Goal: Task Accomplishment & Management: Manage account settings

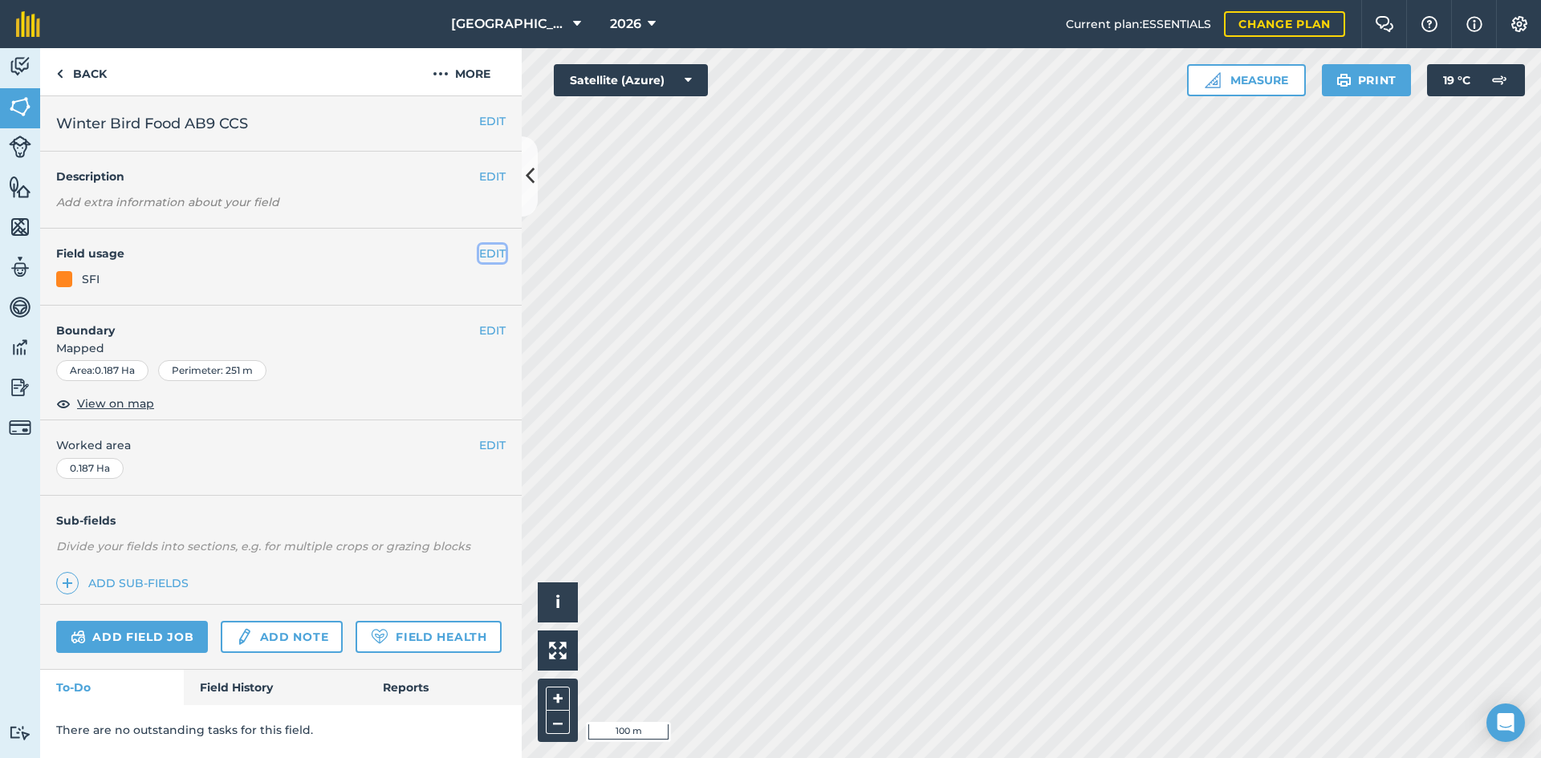
click at [489, 253] on button "EDIT" at bounding box center [492, 254] width 26 height 18
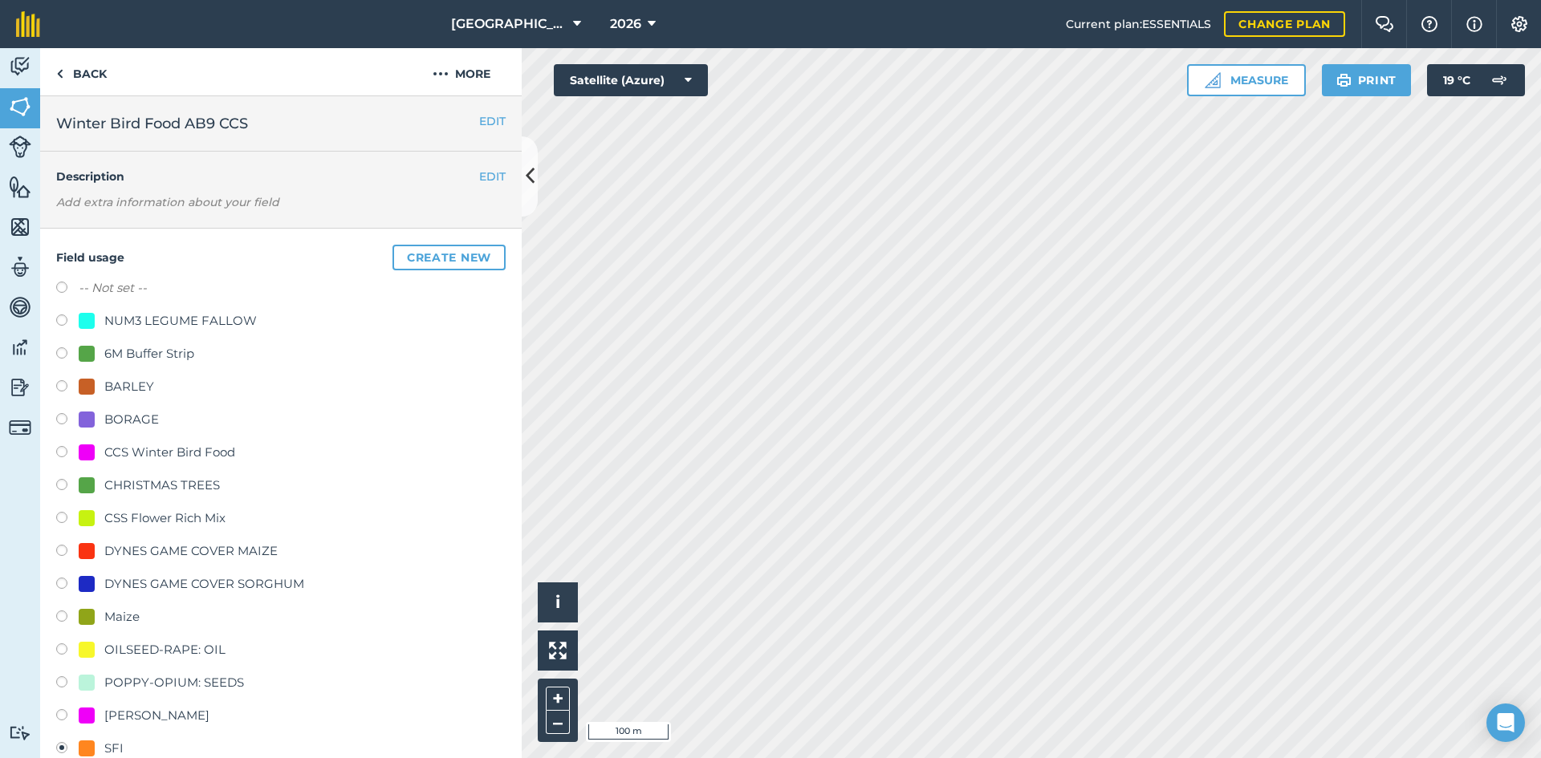
click at [133, 452] on div "CCS Winter Bird Food" at bounding box center [169, 452] width 131 height 19
radio input "true"
radio input "false"
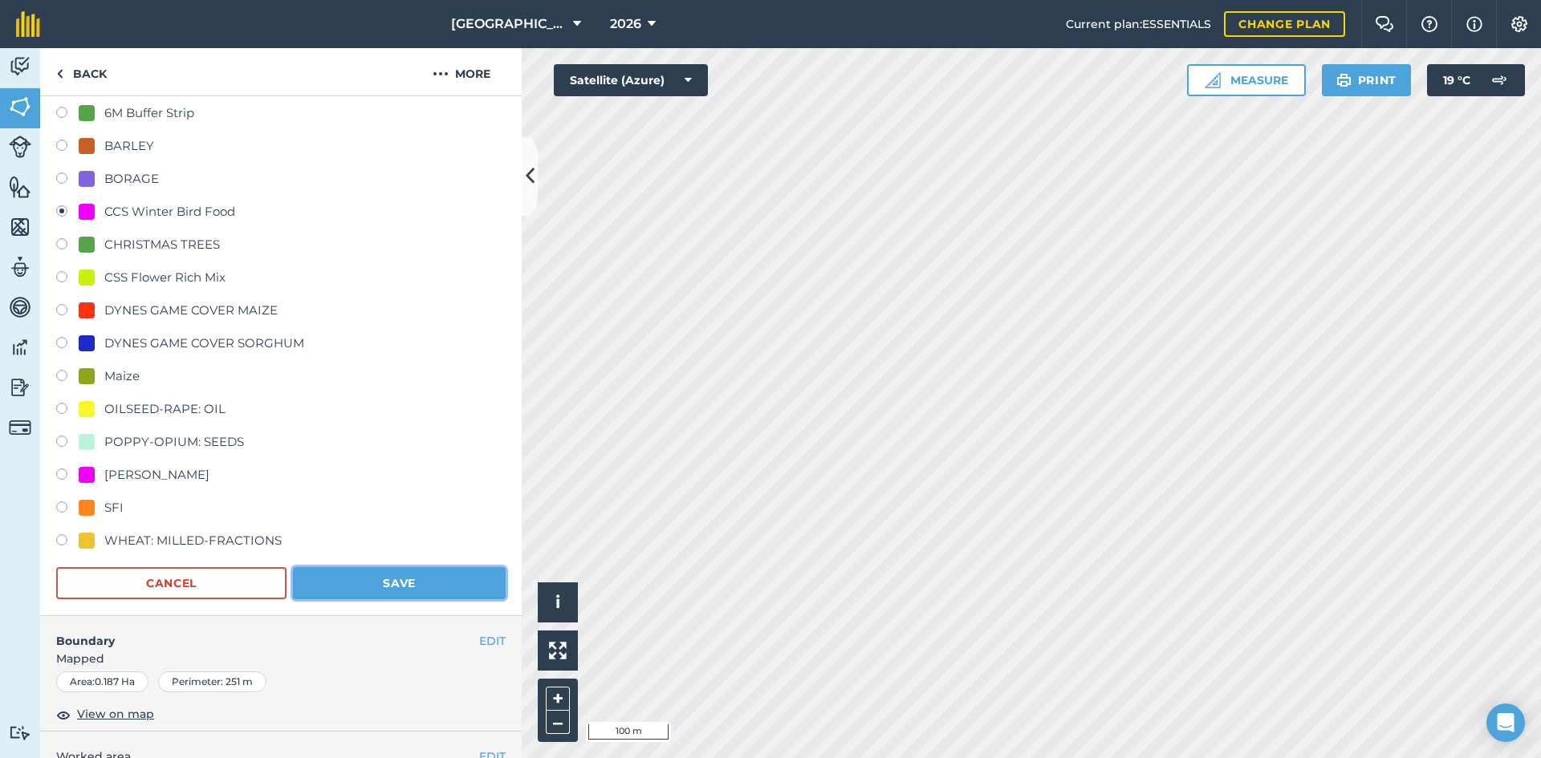
click at [424, 592] on button "Save" at bounding box center [399, 583] width 213 height 32
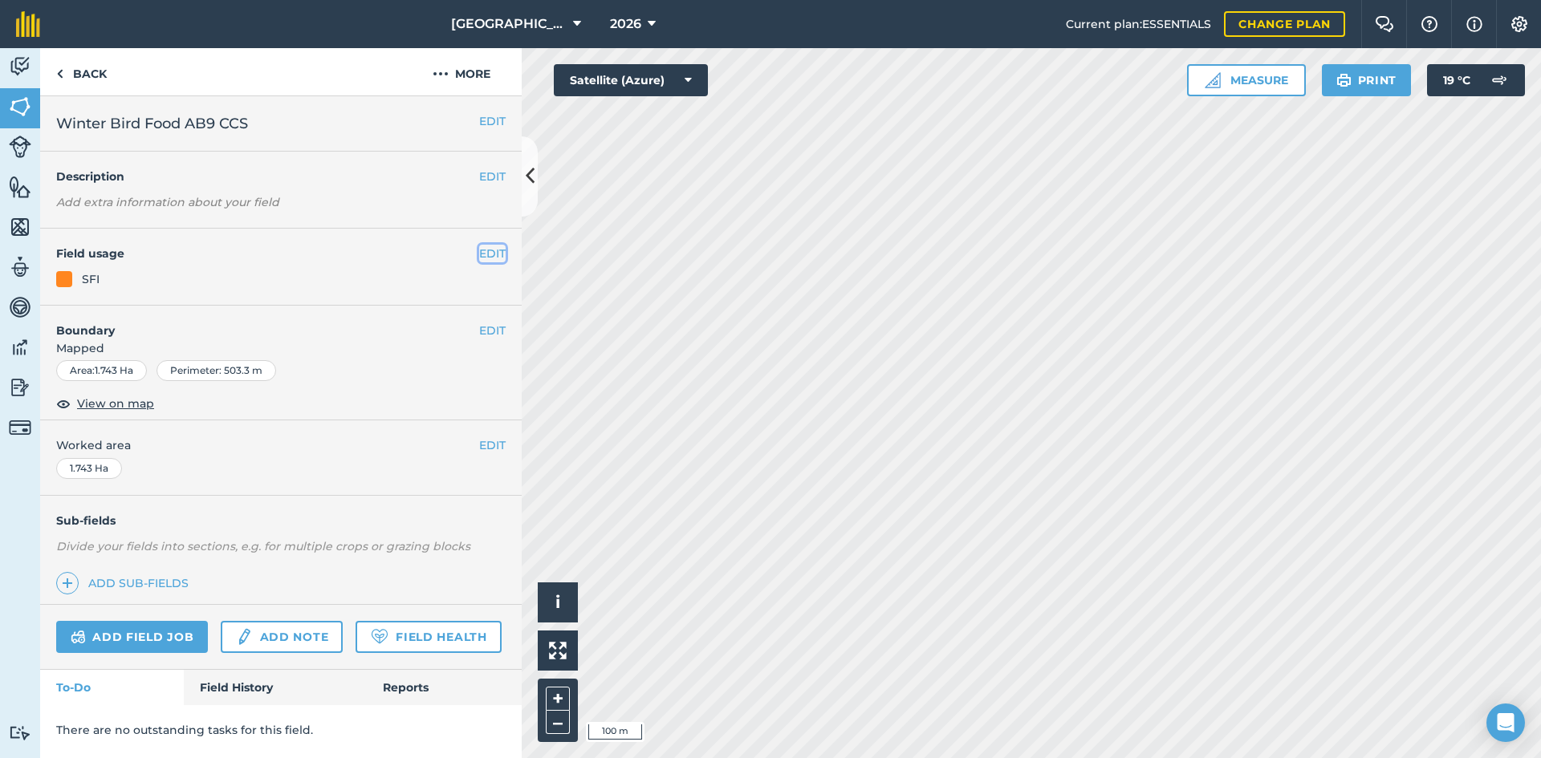
click at [486, 257] on button "EDIT" at bounding box center [492, 254] width 26 height 18
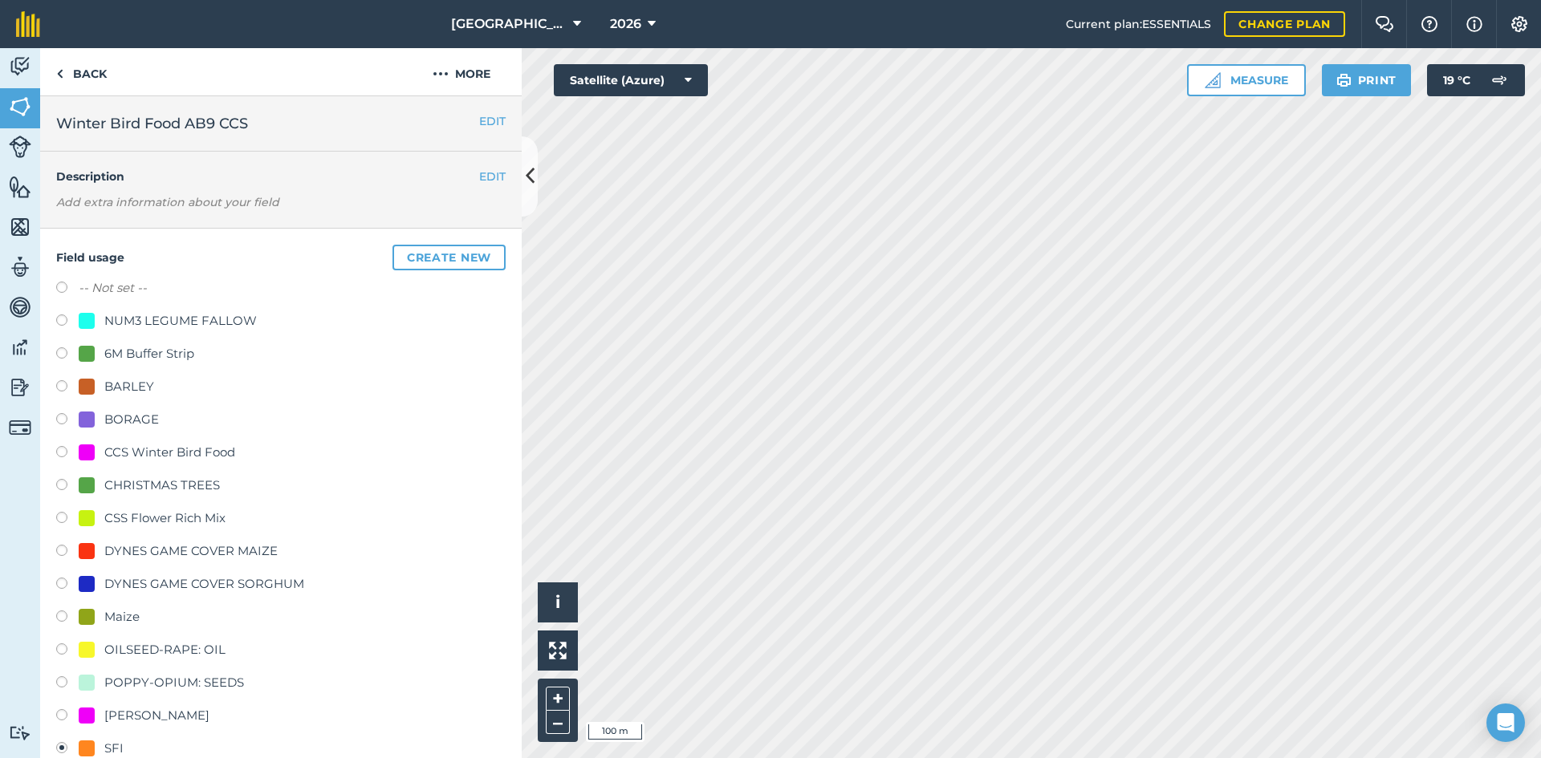
click at [132, 452] on div "CCS Winter Bird Food" at bounding box center [169, 452] width 131 height 19
radio input "true"
radio input "false"
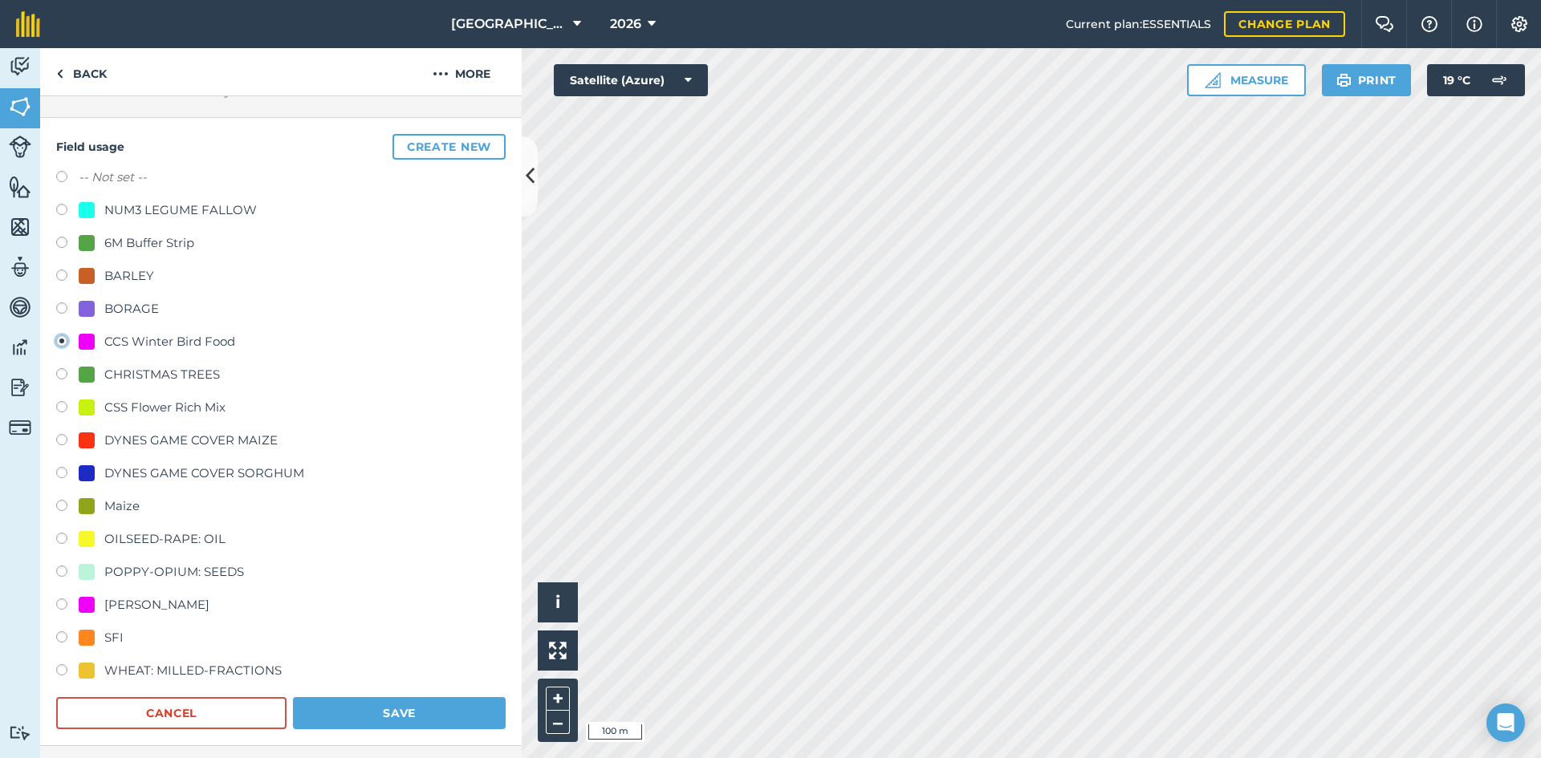
scroll to position [321, 0]
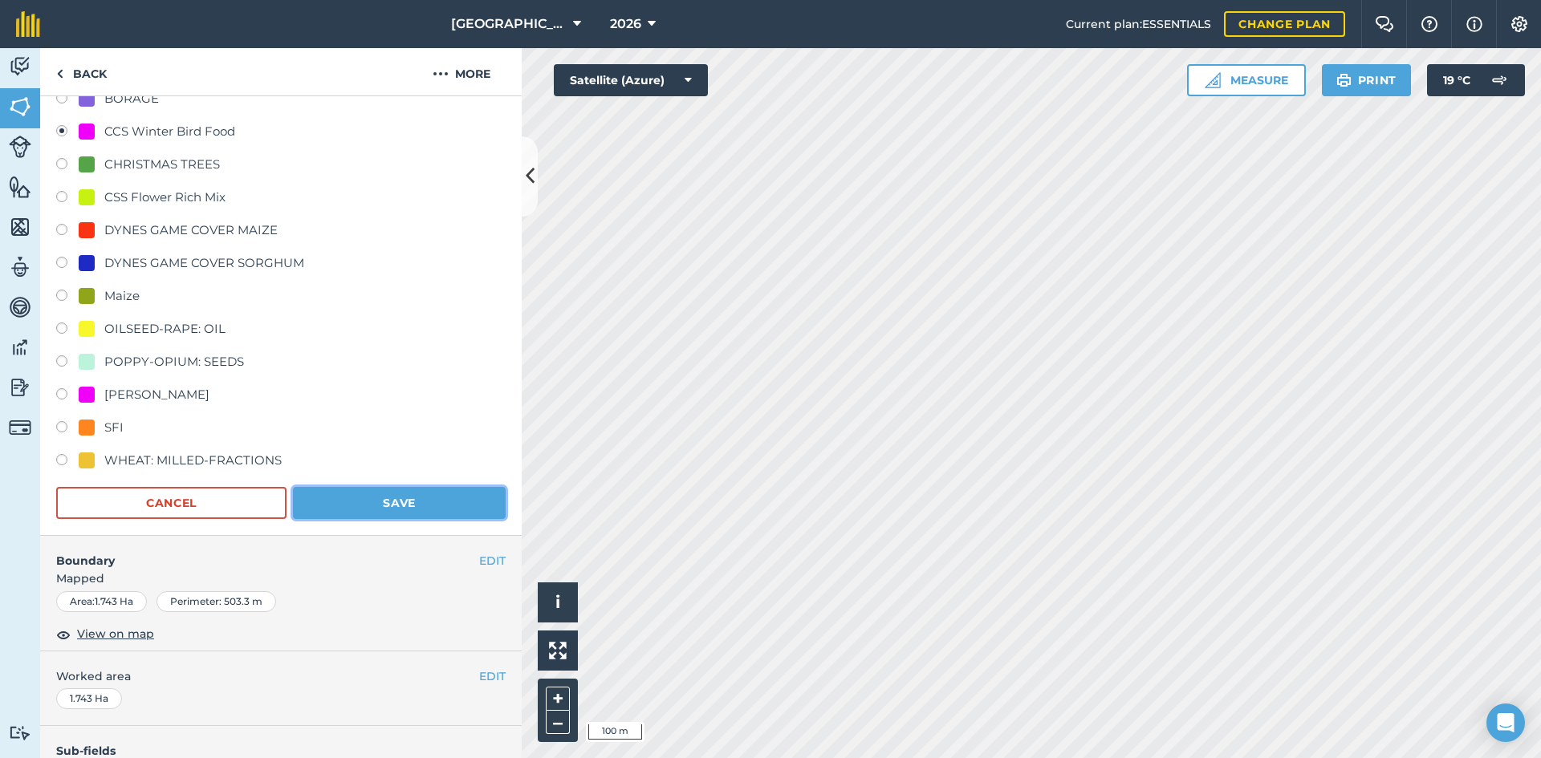
click at [408, 505] on button "Save" at bounding box center [399, 503] width 213 height 32
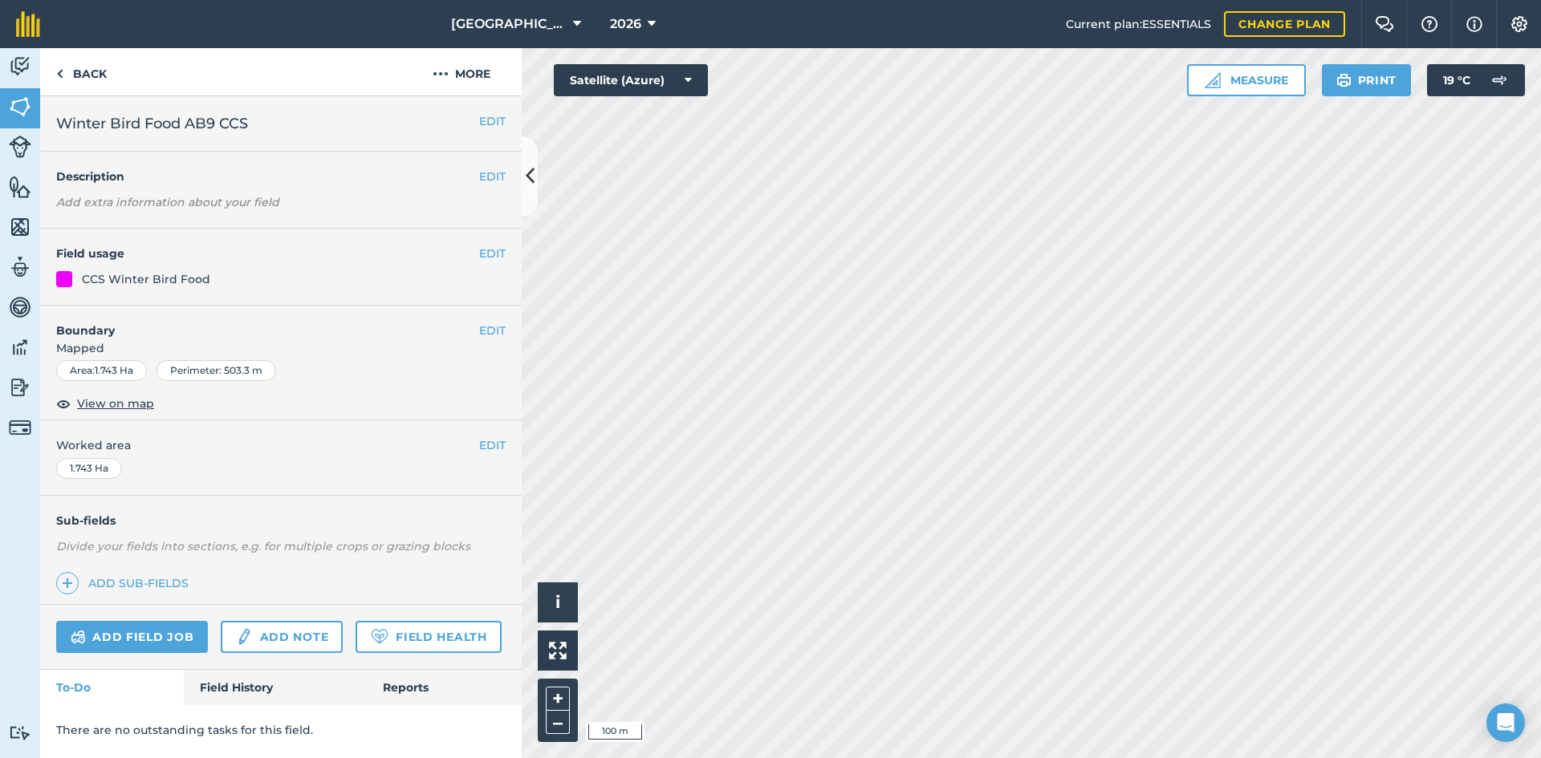
scroll to position [0, 0]
click at [491, 255] on button "EDIT" at bounding box center [492, 254] width 26 height 18
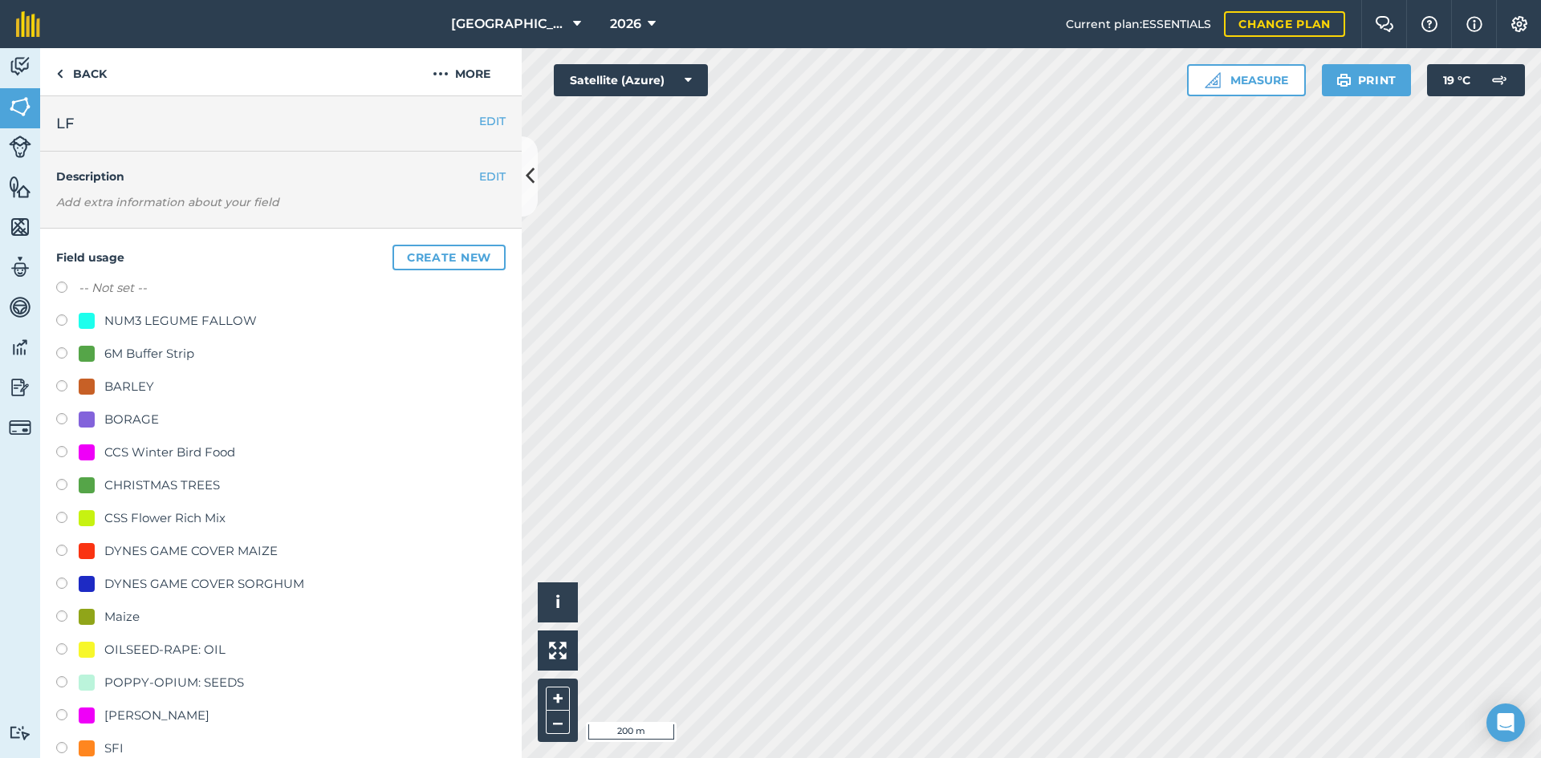
click at [183, 309] on div "-- Not set -- NUM3 LEGUME FALLOW 6M Buffer Strip BARLEY BORAGE CCS Winter Bird …" at bounding box center [280, 536] width 449 height 517
click at [184, 312] on div "NUM3 LEGUME FALLOW" at bounding box center [180, 320] width 152 height 19
radio input "true"
radio input "false"
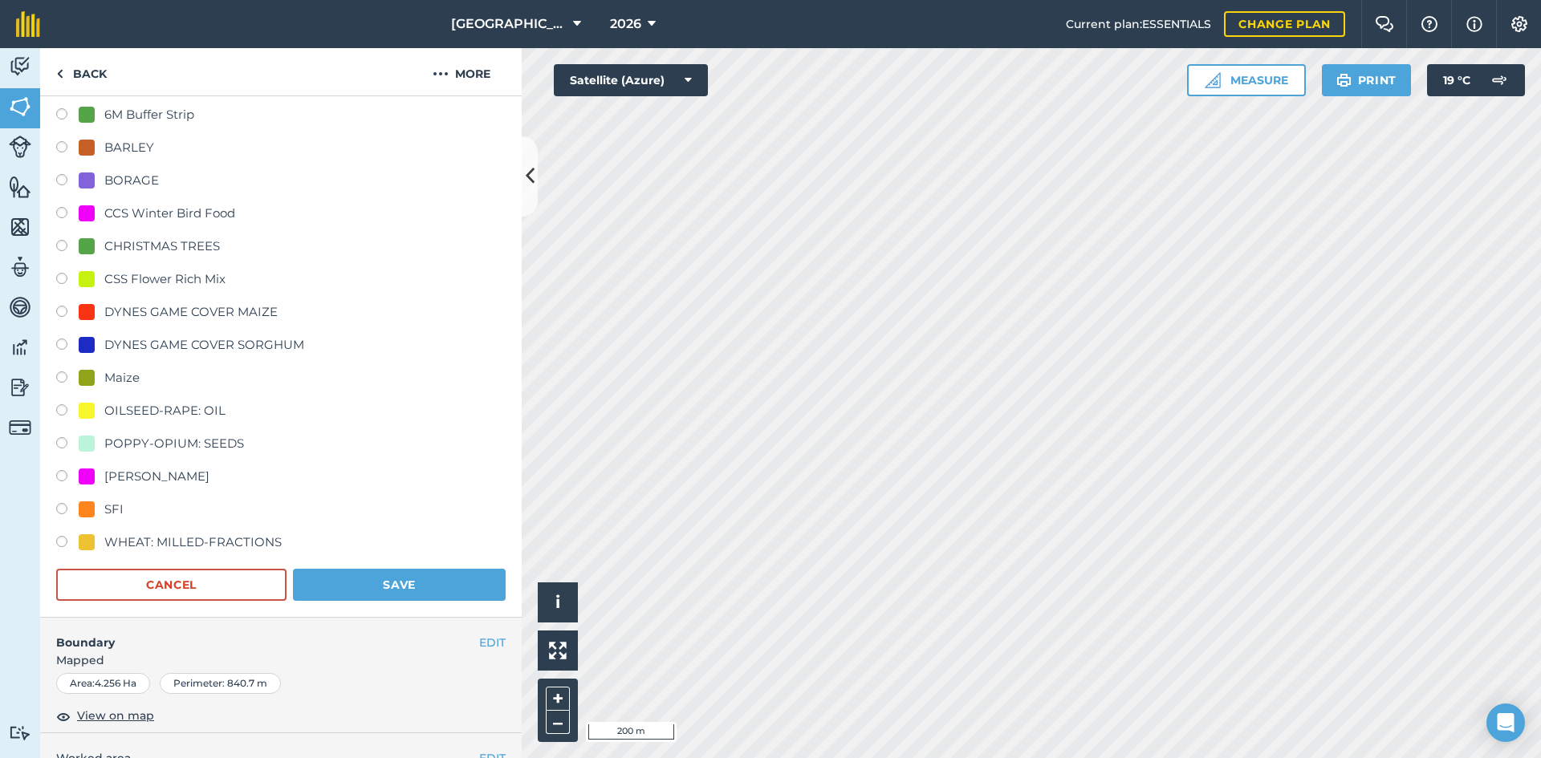
scroll to position [241, 0]
click at [428, 574] on button "Save" at bounding box center [399, 583] width 213 height 32
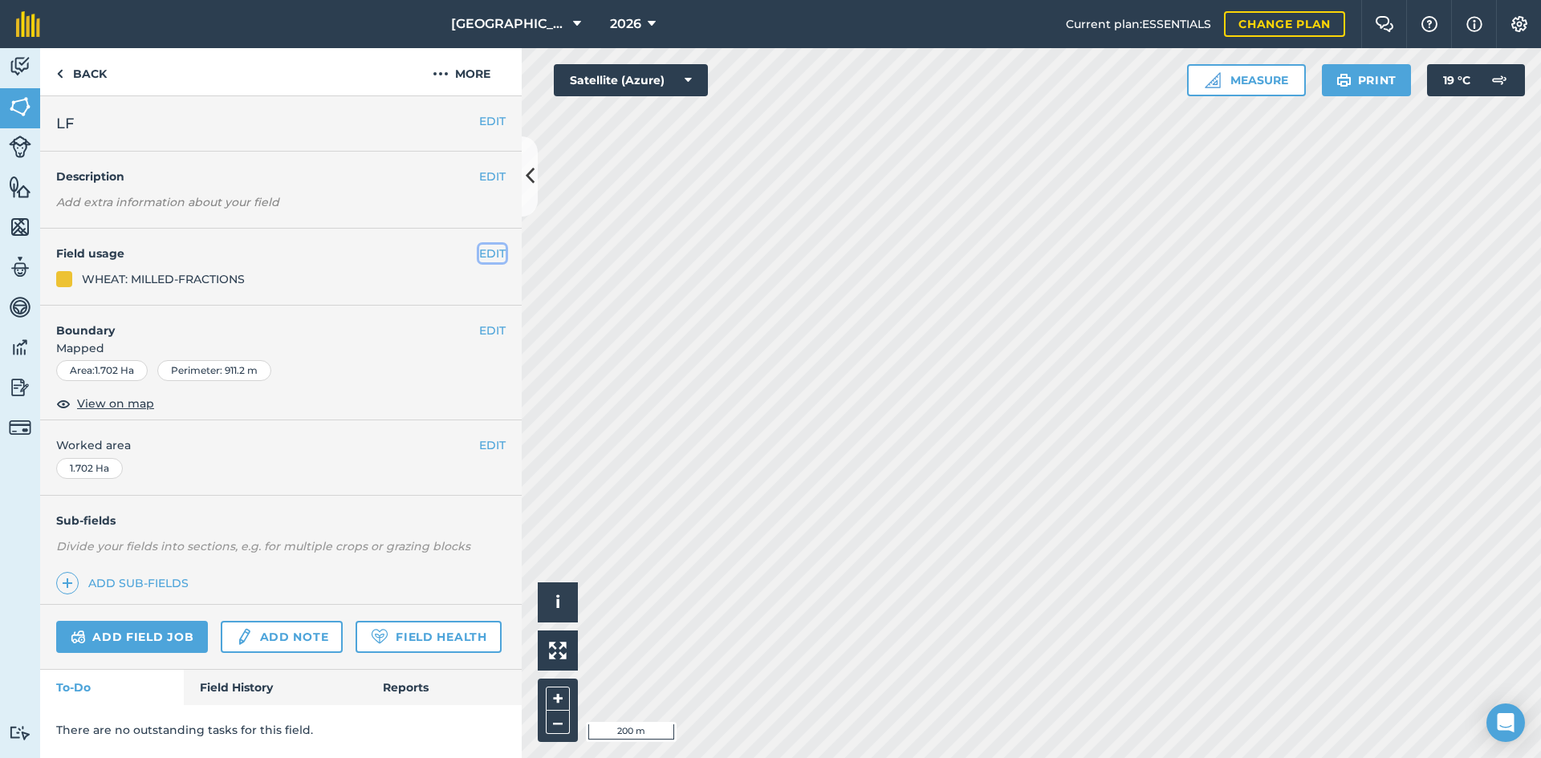
click at [490, 249] on button "EDIT" at bounding box center [492, 254] width 26 height 18
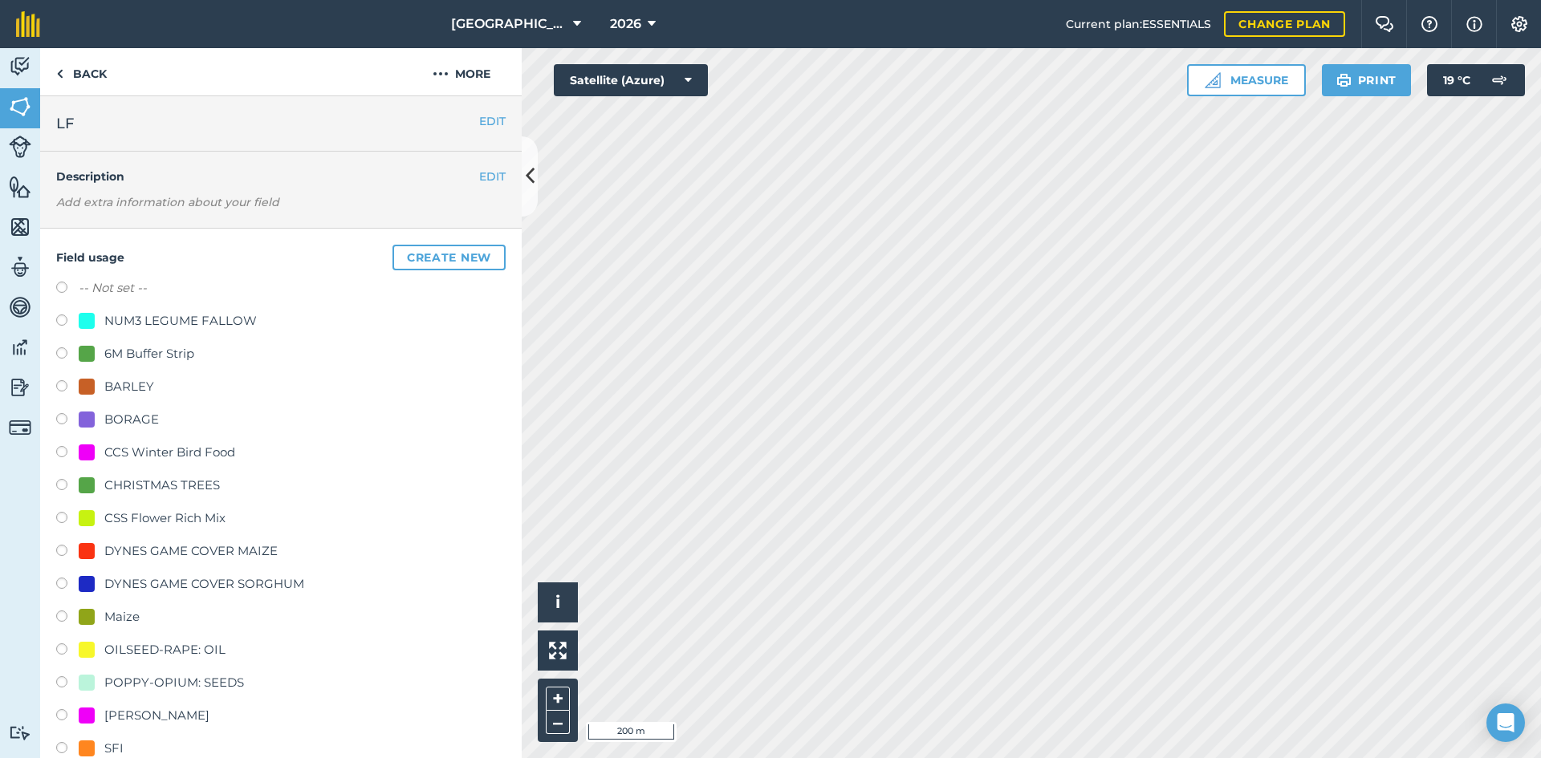
click at [201, 315] on div "NUM3 LEGUME FALLOW" at bounding box center [180, 320] width 152 height 19
radio input "true"
radio input "false"
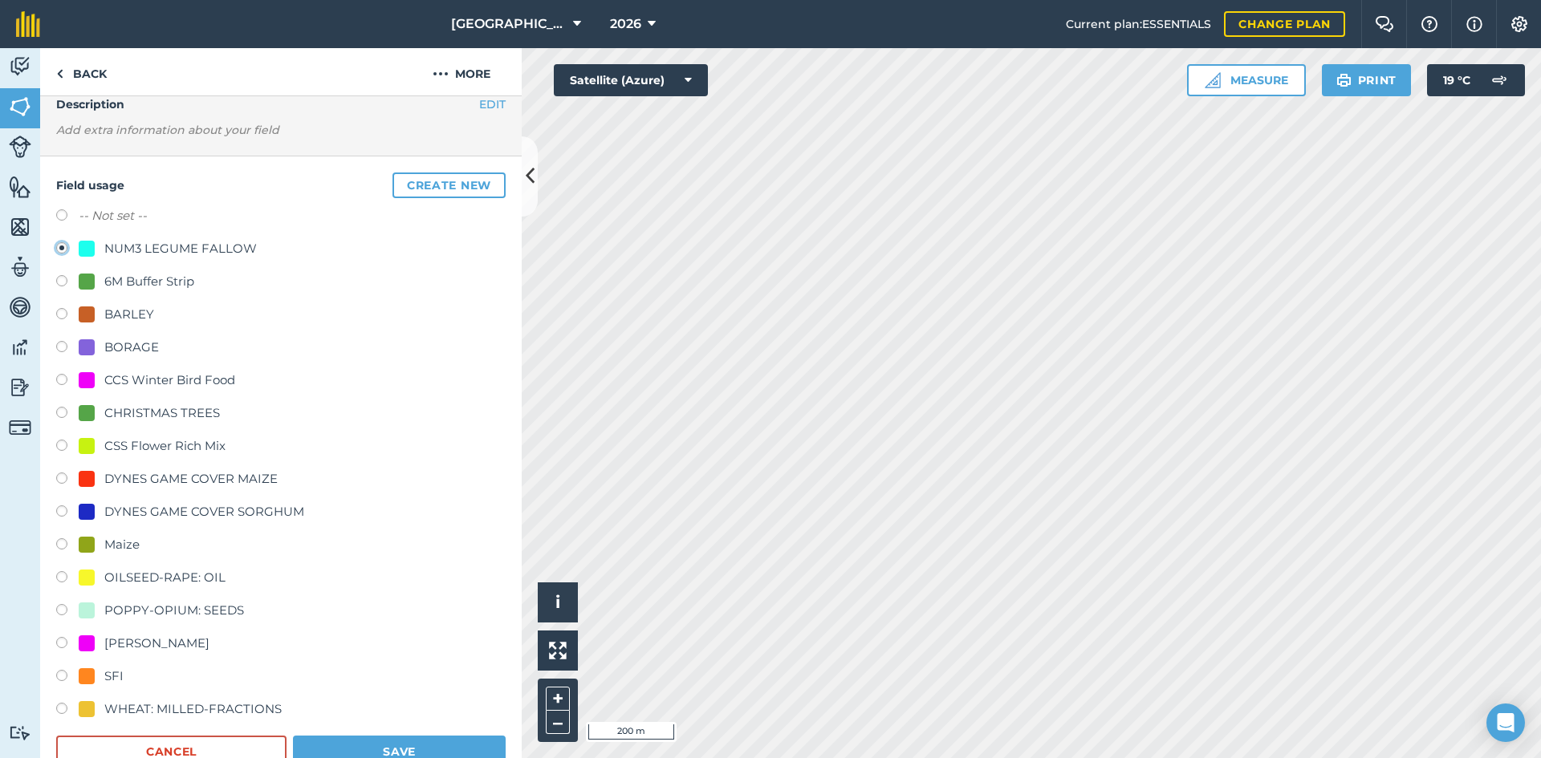
scroll to position [160, 0]
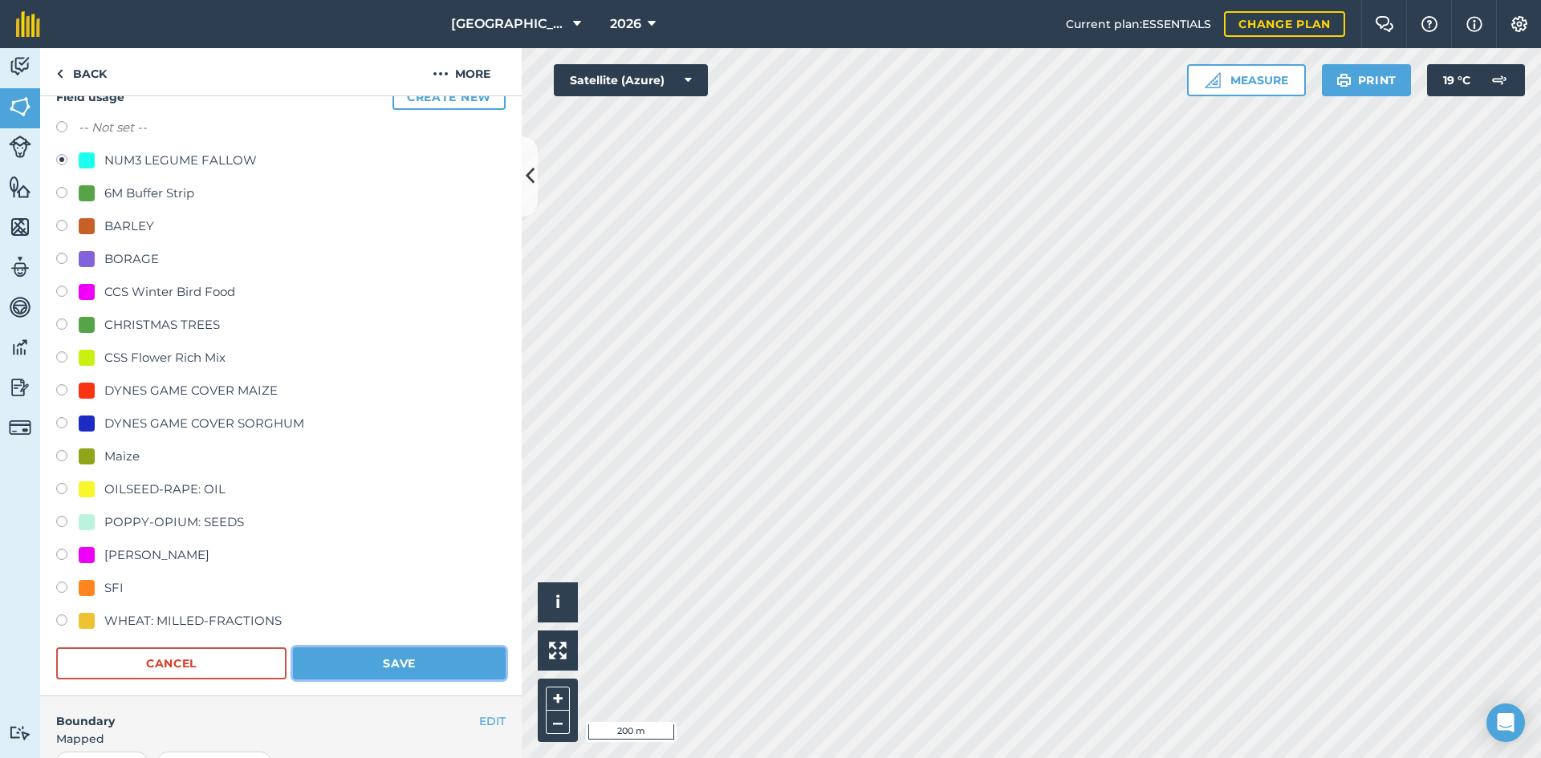
click at [407, 653] on button "Save" at bounding box center [399, 664] width 213 height 32
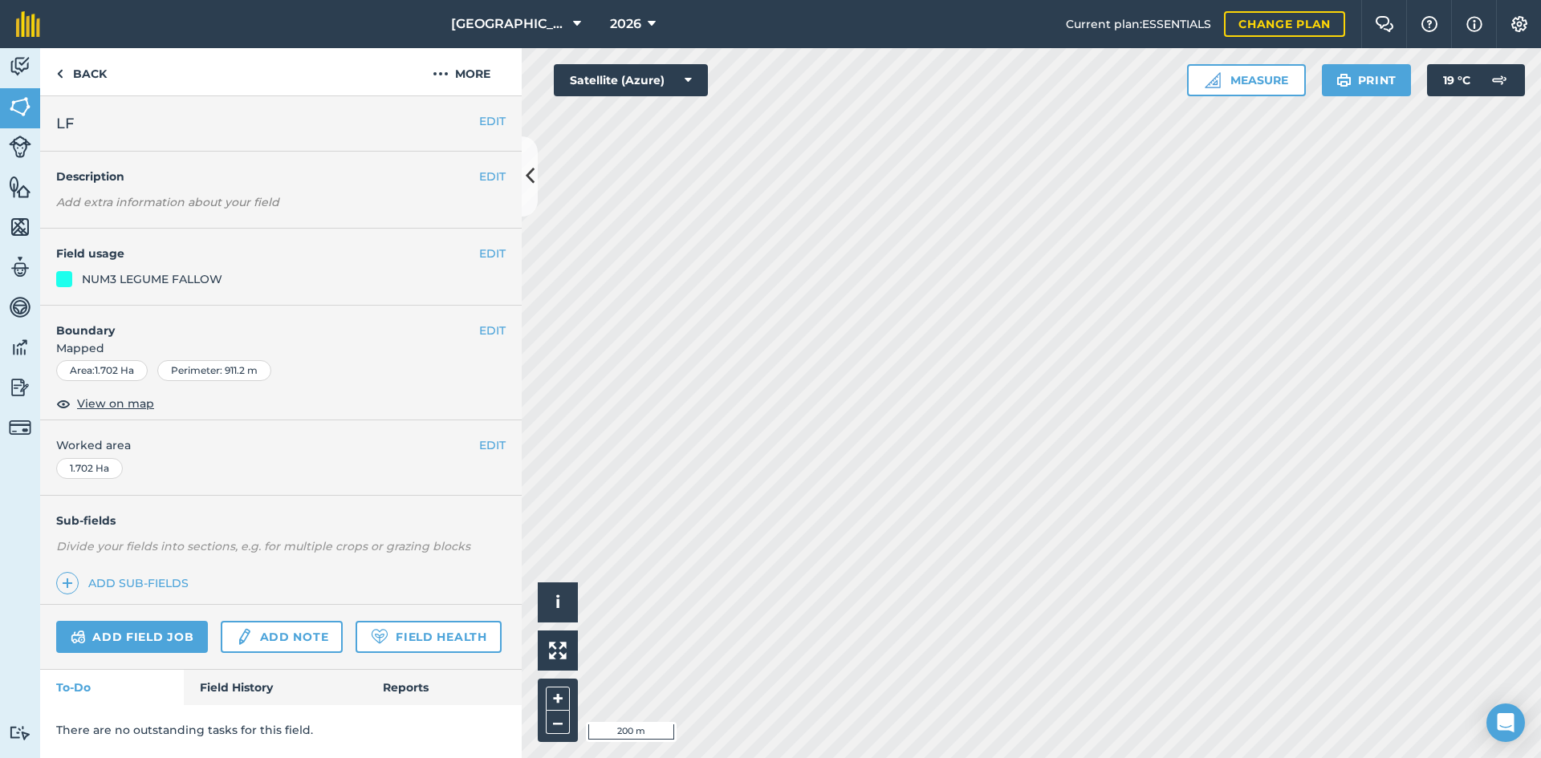
scroll to position [0, 0]
click at [492, 253] on button "EDIT" at bounding box center [492, 254] width 26 height 18
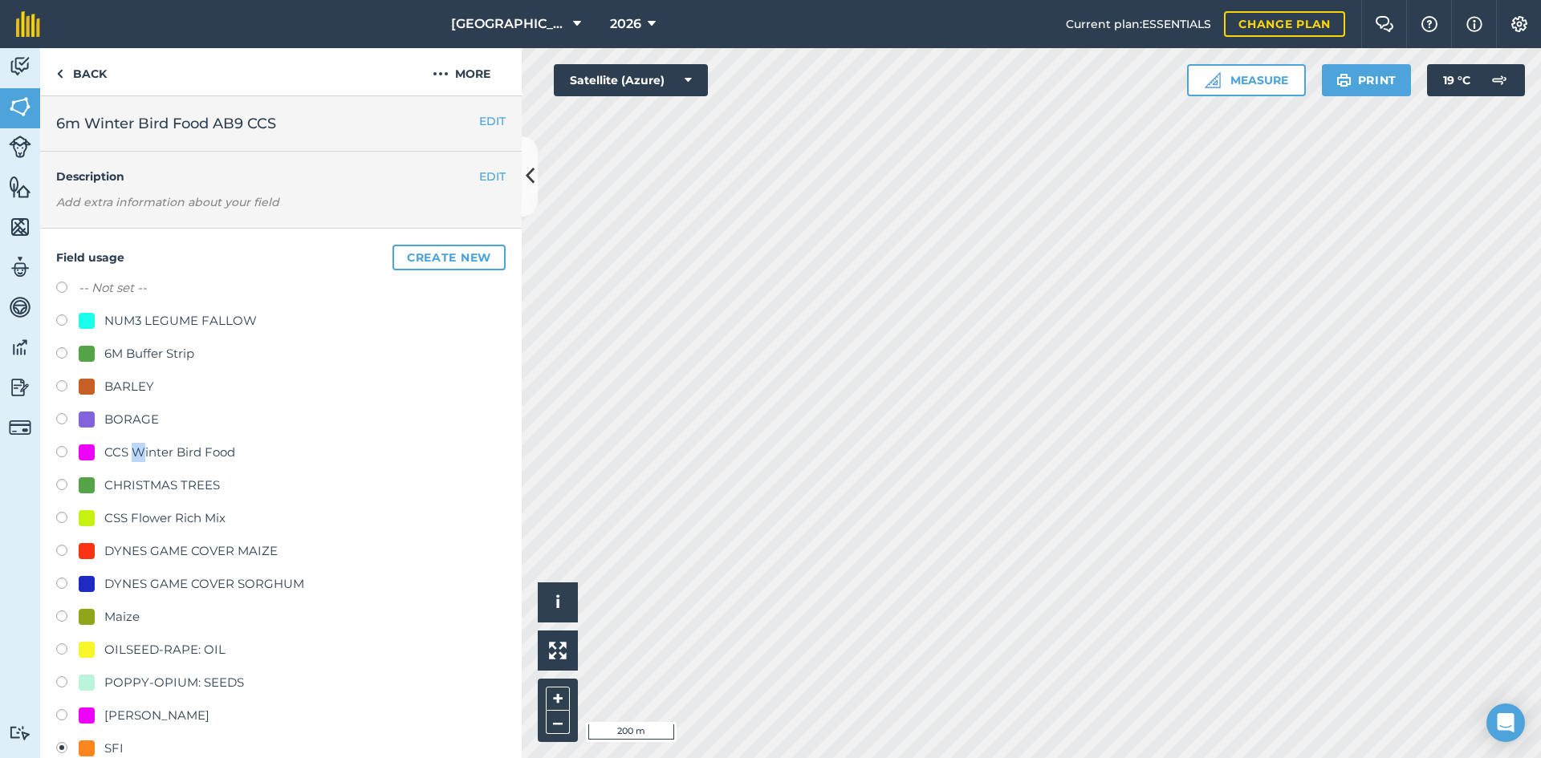
click at [139, 454] on div "CCS Winter Bird Food" at bounding box center [169, 452] width 131 height 19
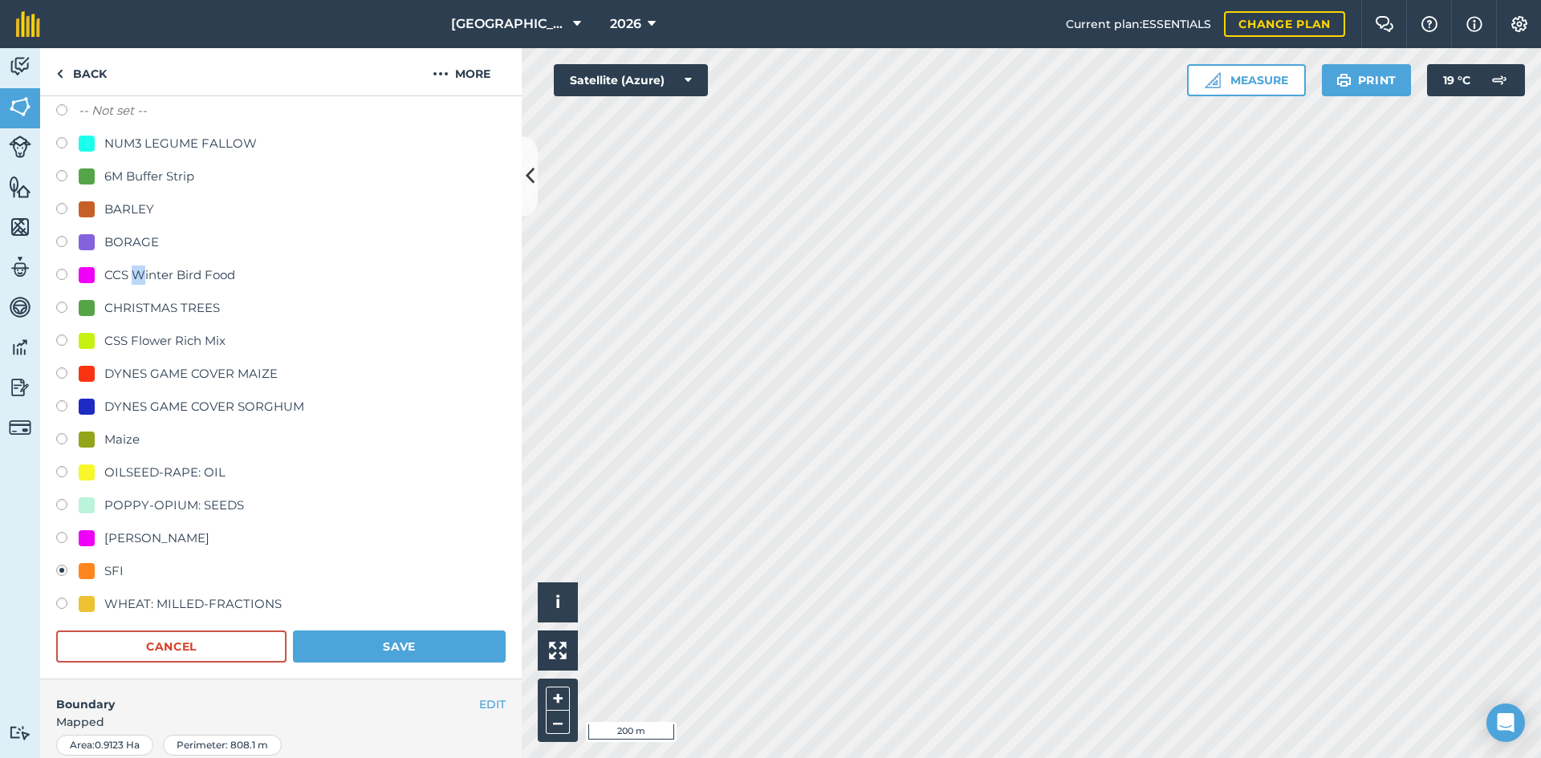
scroll to position [80, 0]
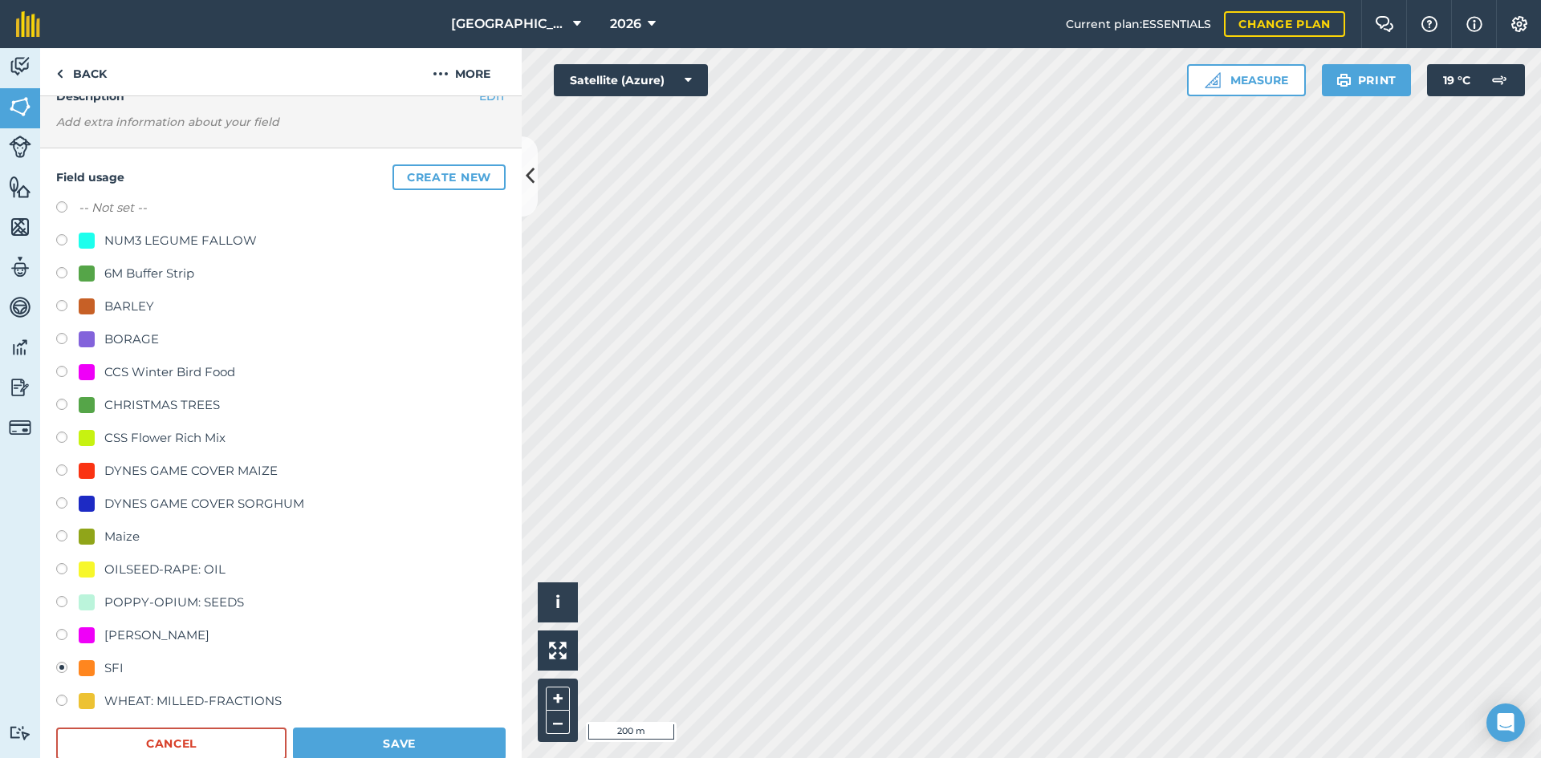
click at [124, 370] on div "CCS Winter Bird Food" at bounding box center [169, 372] width 131 height 19
radio input "true"
radio input "false"
click at [410, 745] on button "Save" at bounding box center [399, 744] width 213 height 32
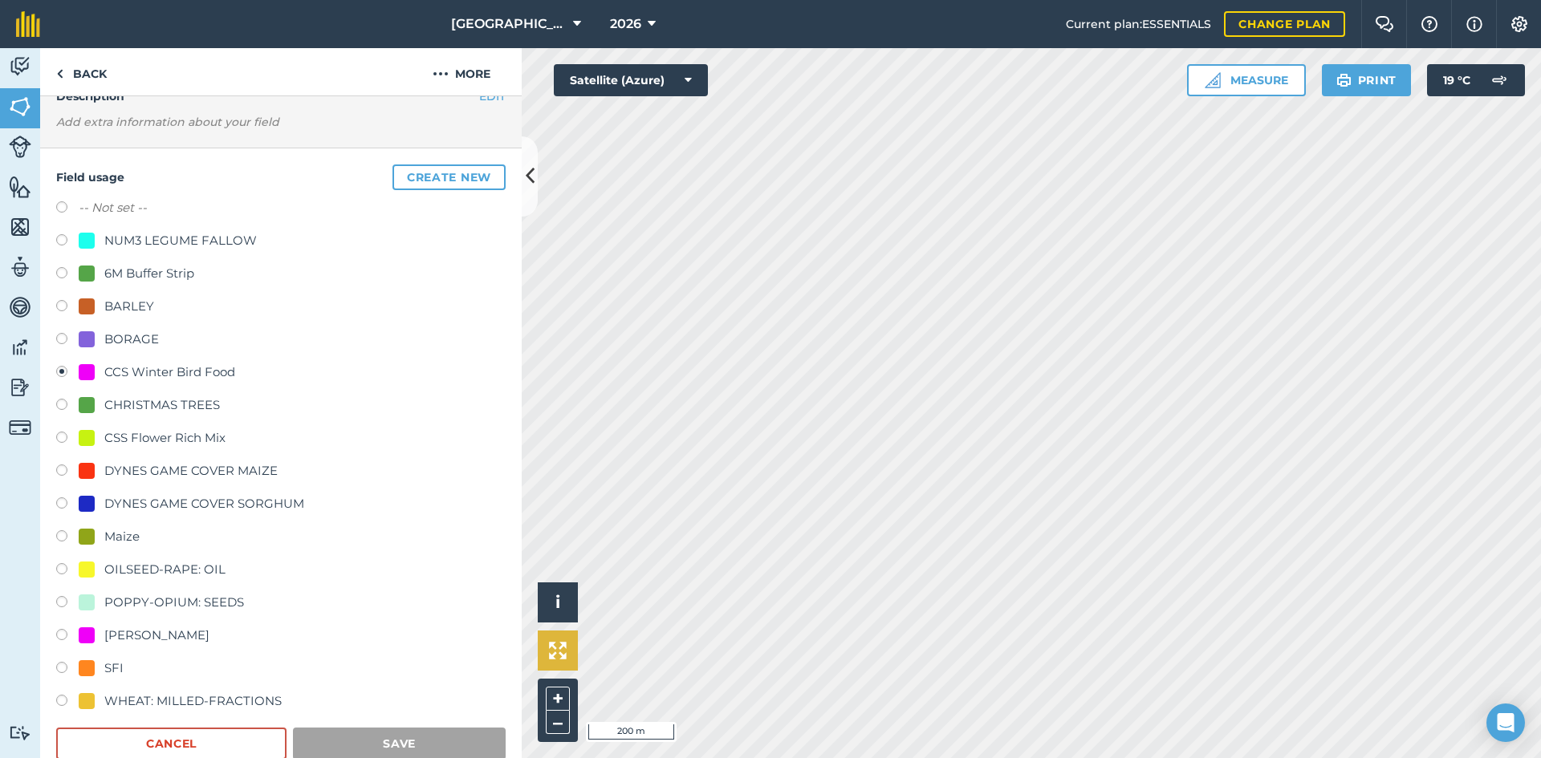
scroll to position [0, 0]
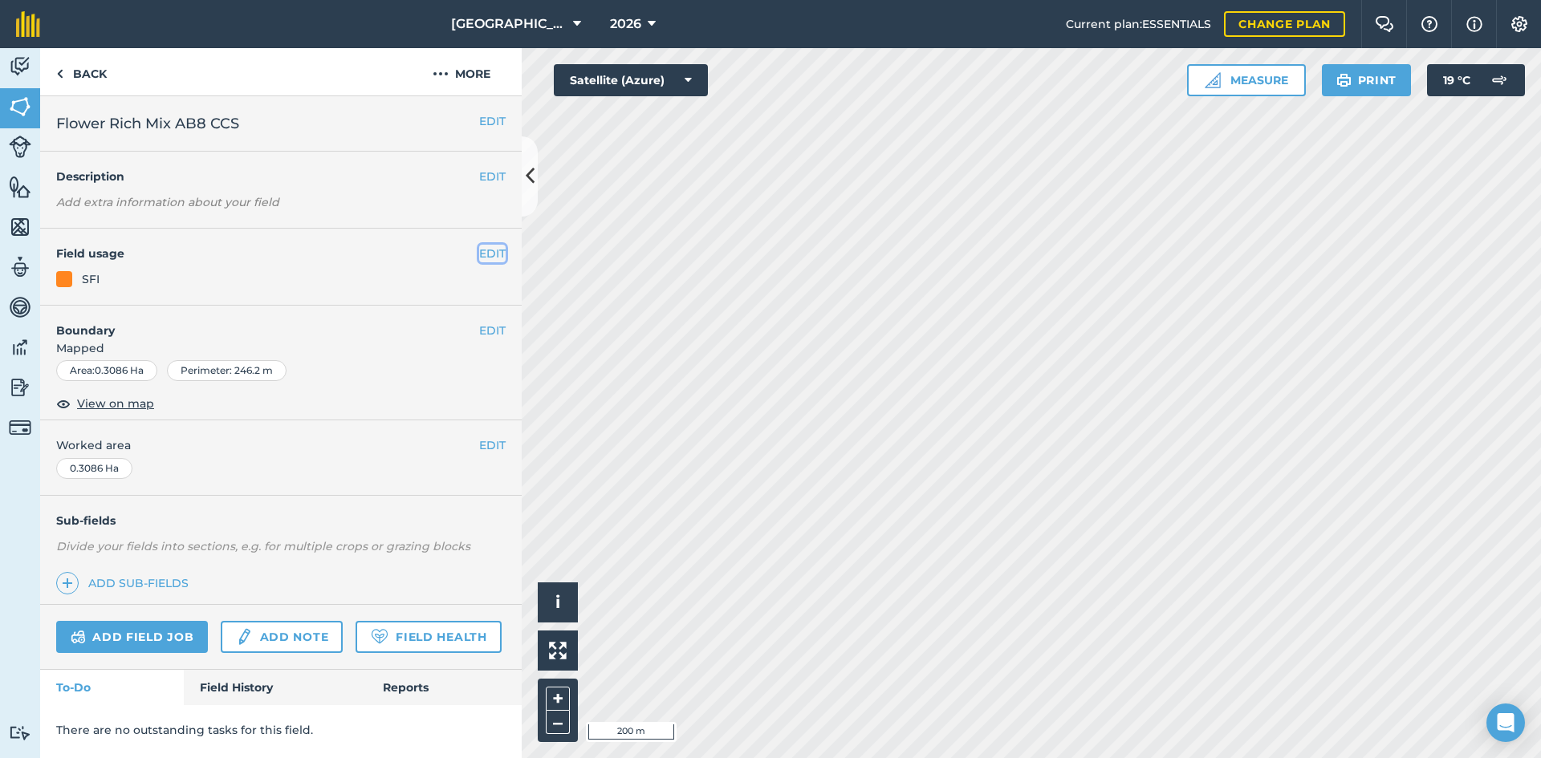
click at [490, 250] on button "EDIT" at bounding box center [492, 254] width 26 height 18
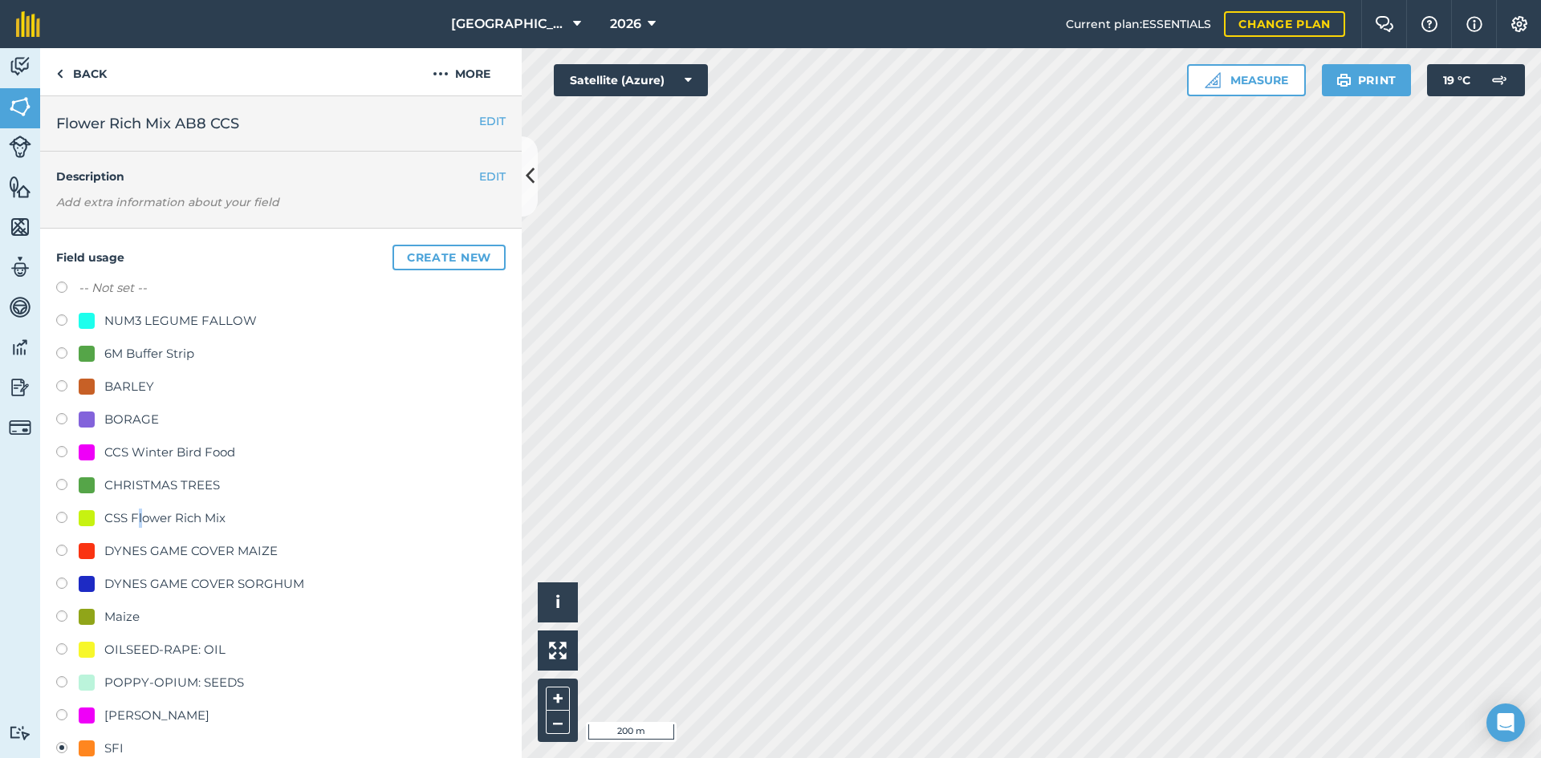
click at [140, 510] on div "CSS Flower Rich Mix" at bounding box center [164, 518] width 121 height 19
click at [183, 515] on div "CSS Flower Rich Mix" at bounding box center [164, 518] width 121 height 19
radio input "true"
radio input "false"
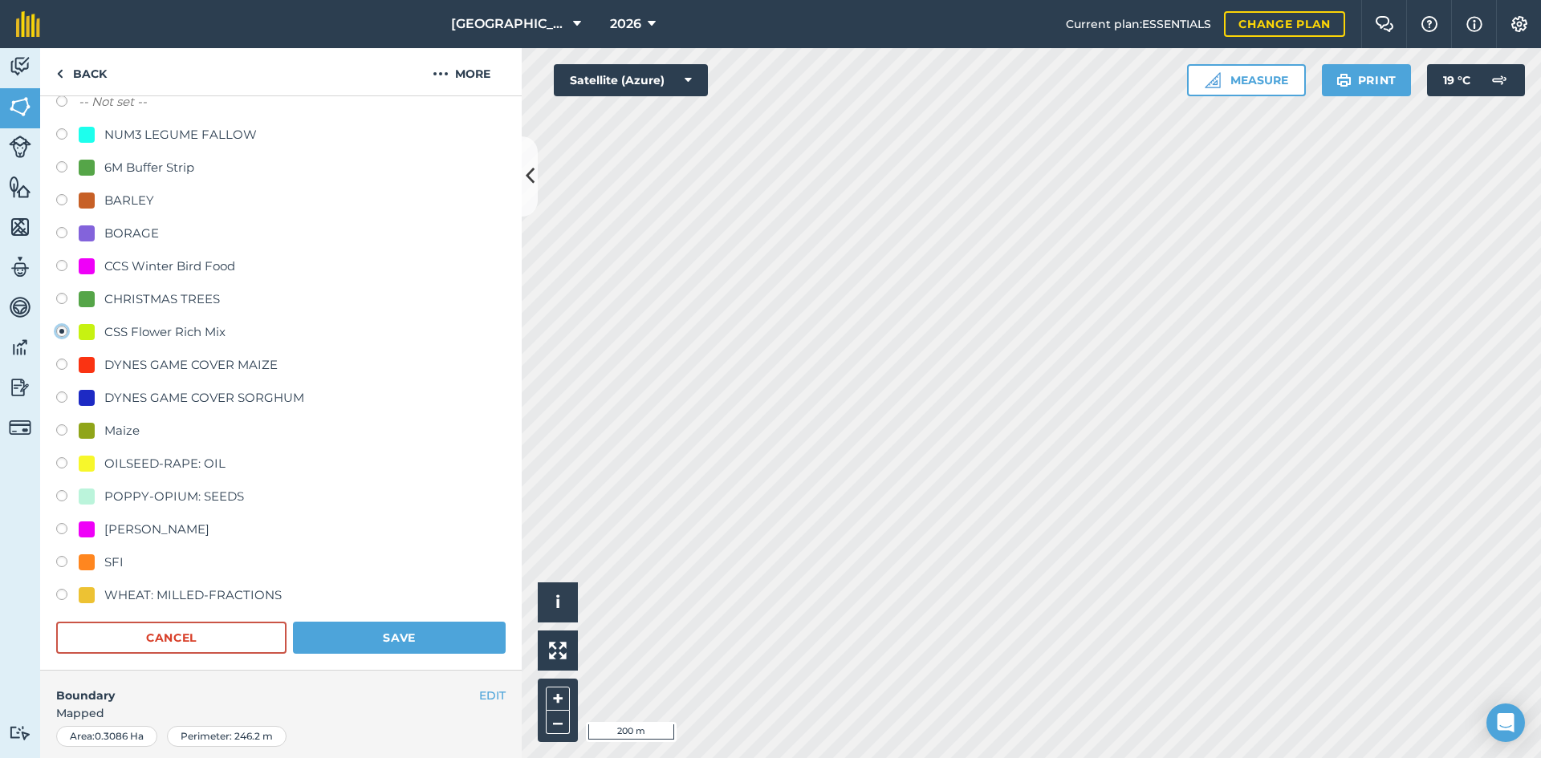
scroll to position [241, 0]
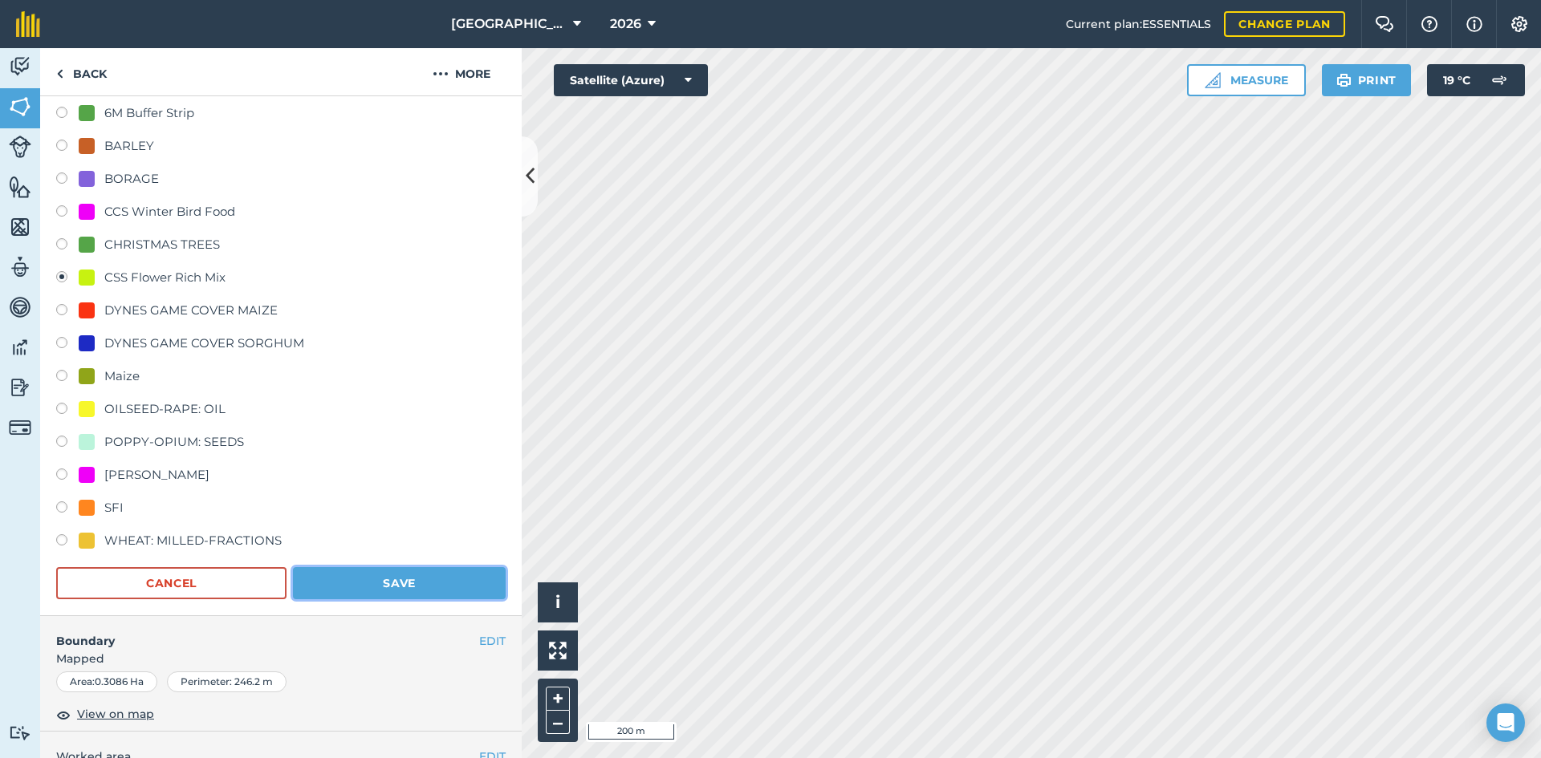
click at [423, 587] on button "Save" at bounding box center [399, 583] width 213 height 32
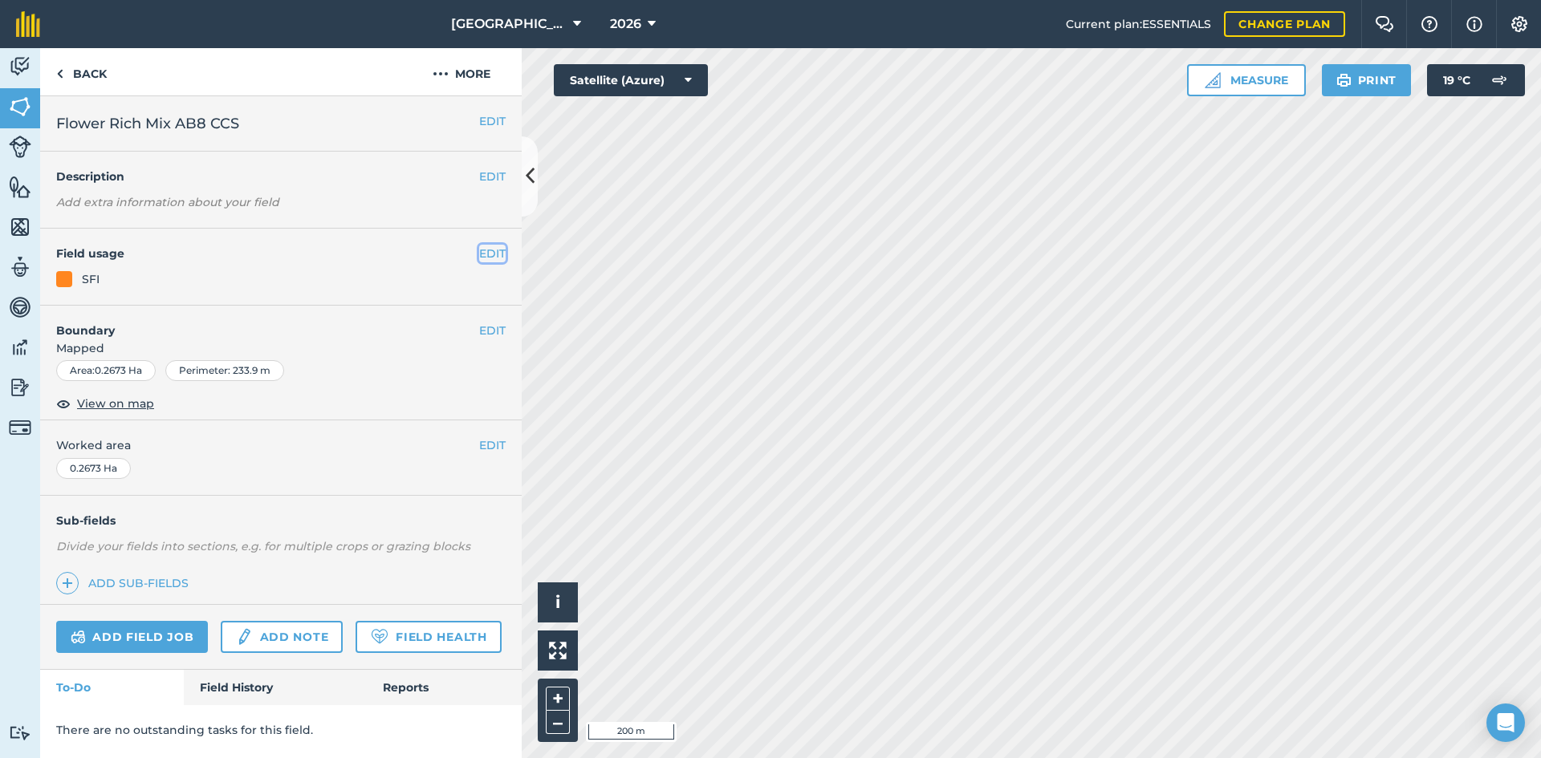
click at [485, 254] on button "EDIT" at bounding box center [492, 254] width 26 height 18
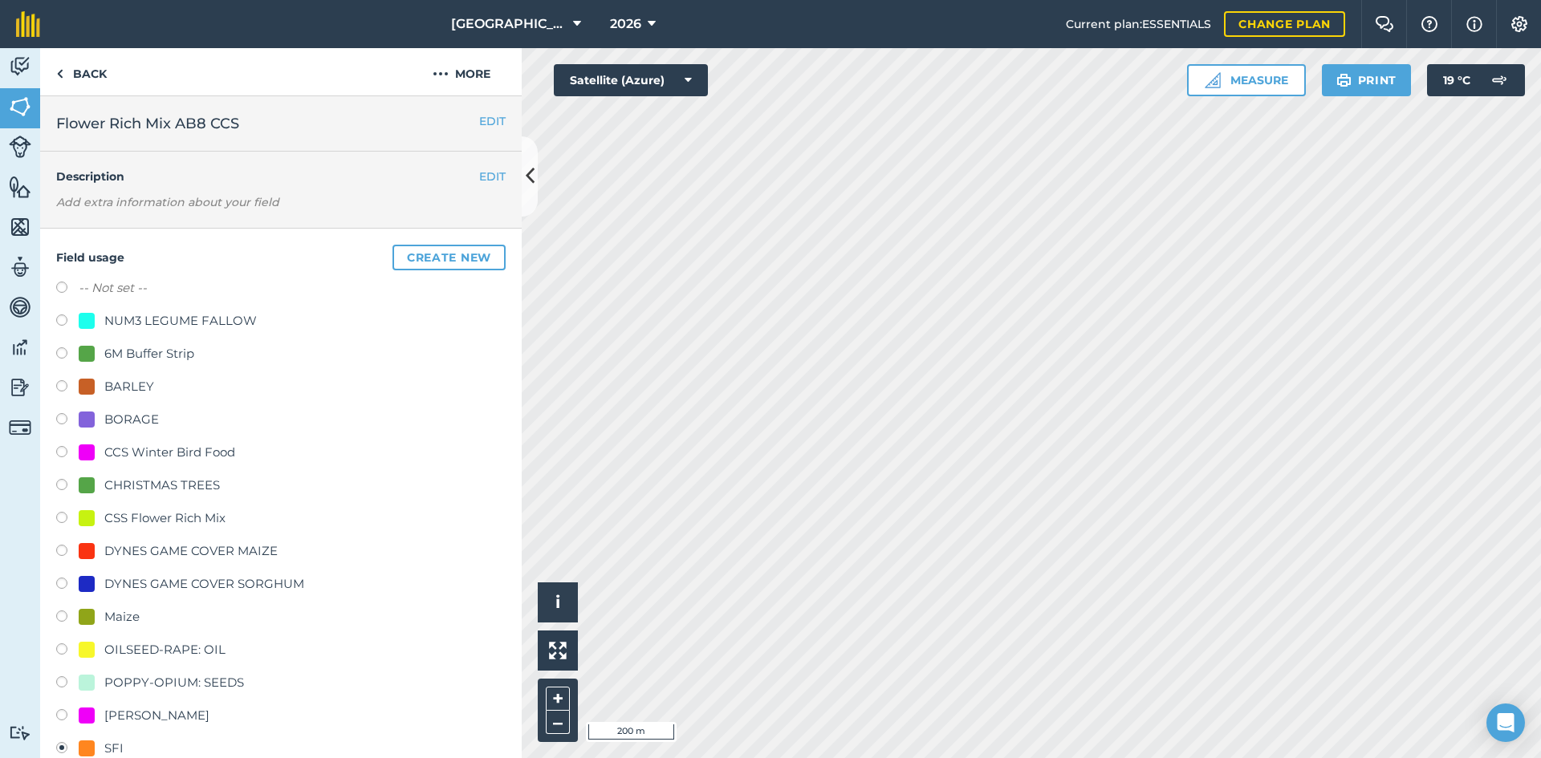
click at [174, 514] on div "CSS Flower Rich Mix" at bounding box center [164, 518] width 121 height 19
radio input "true"
radio input "false"
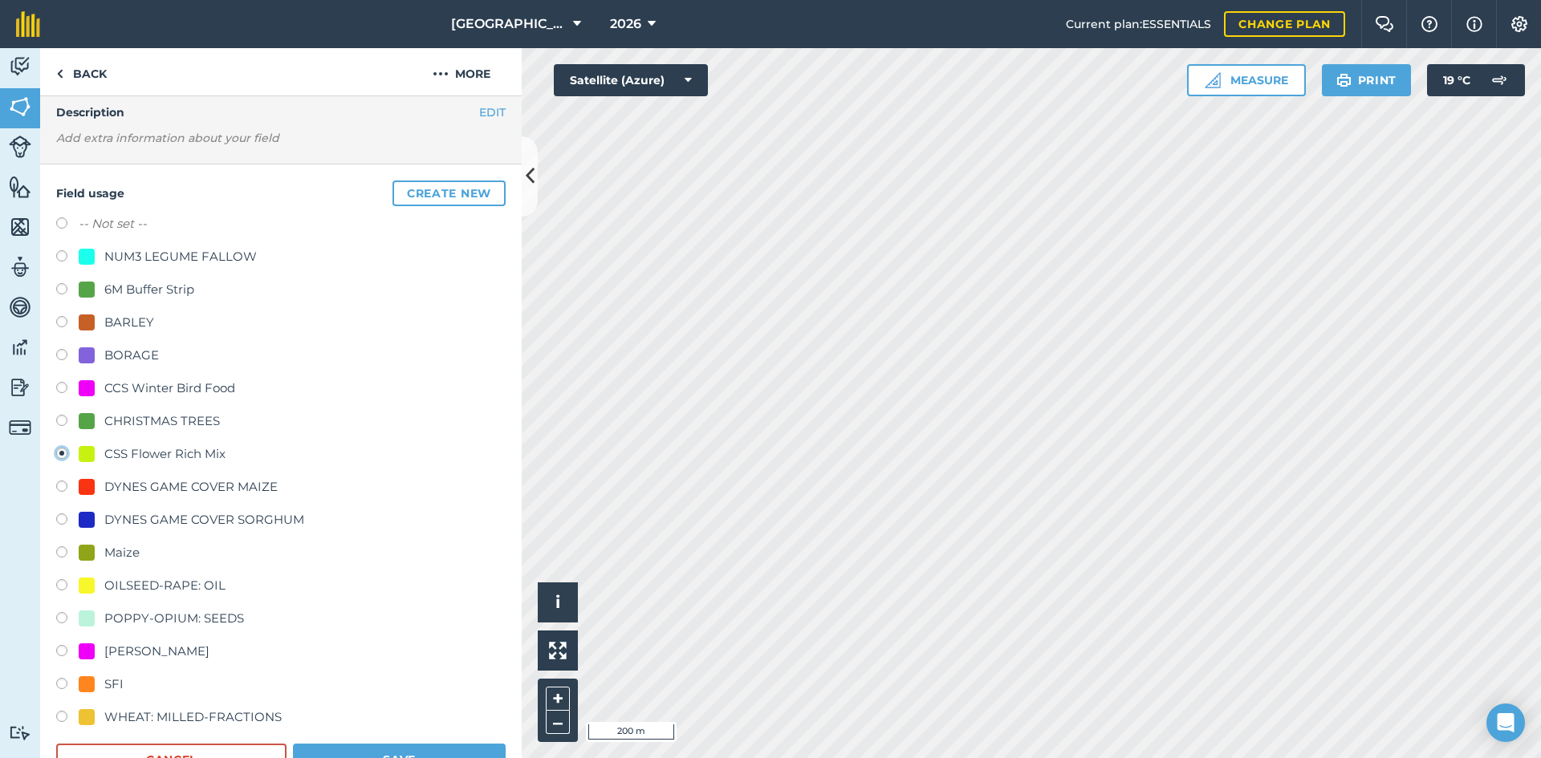
scroll to position [160, 0]
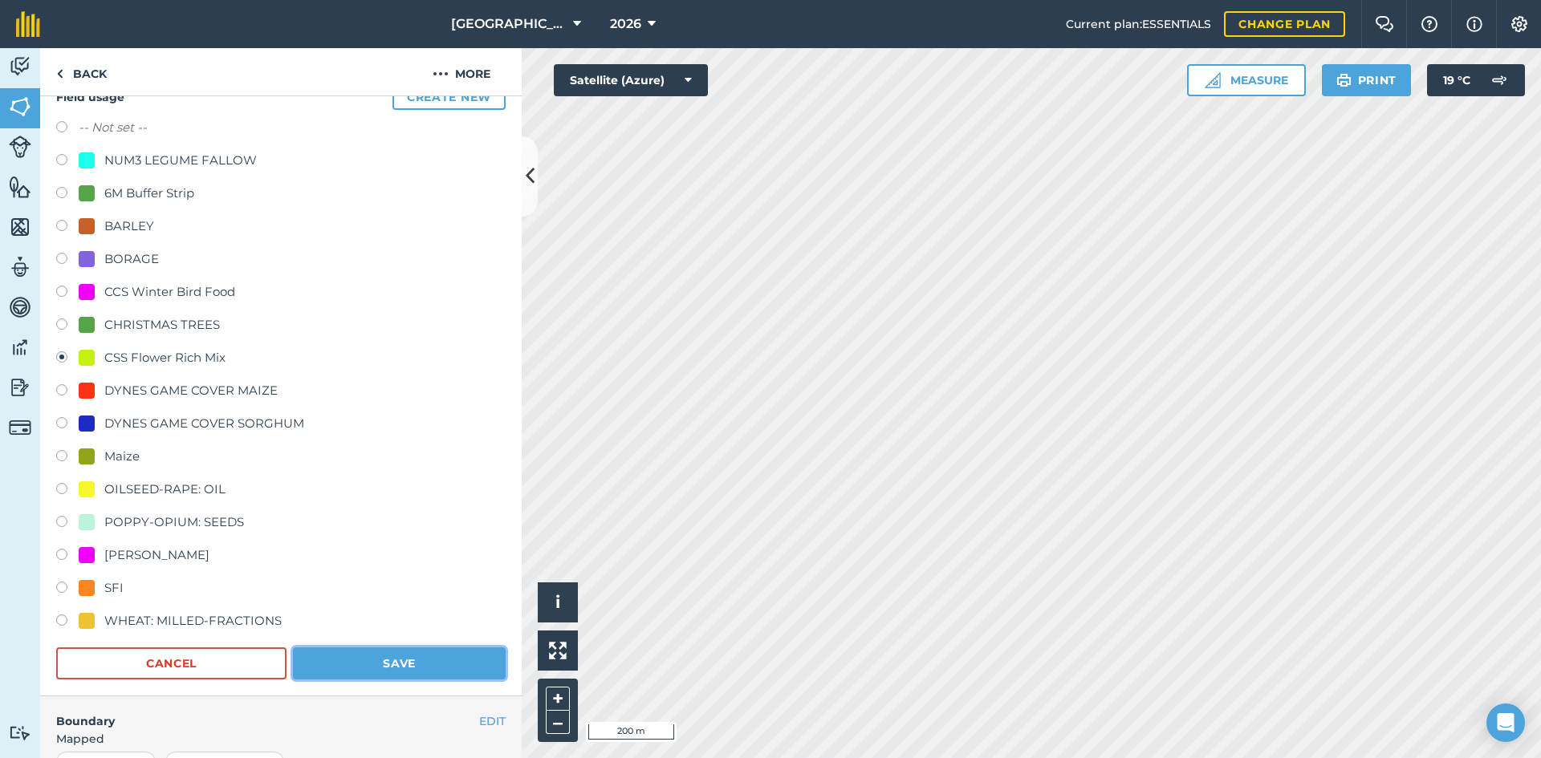
click at [427, 650] on button "Save" at bounding box center [399, 664] width 213 height 32
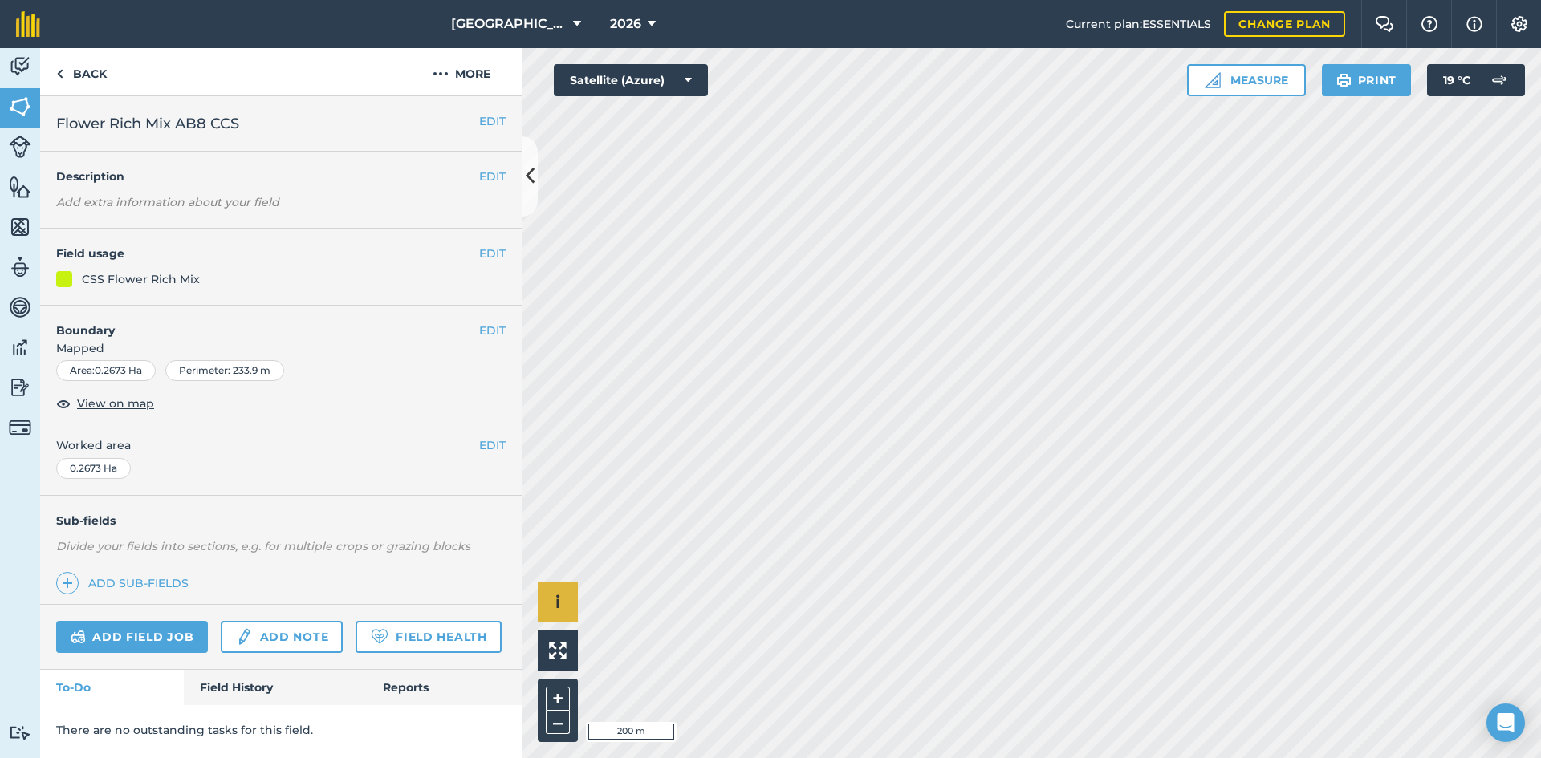
scroll to position [0, 0]
click at [482, 250] on button "EDIT" at bounding box center [492, 254] width 26 height 18
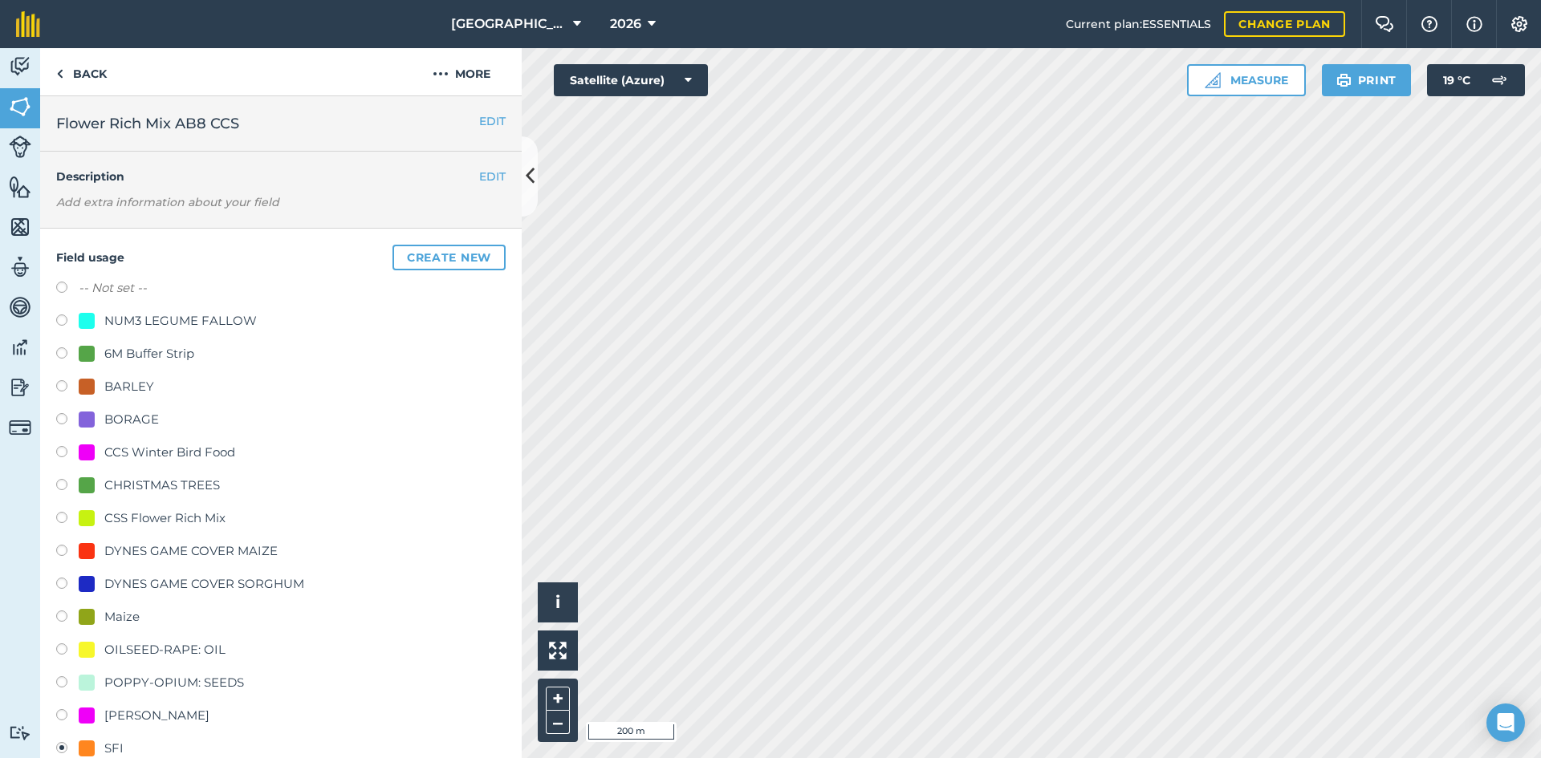
click at [152, 513] on div "CSS Flower Rich Mix" at bounding box center [164, 518] width 121 height 19
radio input "true"
radio input "false"
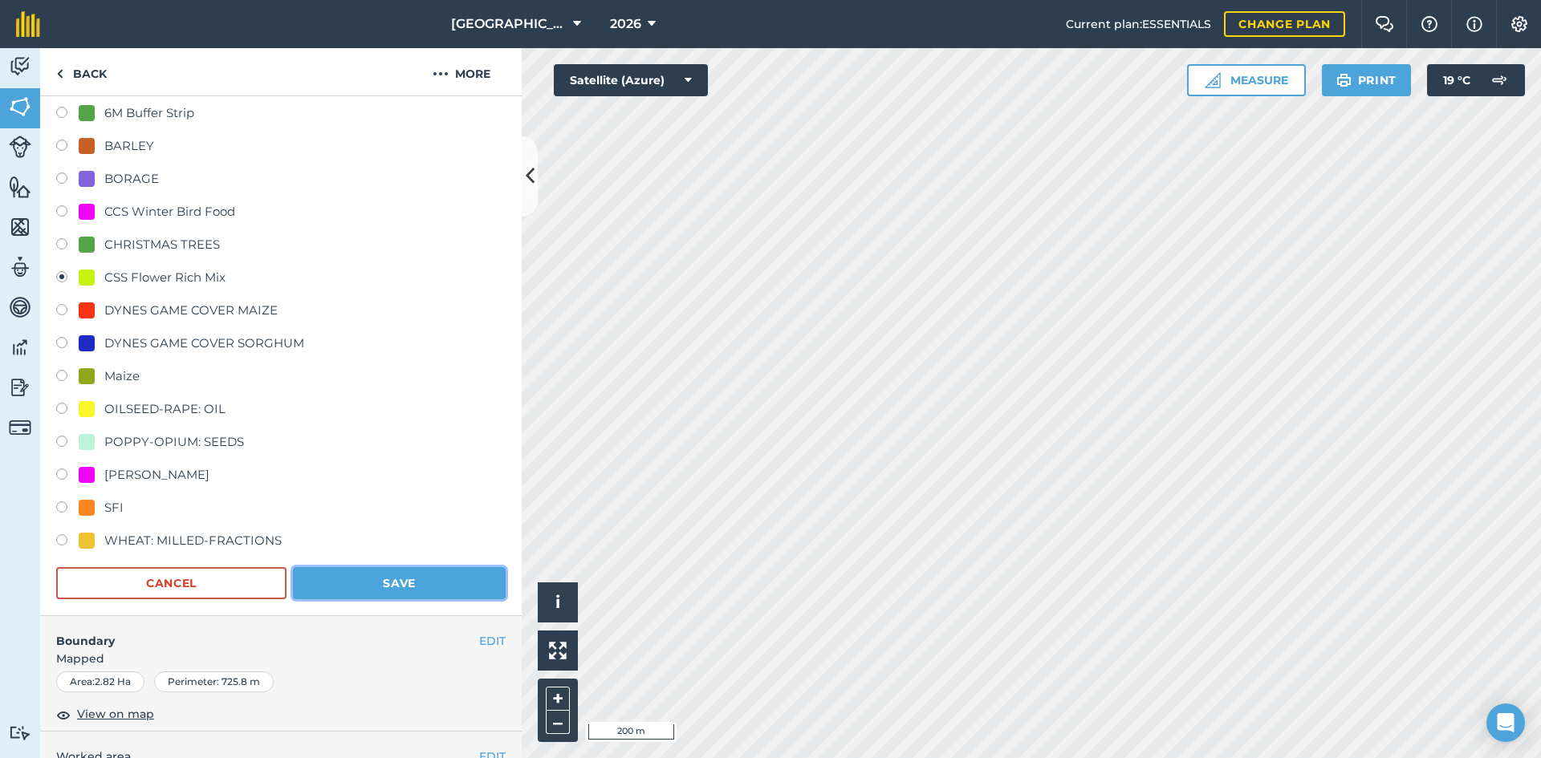
click at [411, 579] on button "Save" at bounding box center [399, 583] width 213 height 32
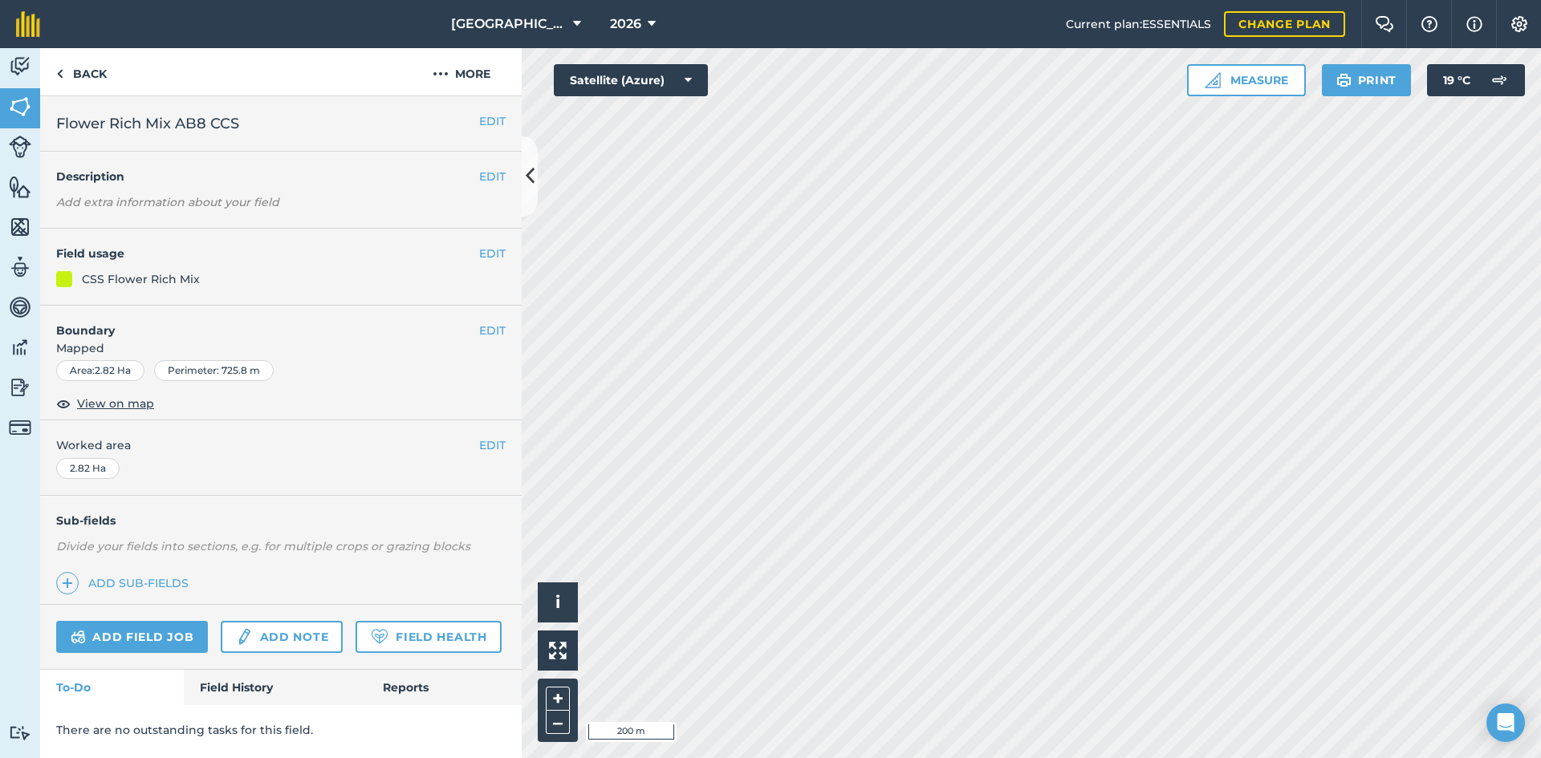
scroll to position [0, 0]
click at [490, 252] on button "EDIT" at bounding box center [492, 254] width 26 height 18
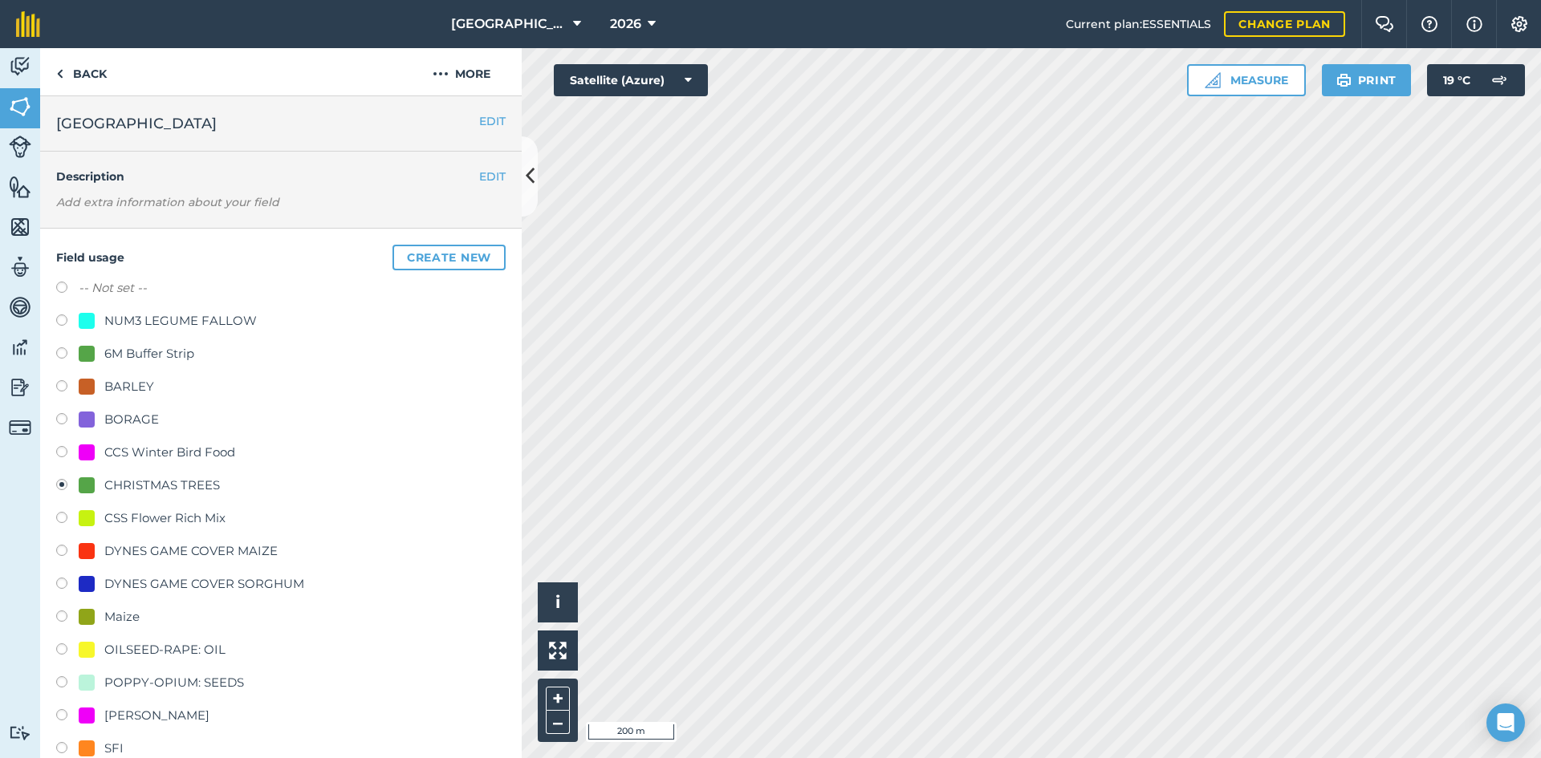
click at [108, 327] on div "NUM3 LEGUME FALLOW" at bounding box center [180, 320] width 152 height 19
radio input "true"
radio input "false"
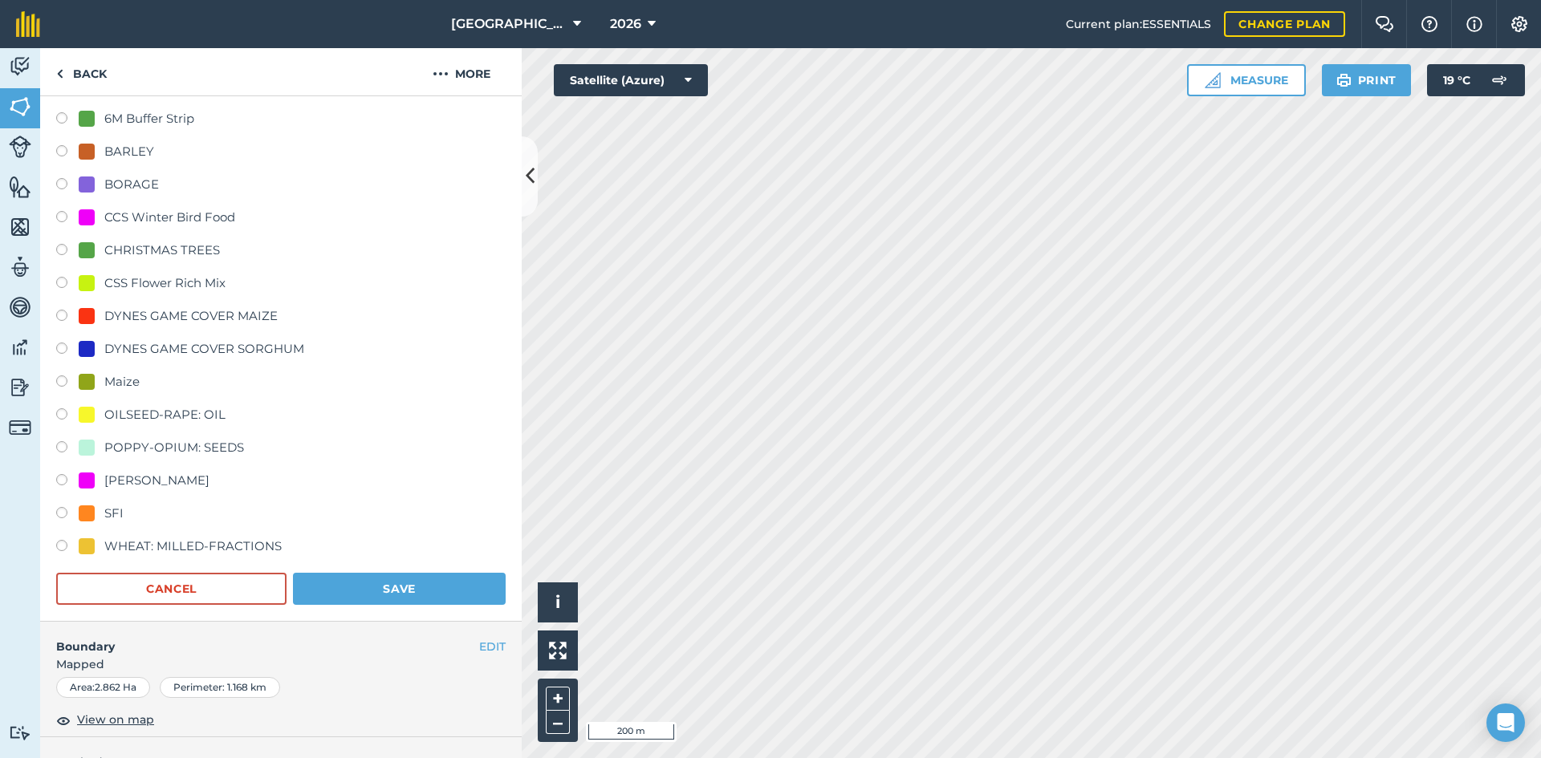
scroll to position [241, 0]
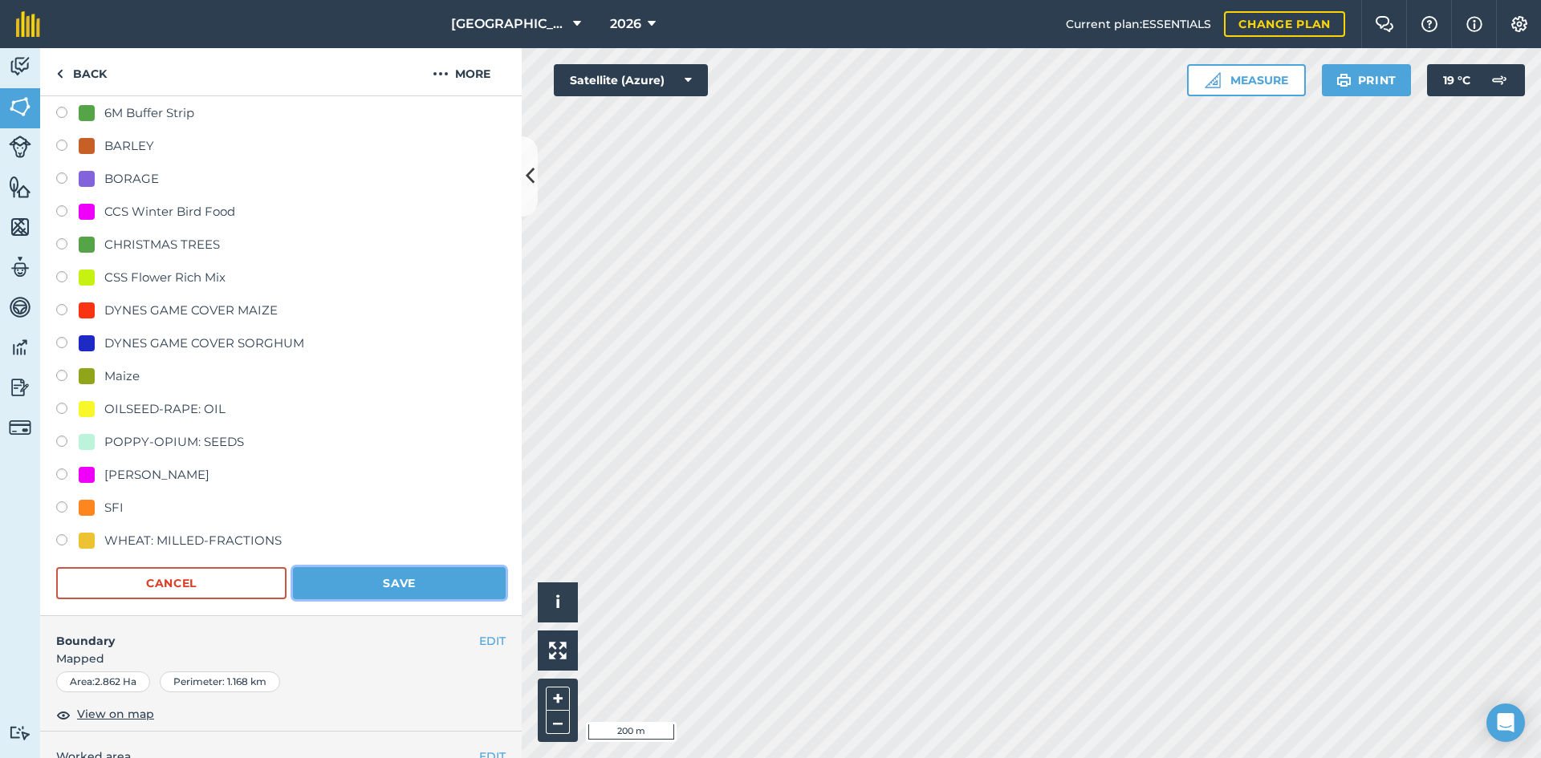
click at [427, 591] on button "Save" at bounding box center [399, 583] width 213 height 32
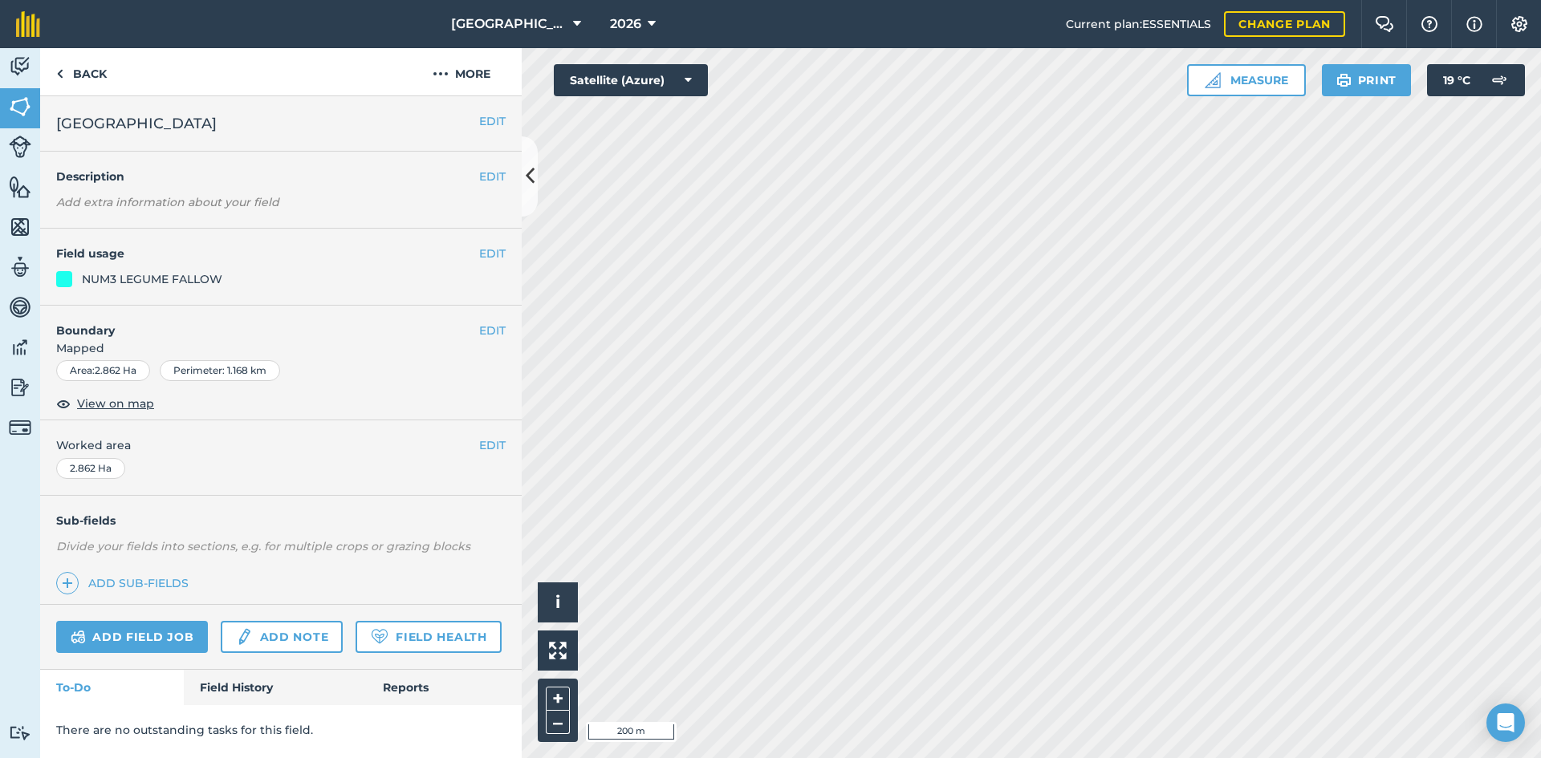
scroll to position [0, 0]
click at [483, 254] on button "EDIT" at bounding box center [492, 254] width 26 height 18
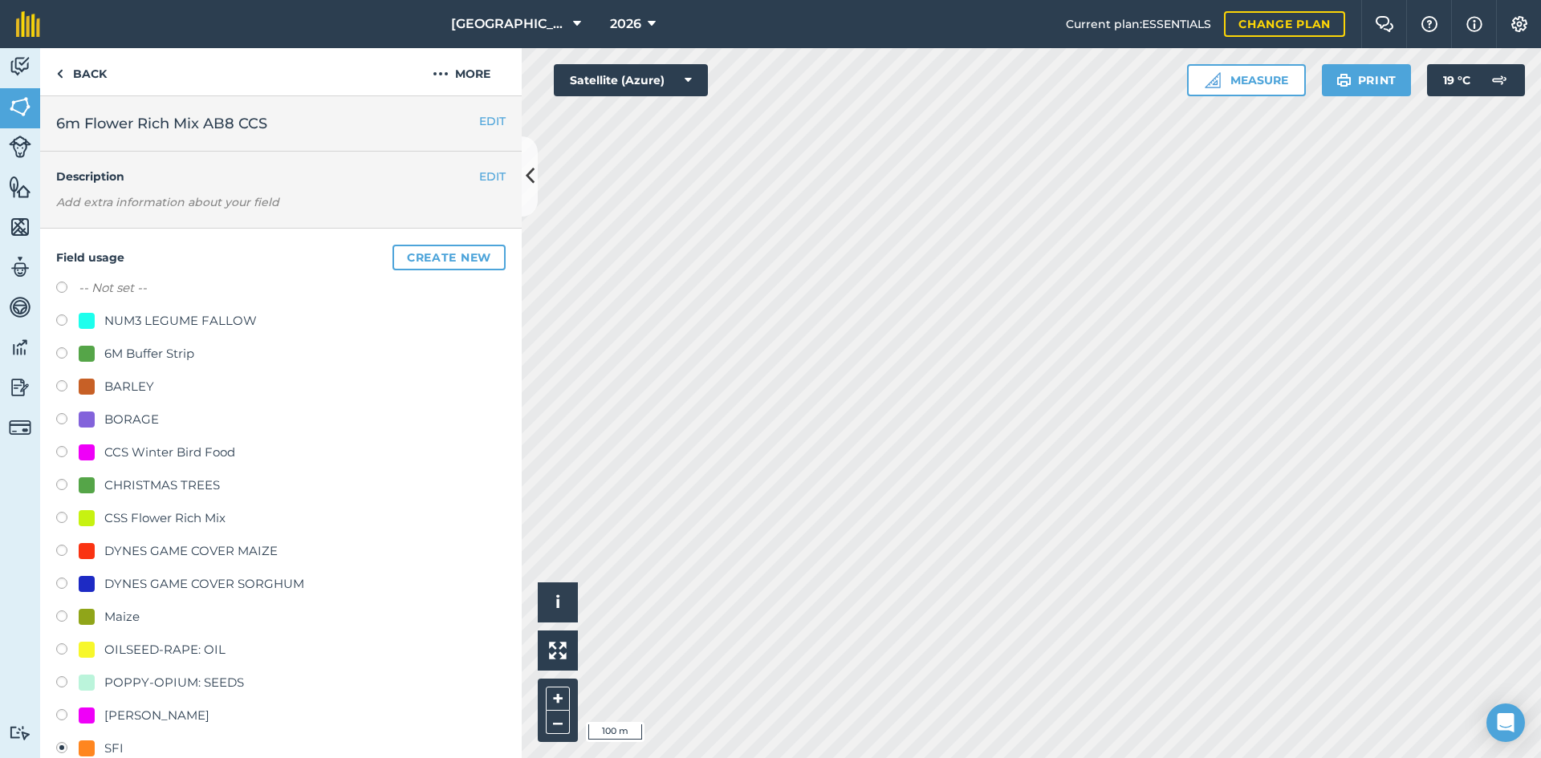
click at [189, 515] on div "CSS Flower Rich Mix" at bounding box center [164, 518] width 121 height 19
radio input "true"
radio input "false"
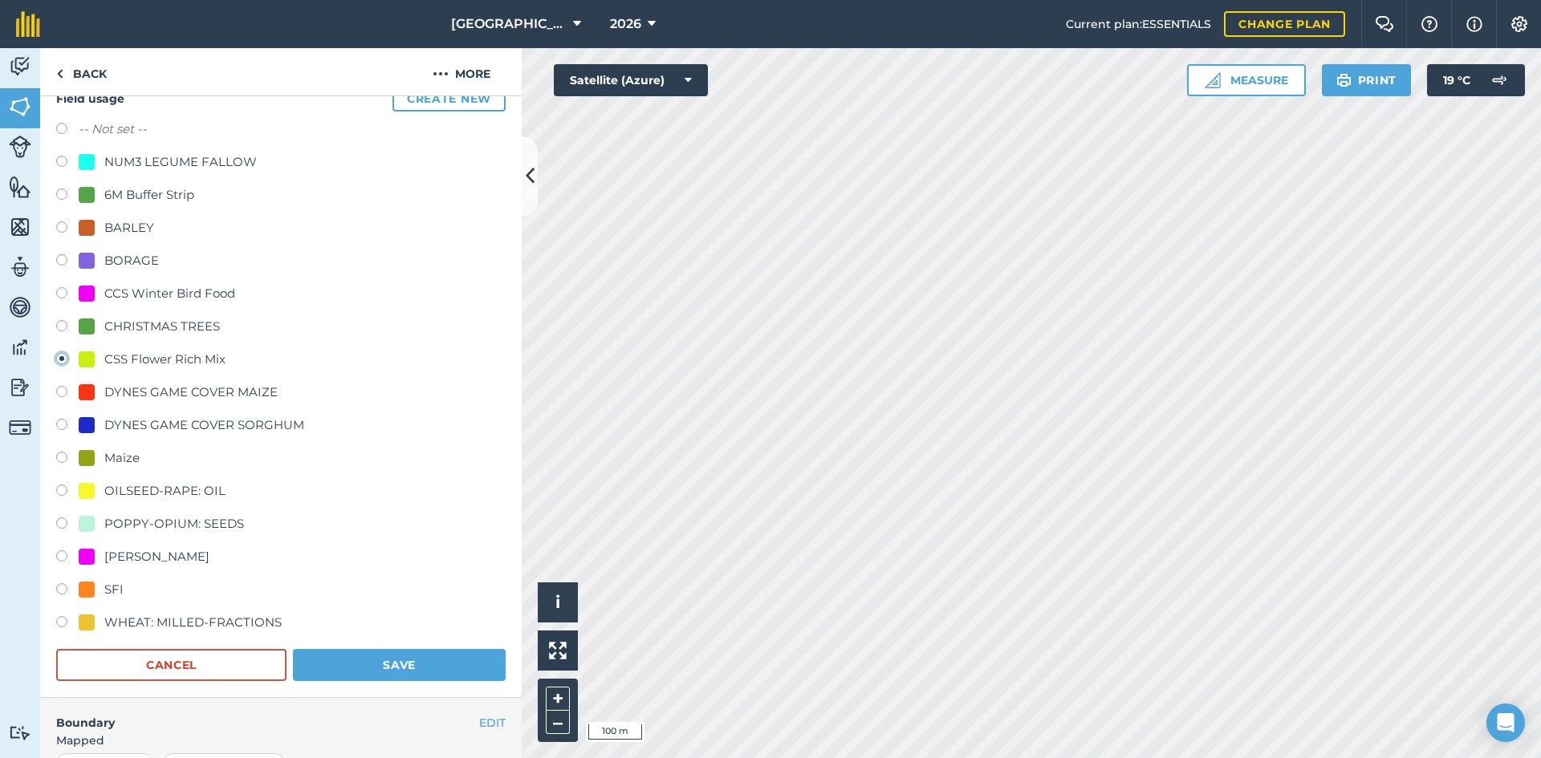
scroll to position [160, 0]
click at [416, 666] on button "Save" at bounding box center [399, 664] width 213 height 32
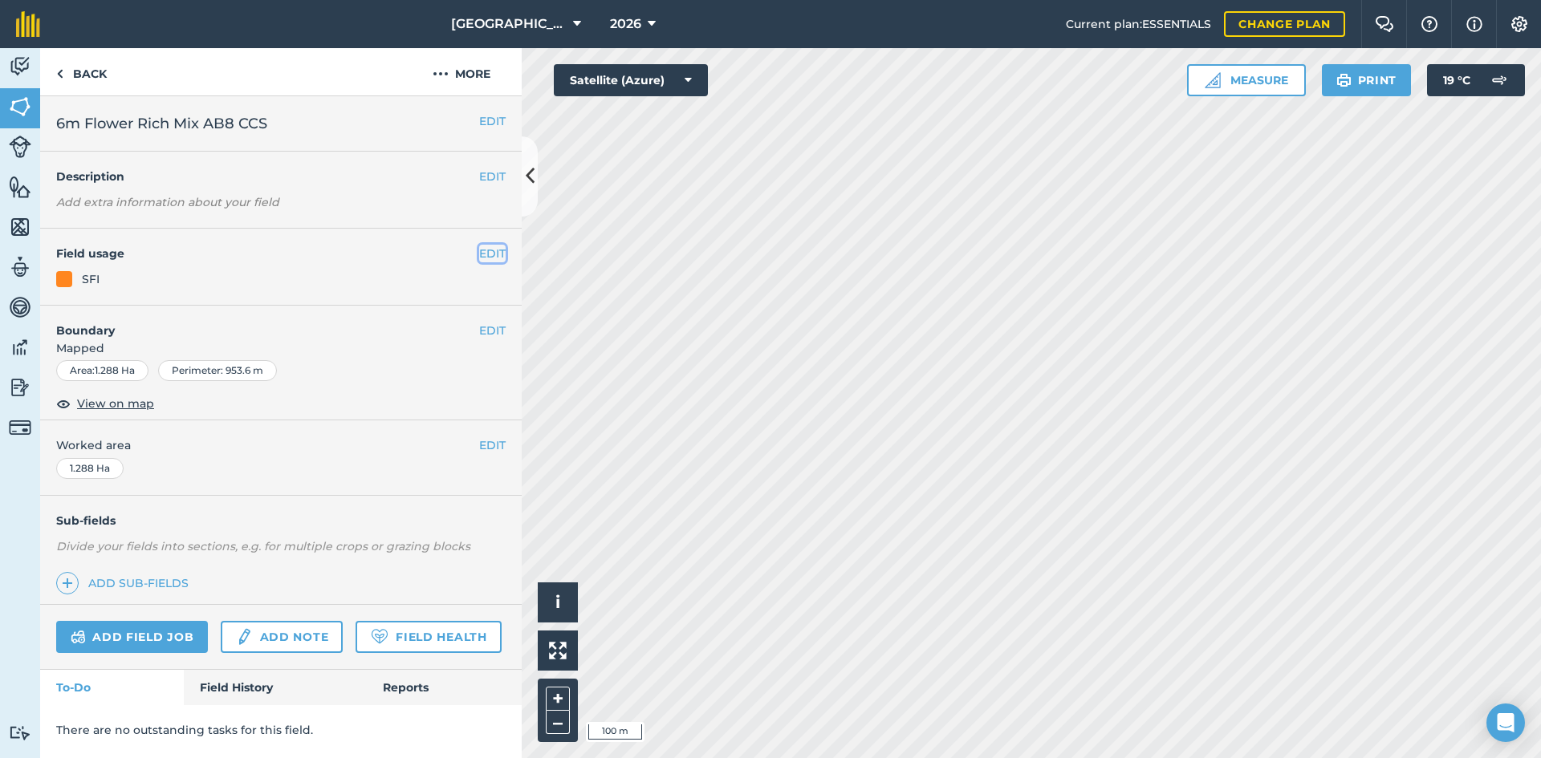
click at [483, 255] on button "EDIT" at bounding box center [492, 254] width 26 height 18
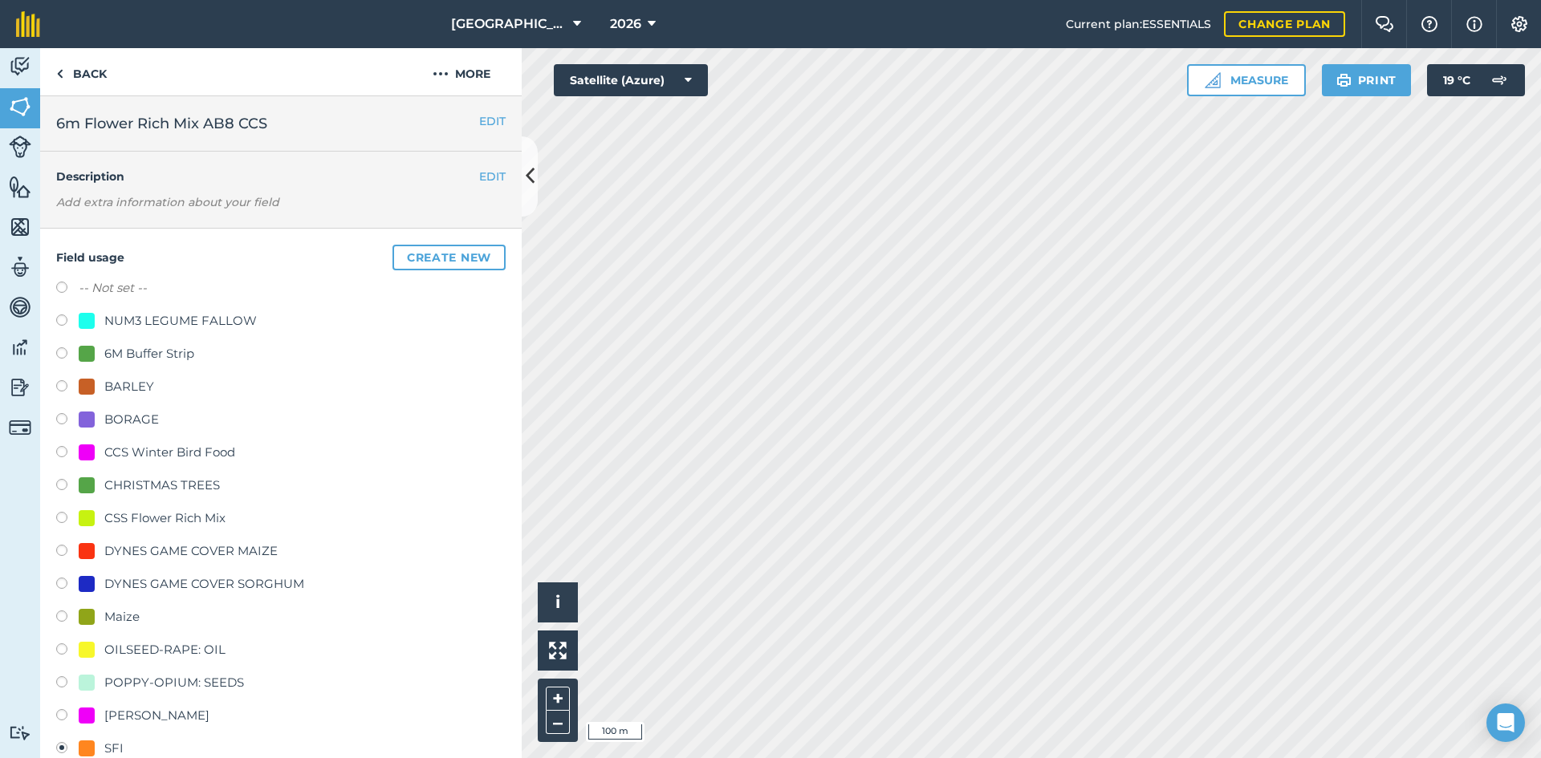
click at [151, 512] on div "CSS Flower Rich Mix" at bounding box center [164, 518] width 121 height 19
radio input "true"
radio input "false"
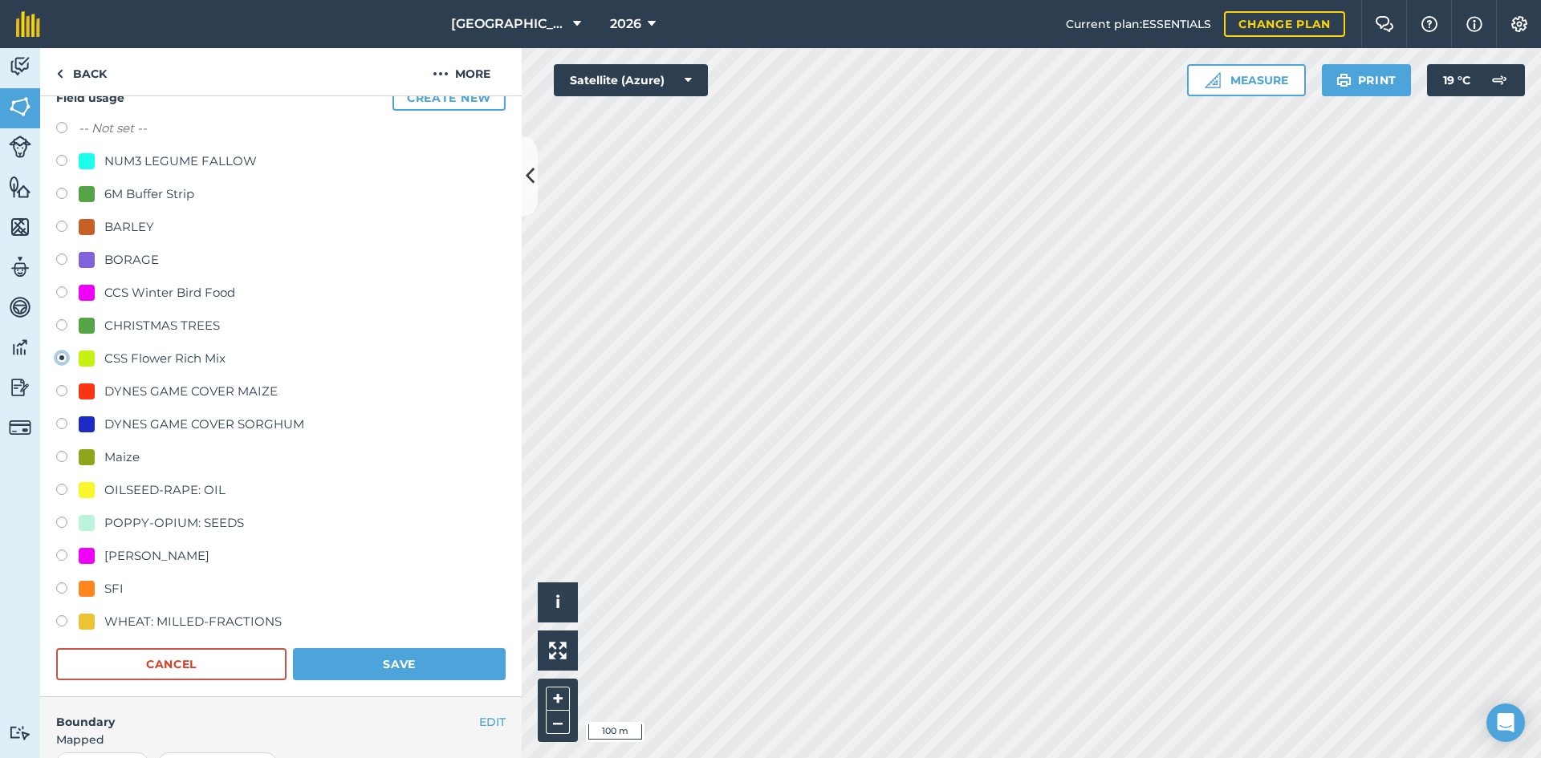
scroll to position [160, 0]
click at [433, 668] on button "Save" at bounding box center [399, 664] width 213 height 32
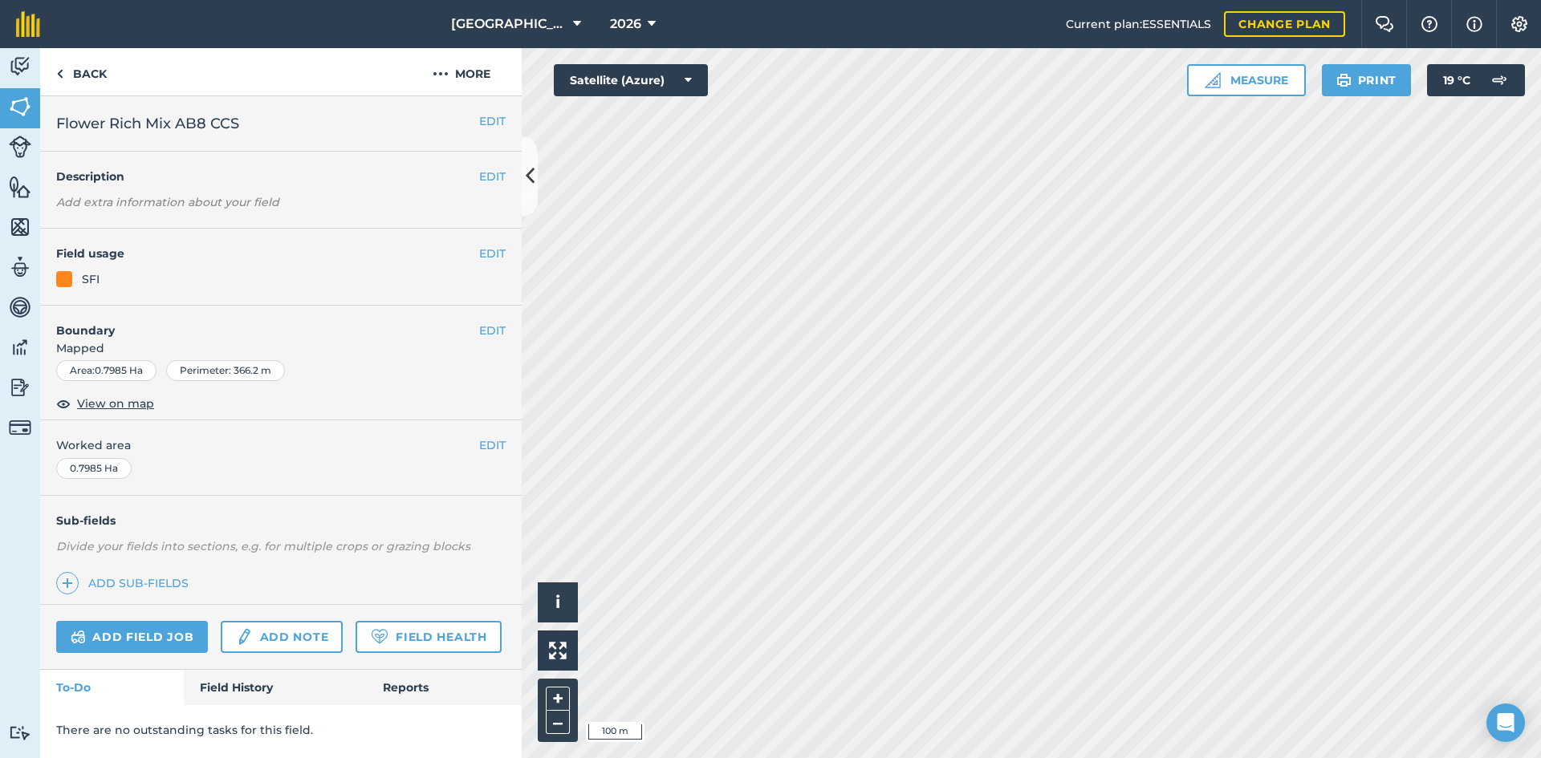
click at [477, 259] on h4 "Field usage" at bounding box center [267, 254] width 423 height 18
click at [481, 253] on button "EDIT" at bounding box center [492, 254] width 26 height 18
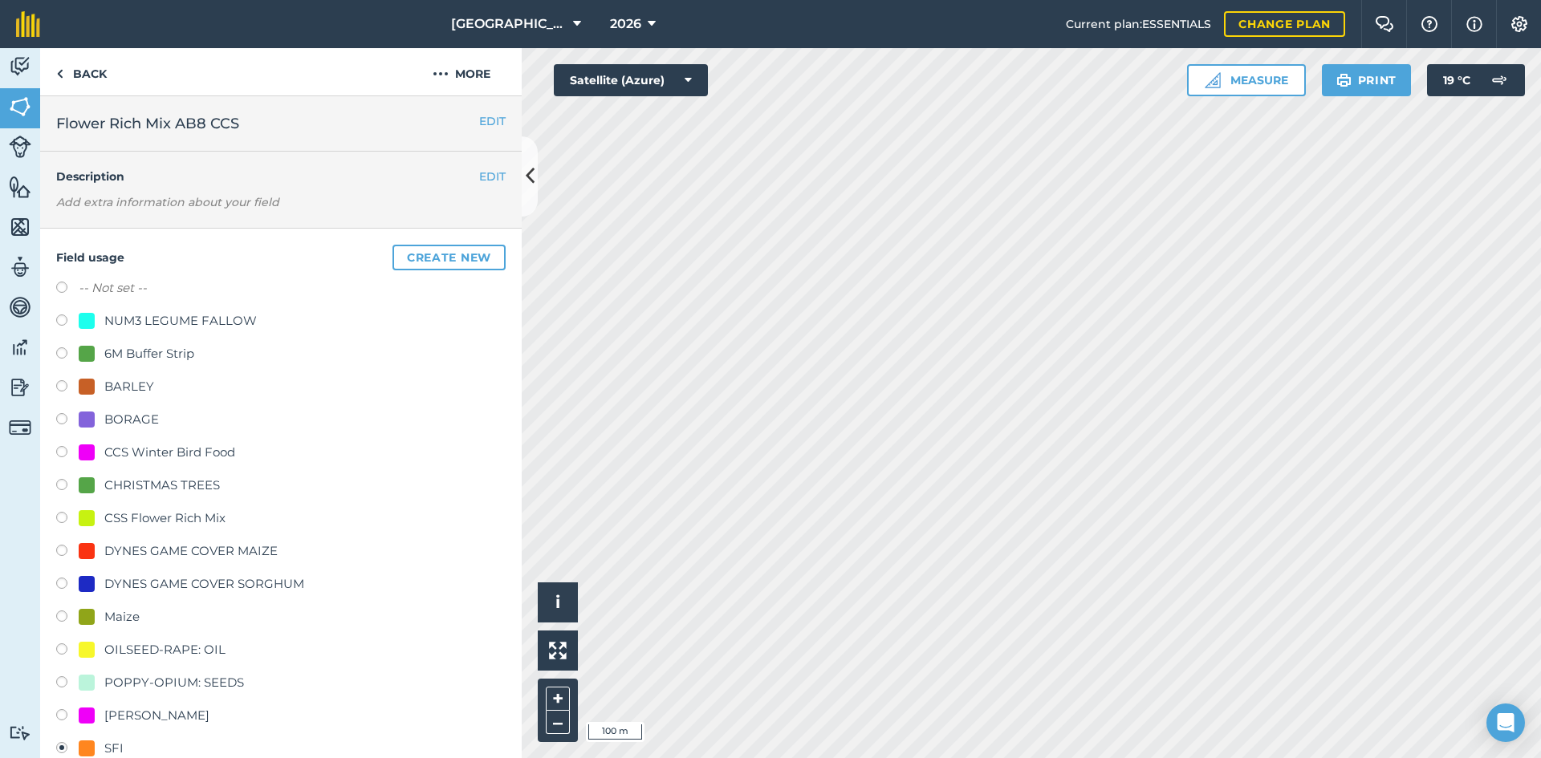
click at [145, 514] on div "CSS Flower Rich Mix" at bounding box center [164, 518] width 121 height 19
radio input "true"
radio input "false"
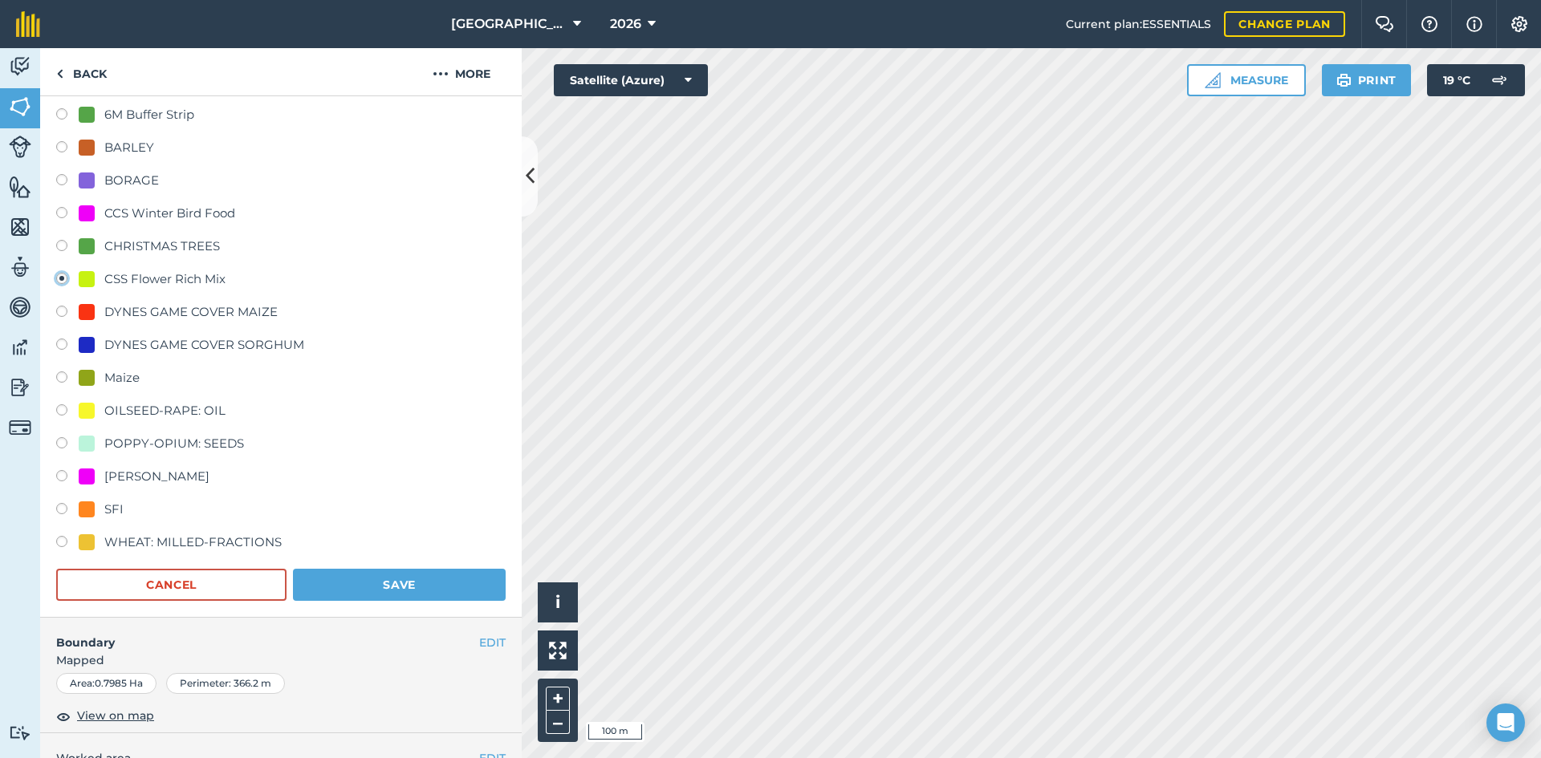
scroll to position [241, 0]
click at [378, 583] on button "Save" at bounding box center [399, 583] width 213 height 32
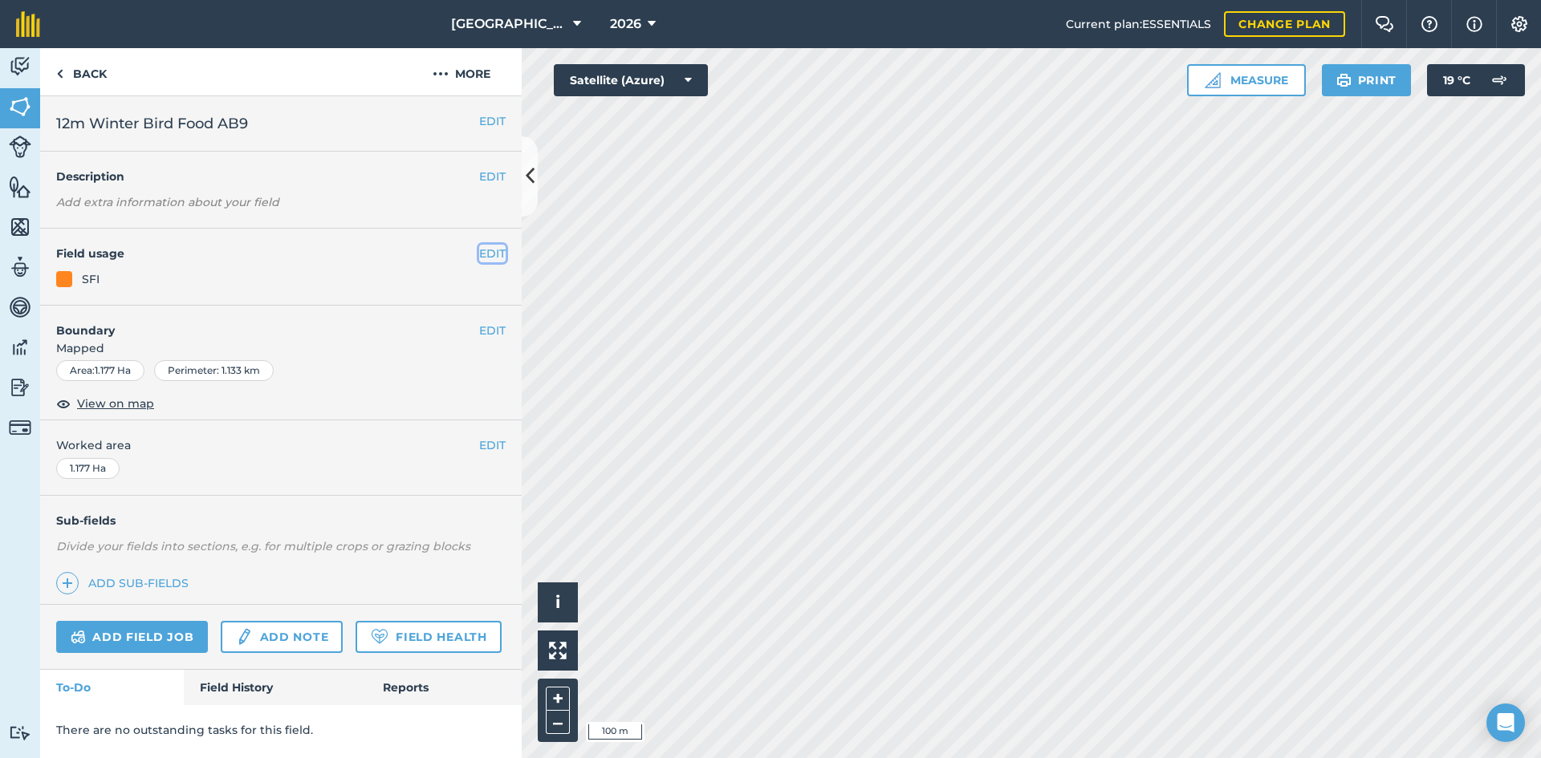
click at [493, 250] on button "EDIT" at bounding box center [492, 254] width 26 height 18
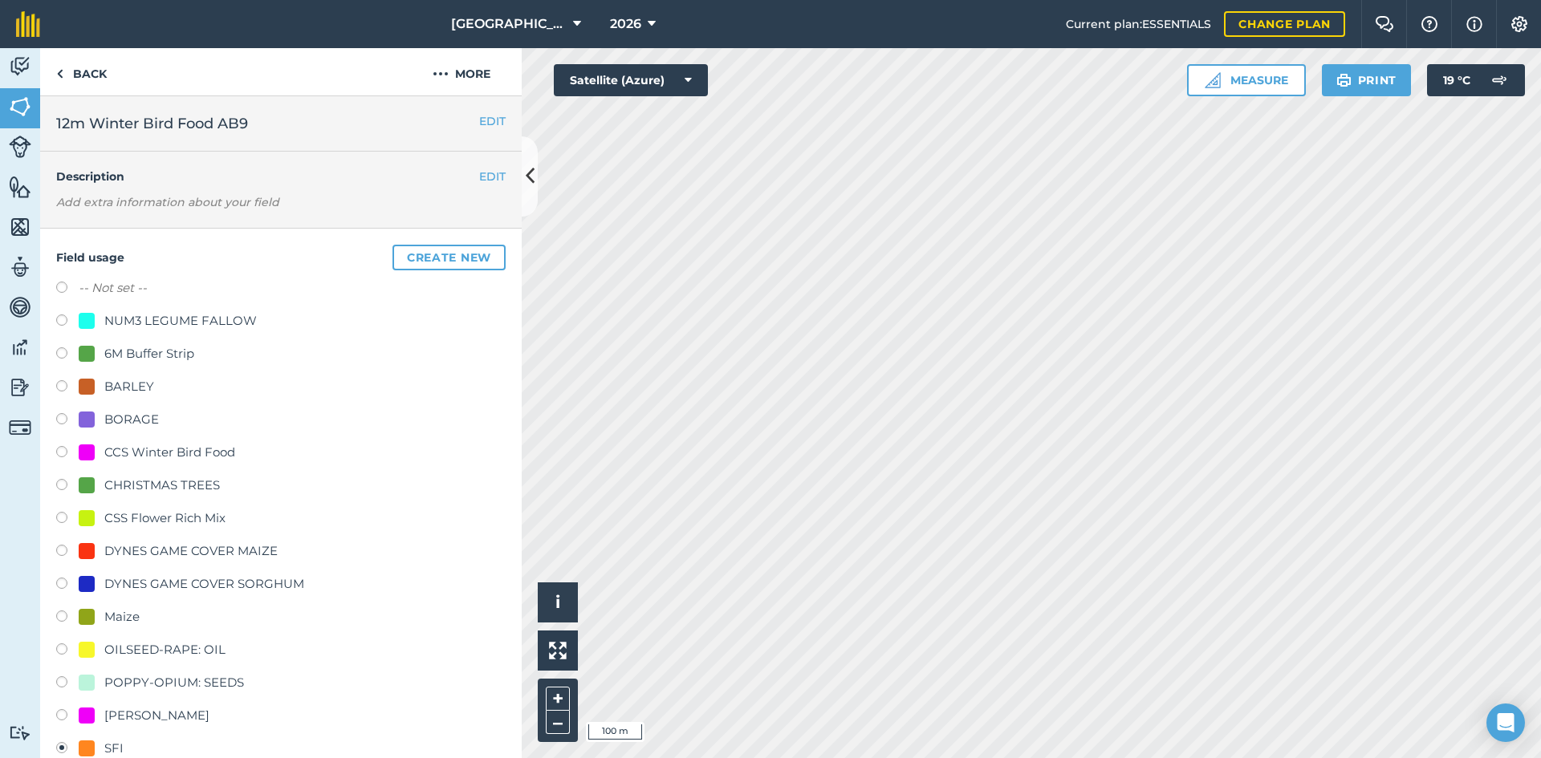
click at [193, 450] on div "CCS Winter Bird Food" at bounding box center [169, 452] width 131 height 19
radio input "true"
radio input "false"
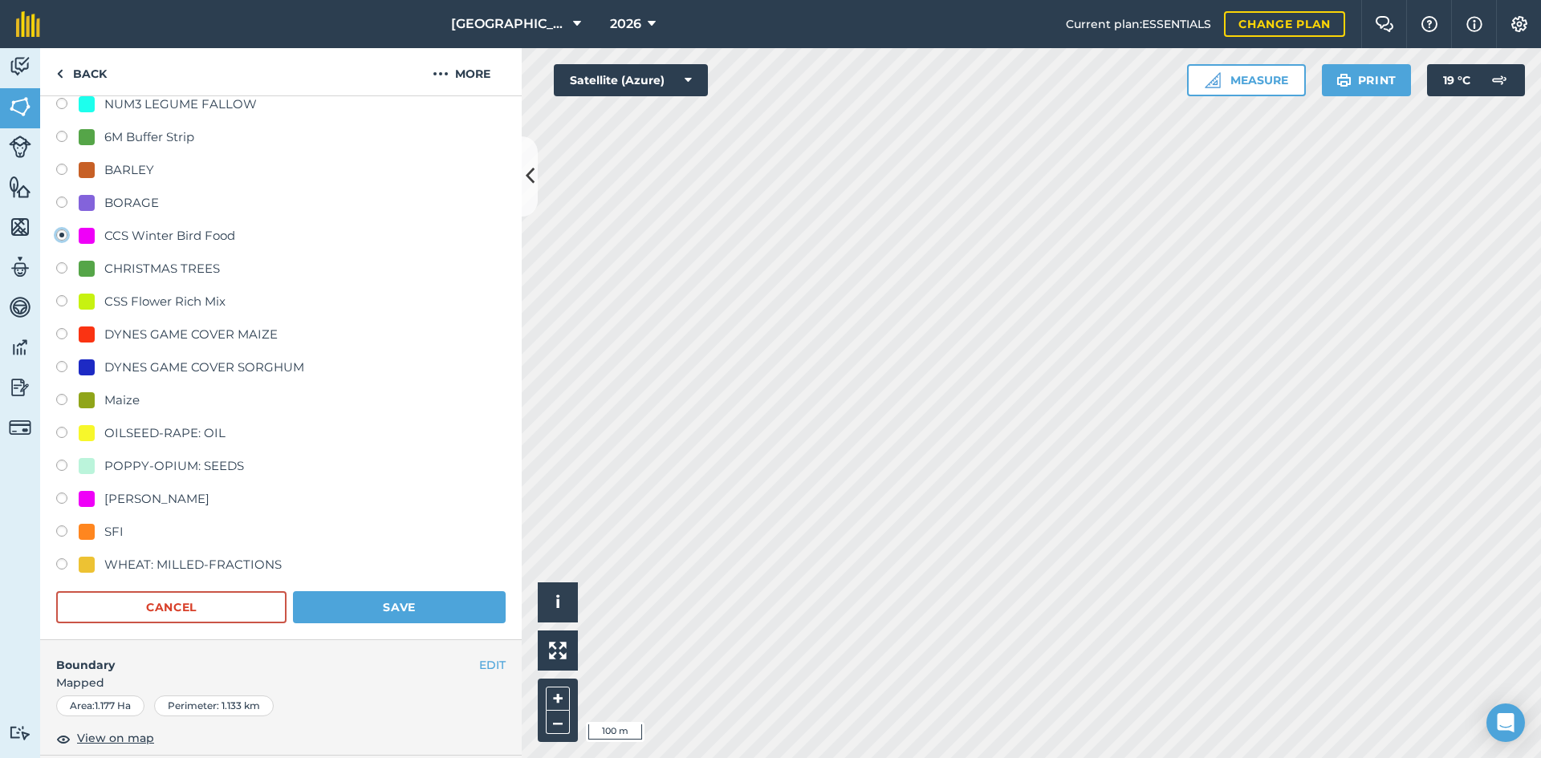
scroll to position [241, 0]
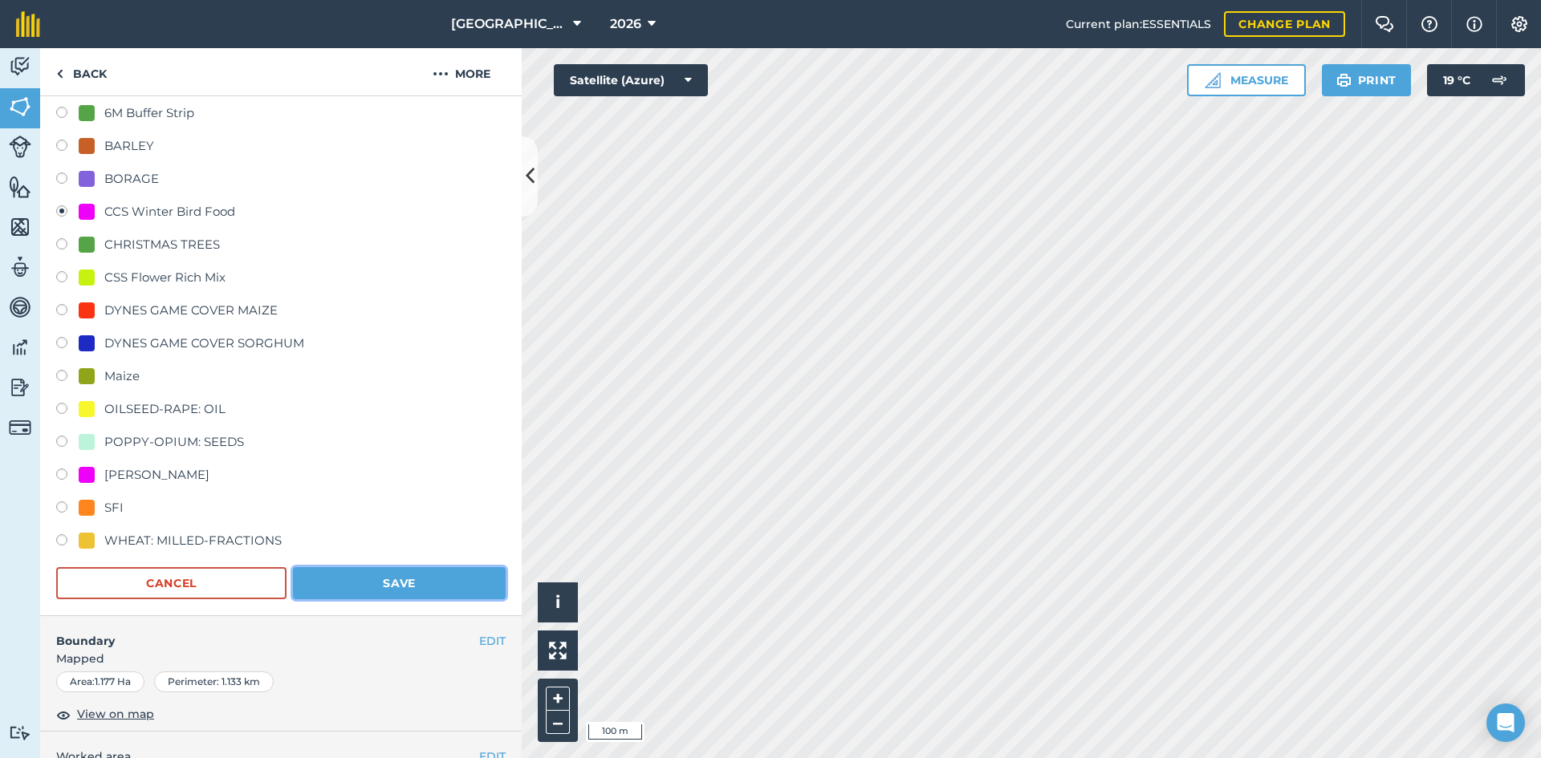
click at [449, 578] on button "Save" at bounding box center [399, 583] width 213 height 32
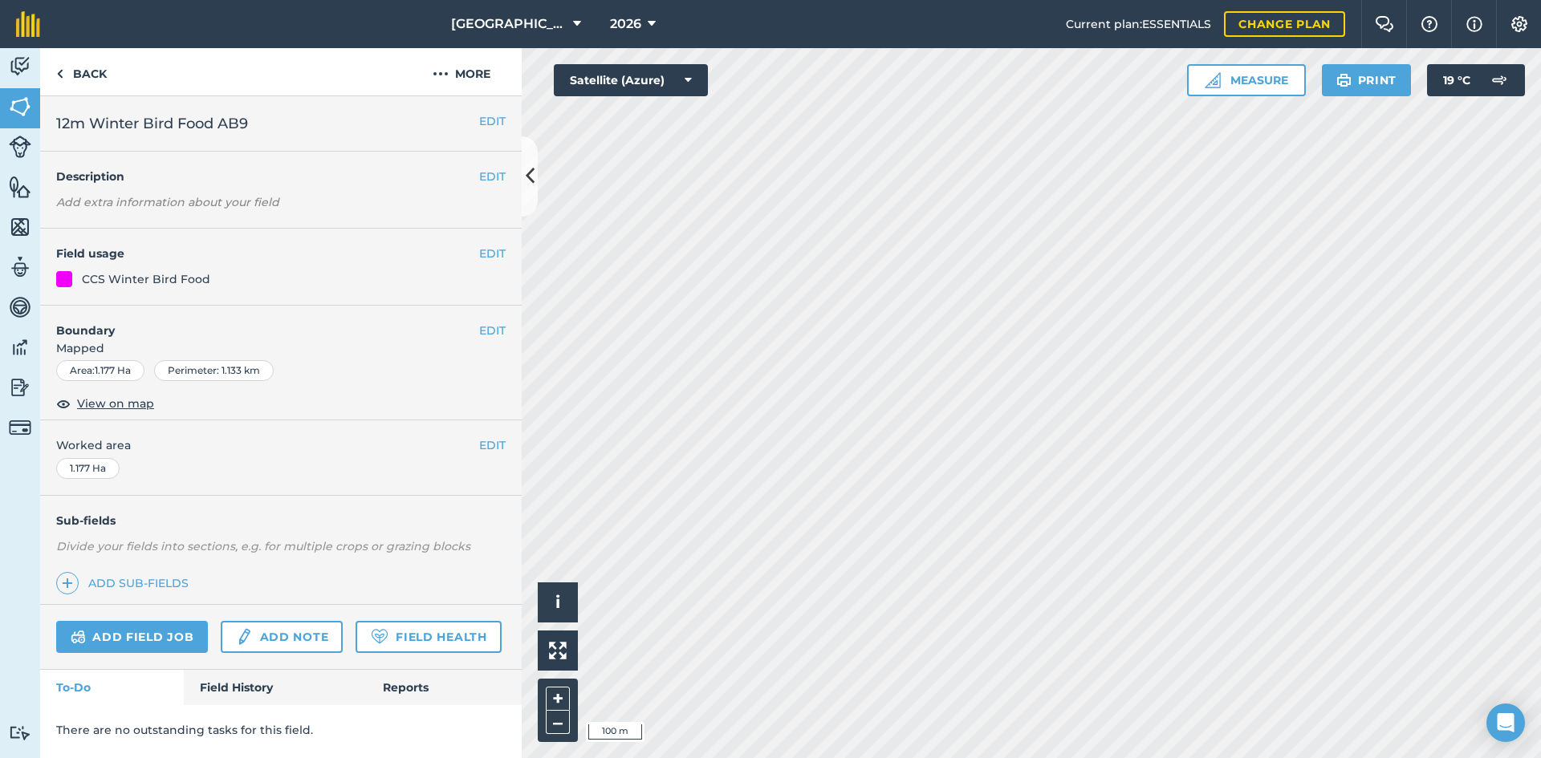
scroll to position [0, 0]
click at [483, 254] on button "EDIT" at bounding box center [492, 254] width 26 height 18
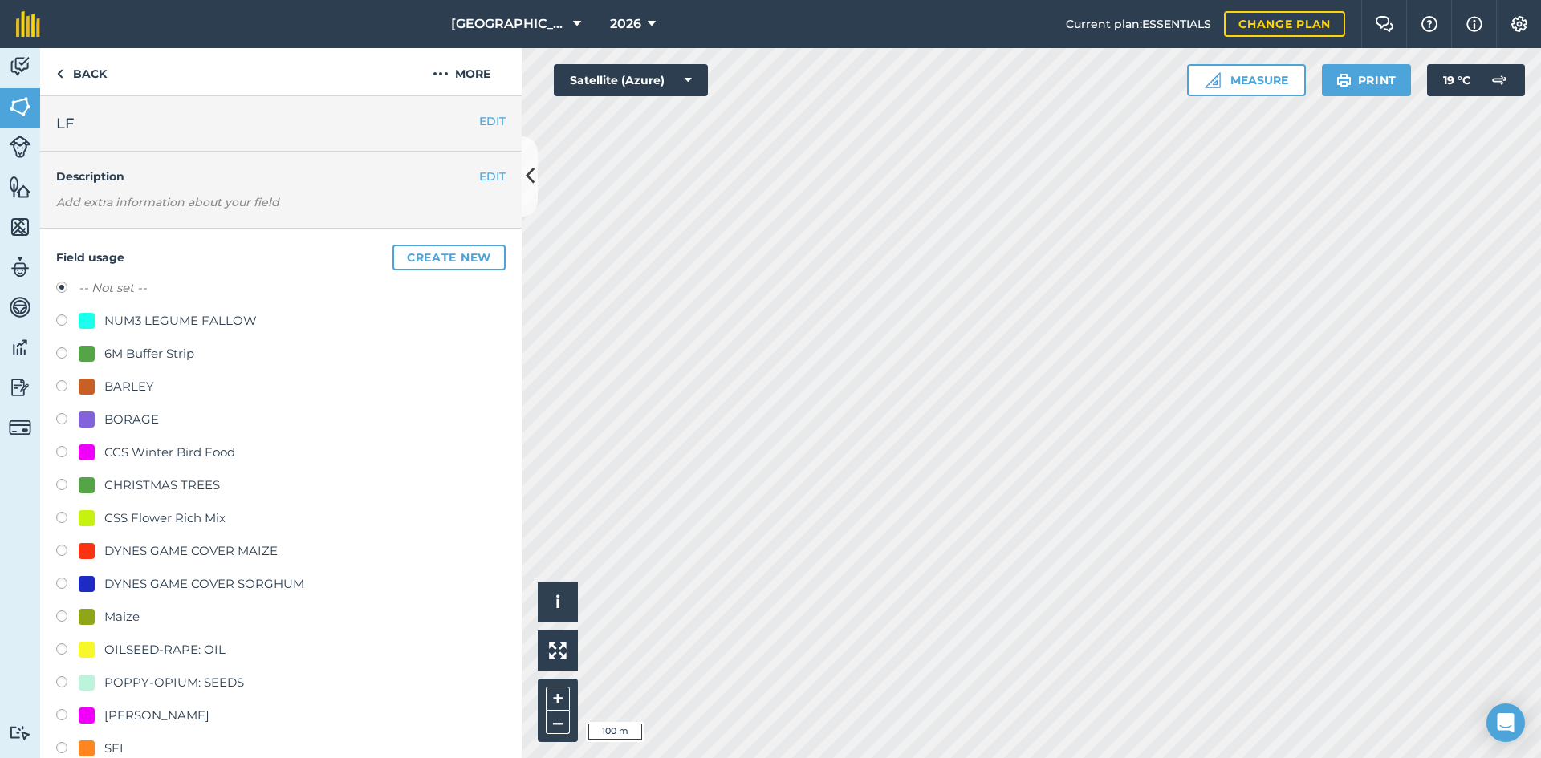
click at [189, 325] on div "NUM3 LEGUME FALLOW" at bounding box center [180, 320] width 152 height 19
radio input "true"
radio input "false"
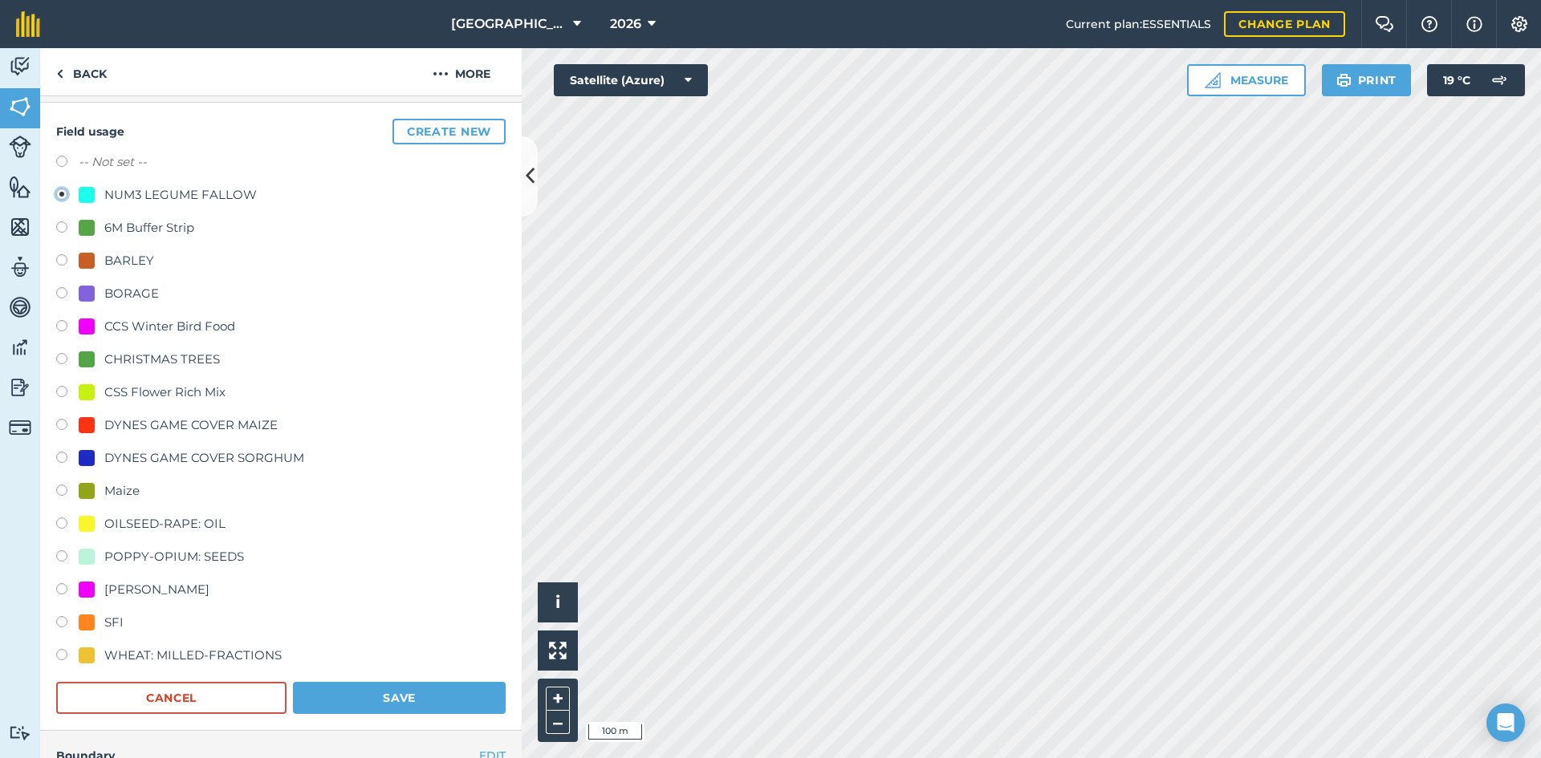
scroll to position [401, 0]
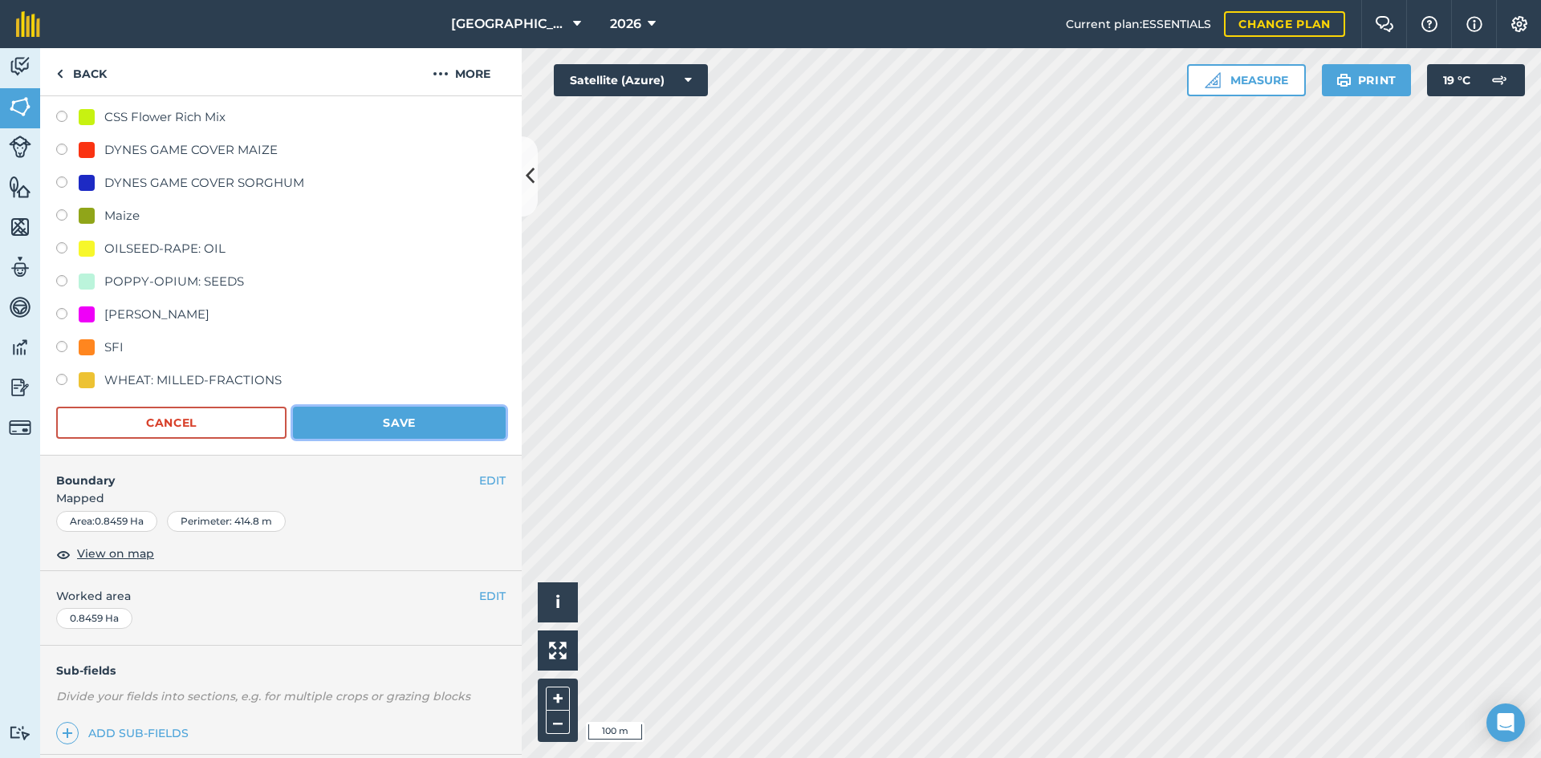
click at [399, 434] on button "Save" at bounding box center [399, 423] width 213 height 32
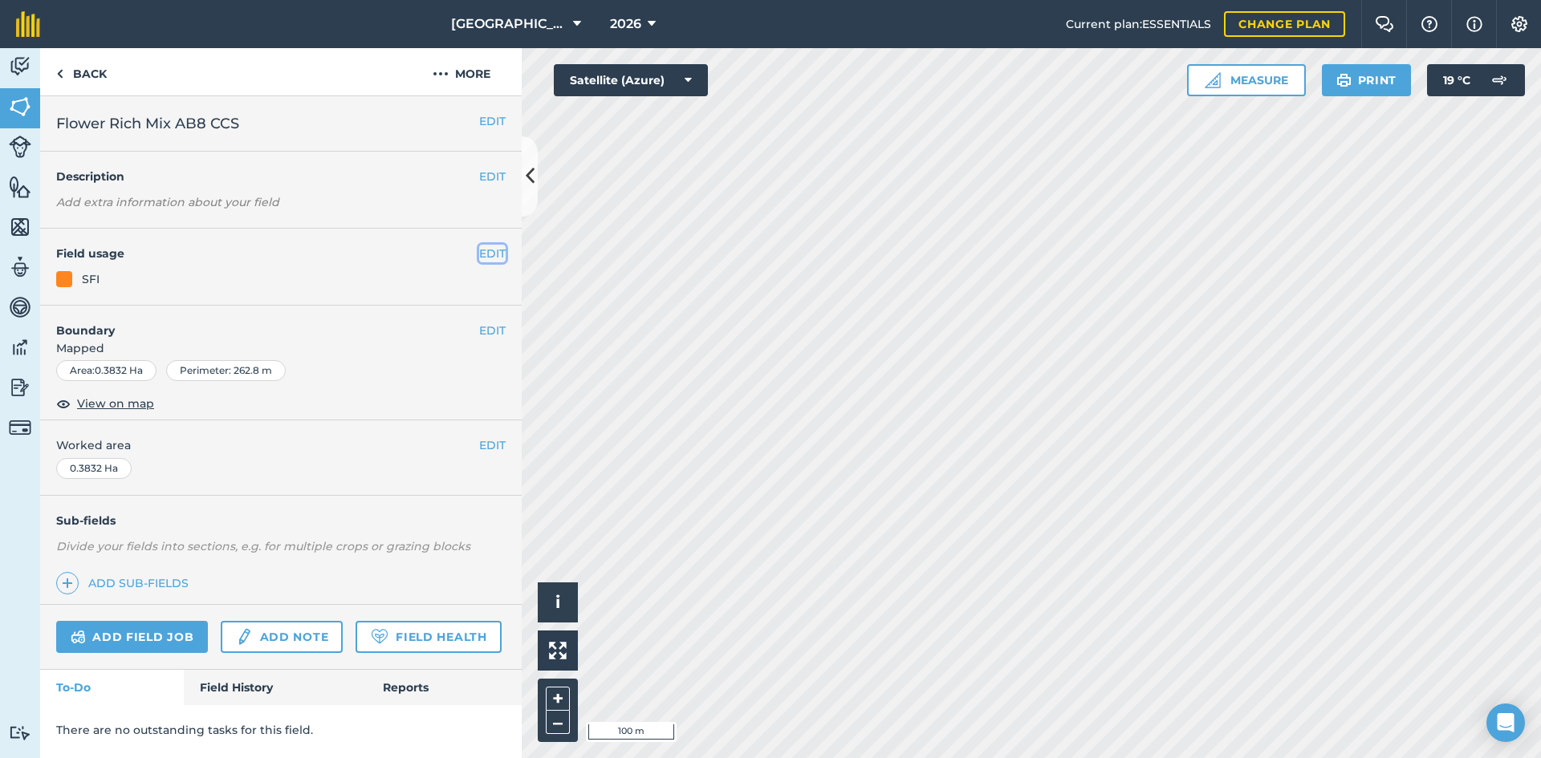
click at [501, 252] on button "EDIT" at bounding box center [492, 254] width 26 height 18
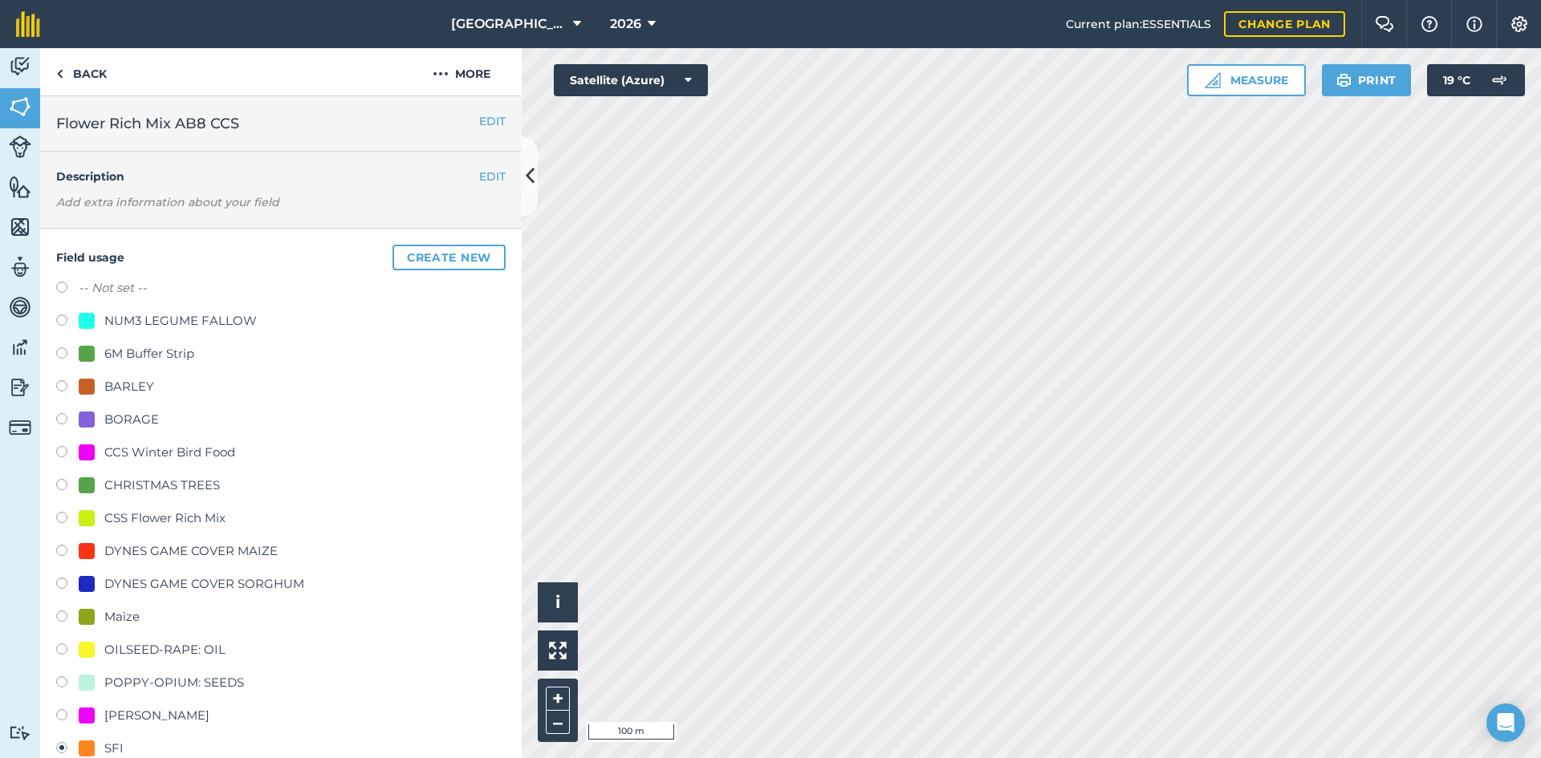
click at [176, 518] on div "CSS Flower Rich Mix" at bounding box center [164, 518] width 121 height 19
radio input "true"
radio input "false"
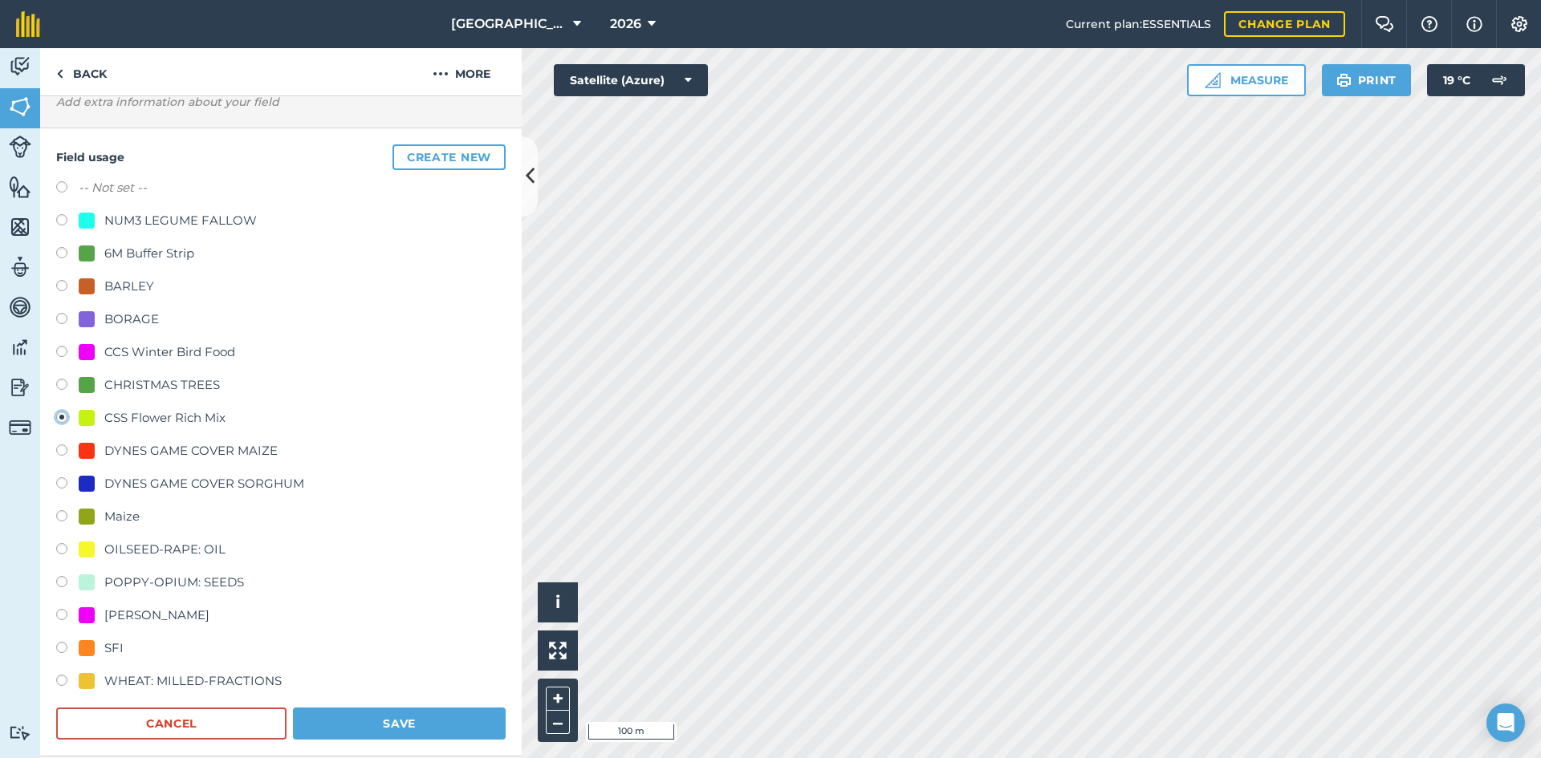
scroll to position [241, 0]
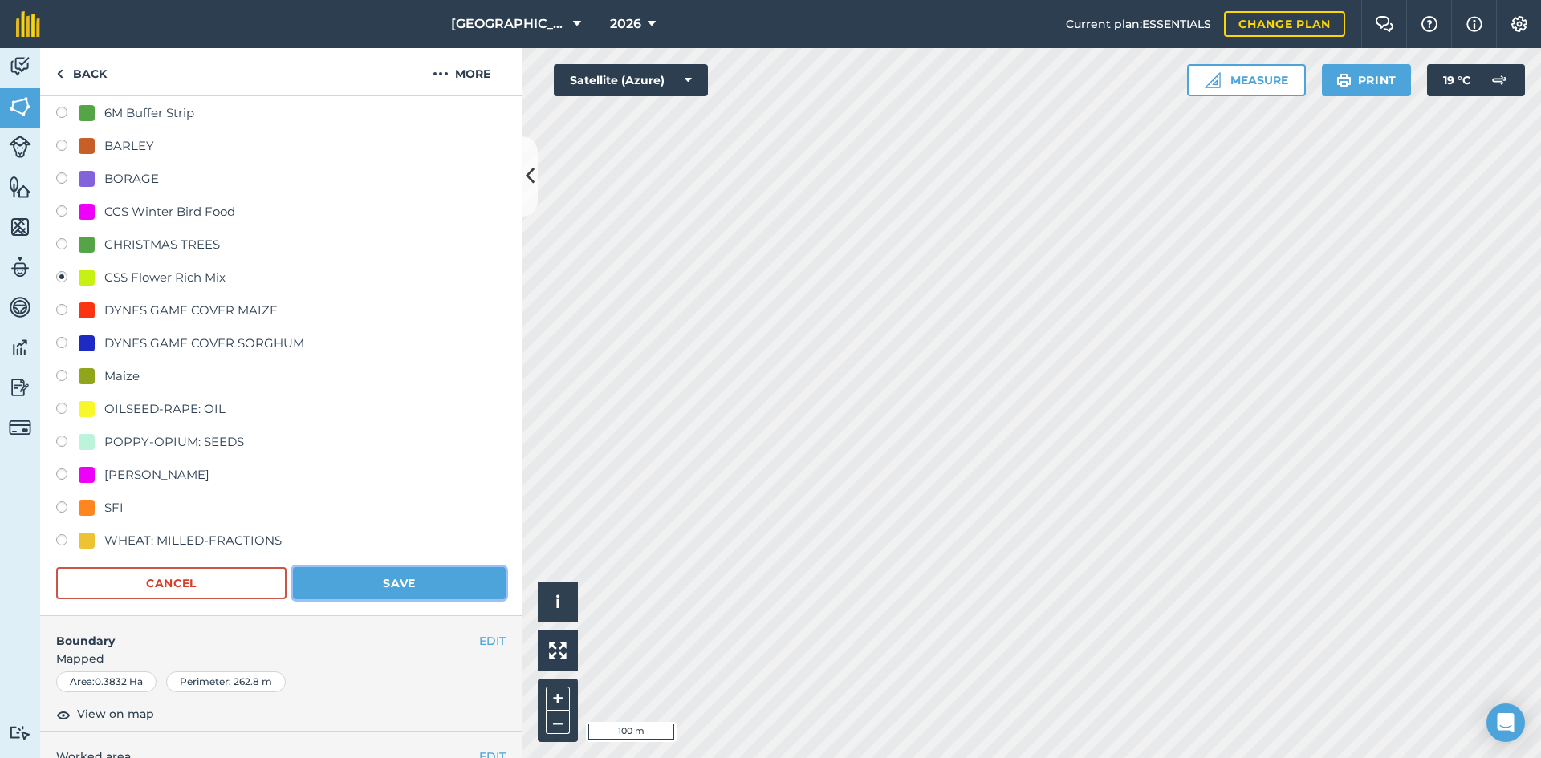
click at [474, 574] on button "Save" at bounding box center [399, 583] width 213 height 32
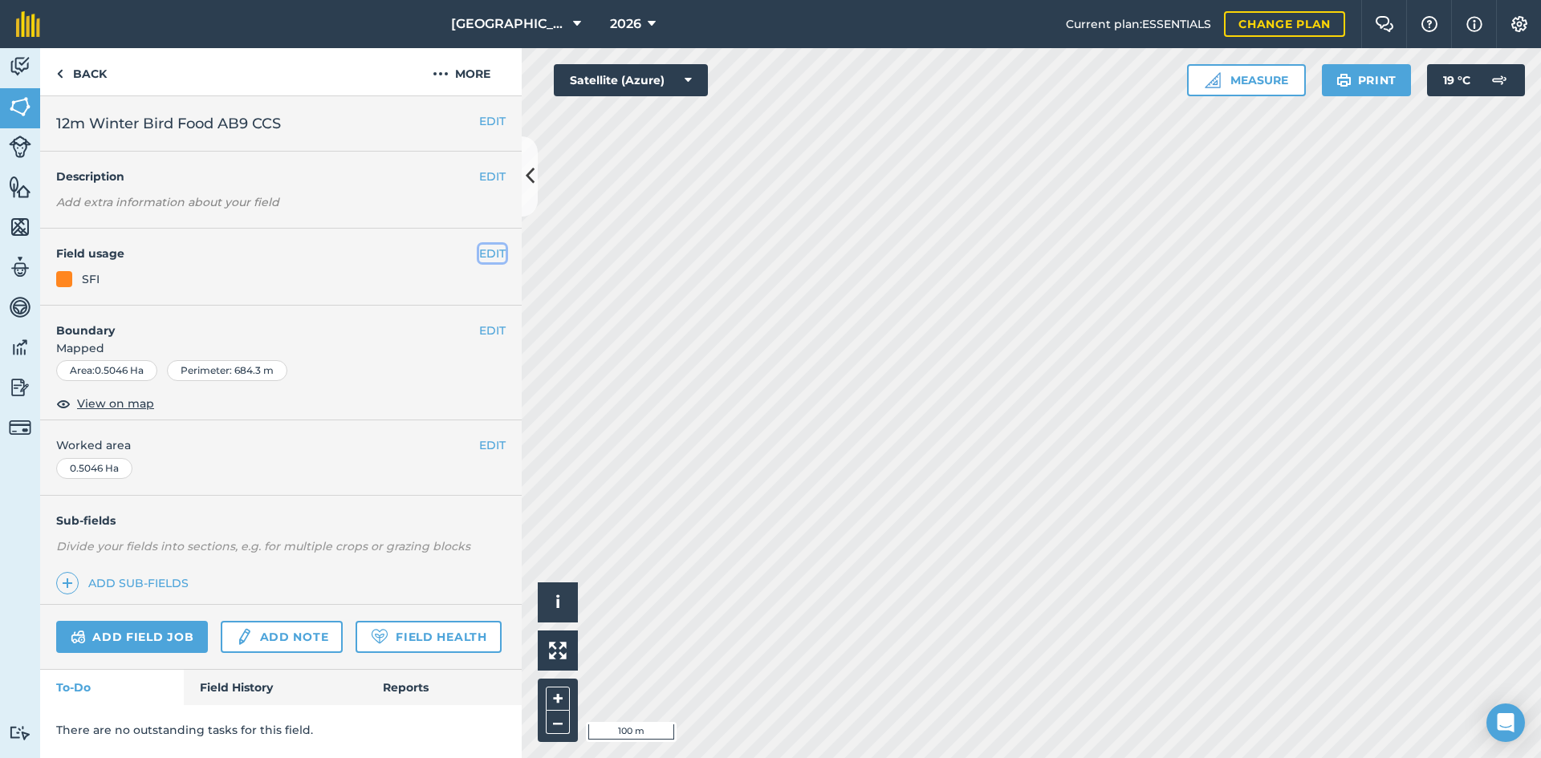
click at [499, 258] on button "EDIT" at bounding box center [492, 254] width 26 height 18
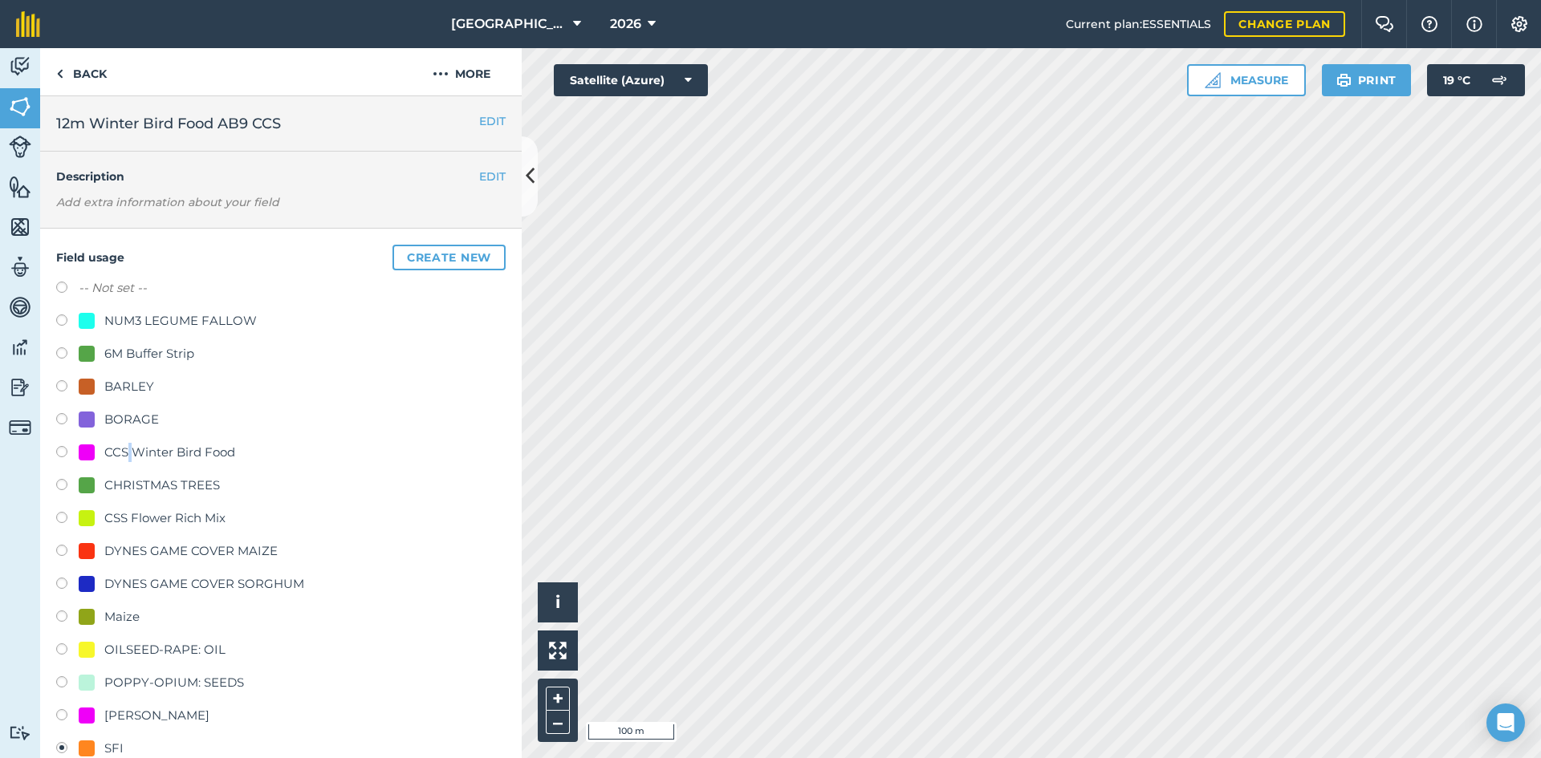
click at [130, 449] on div "CCS Winter Bird Food" at bounding box center [169, 452] width 131 height 19
click at [193, 444] on div "CCS Winter Bird Food" at bounding box center [169, 452] width 131 height 19
radio input "true"
radio input "false"
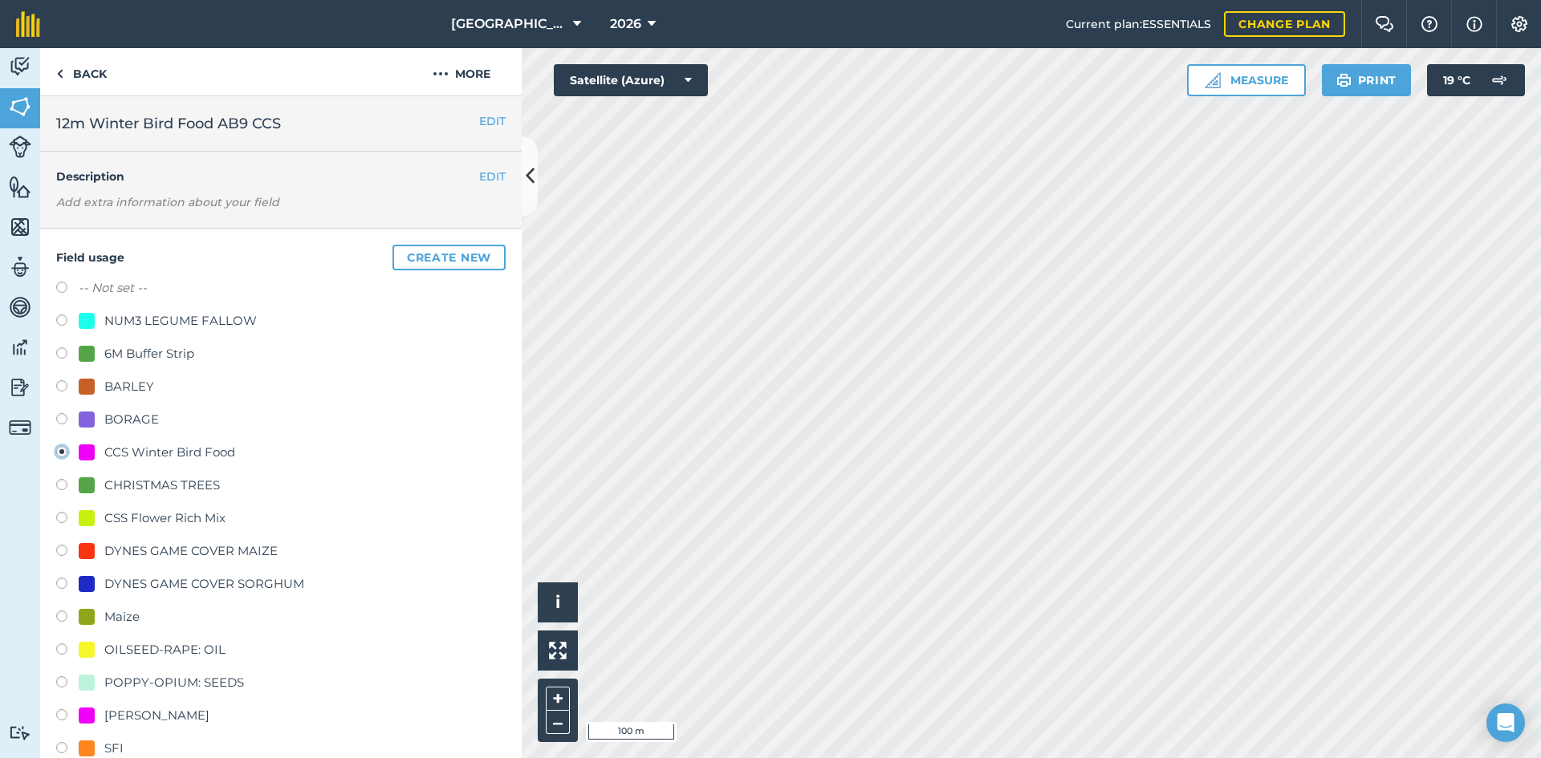
scroll to position [321, 0]
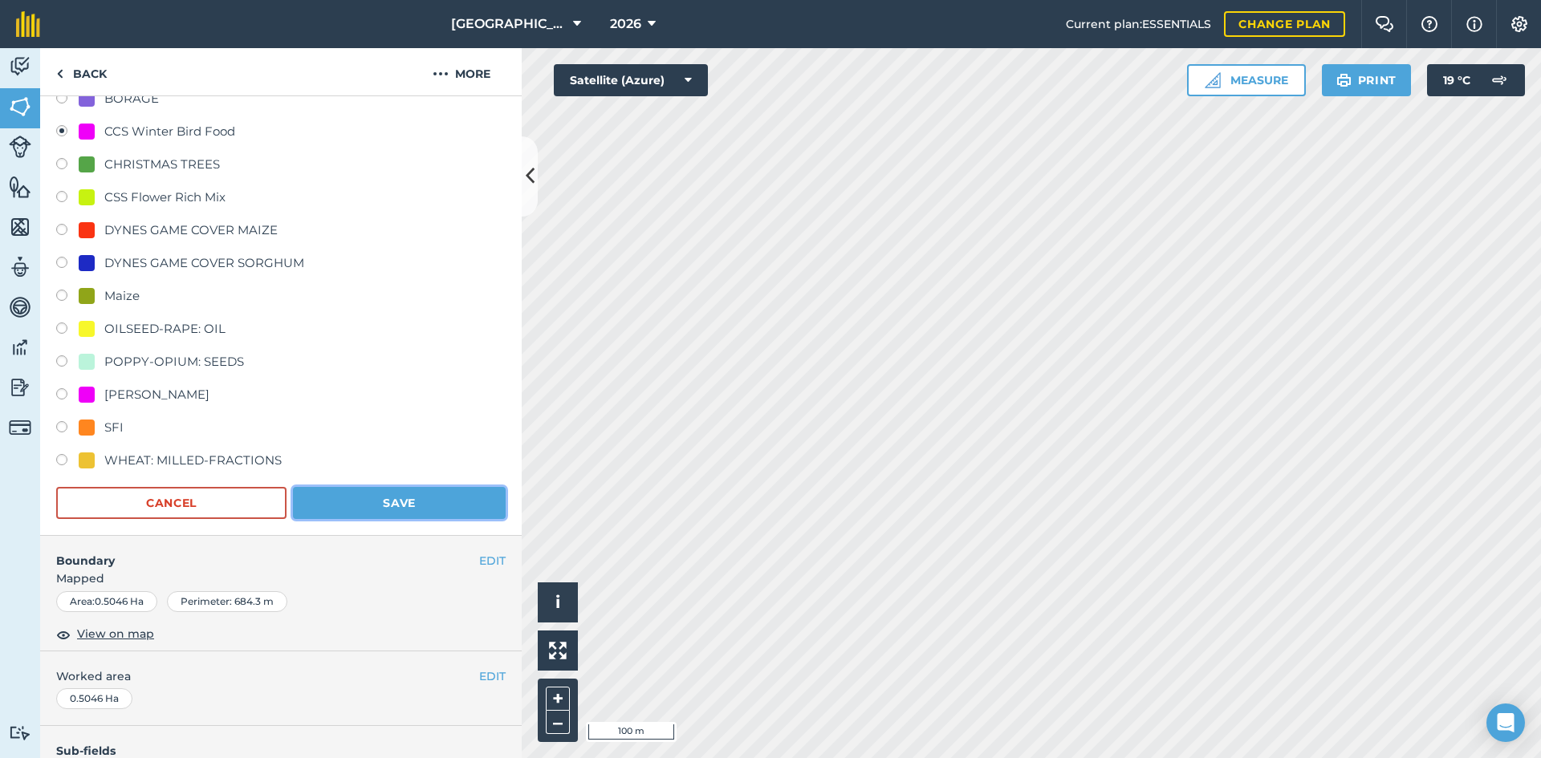
click at [449, 493] on button "Save" at bounding box center [399, 503] width 213 height 32
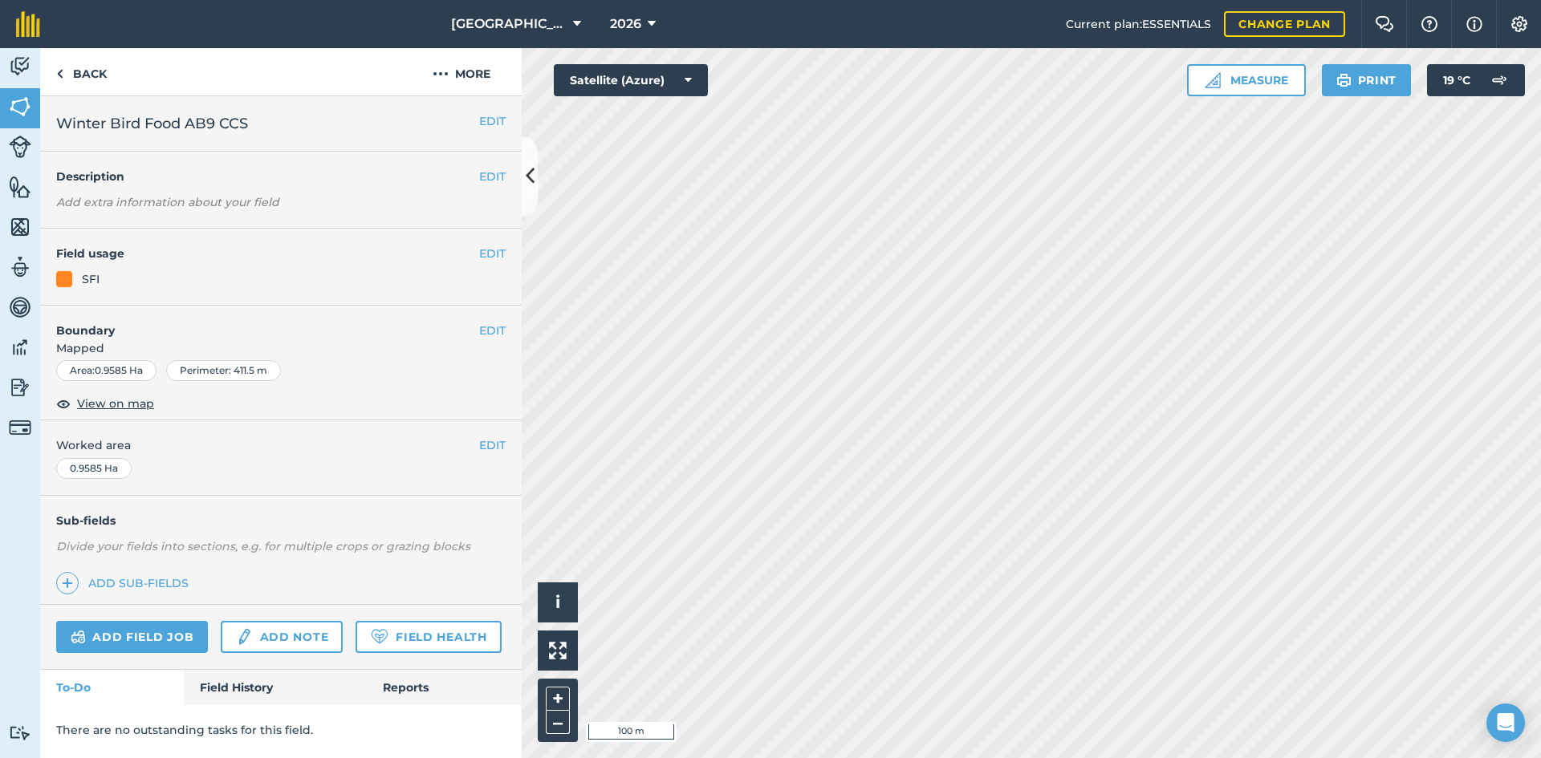
click at [509, 251] on div "EDIT Field usage SFI" at bounding box center [280, 267] width 481 height 77
click at [497, 254] on button "EDIT" at bounding box center [492, 254] width 26 height 18
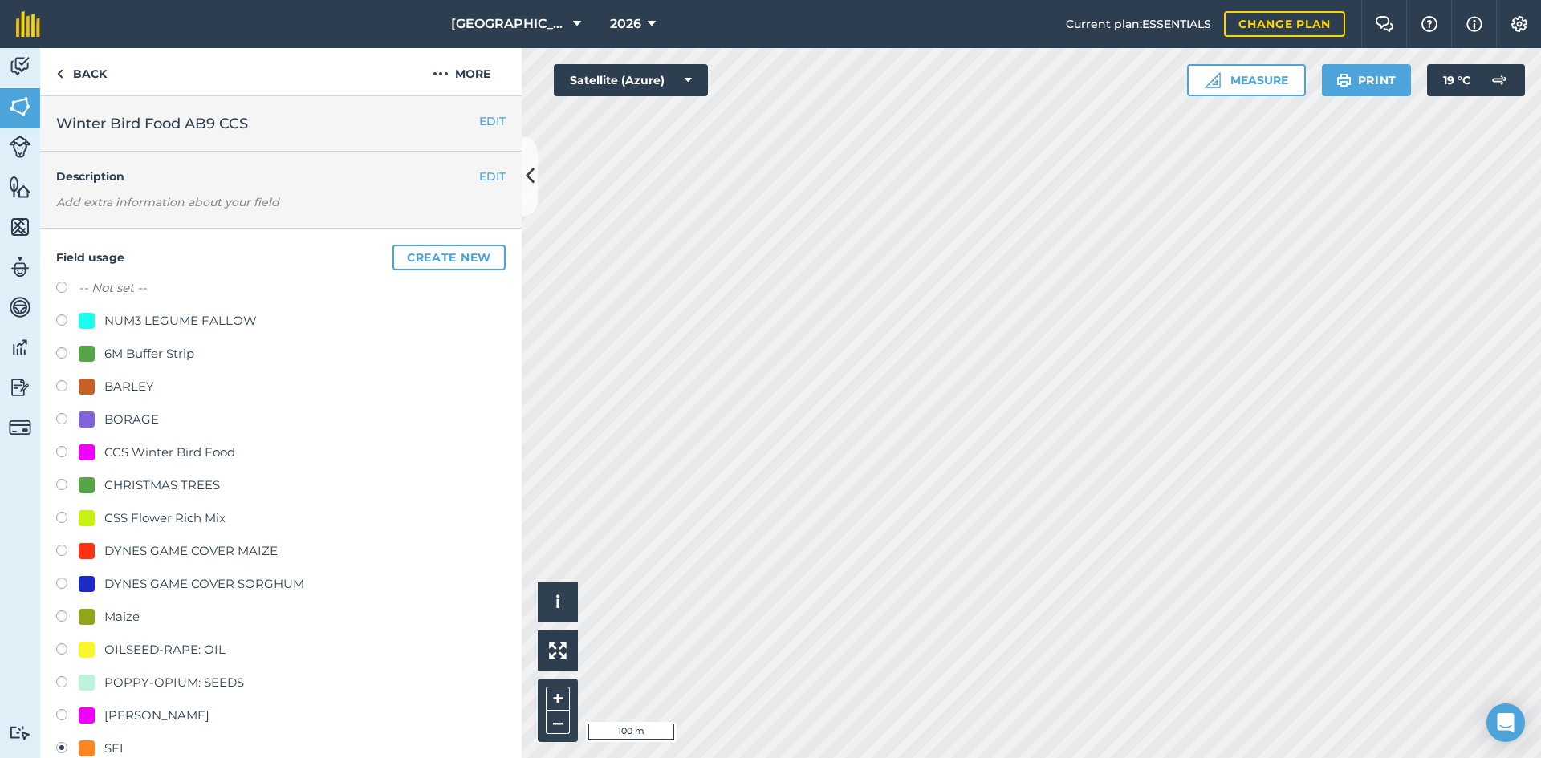
click at [154, 443] on div "CCS Winter Bird Food" at bounding box center [169, 452] width 131 height 19
radio input "true"
radio input "false"
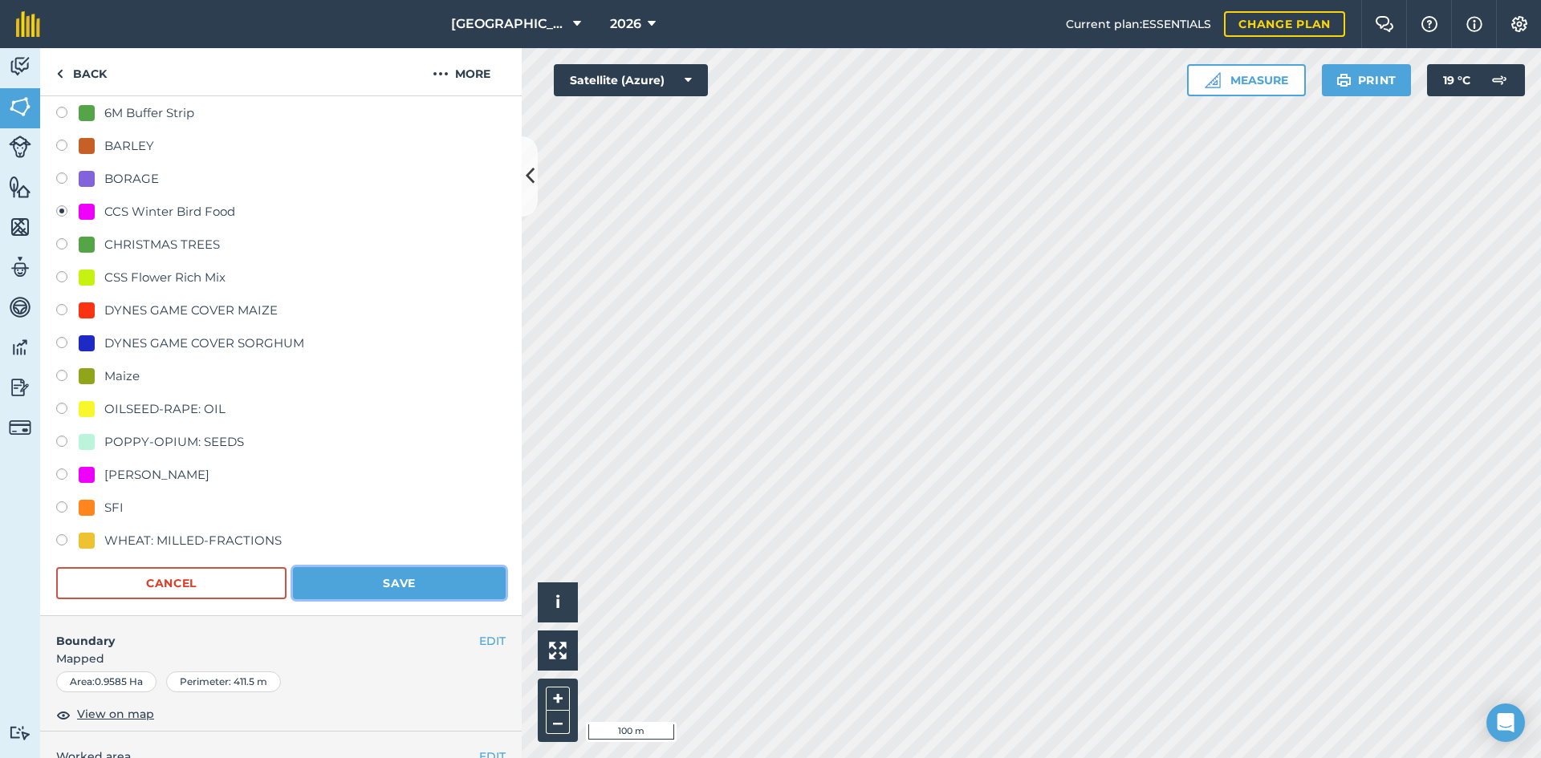
click at [427, 581] on button "Save" at bounding box center [399, 583] width 213 height 32
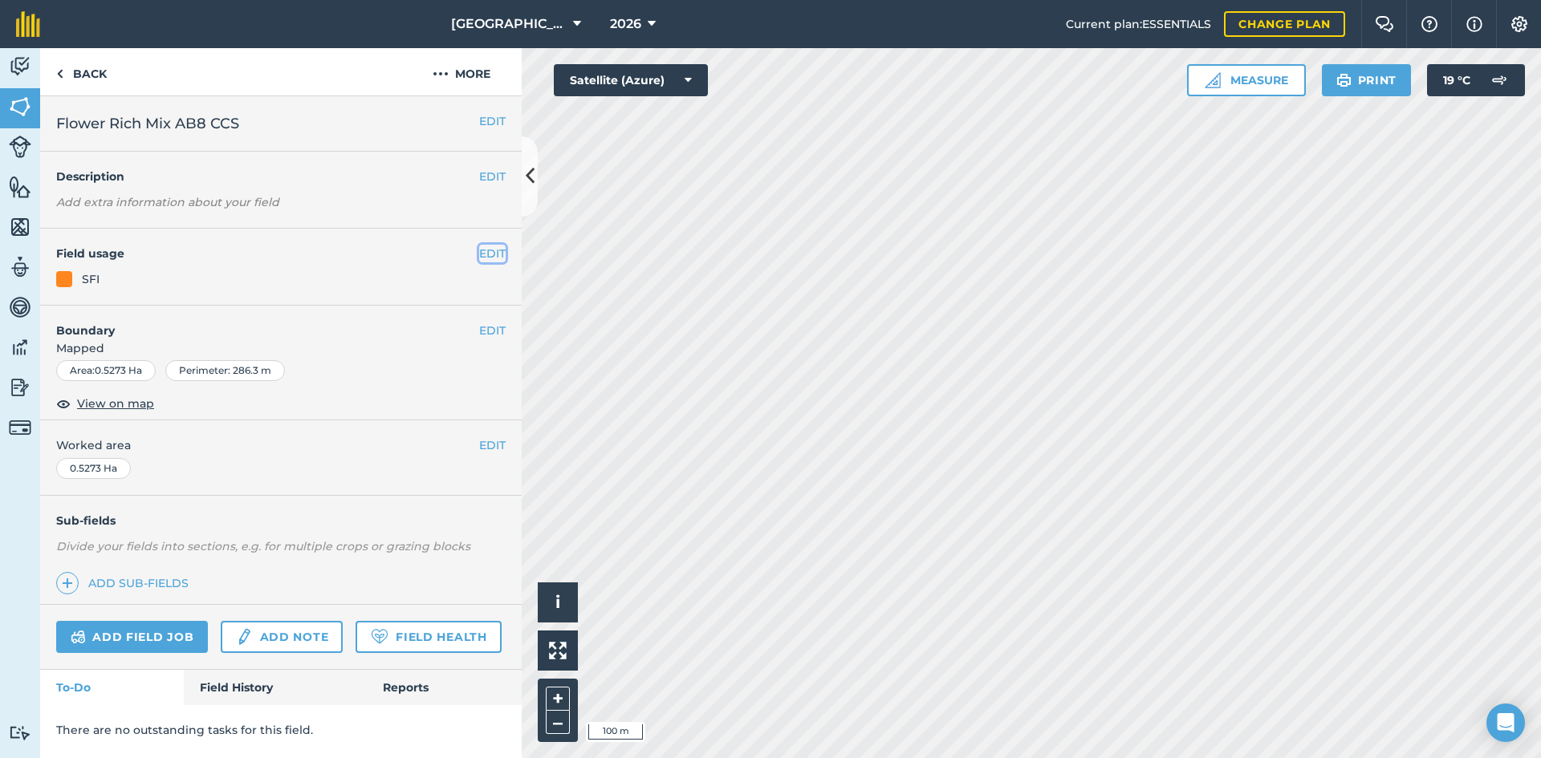
click at [494, 261] on button "EDIT" at bounding box center [492, 254] width 26 height 18
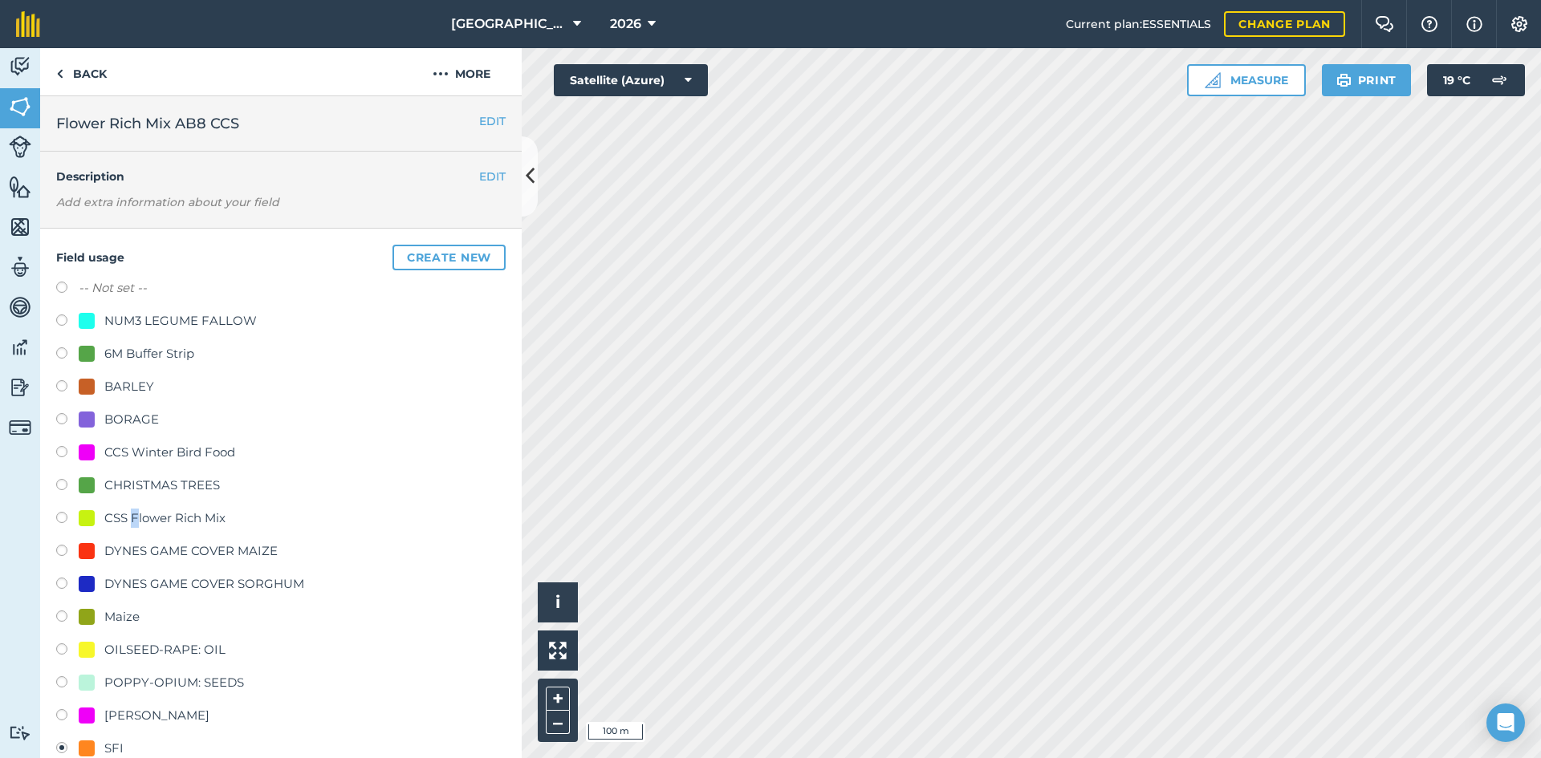
click at [135, 513] on div "CSS Flower Rich Mix" at bounding box center [164, 518] width 121 height 19
click at [206, 516] on div "CSS Flower Rich Mix" at bounding box center [164, 518] width 121 height 19
radio input "true"
radio input "false"
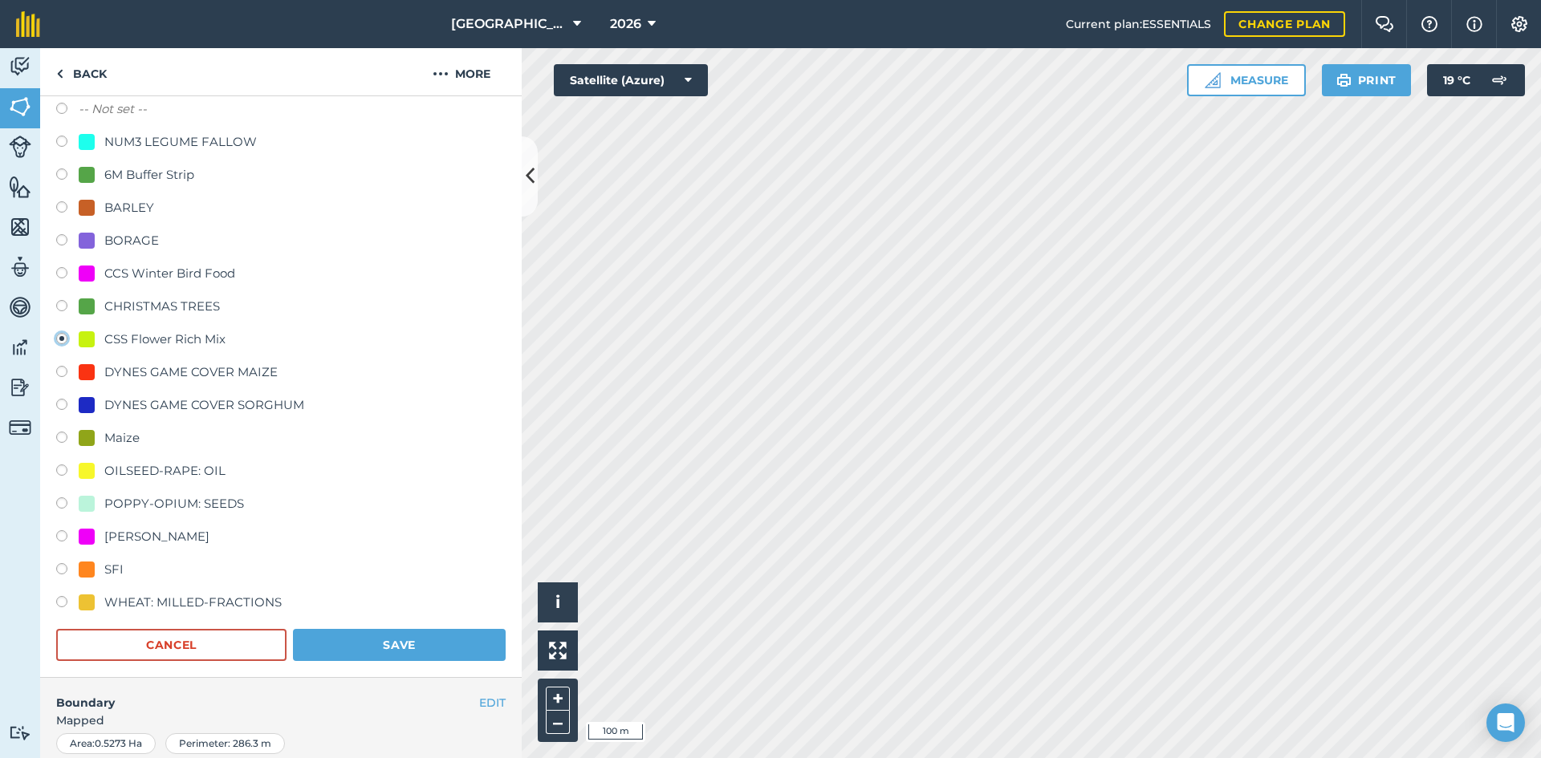
scroll to position [241, 0]
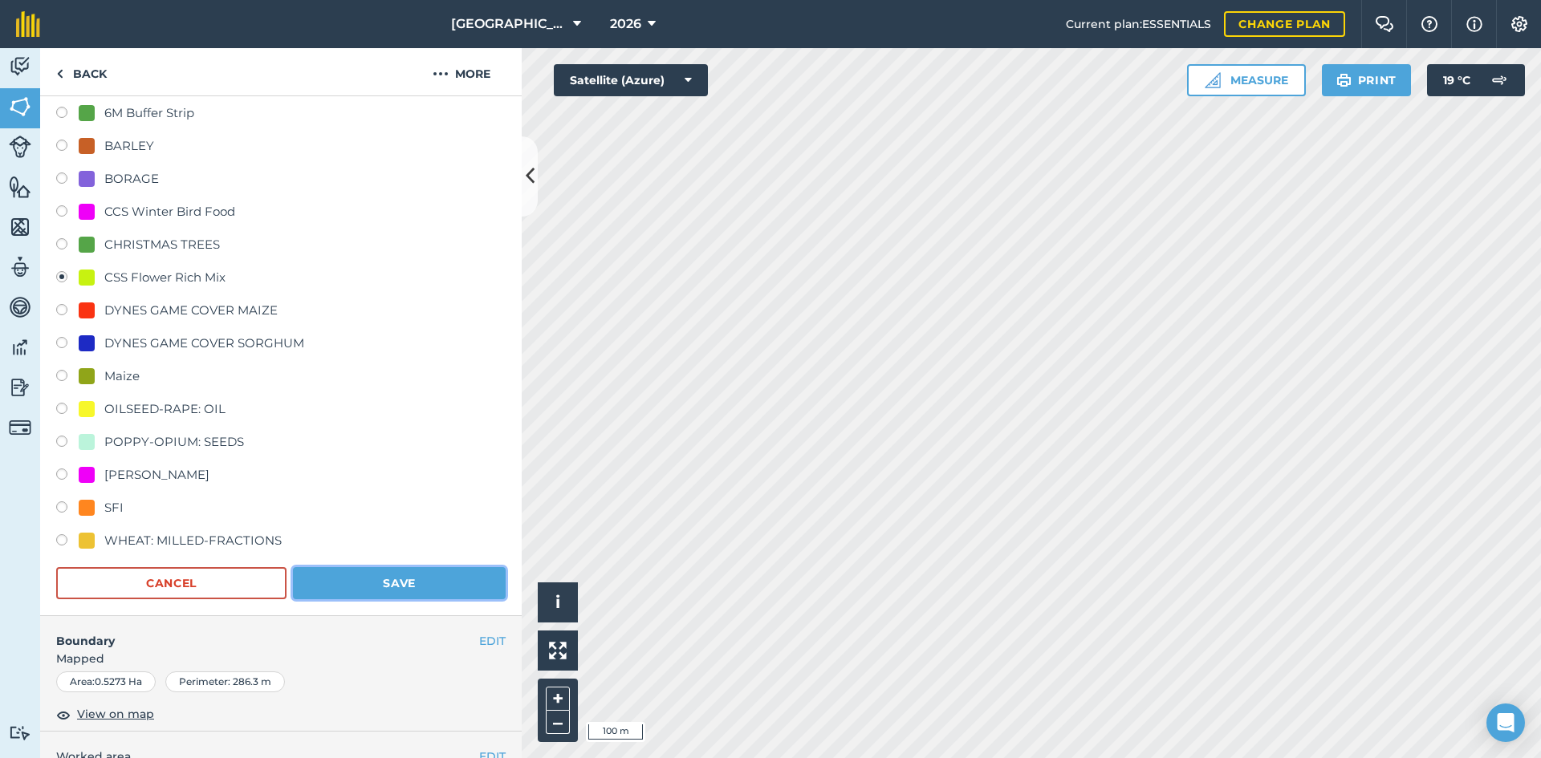
click at [400, 586] on button "Save" at bounding box center [399, 583] width 213 height 32
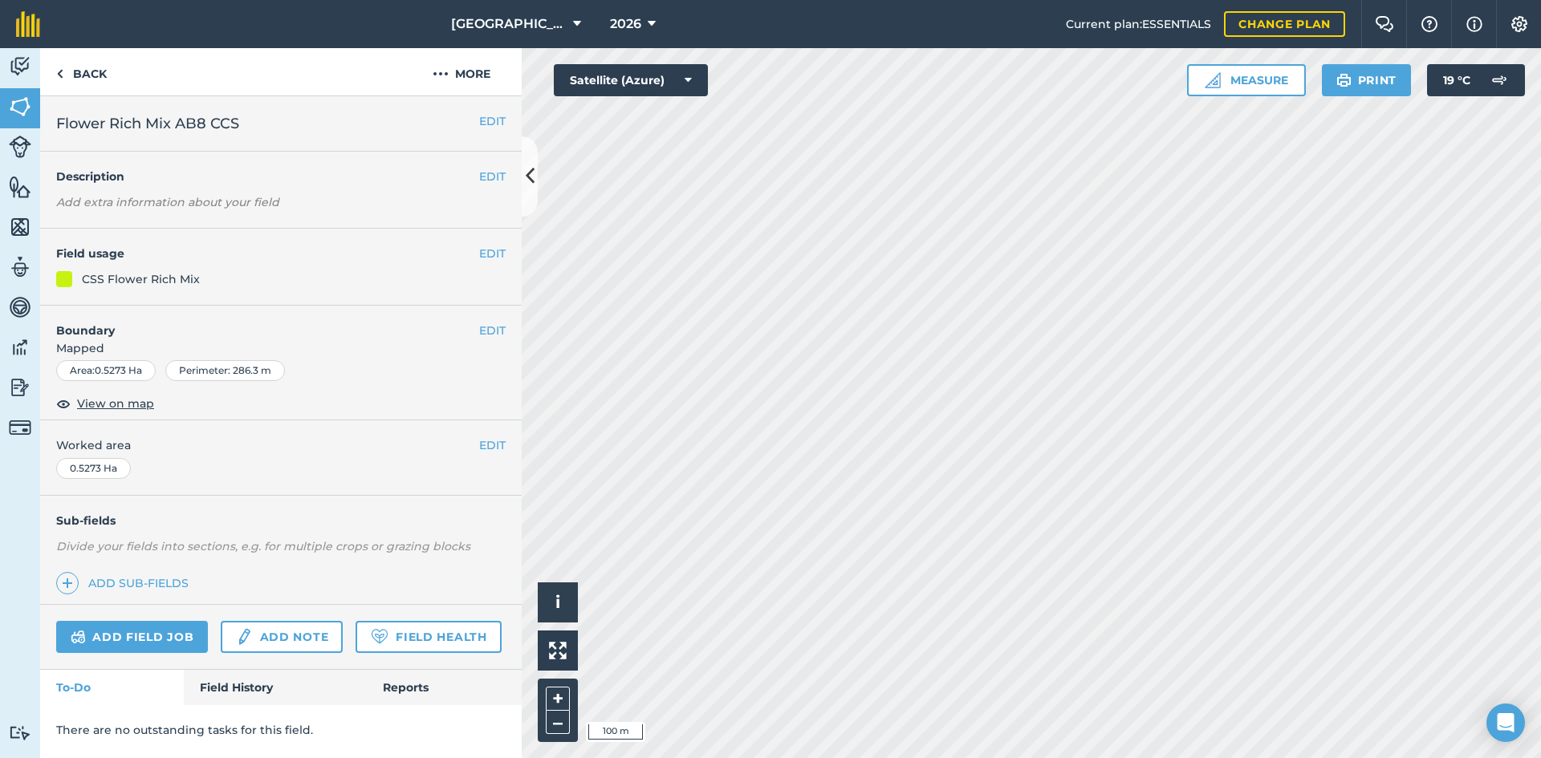
scroll to position [0, 0]
click at [494, 248] on button "EDIT" at bounding box center [492, 254] width 26 height 18
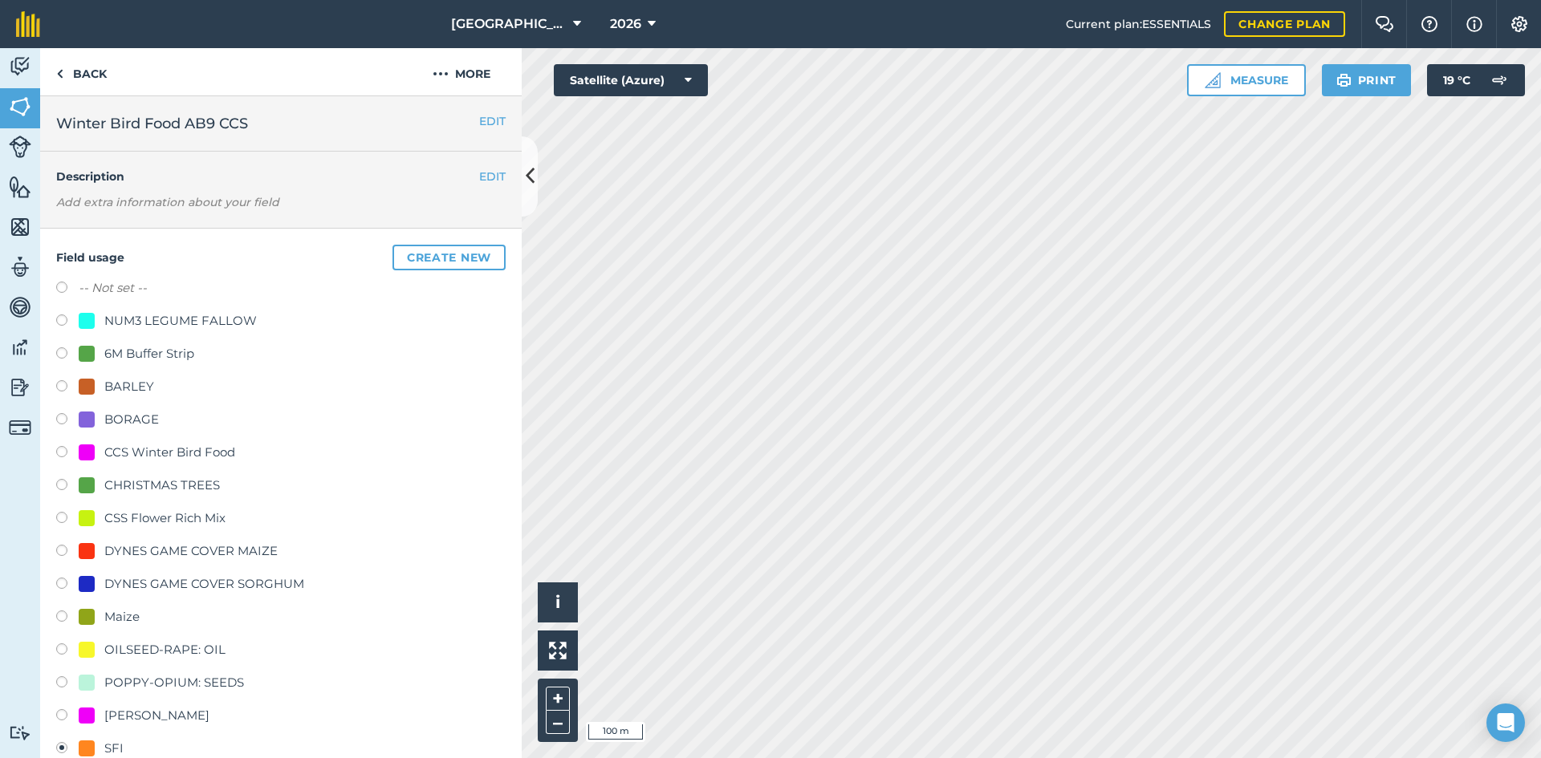
click at [149, 451] on div "CCS Winter Bird Food" at bounding box center [169, 452] width 131 height 19
radio input "true"
radio input "false"
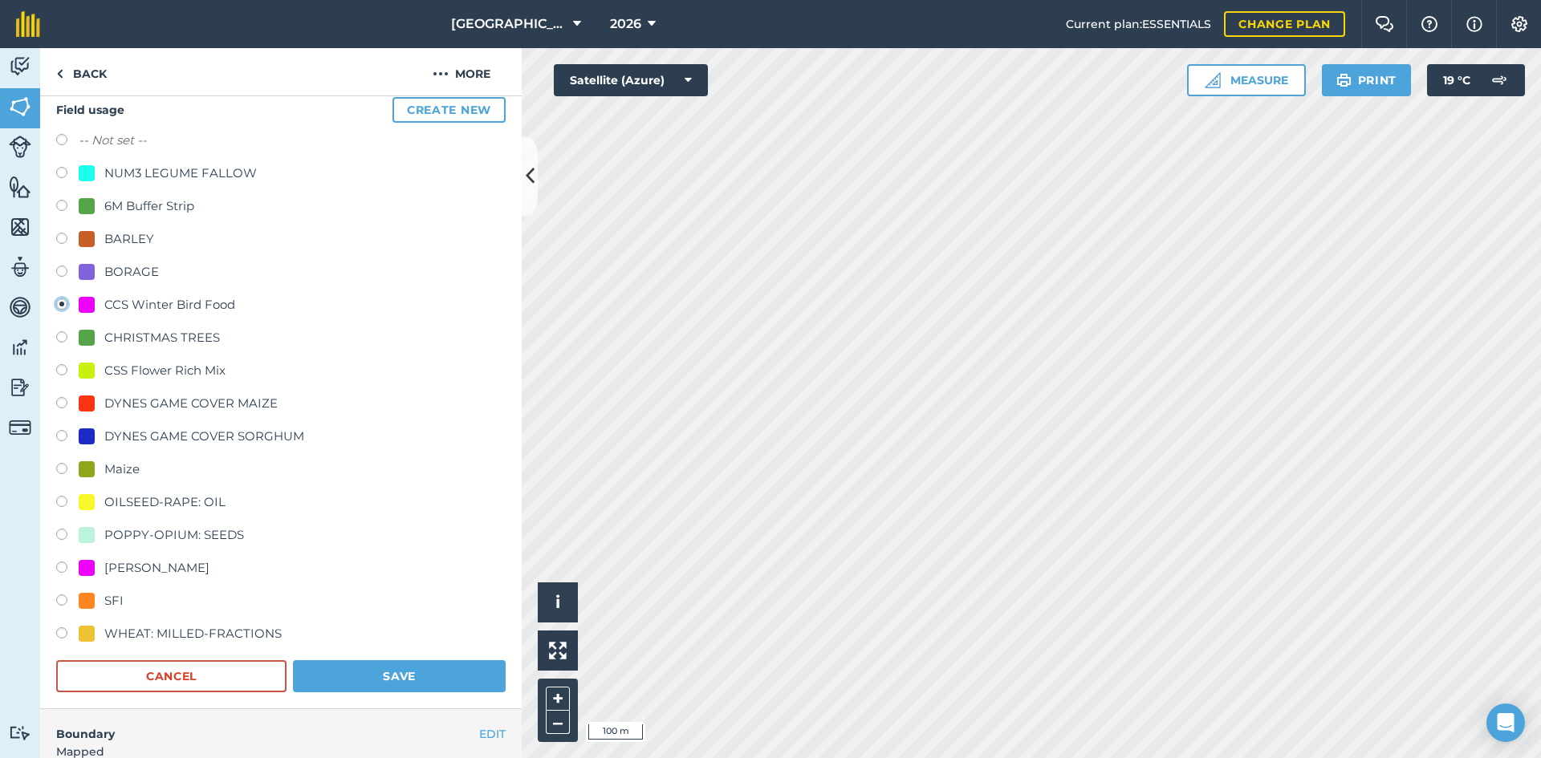
scroll to position [160, 0]
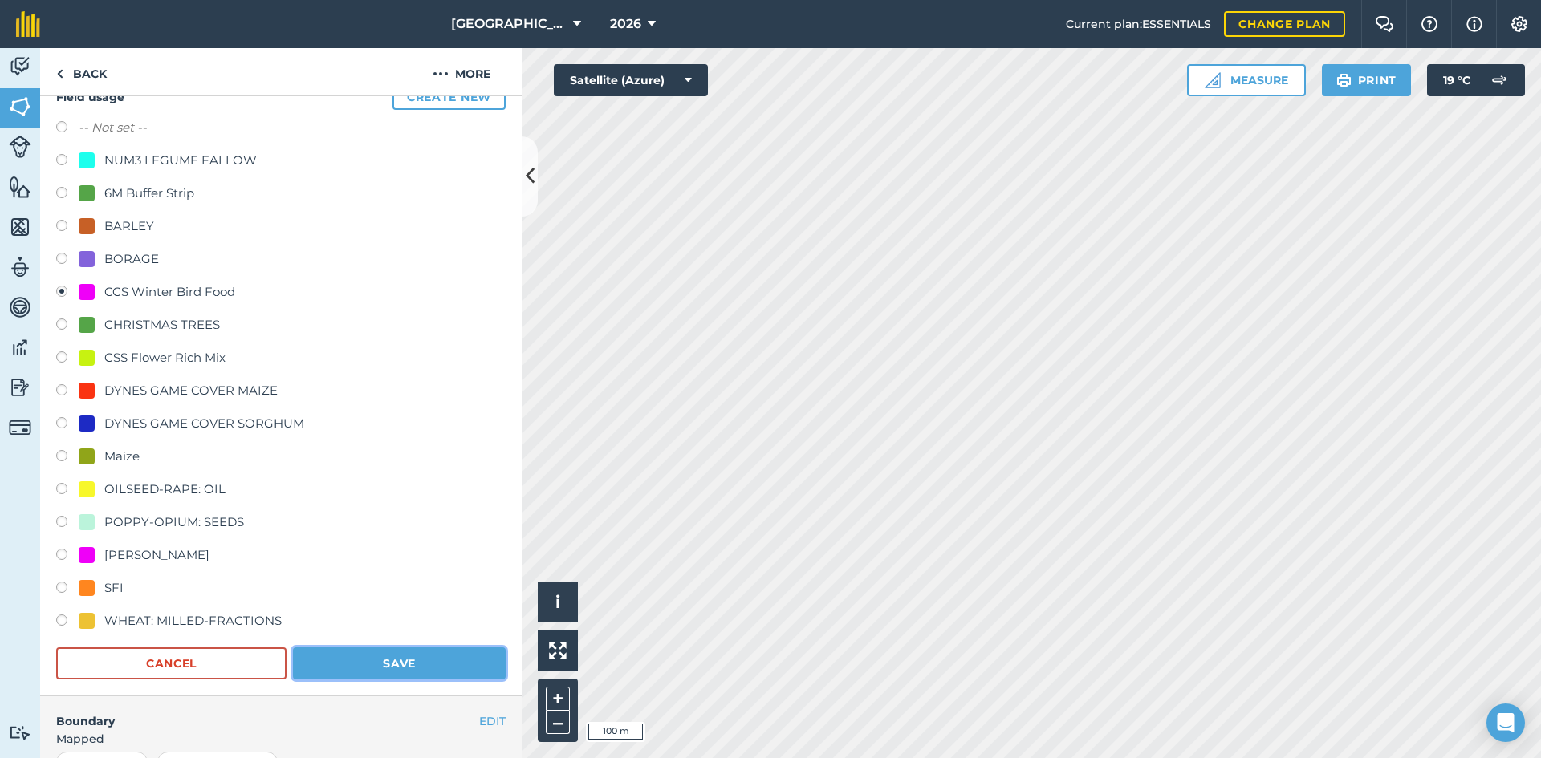
click at [408, 661] on button "Save" at bounding box center [399, 664] width 213 height 32
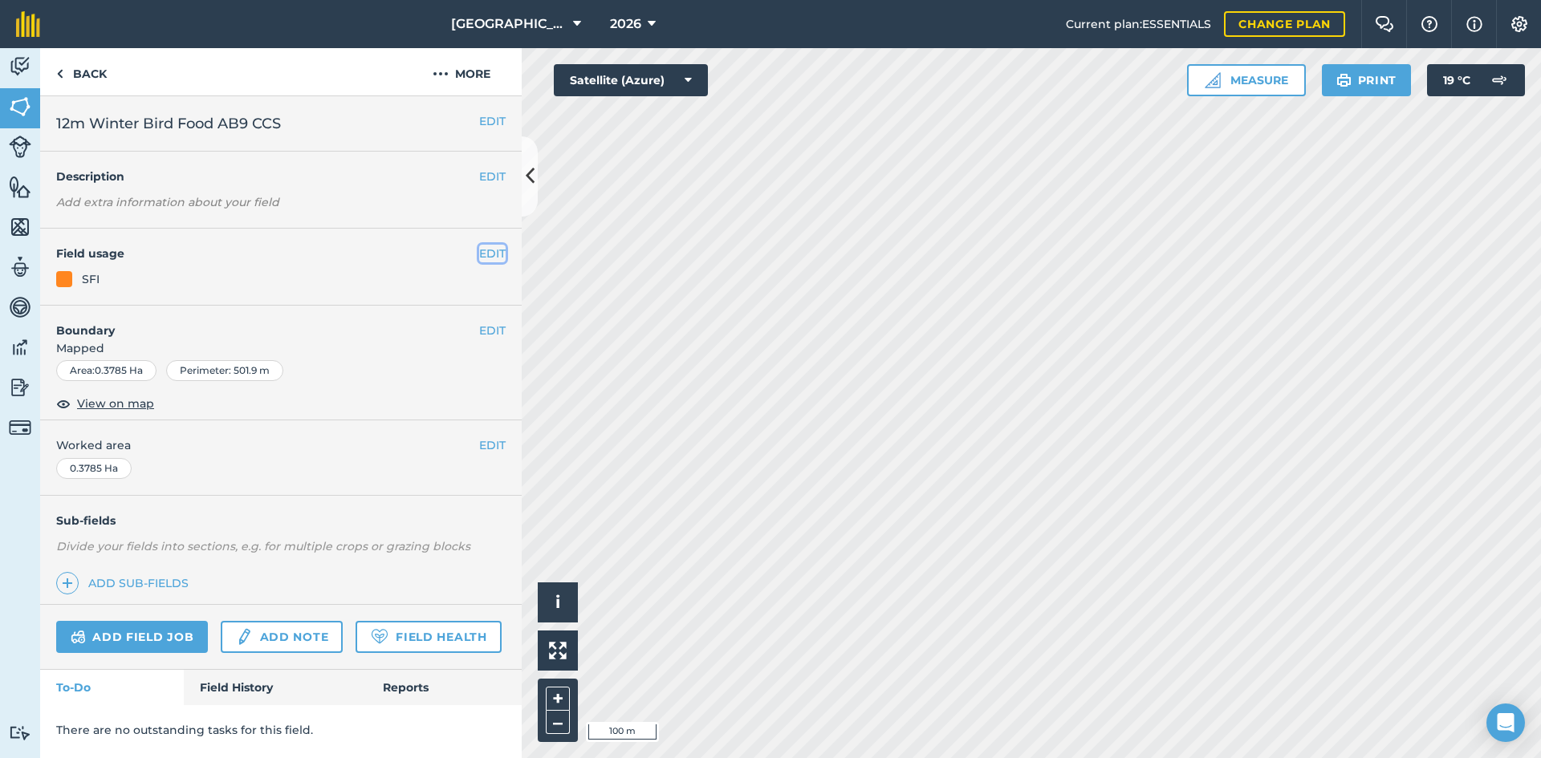
click at [489, 248] on button "EDIT" at bounding box center [492, 254] width 26 height 18
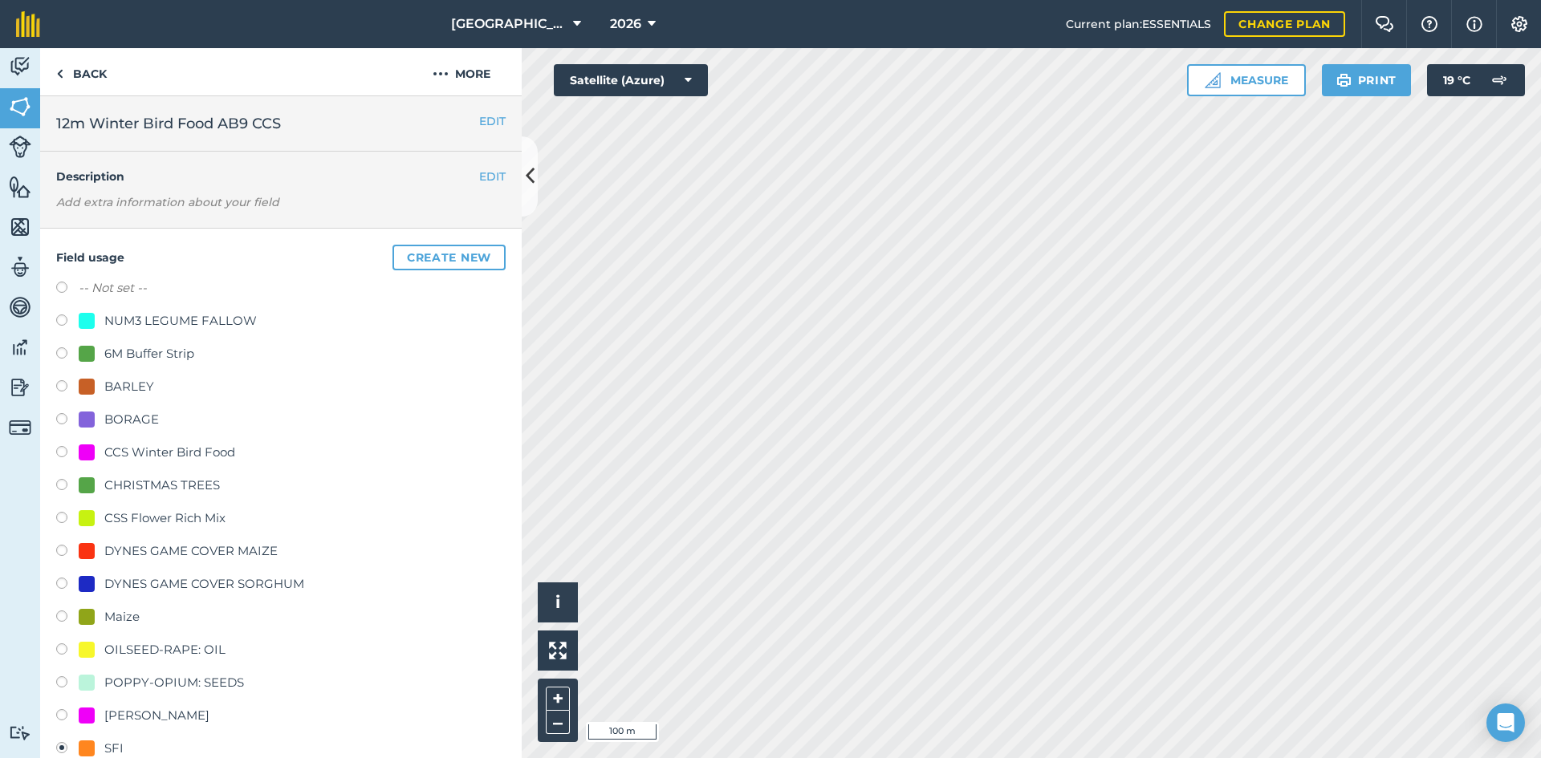
click at [150, 454] on div "CCS Winter Bird Food" at bounding box center [169, 452] width 131 height 19
radio input "true"
radio input "false"
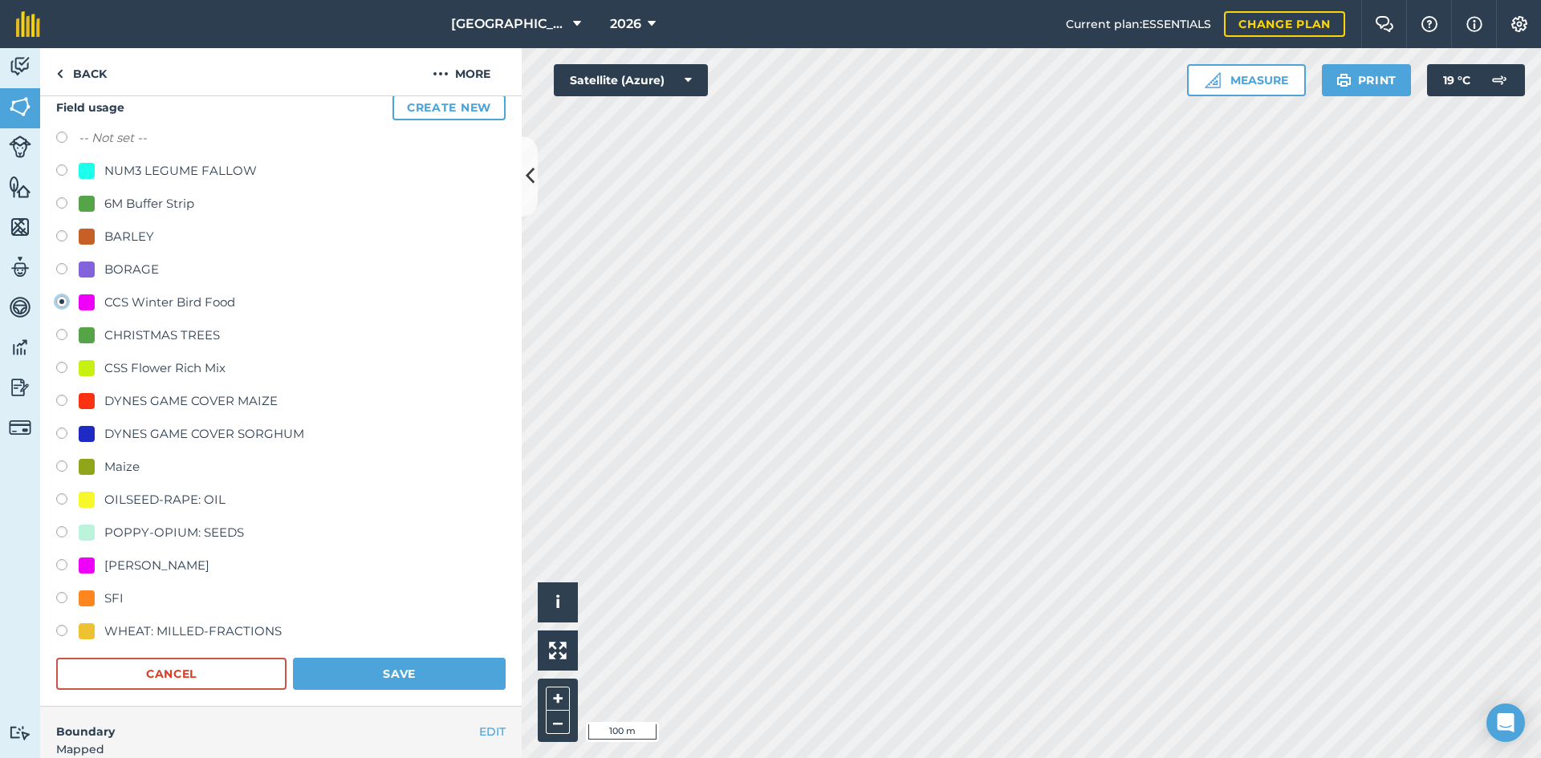
scroll to position [160, 0]
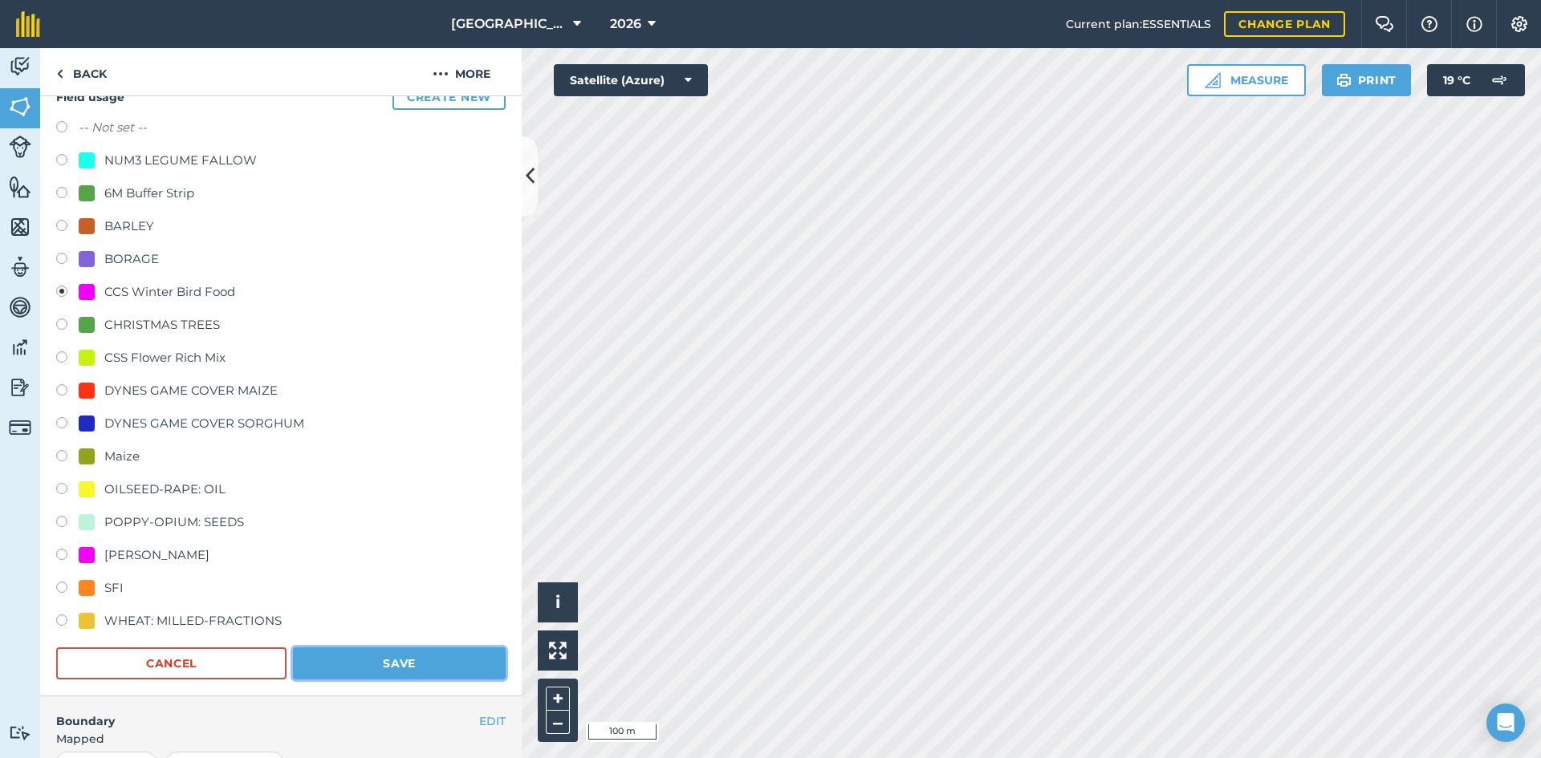
click at [422, 655] on button "Save" at bounding box center [399, 664] width 213 height 32
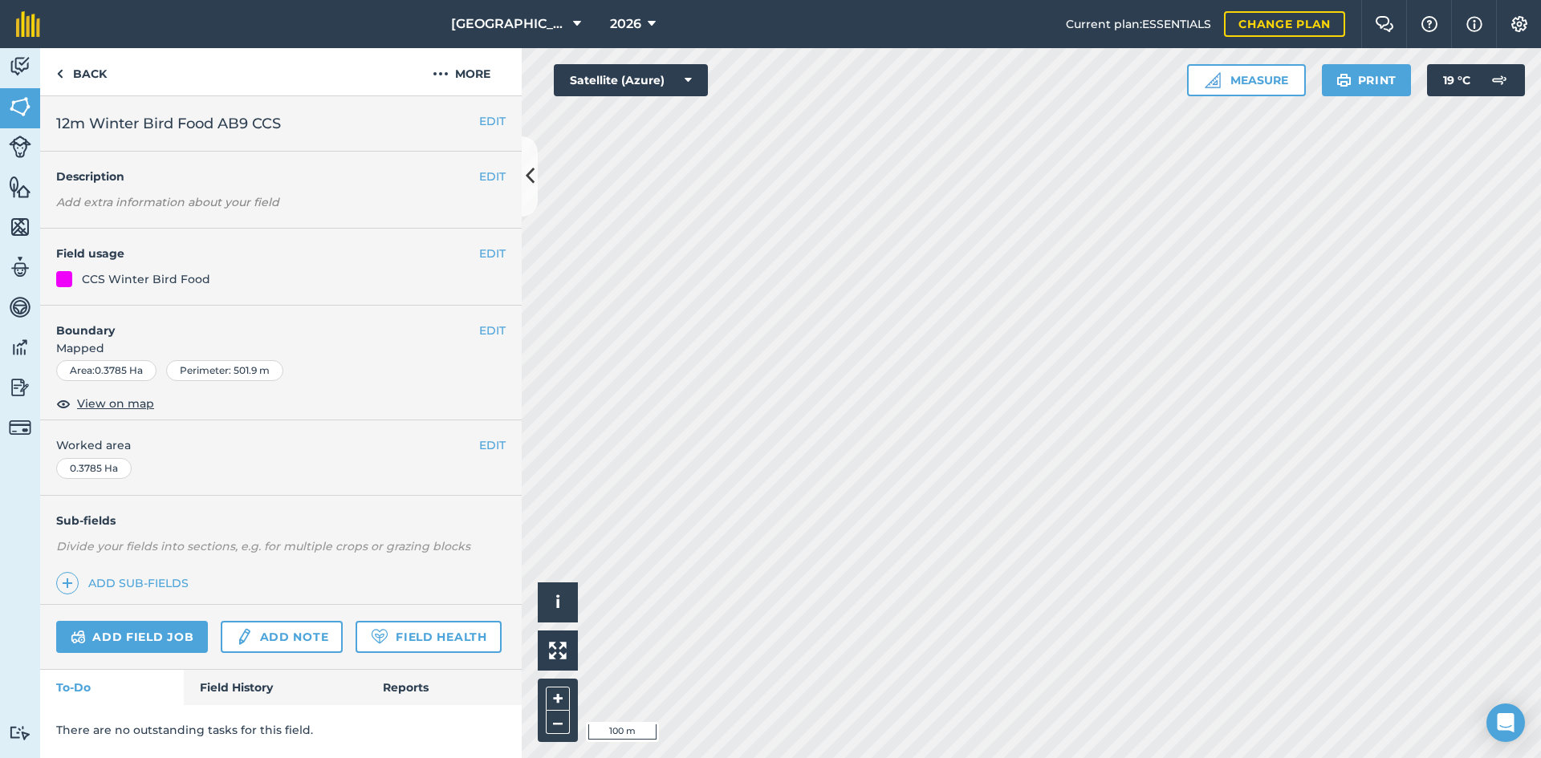
scroll to position [0, 0]
click at [495, 251] on button "EDIT" at bounding box center [492, 254] width 26 height 18
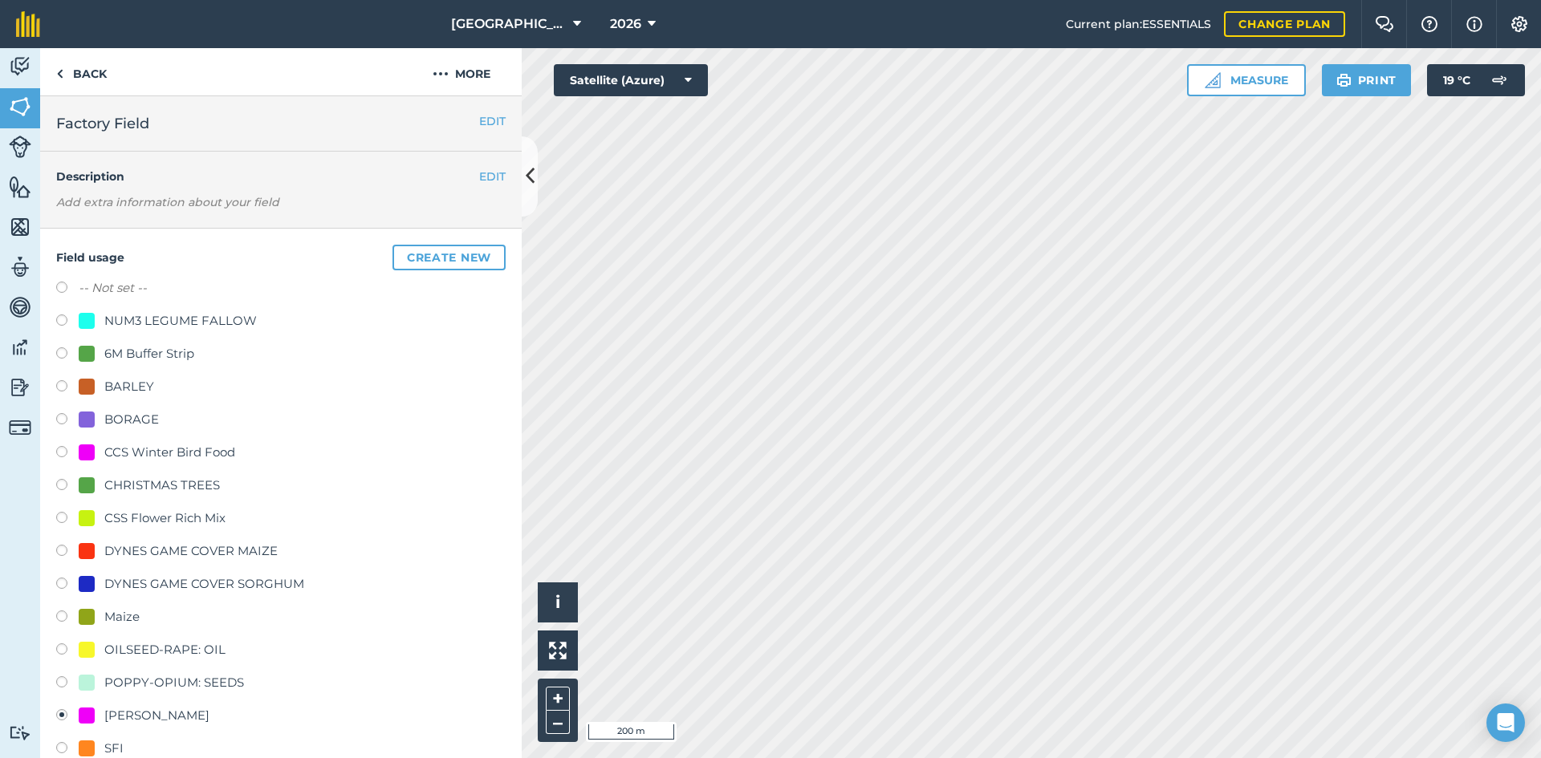
click at [120, 288] on label "-- Not set --" at bounding box center [113, 287] width 68 height 19
radio input "true"
radio input "false"
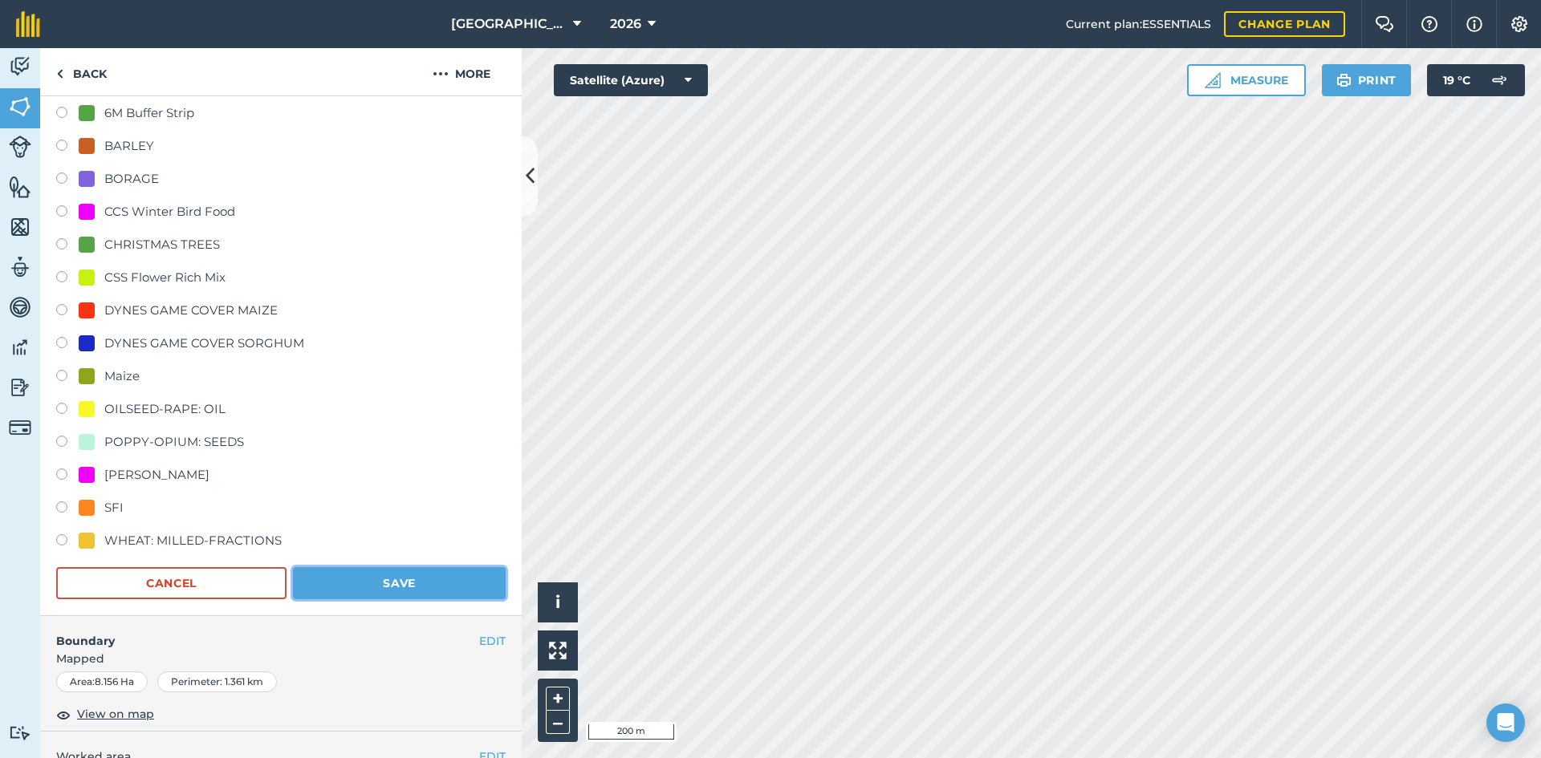
click at [442, 596] on button "Save" at bounding box center [399, 583] width 213 height 32
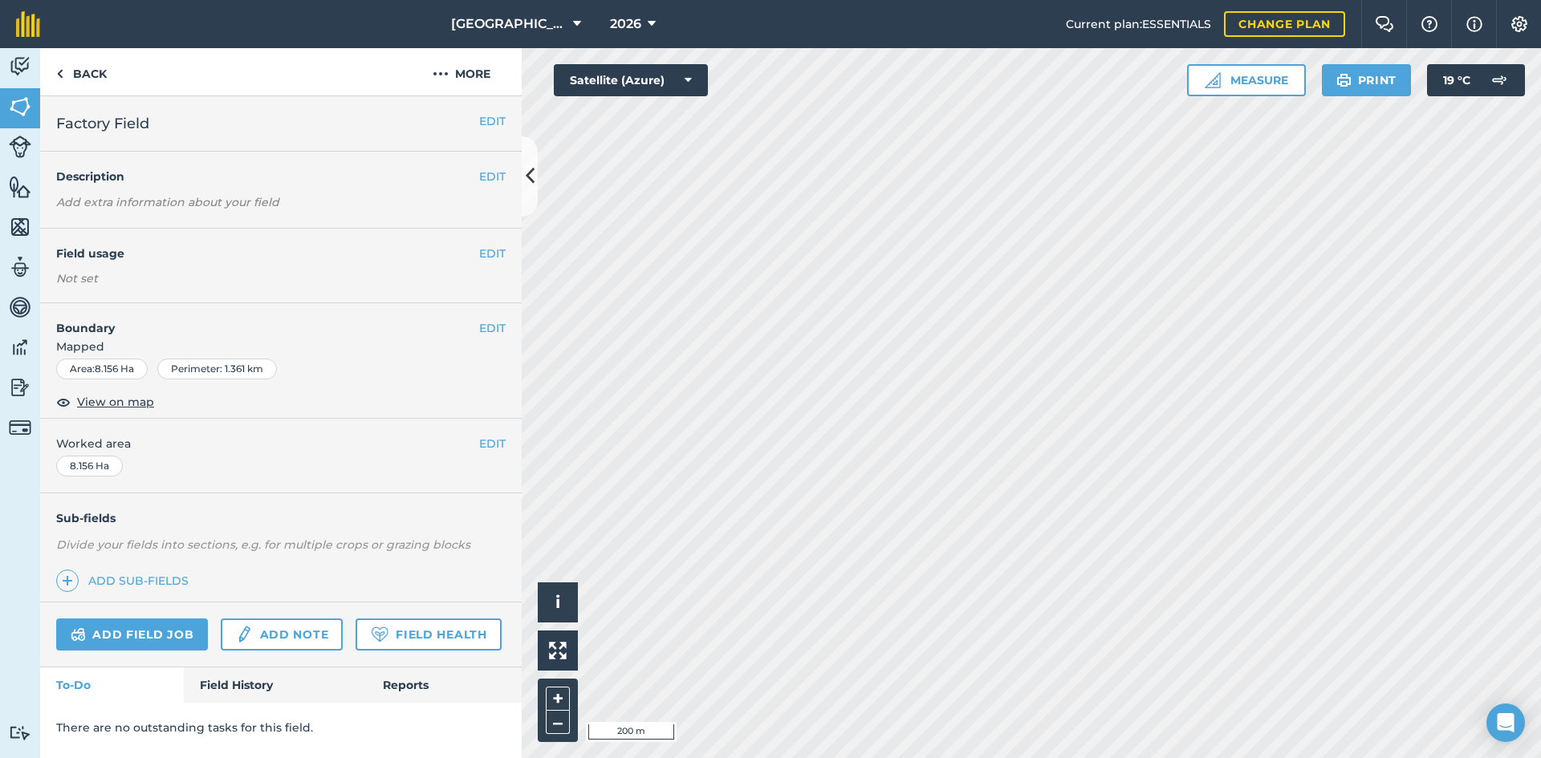
scroll to position [0, 0]
click at [491, 246] on button "EDIT" at bounding box center [492, 254] width 26 height 18
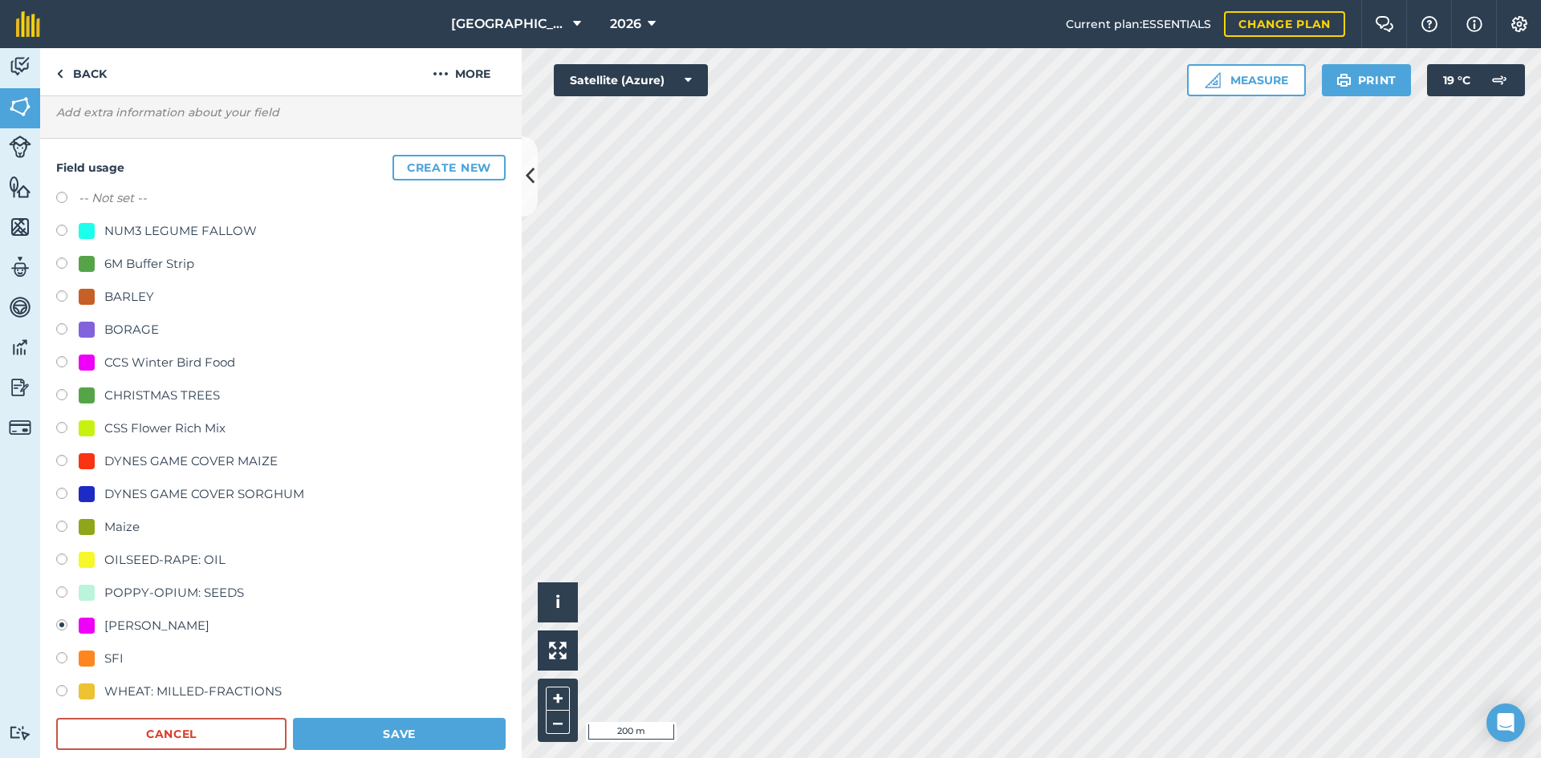
scroll to position [80, 0]
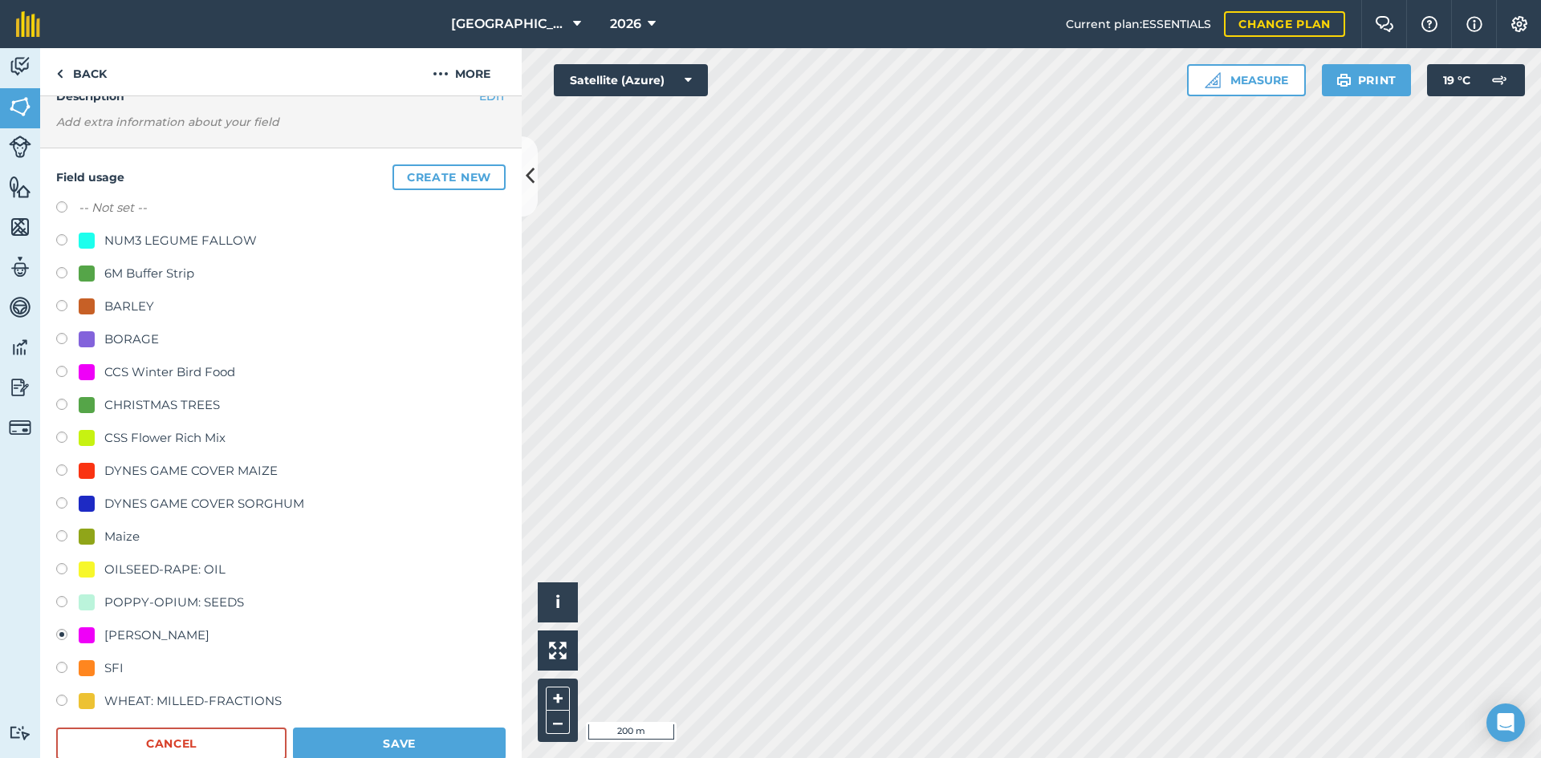
click at [110, 209] on label "-- Not set --" at bounding box center [113, 207] width 68 height 19
radio input "true"
radio input "false"
click at [349, 737] on button "Save" at bounding box center [399, 744] width 213 height 32
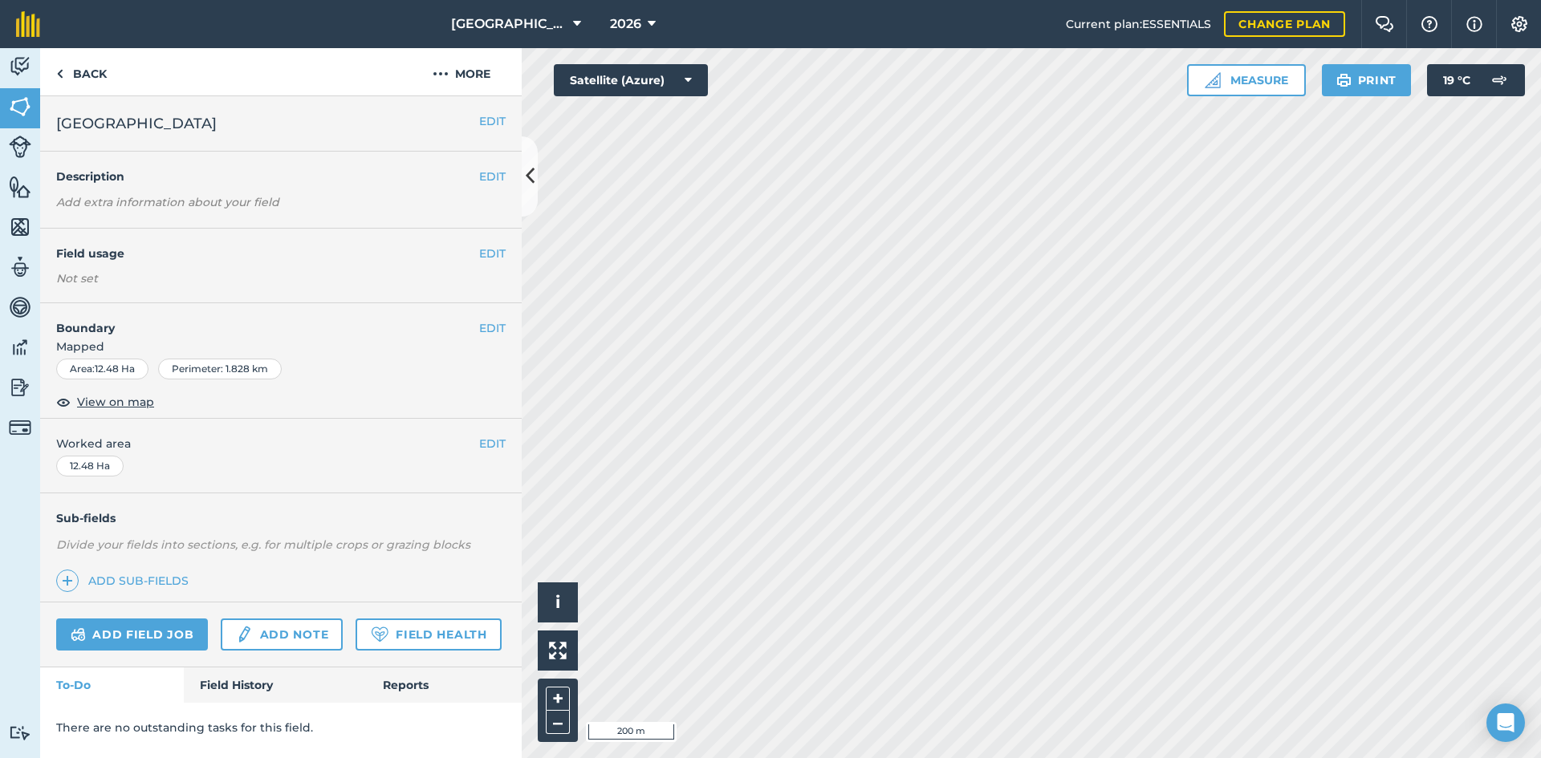
scroll to position [0, 0]
click at [489, 257] on button "EDIT" at bounding box center [492, 254] width 26 height 18
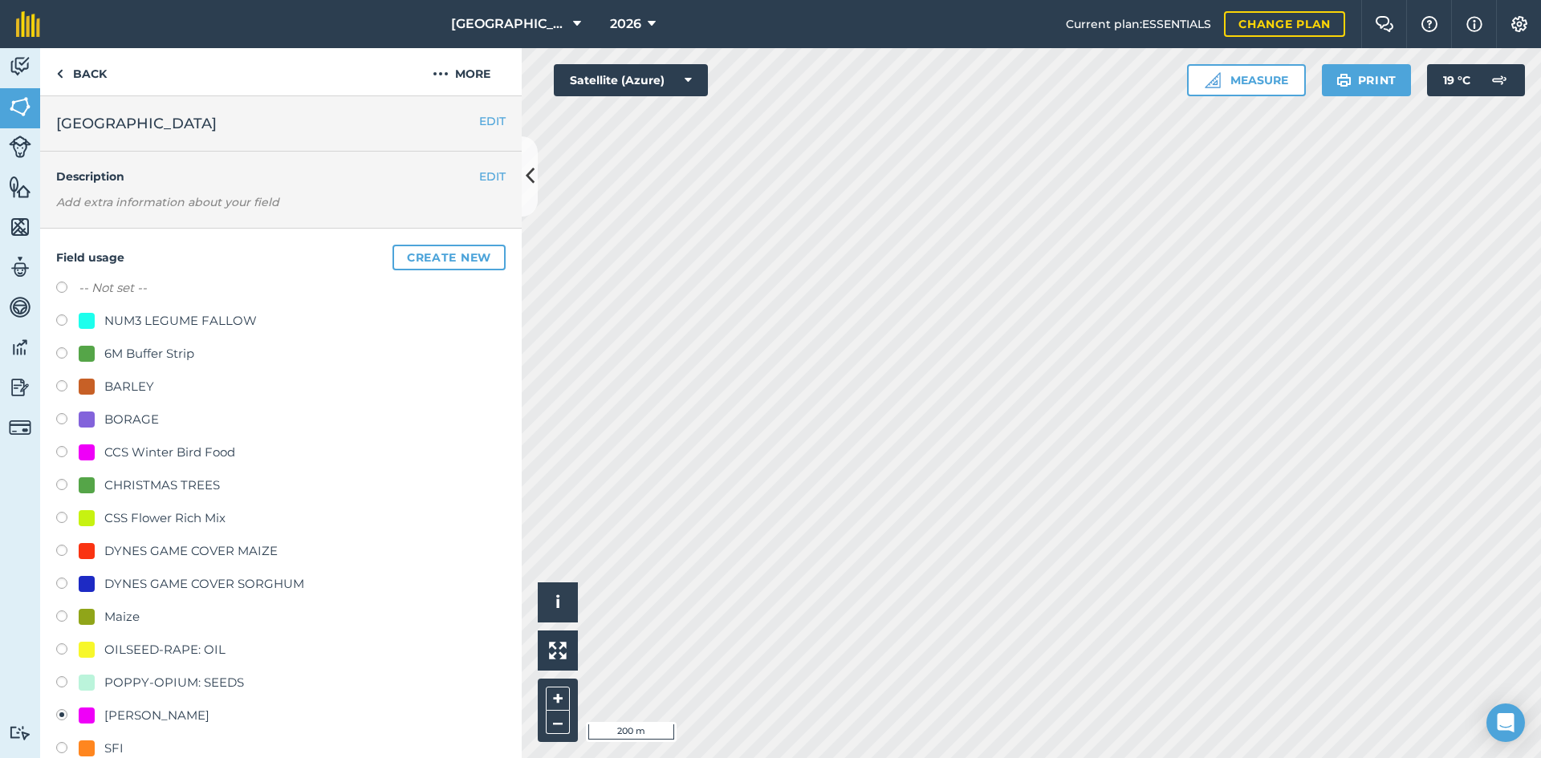
click at [178, 288] on div "-- Not set --" at bounding box center [280, 289] width 449 height 23
click at [126, 294] on label "-- Not set --" at bounding box center [113, 287] width 68 height 19
radio input "true"
radio input "false"
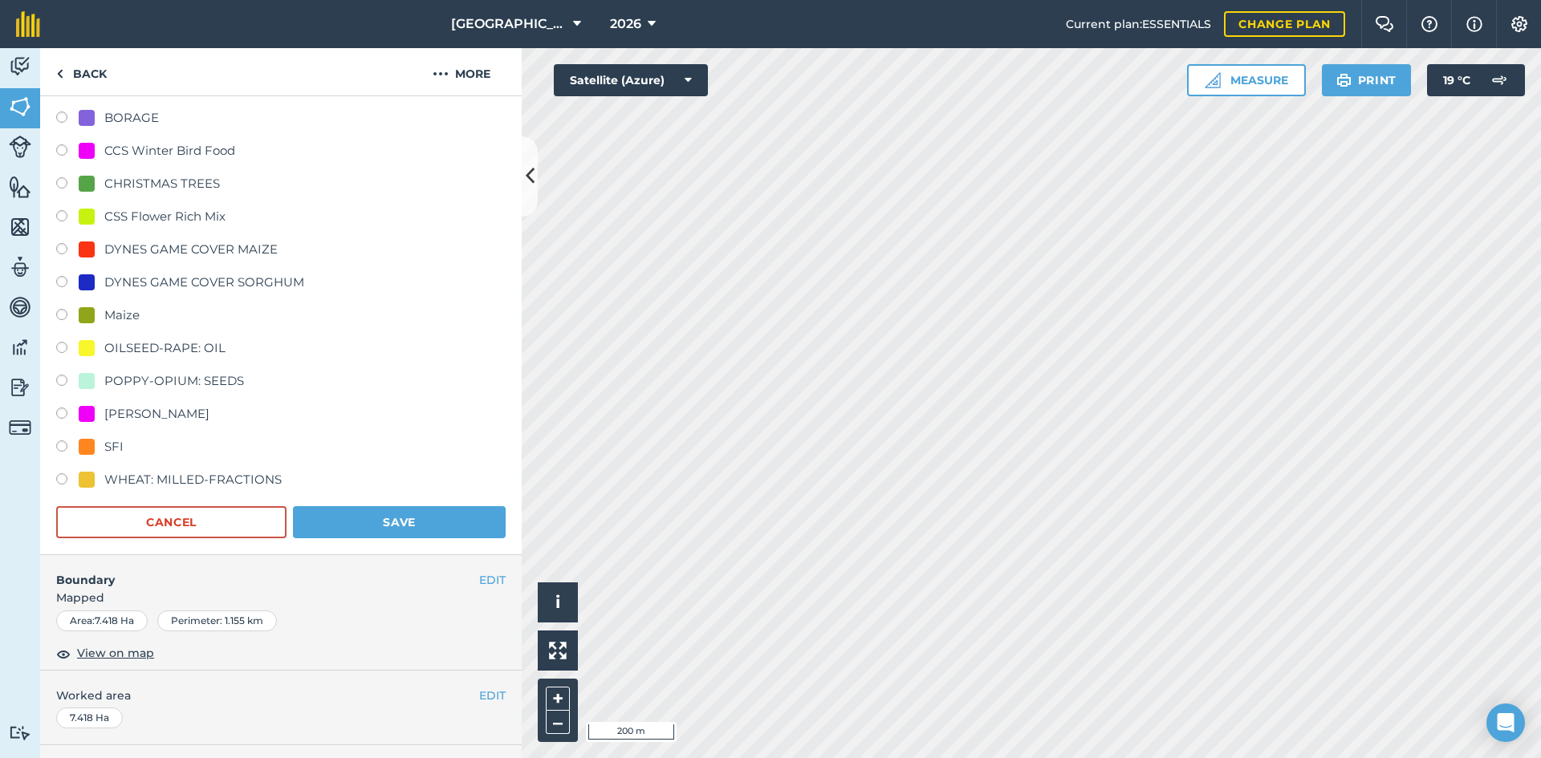
scroll to position [321, 0]
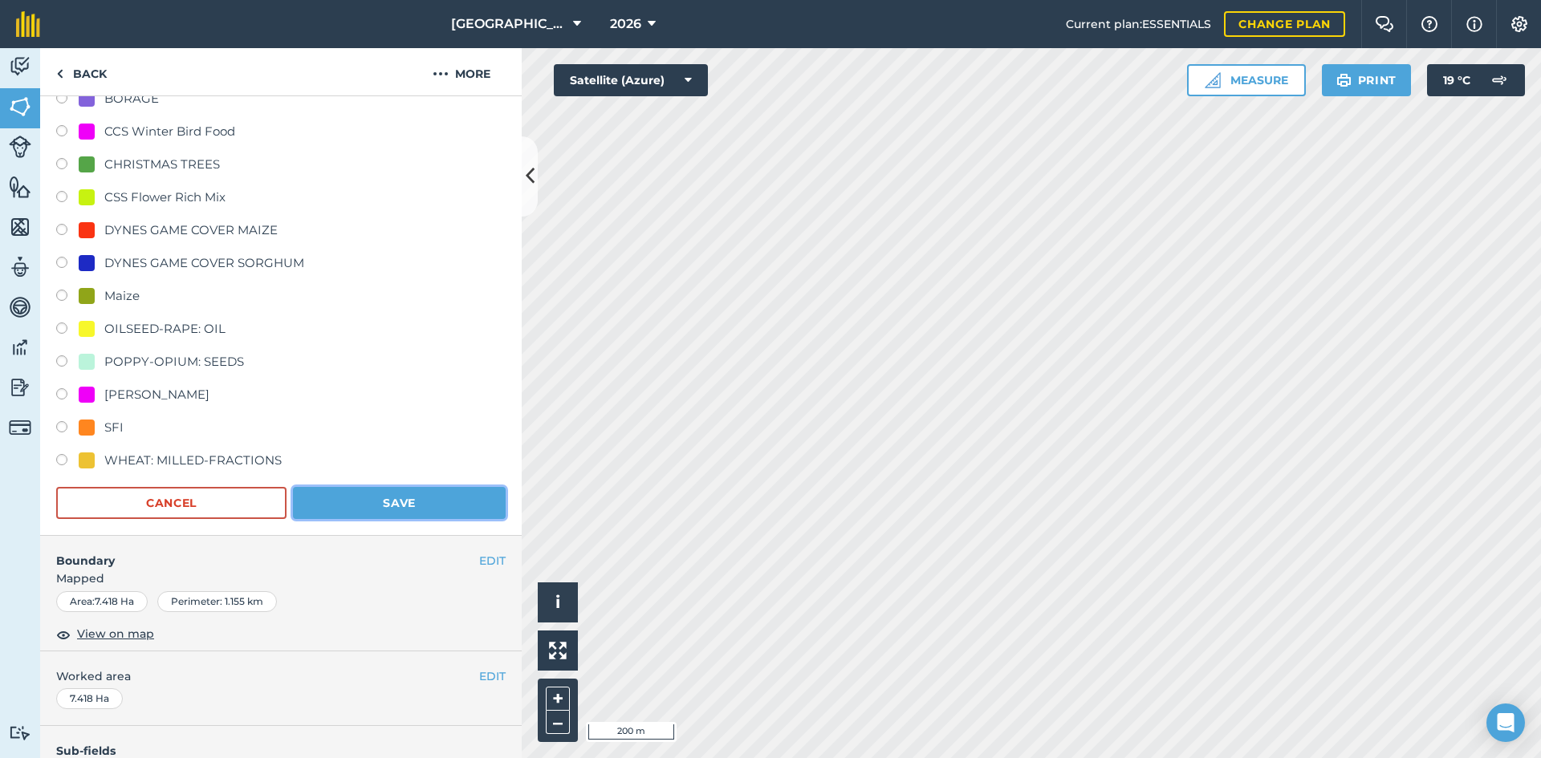
drag, startPoint x: 409, startPoint y: 497, endPoint x: 448, endPoint y: 492, distance: 38.8
click at [410, 497] on button "Save" at bounding box center [399, 503] width 213 height 32
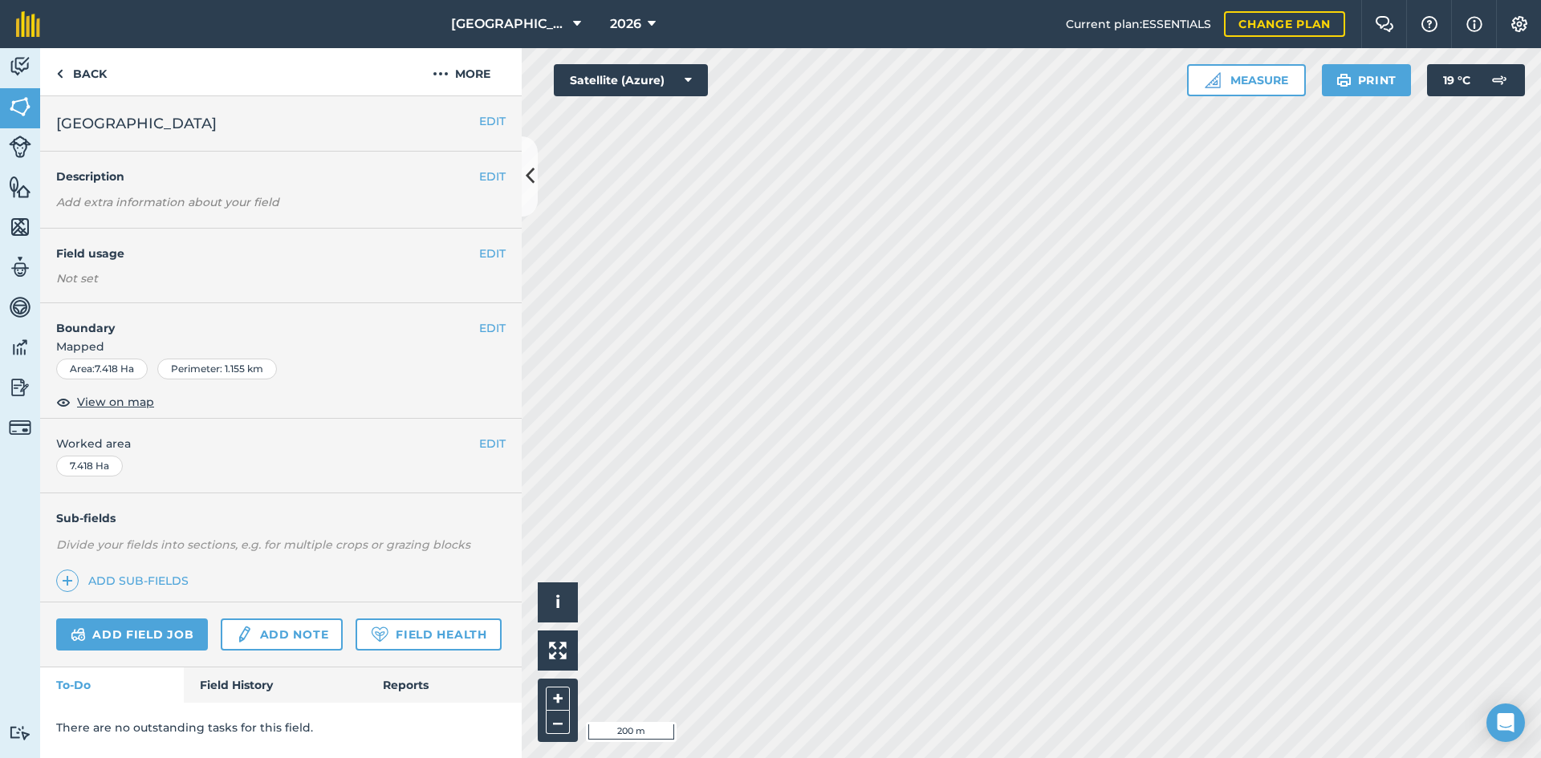
scroll to position [0, 0]
click at [483, 251] on button "EDIT" at bounding box center [492, 254] width 26 height 18
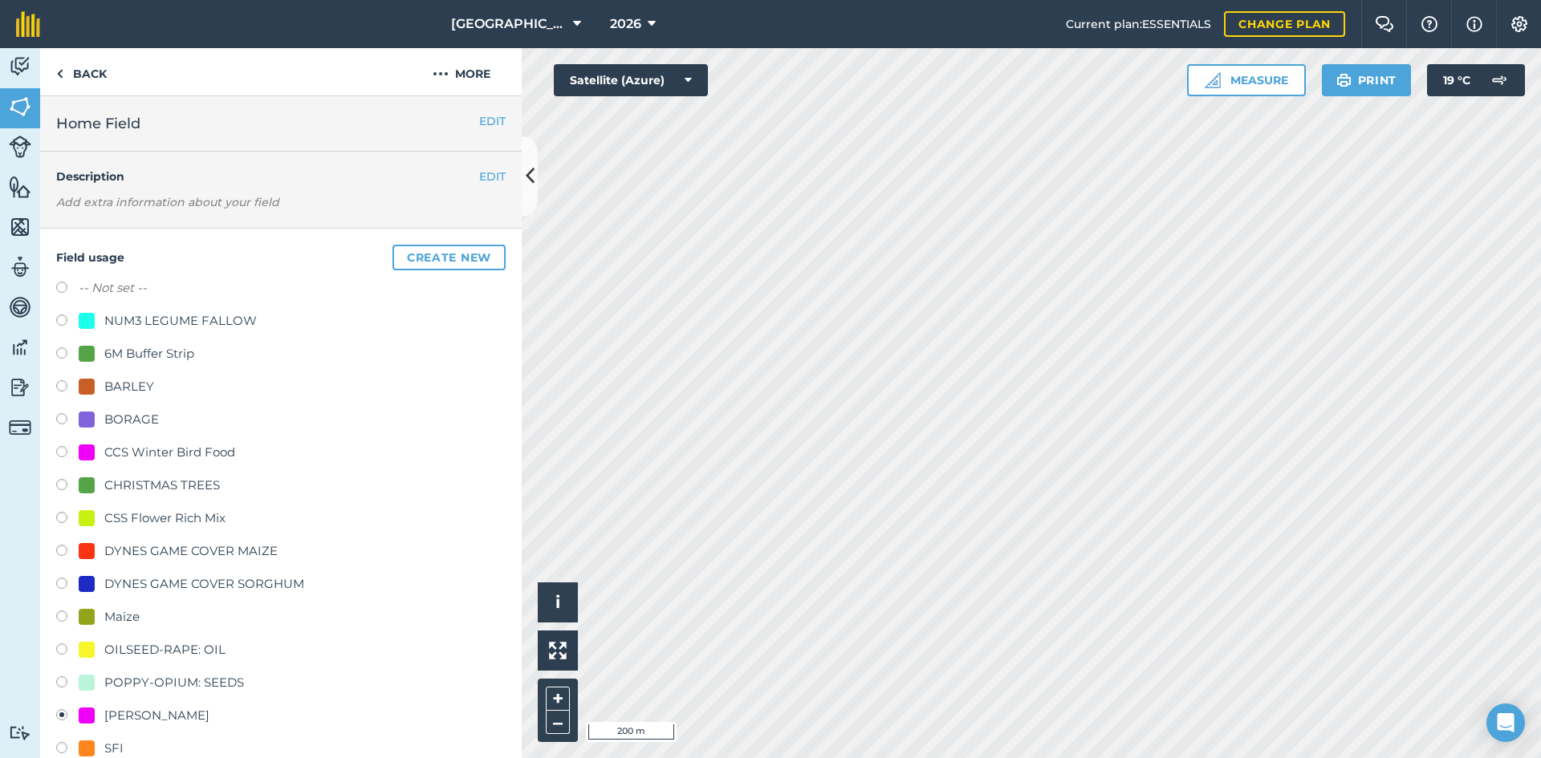
click at [116, 292] on label "-- Not set --" at bounding box center [113, 287] width 68 height 19
radio input "true"
radio input "false"
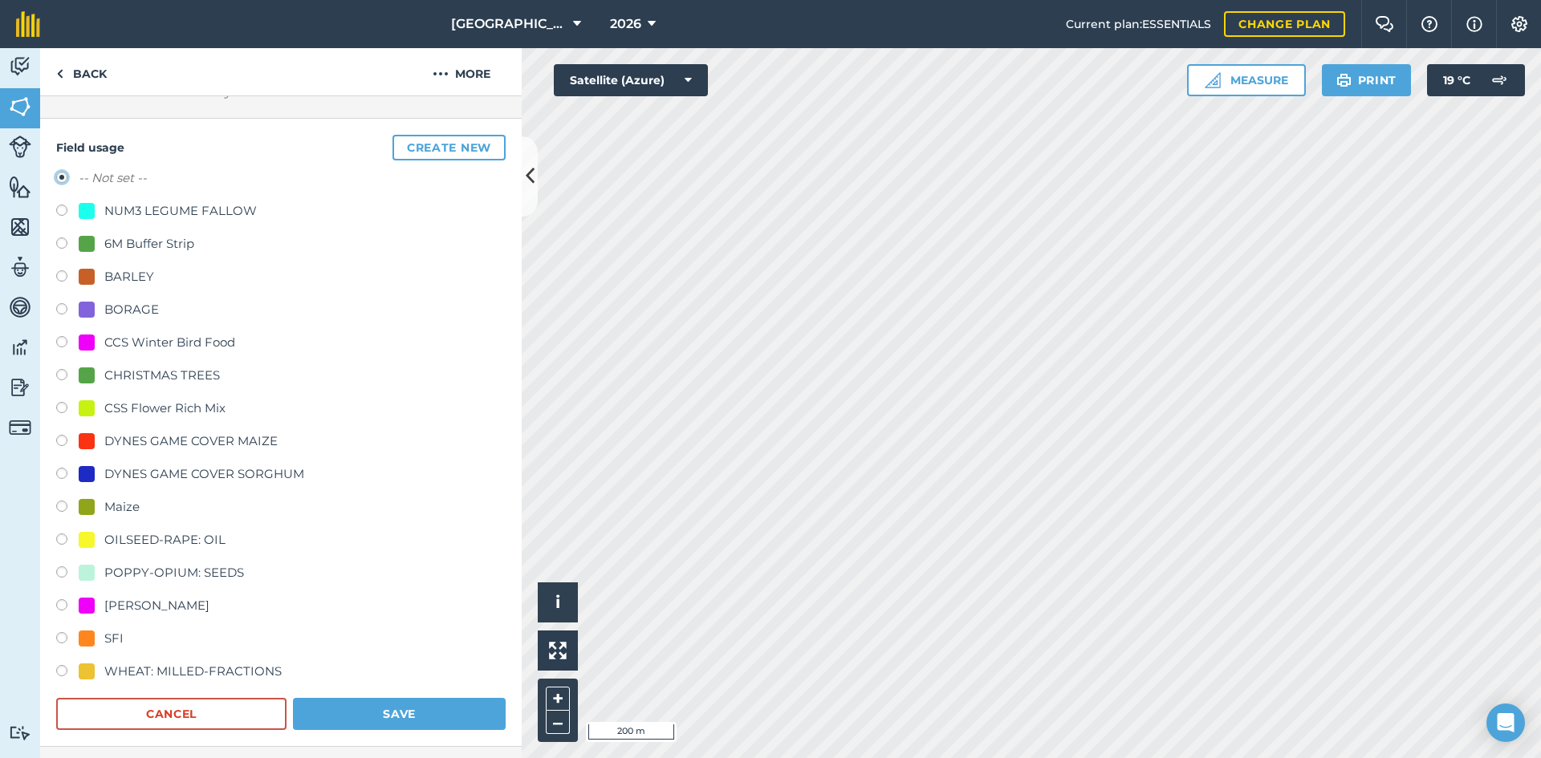
scroll to position [321, 0]
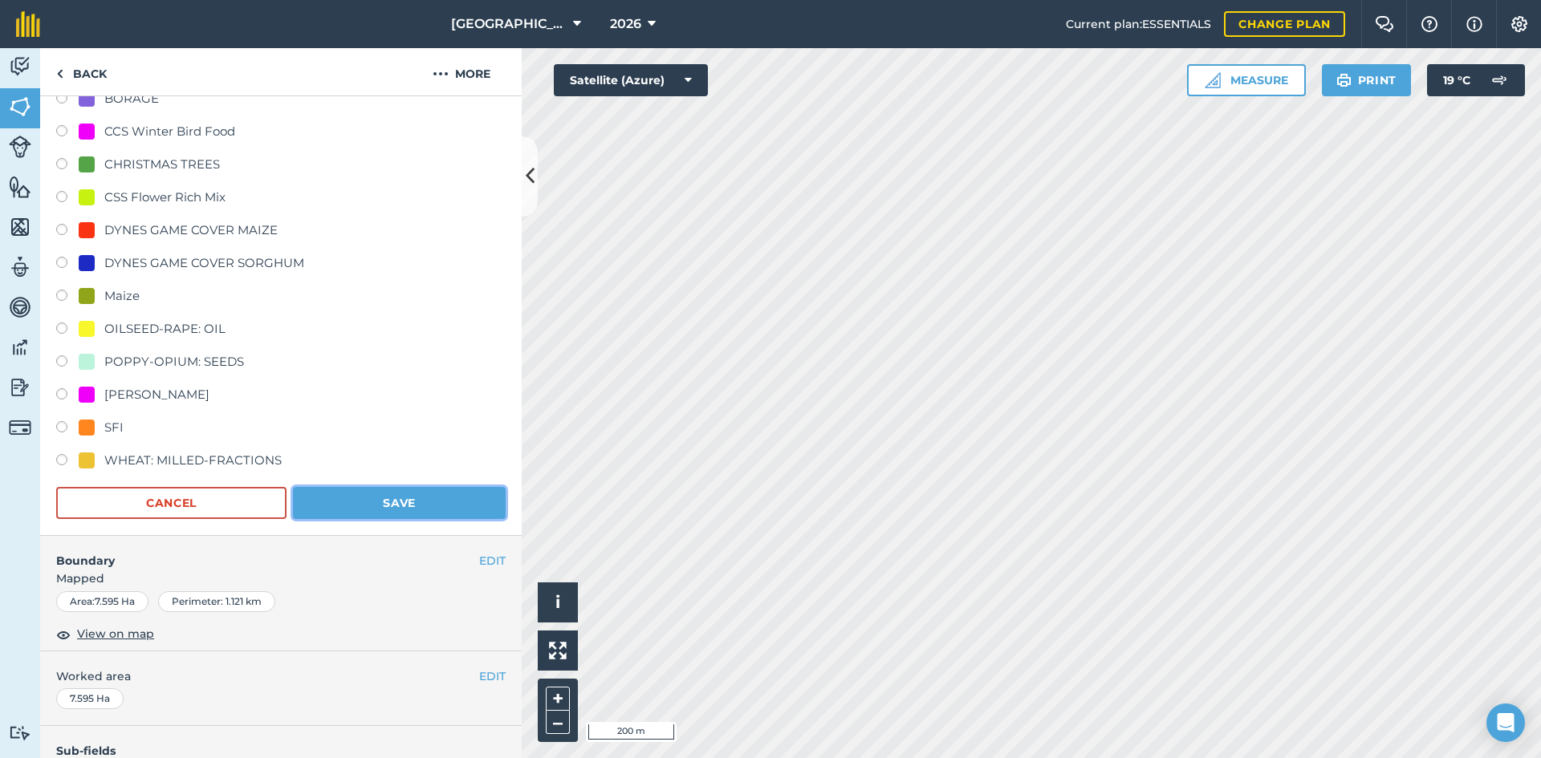
click at [425, 501] on button "Save" at bounding box center [399, 503] width 213 height 32
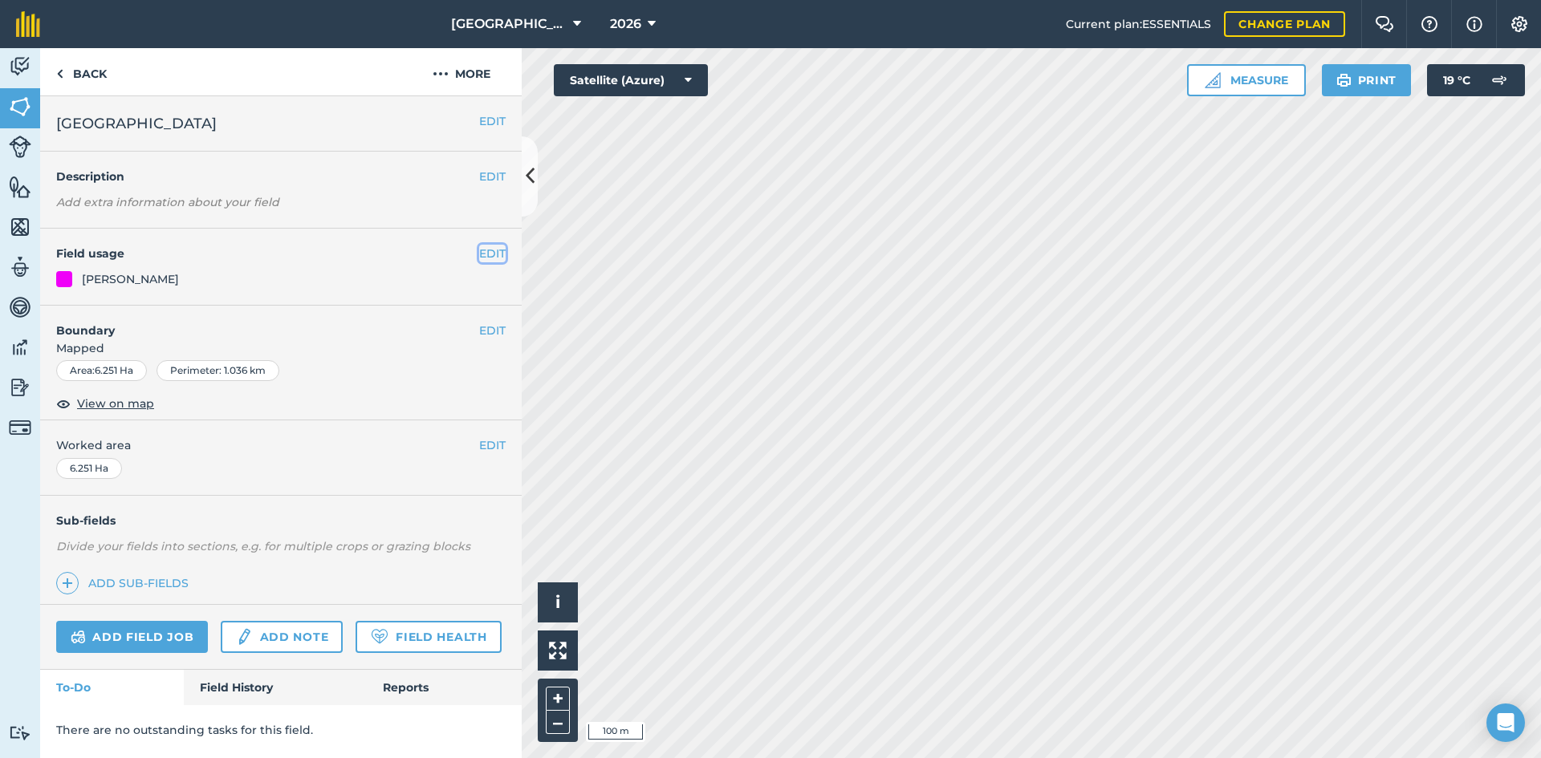
click at [481, 254] on button "EDIT" at bounding box center [492, 254] width 26 height 18
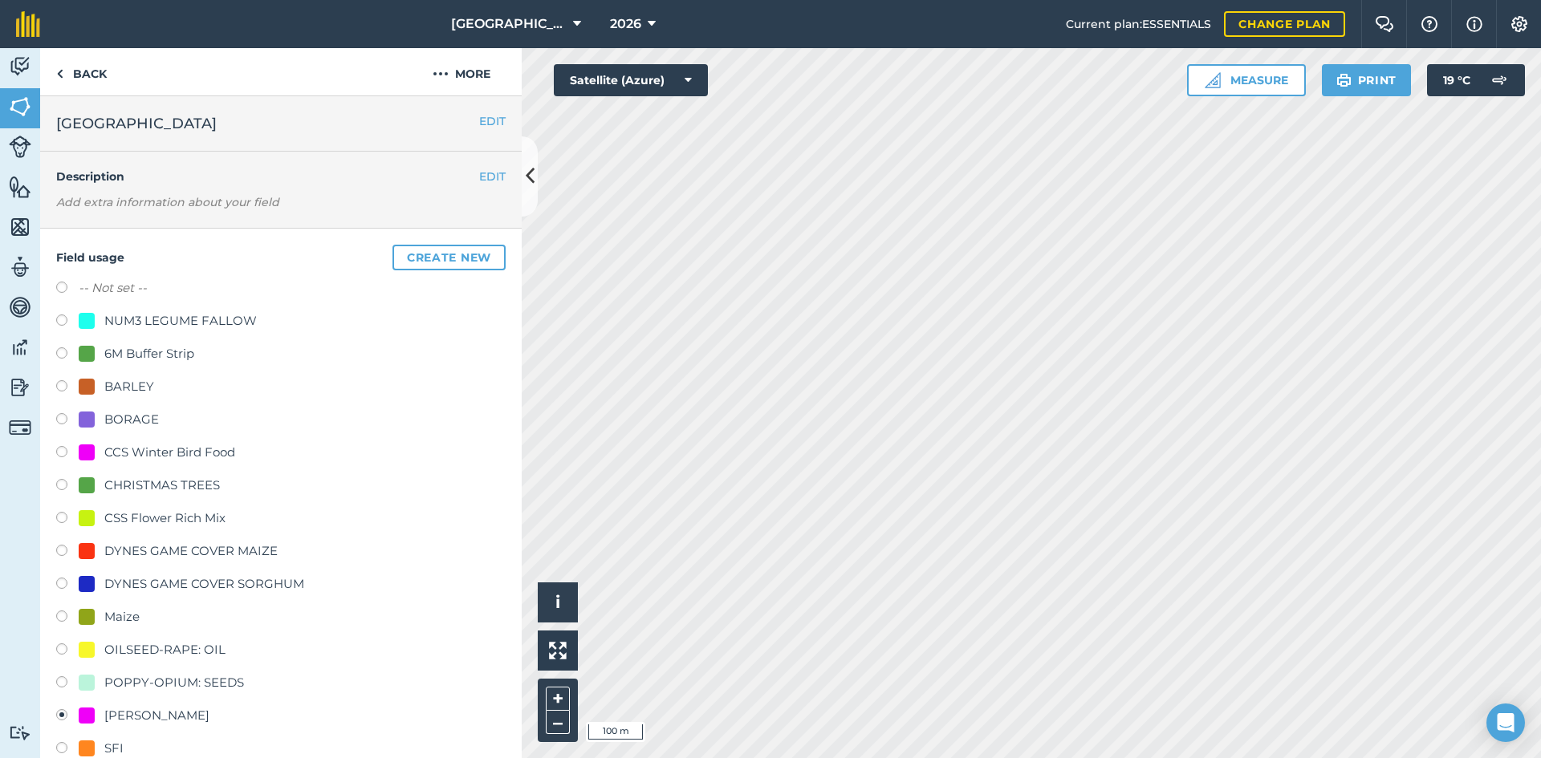
click at [63, 288] on label at bounding box center [67, 290] width 22 height 16
radio input "true"
radio input "false"
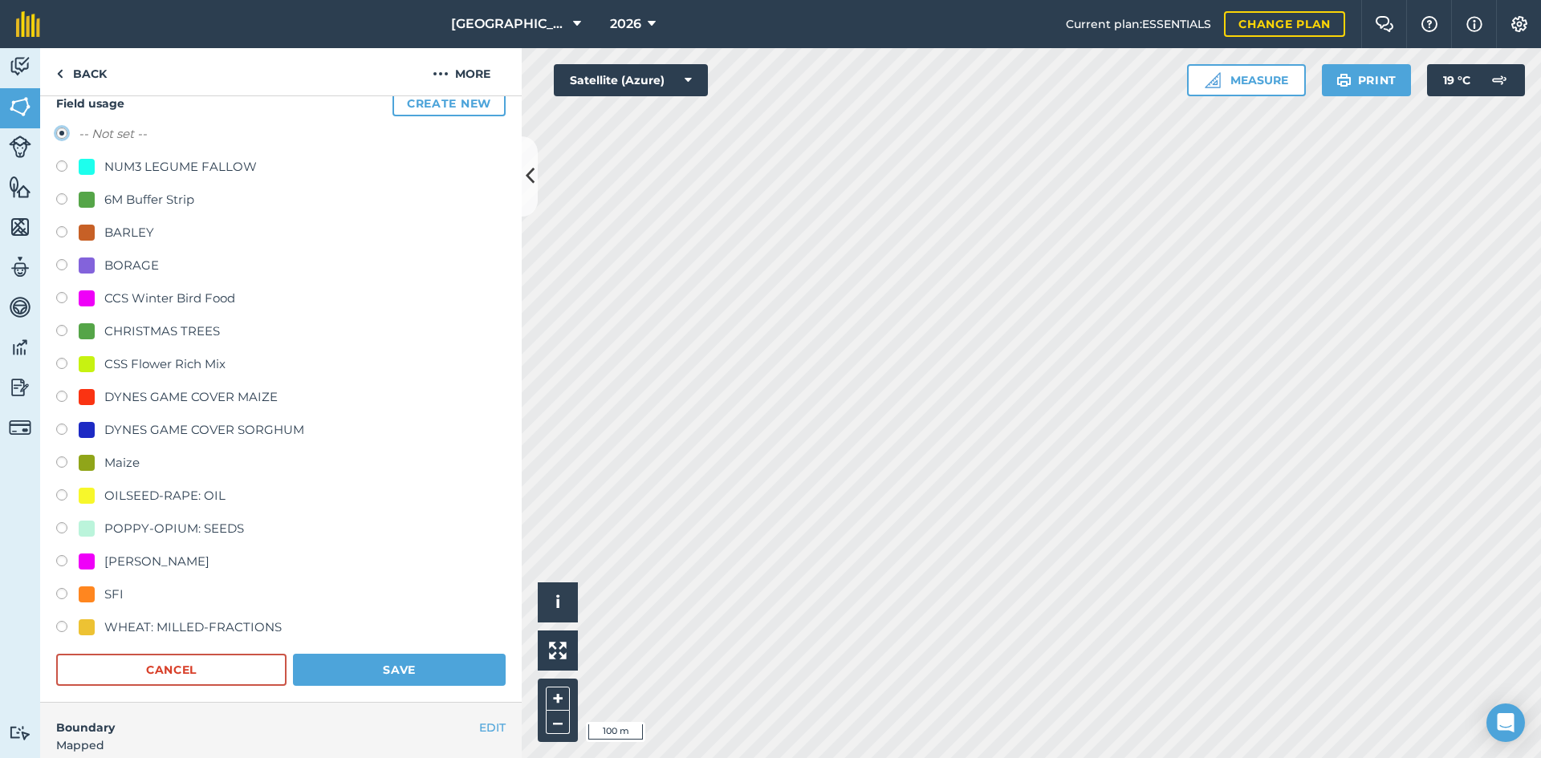
scroll to position [160, 0]
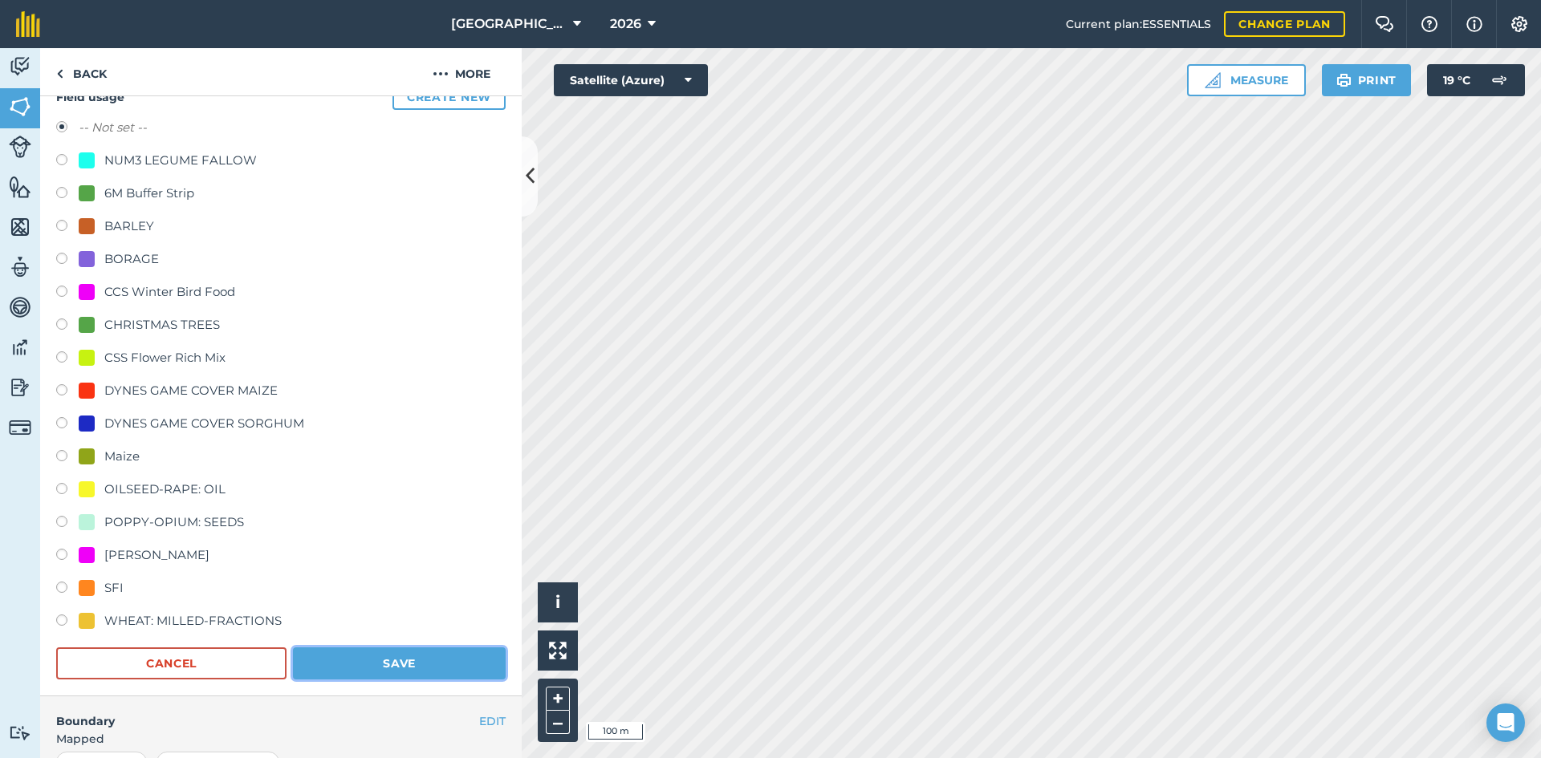
click at [403, 651] on button "Save" at bounding box center [399, 664] width 213 height 32
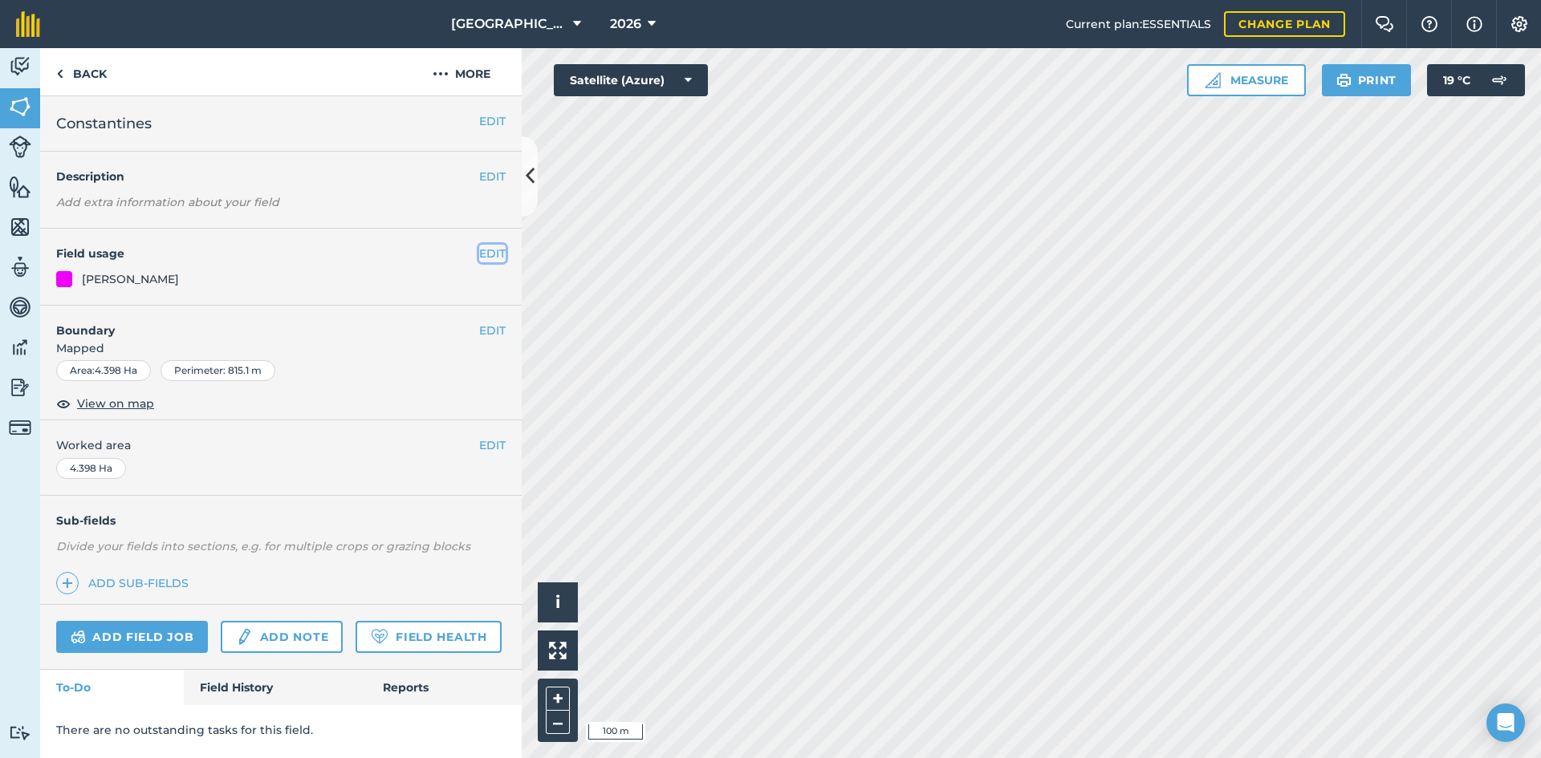
click at [485, 259] on button "EDIT" at bounding box center [492, 254] width 26 height 18
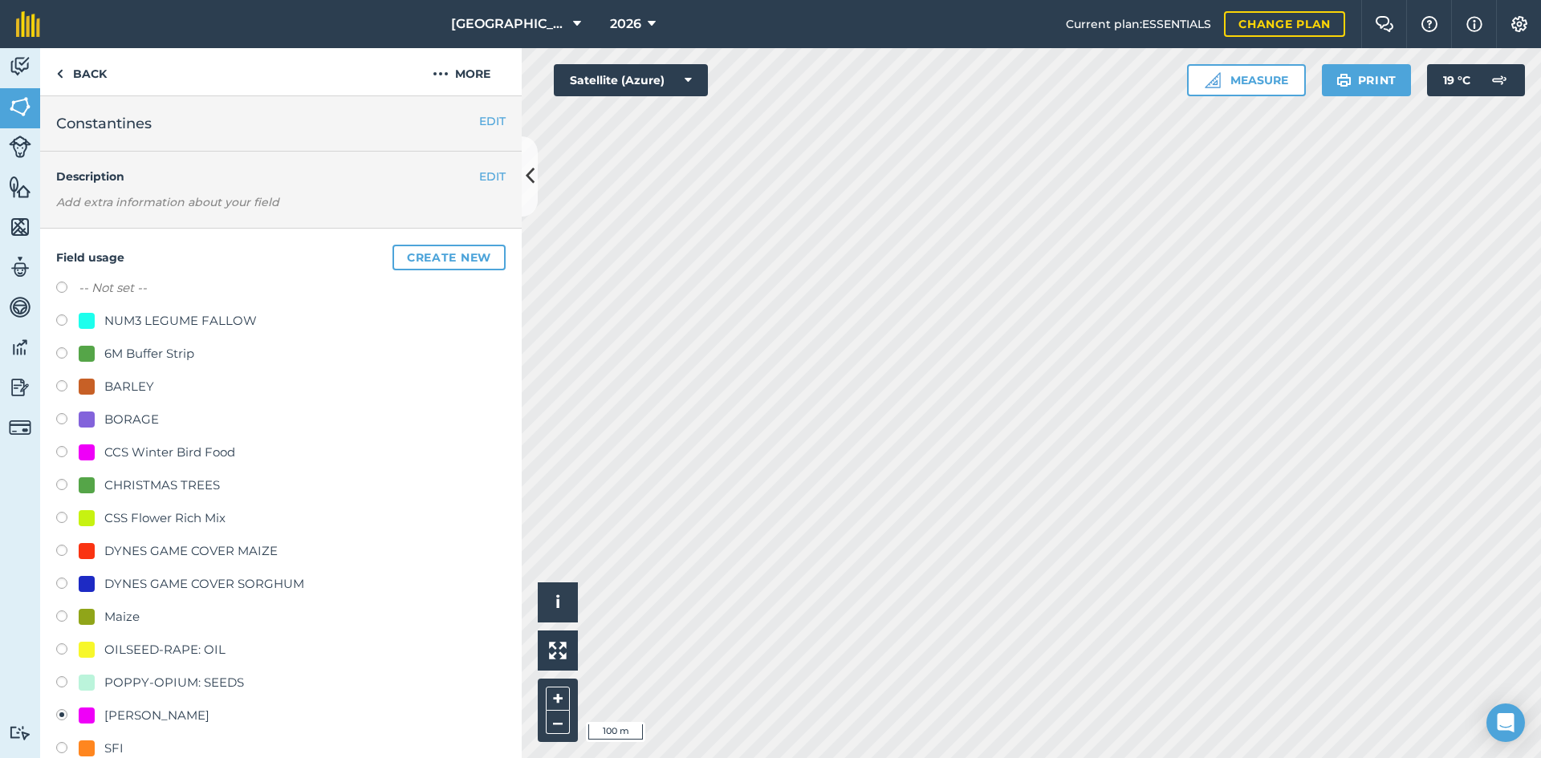
click at [59, 286] on label at bounding box center [67, 290] width 22 height 16
radio input "true"
radio input "false"
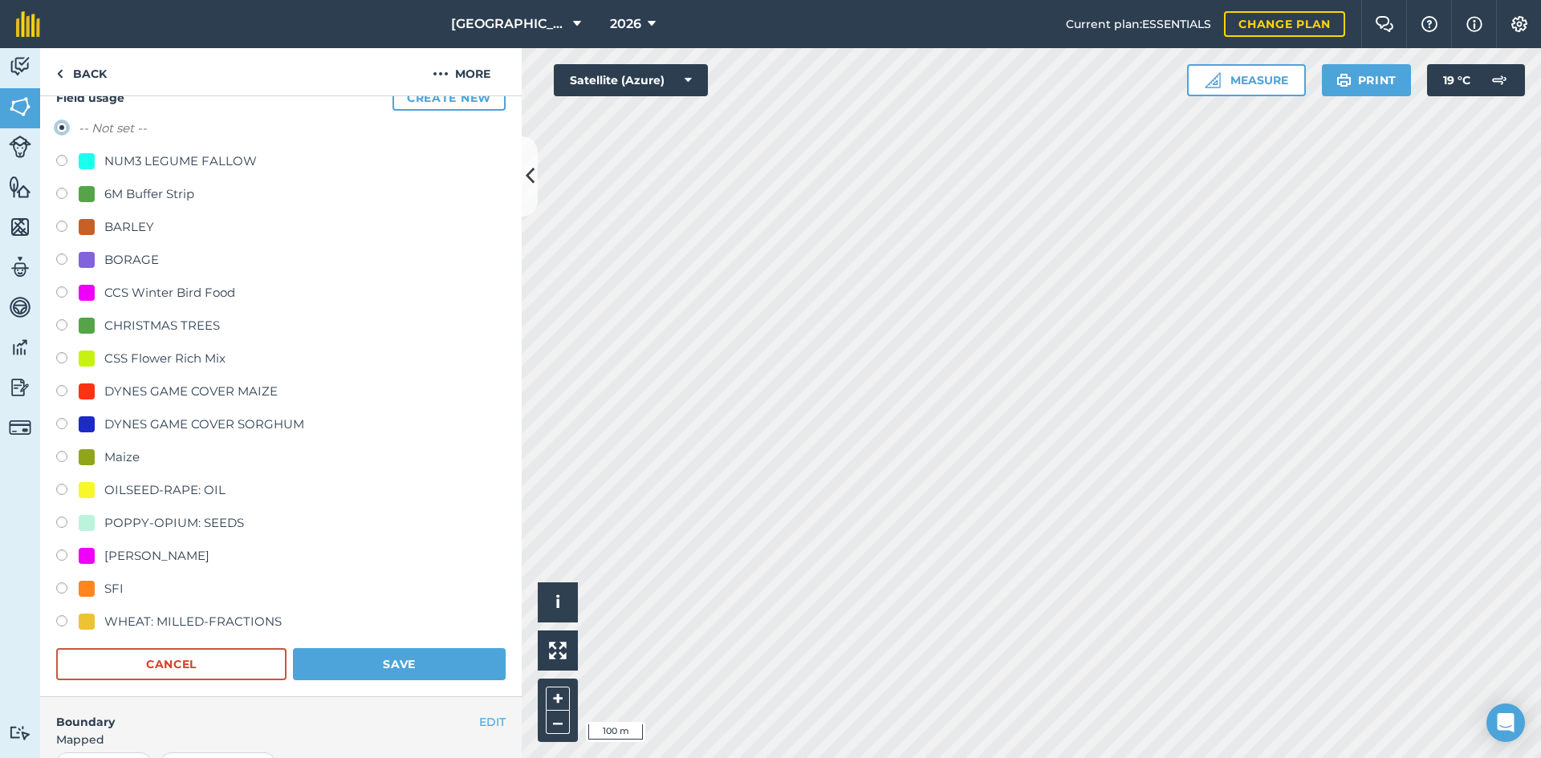
scroll to position [160, 0]
click at [392, 658] on button "Save" at bounding box center [399, 664] width 213 height 32
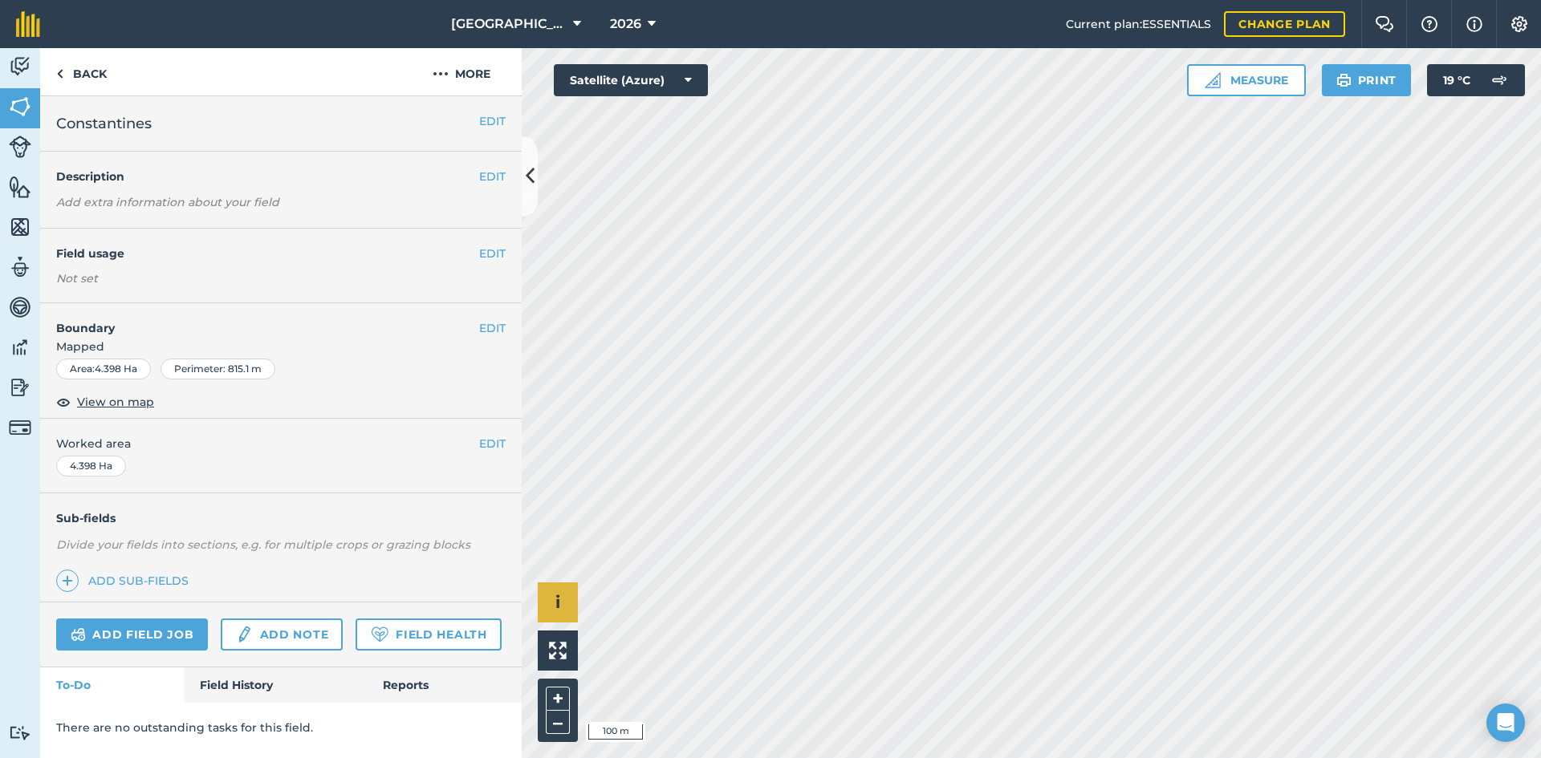
scroll to position [0, 0]
click at [489, 255] on button "EDIT" at bounding box center [492, 254] width 26 height 18
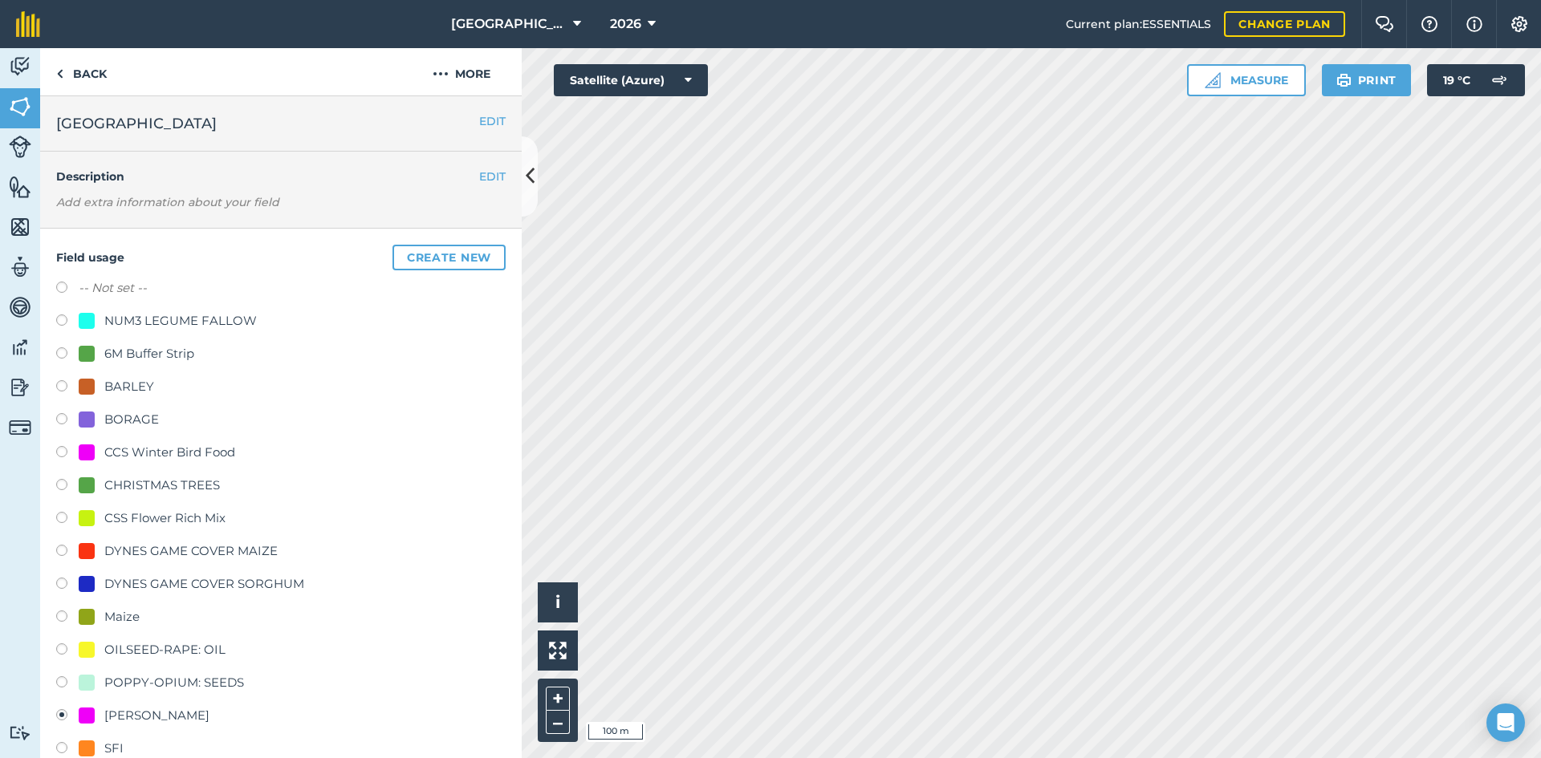
click at [61, 287] on label at bounding box center [67, 290] width 22 height 16
radio input "true"
radio input "false"
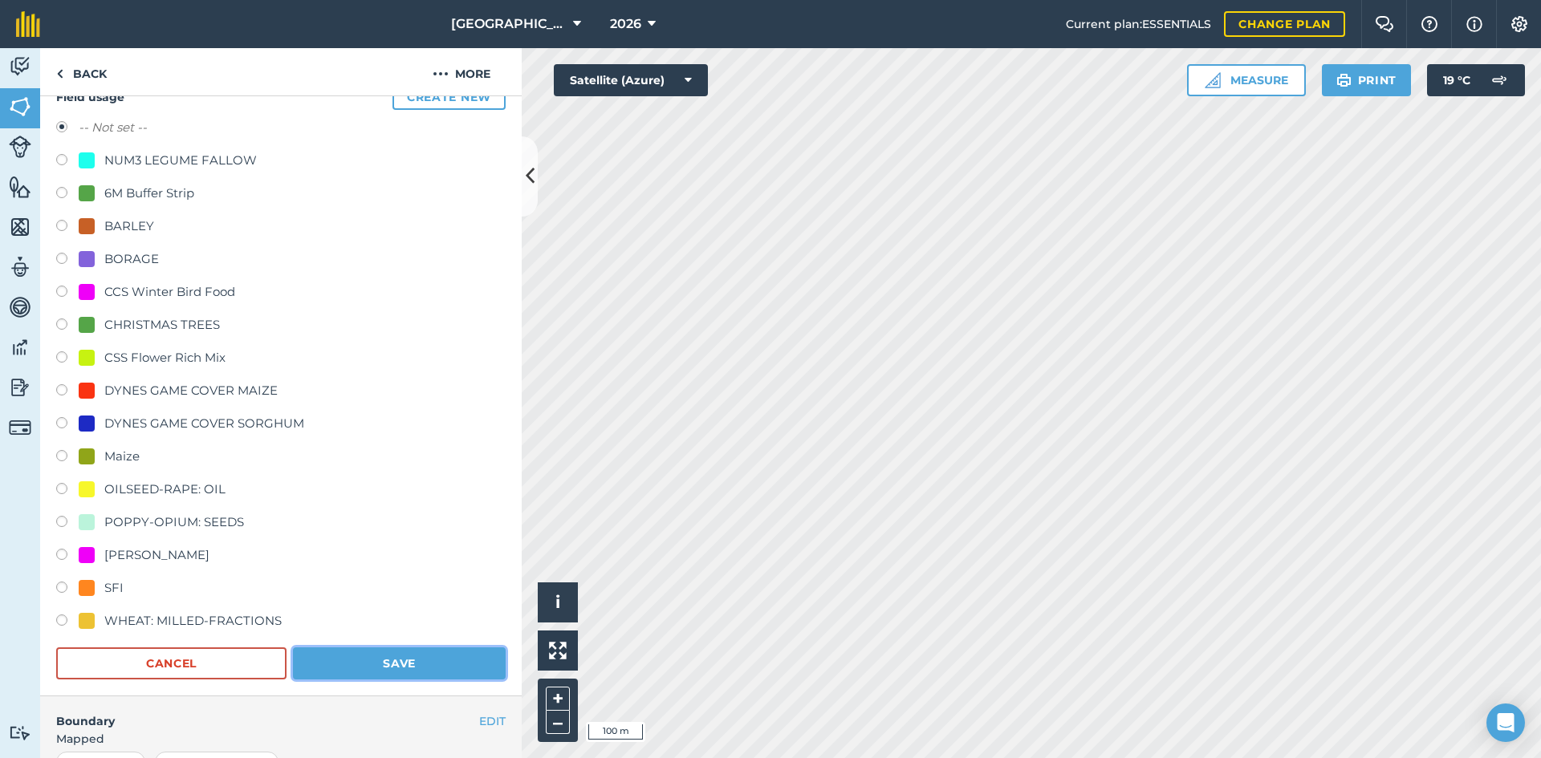
click at [424, 656] on button "Save" at bounding box center [399, 664] width 213 height 32
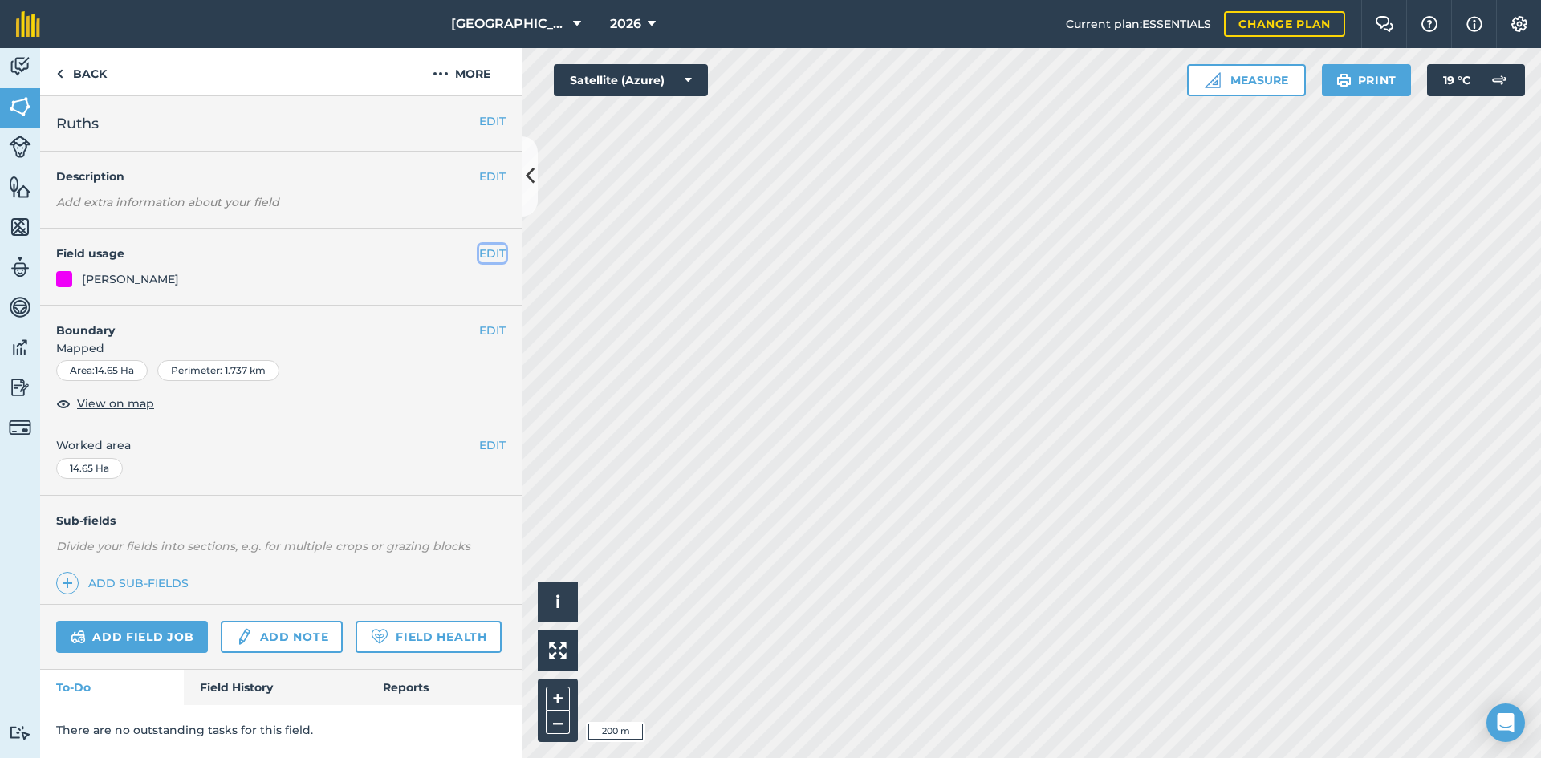
click at [489, 259] on button "EDIT" at bounding box center [492, 254] width 26 height 18
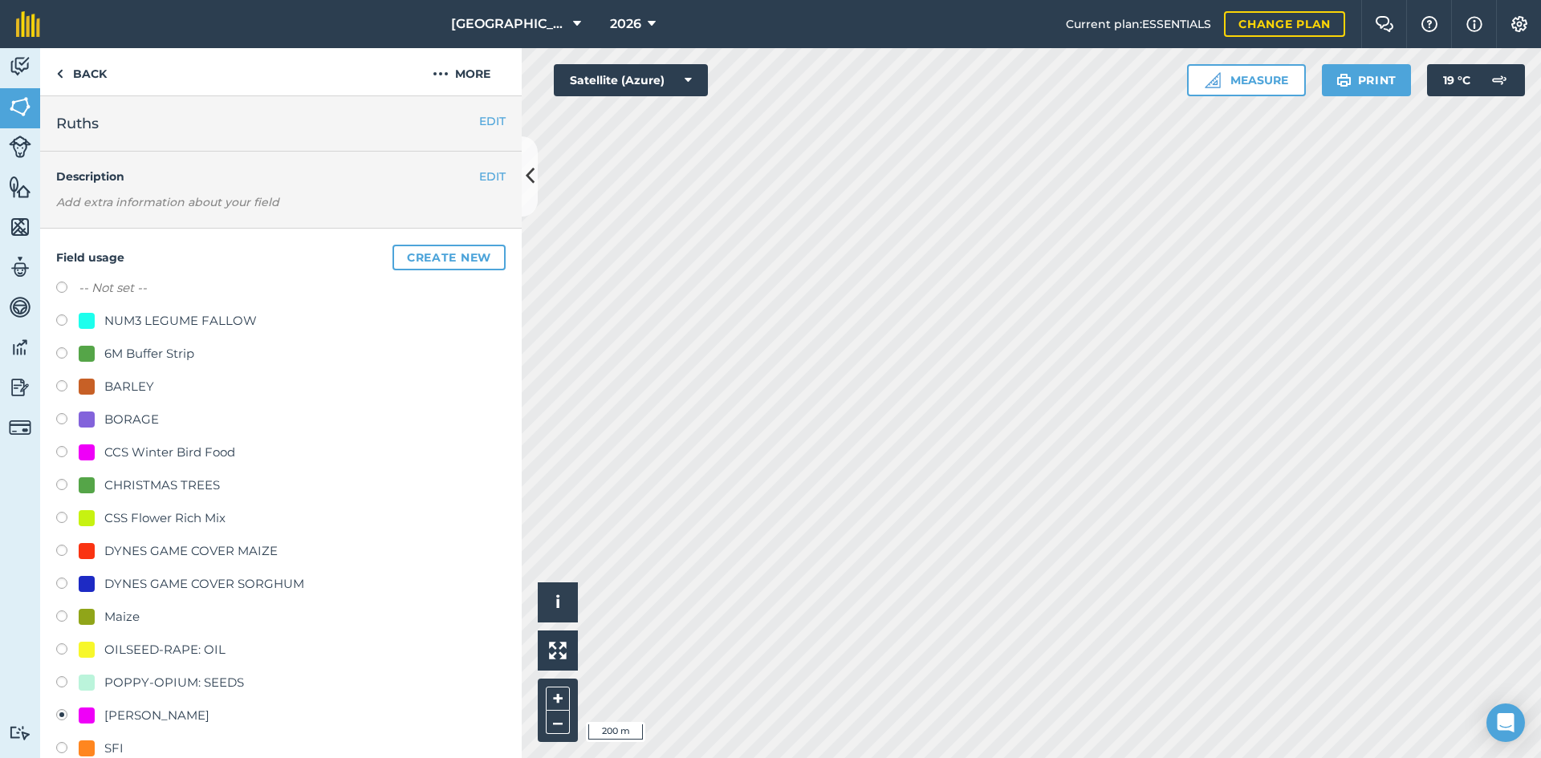
click at [59, 285] on label at bounding box center [67, 290] width 22 height 16
radio input "true"
radio input "false"
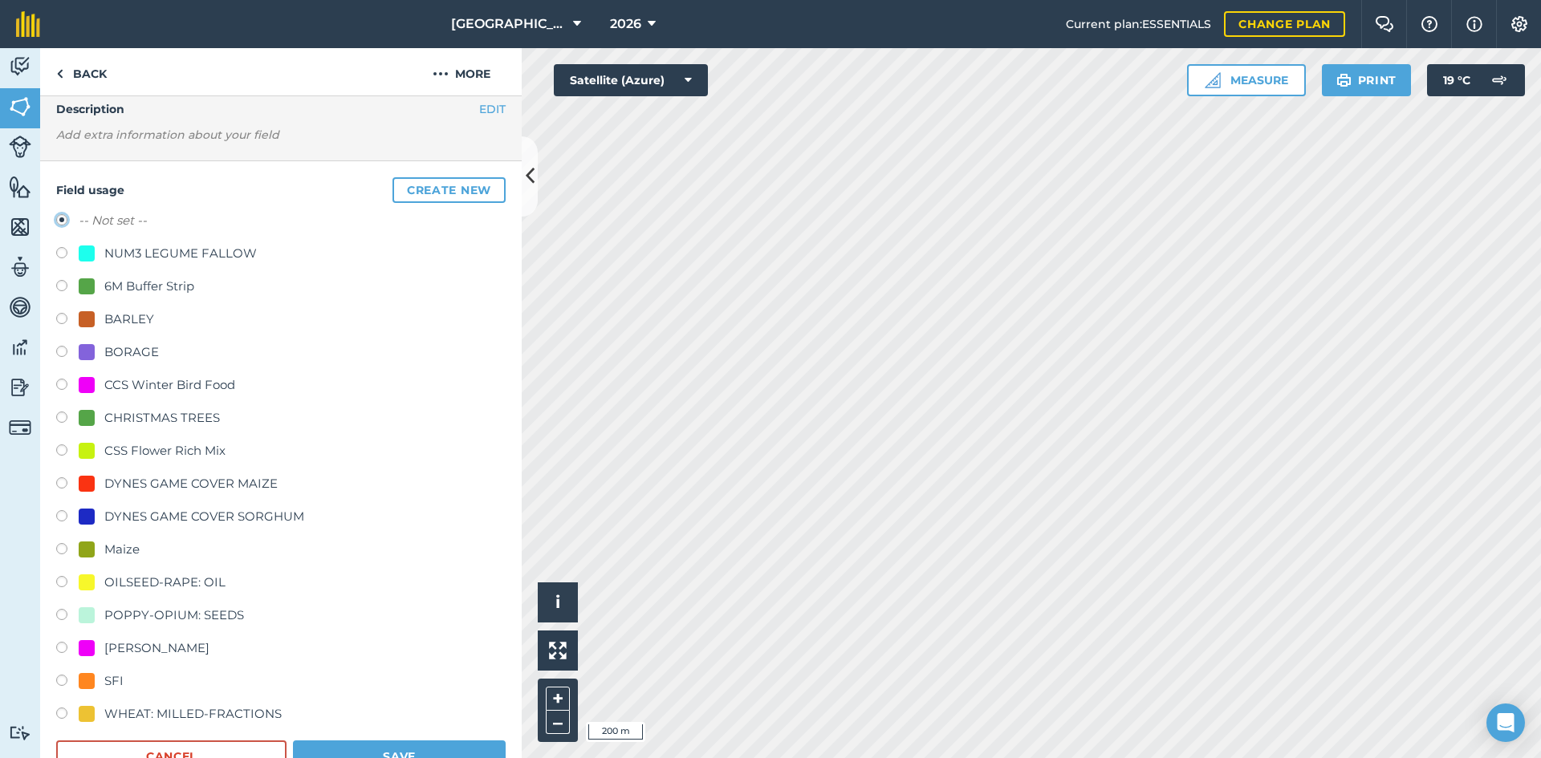
scroll to position [160, 0]
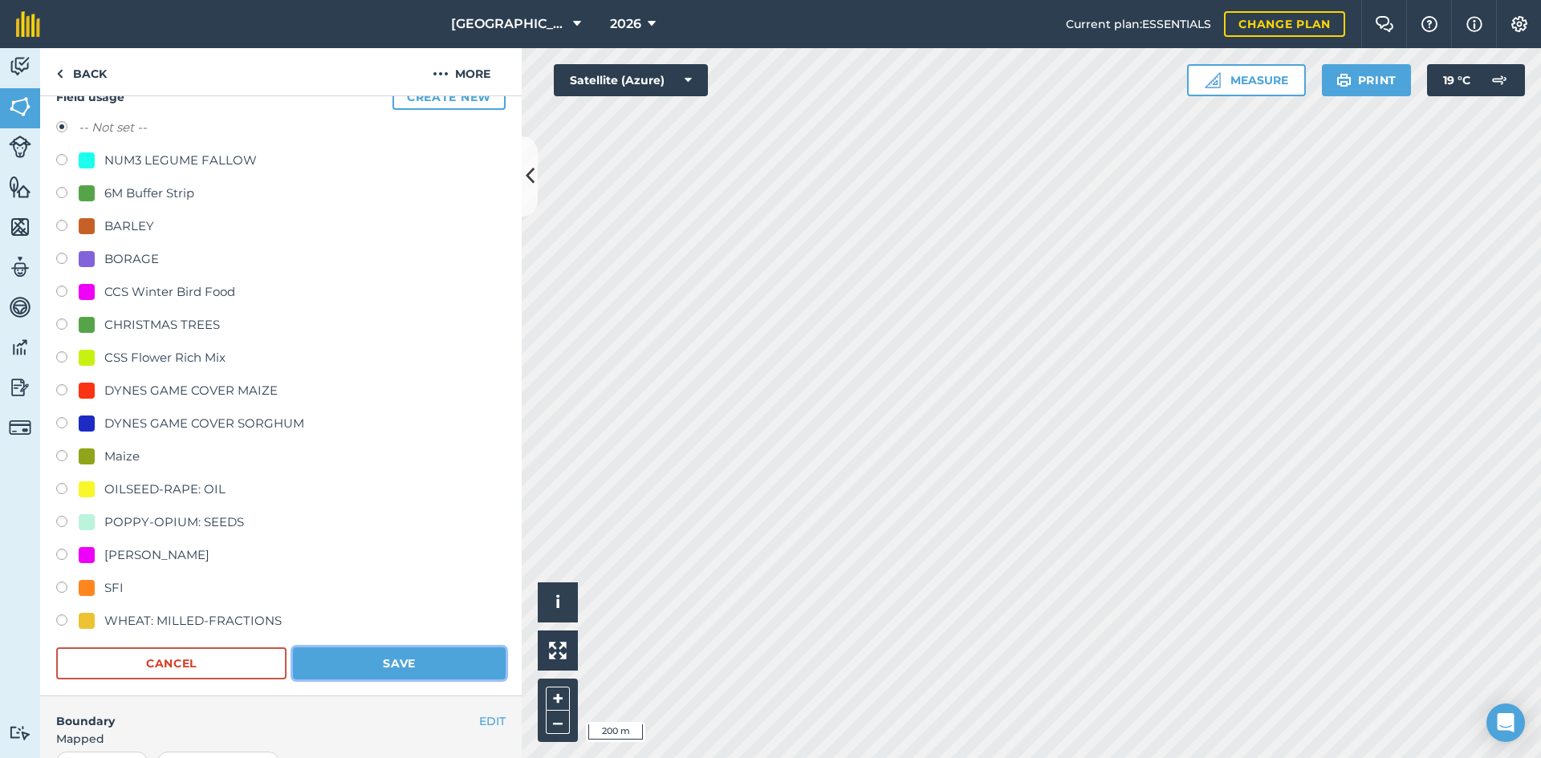
click at [334, 660] on button "Save" at bounding box center [399, 664] width 213 height 32
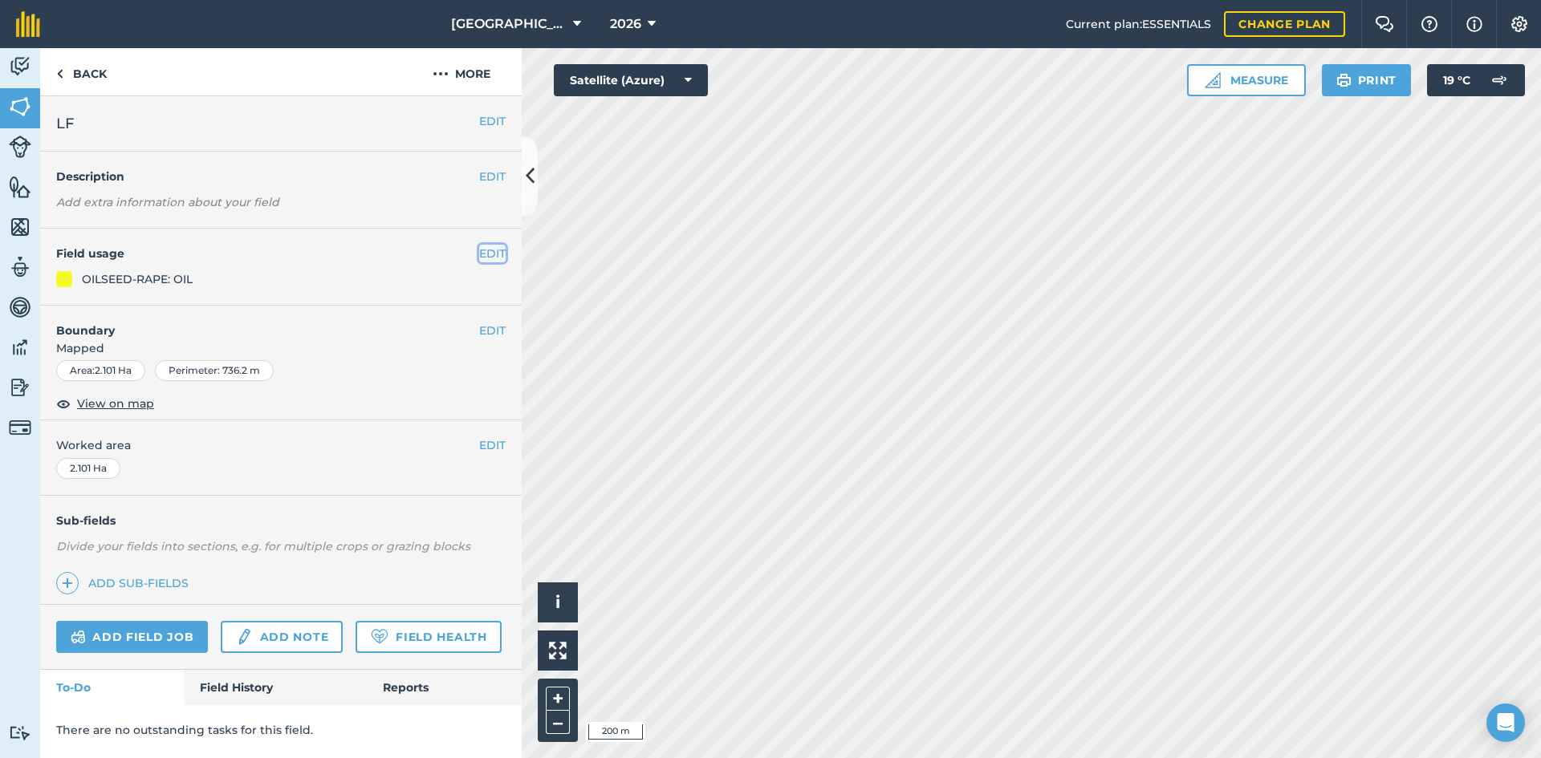
click at [491, 247] on button "EDIT" at bounding box center [492, 254] width 26 height 18
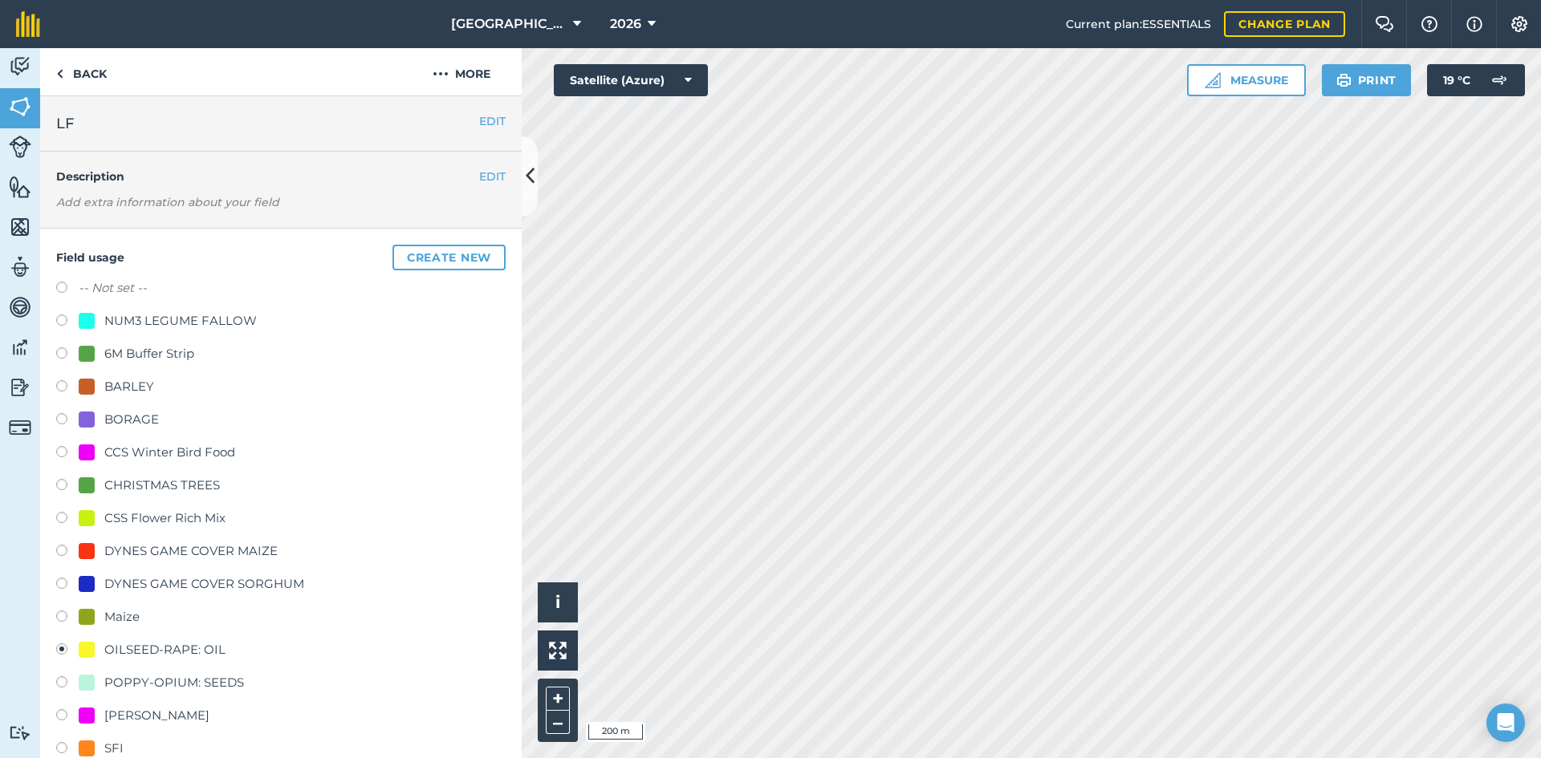
click at [201, 323] on div "NUM3 LEGUME FALLOW" at bounding box center [180, 320] width 152 height 19
radio input "true"
radio input "false"
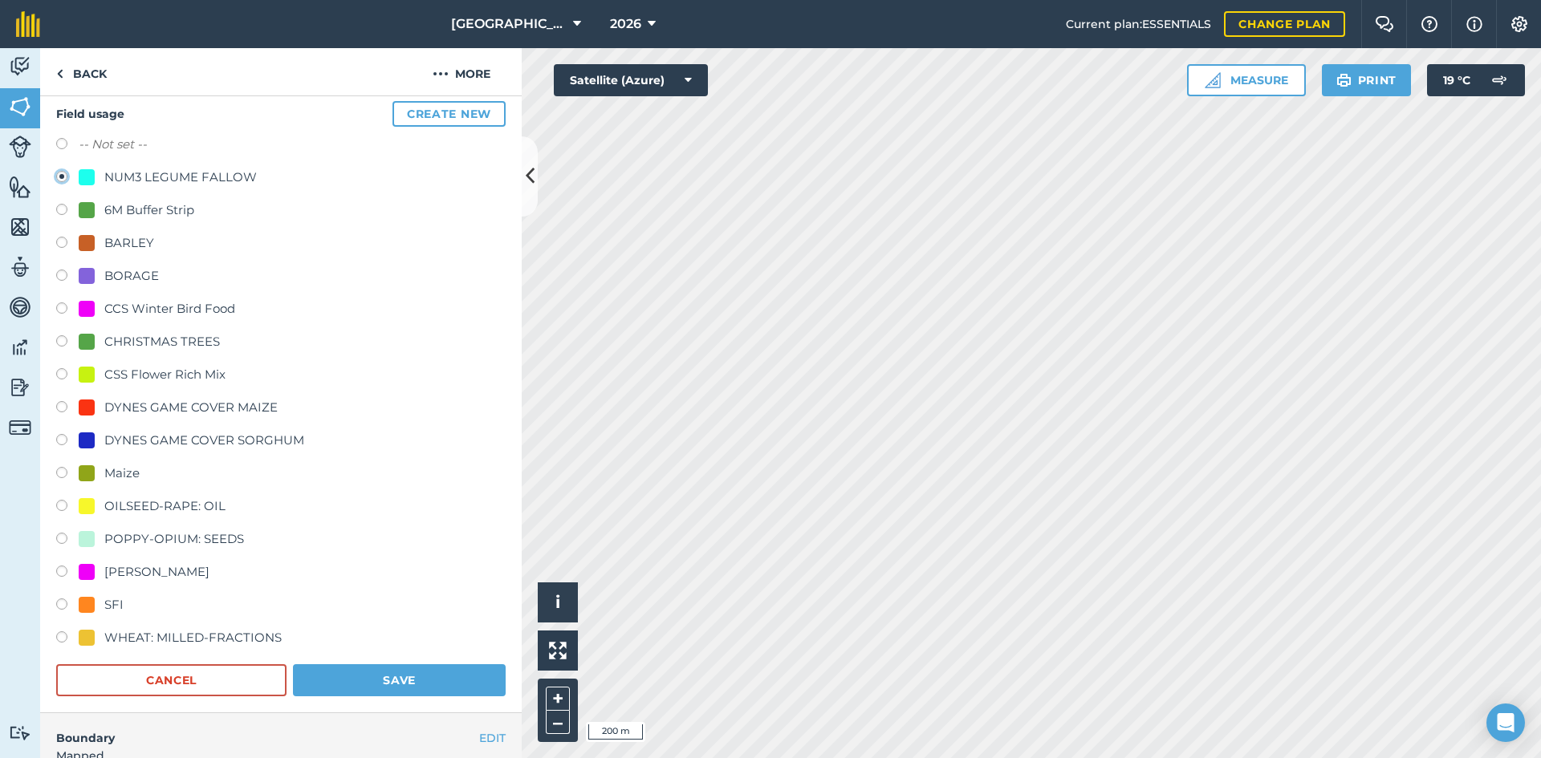
scroll to position [160, 0]
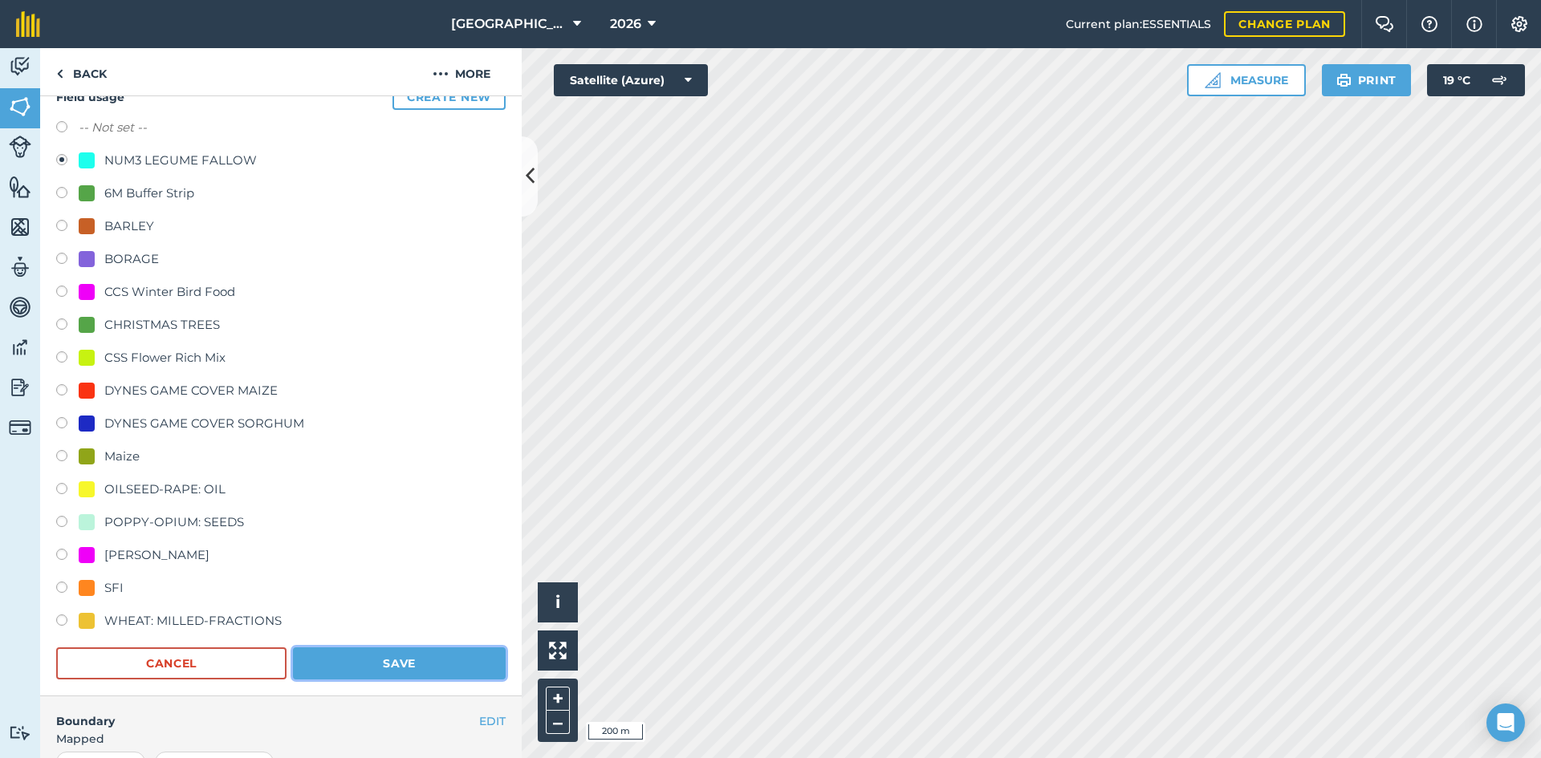
click at [445, 679] on button "Save" at bounding box center [399, 664] width 213 height 32
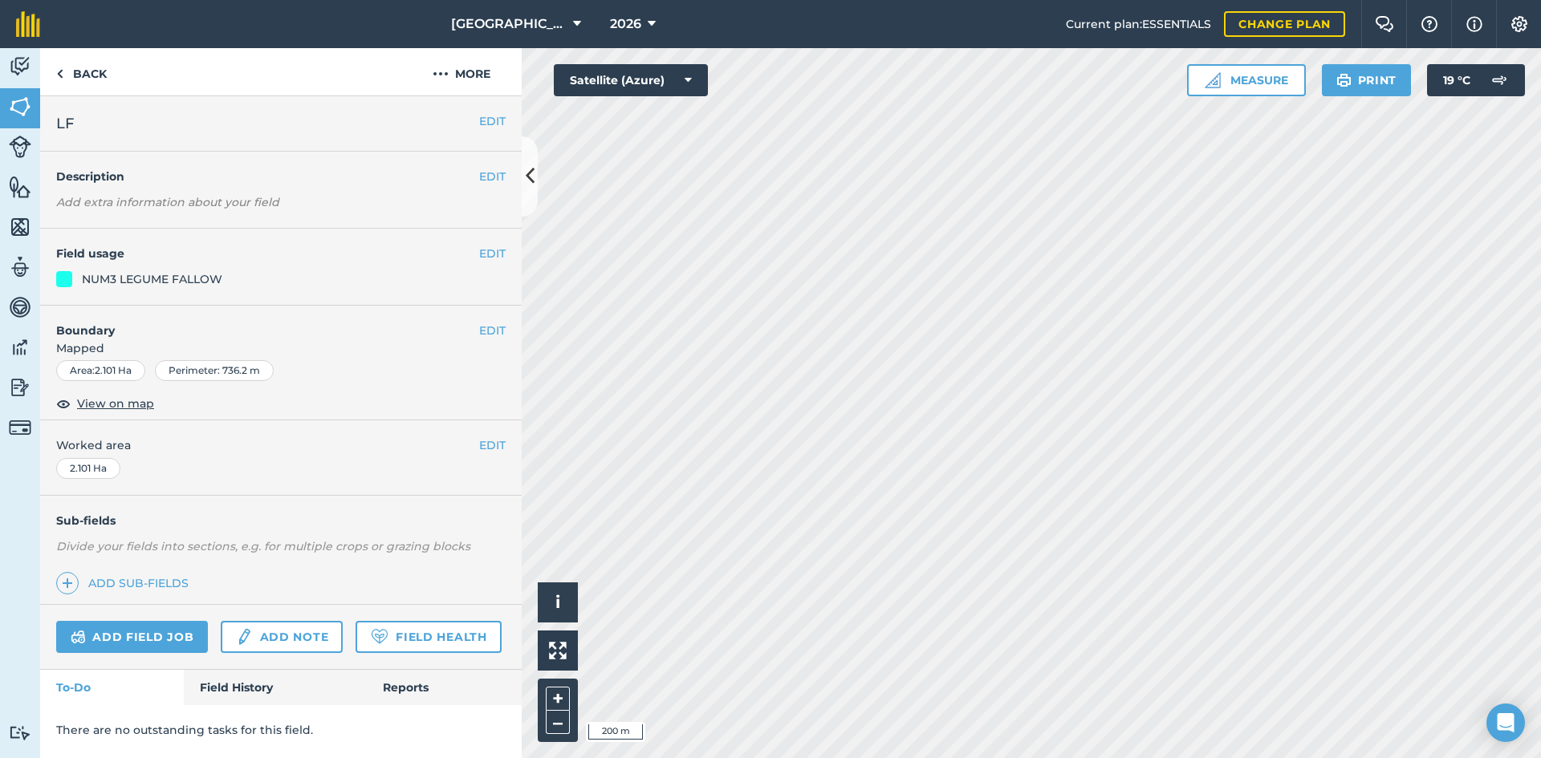
scroll to position [0, 0]
click at [497, 254] on button "EDIT" at bounding box center [492, 254] width 26 height 18
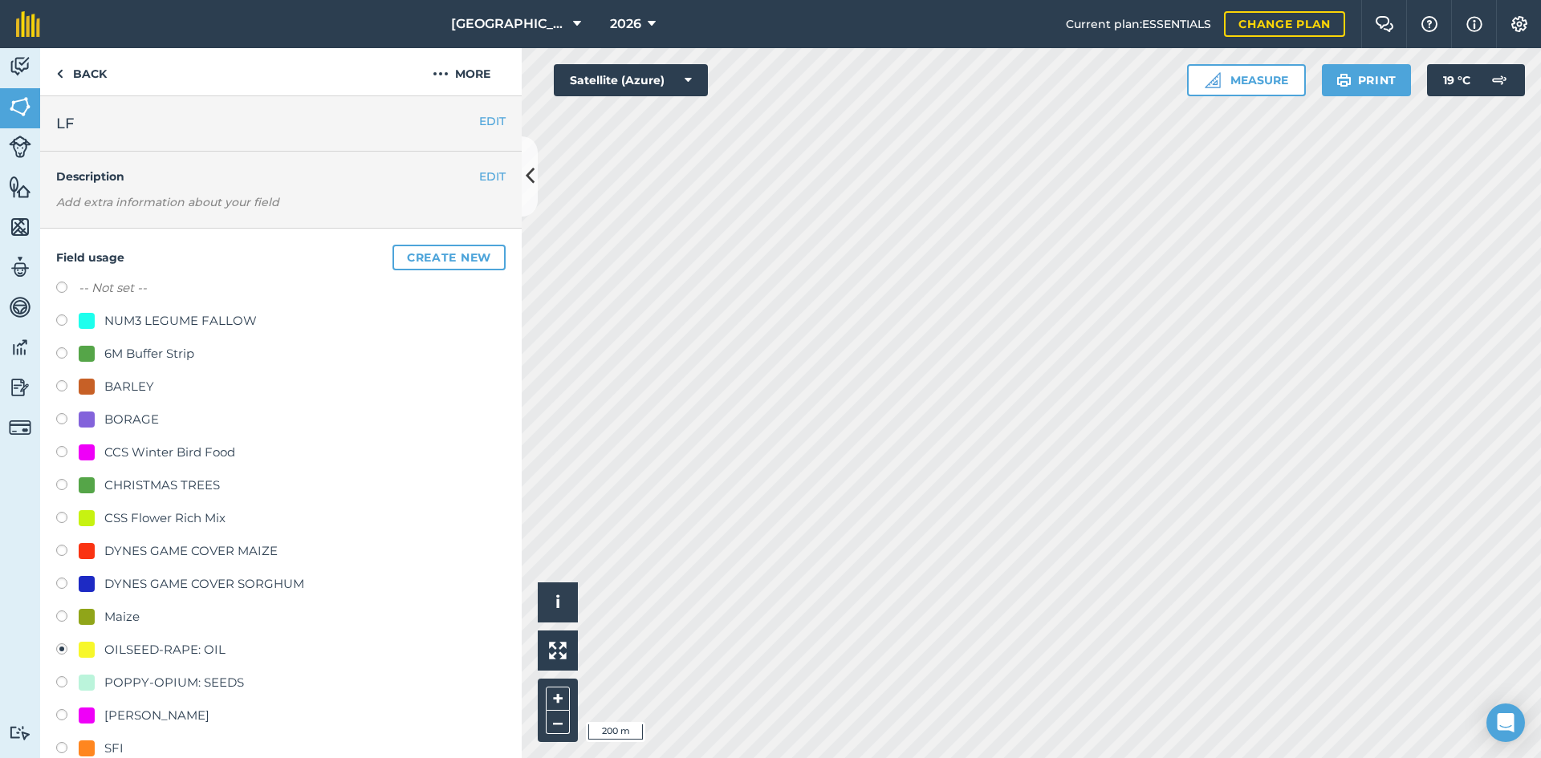
drag, startPoint x: 164, startPoint y: 320, endPoint x: 178, endPoint y: 332, distance: 18.2
click at [166, 323] on div "NUM3 LEGUME FALLOW" at bounding box center [180, 320] width 152 height 19
click at [243, 323] on div "NUM3 LEGUME FALLOW" at bounding box center [180, 320] width 152 height 19
radio input "true"
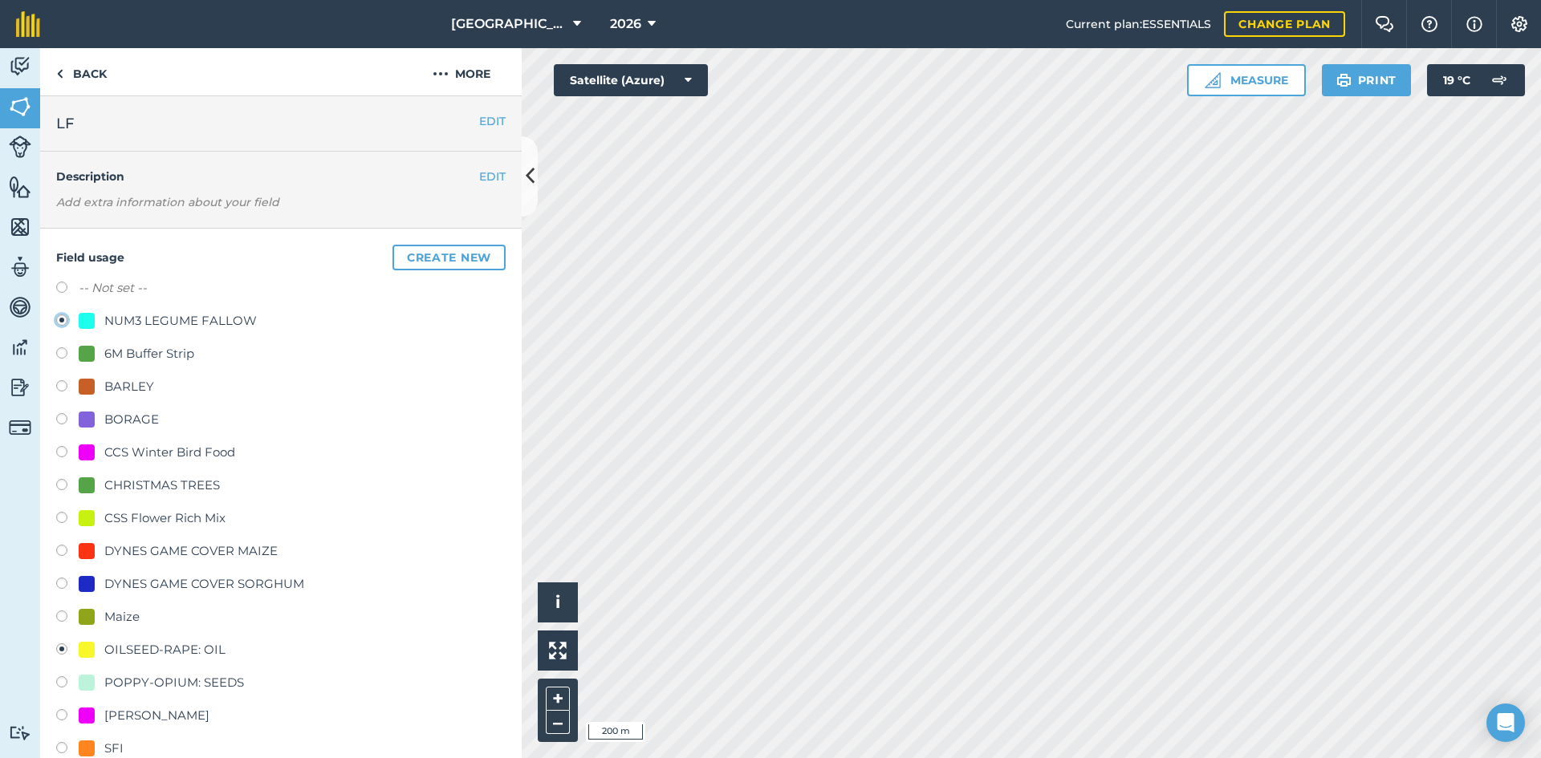
radio input "false"
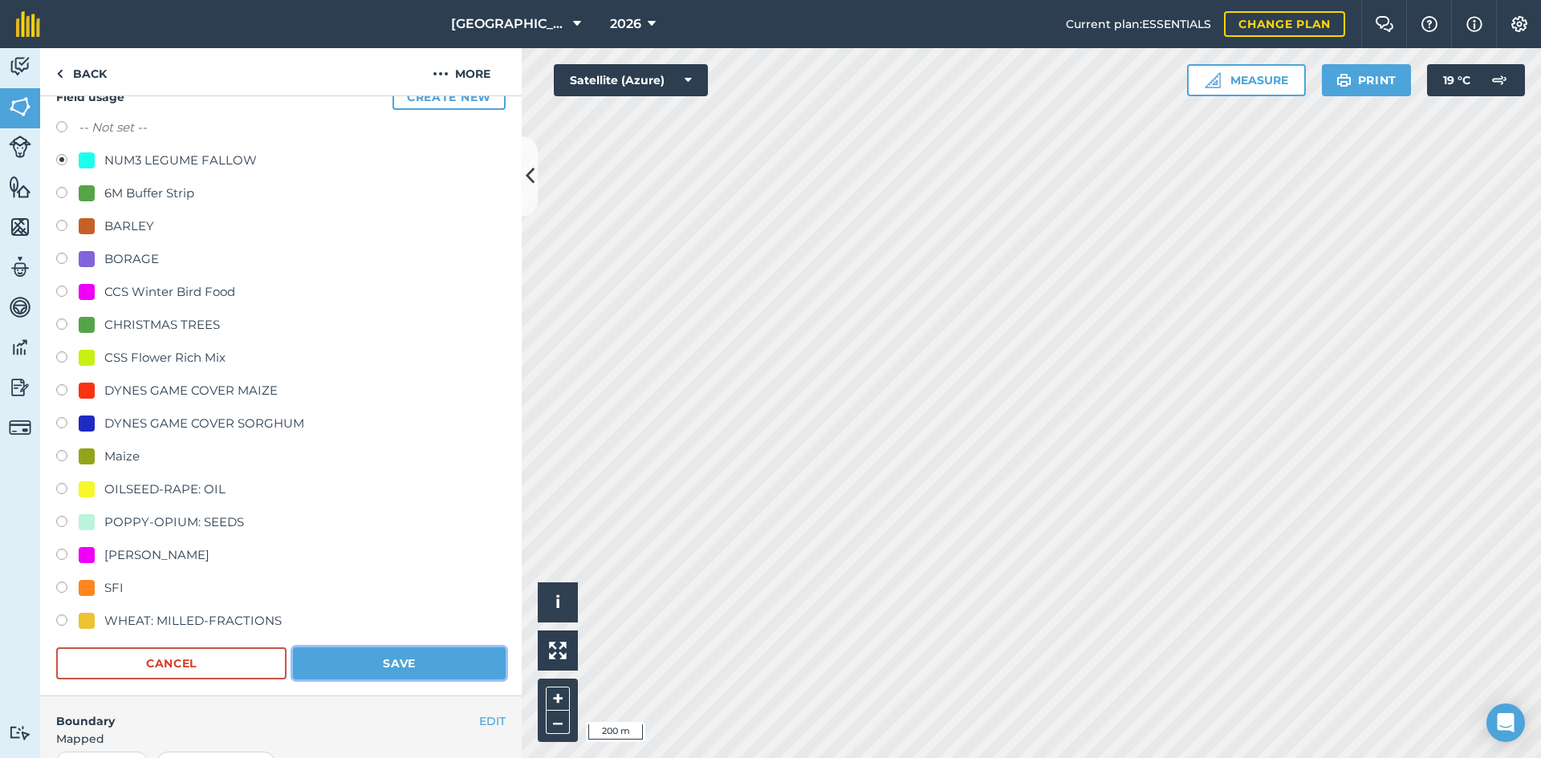
click at [477, 650] on button "Save" at bounding box center [399, 664] width 213 height 32
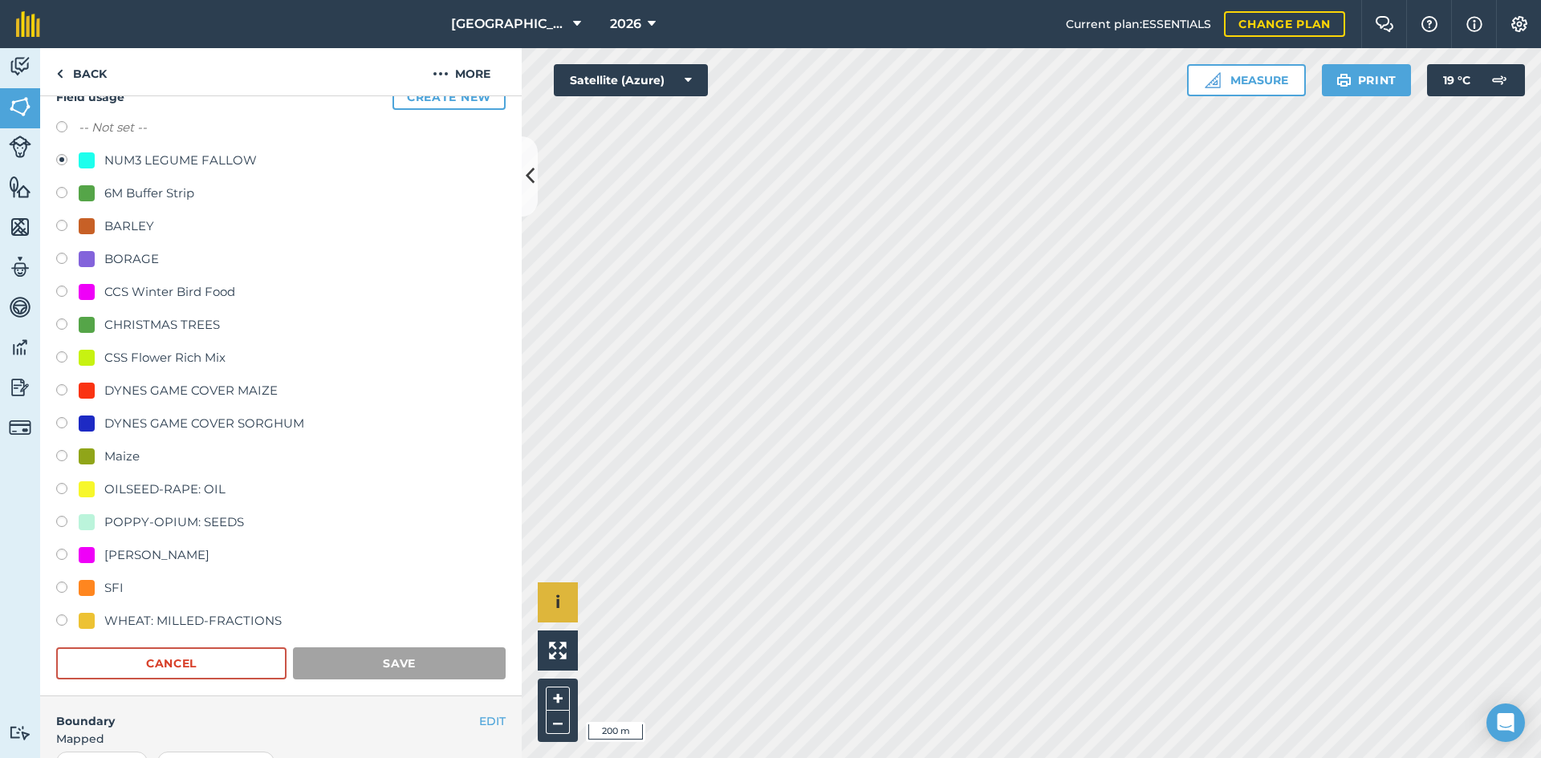
scroll to position [0, 0]
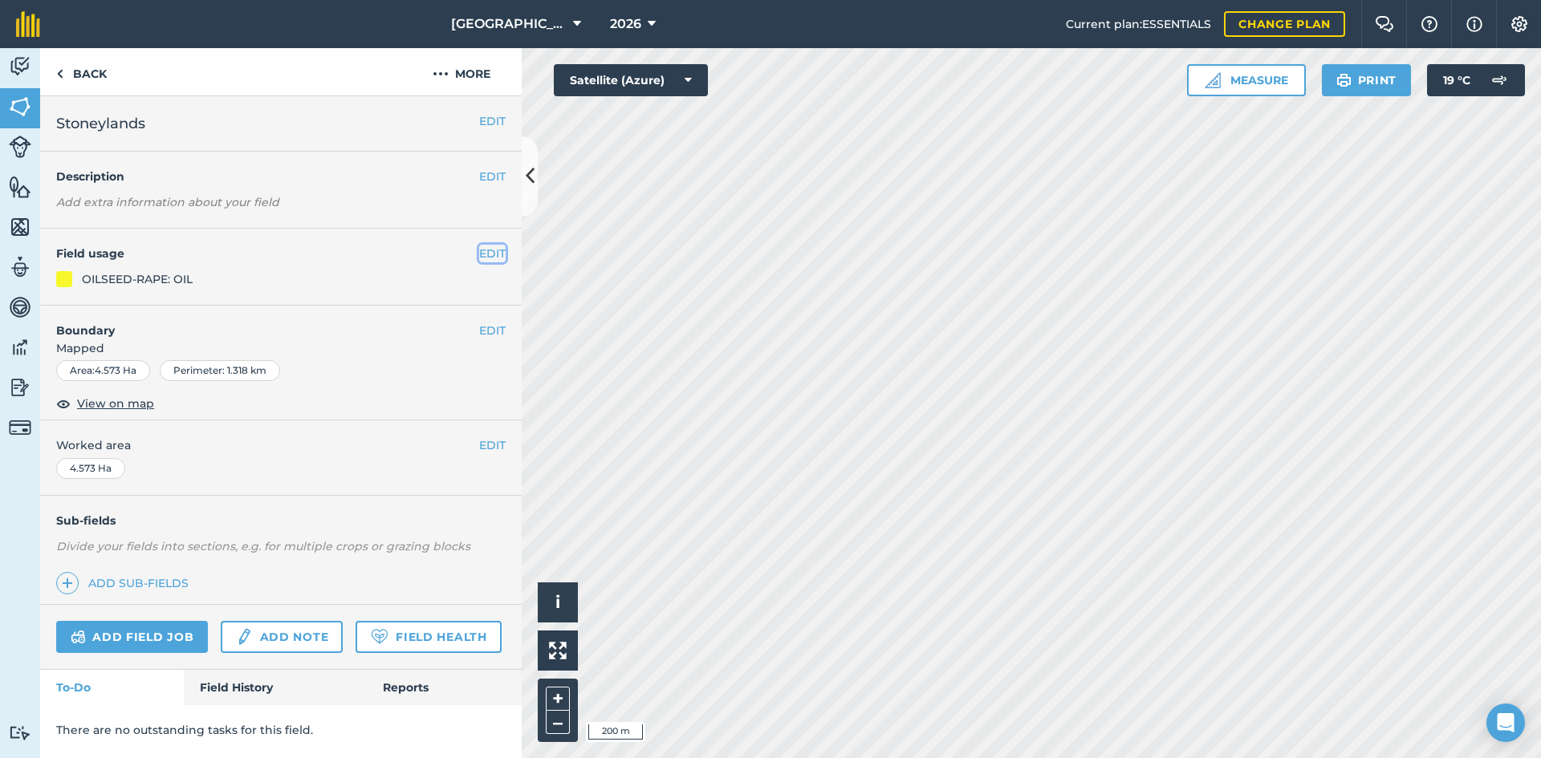
click at [497, 254] on button "EDIT" at bounding box center [492, 254] width 26 height 18
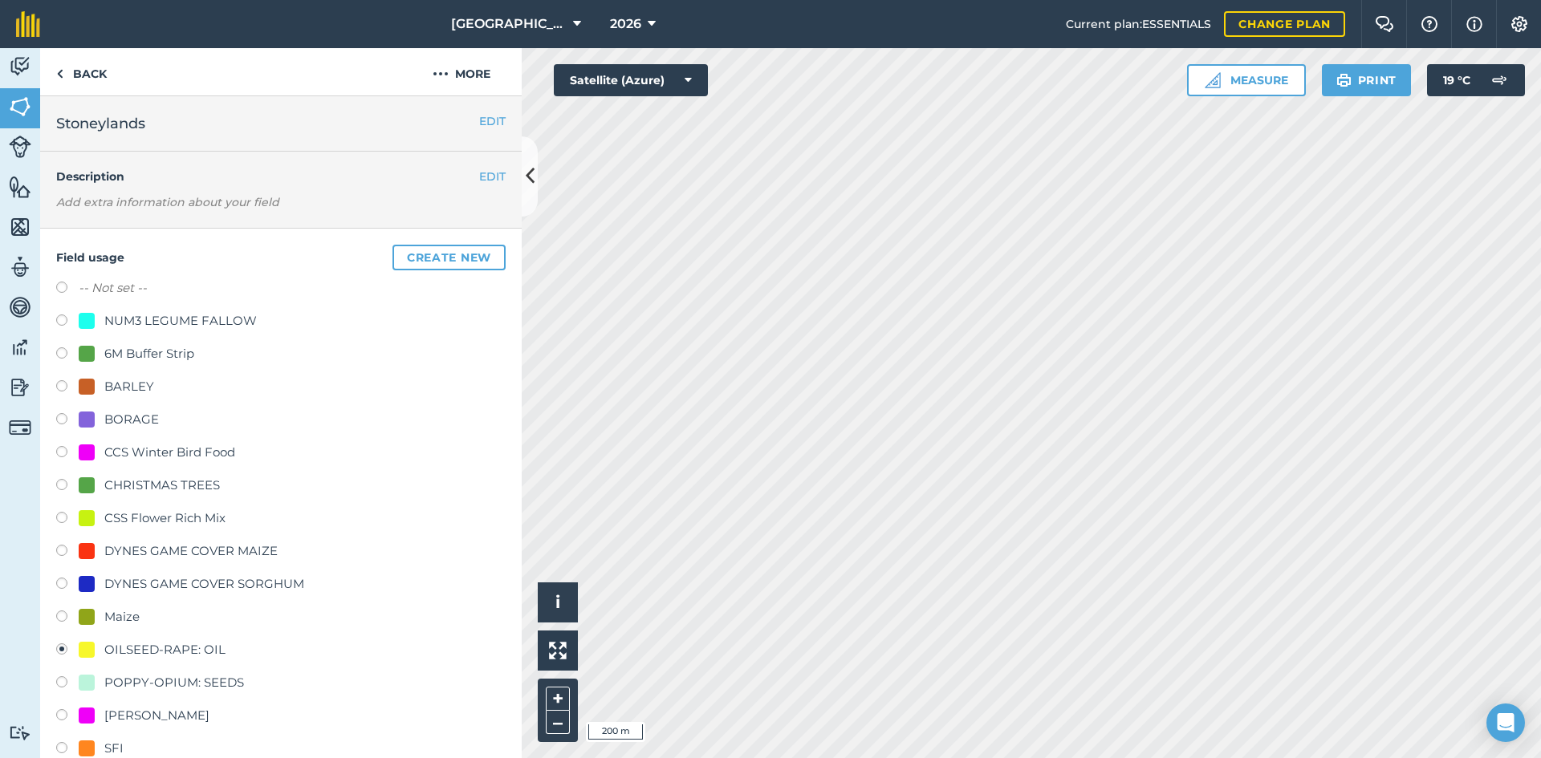
click at [173, 323] on div "NUM3 LEGUME FALLOW" at bounding box center [180, 320] width 152 height 19
radio input "true"
radio input "false"
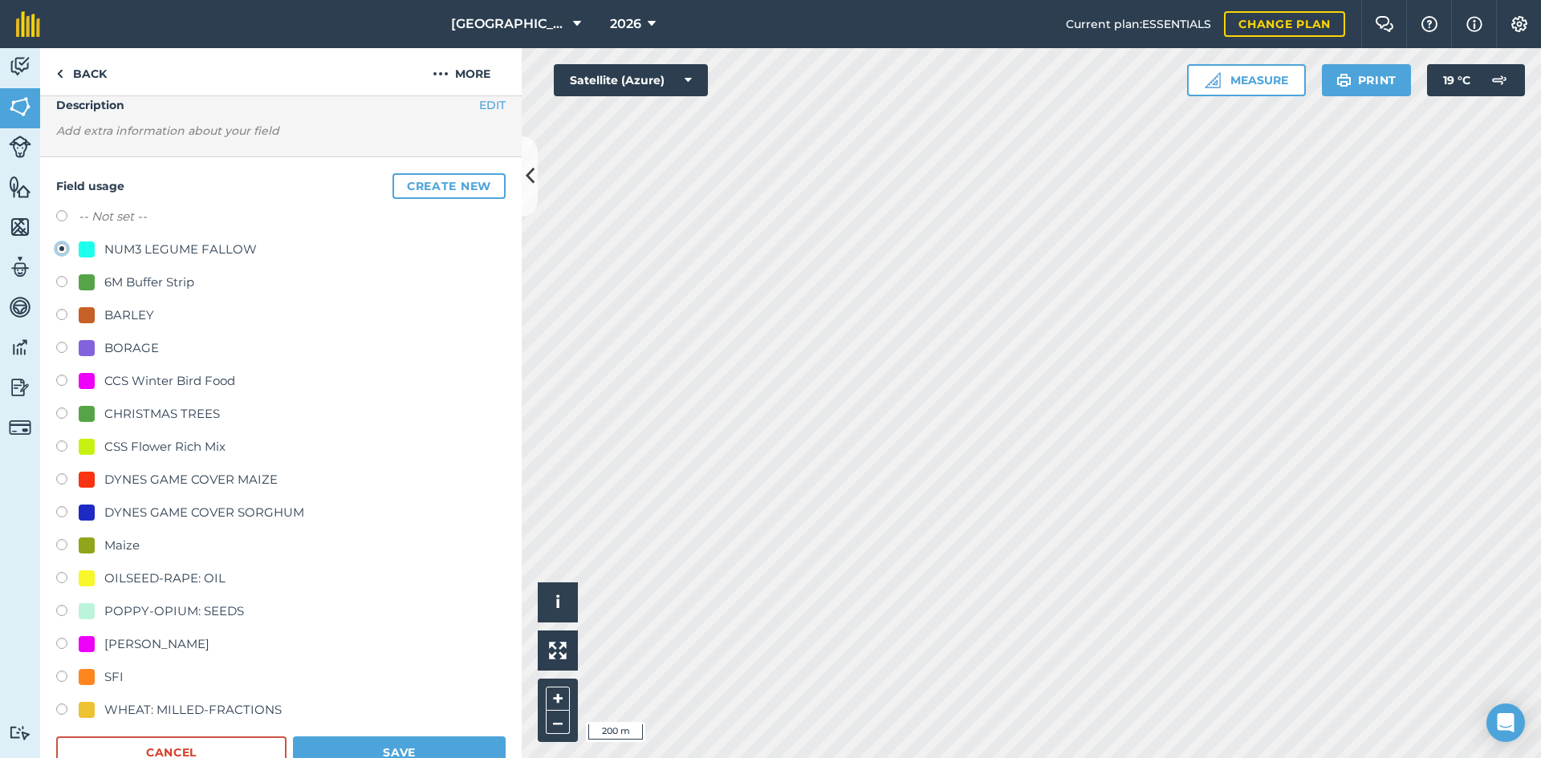
scroll to position [160, 0]
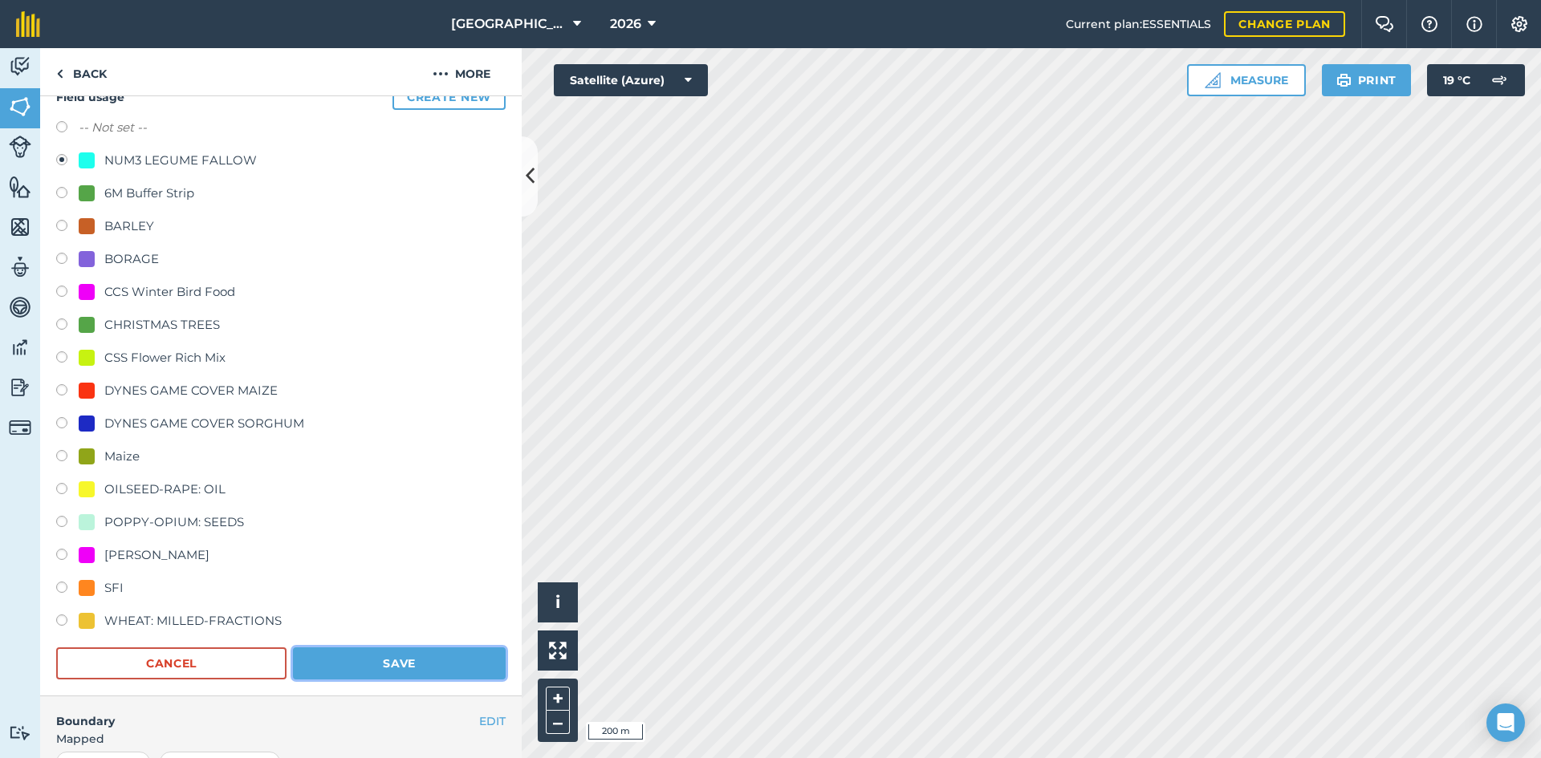
click at [469, 652] on button "Save" at bounding box center [399, 664] width 213 height 32
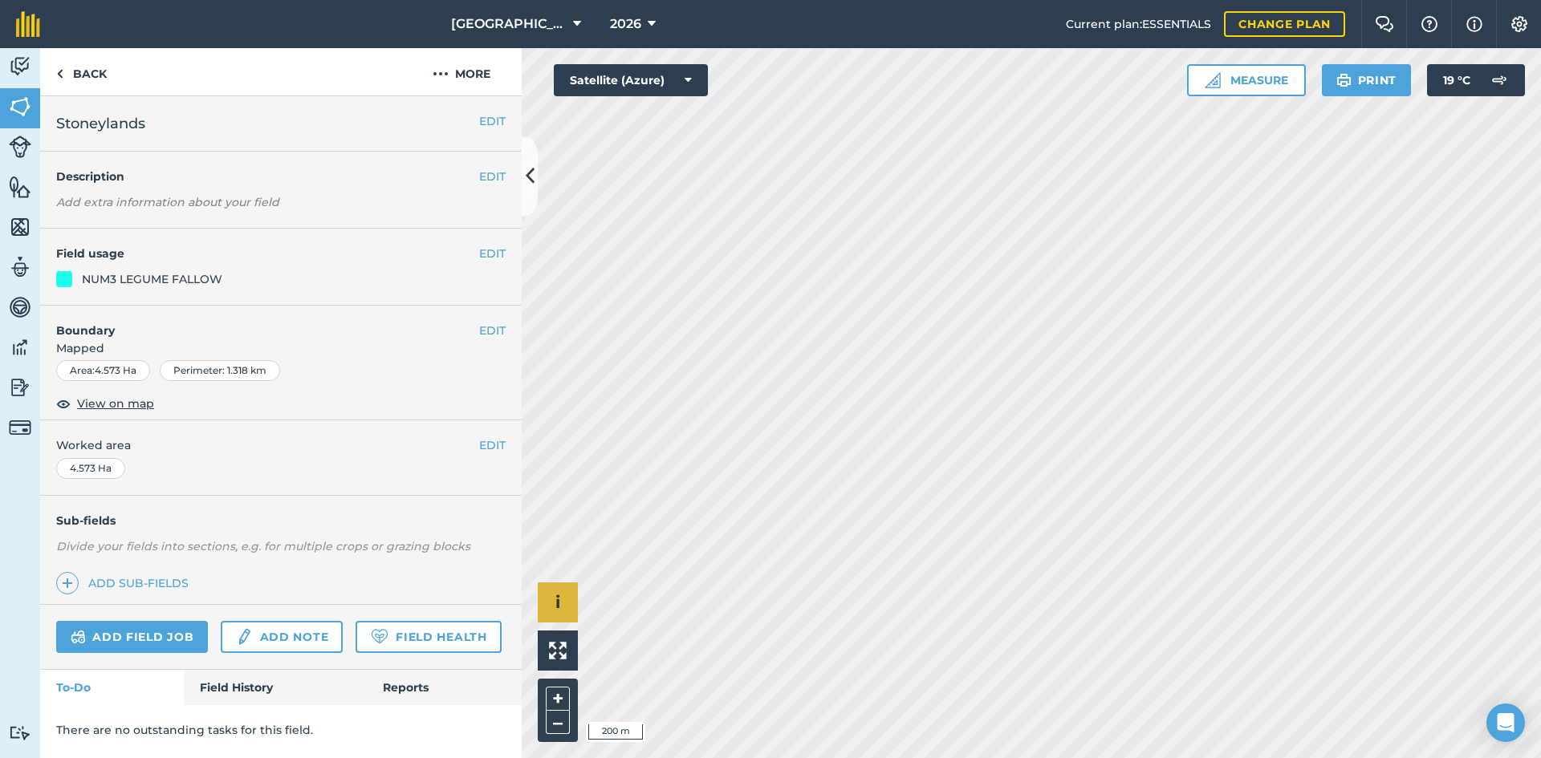
scroll to position [0, 0]
click at [497, 246] on button "EDIT" at bounding box center [492, 254] width 26 height 18
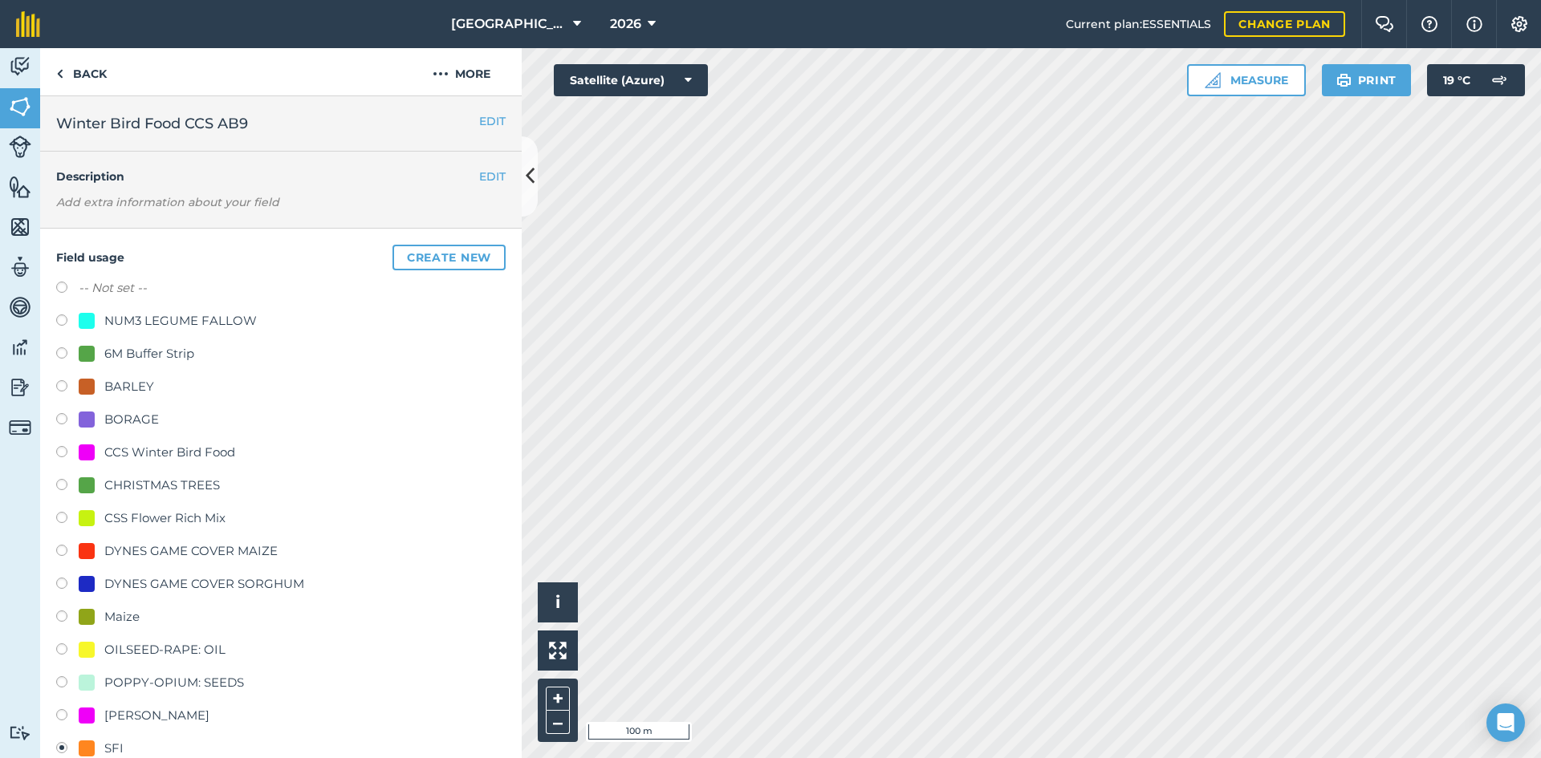
click at [144, 446] on div "CCS Winter Bird Food" at bounding box center [169, 452] width 131 height 19
radio input "true"
radio input "false"
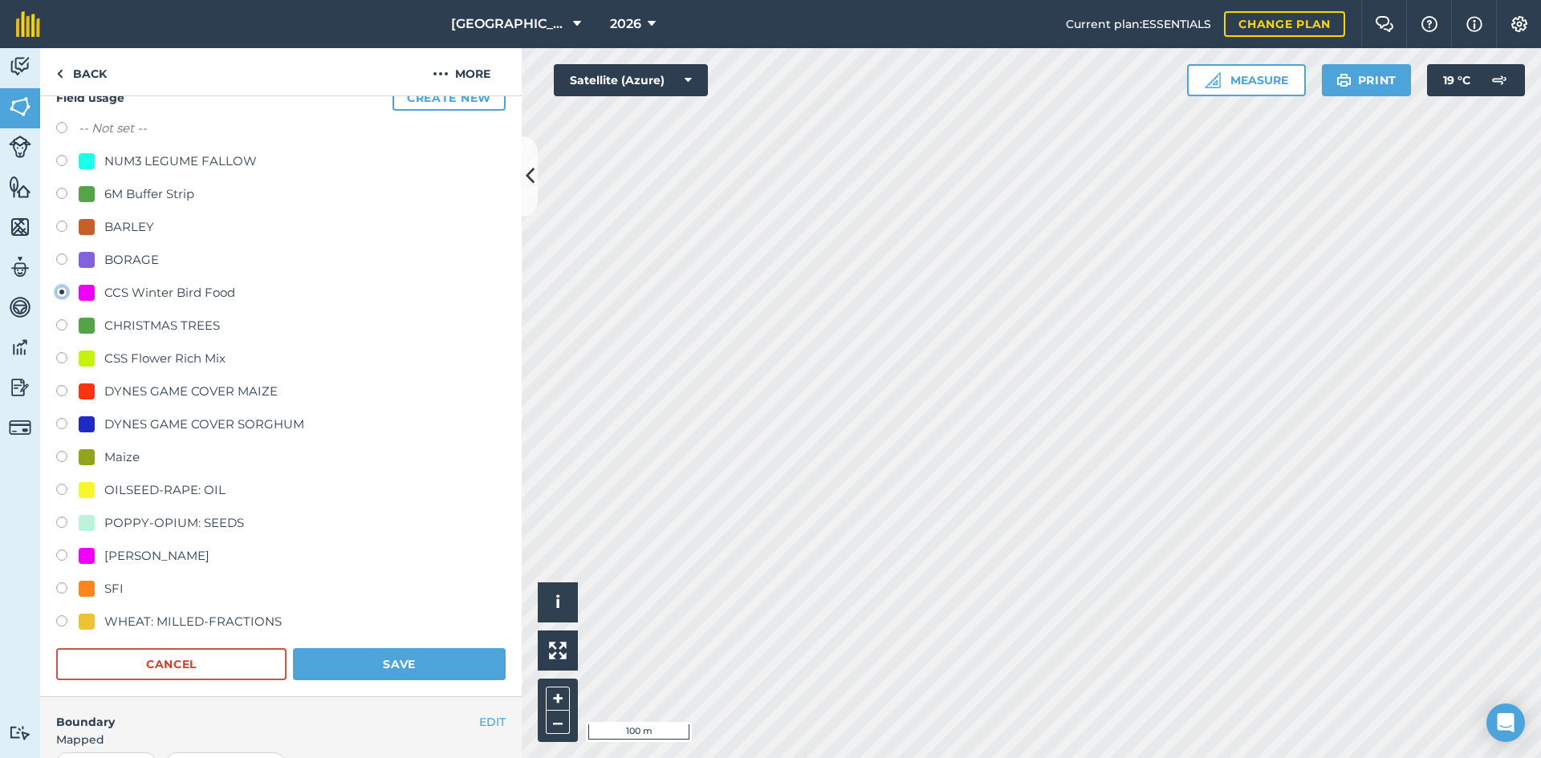
scroll to position [160, 0]
click at [461, 676] on button "Save" at bounding box center [399, 664] width 213 height 32
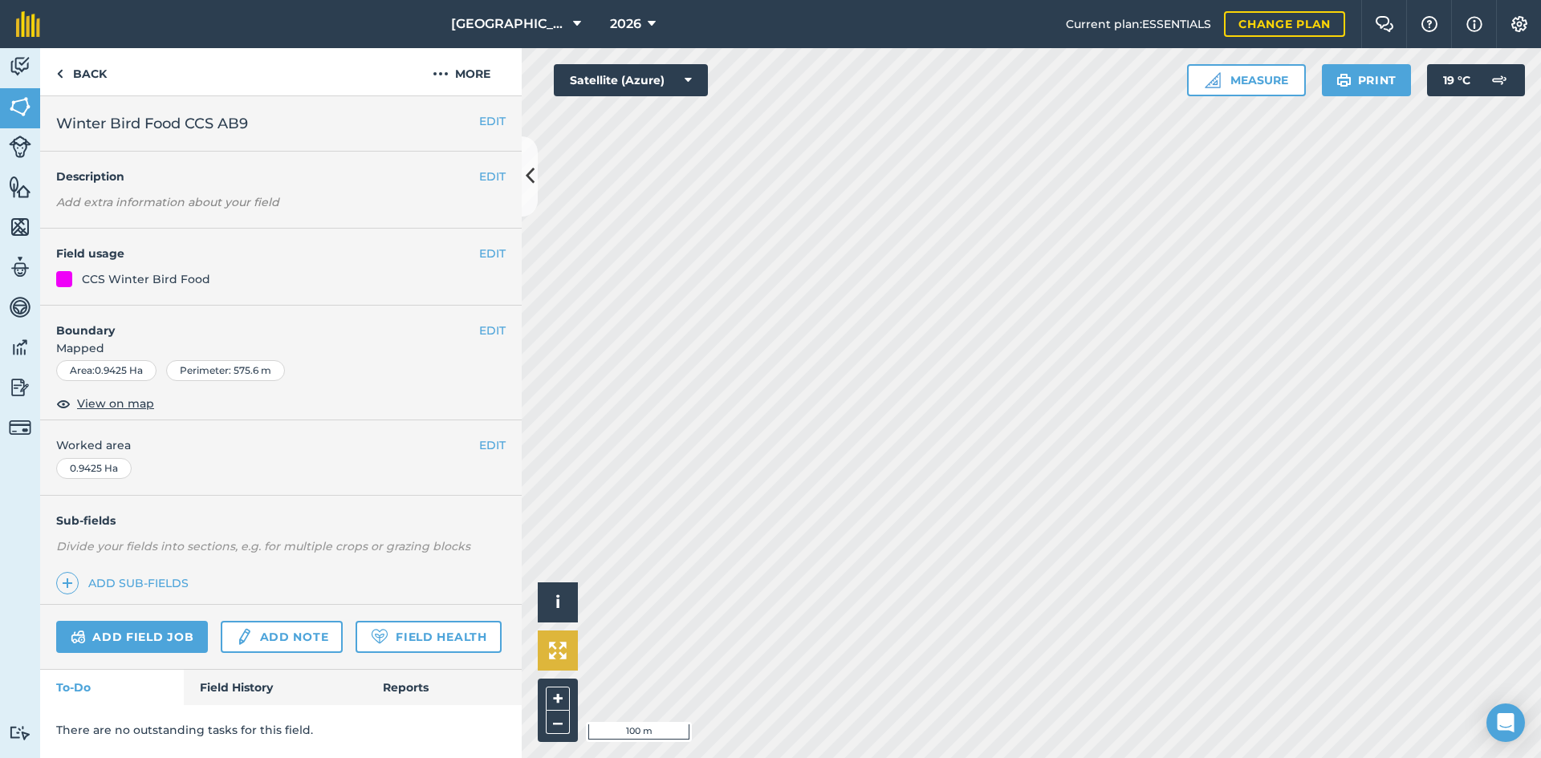
scroll to position [0, 0]
click at [480, 254] on button "EDIT" at bounding box center [492, 254] width 26 height 18
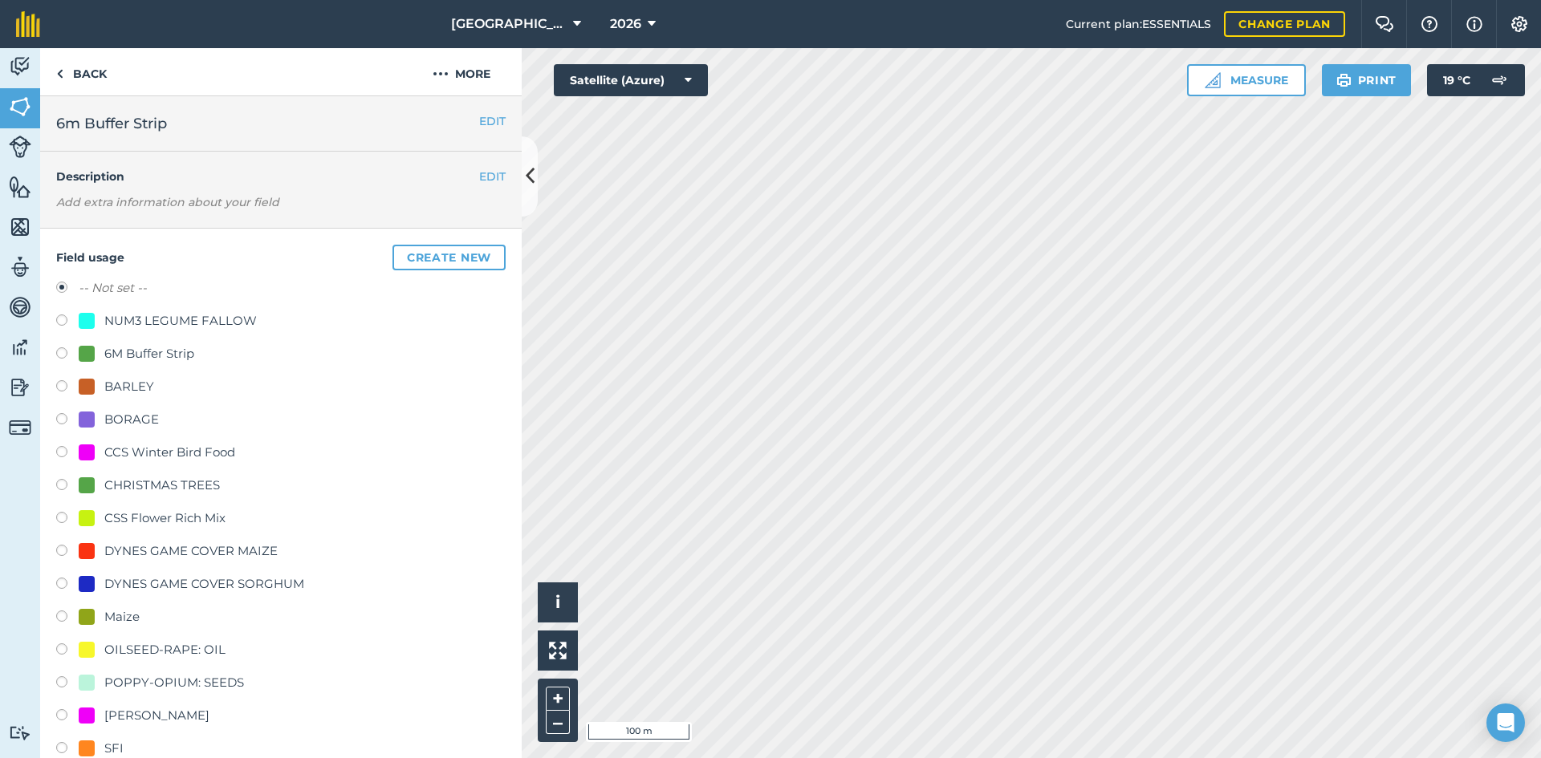
click at [161, 362] on div "6M Buffer Strip" at bounding box center [149, 353] width 90 height 19
radio input "true"
radio input "false"
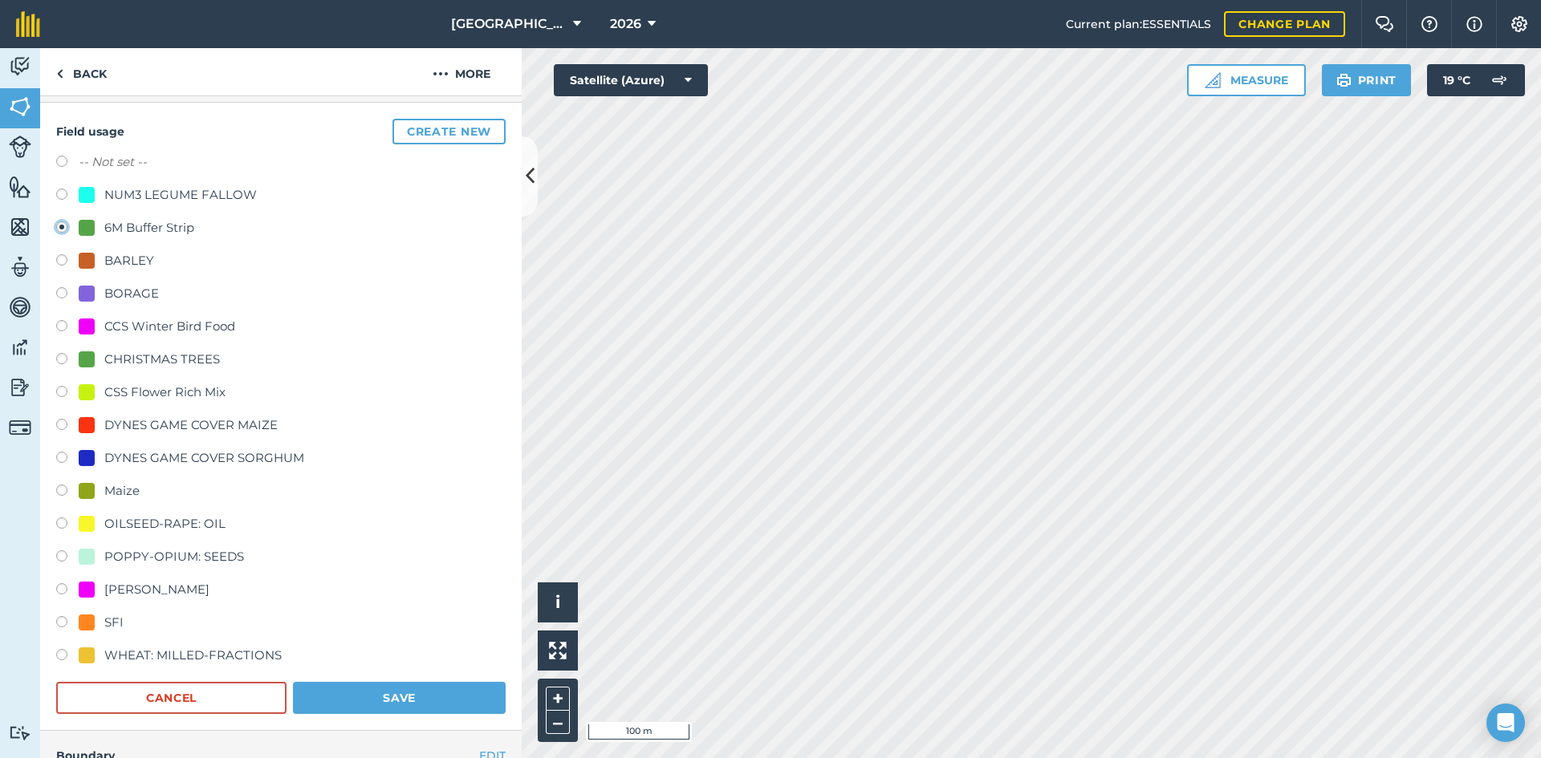
scroll to position [321, 0]
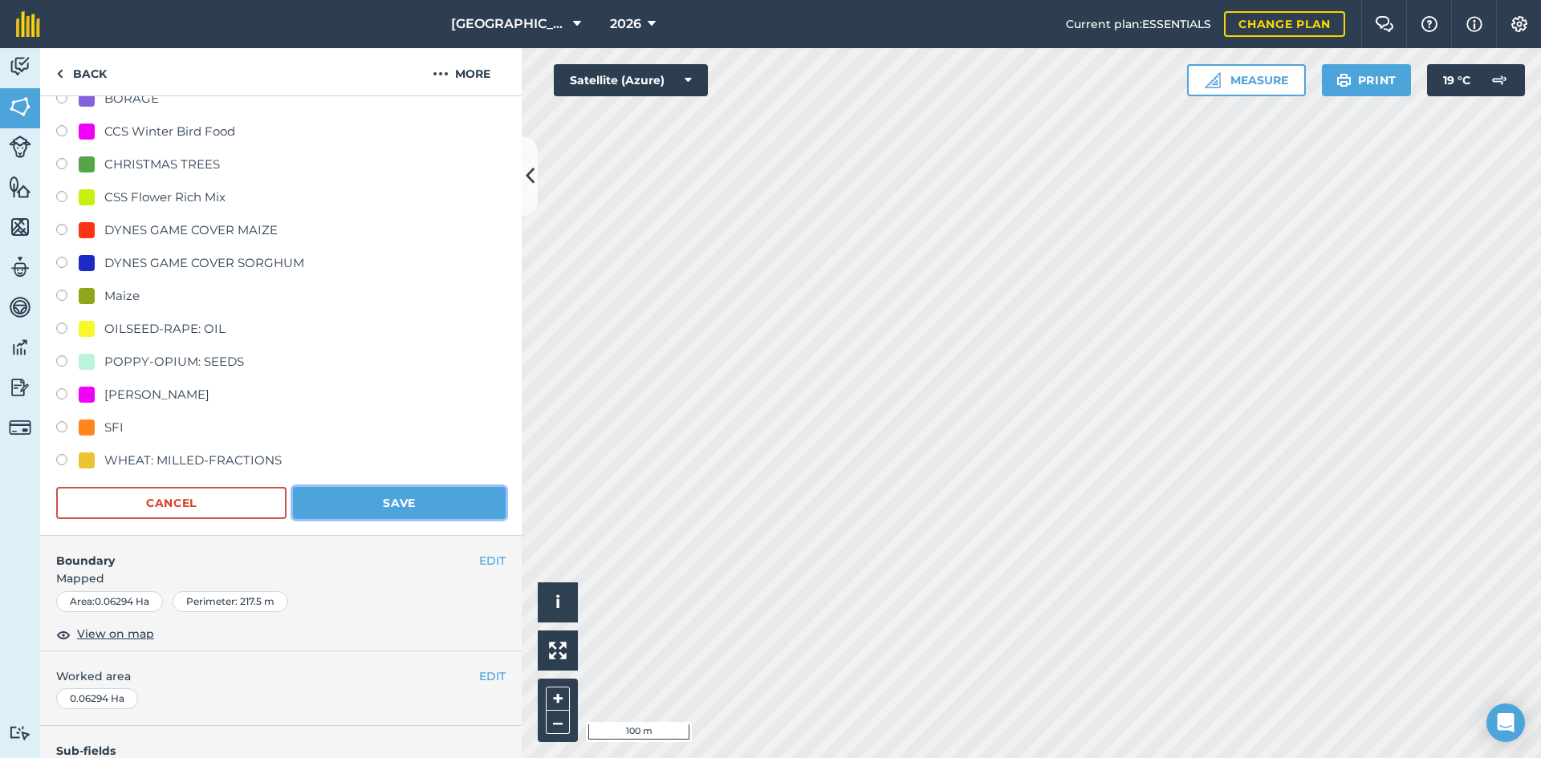
click at [447, 509] on button "Save" at bounding box center [399, 503] width 213 height 32
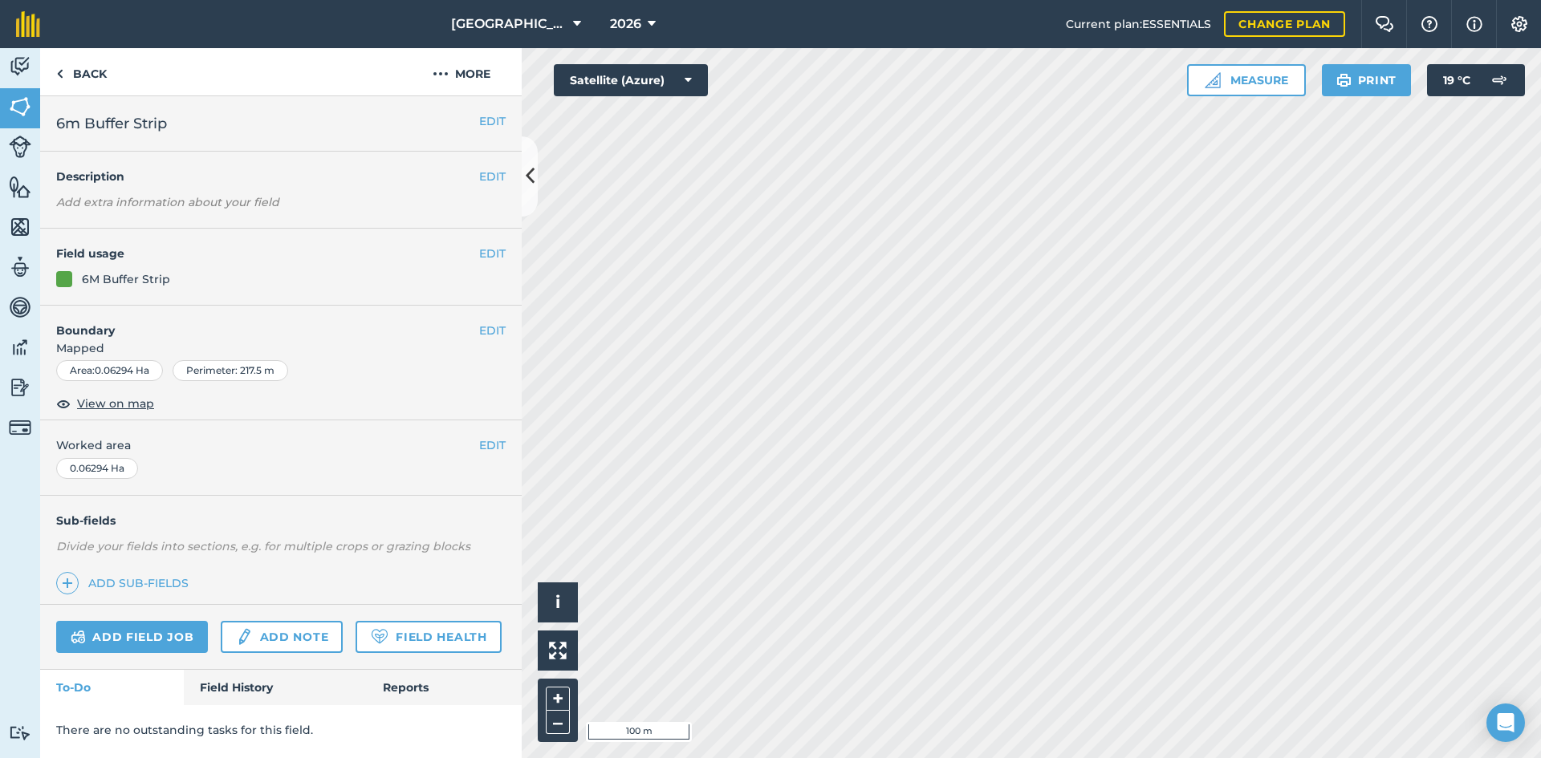
scroll to position [0, 0]
click at [493, 258] on button "EDIT" at bounding box center [492, 254] width 26 height 18
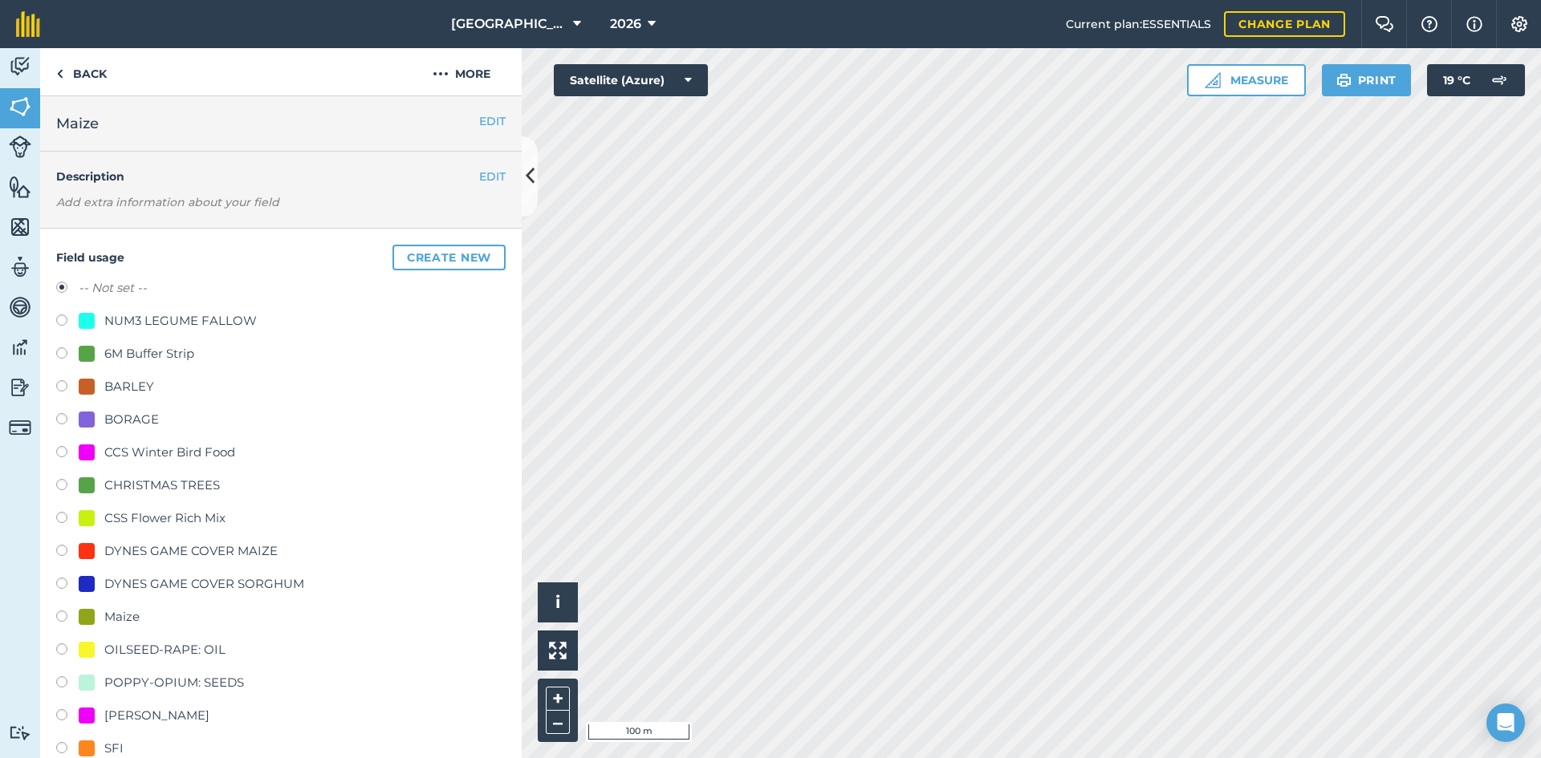
click at [125, 617] on div "Maize" at bounding box center [121, 616] width 35 height 19
radio input "true"
radio input "false"
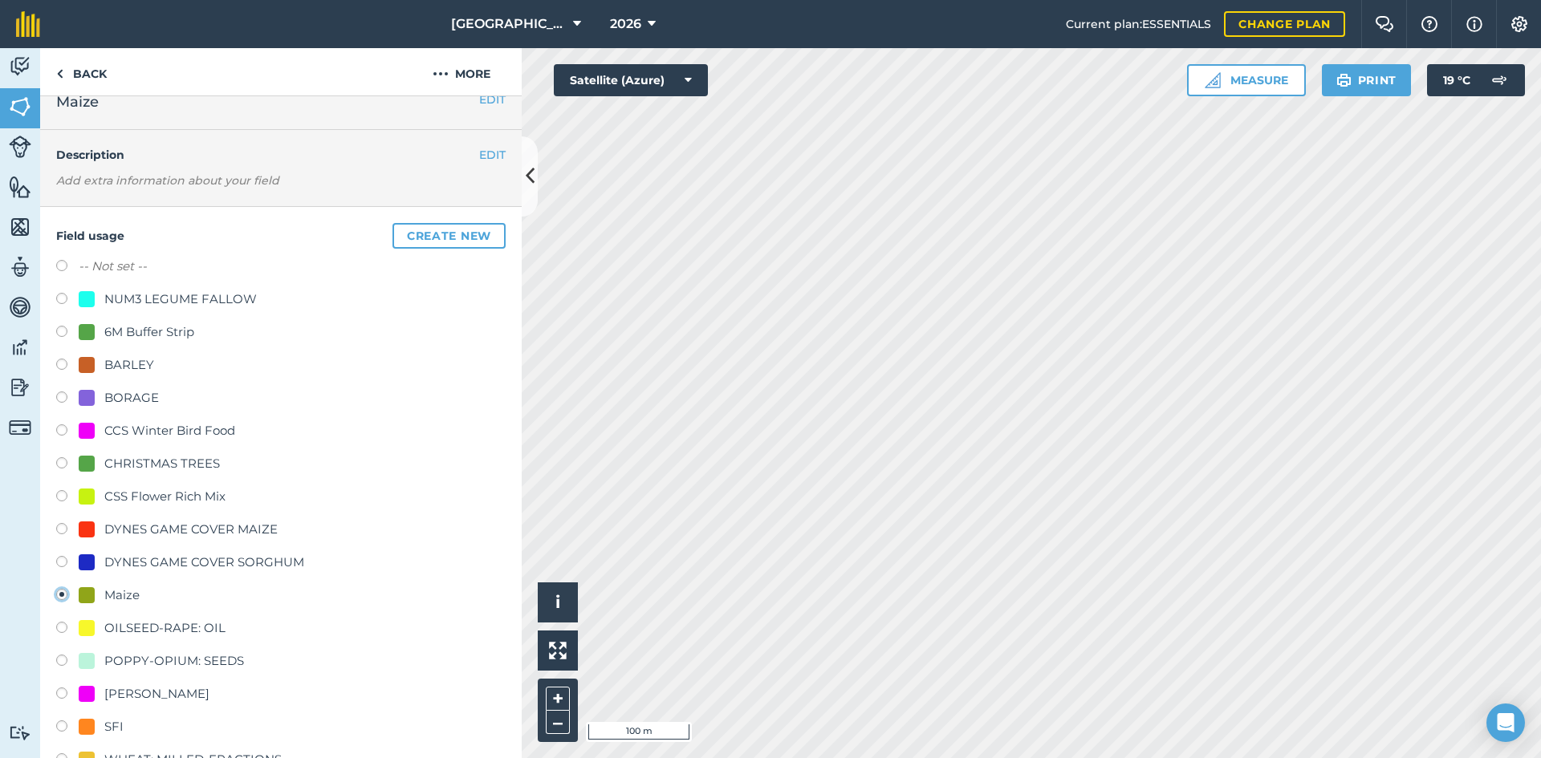
scroll to position [80, 0]
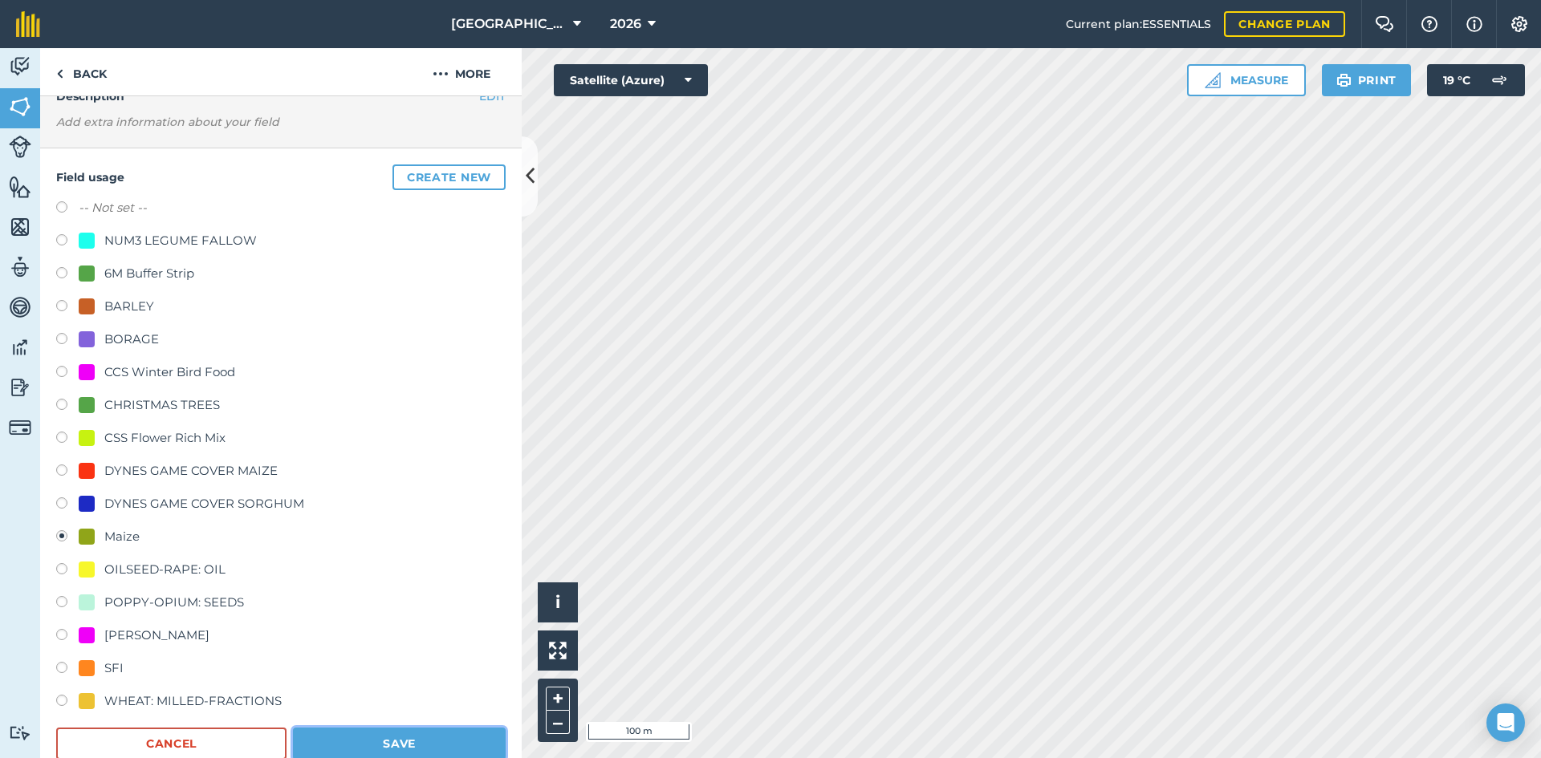
click at [455, 750] on button "Save" at bounding box center [399, 744] width 213 height 32
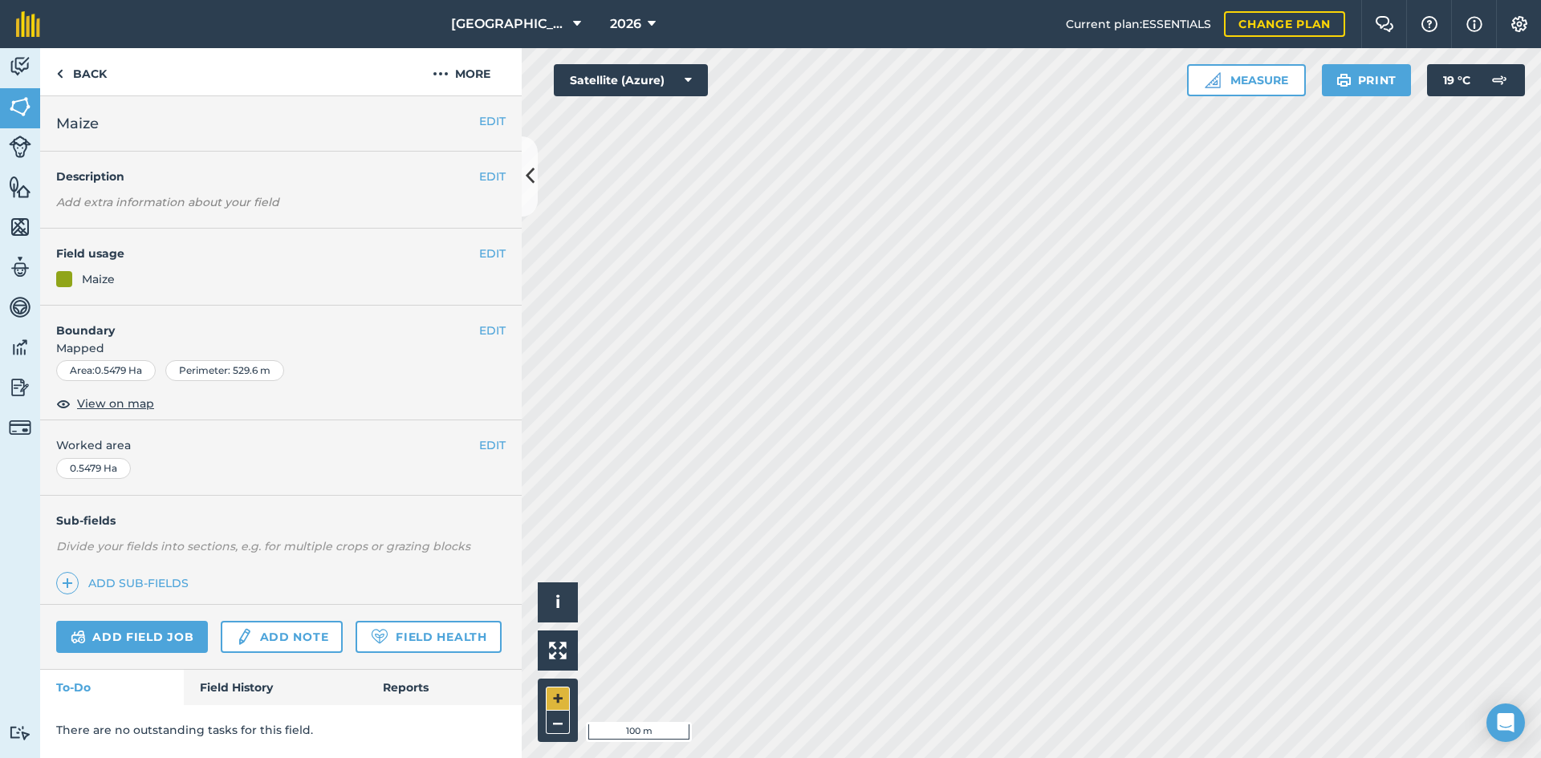
scroll to position [0, 0]
click at [487, 253] on button "EDIT" at bounding box center [492, 254] width 26 height 18
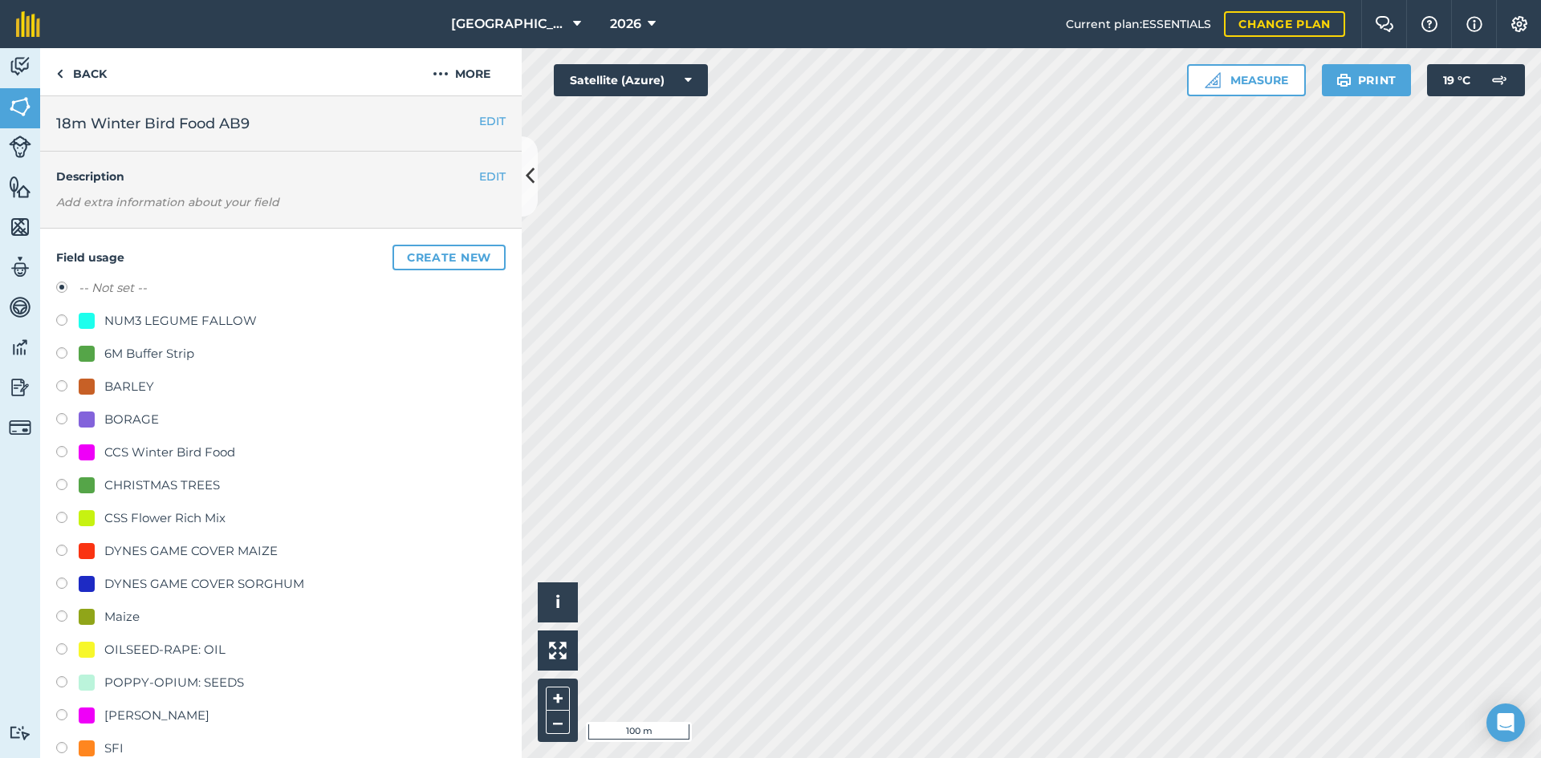
click at [141, 449] on div "CCS Winter Bird Food" at bounding box center [169, 452] width 131 height 19
radio input "true"
radio input "false"
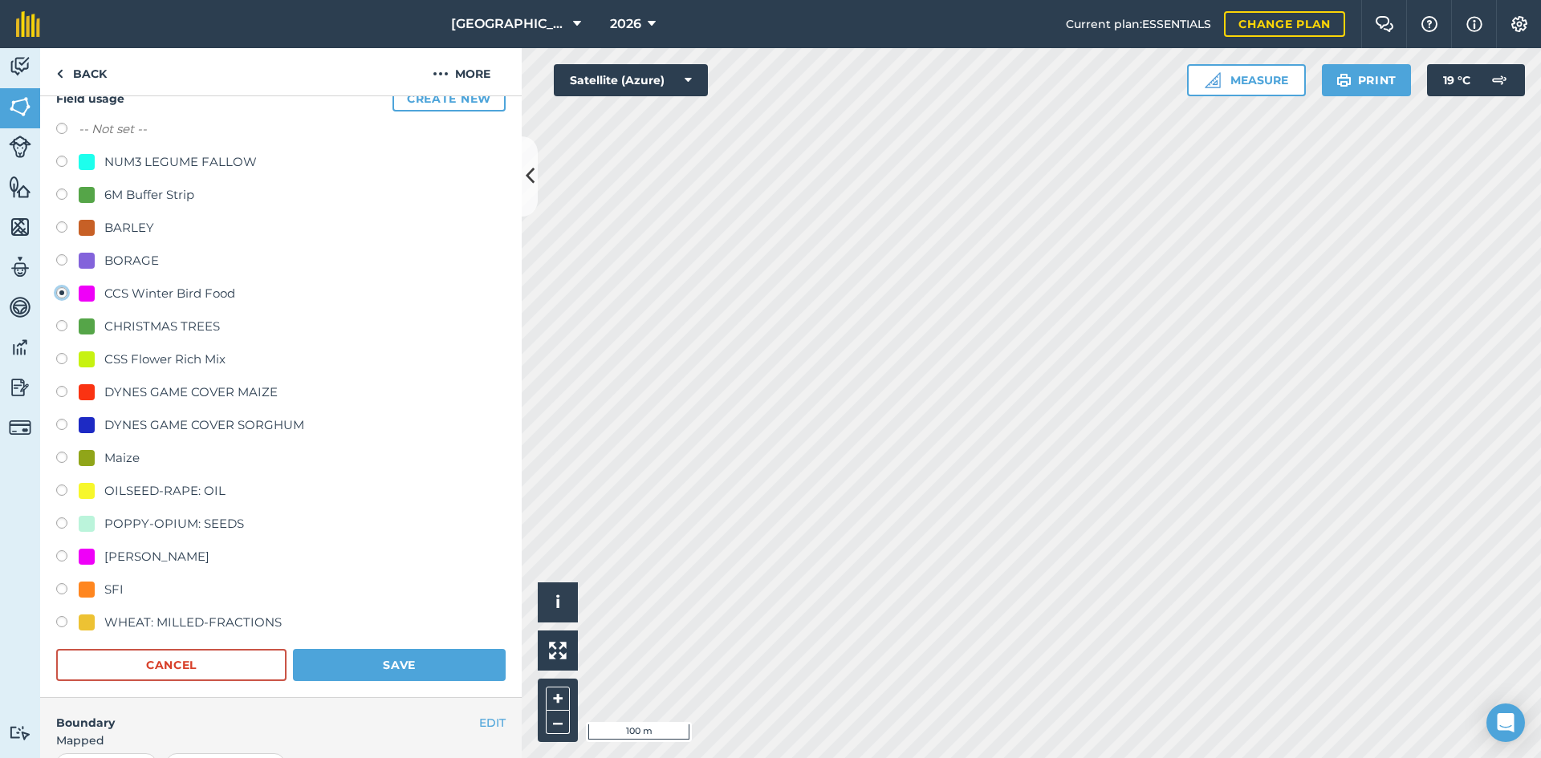
scroll to position [160, 0]
click at [449, 665] on button "Save" at bounding box center [399, 664] width 213 height 32
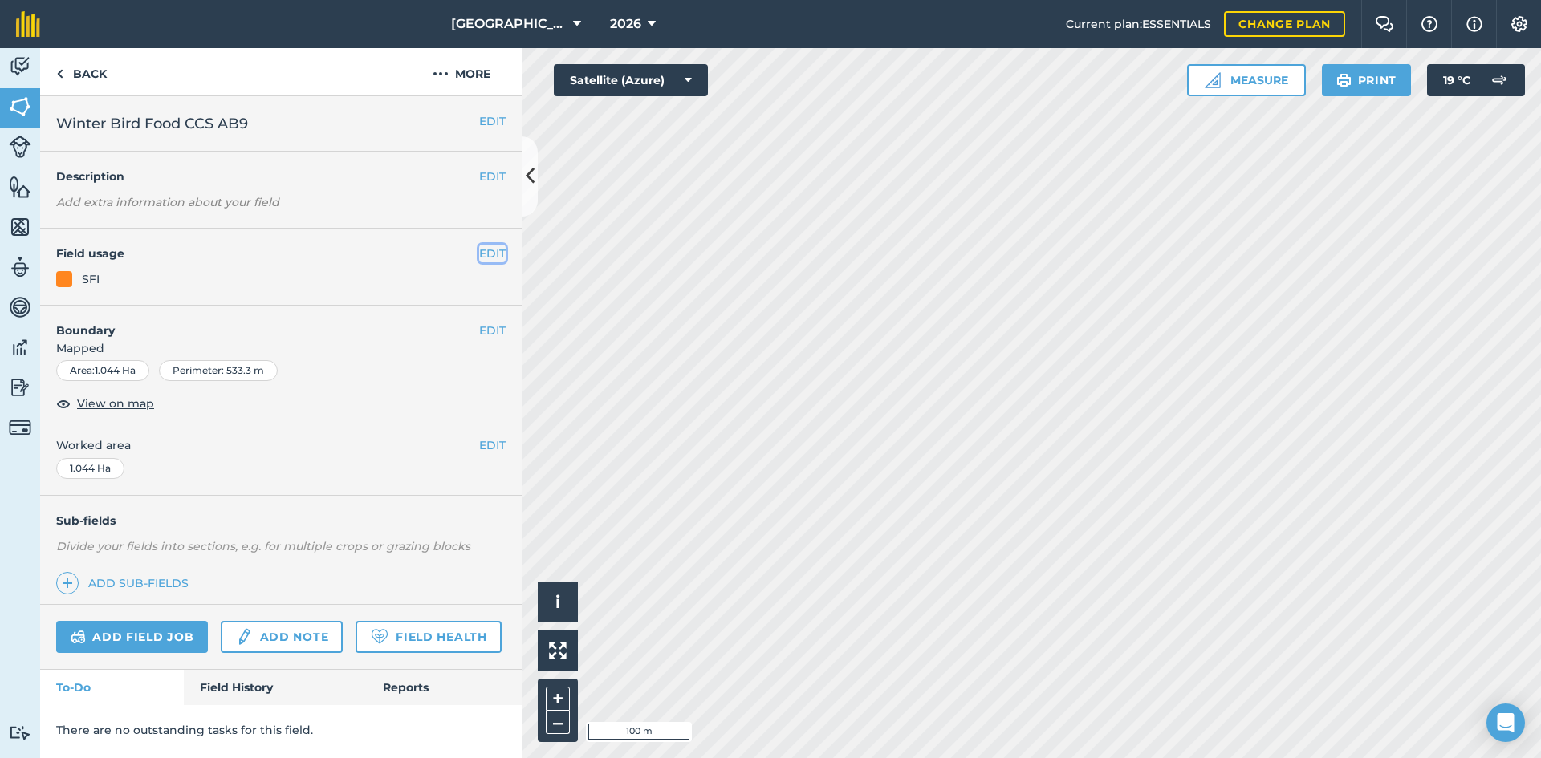
click at [497, 252] on button "EDIT" at bounding box center [492, 254] width 26 height 18
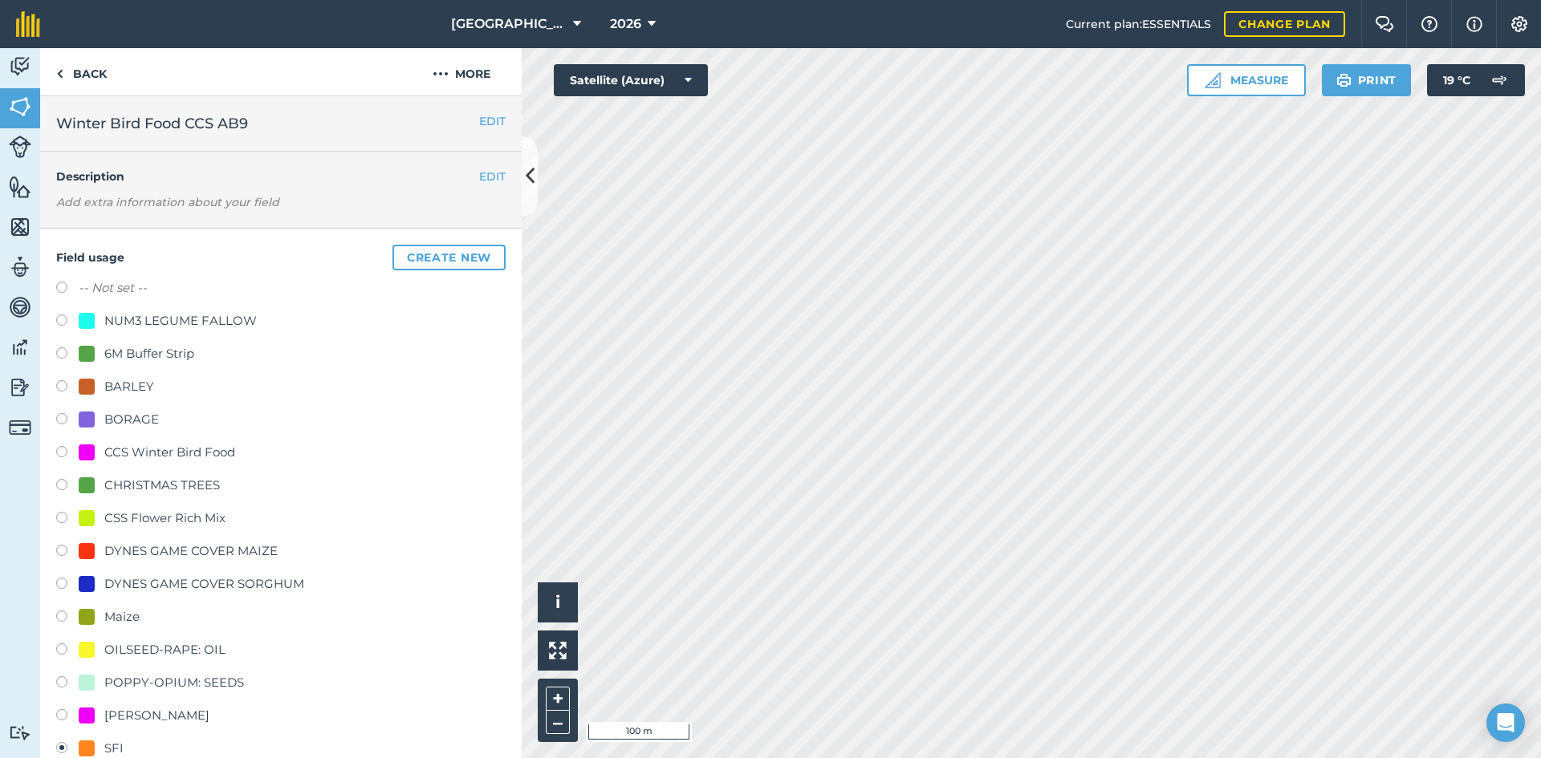
click at [147, 454] on div "CCS Winter Bird Food" at bounding box center [169, 452] width 131 height 19
radio input "true"
radio input "false"
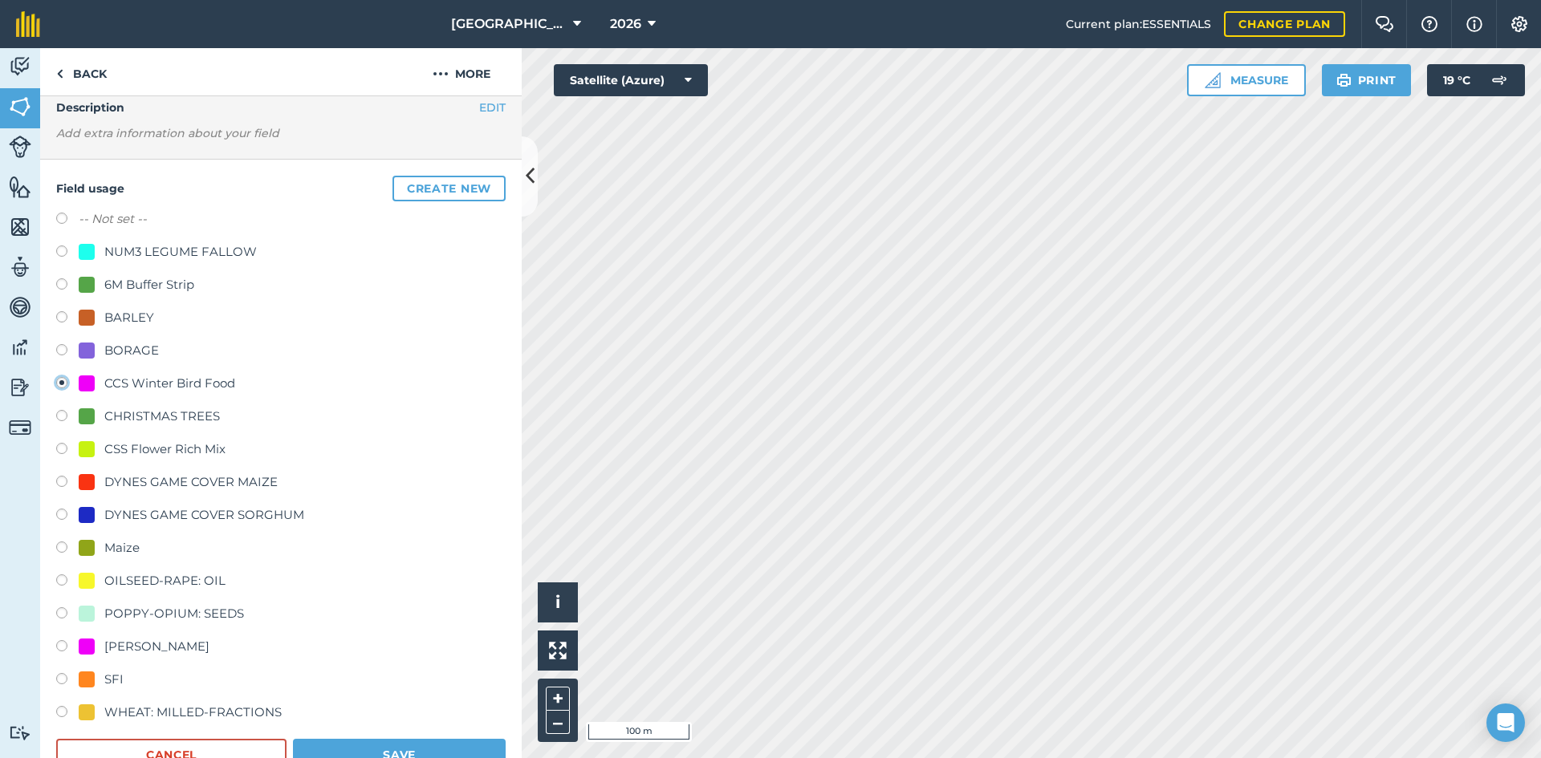
scroll to position [160, 0]
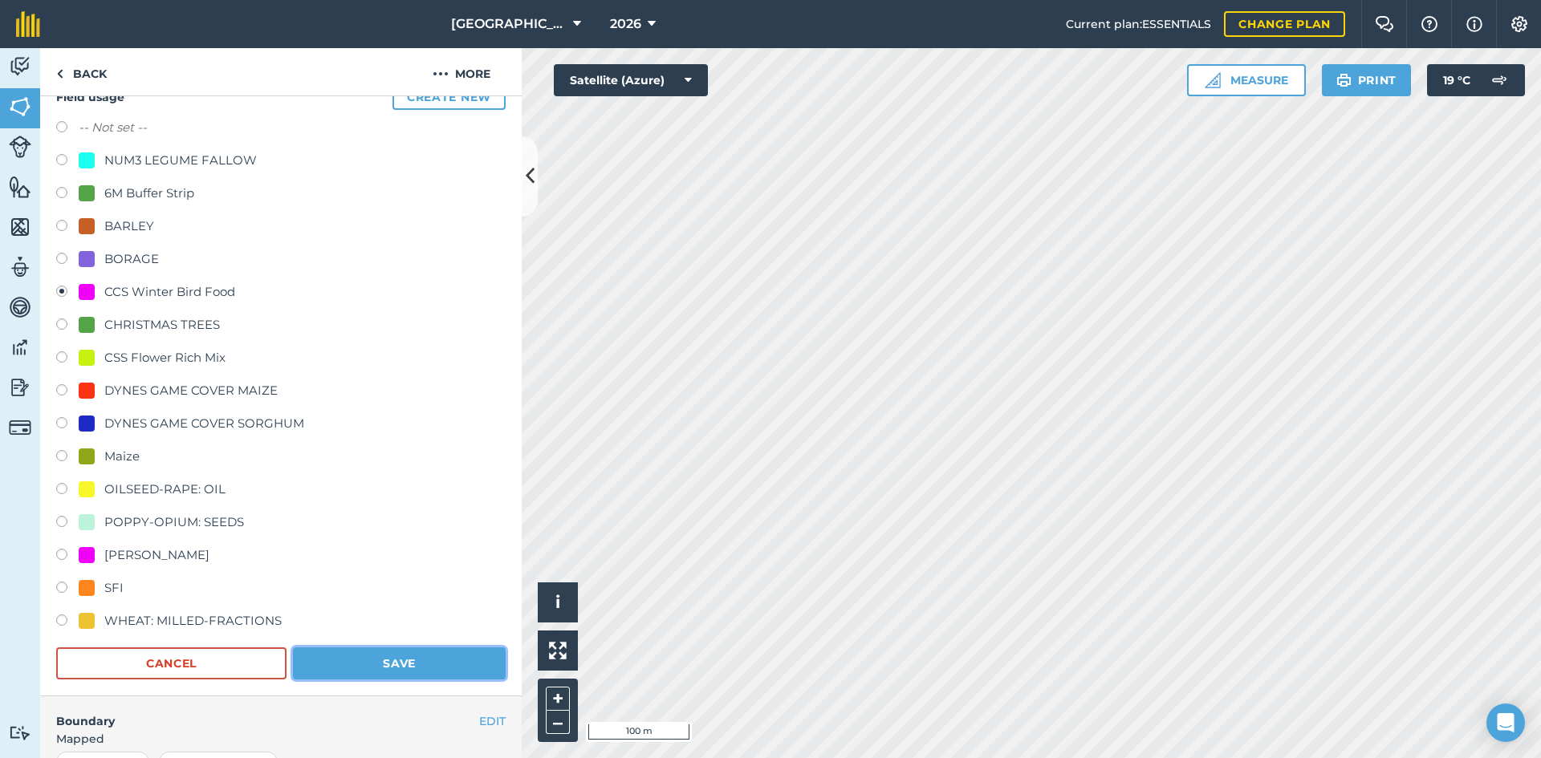
click at [437, 663] on button "Save" at bounding box center [399, 664] width 213 height 32
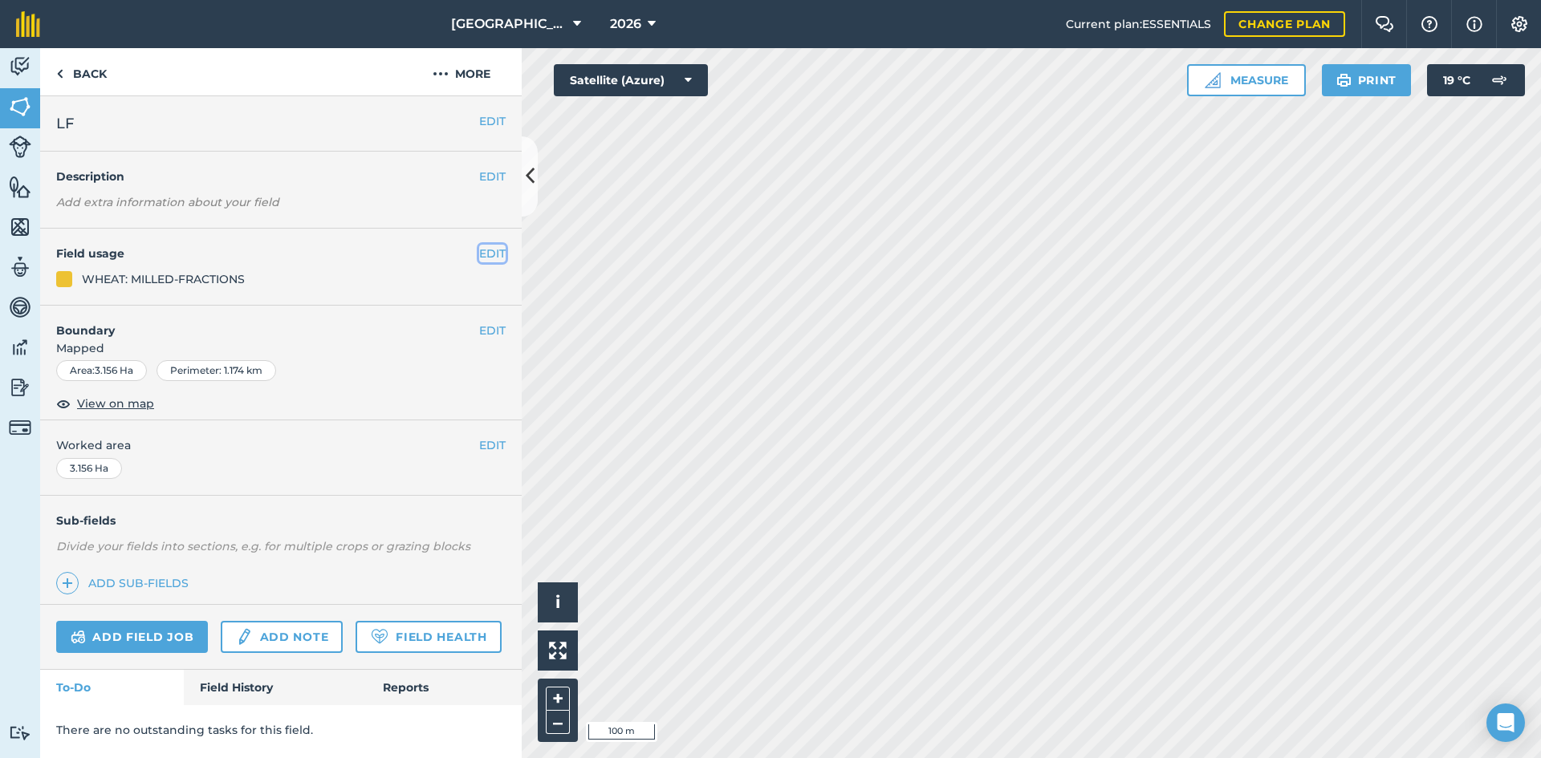
click at [493, 254] on button "EDIT" at bounding box center [492, 254] width 26 height 18
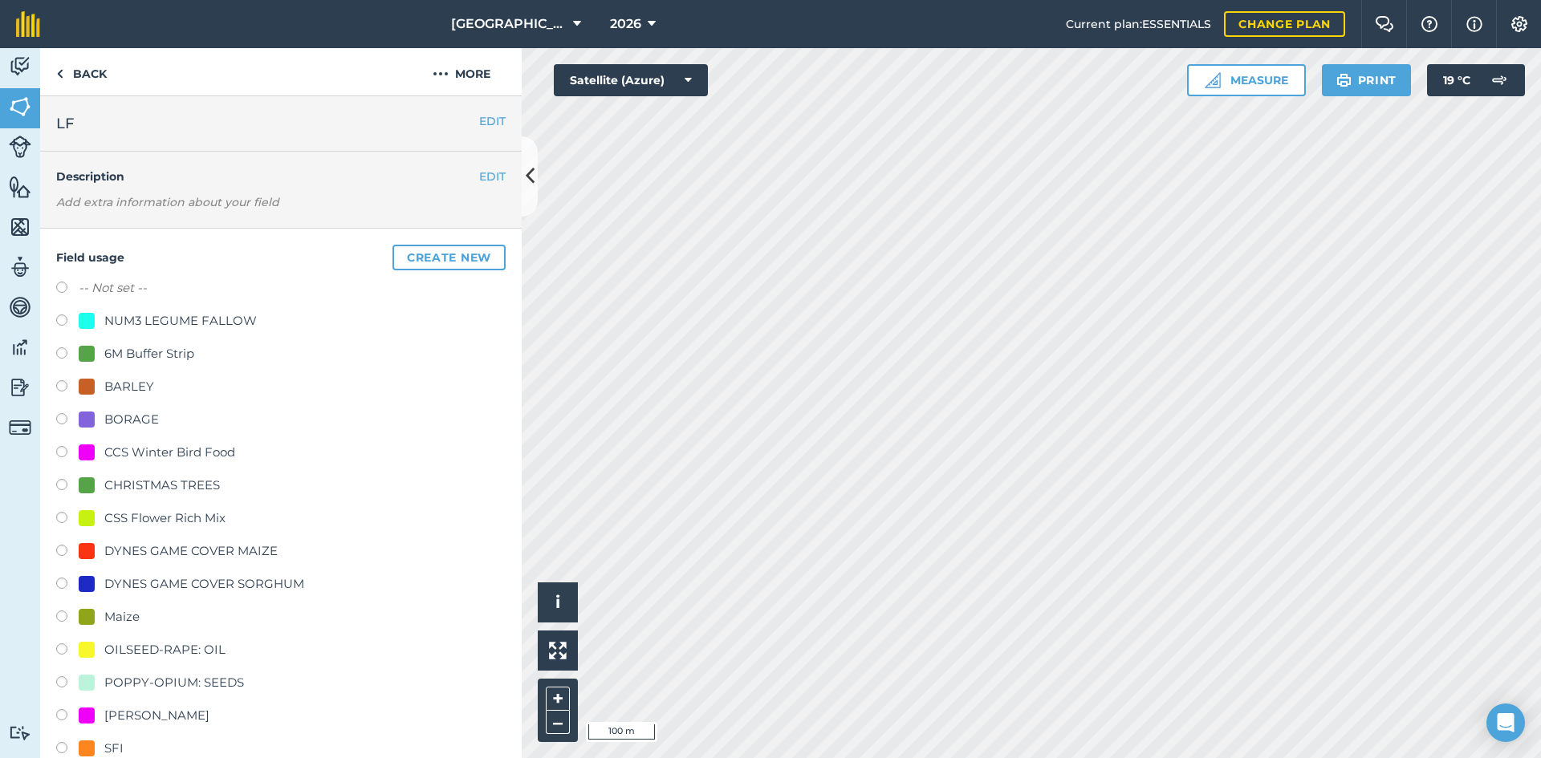
click at [136, 321] on div "NUM3 LEGUME FALLOW" at bounding box center [180, 320] width 152 height 19
radio input "true"
radio input "false"
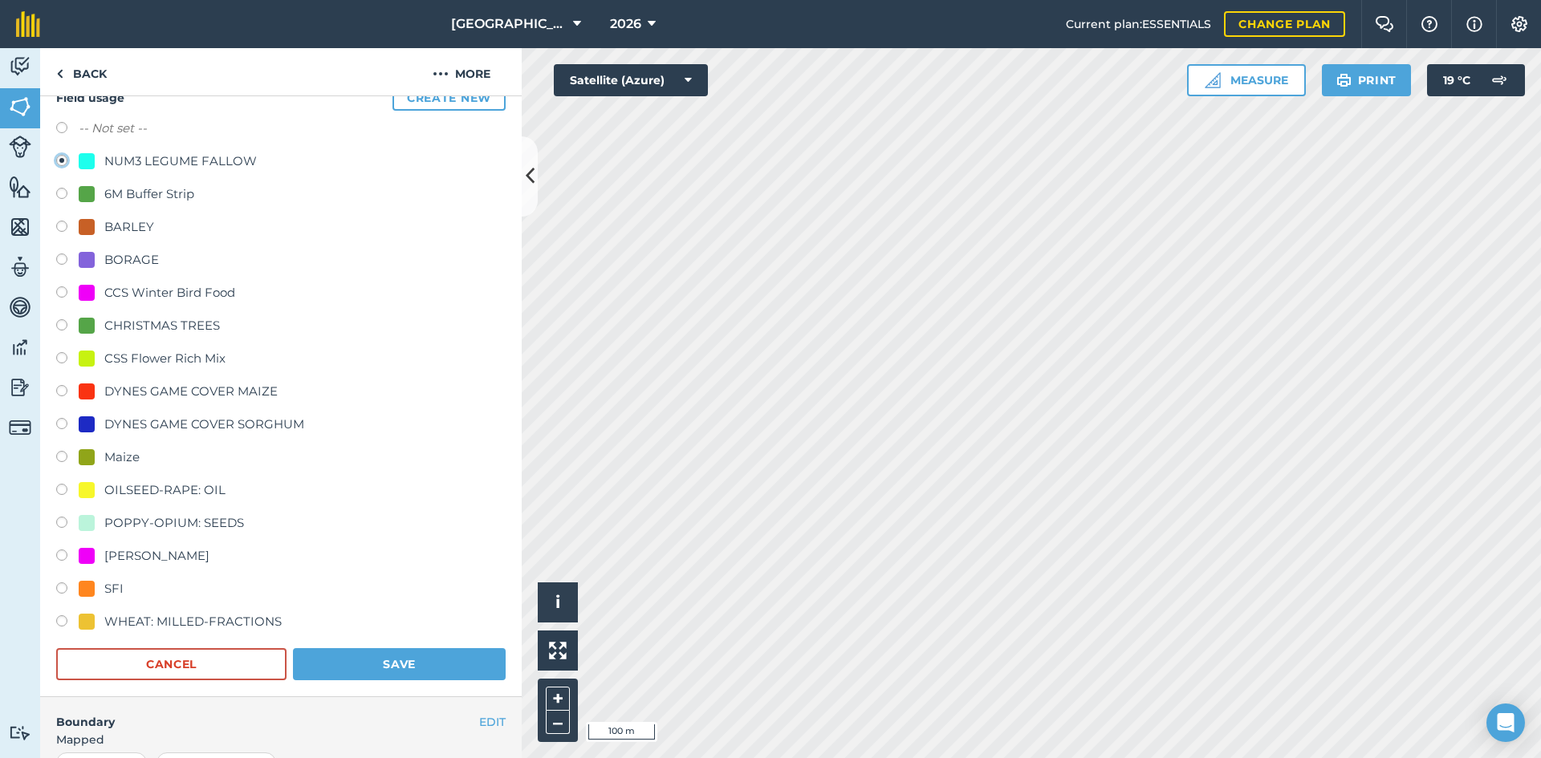
scroll to position [160, 0]
click at [434, 657] on button "Save" at bounding box center [399, 664] width 213 height 32
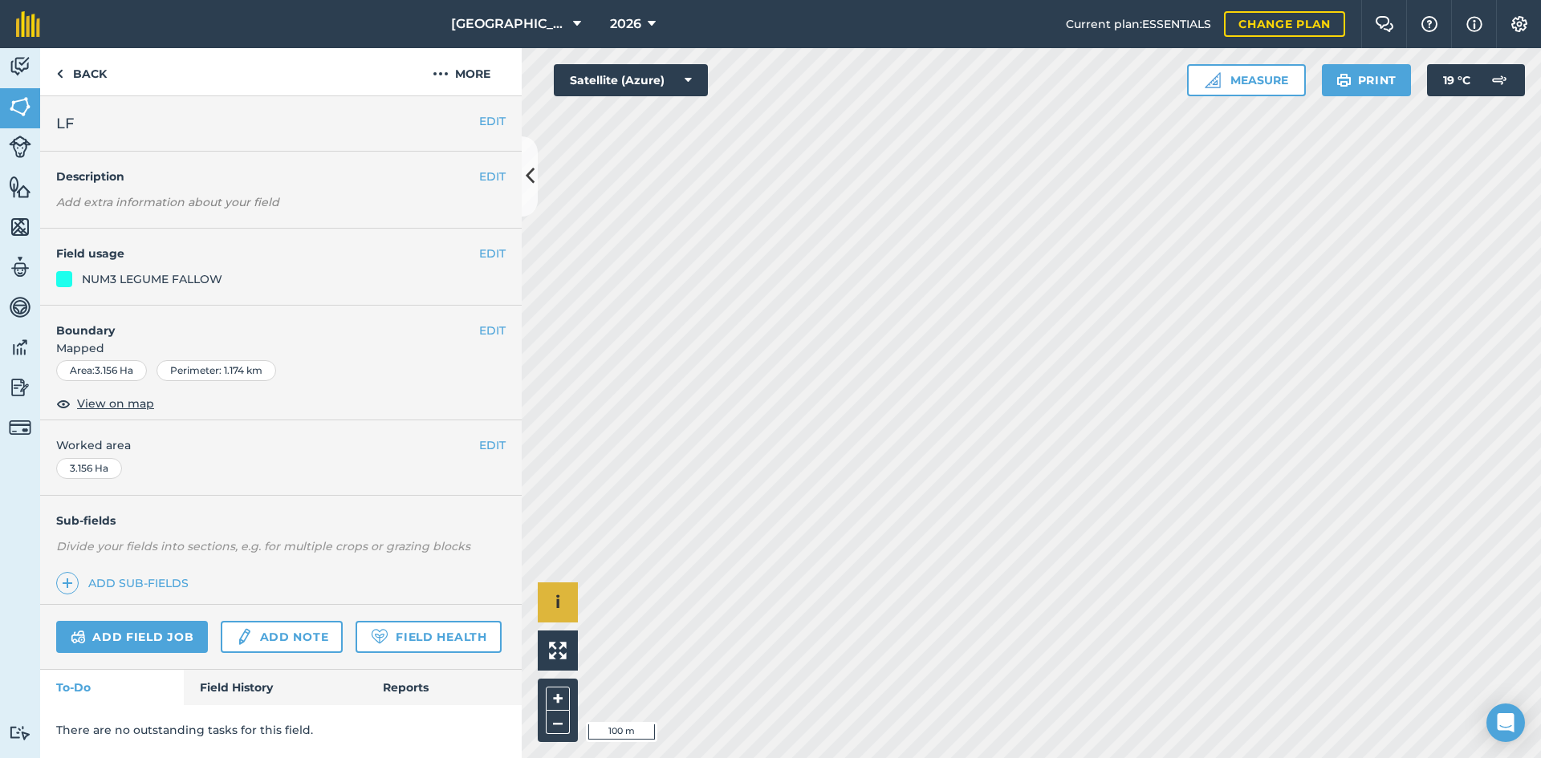
scroll to position [0, 0]
click at [503, 253] on button "EDIT" at bounding box center [492, 254] width 26 height 18
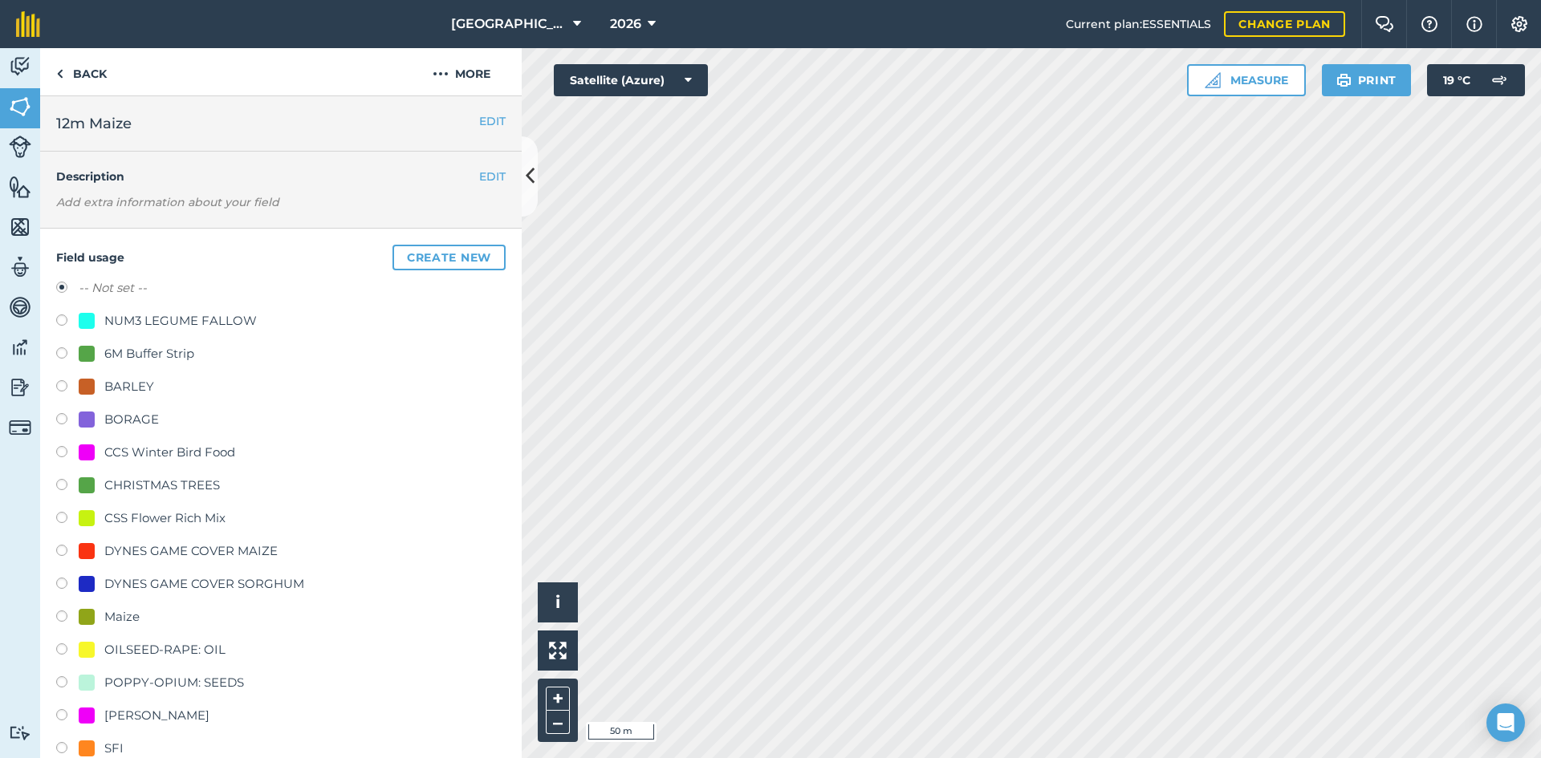
click at [95, 621] on div "Maize" at bounding box center [109, 616] width 61 height 19
radio input "true"
radio input "false"
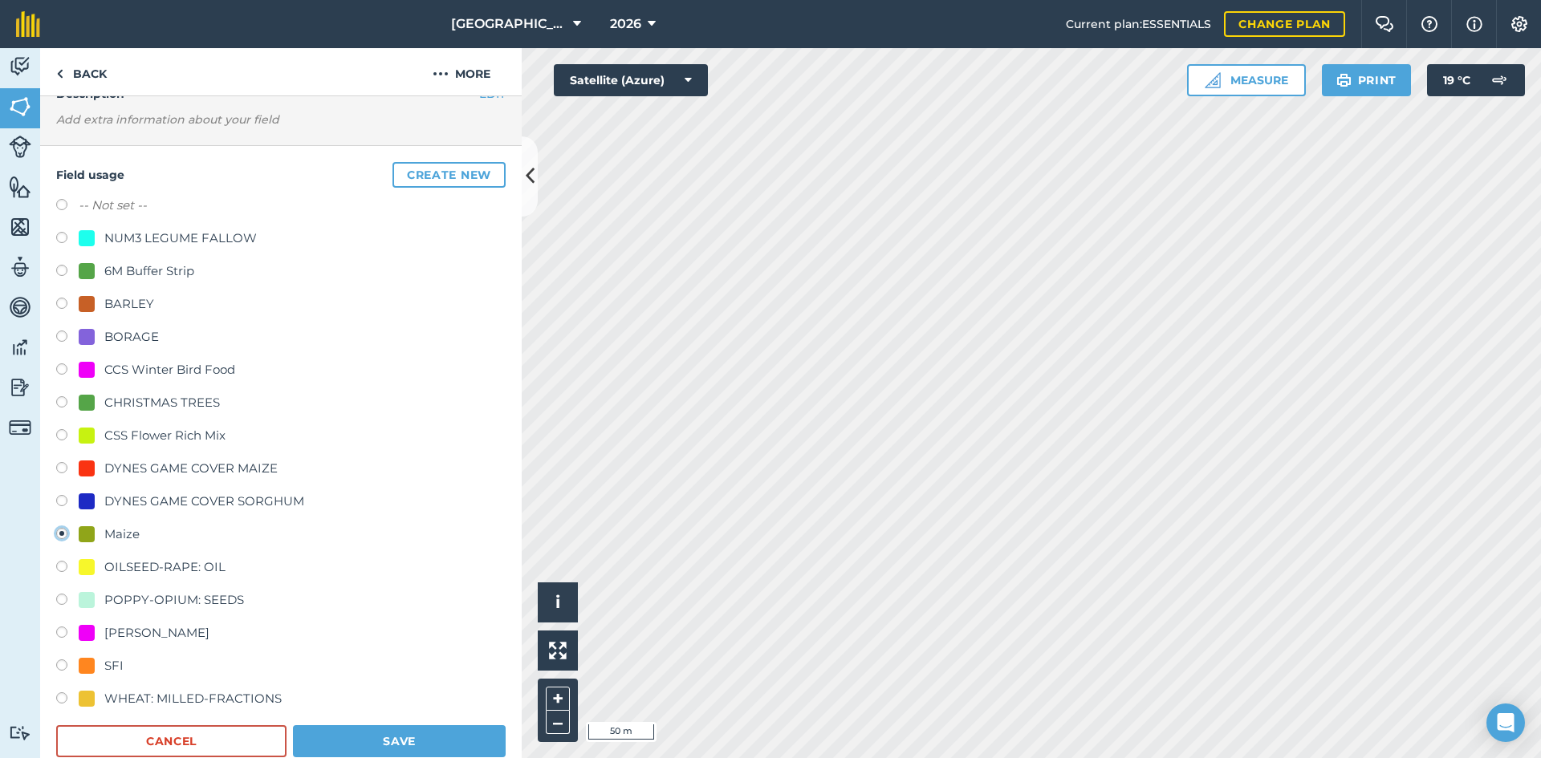
scroll to position [160, 0]
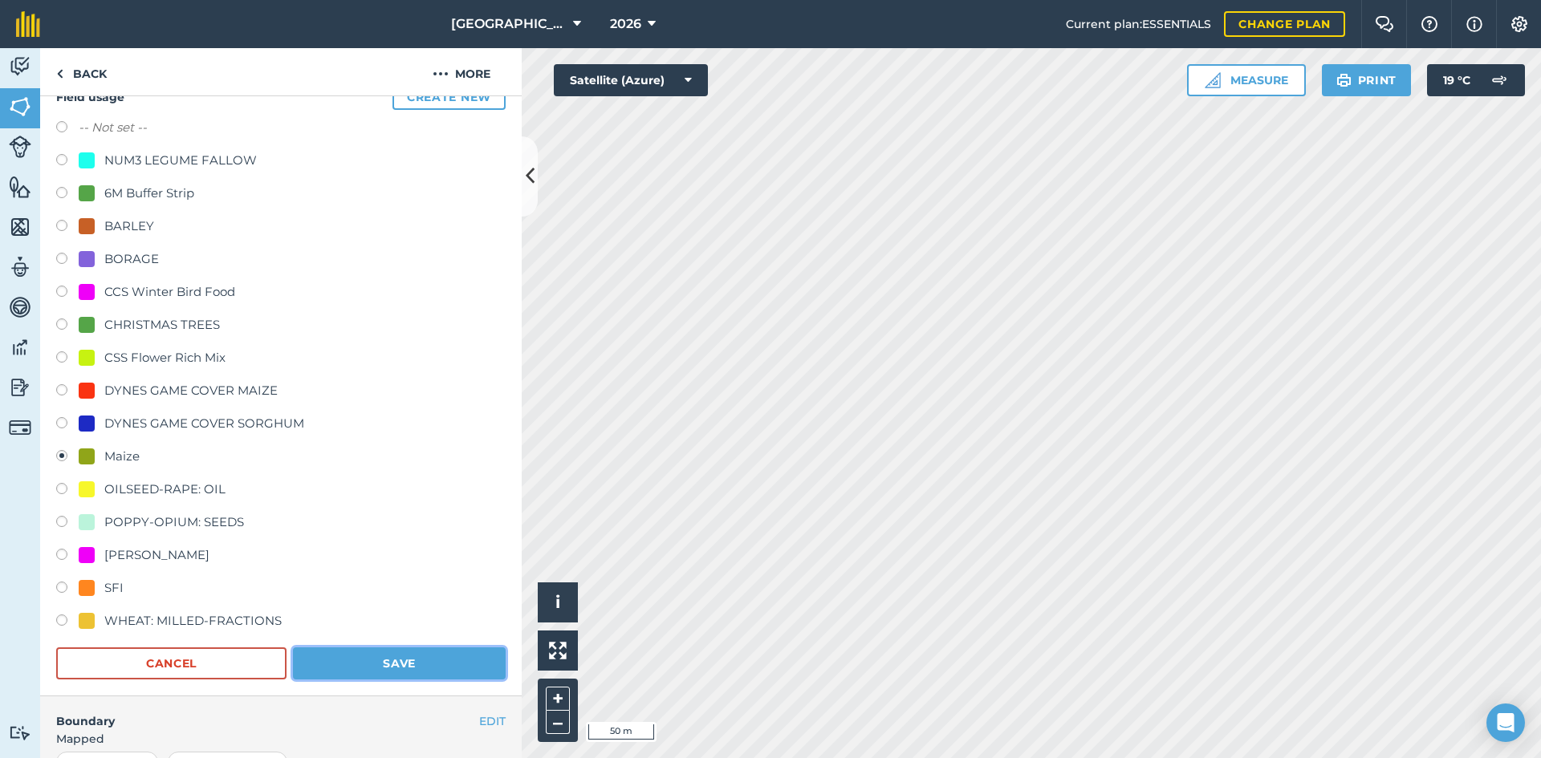
click at [400, 653] on button "Save" at bounding box center [399, 664] width 213 height 32
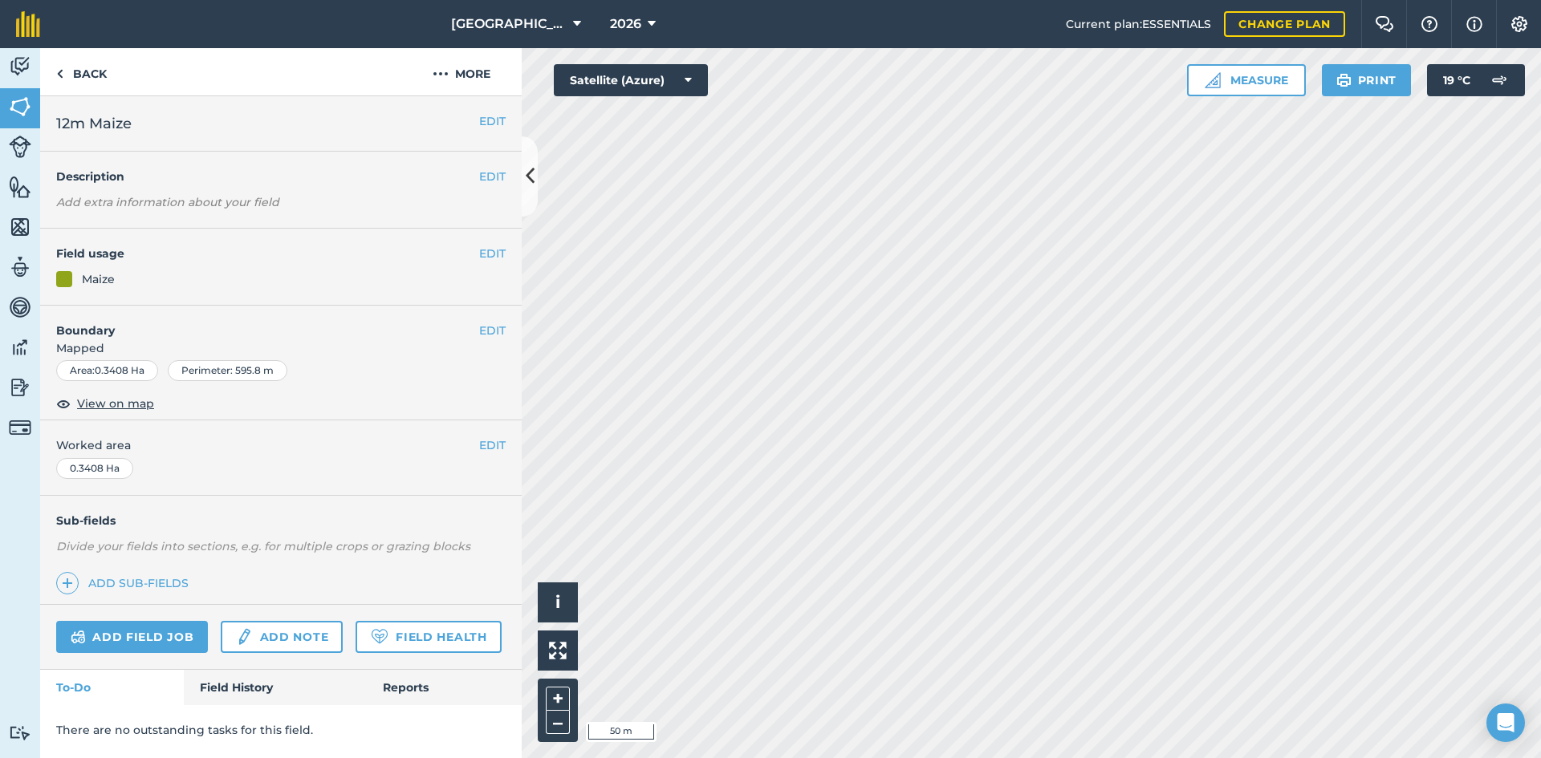
scroll to position [0, 0]
click at [498, 272] on div "Not set" at bounding box center [280, 278] width 449 height 16
click at [493, 259] on button "EDIT" at bounding box center [492, 254] width 26 height 18
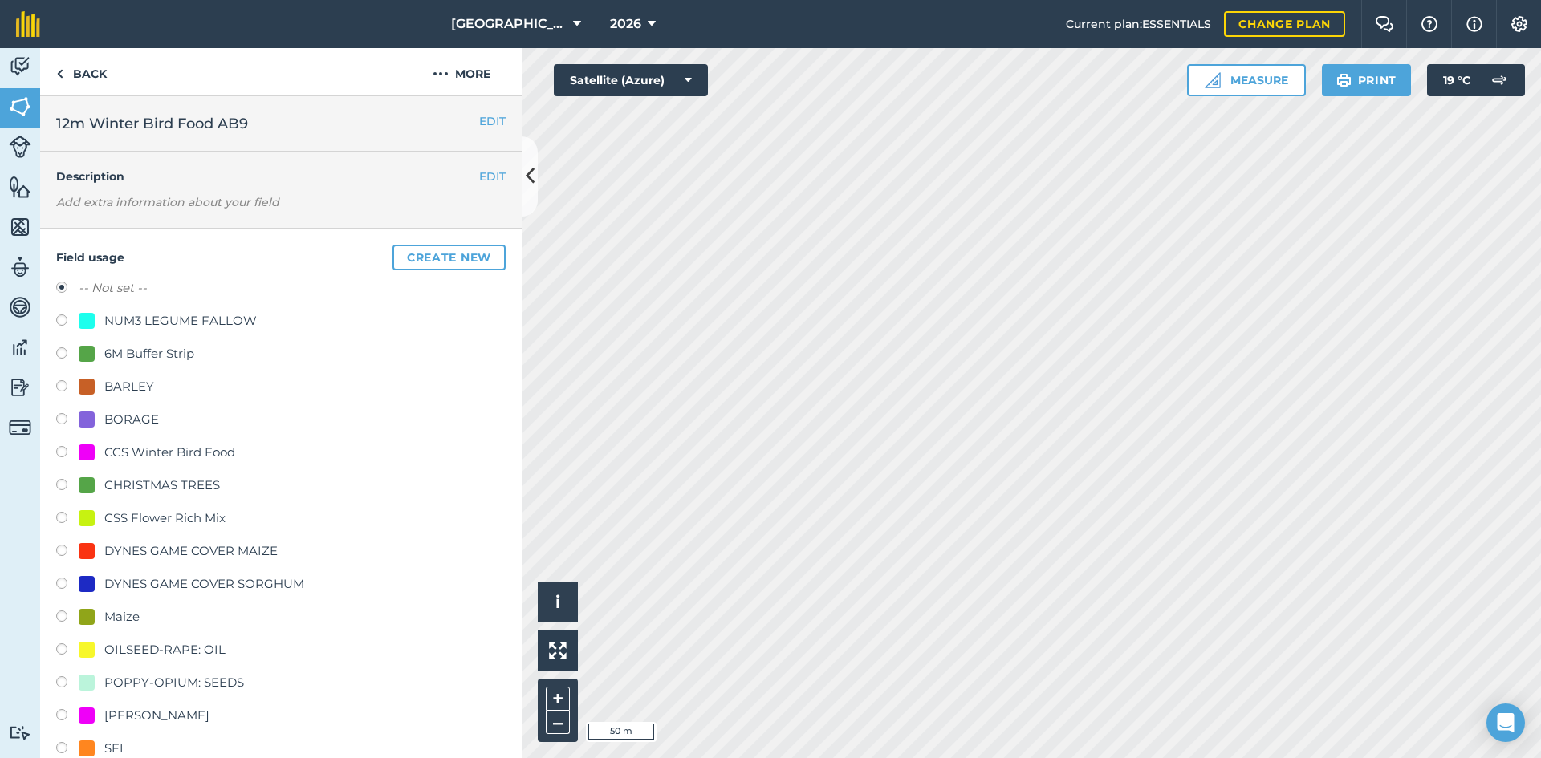
click at [182, 454] on div "CCS Winter Bird Food" at bounding box center [169, 452] width 131 height 19
radio input "true"
radio input "false"
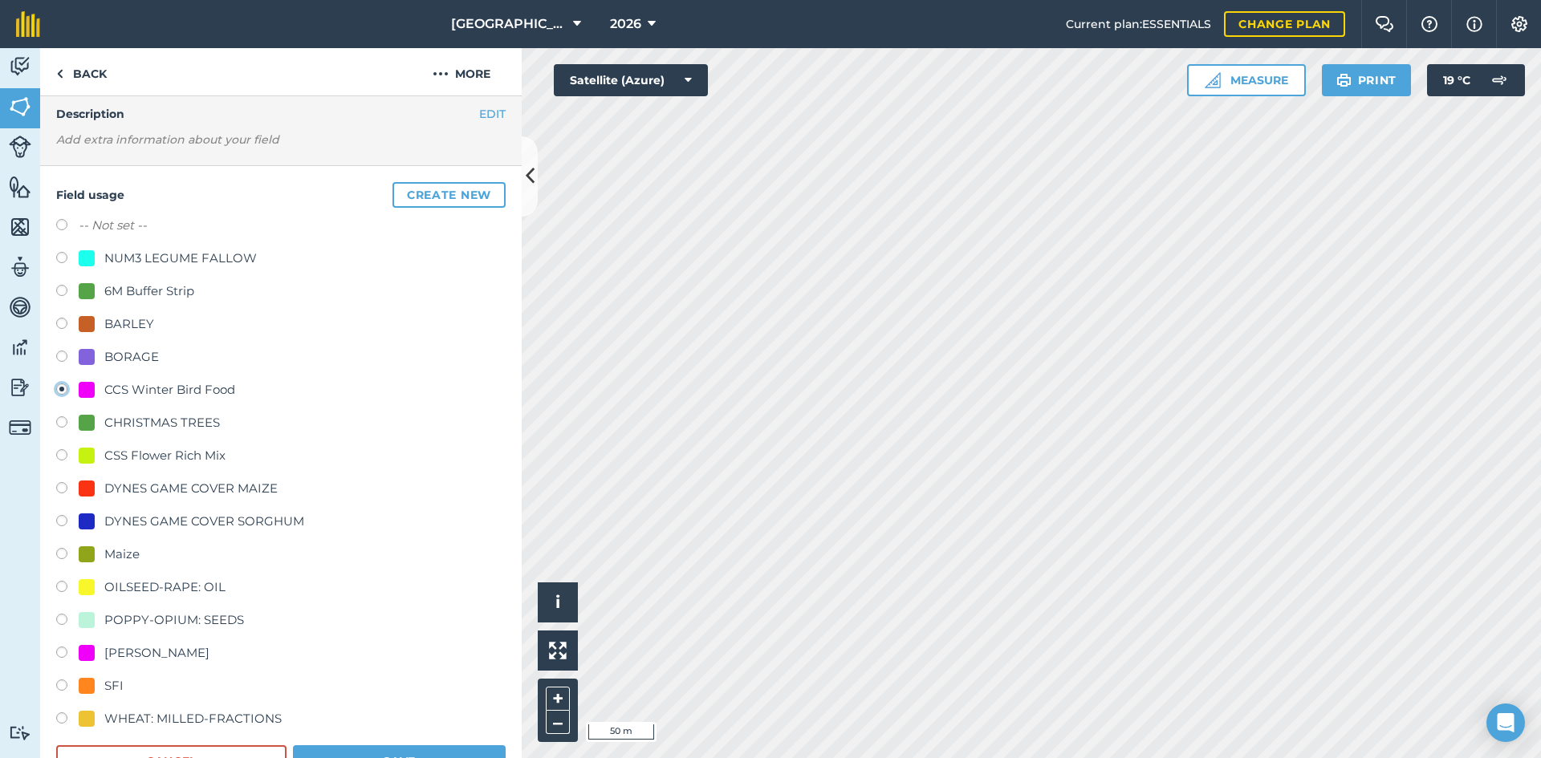
scroll to position [160, 0]
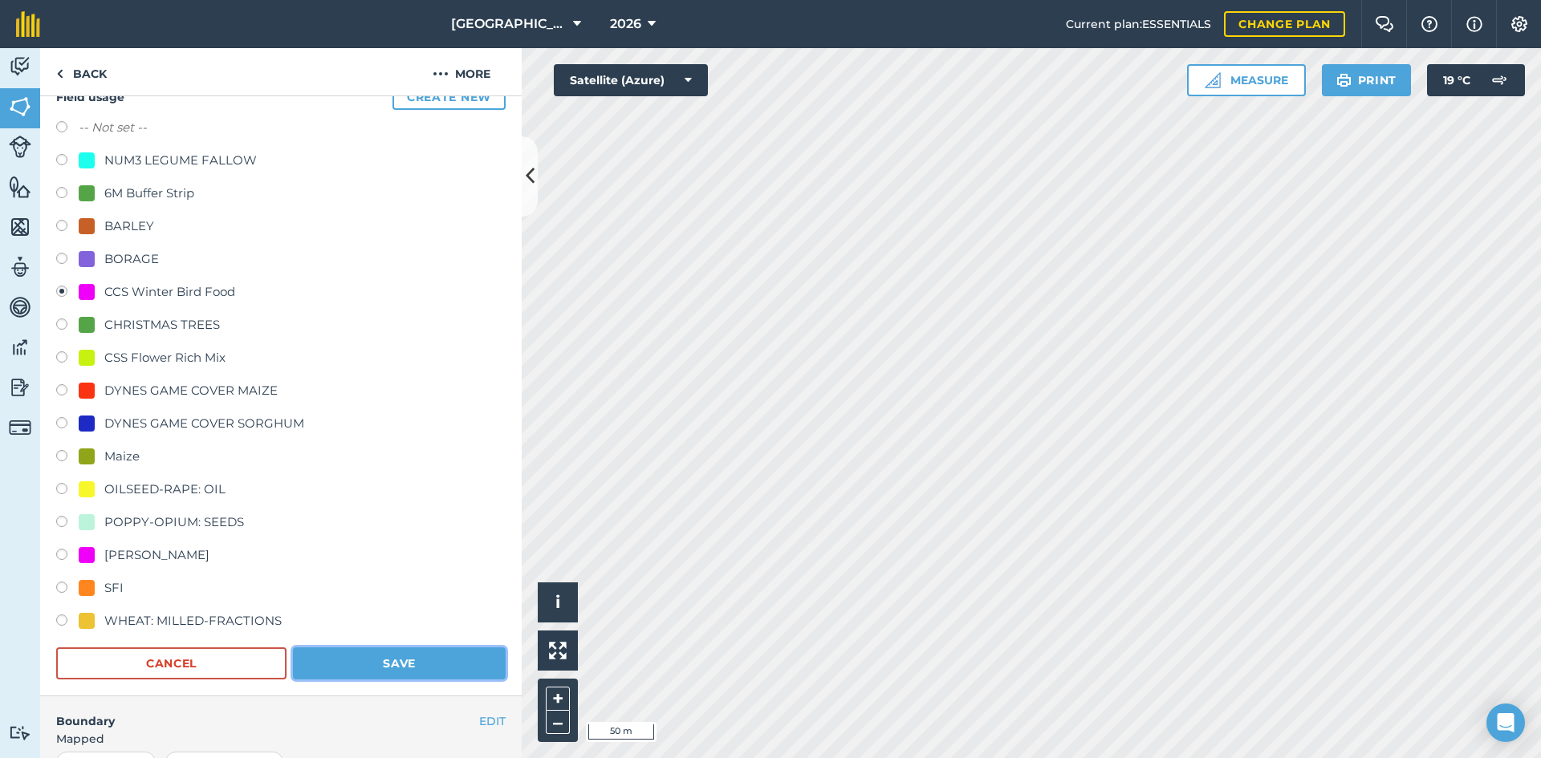
click at [424, 668] on button "Save" at bounding box center [399, 664] width 213 height 32
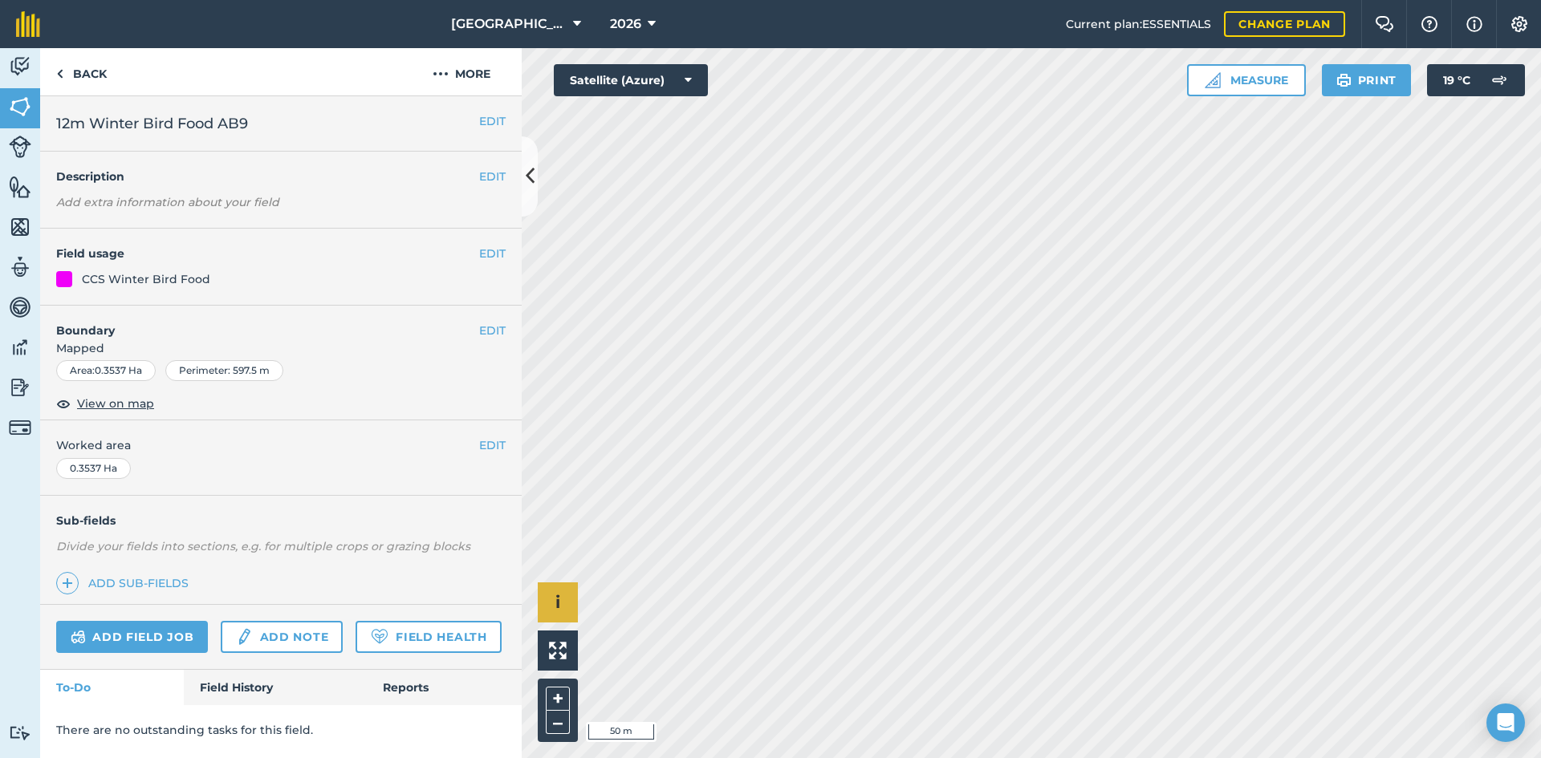
scroll to position [0, 0]
click at [488, 254] on button "EDIT" at bounding box center [492, 254] width 26 height 18
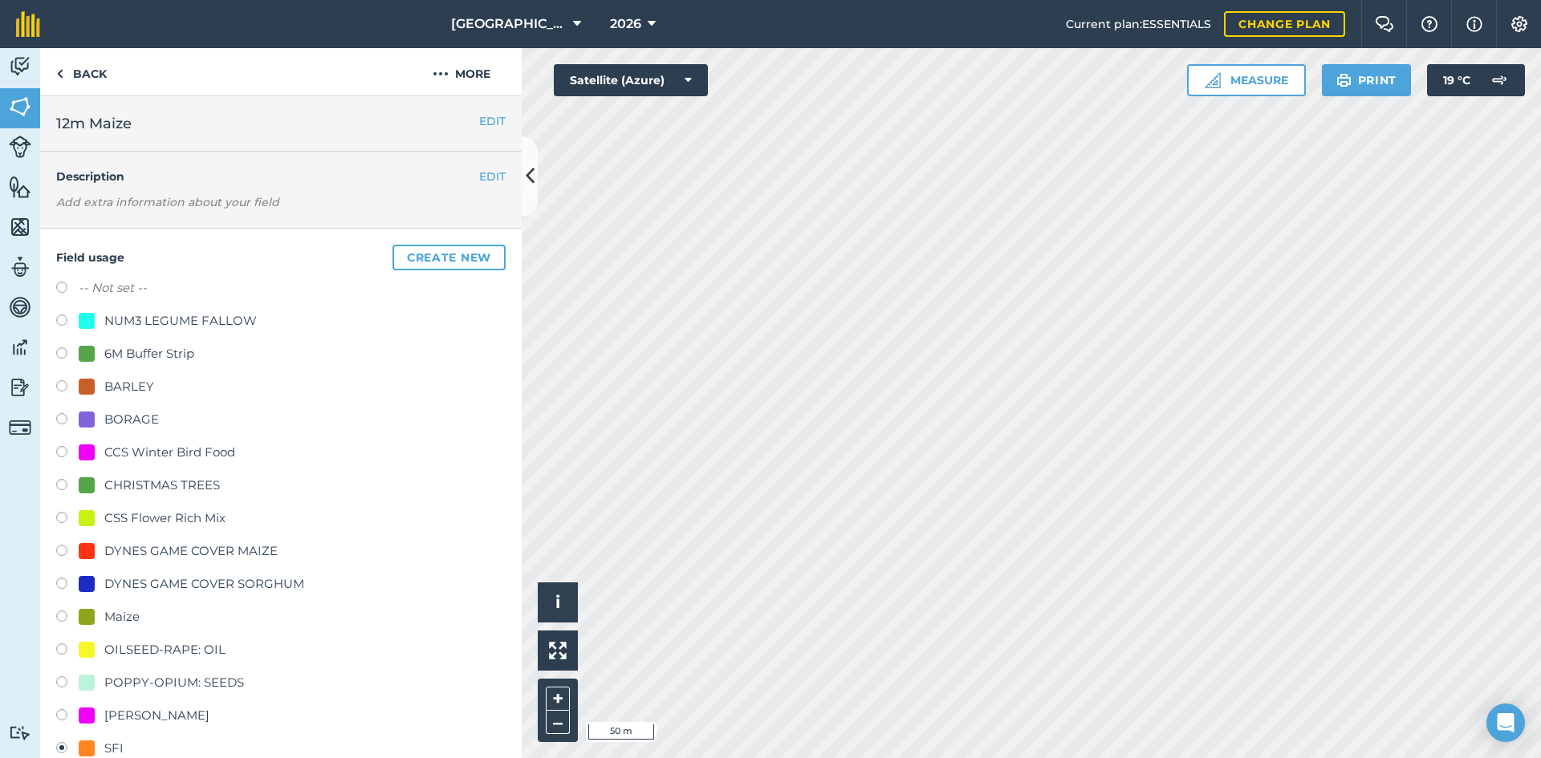
click at [116, 618] on div "Maize" at bounding box center [121, 616] width 35 height 19
radio input "true"
radio input "false"
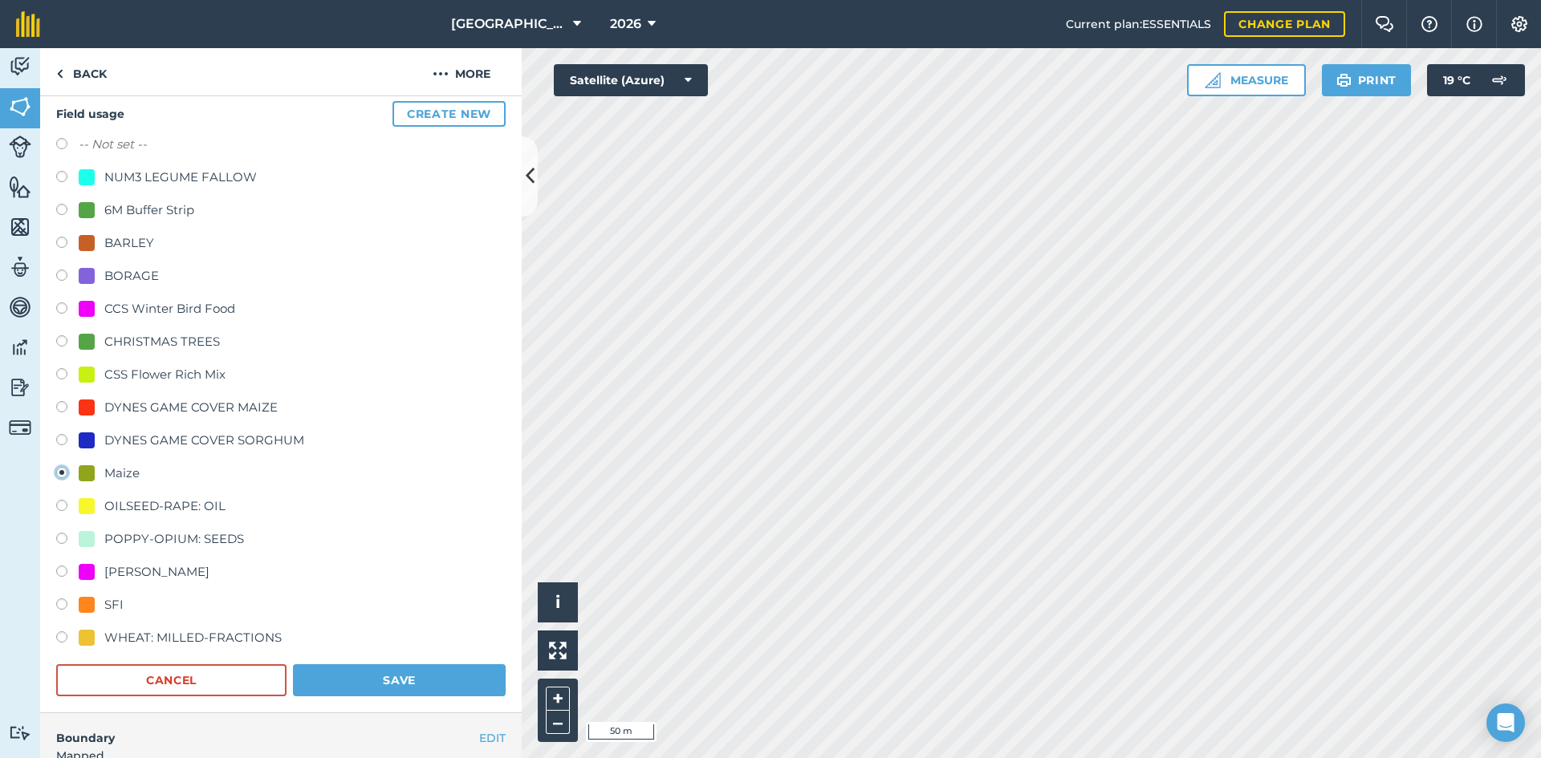
scroll to position [160, 0]
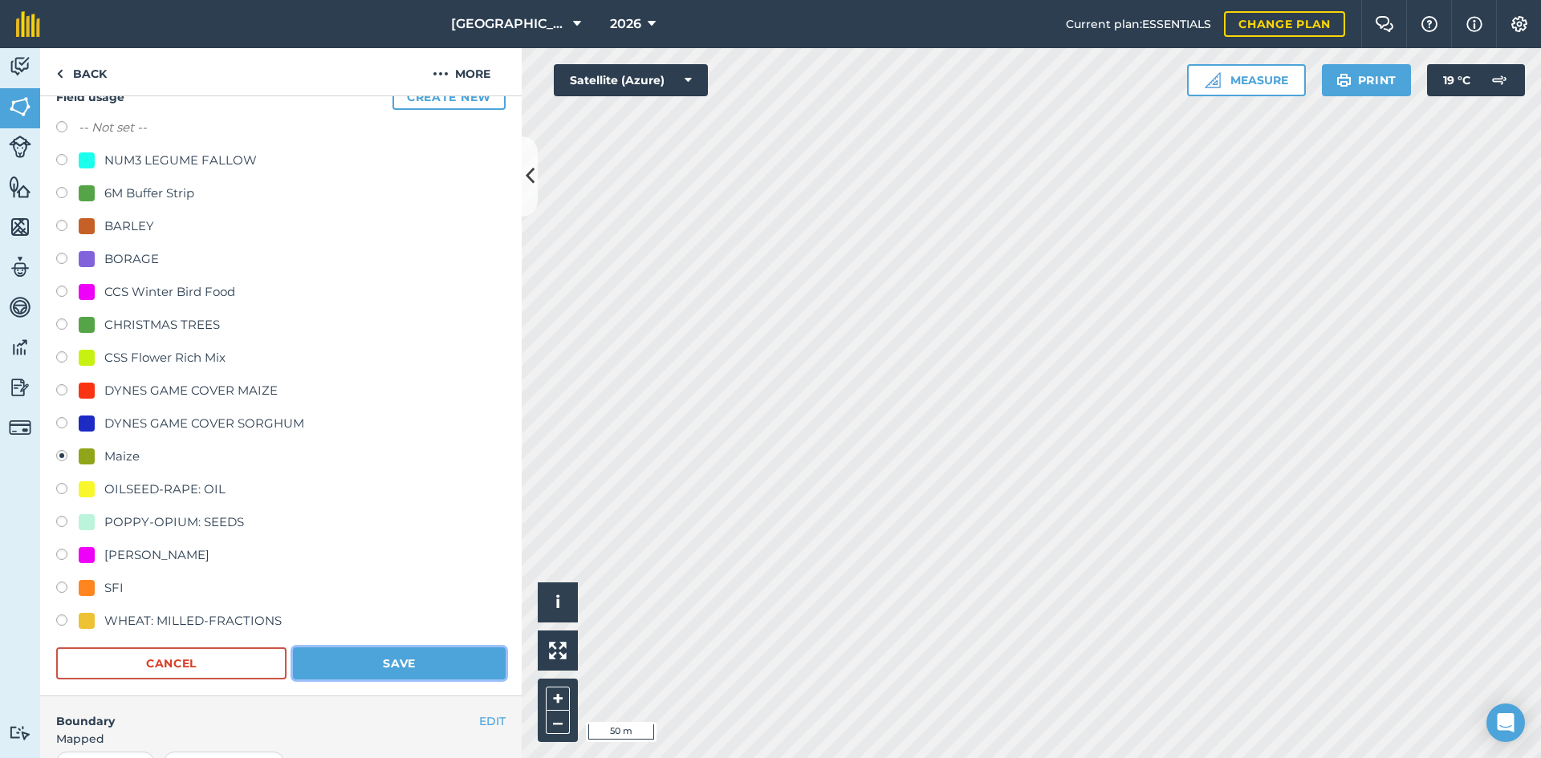
click at [422, 671] on button "Save" at bounding box center [399, 664] width 213 height 32
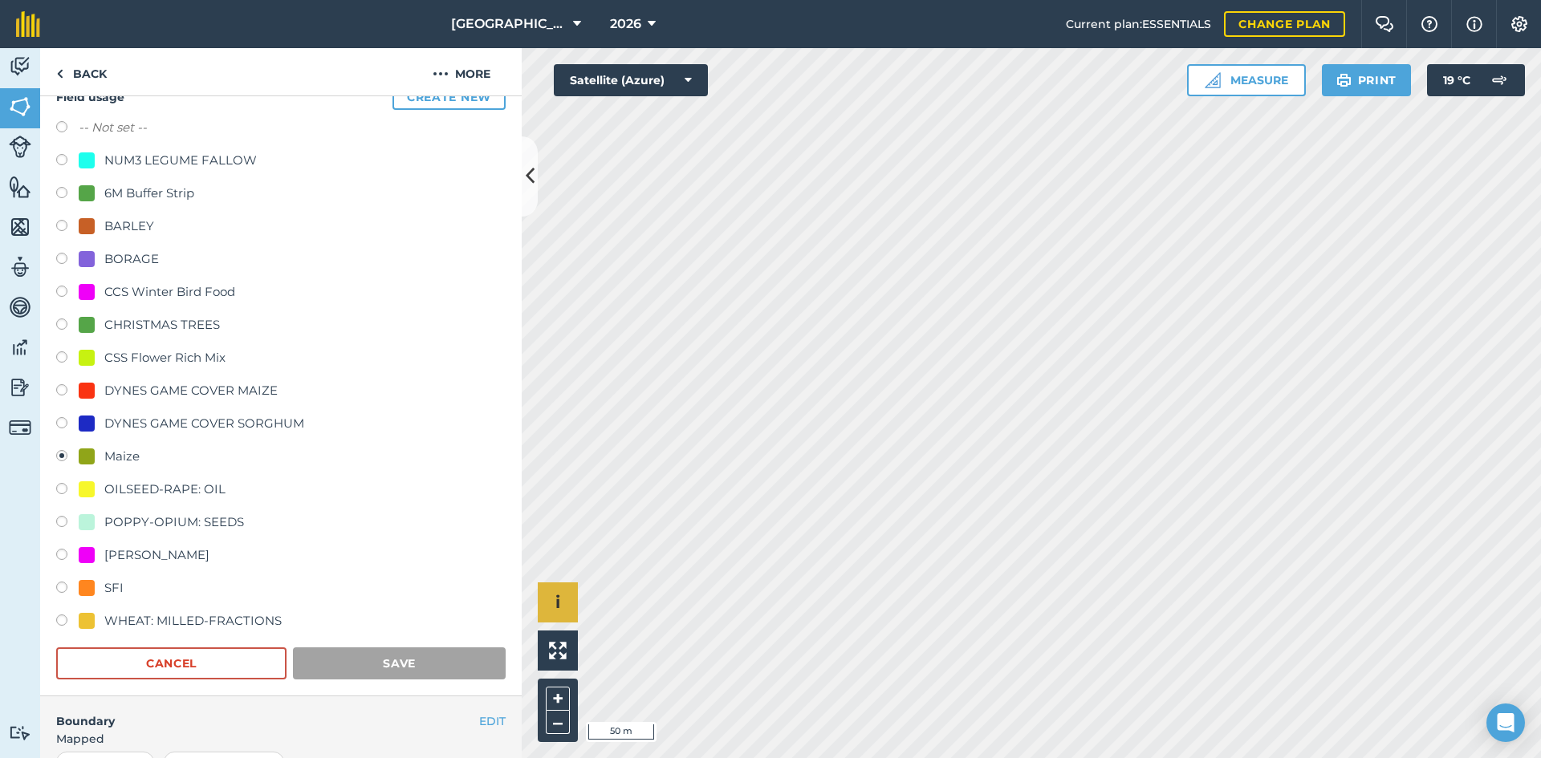
scroll to position [0, 0]
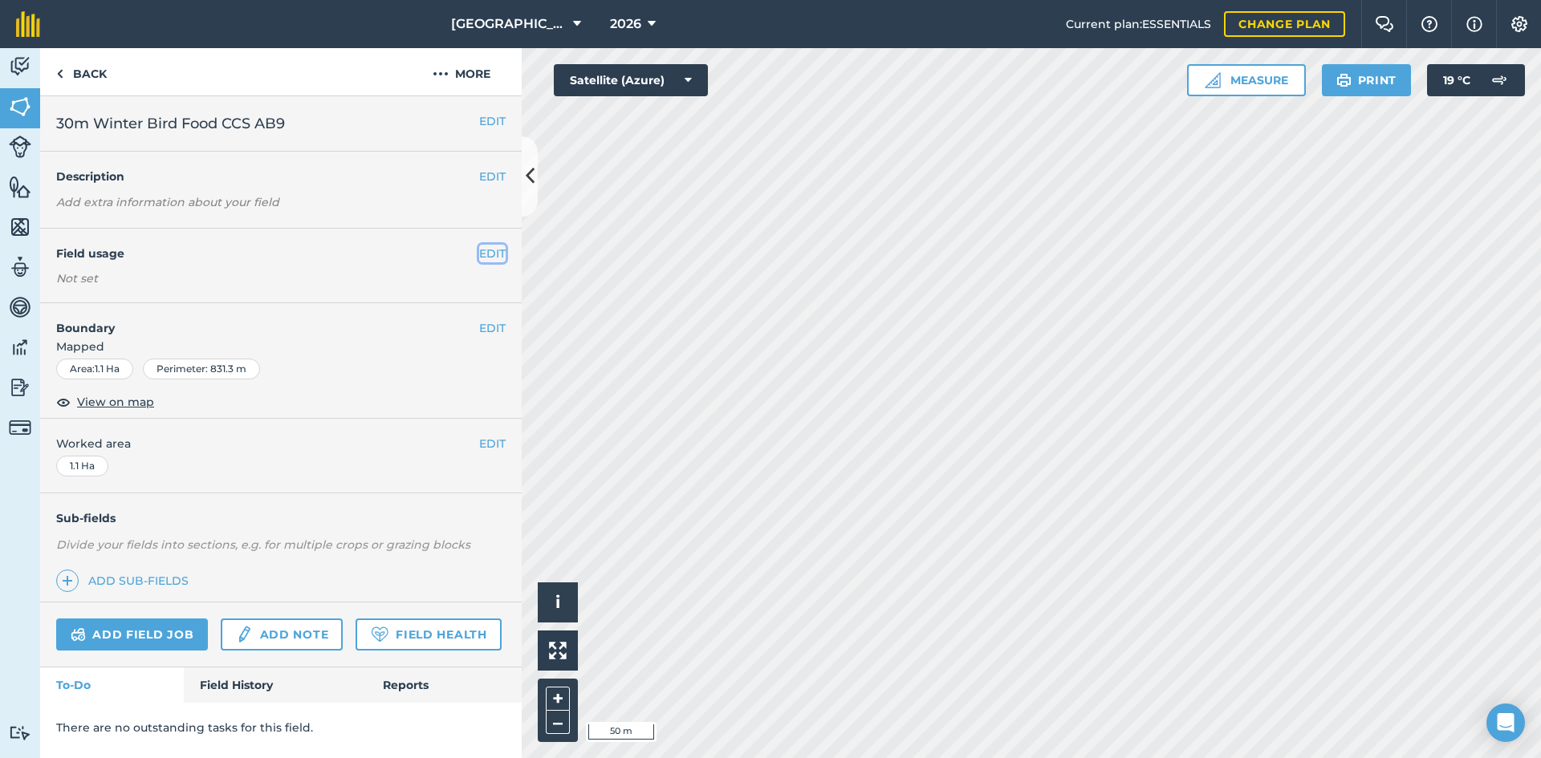
click at [484, 256] on button "EDIT" at bounding box center [492, 254] width 26 height 18
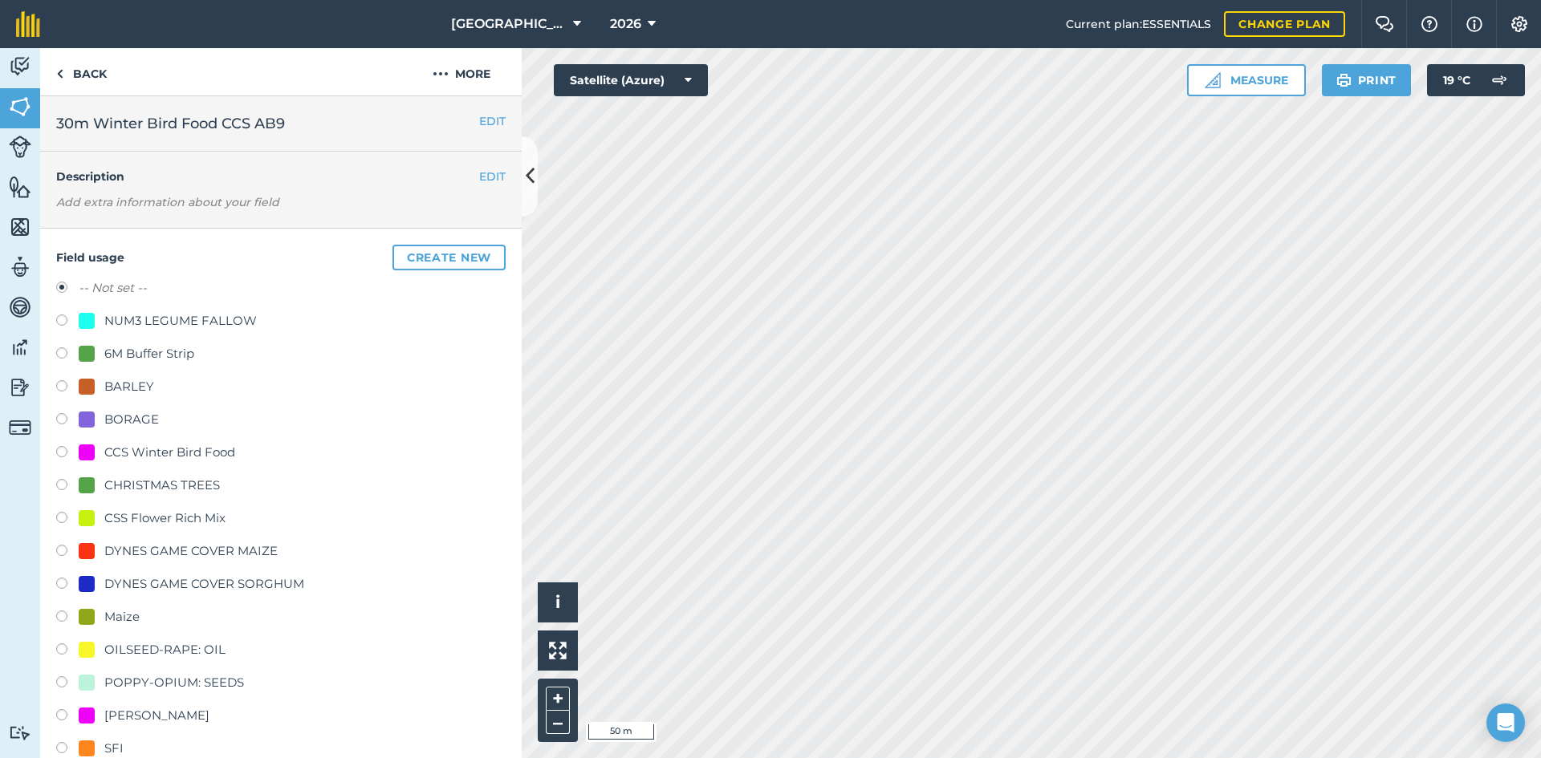
click at [131, 447] on div "CCS Winter Bird Food" at bounding box center [169, 452] width 131 height 19
radio input "true"
radio input "false"
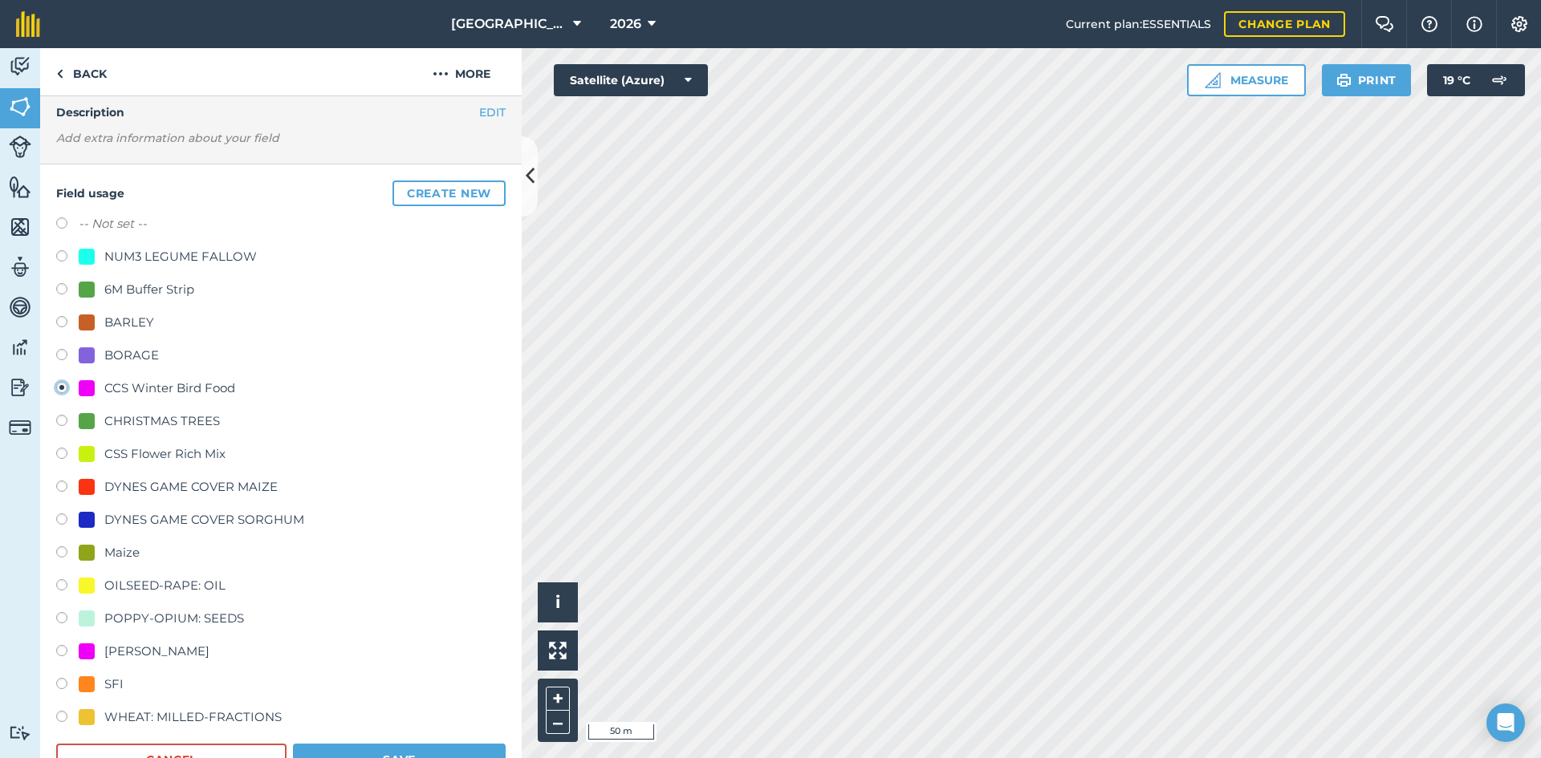
scroll to position [160, 0]
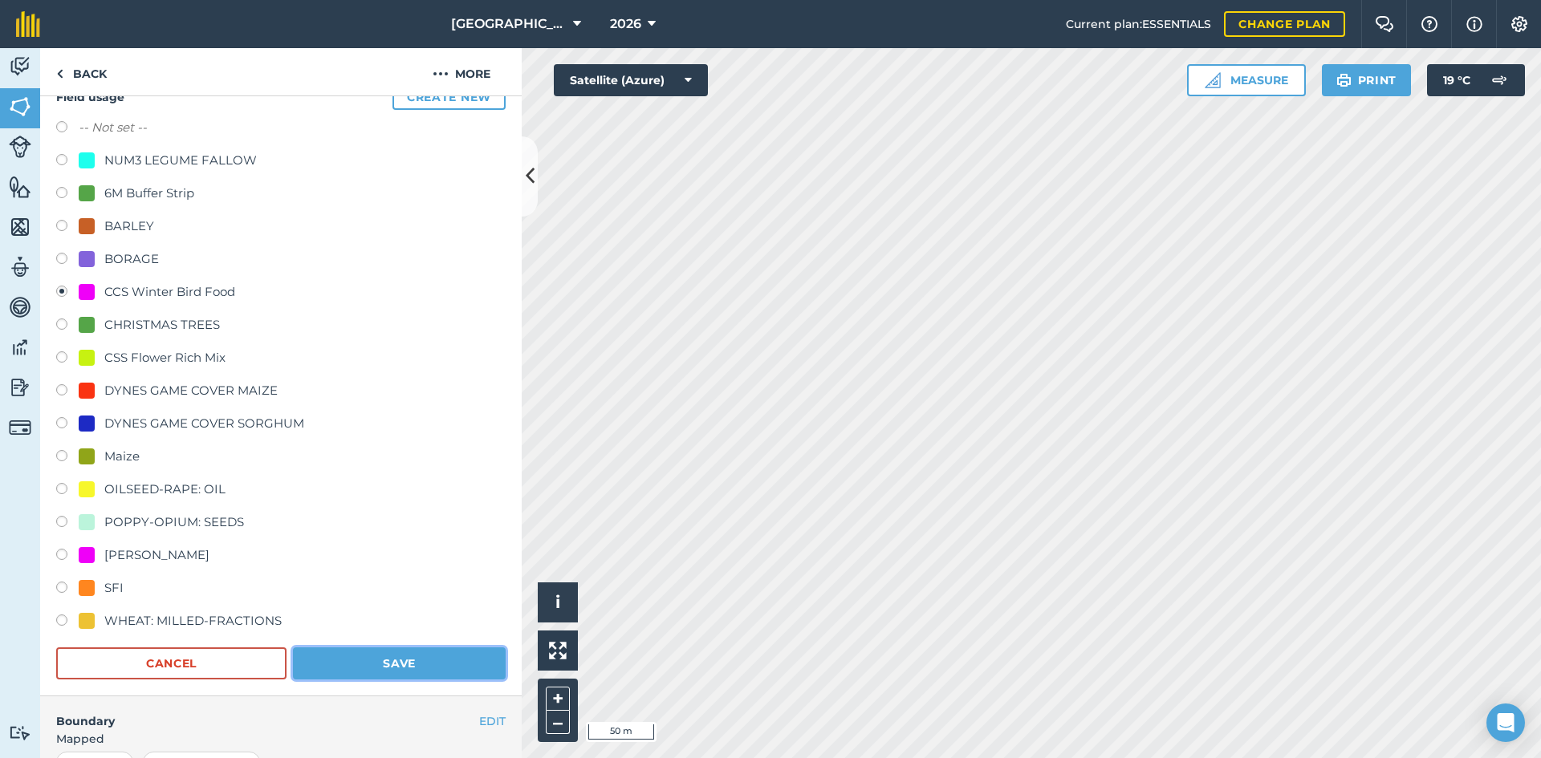
click at [414, 657] on button "Save" at bounding box center [399, 664] width 213 height 32
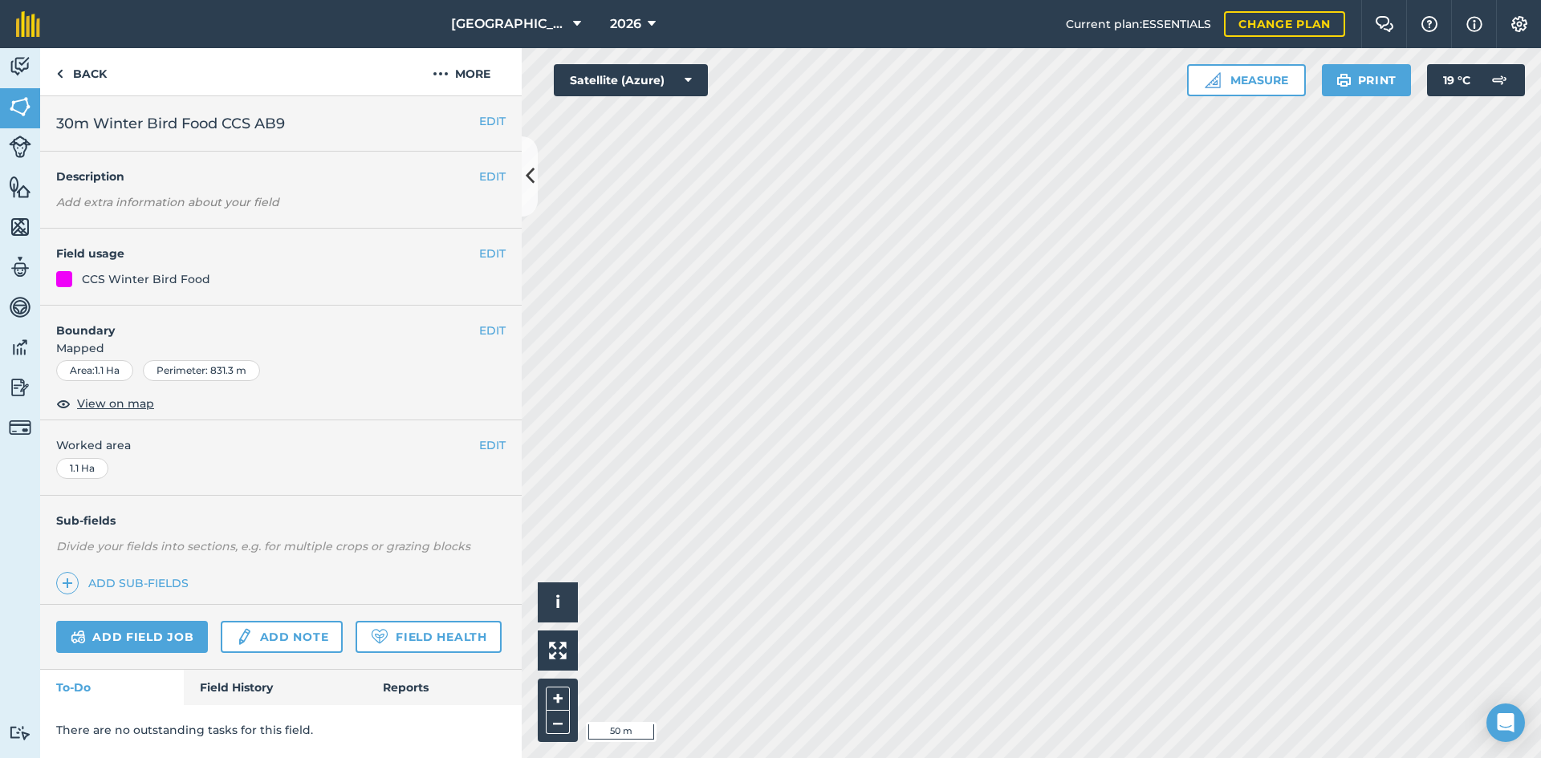
scroll to position [0, 0]
click at [489, 246] on button "EDIT" at bounding box center [492, 254] width 26 height 18
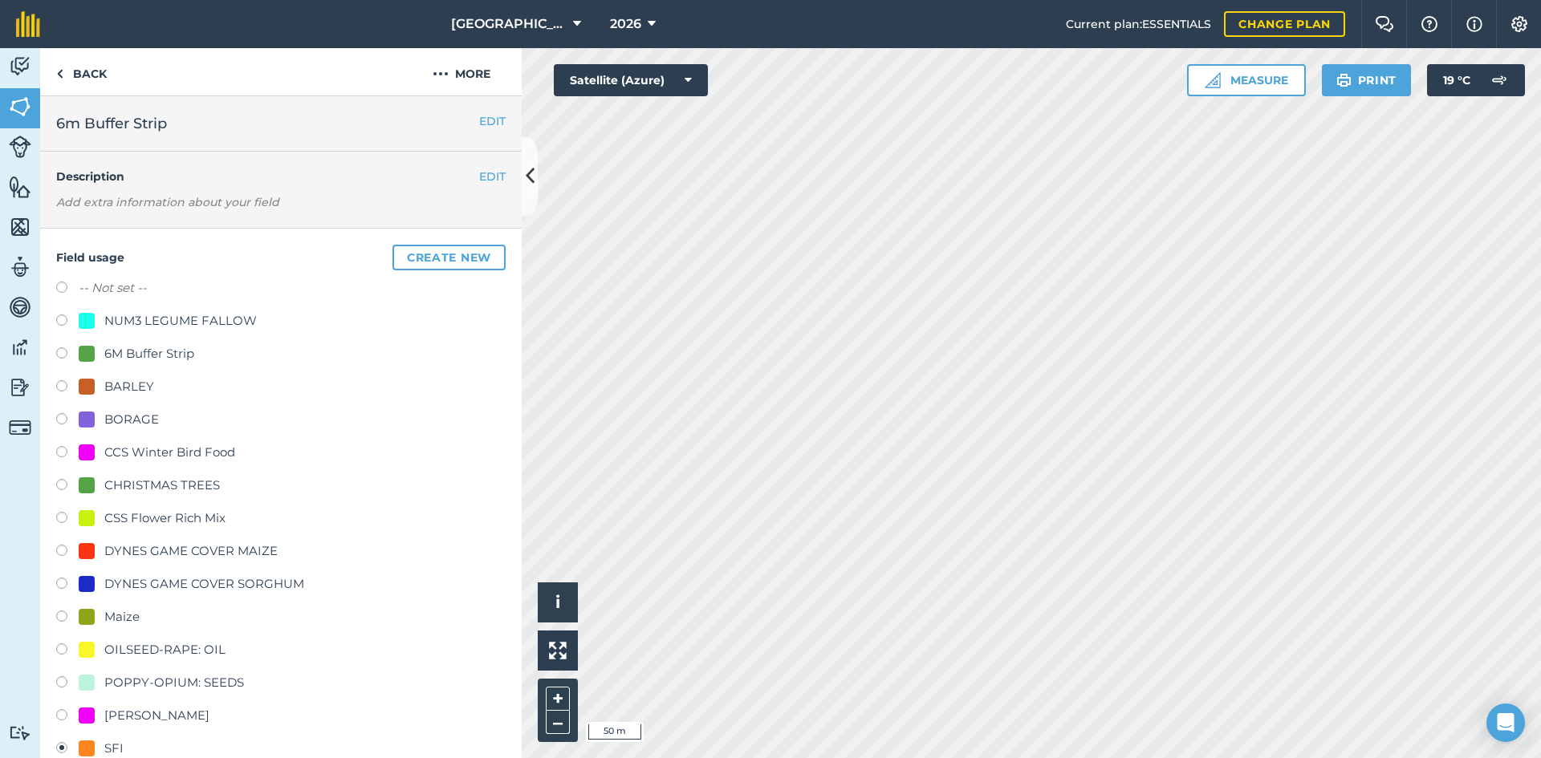
click at [105, 355] on div "6M Buffer Strip" at bounding box center [149, 353] width 90 height 19
radio input "true"
radio input "false"
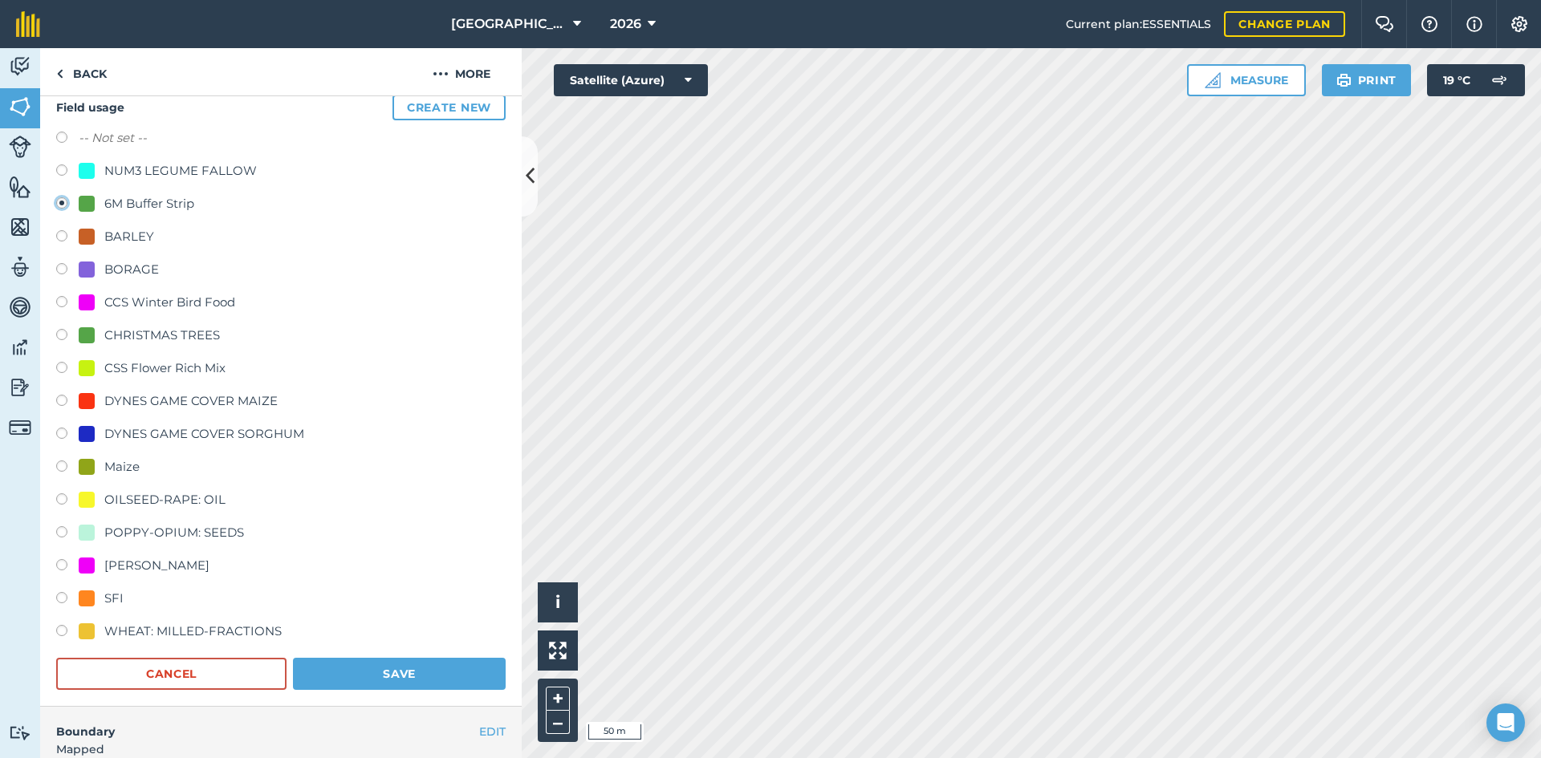
scroll to position [160, 0]
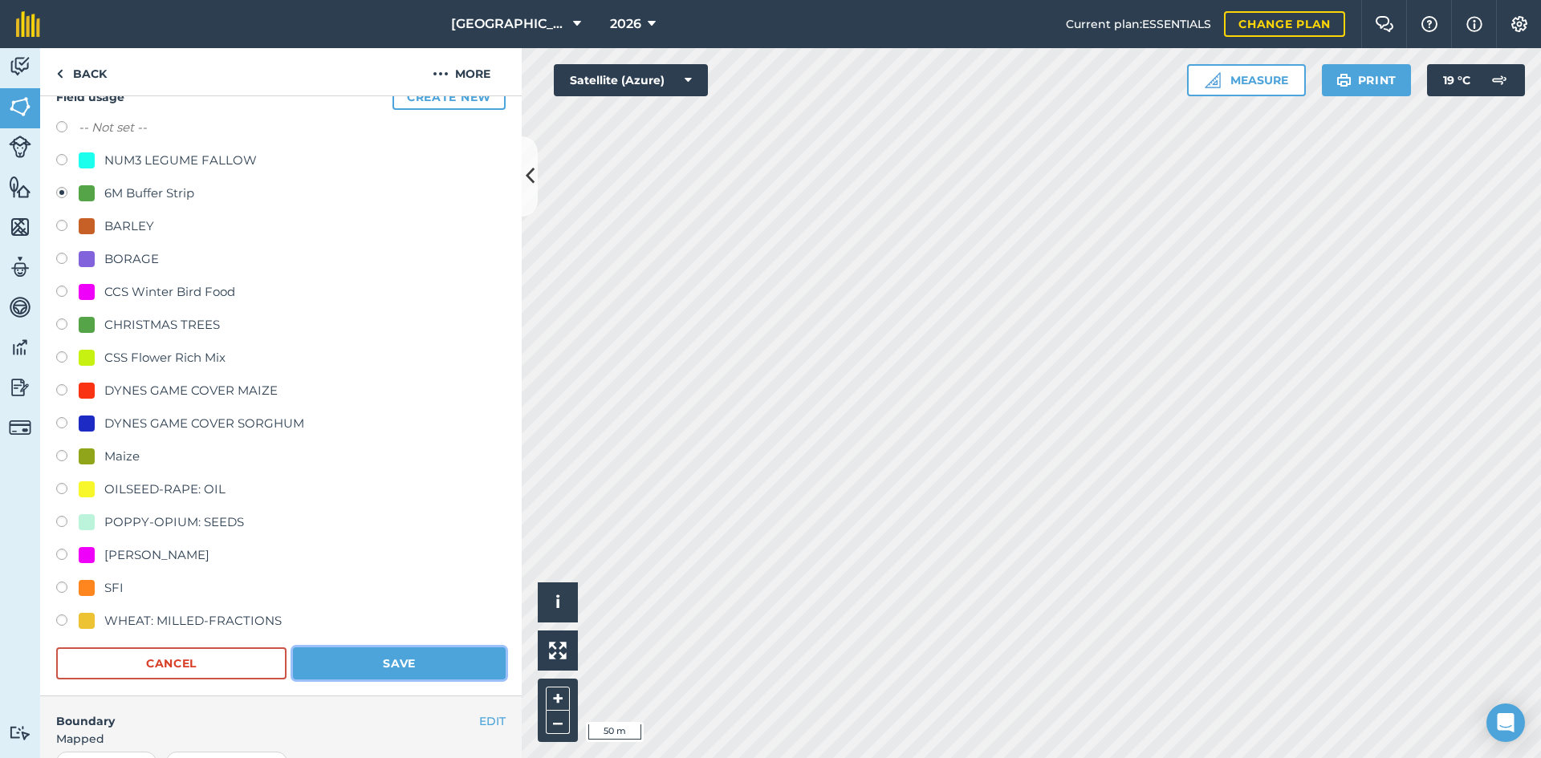
click at [462, 672] on button "Save" at bounding box center [399, 664] width 213 height 32
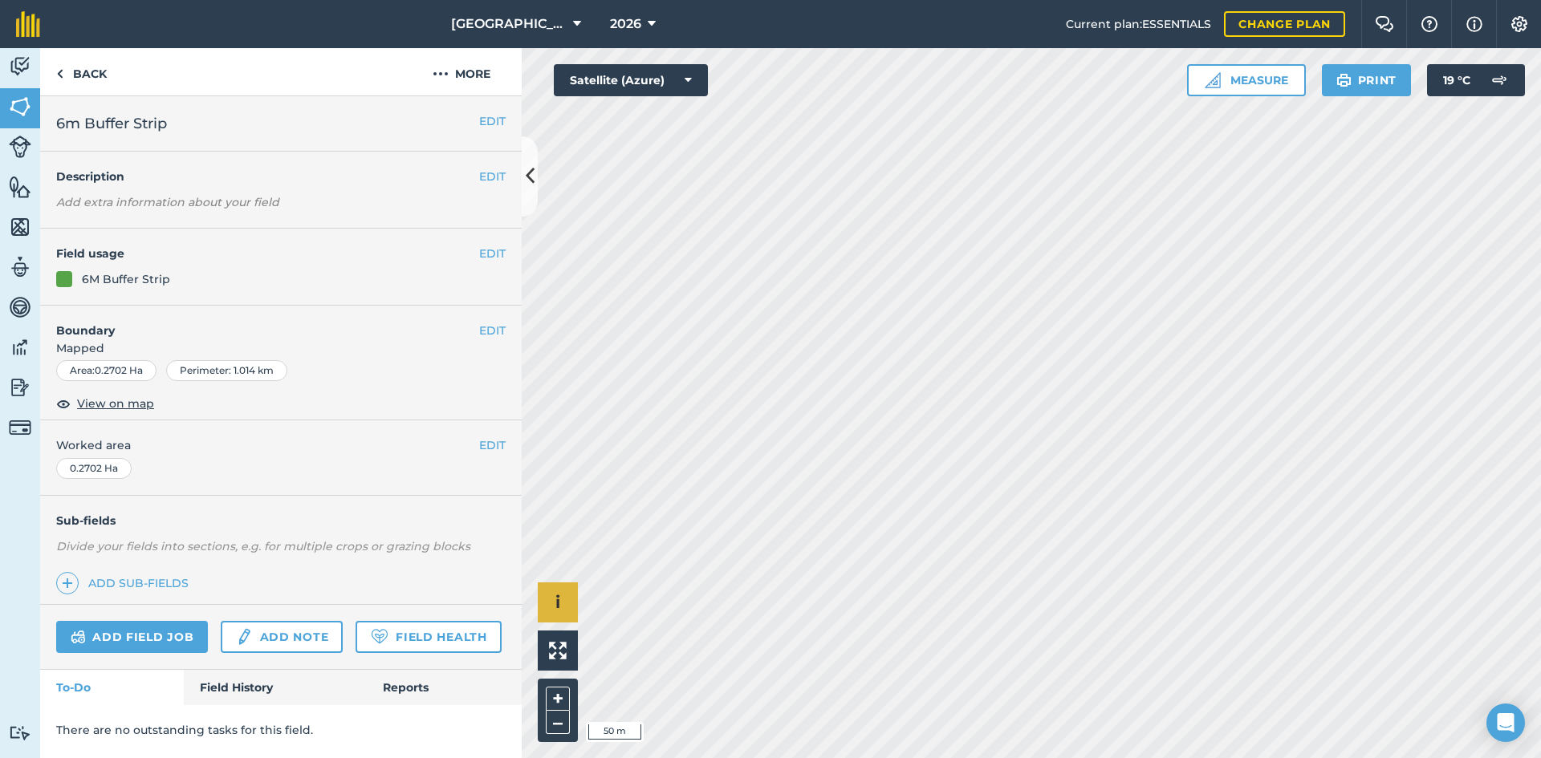
scroll to position [0, 0]
click at [489, 257] on button "EDIT" at bounding box center [492, 254] width 26 height 18
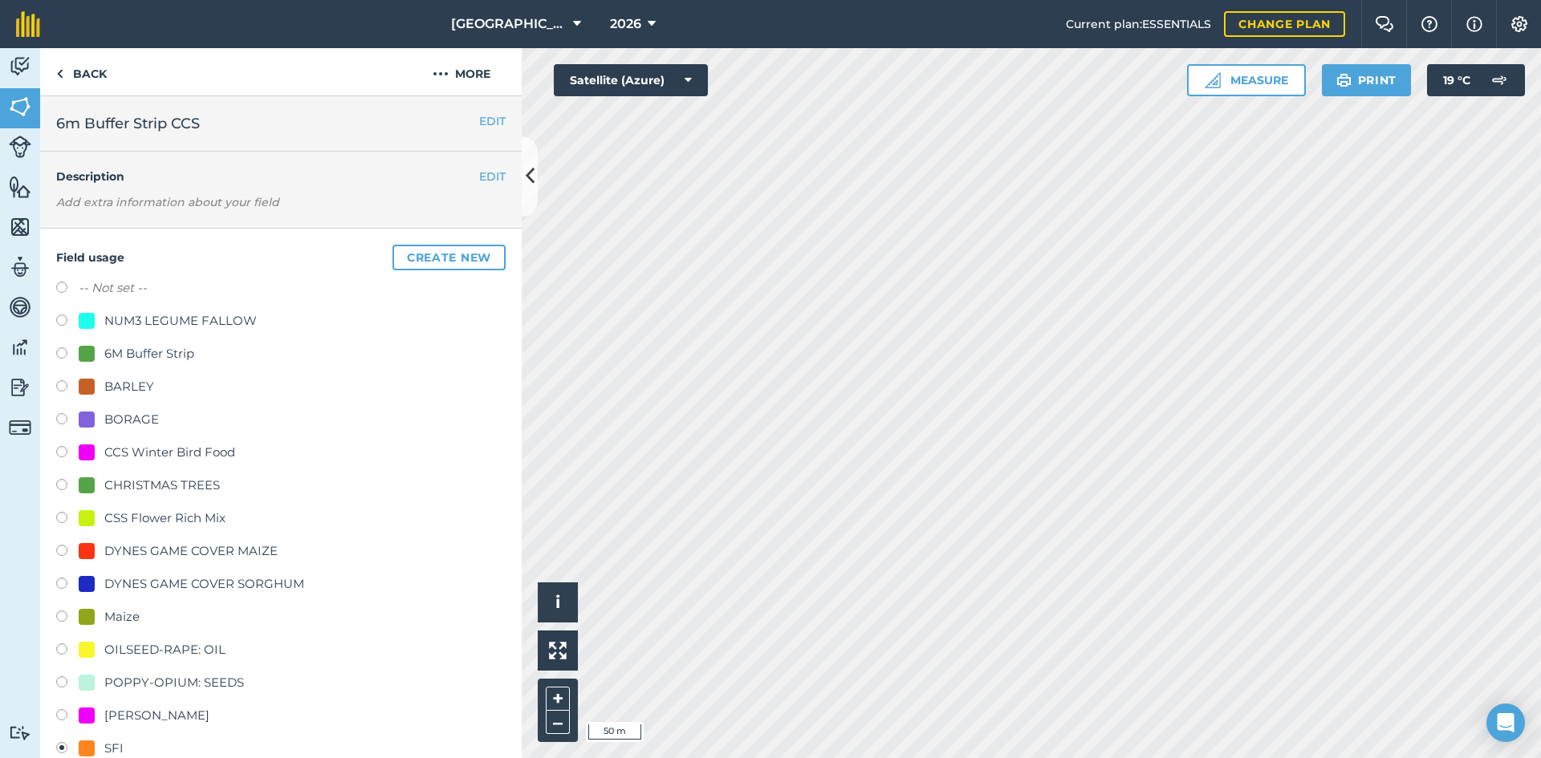
click at [156, 359] on div "6M Buffer Strip" at bounding box center [149, 353] width 90 height 19
radio input "true"
radio input "false"
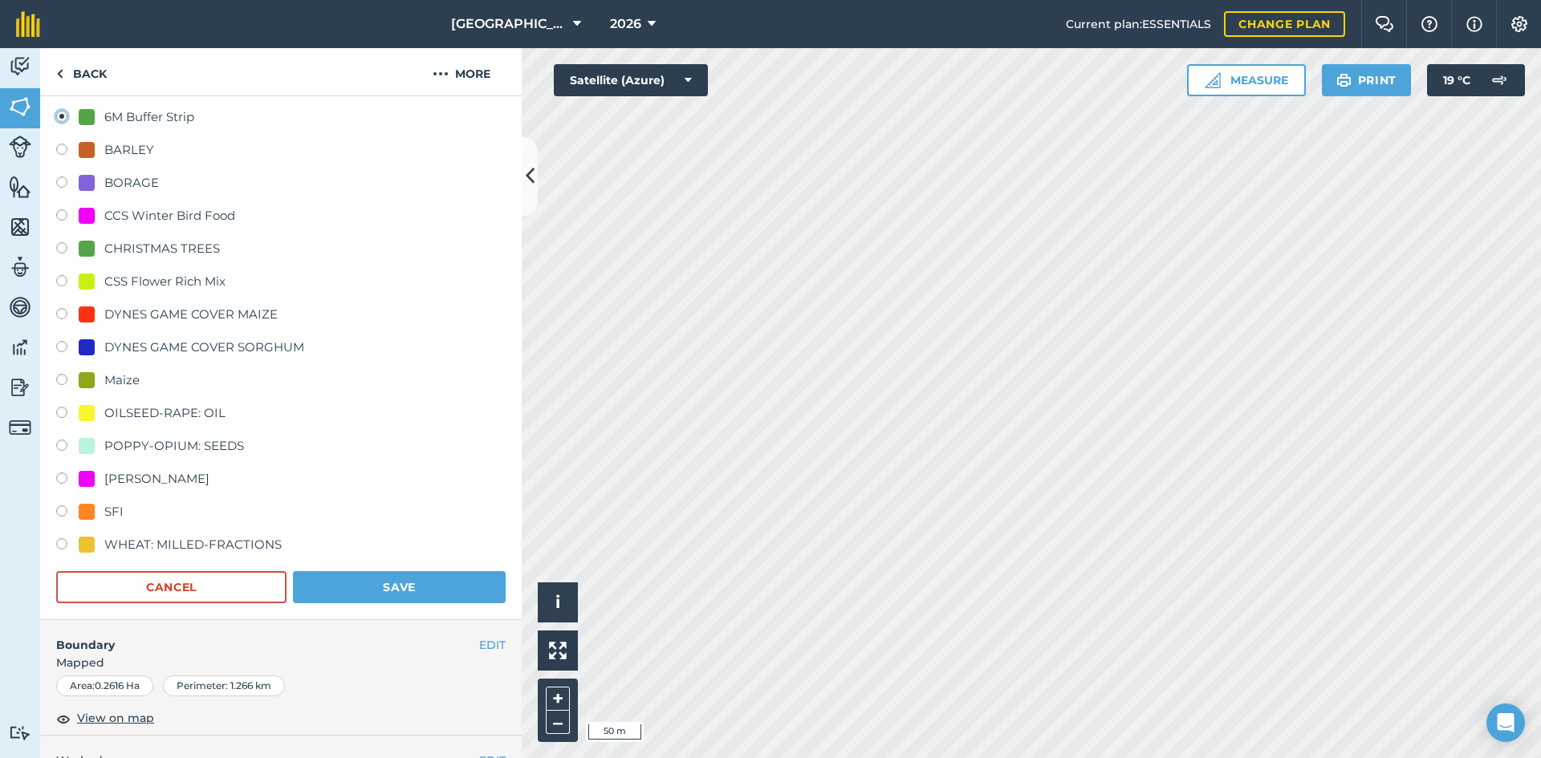
scroll to position [241, 0]
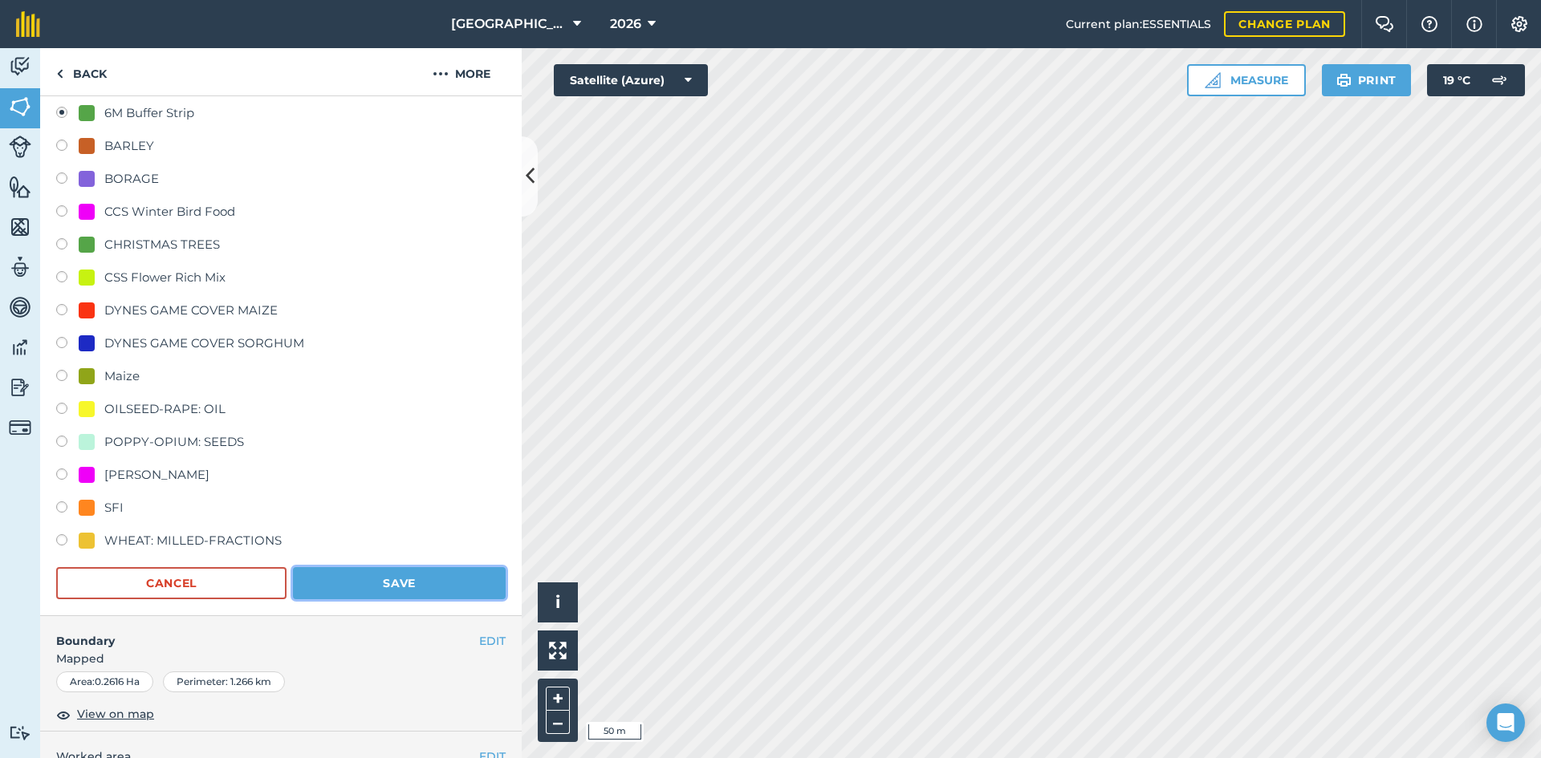
click at [435, 587] on button "Save" at bounding box center [399, 583] width 213 height 32
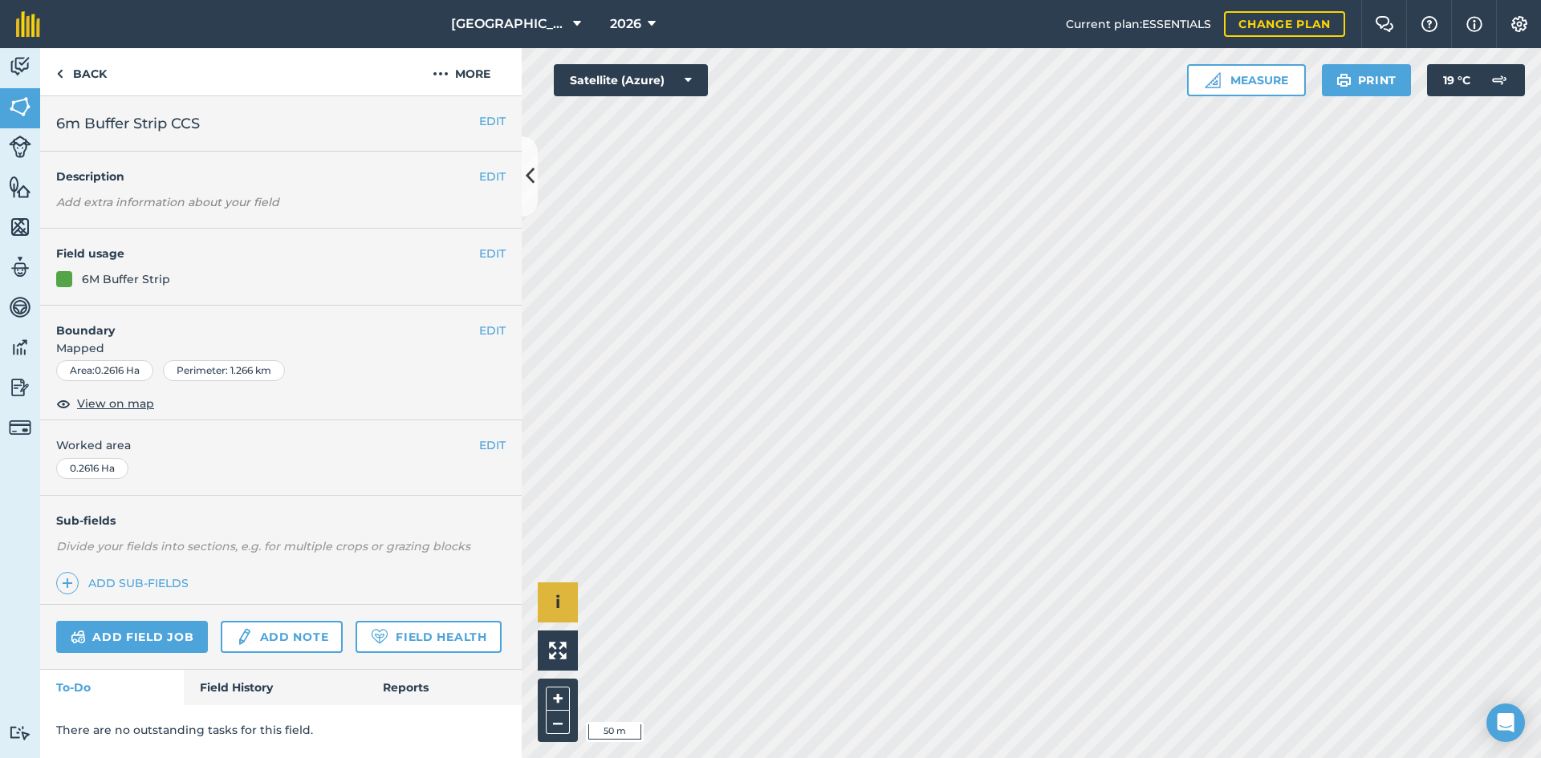
scroll to position [0, 0]
click at [489, 251] on button "EDIT" at bounding box center [492, 254] width 26 height 18
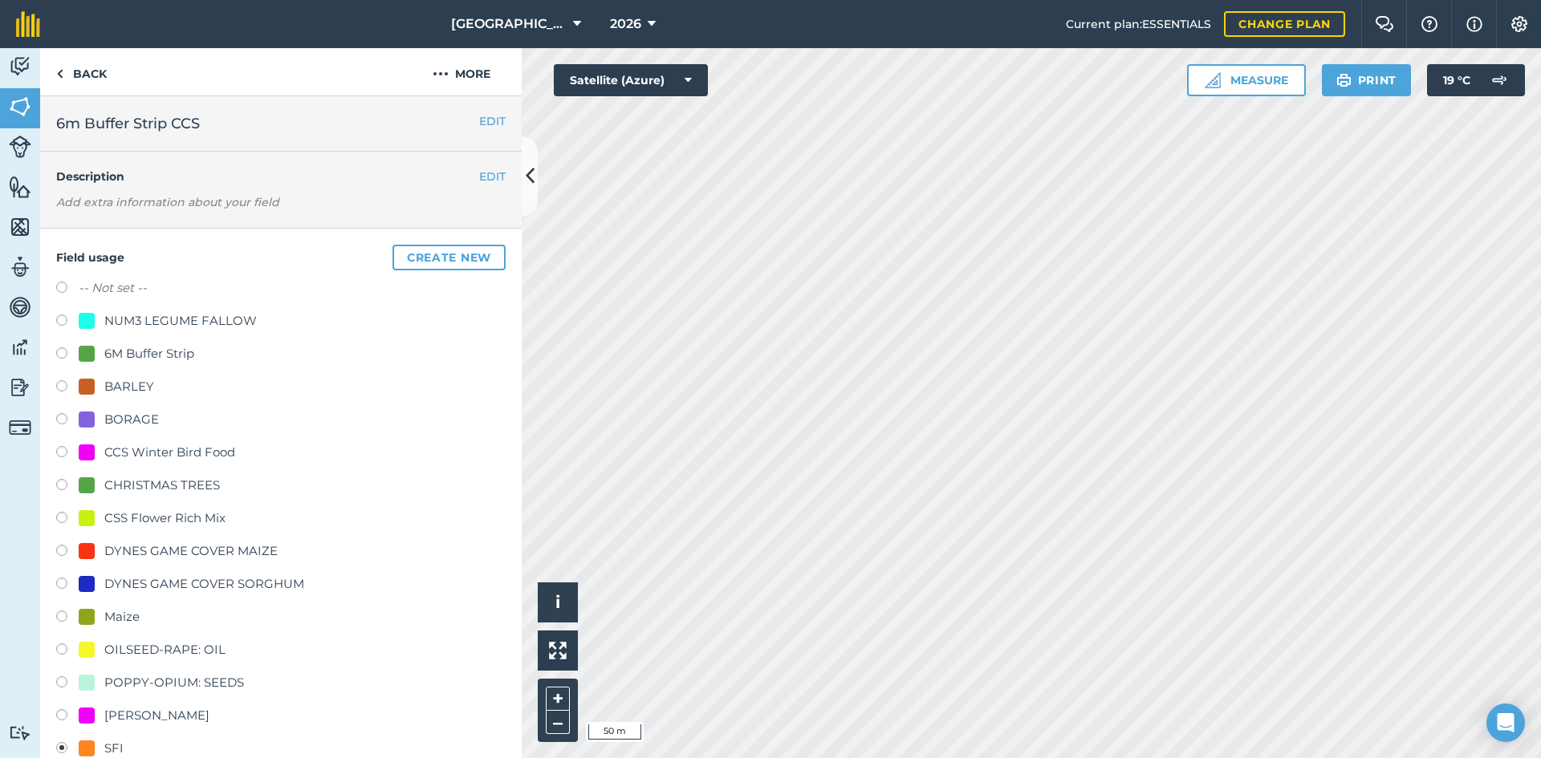
click at [152, 362] on div "6M Buffer Strip" at bounding box center [149, 353] width 90 height 19
radio input "true"
radio input "false"
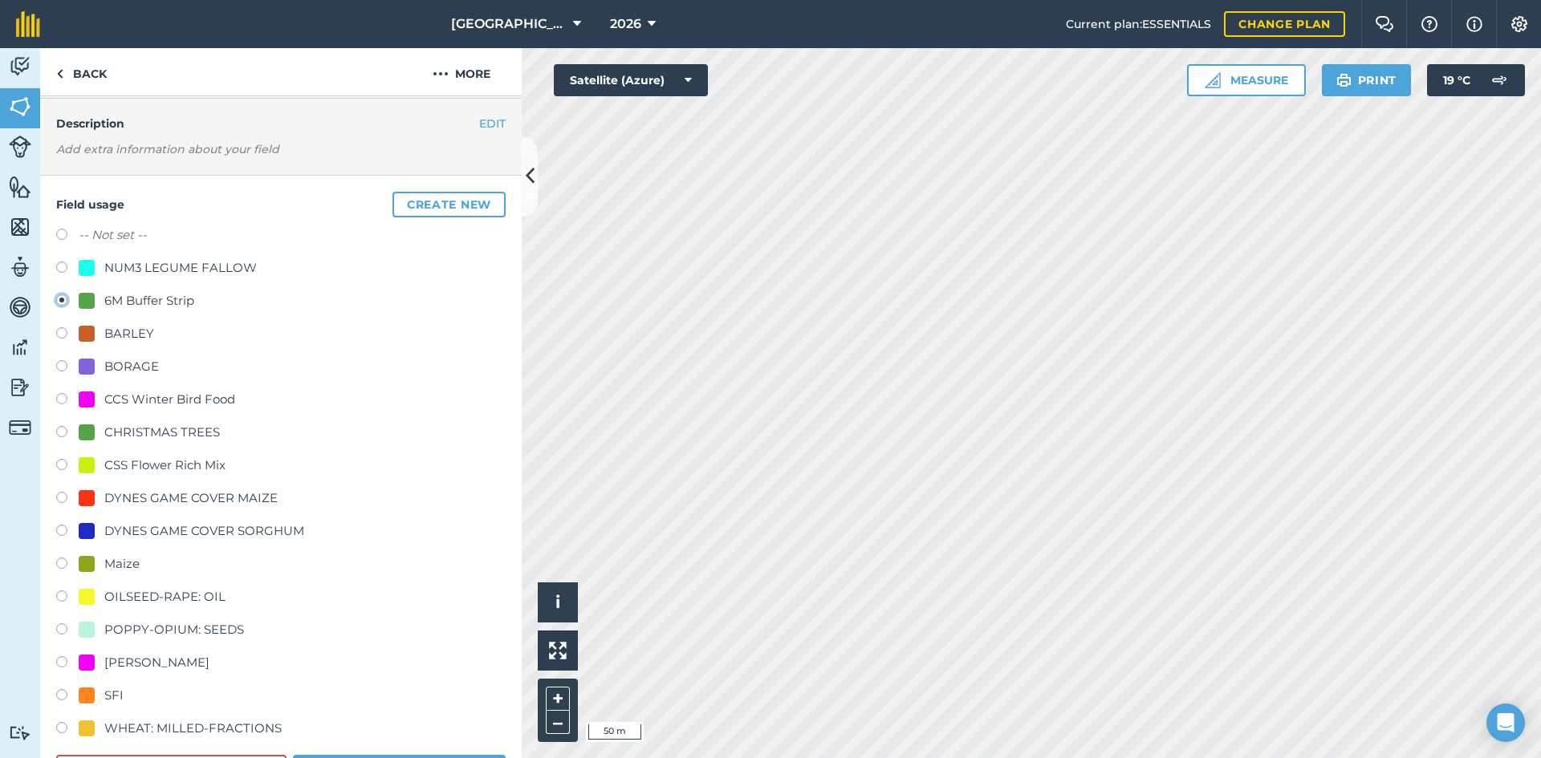
scroll to position [80, 0]
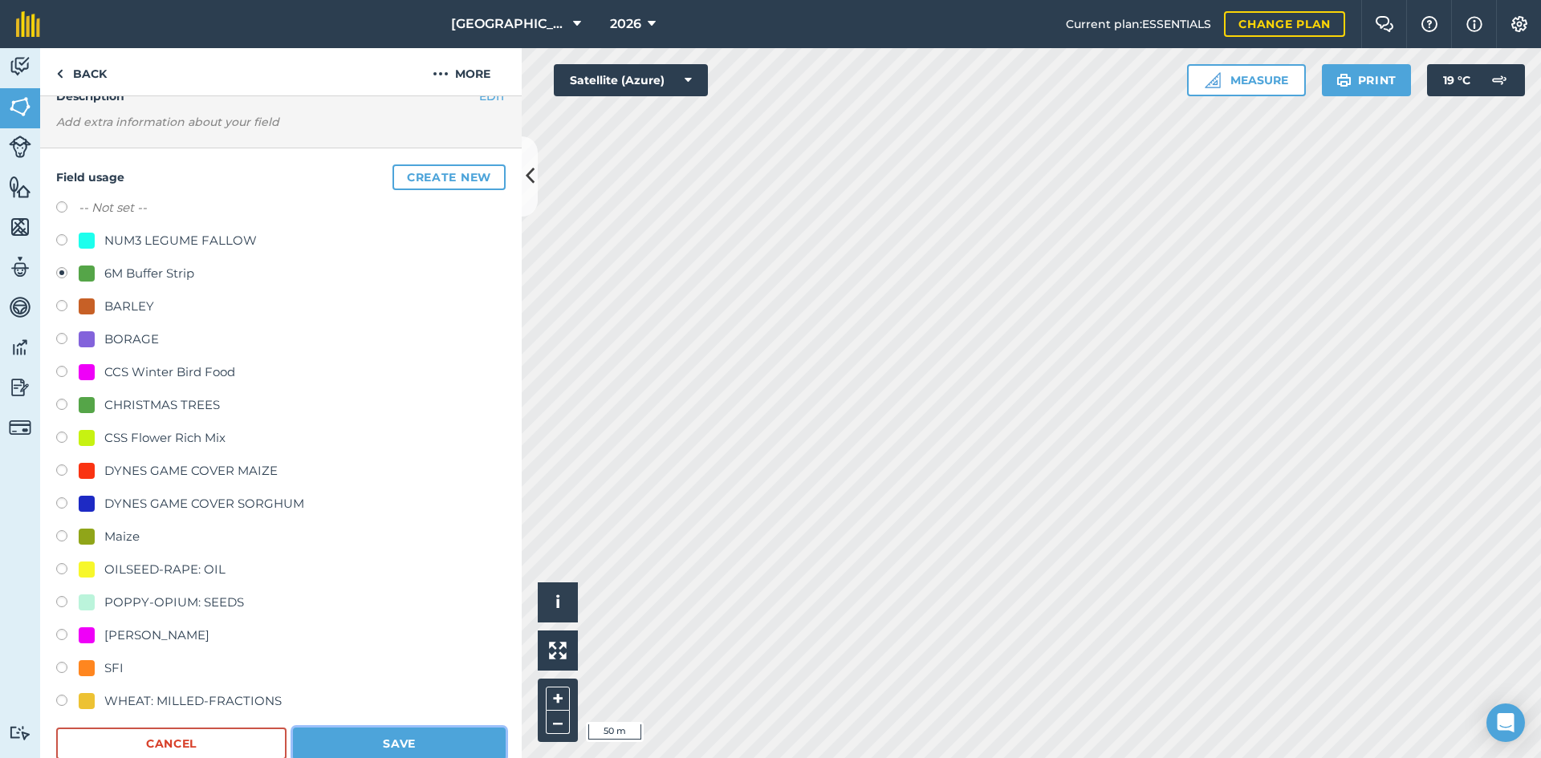
click at [414, 731] on button "Save" at bounding box center [399, 744] width 213 height 32
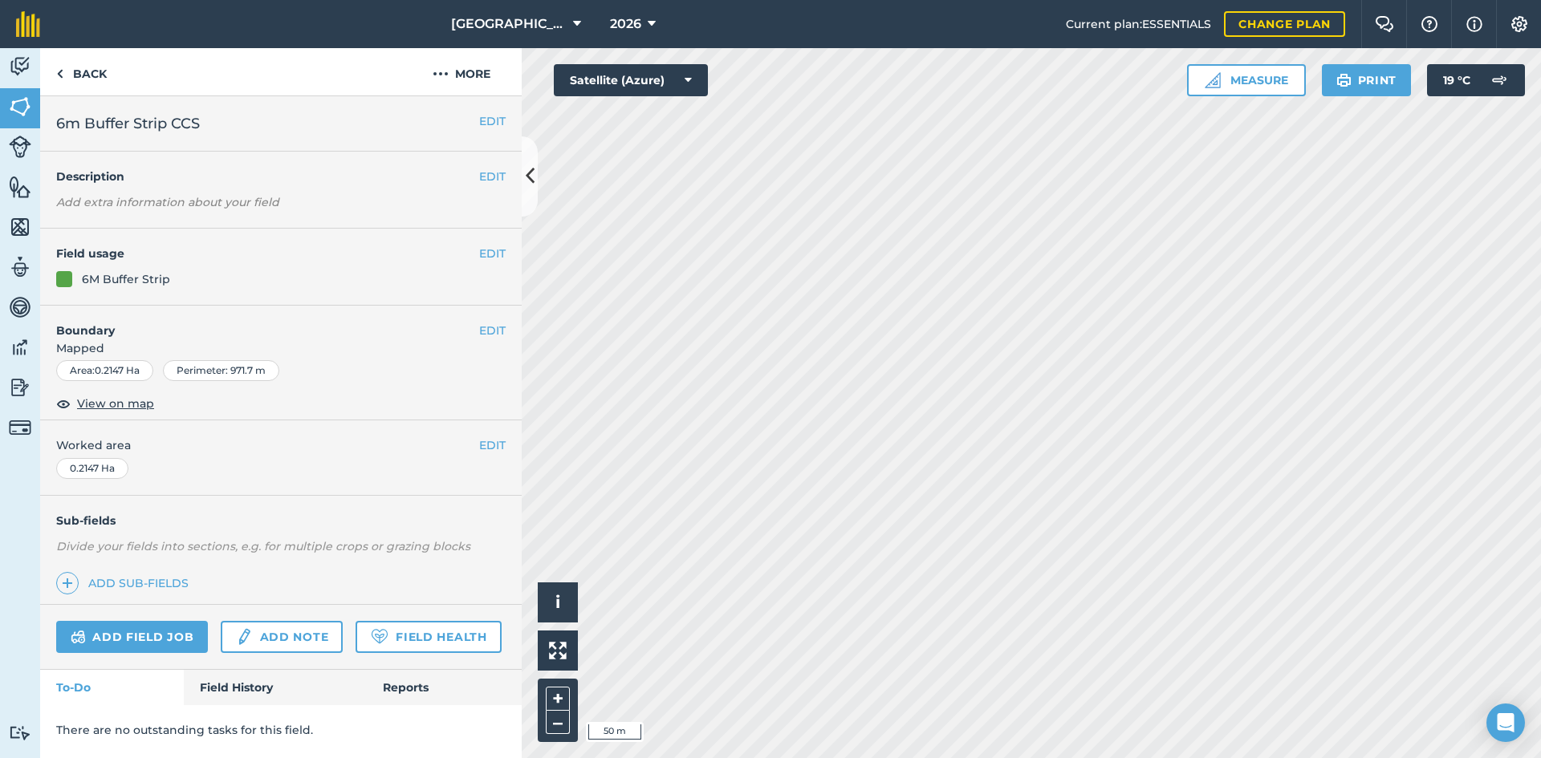
scroll to position [0, 0]
click at [474, 250] on h4 "Field usage" at bounding box center [267, 254] width 423 height 18
click at [481, 251] on button "EDIT" at bounding box center [492, 254] width 26 height 18
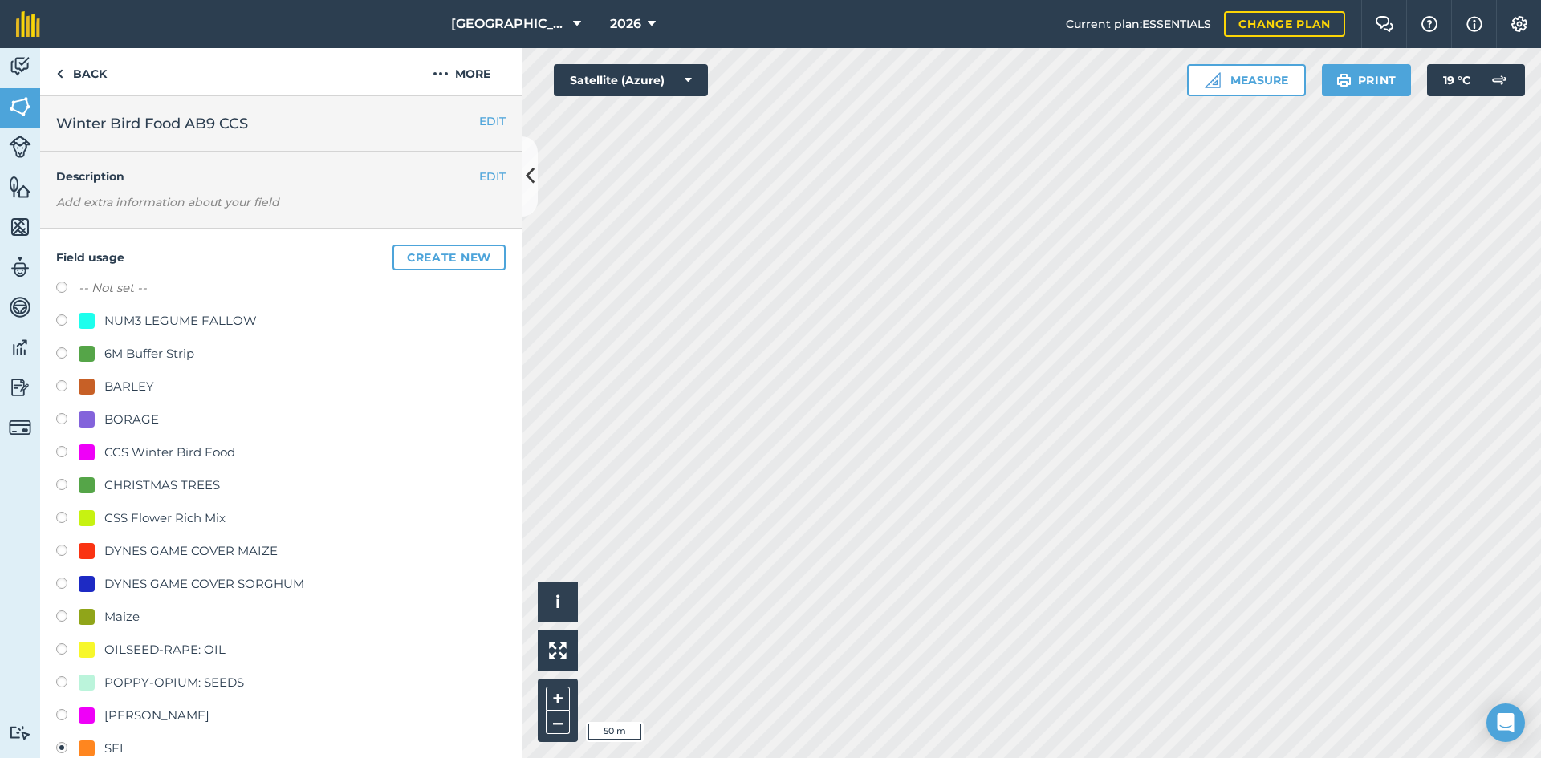
click at [158, 449] on div "CCS Winter Bird Food" at bounding box center [169, 452] width 131 height 19
radio input "true"
radio input "false"
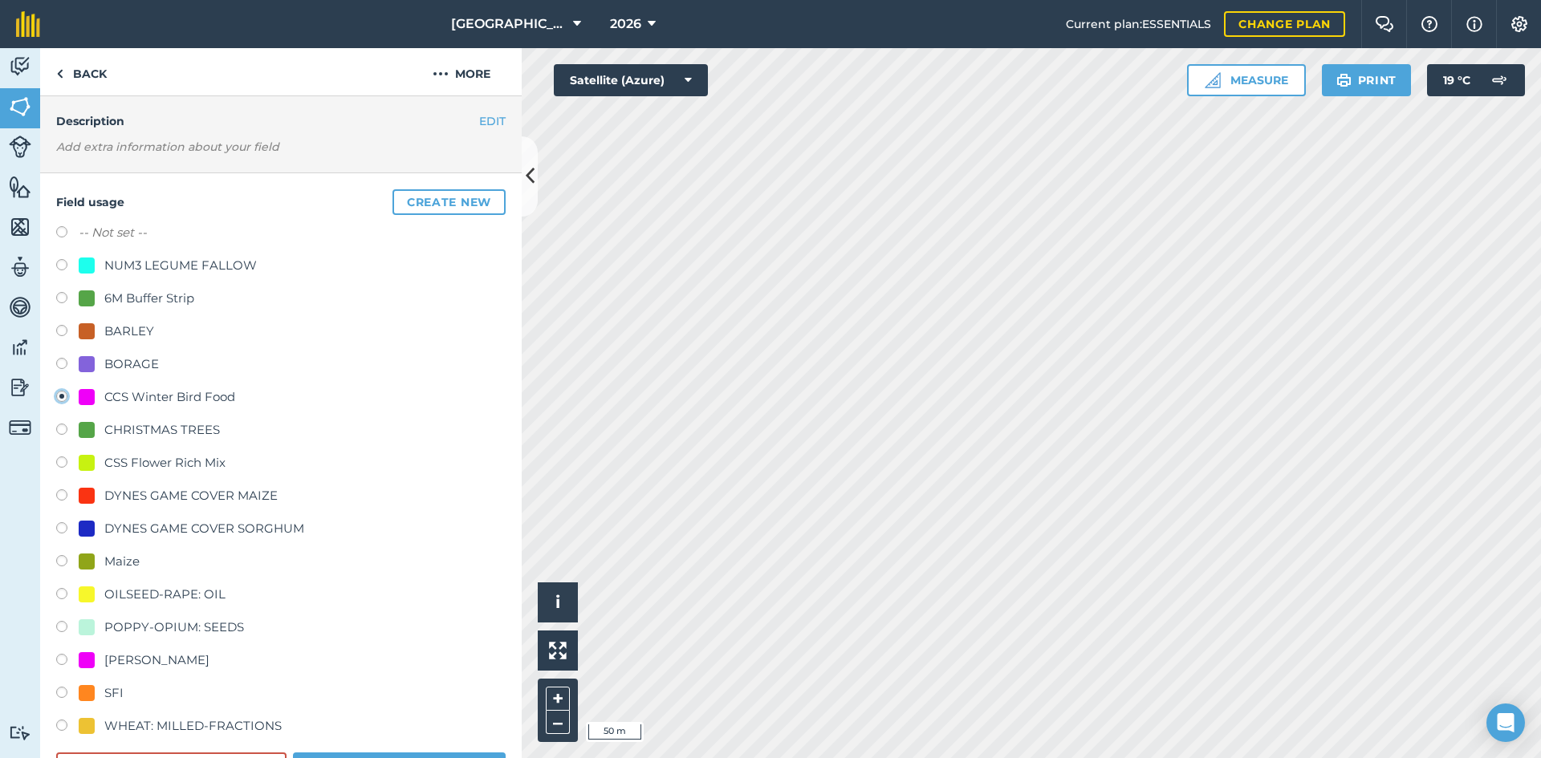
scroll to position [80, 0]
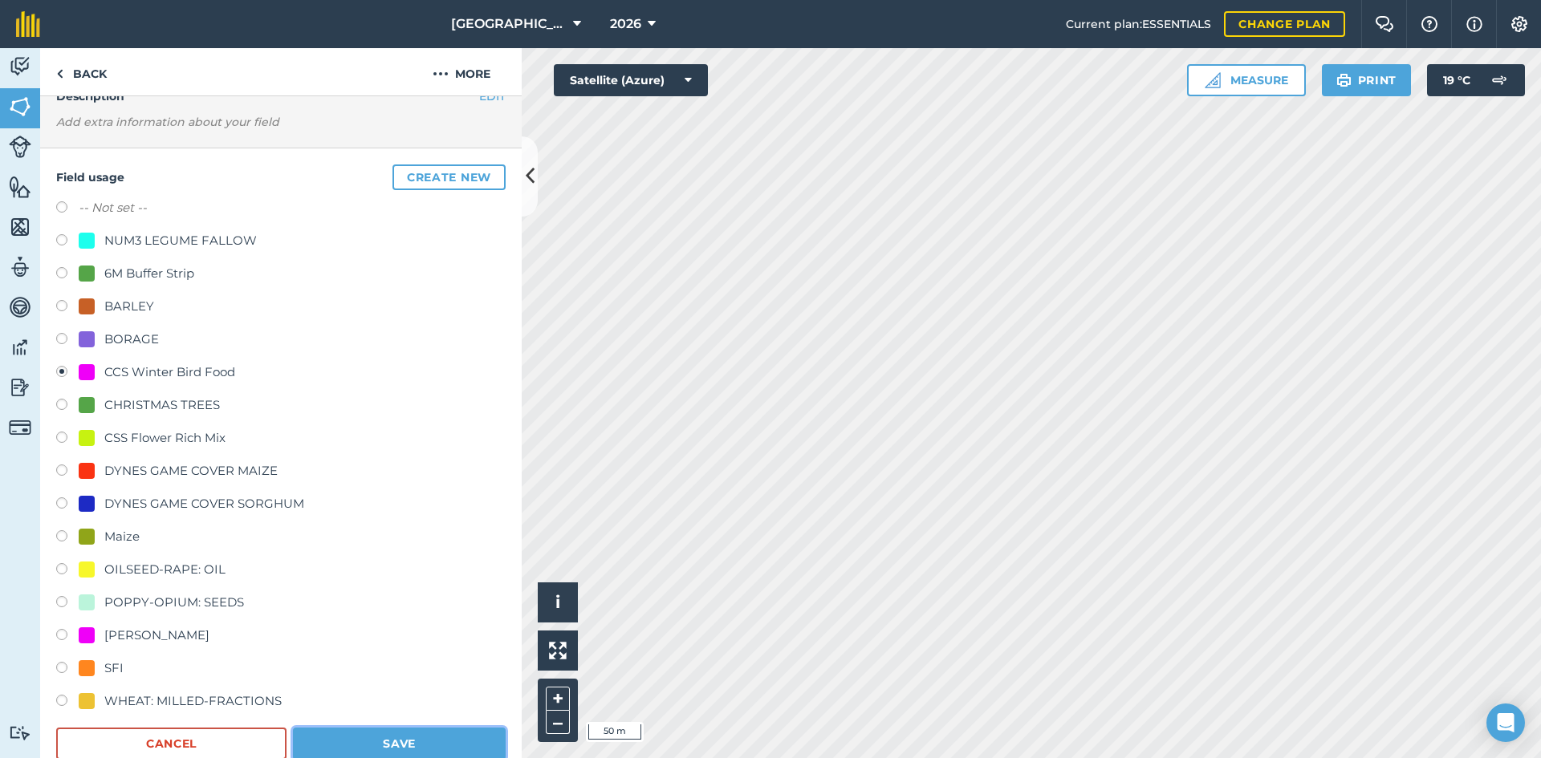
click at [439, 732] on button "Save" at bounding box center [399, 744] width 213 height 32
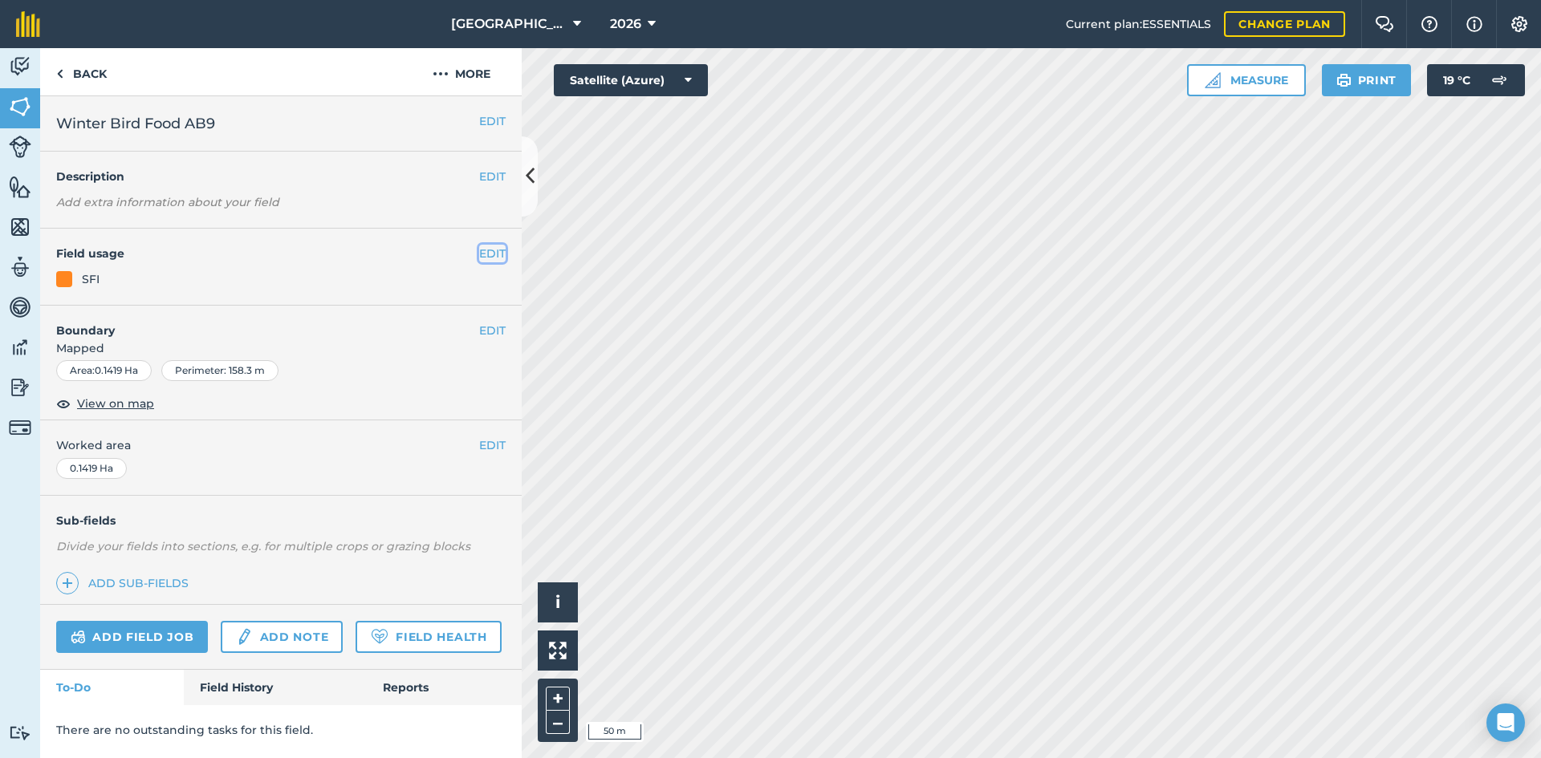
click at [481, 254] on button "EDIT" at bounding box center [492, 254] width 26 height 18
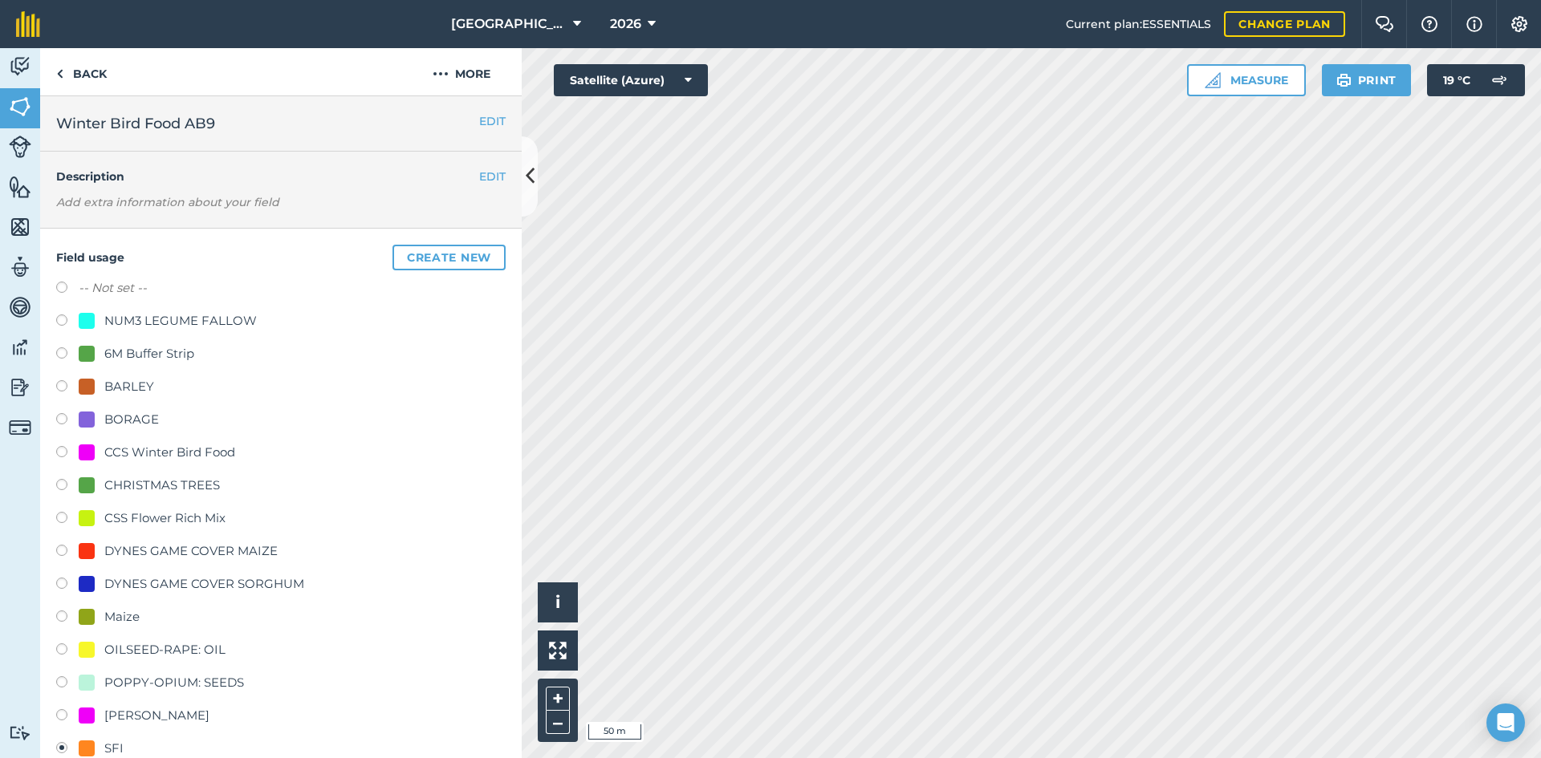
click at [120, 451] on div "CCS Winter Bird Food" at bounding box center [169, 452] width 131 height 19
radio input "true"
radio input "false"
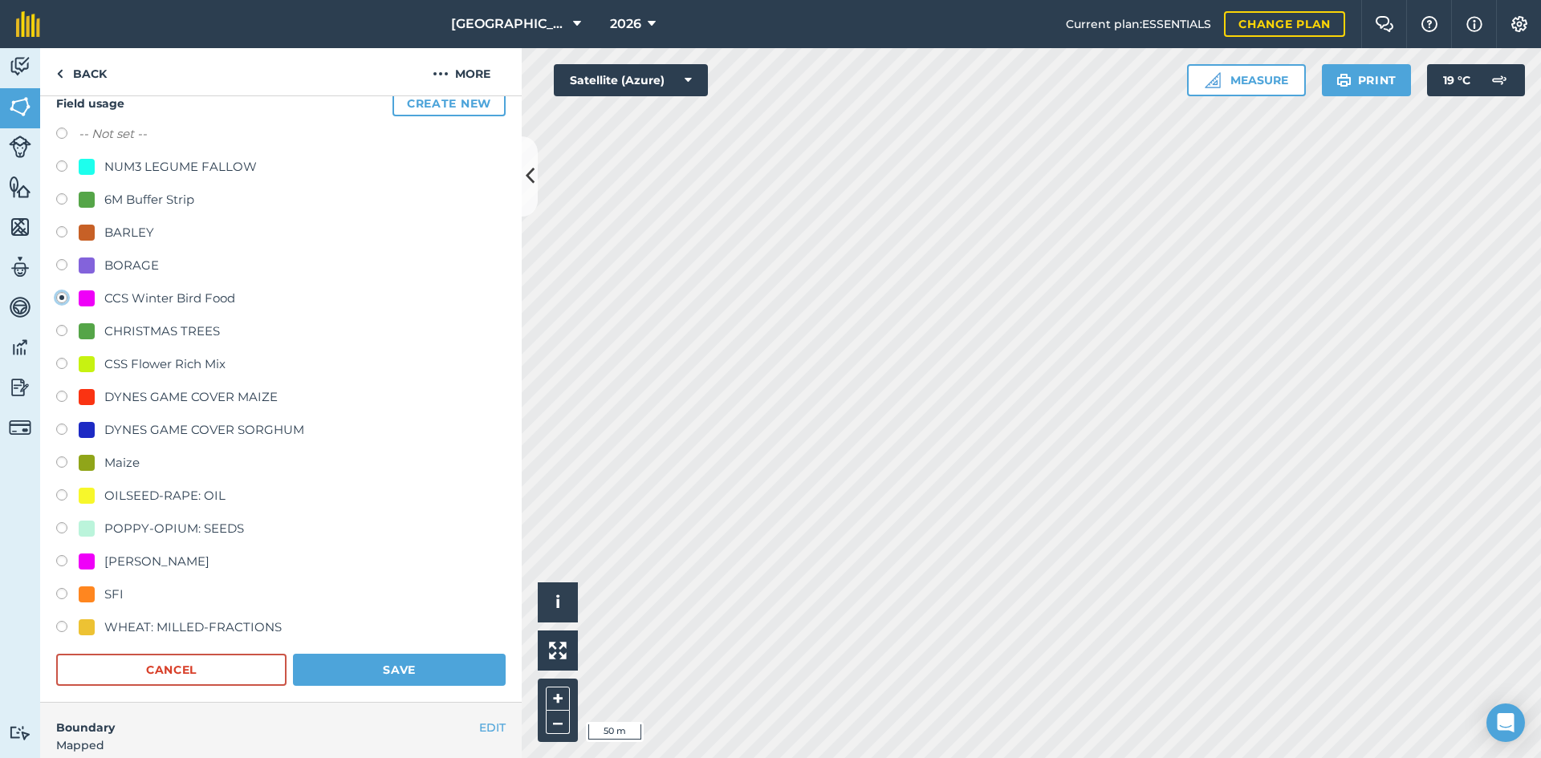
scroll to position [160, 0]
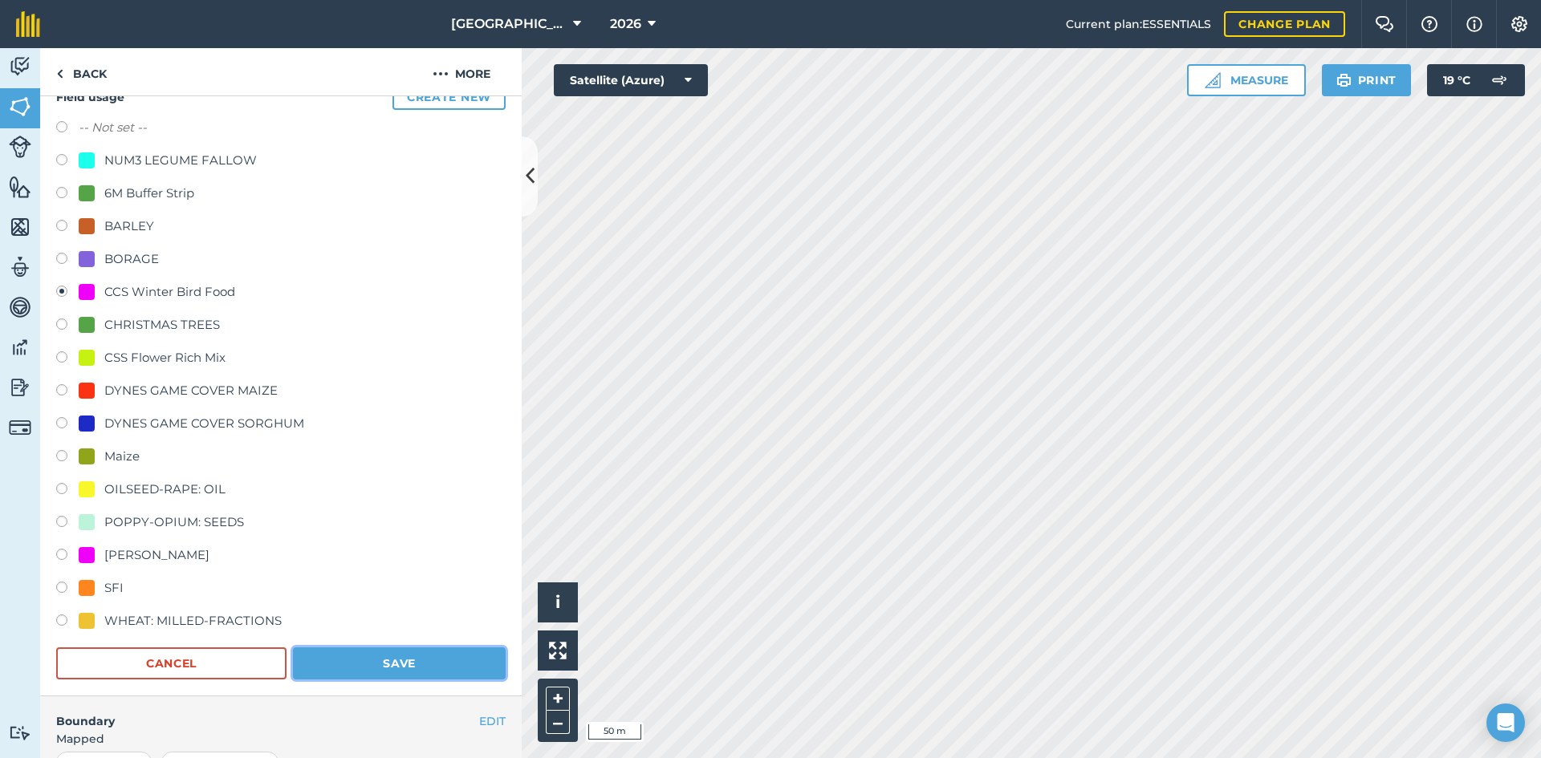
drag, startPoint x: 441, startPoint y: 673, endPoint x: 441, endPoint y: 665, distance: 8.1
click at [441, 672] on button "Save" at bounding box center [399, 664] width 213 height 32
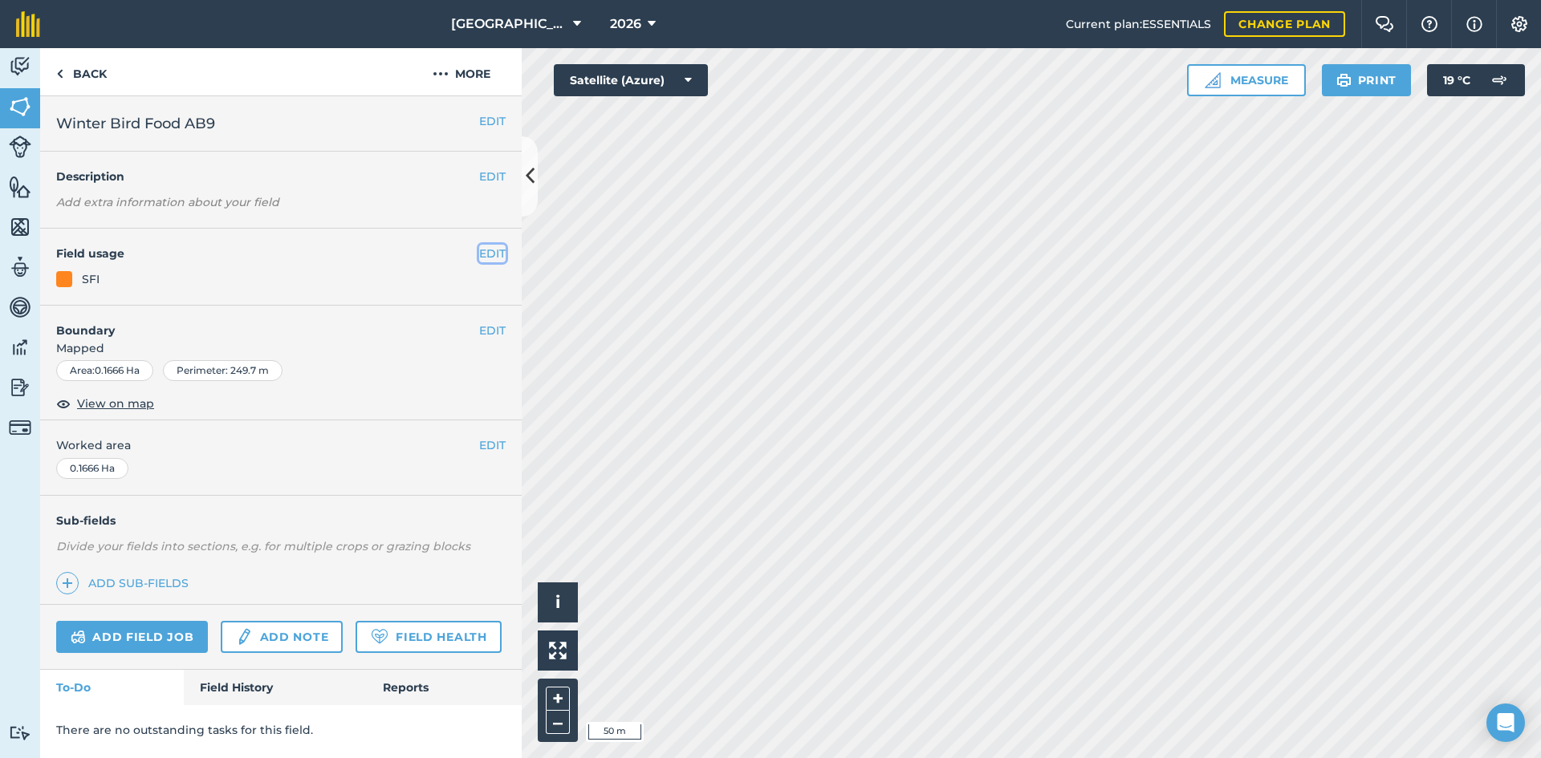
click at [486, 256] on button "EDIT" at bounding box center [492, 254] width 26 height 18
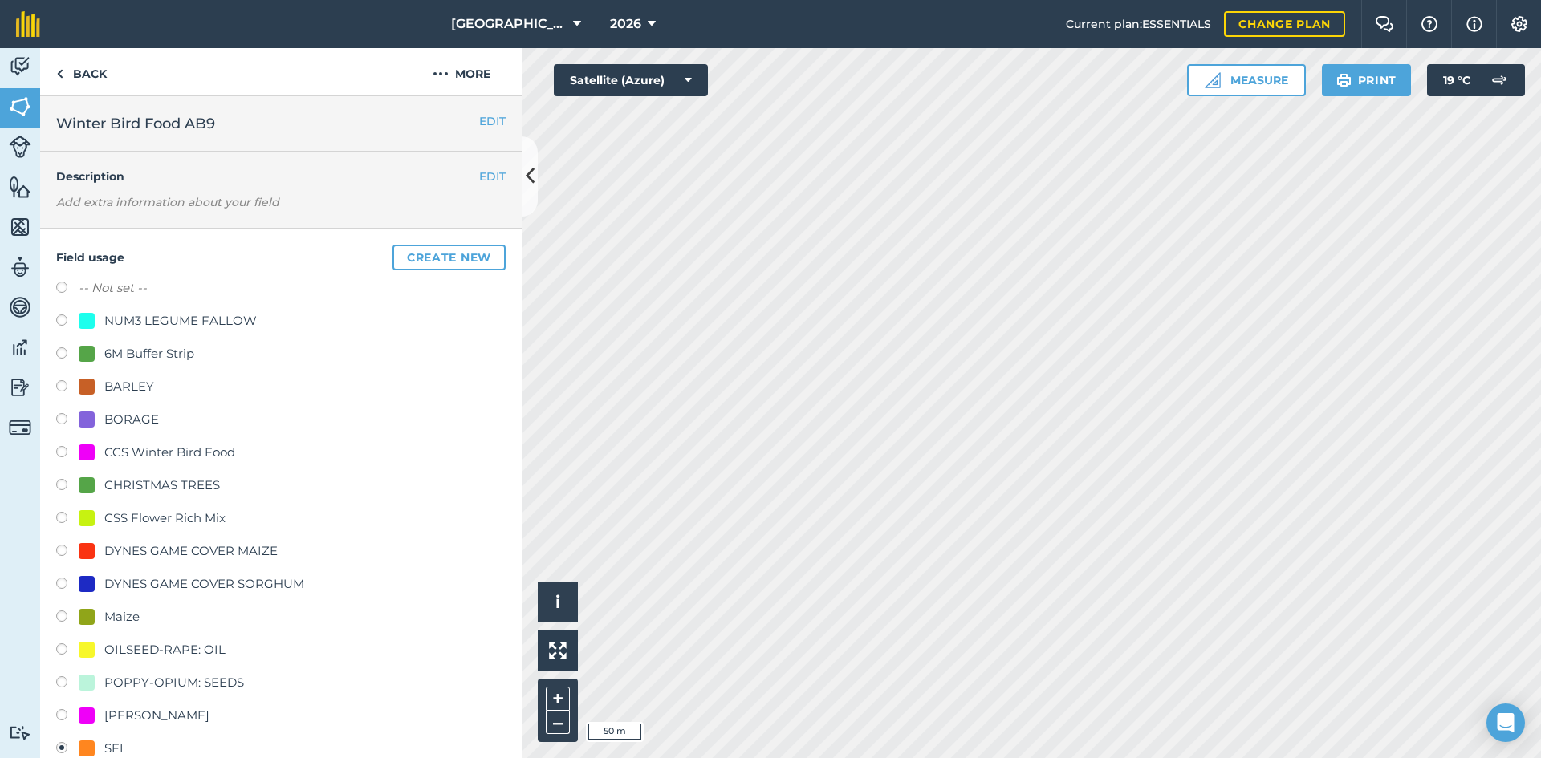
click at [163, 452] on div "CCS Winter Bird Food" at bounding box center [169, 452] width 131 height 19
radio input "true"
radio input "false"
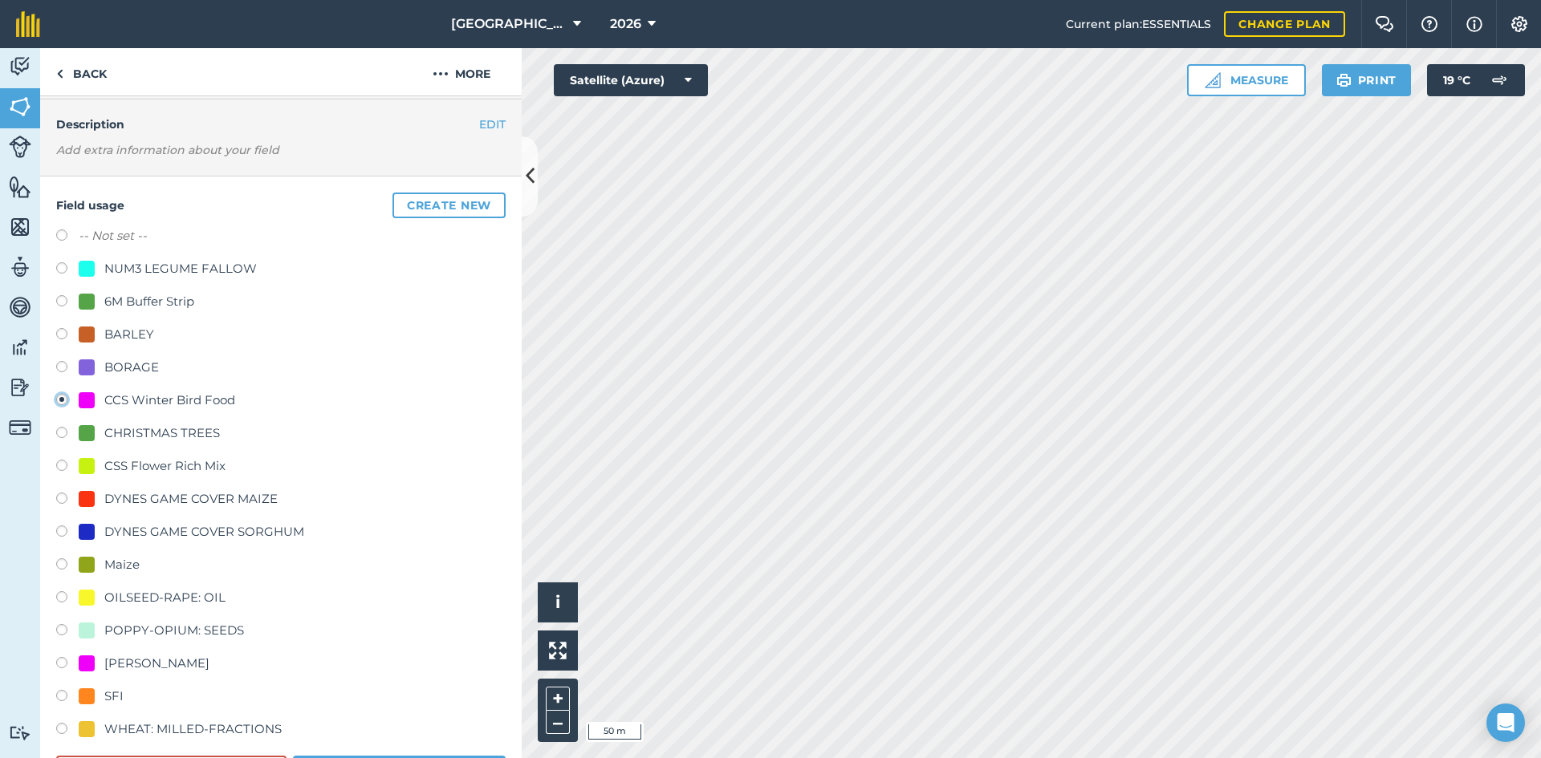
scroll to position [80, 0]
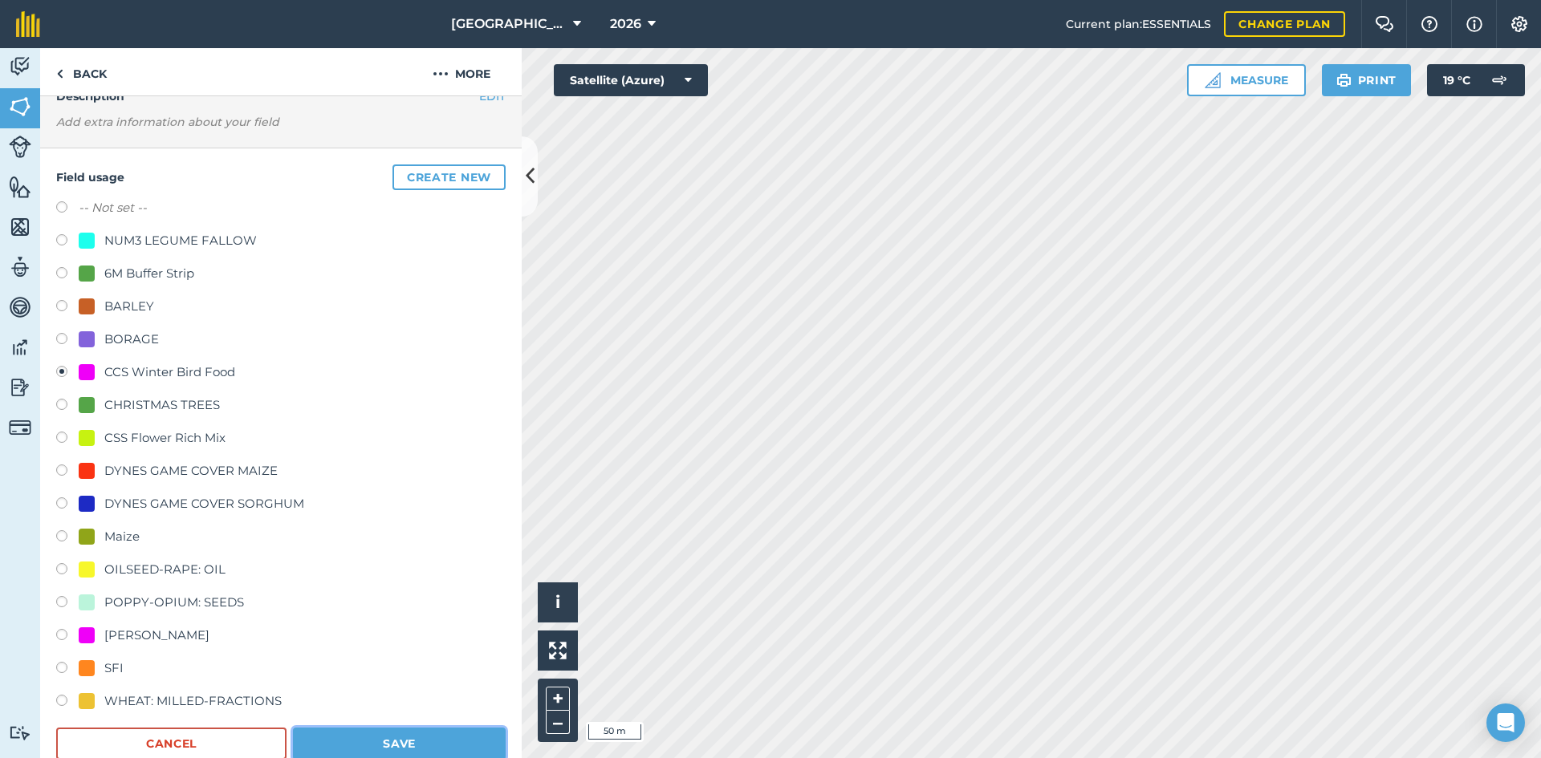
click at [432, 736] on button "Save" at bounding box center [399, 744] width 213 height 32
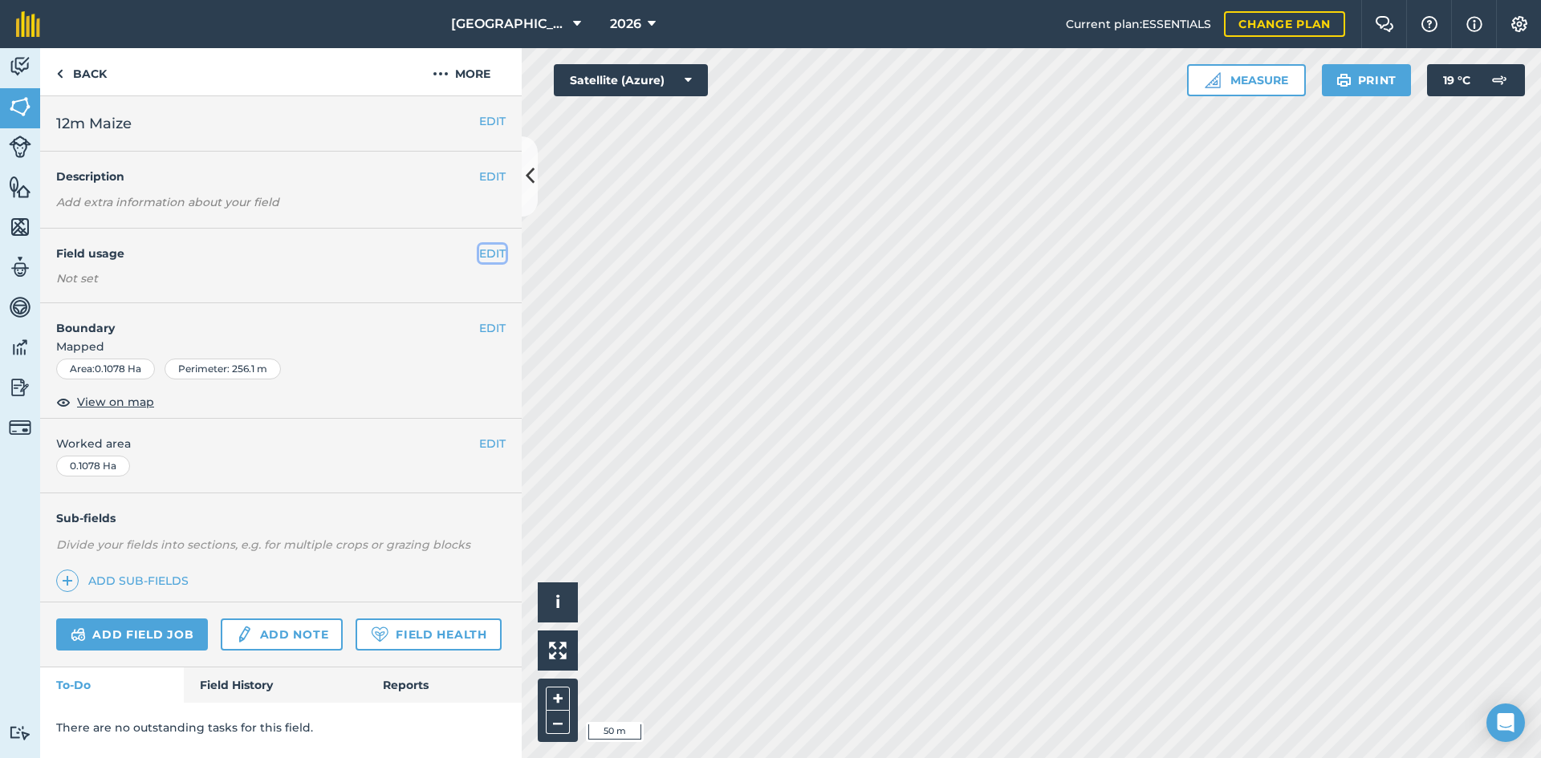
click at [493, 250] on button "EDIT" at bounding box center [492, 254] width 26 height 18
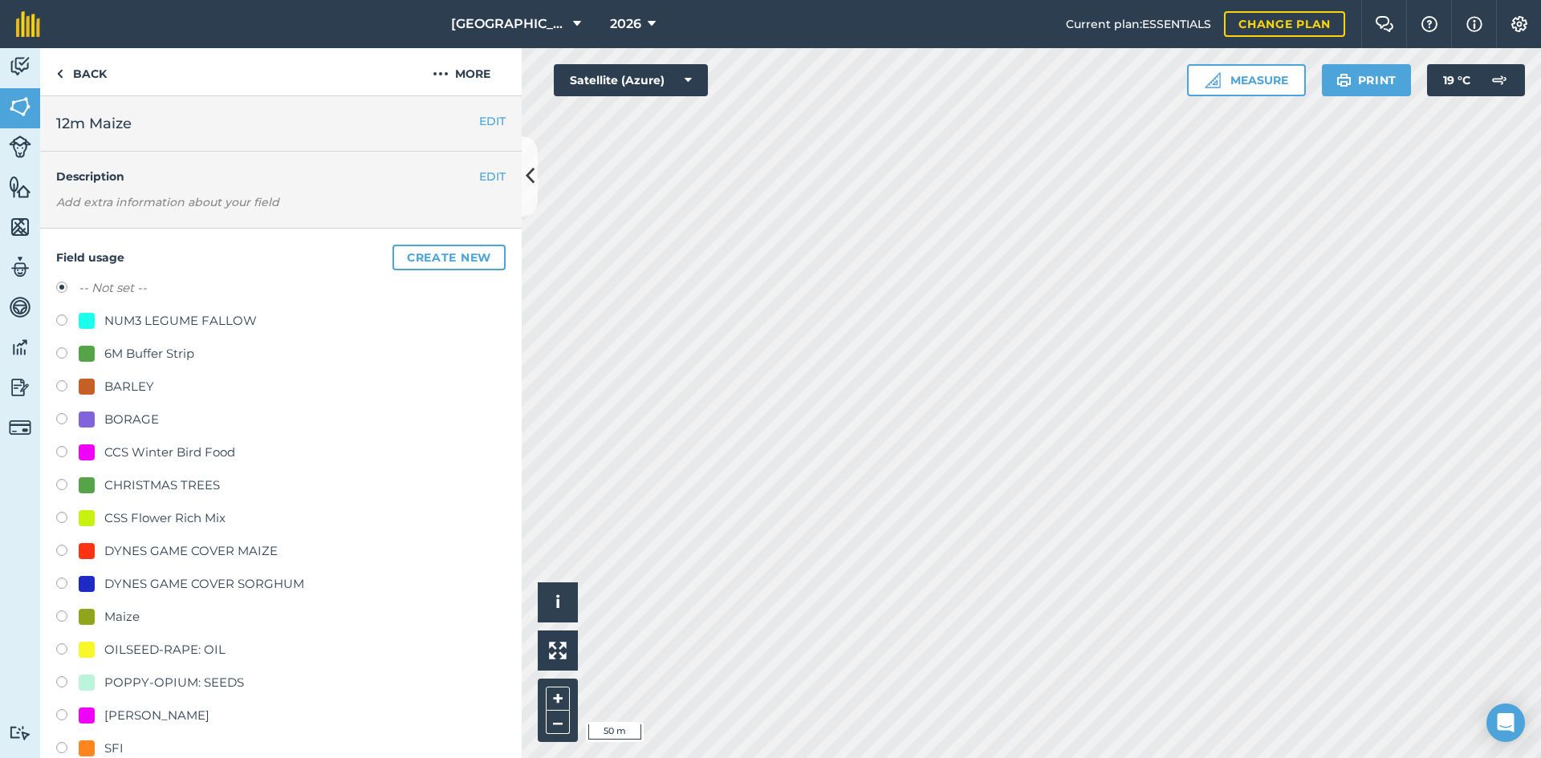
drag, startPoint x: 127, startPoint y: 607, endPoint x: 124, endPoint y: 628, distance: 21.8
click at [125, 625] on div "-- Not set -- NUM3 LEGUME FALLOW 6M Buffer Strip BARLEY BORAGE CCS Winter Bird …" at bounding box center [280, 536] width 449 height 517
click at [126, 619] on div "Maize" at bounding box center [121, 616] width 35 height 19
radio input "true"
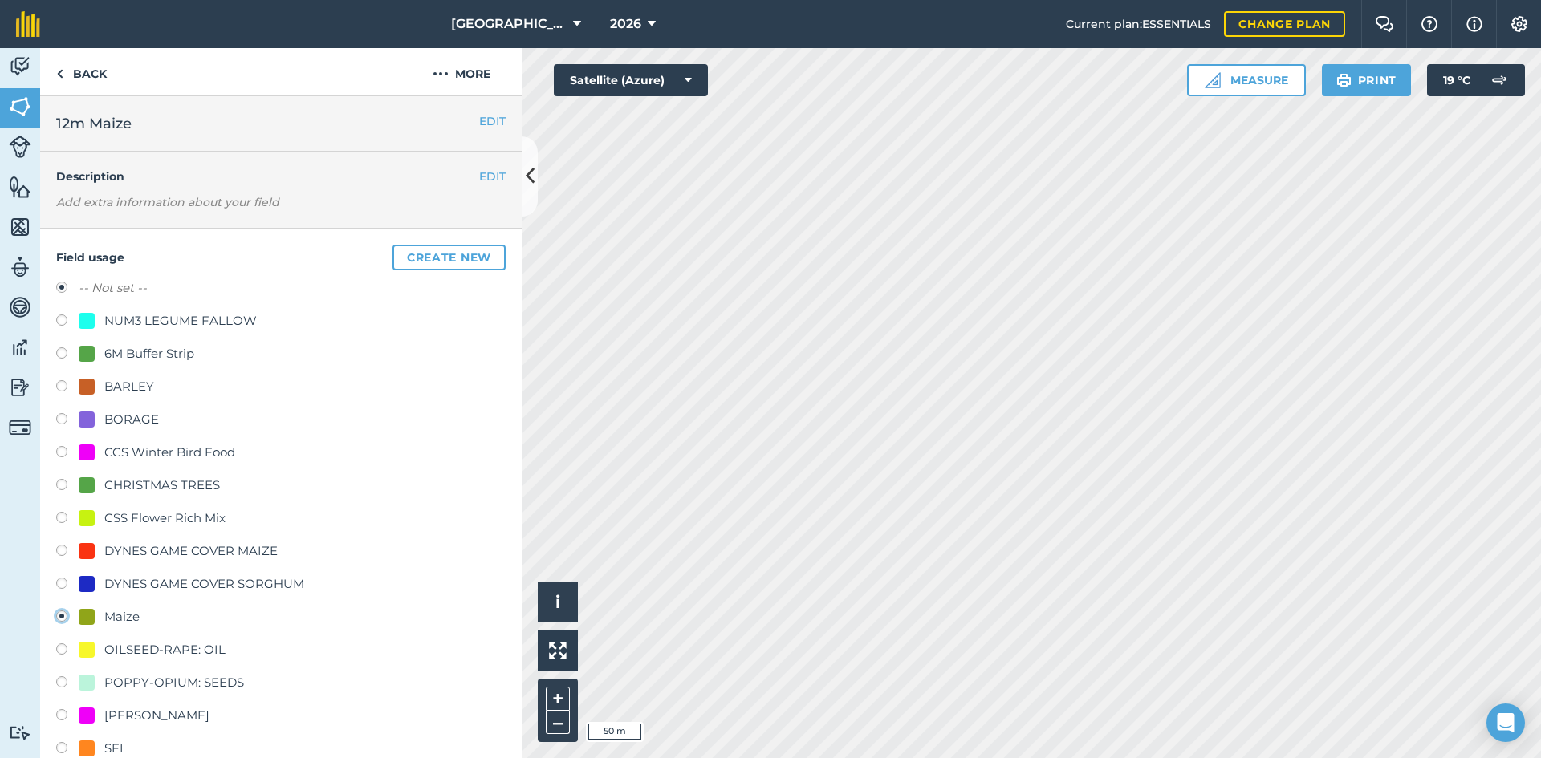
radio input "false"
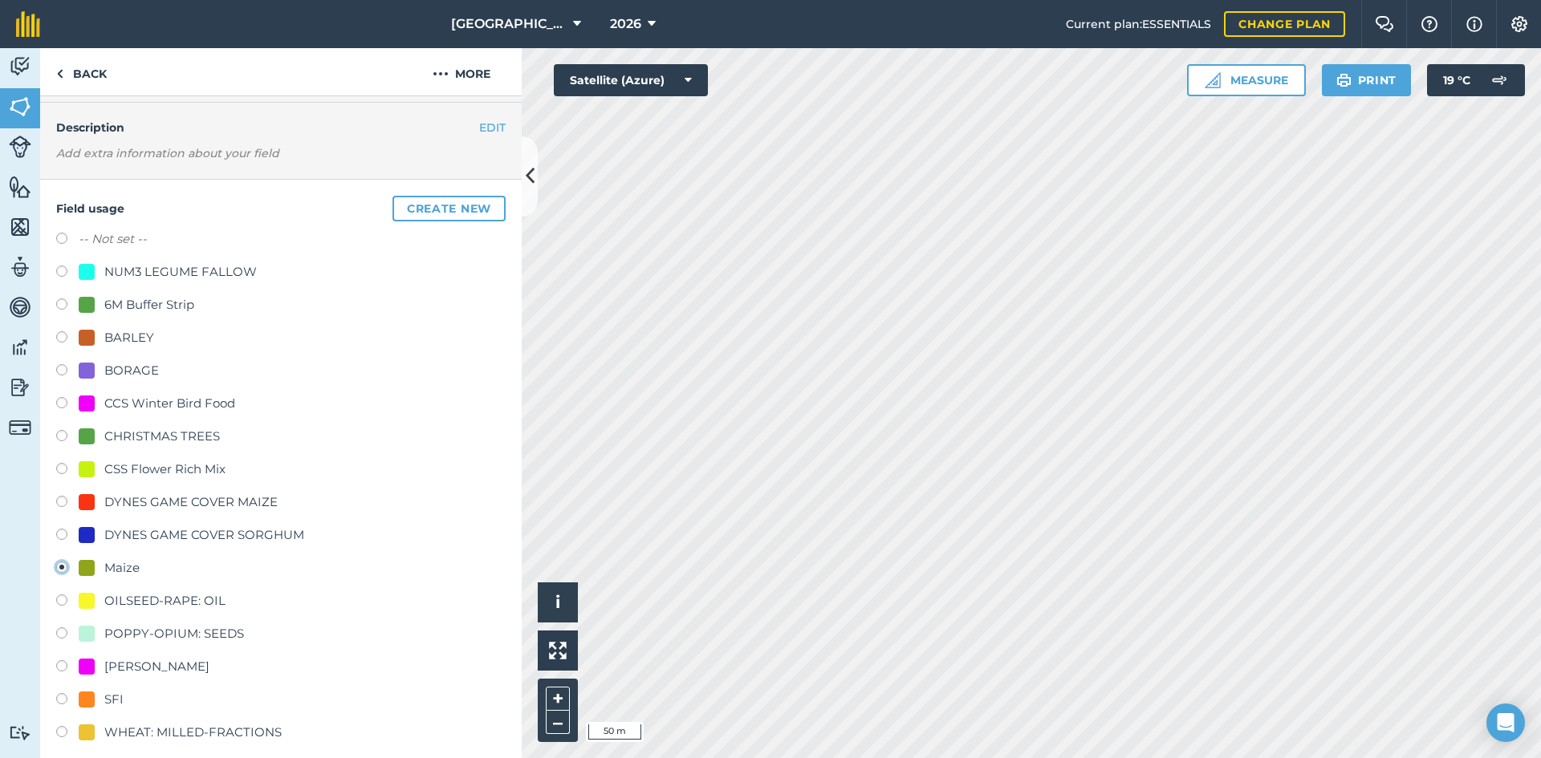
scroll to position [160, 0]
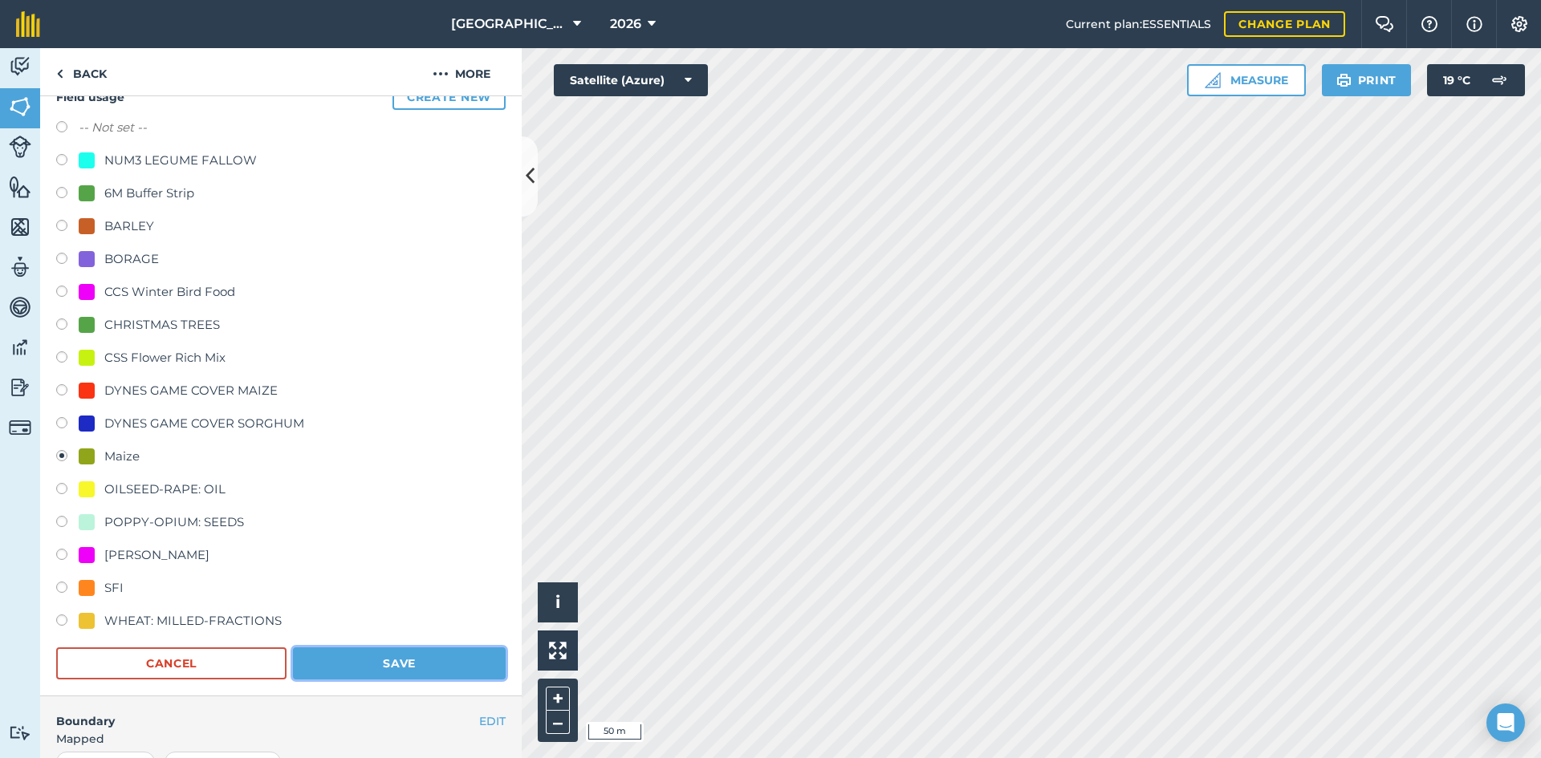
click at [467, 655] on button "Save" at bounding box center [399, 664] width 213 height 32
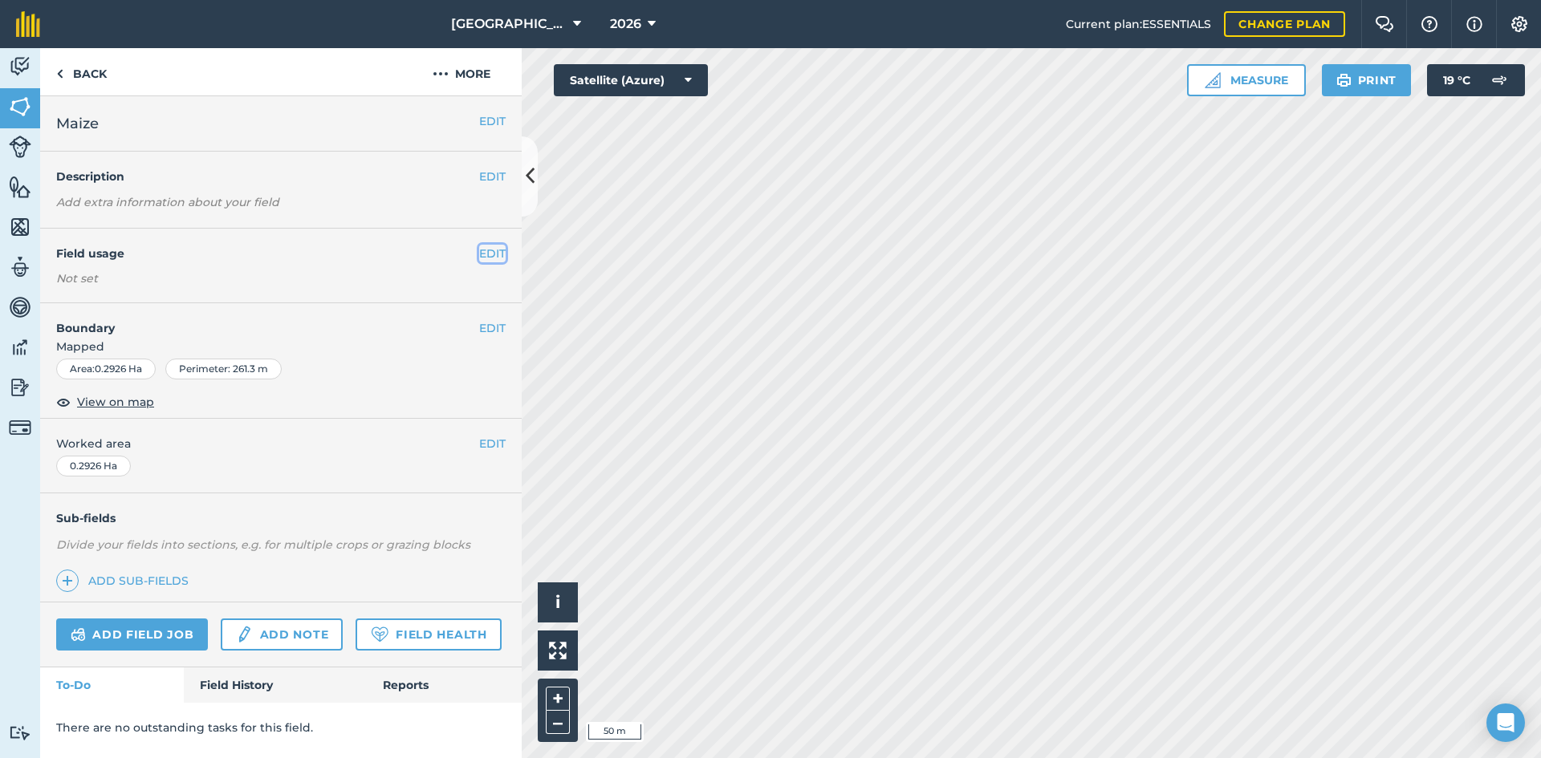
click at [492, 252] on button "EDIT" at bounding box center [492, 254] width 26 height 18
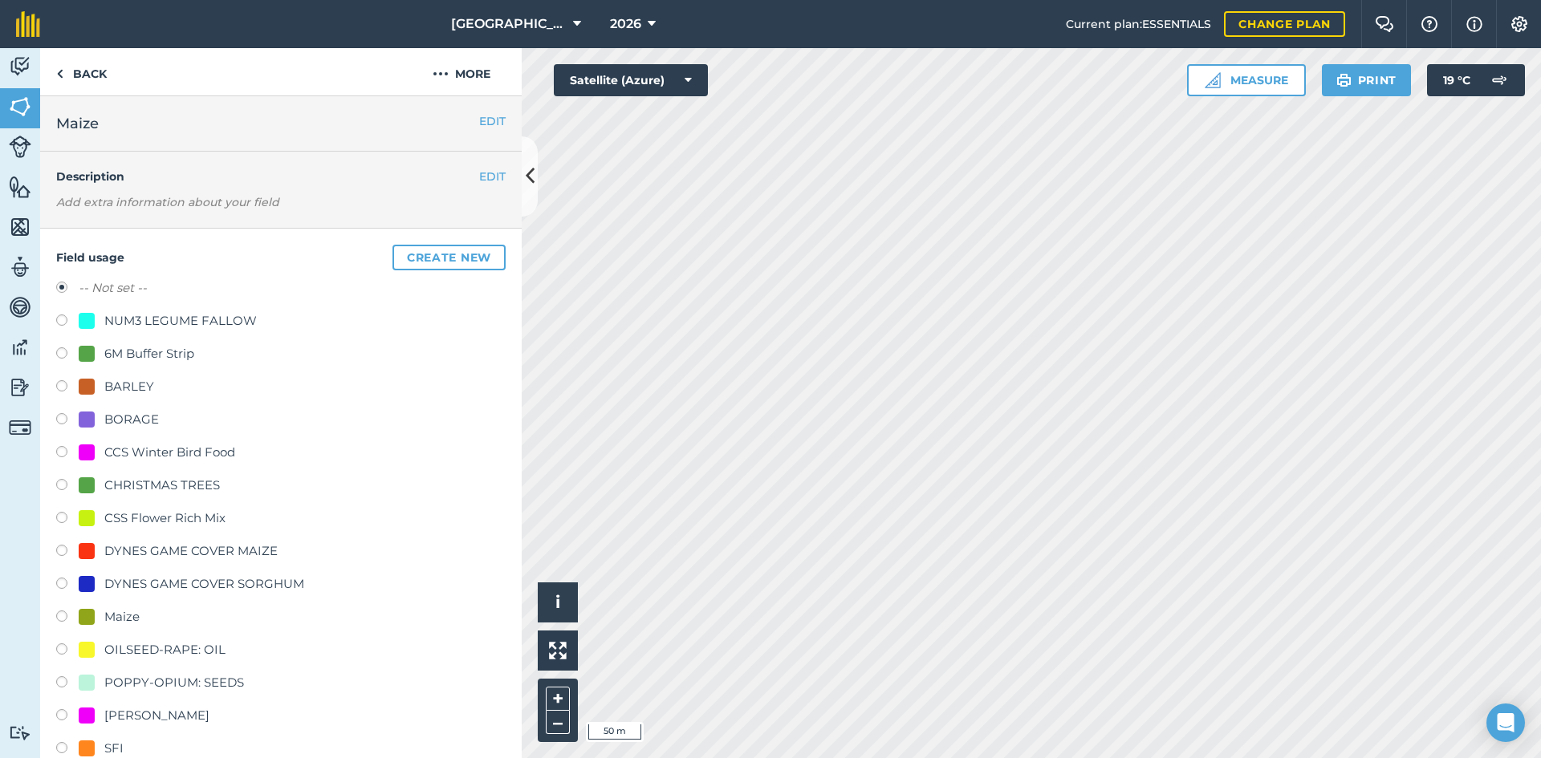
click at [116, 615] on div "Maize" at bounding box center [121, 616] width 35 height 19
radio input "true"
radio input "false"
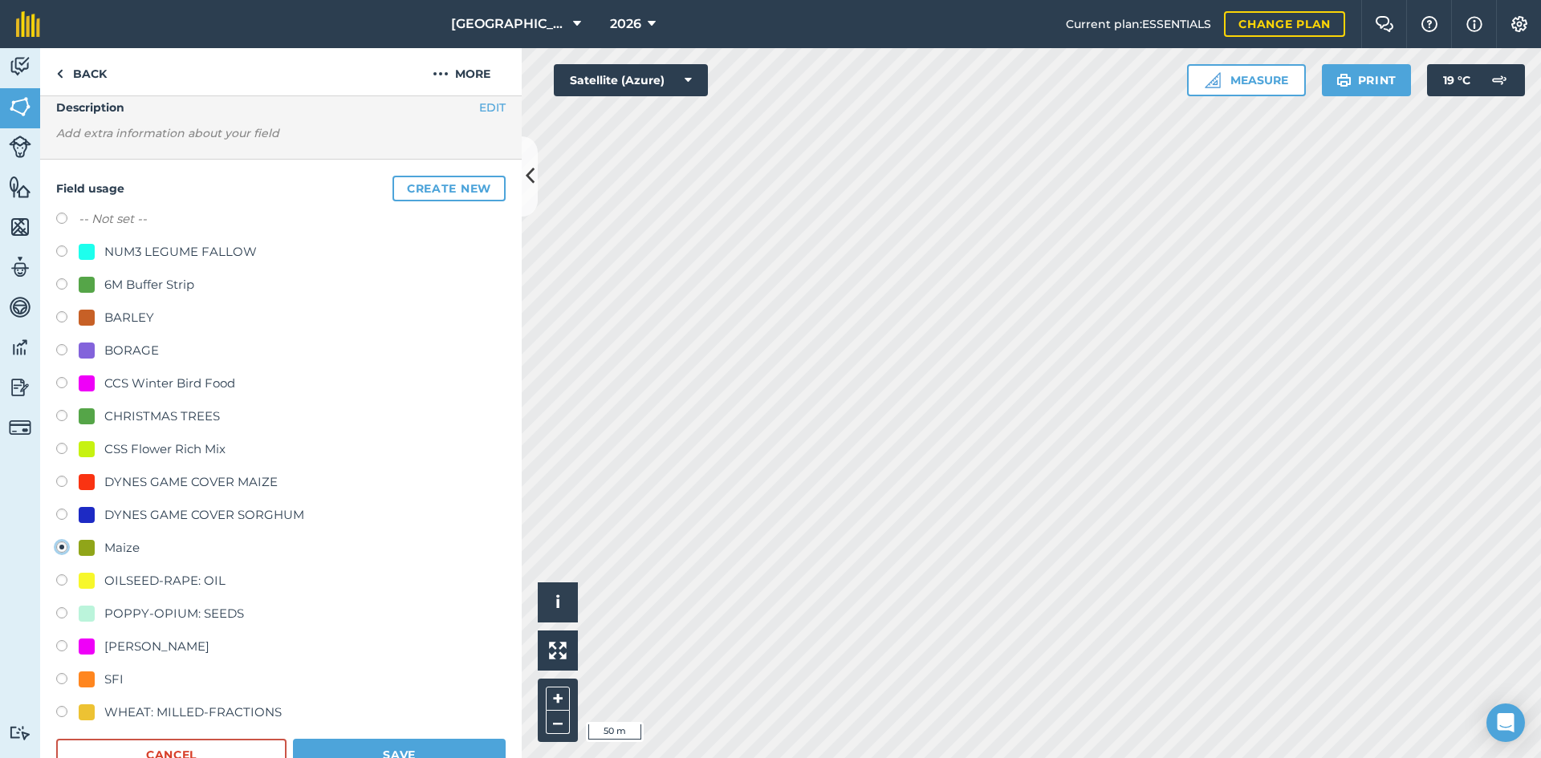
scroll to position [160, 0]
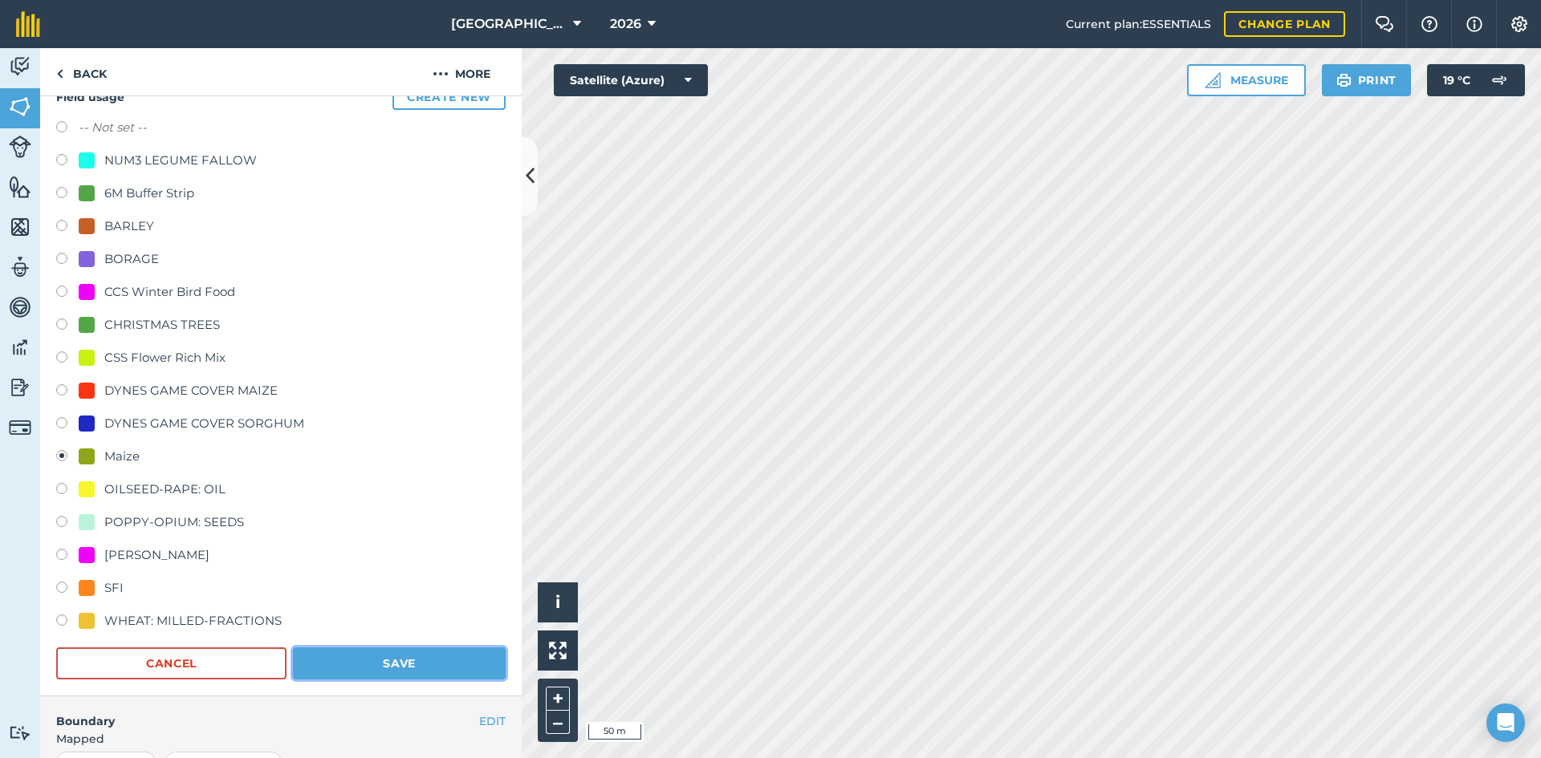
click at [398, 671] on button "Save" at bounding box center [399, 664] width 213 height 32
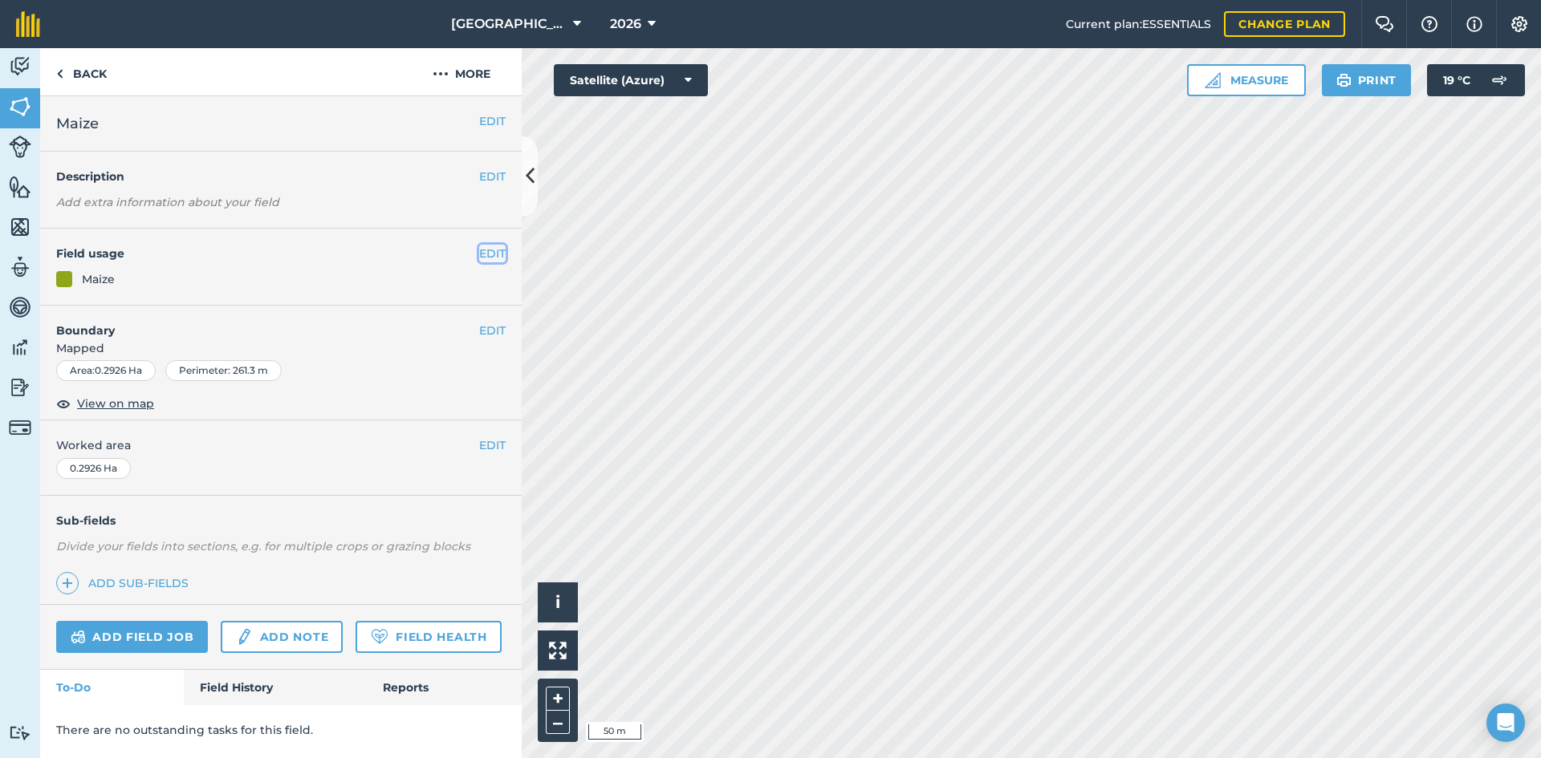
click at [500, 261] on button "EDIT" at bounding box center [492, 254] width 26 height 18
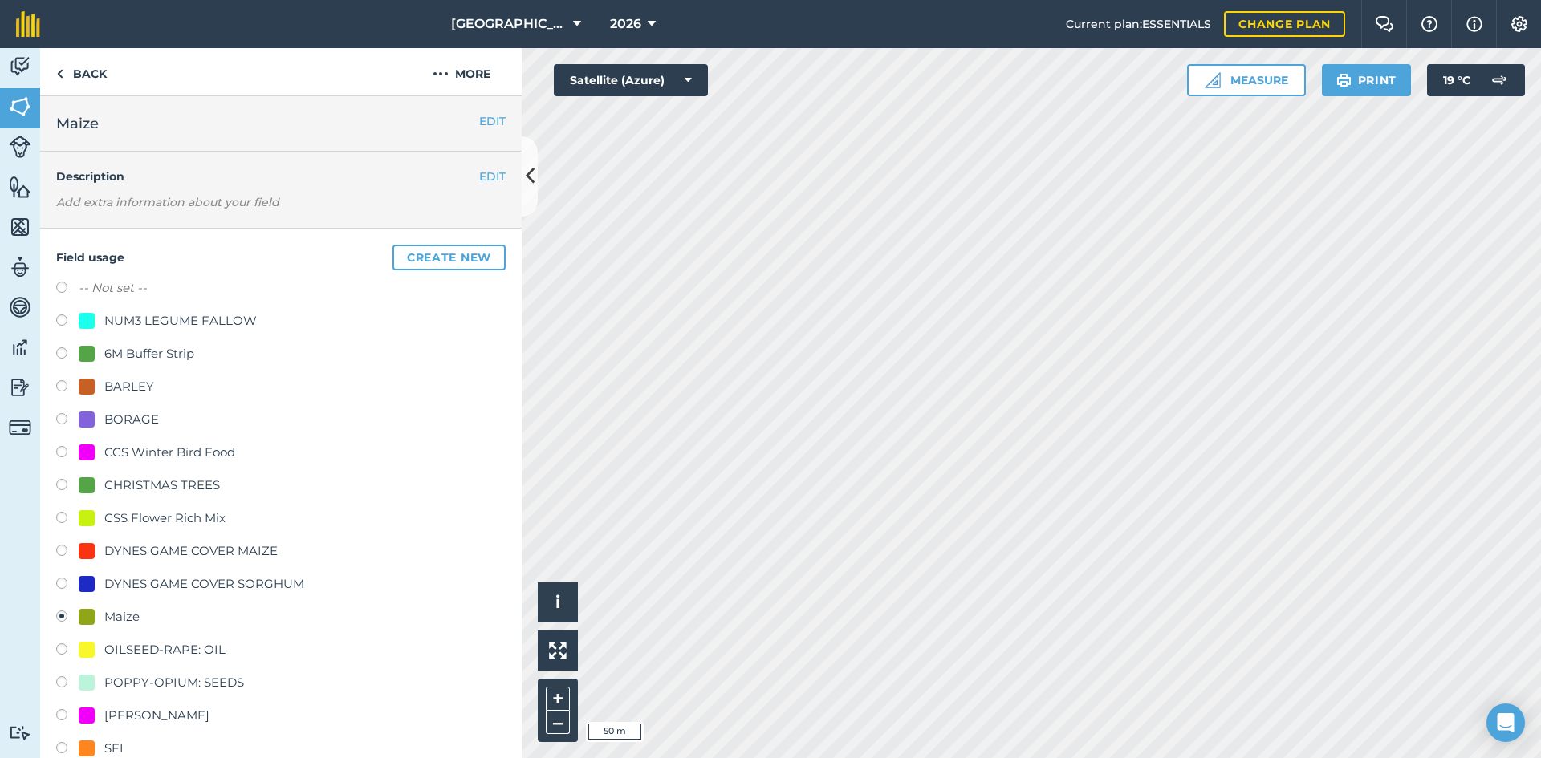
click at [187, 449] on div "CCS Winter Bird Food" at bounding box center [169, 452] width 131 height 19
radio input "true"
radio input "false"
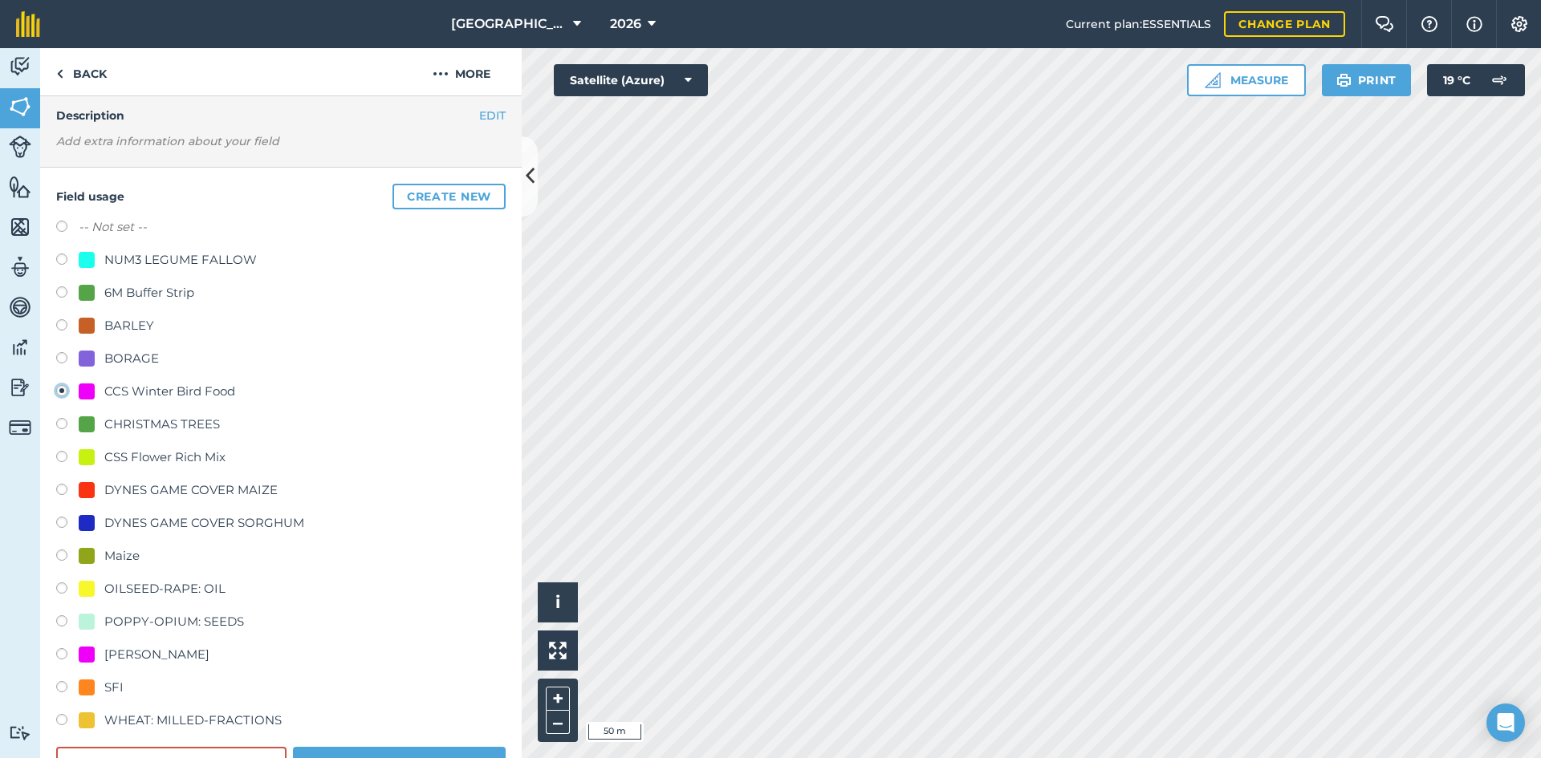
scroll to position [160, 0]
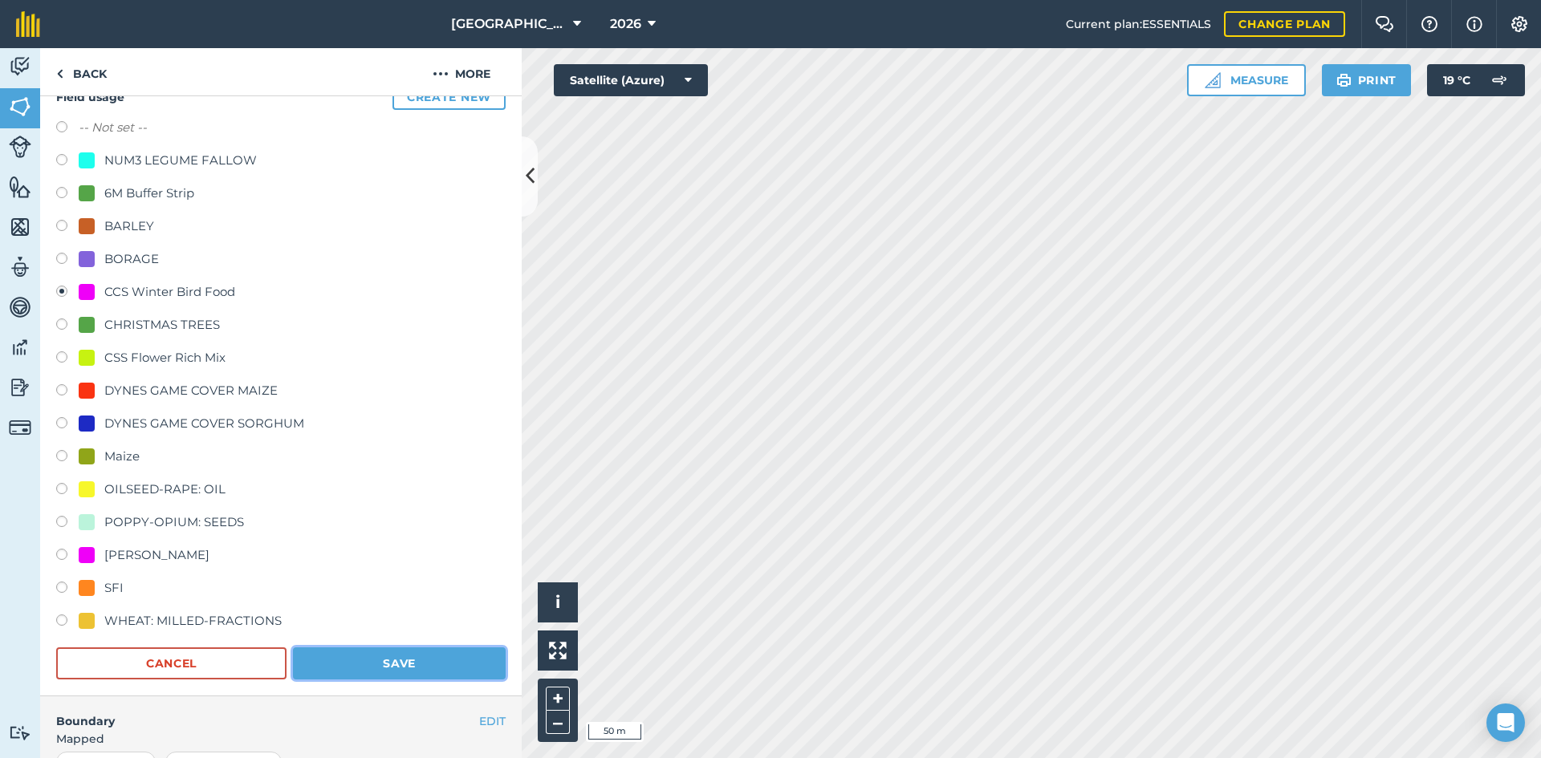
click at [418, 661] on button "Save" at bounding box center [399, 664] width 213 height 32
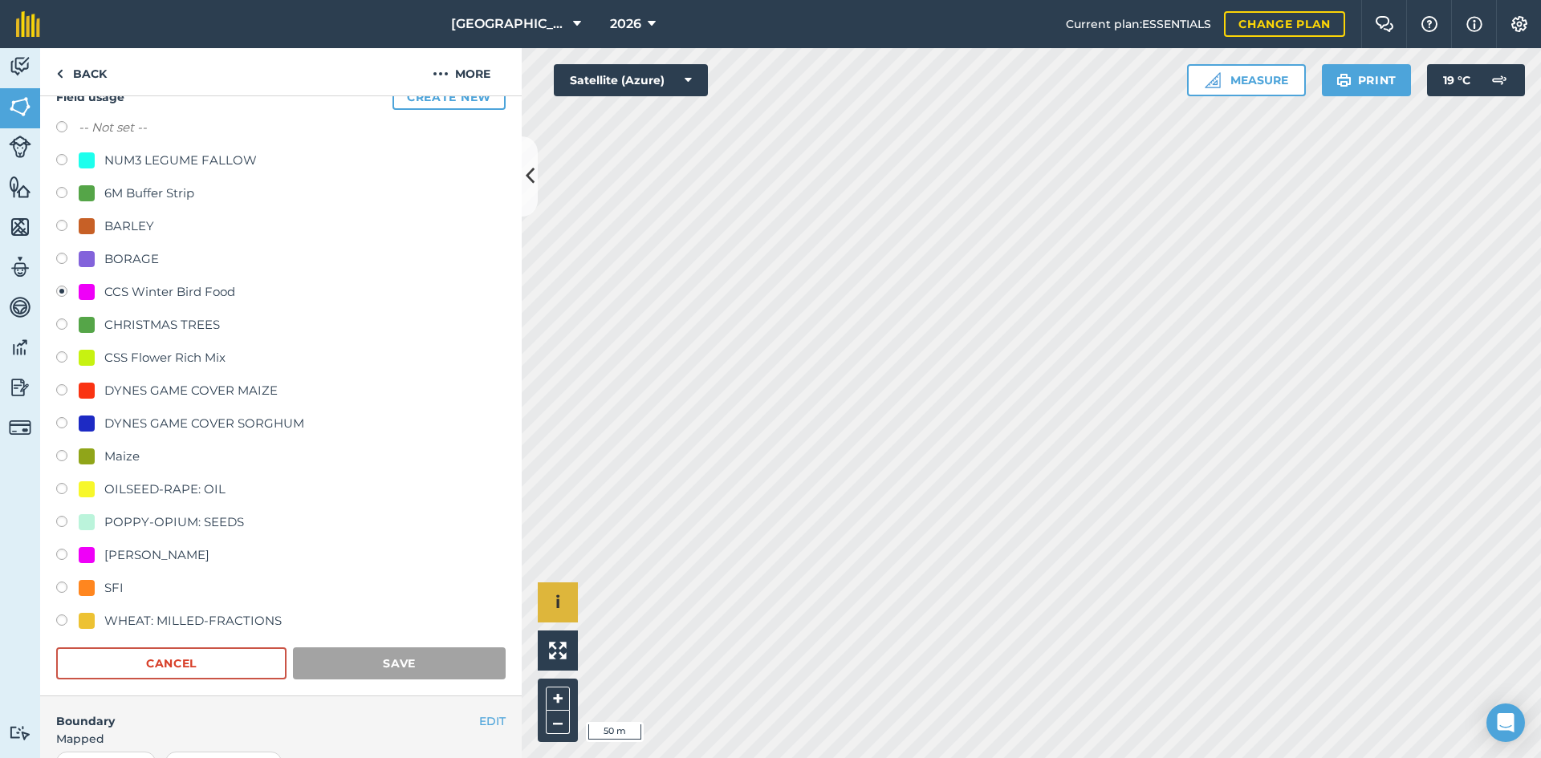
scroll to position [0, 0]
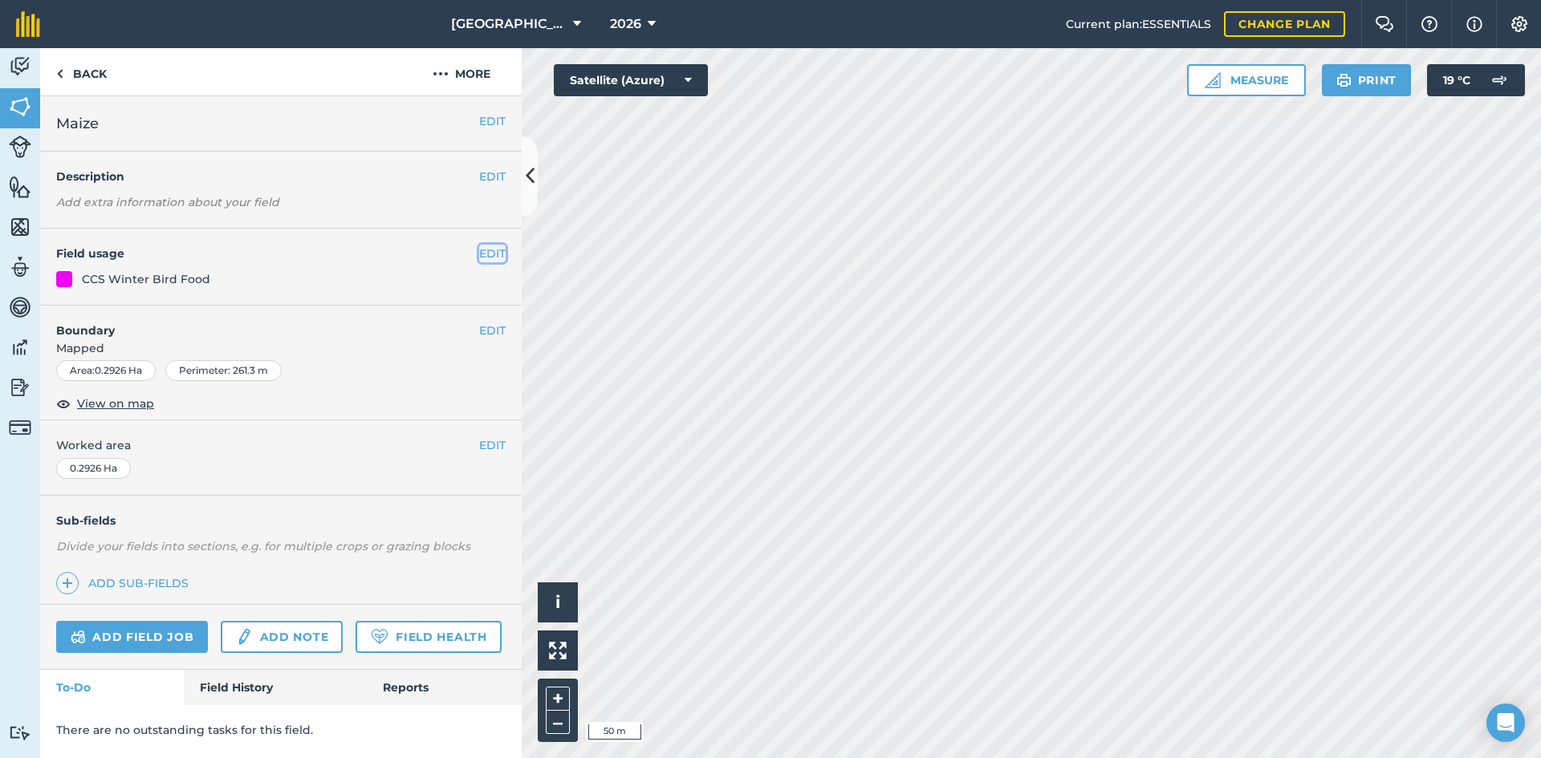
click at [495, 250] on button "EDIT" at bounding box center [492, 254] width 26 height 18
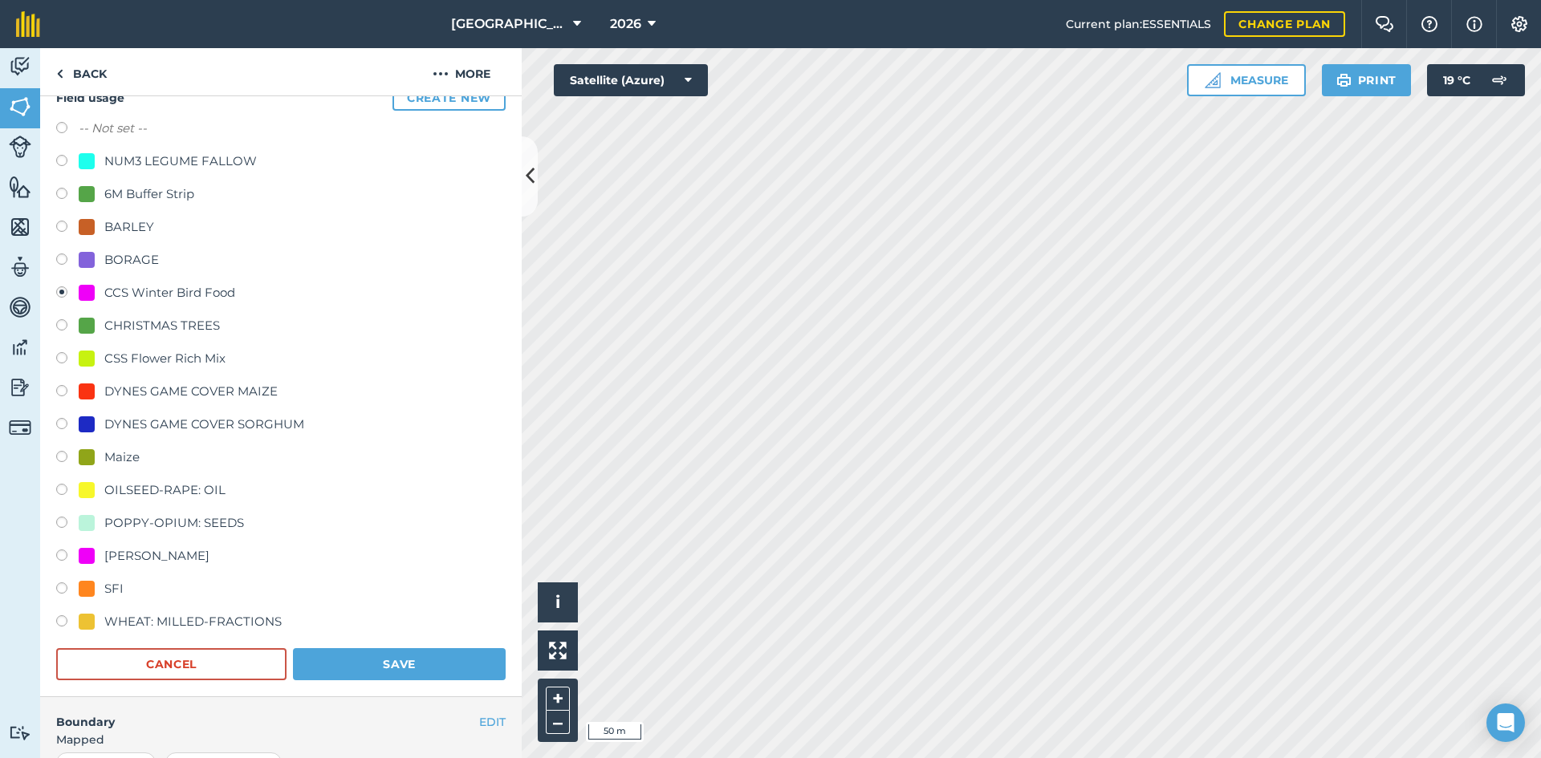
scroll to position [160, 0]
click at [107, 450] on div "Maize" at bounding box center [121, 456] width 35 height 19
radio input "true"
radio input "false"
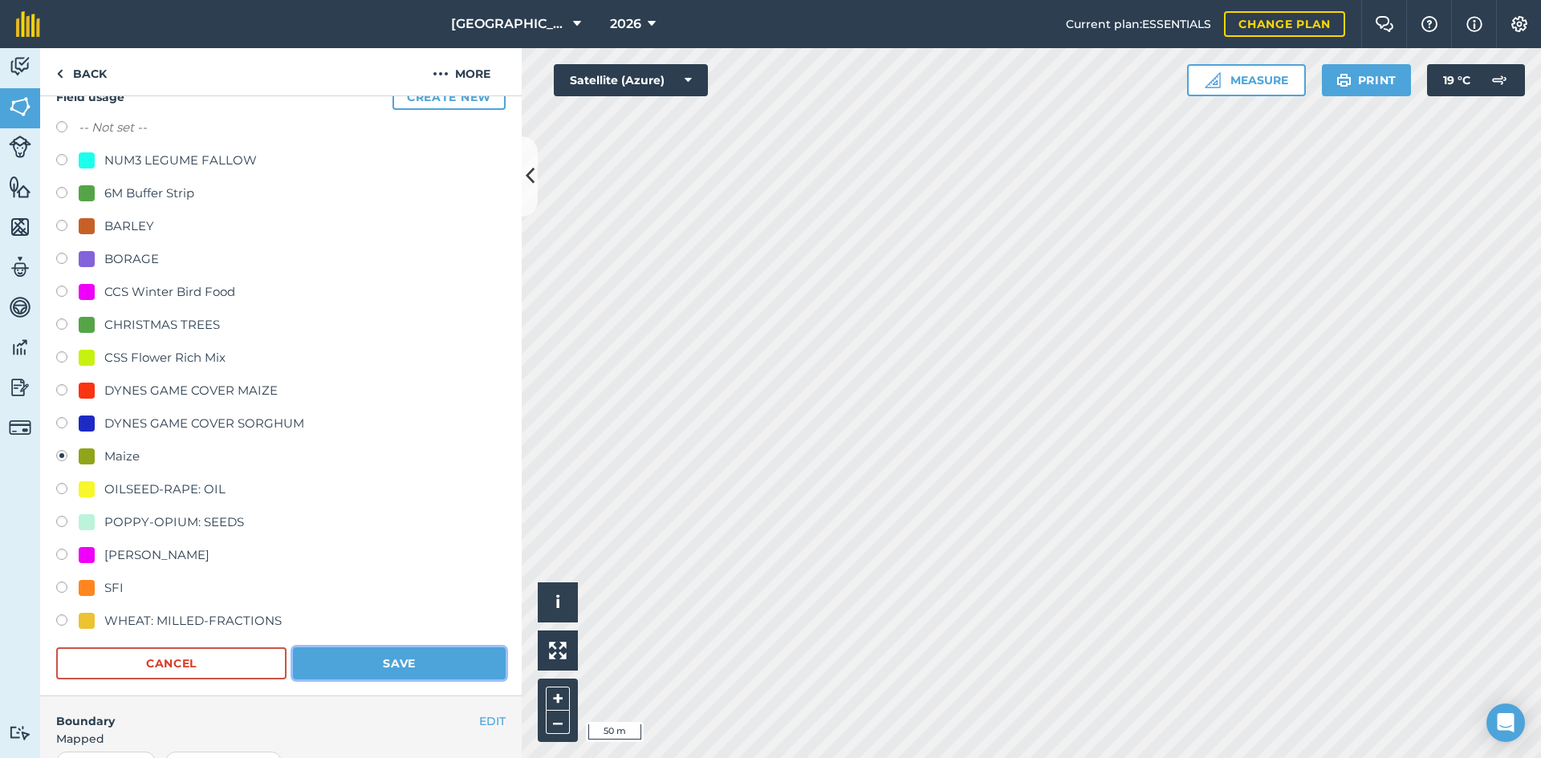
click at [311, 670] on button "Save" at bounding box center [399, 664] width 213 height 32
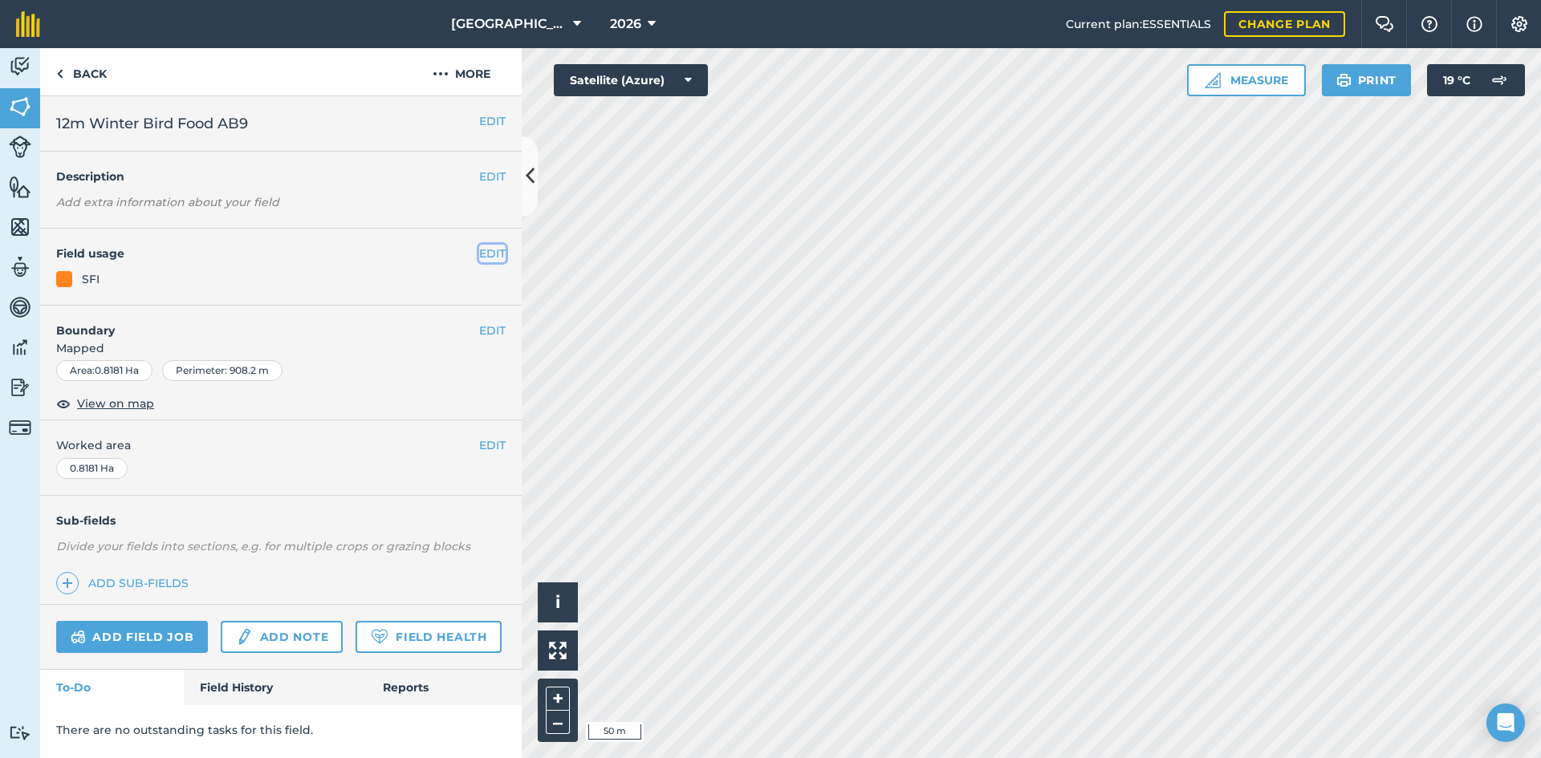
click at [500, 254] on button "EDIT" at bounding box center [492, 254] width 26 height 18
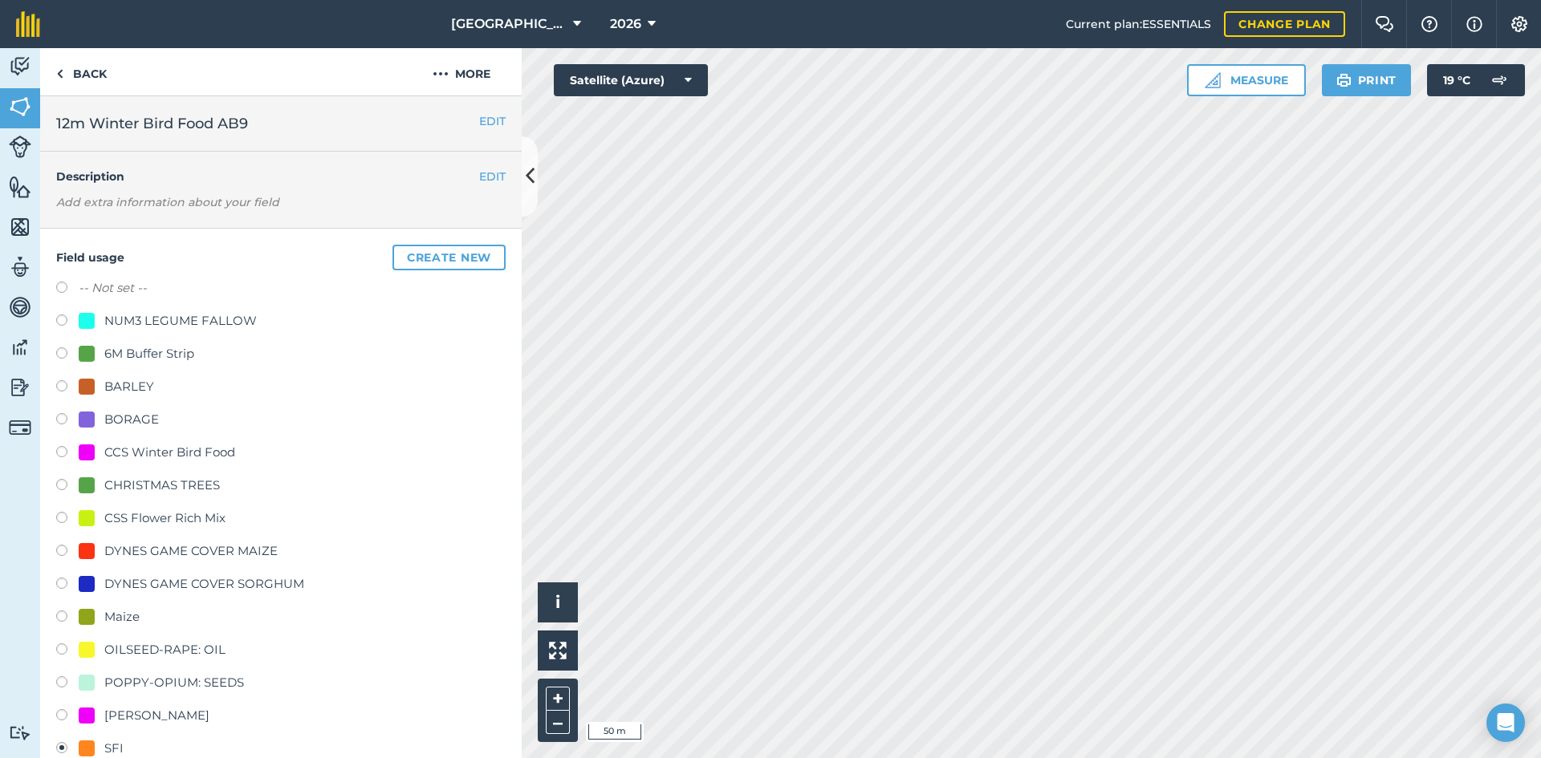
click at [156, 451] on div "CCS Winter Bird Food" at bounding box center [169, 452] width 131 height 19
radio input "true"
radio input "false"
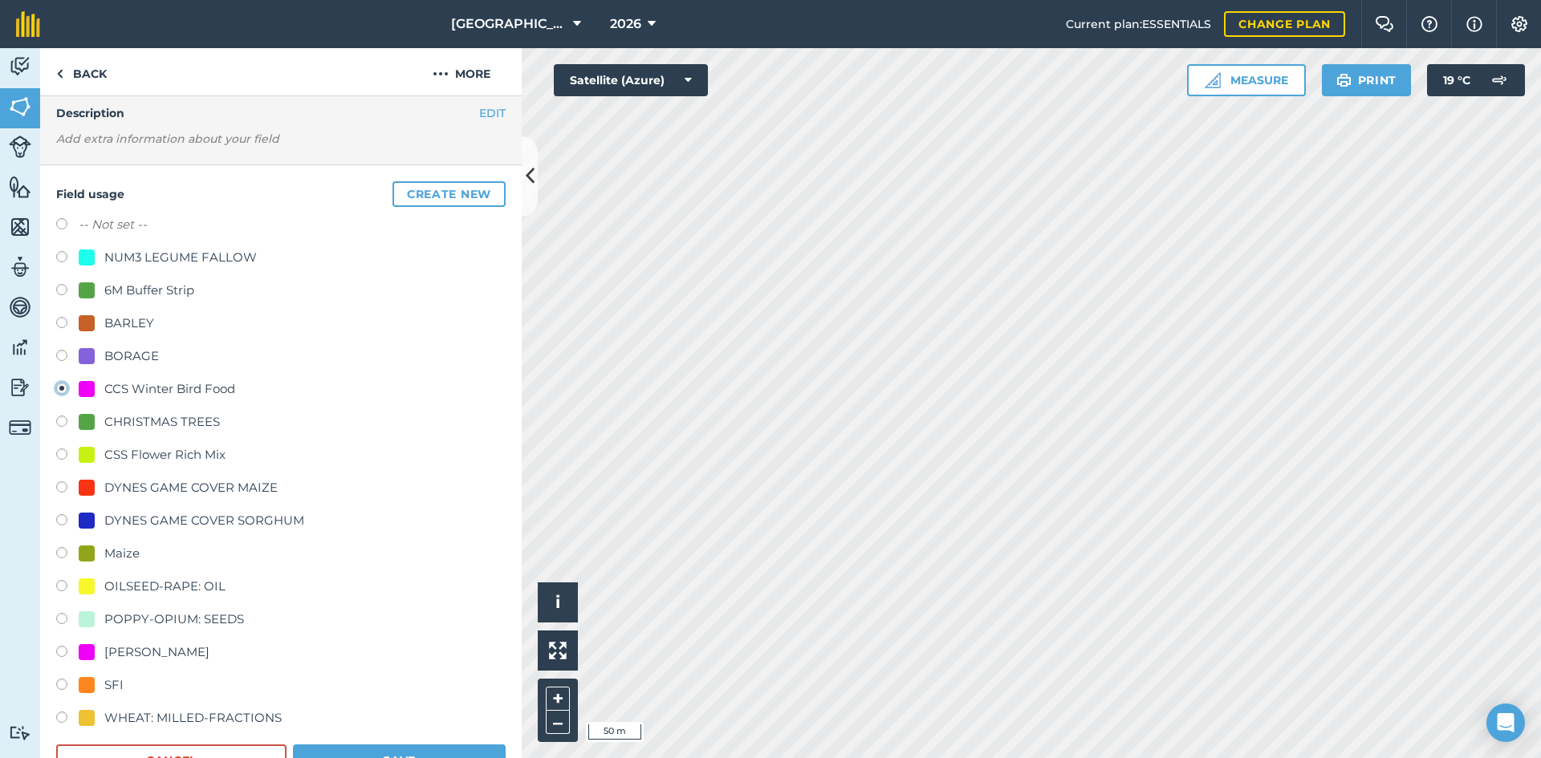
scroll to position [160, 0]
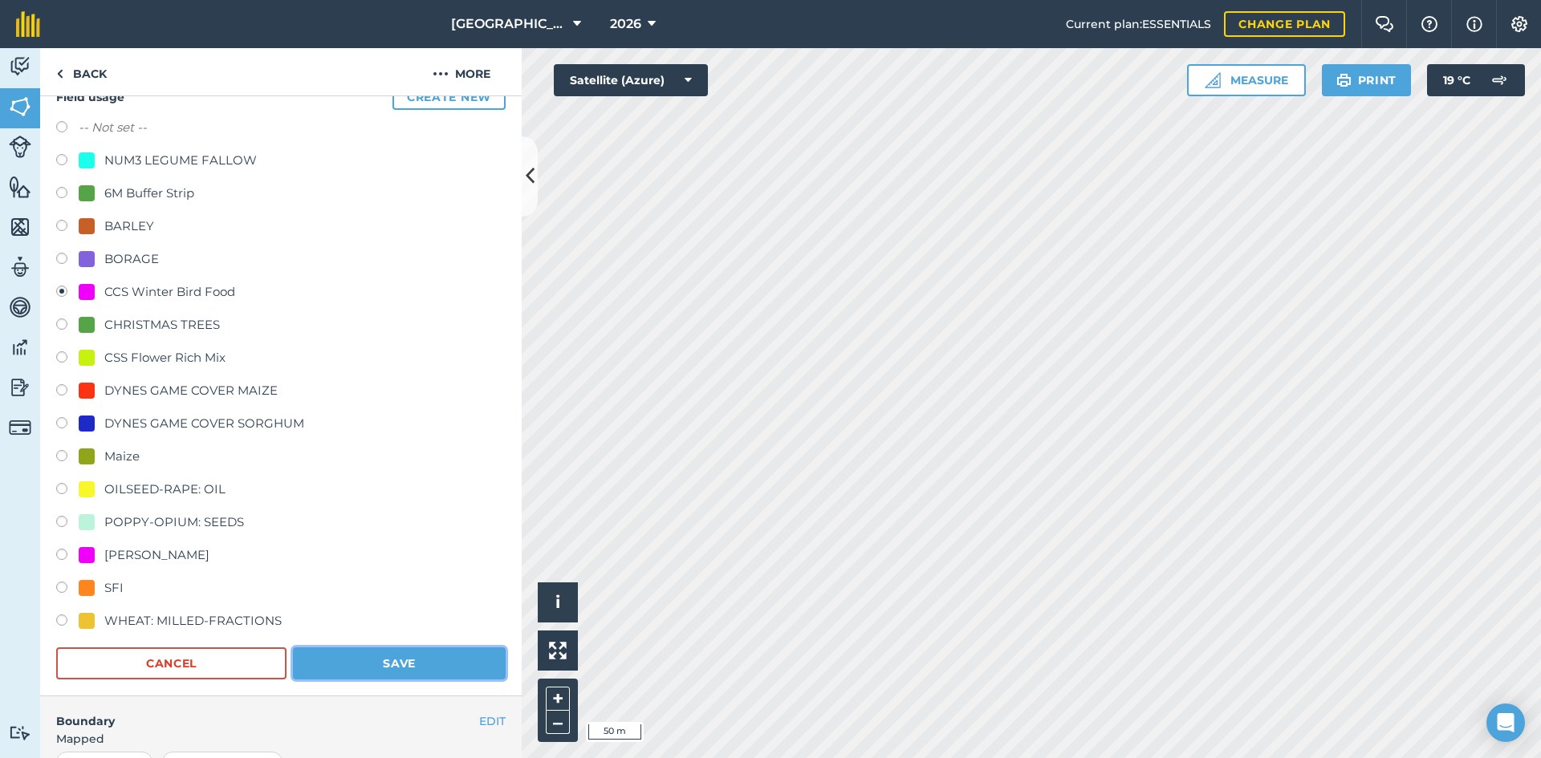
click at [383, 669] on button "Save" at bounding box center [399, 664] width 213 height 32
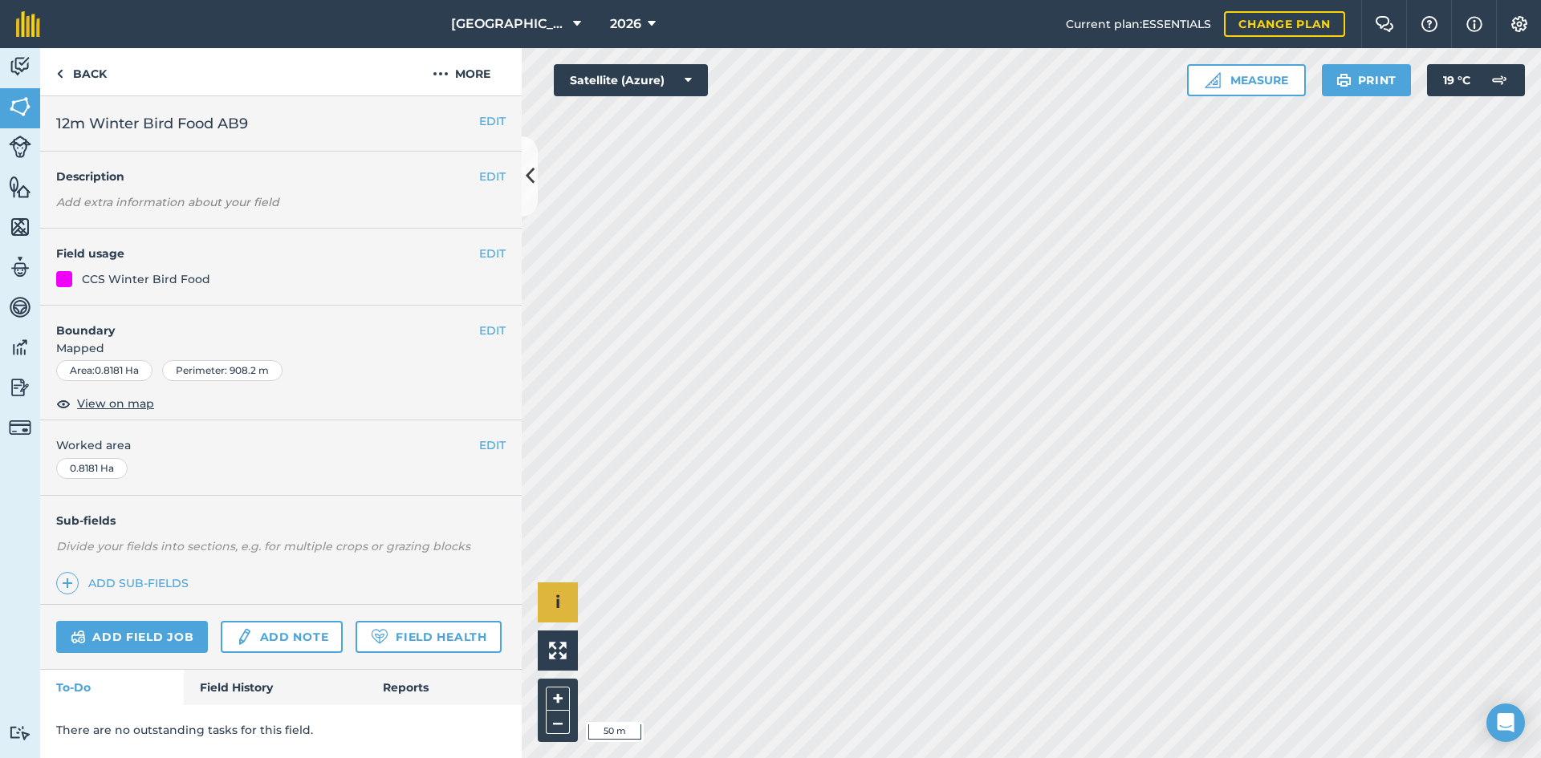
scroll to position [0, 0]
click at [493, 253] on button "EDIT" at bounding box center [492, 254] width 26 height 18
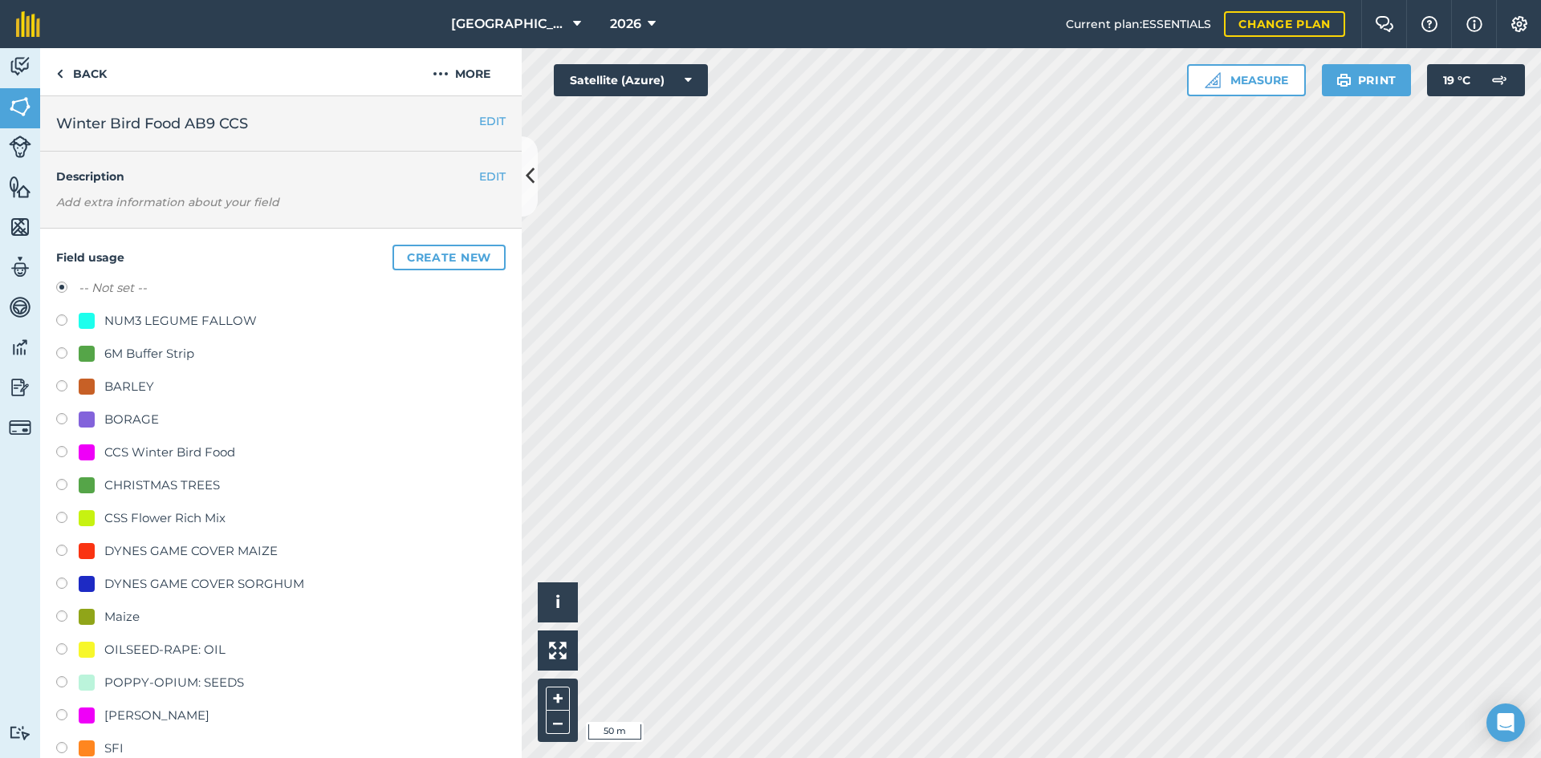
click at [161, 457] on div "CCS Winter Bird Food" at bounding box center [169, 452] width 131 height 19
radio input "true"
radio input "false"
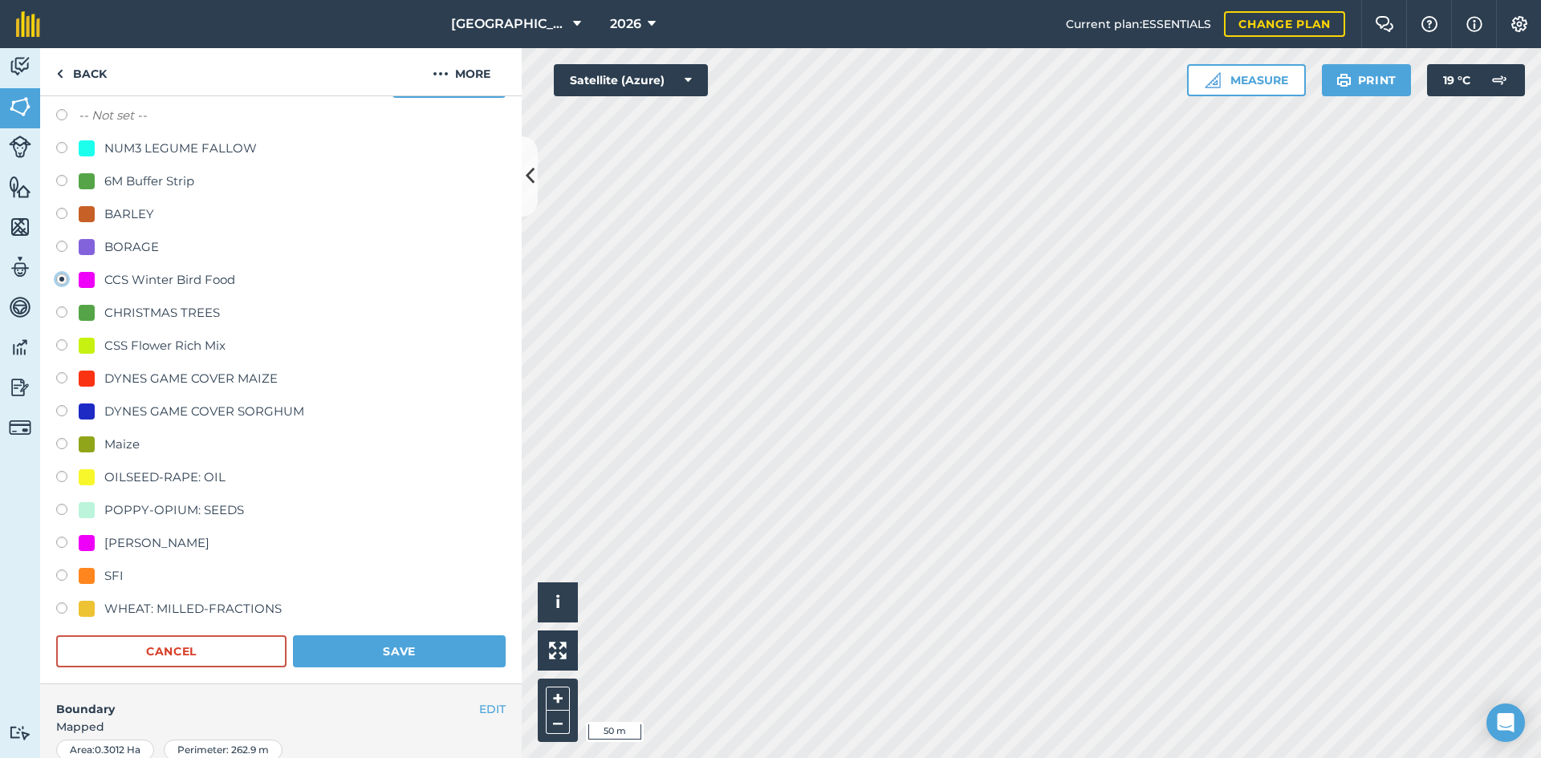
scroll to position [241, 0]
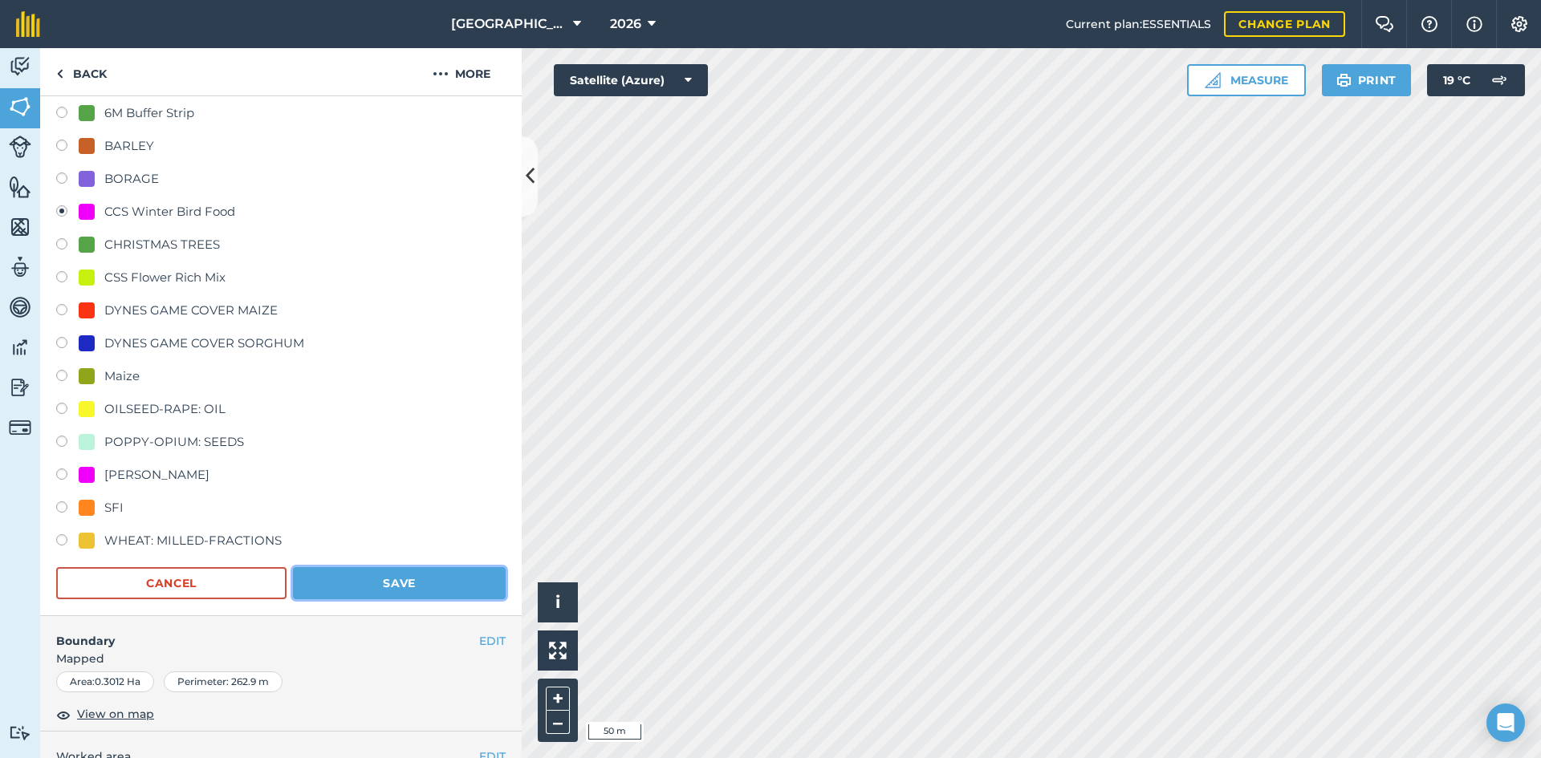
click at [447, 578] on button "Save" at bounding box center [399, 583] width 213 height 32
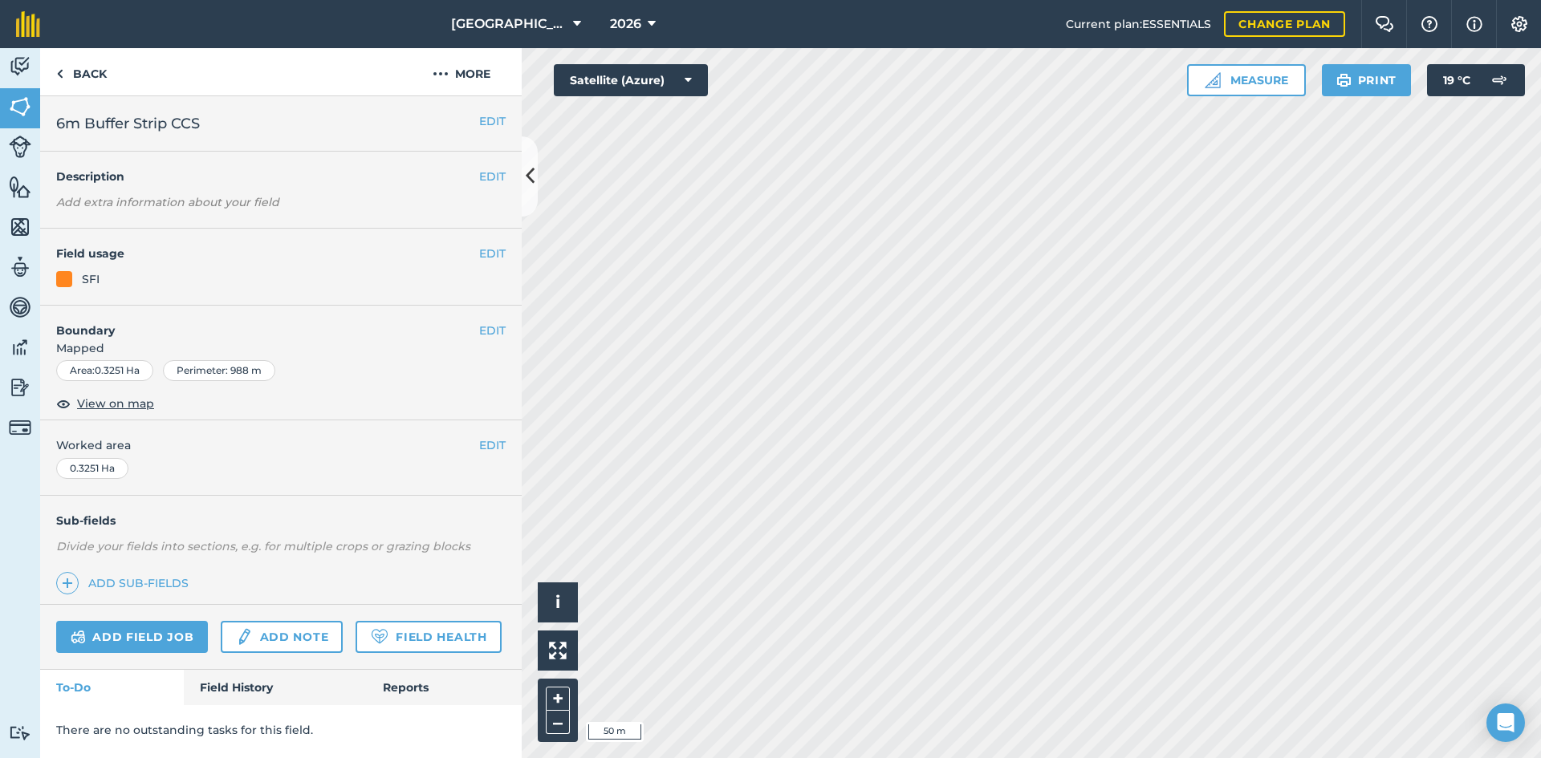
click at [494, 264] on div "EDIT Field usage SFI" at bounding box center [280, 267] width 481 height 77
click at [493, 257] on button "EDIT" at bounding box center [492, 254] width 26 height 18
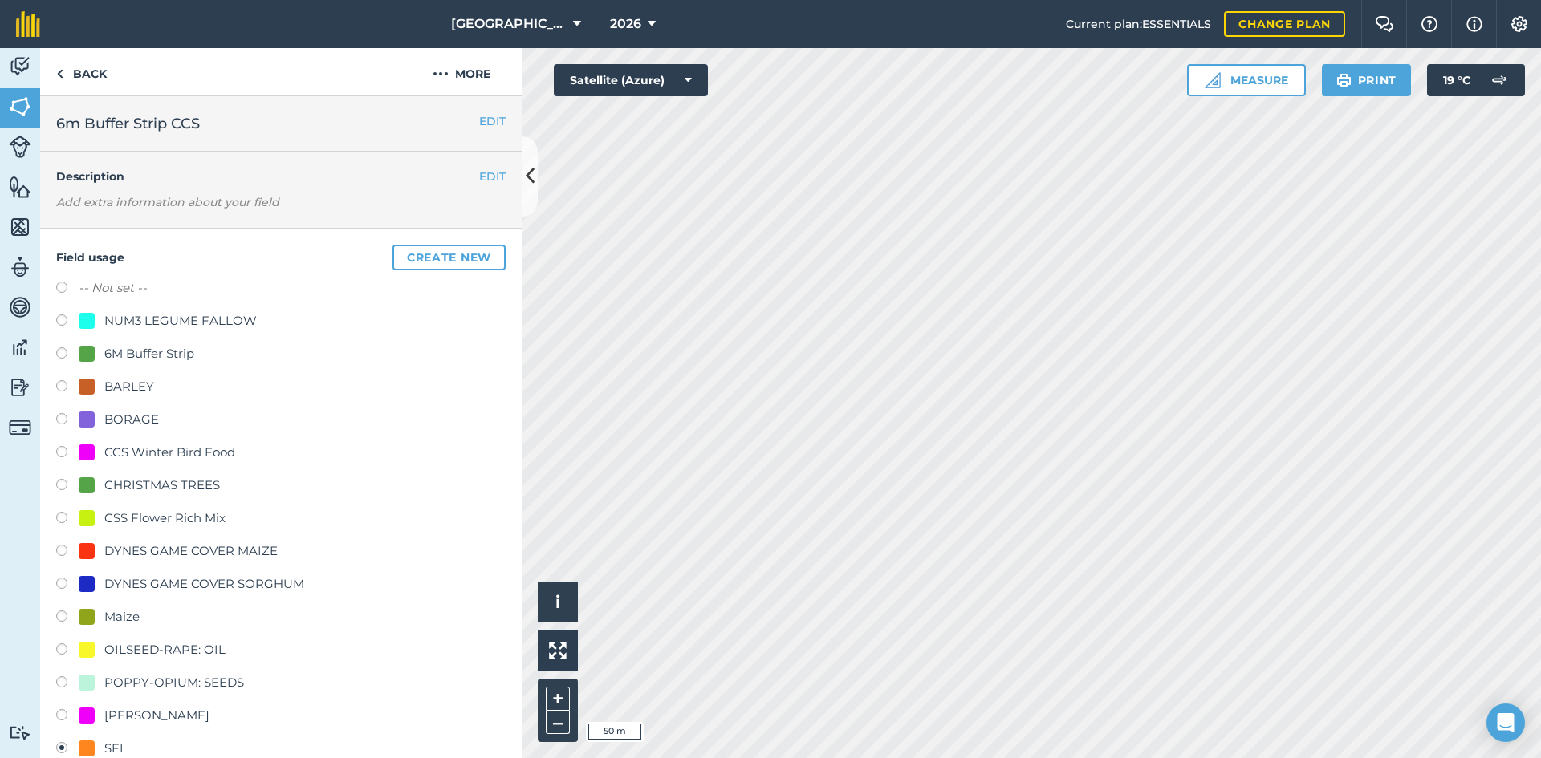
click at [105, 350] on div "6M Buffer Strip" at bounding box center [149, 353] width 90 height 19
radio input "true"
radio input "false"
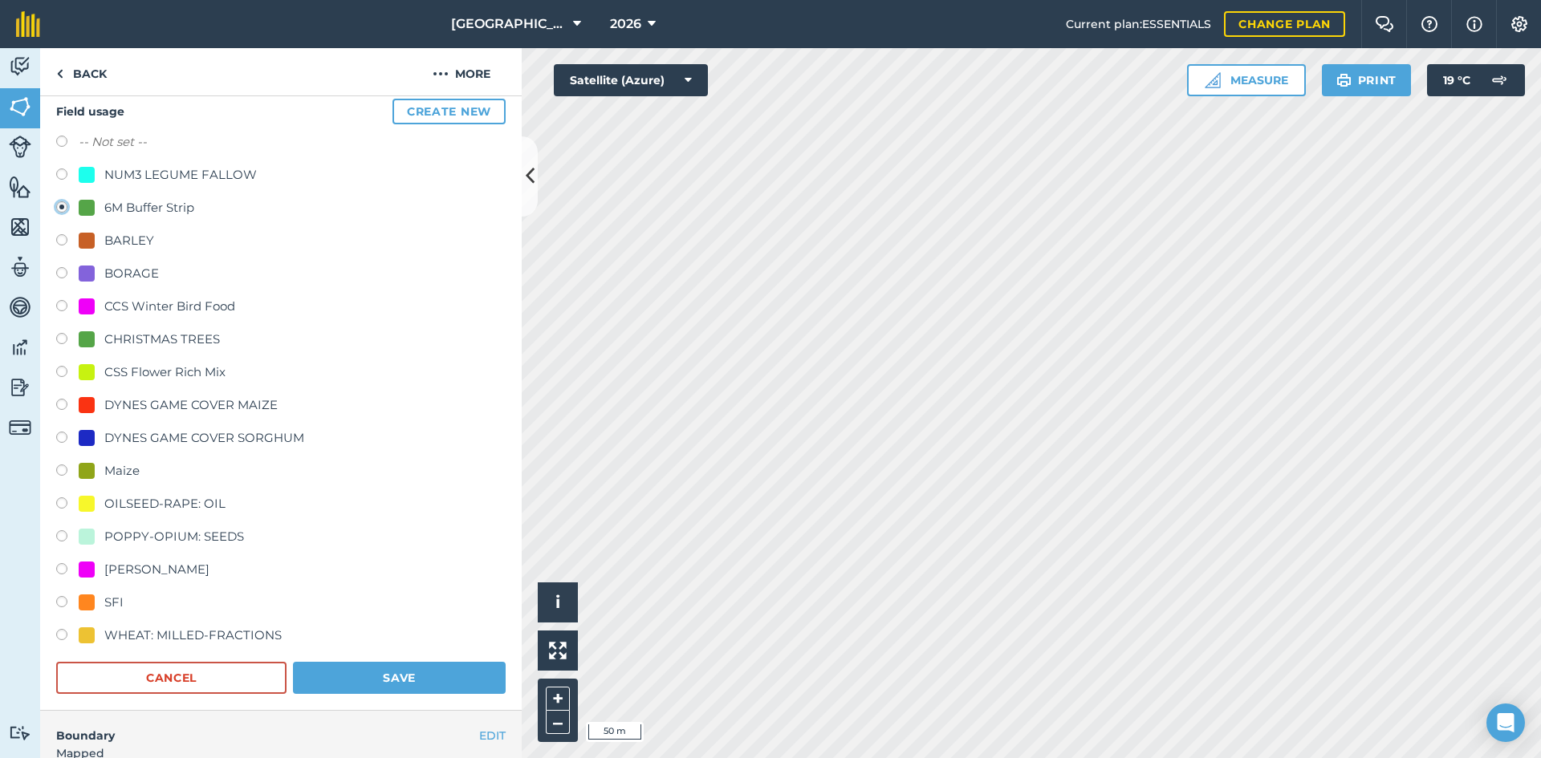
scroll to position [160, 0]
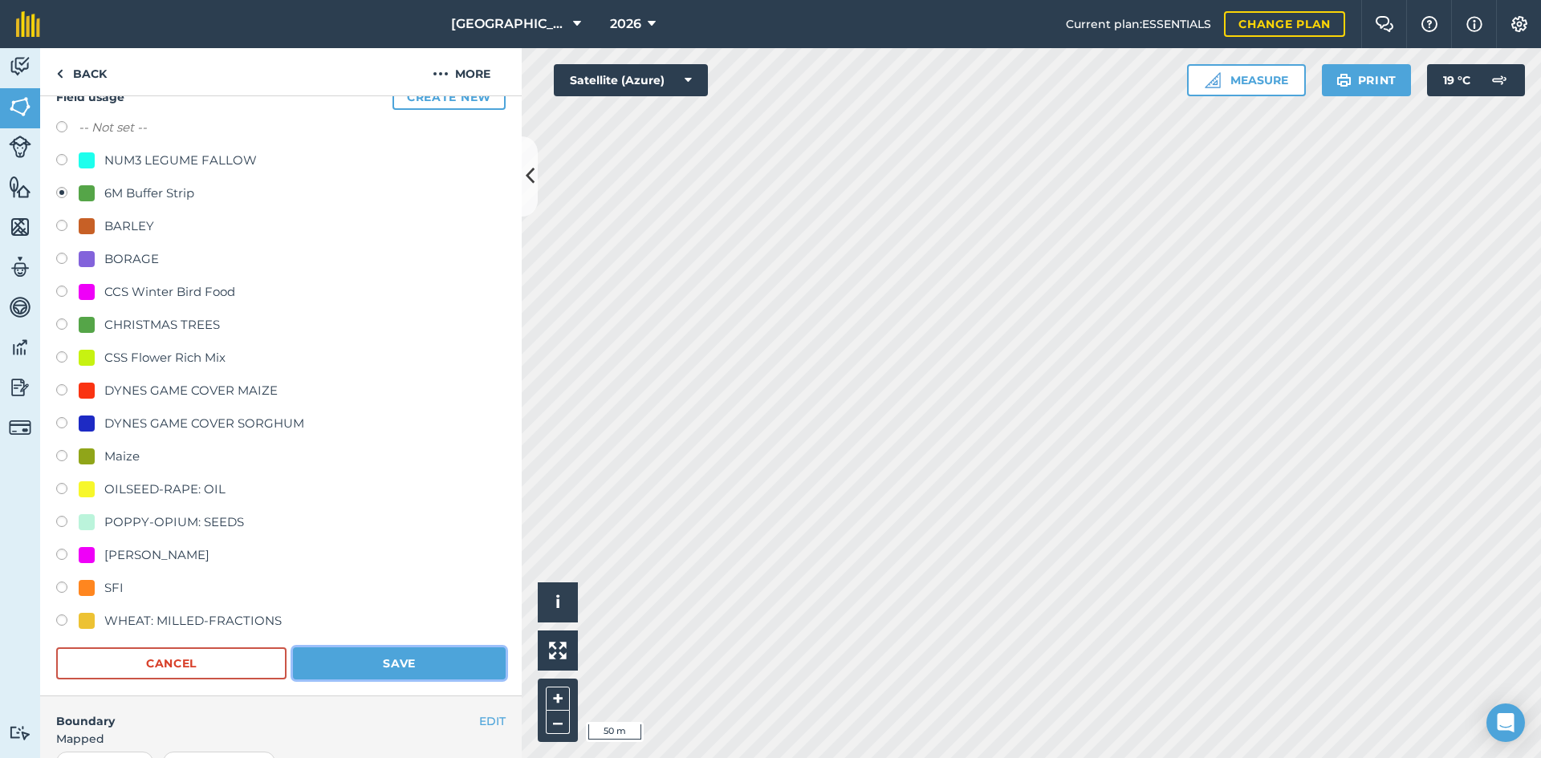
click at [405, 664] on button "Save" at bounding box center [399, 664] width 213 height 32
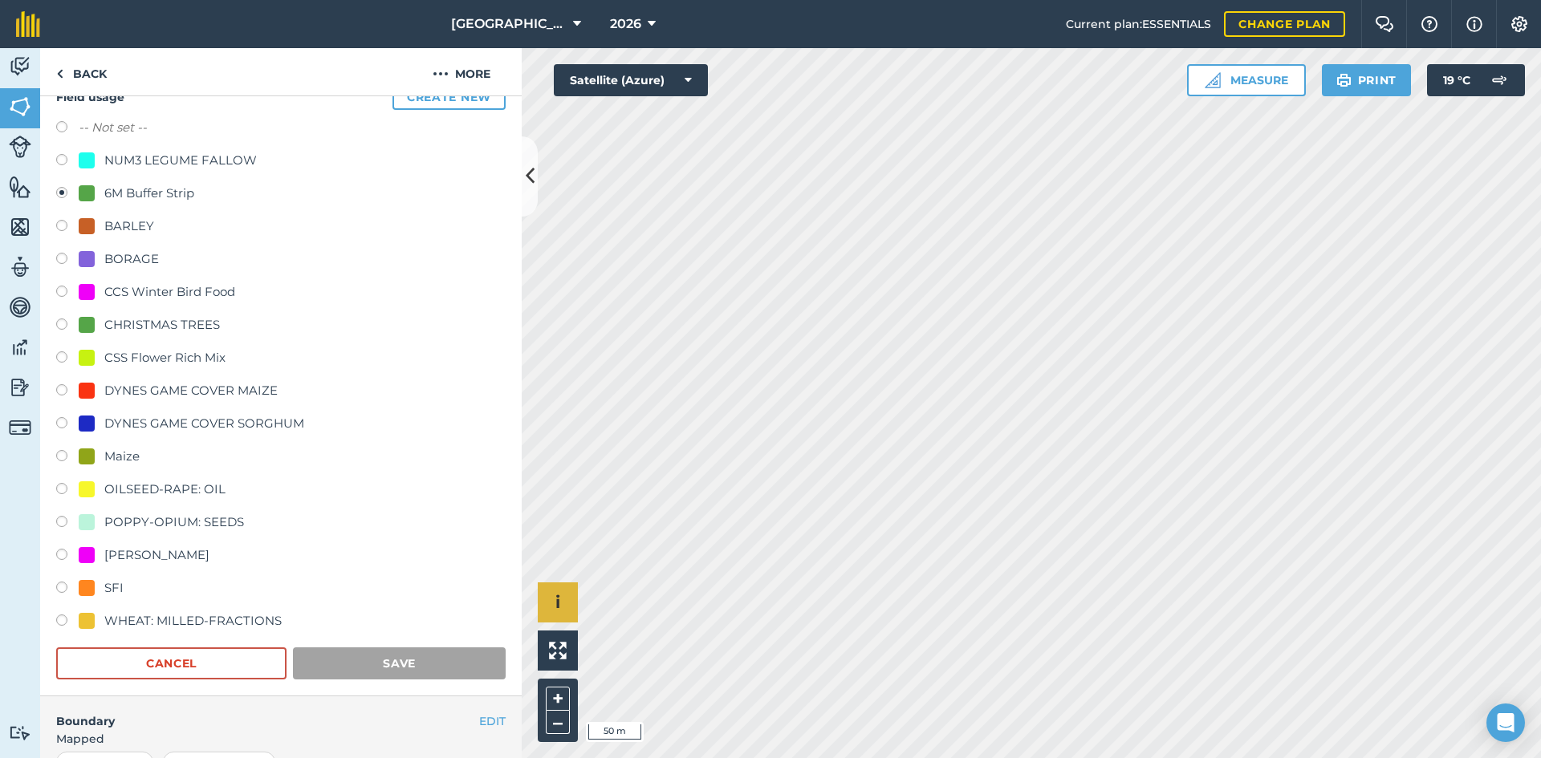
scroll to position [0, 0]
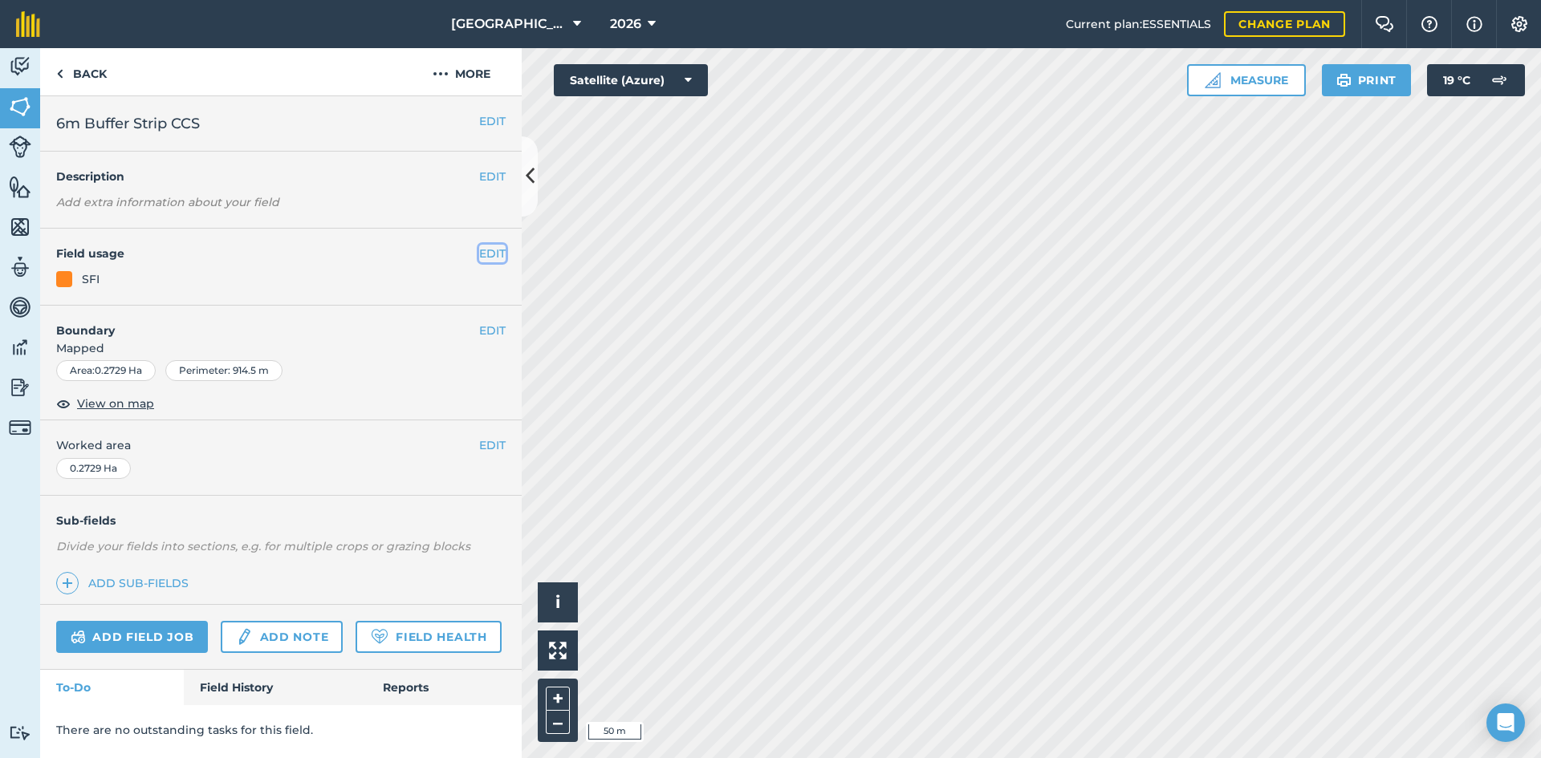
click at [488, 256] on button "EDIT" at bounding box center [492, 254] width 26 height 18
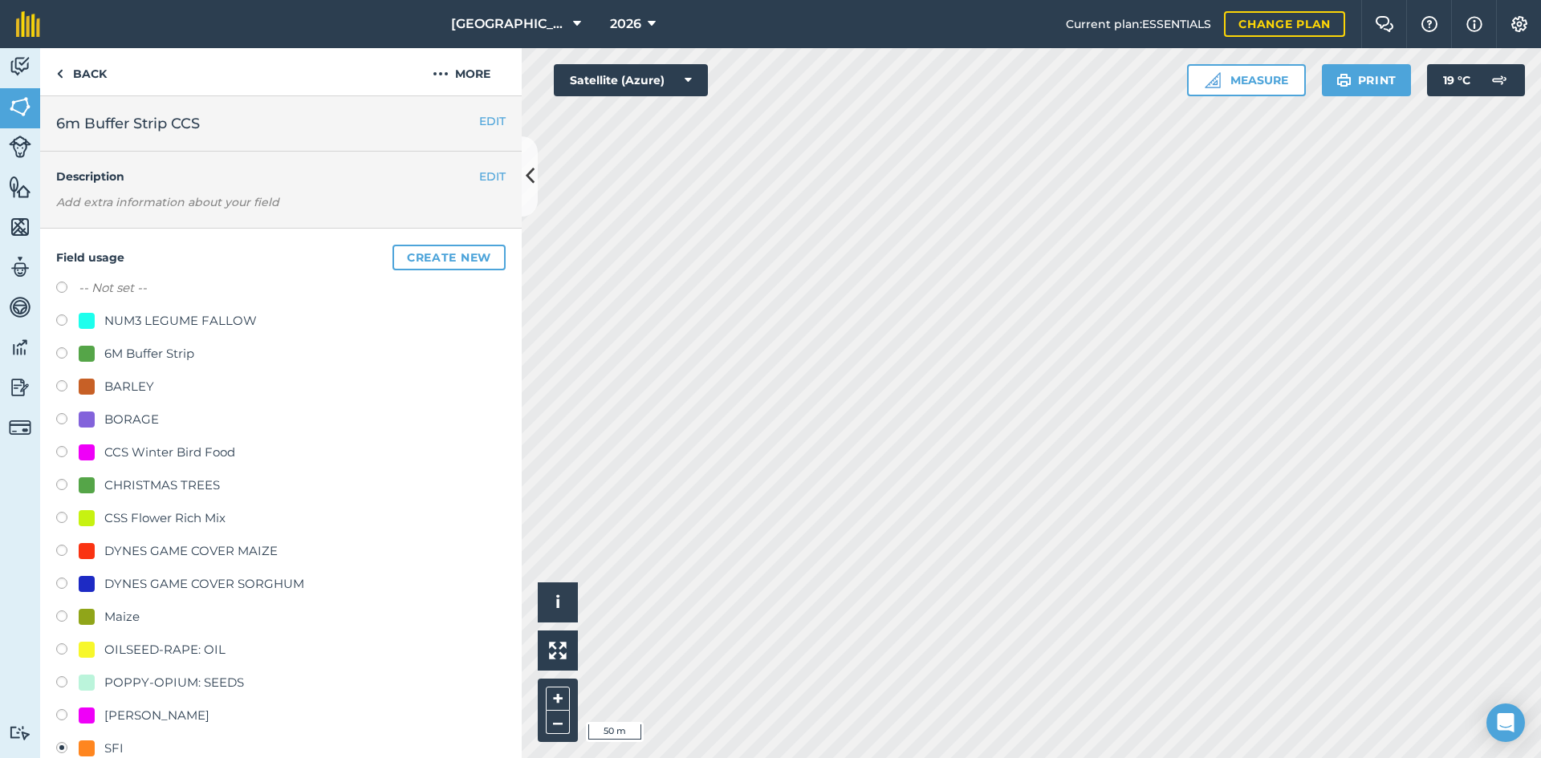
click at [131, 355] on div "6M Buffer Strip" at bounding box center [149, 353] width 90 height 19
radio input "true"
radio input "false"
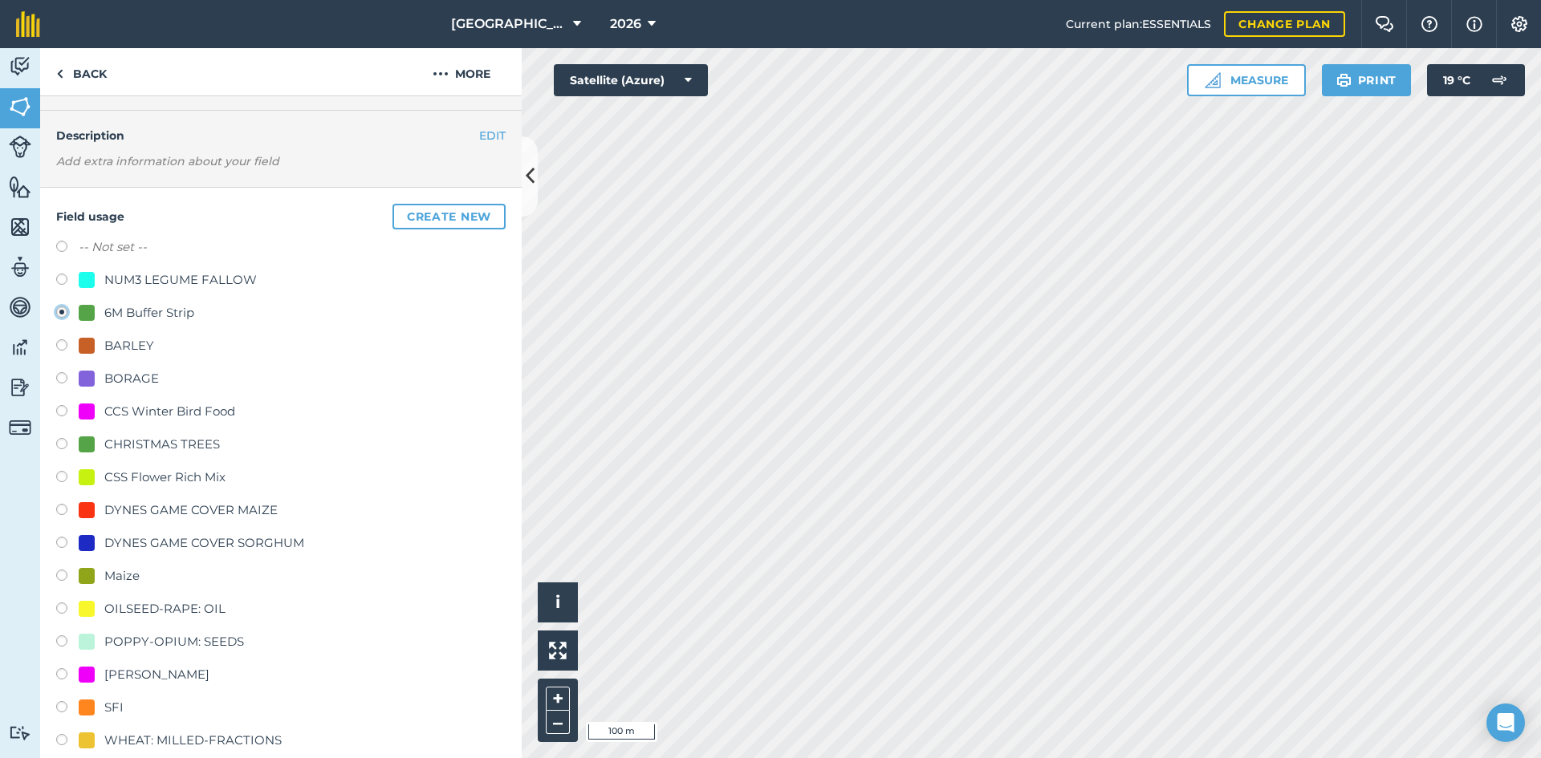
scroll to position [80, 0]
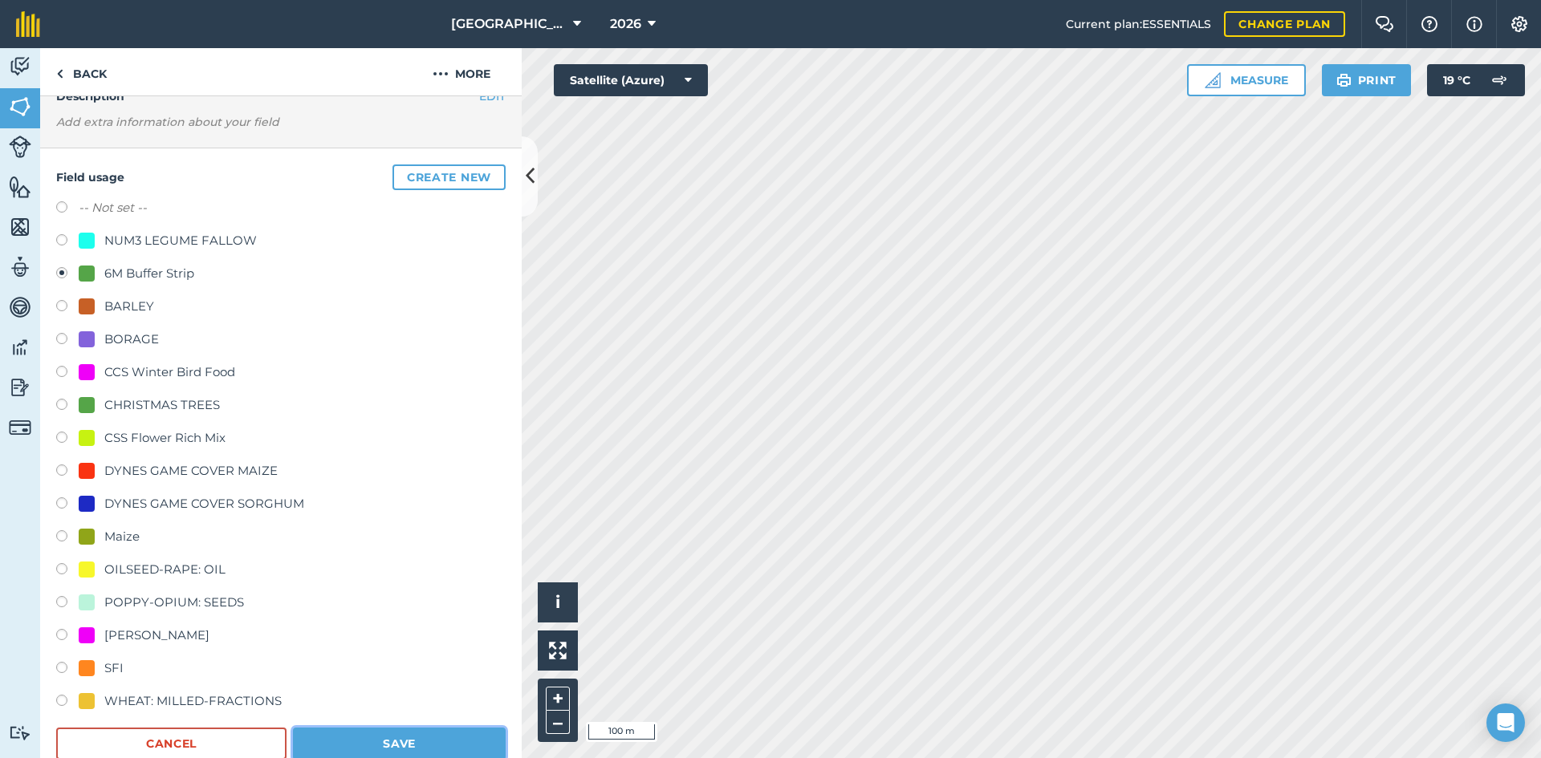
click at [457, 733] on button "Save" at bounding box center [399, 744] width 213 height 32
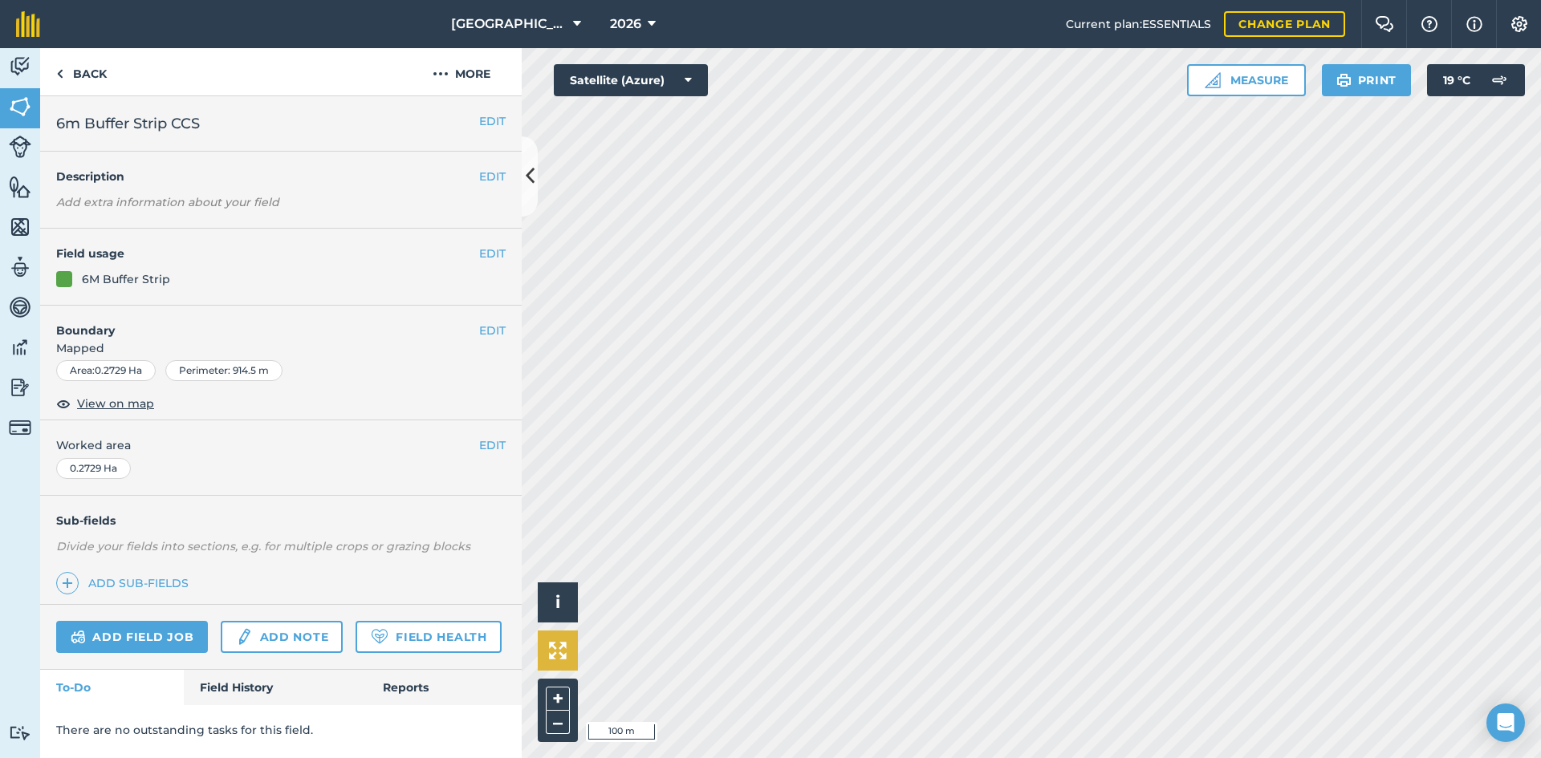
scroll to position [0, 0]
click at [629, 25] on span "2026" at bounding box center [625, 23] width 31 height 19
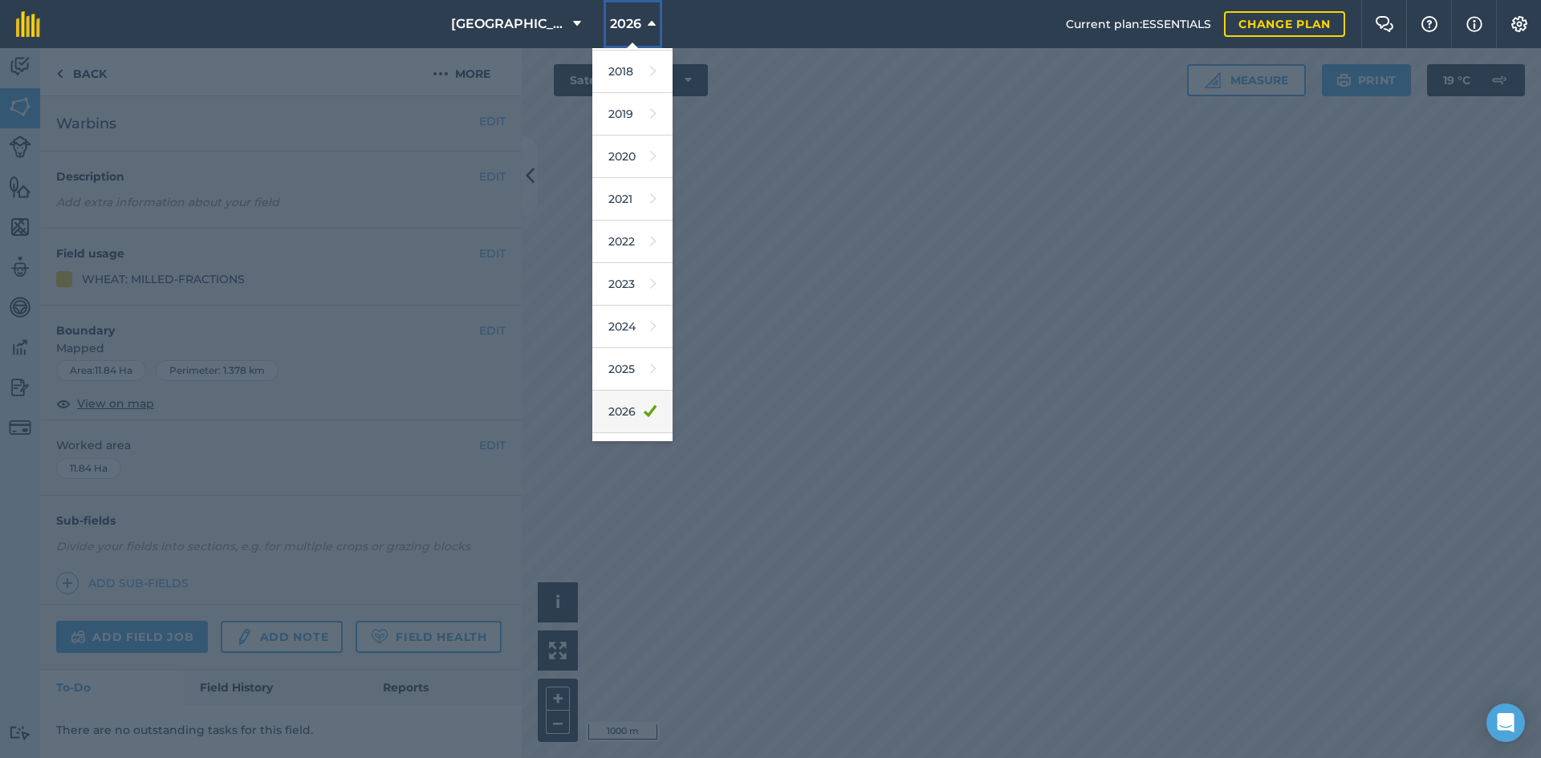
scroll to position [75, 0]
click at [627, 411] on link "2027" at bounding box center [632, 420] width 80 height 43
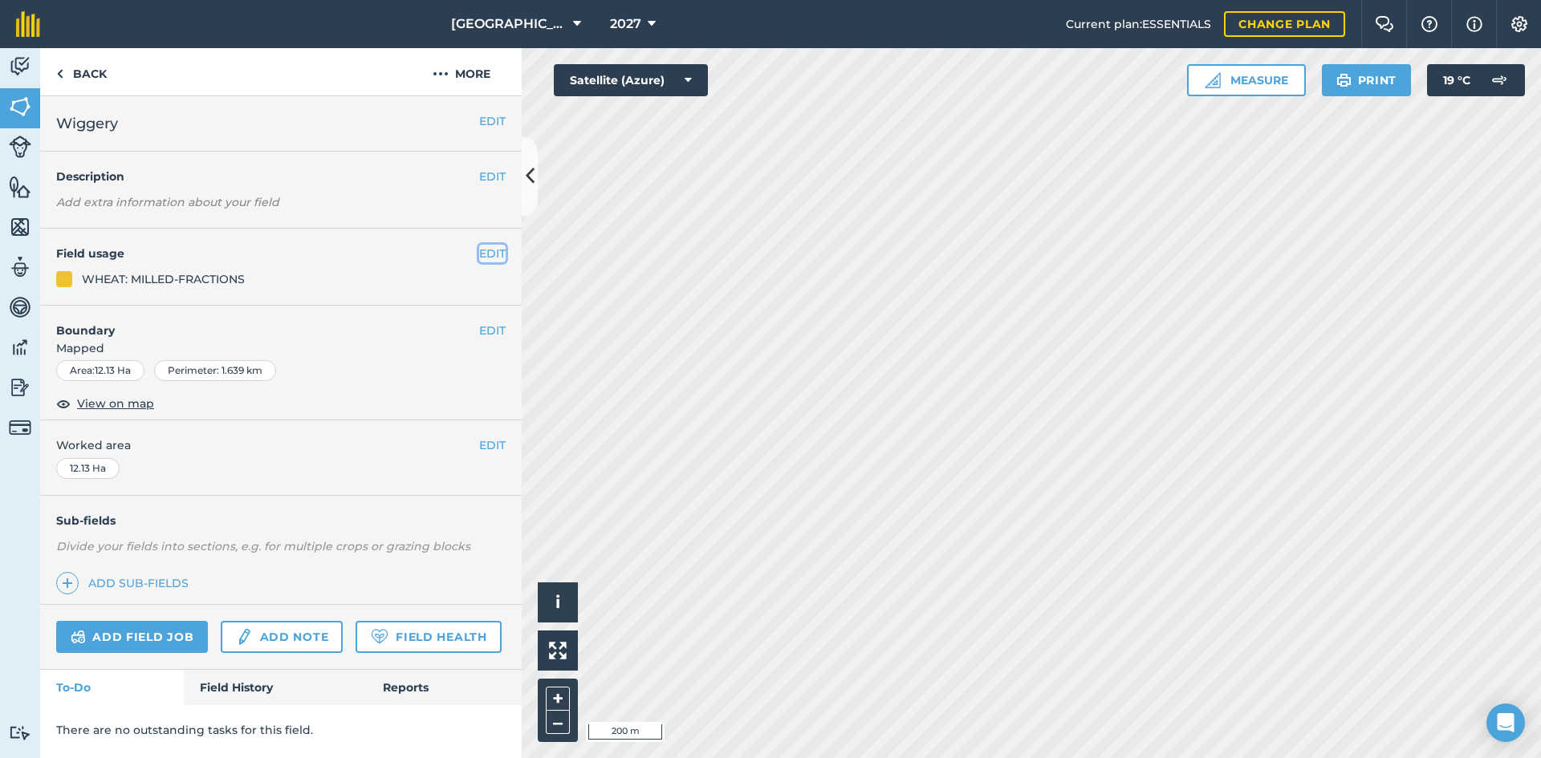
click at [502, 249] on button "EDIT" at bounding box center [492, 254] width 26 height 18
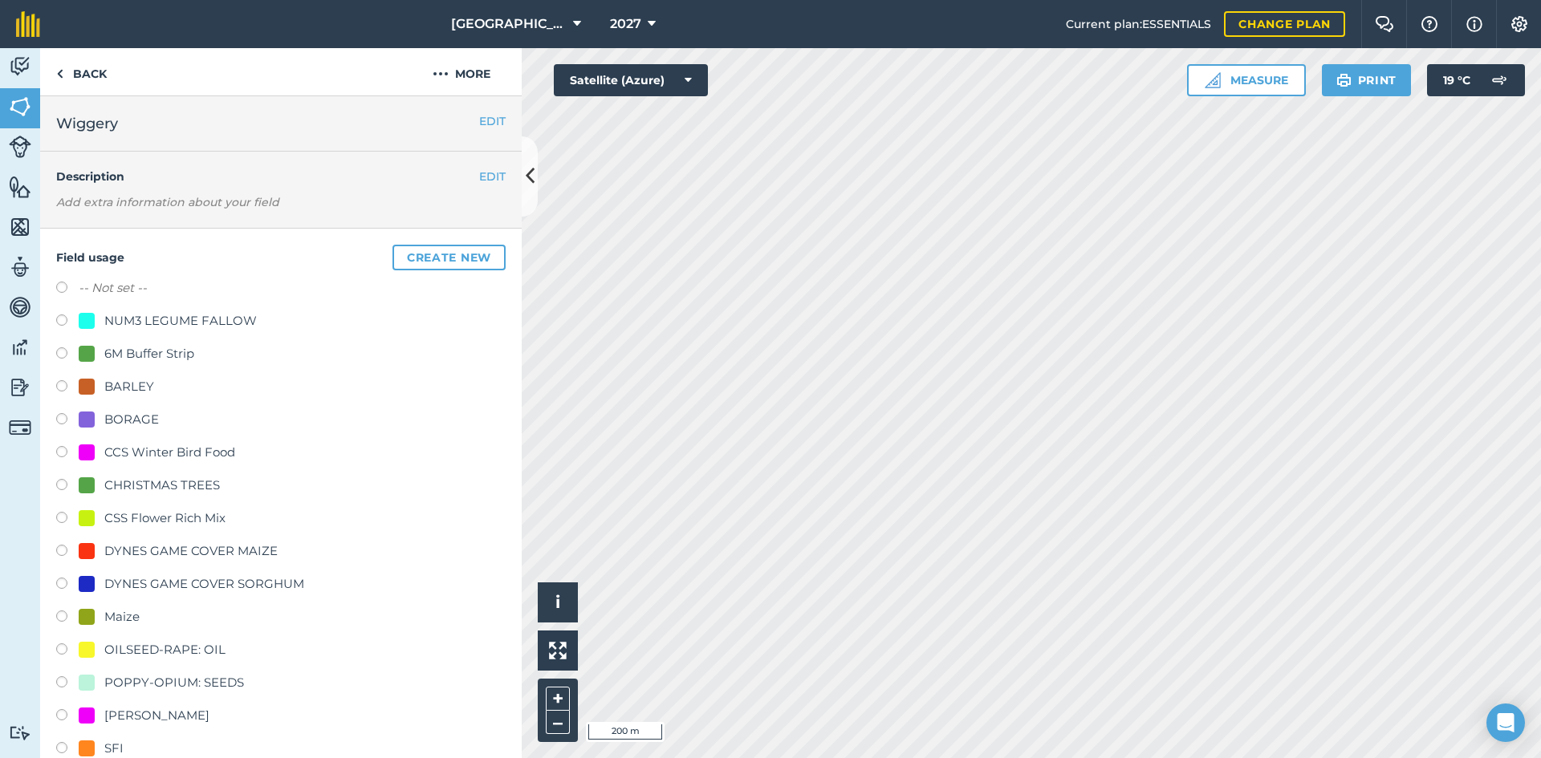
click at [95, 419] on div "BORAGE" at bounding box center [119, 419] width 80 height 19
radio input "true"
radio input "false"
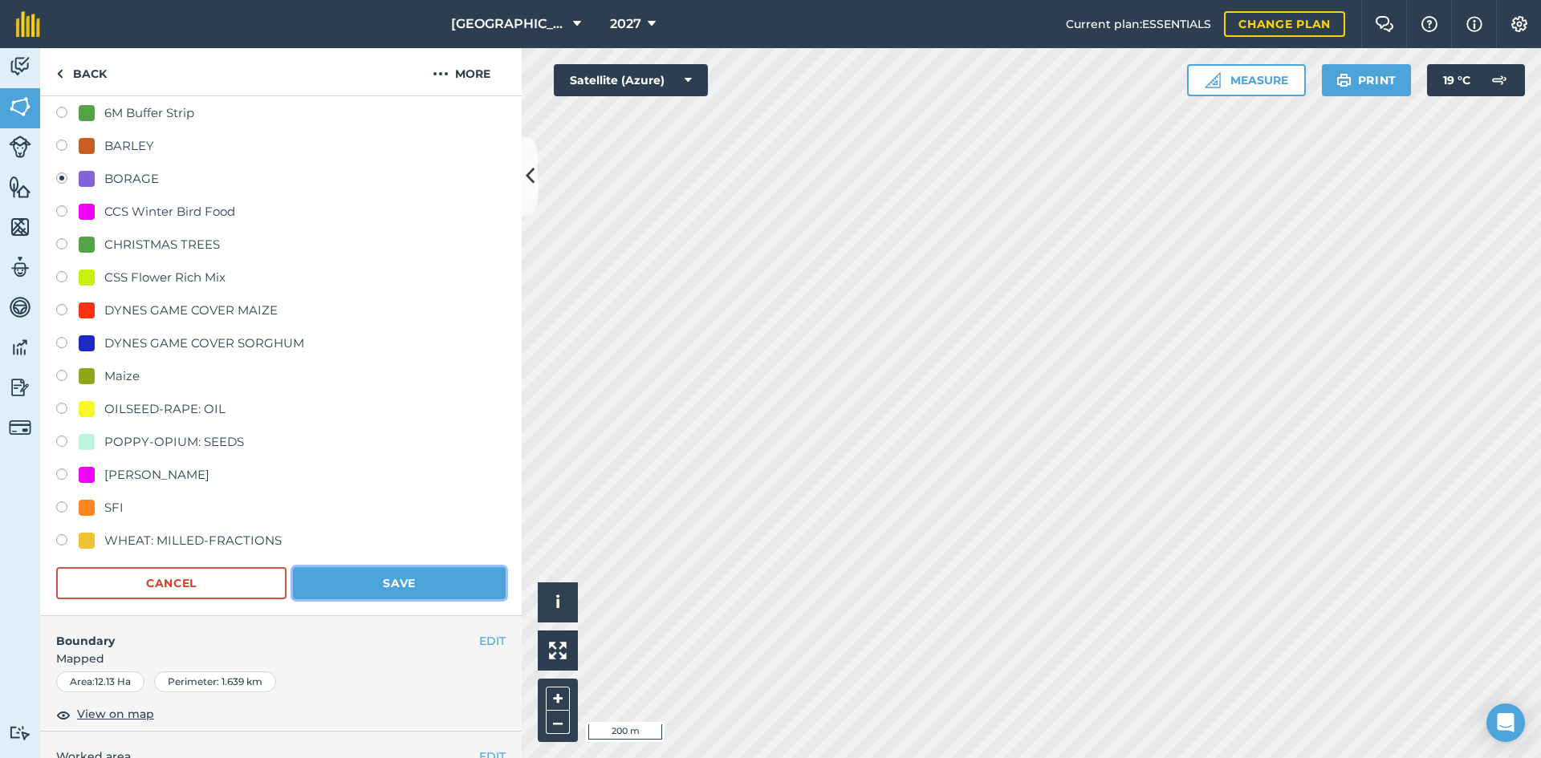
click at [438, 573] on button "Save" at bounding box center [399, 583] width 213 height 32
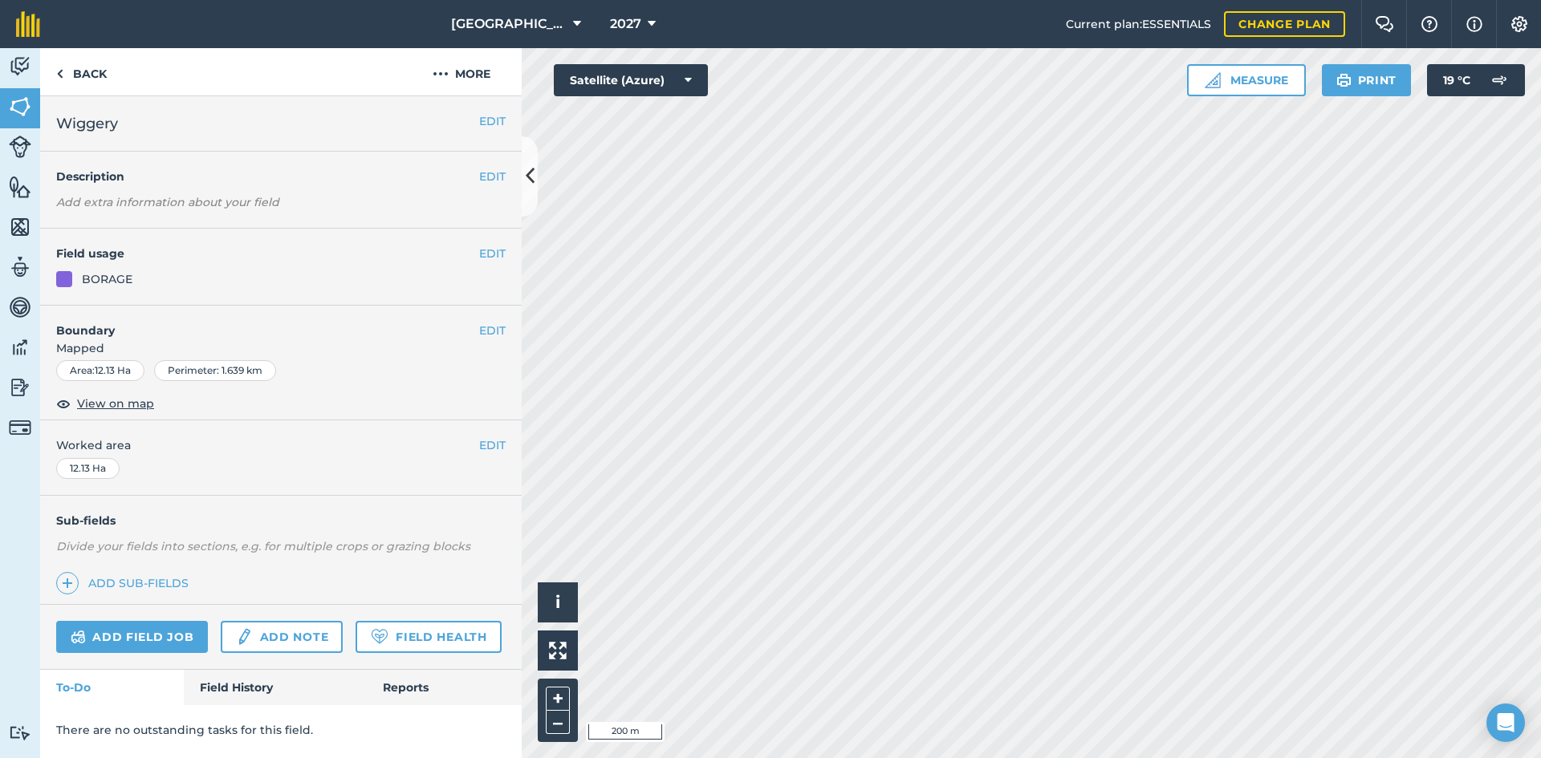
scroll to position [0, 0]
click at [490, 258] on button "EDIT" at bounding box center [492, 254] width 26 height 18
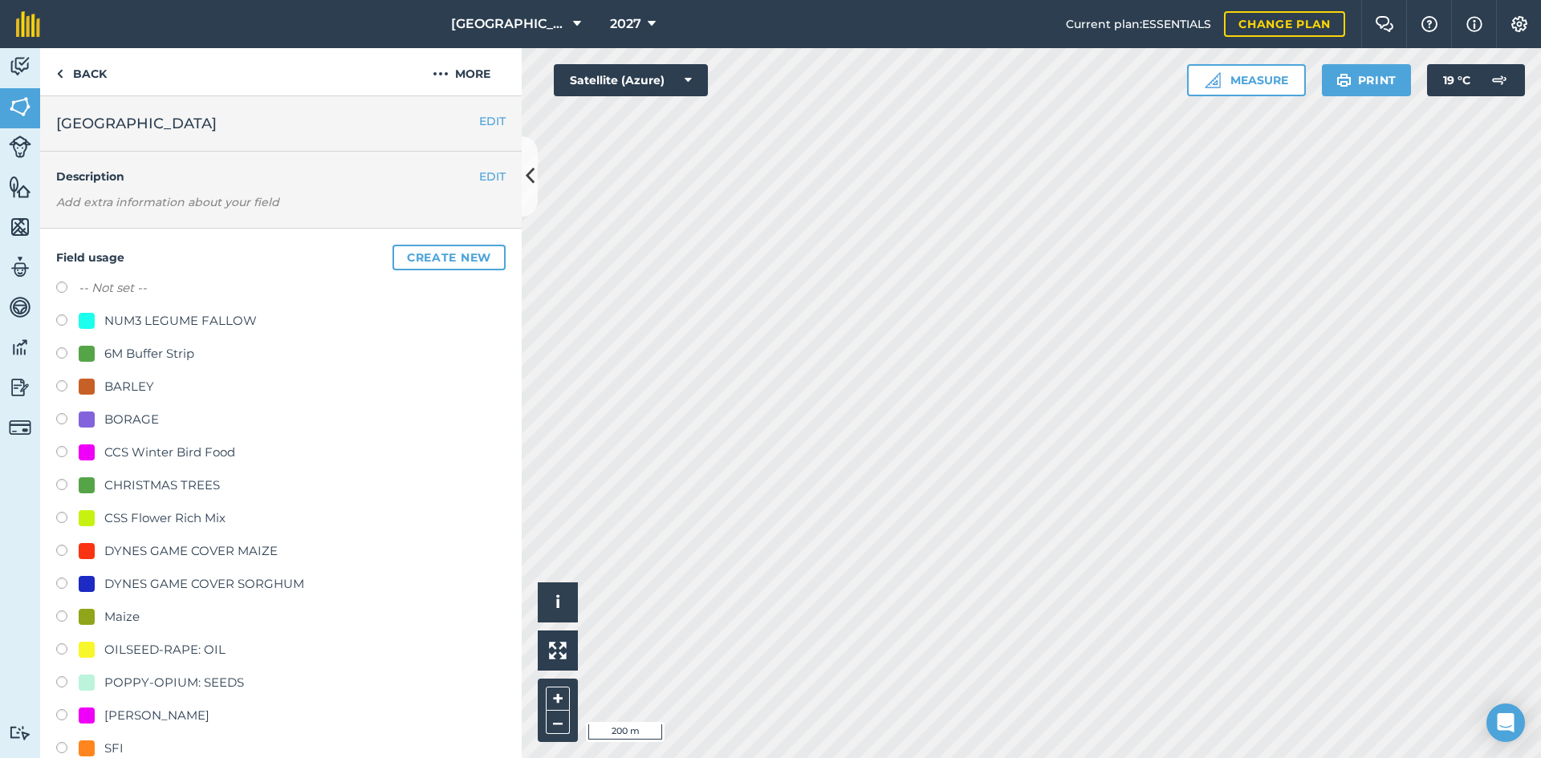
click at [131, 420] on div "BORAGE" at bounding box center [131, 419] width 55 height 19
radio input "true"
radio input "false"
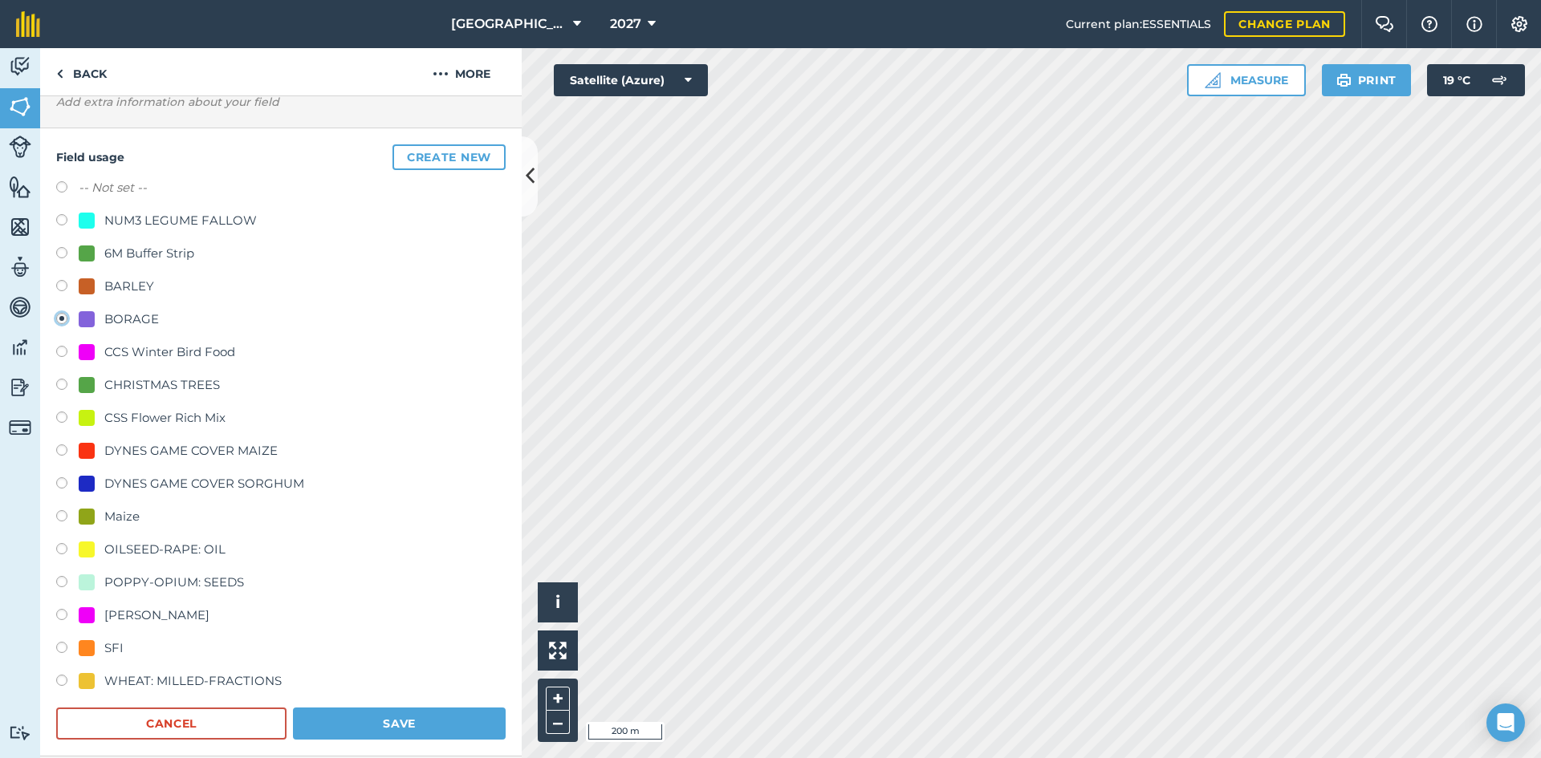
scroll to position [241, 0]
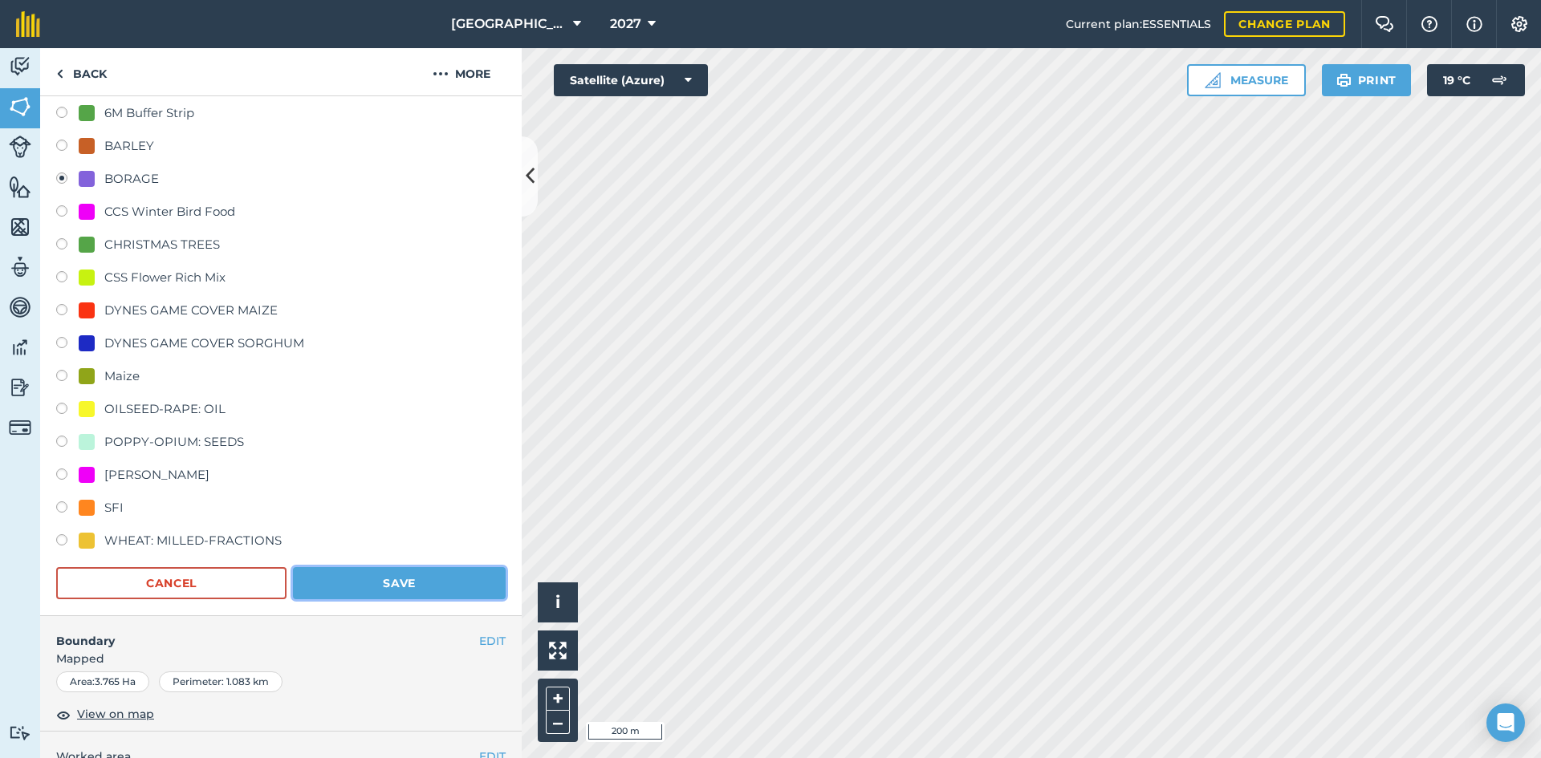
click at [415, 570] on button "Save" at bounding box center [399, 583] width 213 height 32
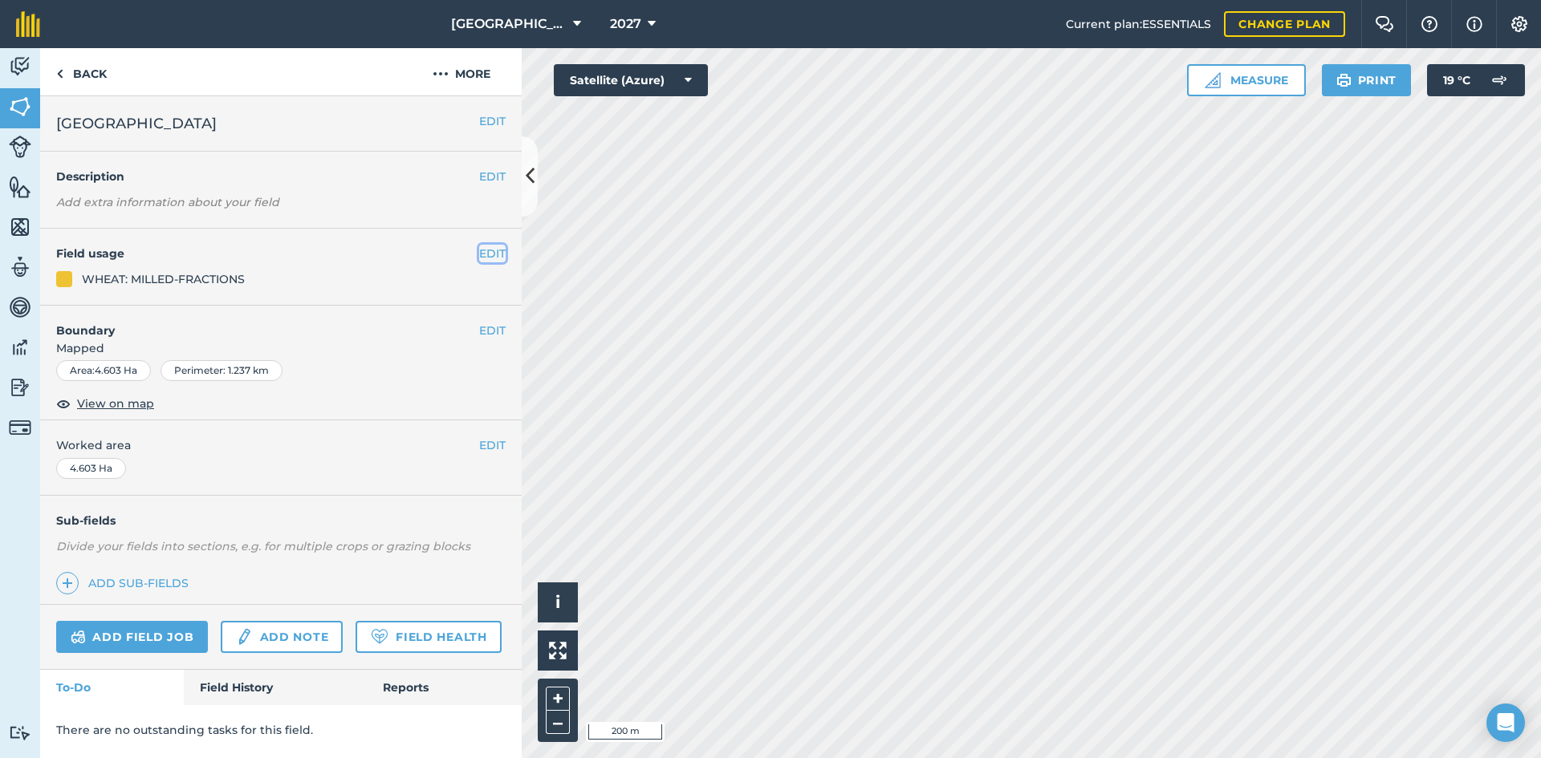
click at [485, 250] on button "EDIT" at bounding box center [492, 254] width 26 height 18
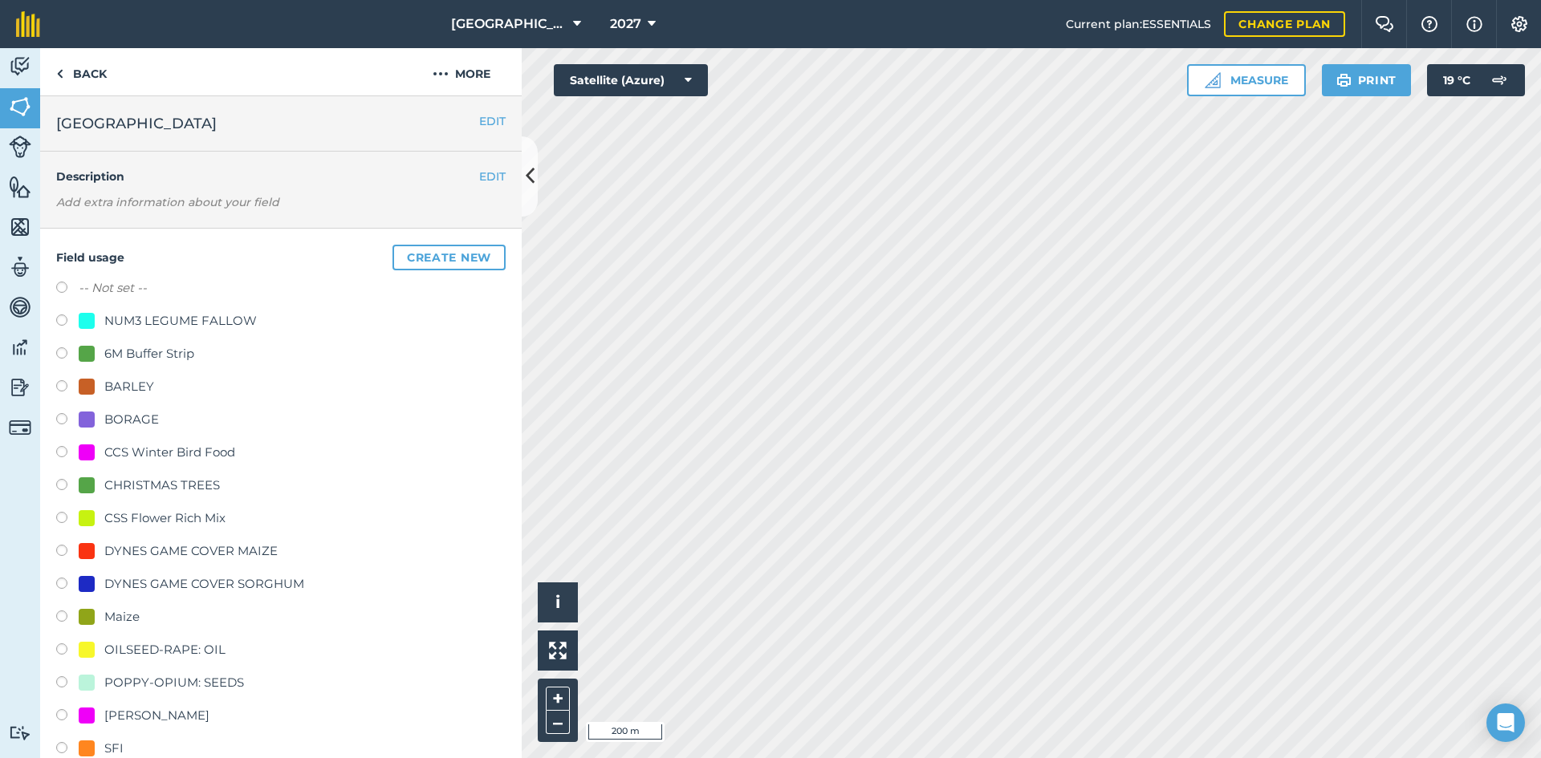
click at [136, 416] on div "BORAGE" at bounding box center [131, 419] width 55 height 19
radio input "true"
radio input "false"
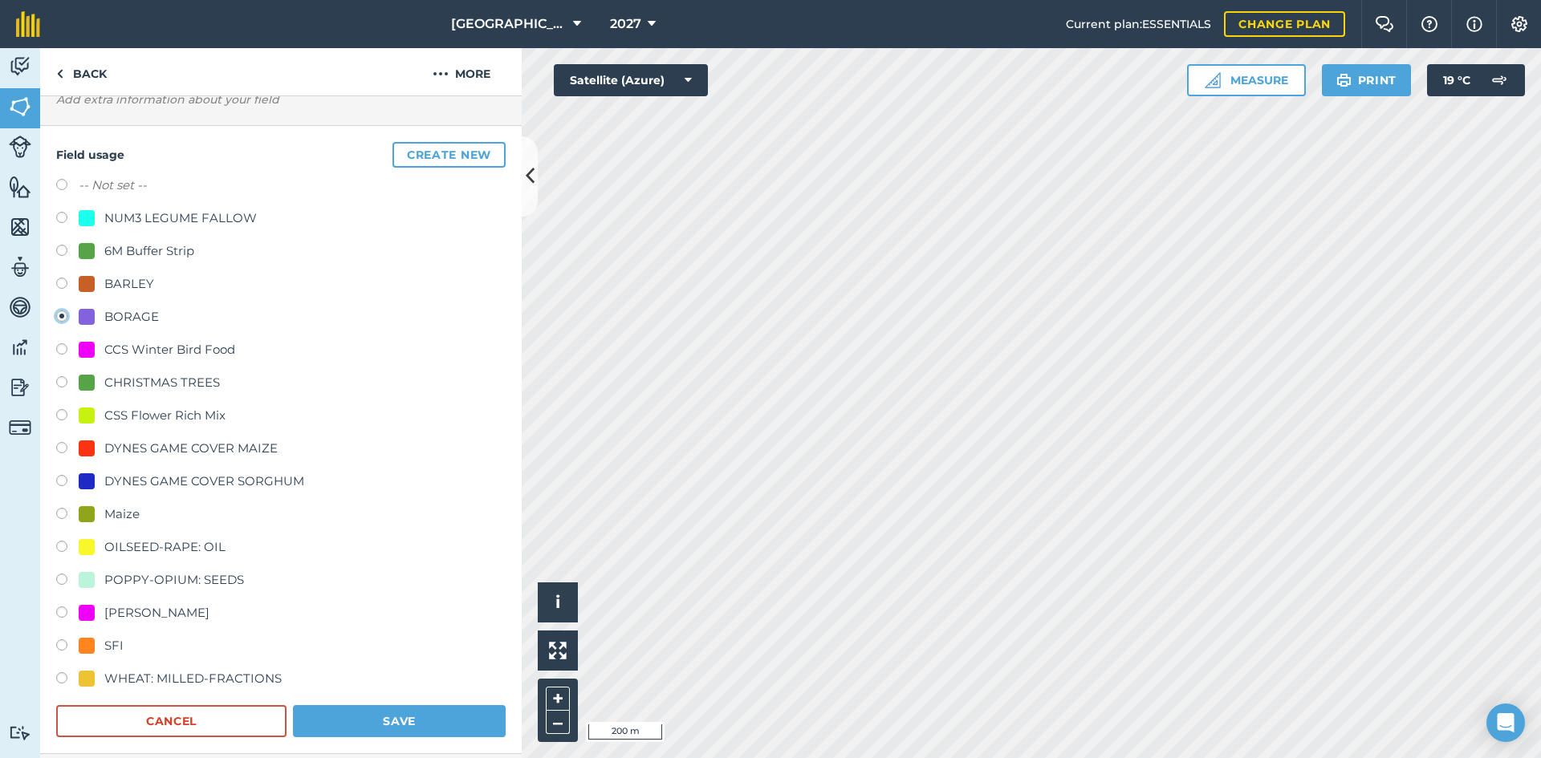
scroll to position [241, 0]
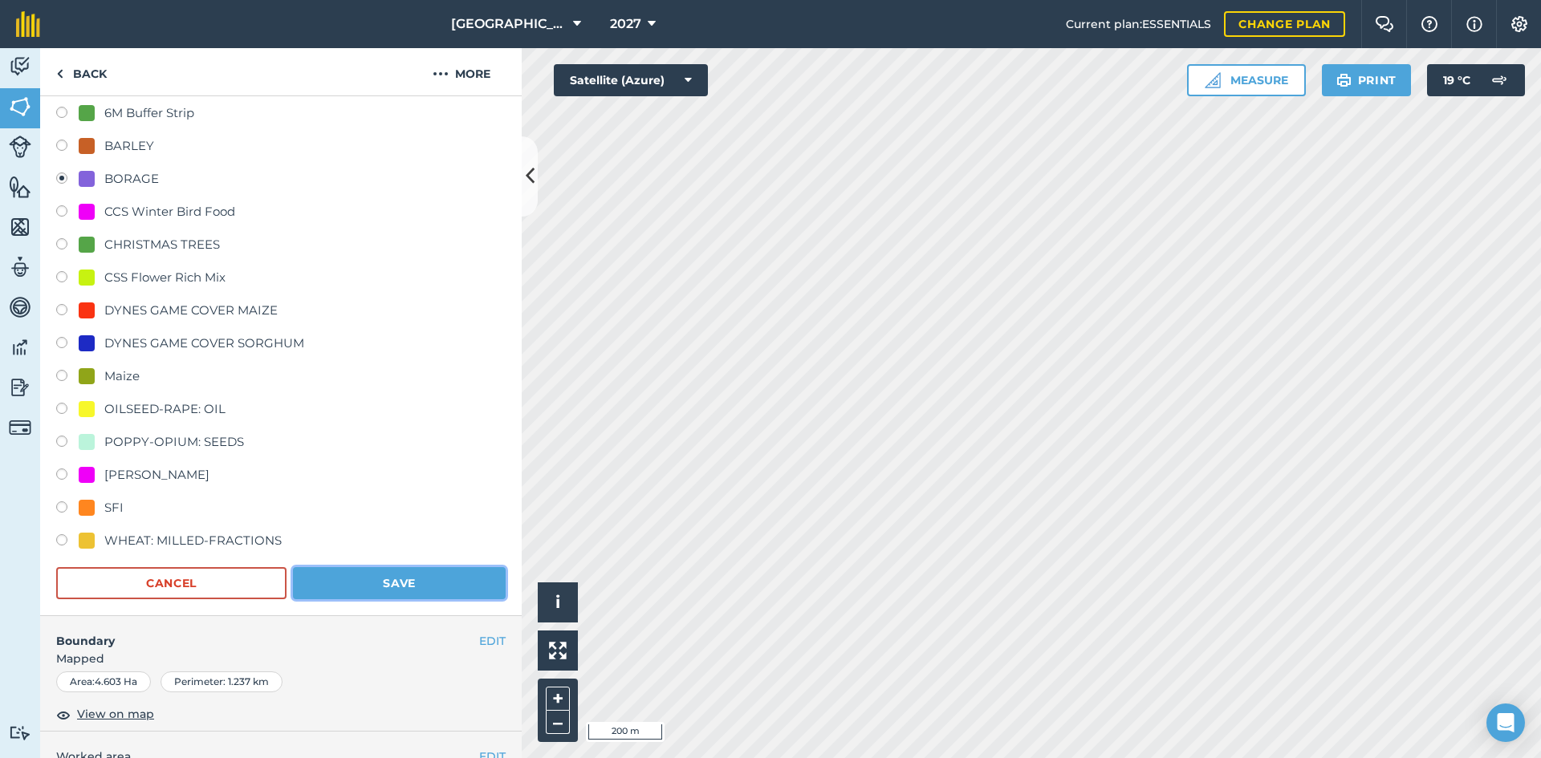
click at [429, 570] on button "Save" at bounding box center [399, 583] width 213 height 32
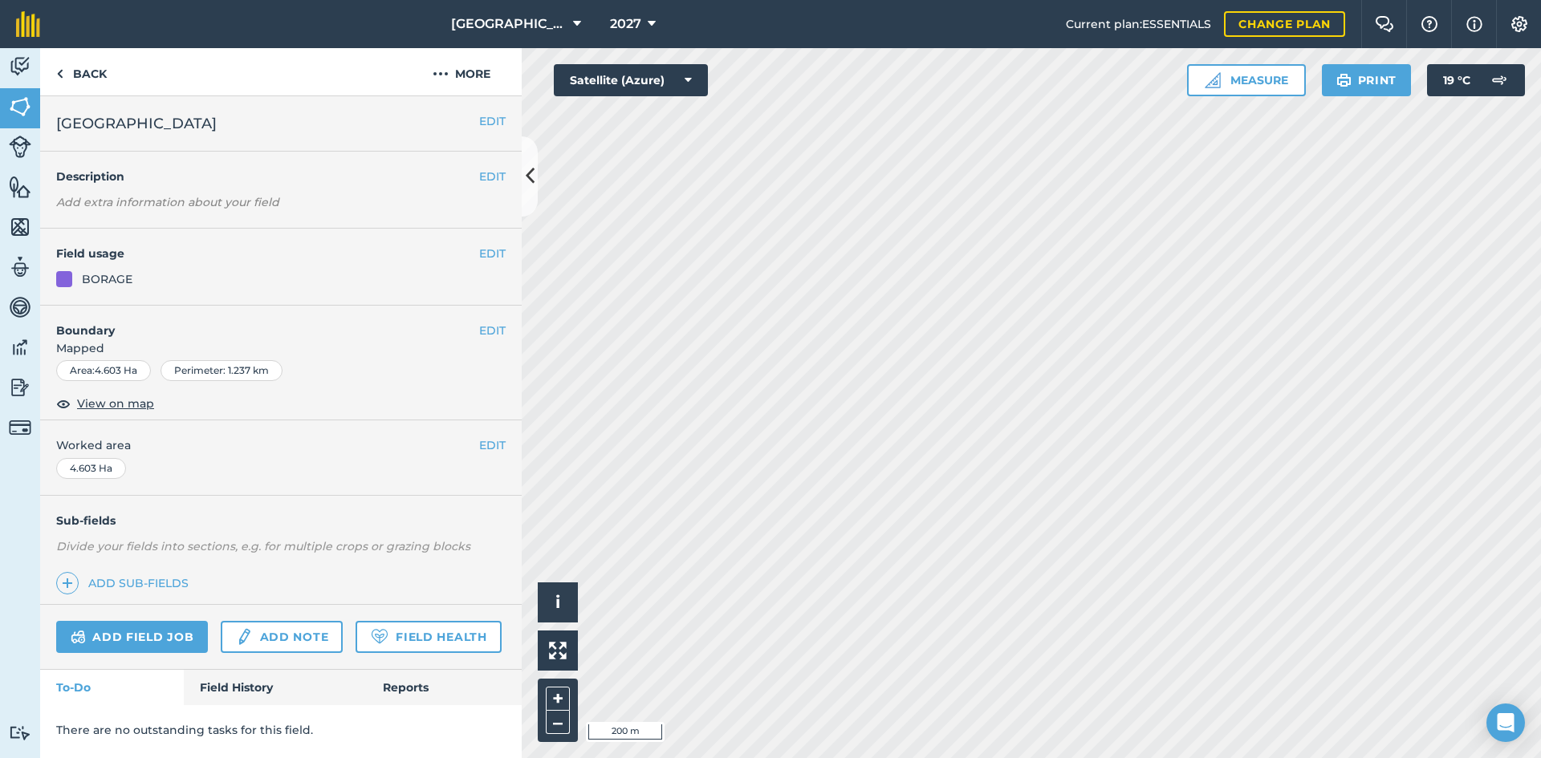
scroll to position [0, 0]
click at [490, 254] on button "EDIT" at bounding box center [492, 254] width 26 height 18
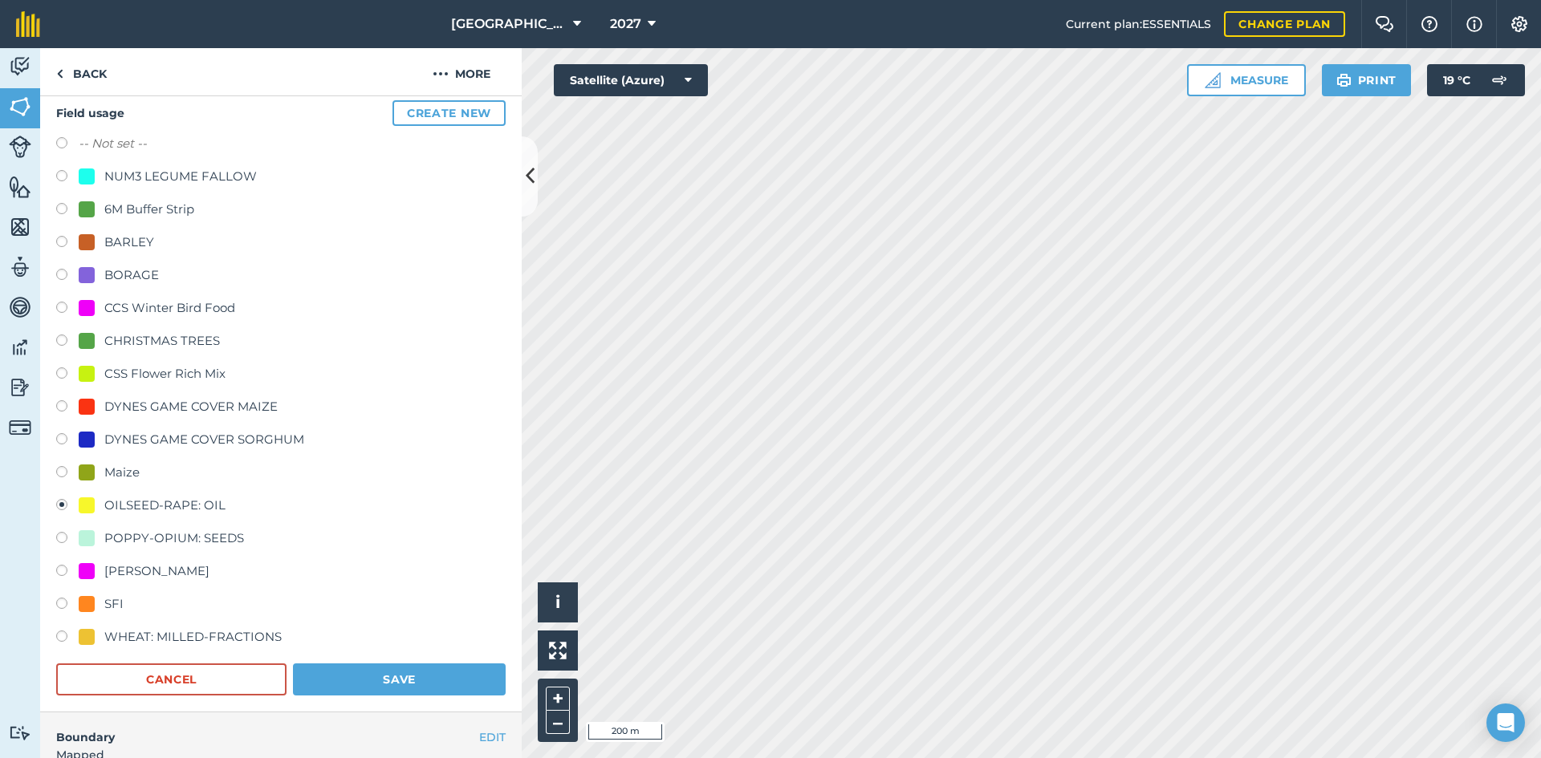
scroll to position [160, 0]
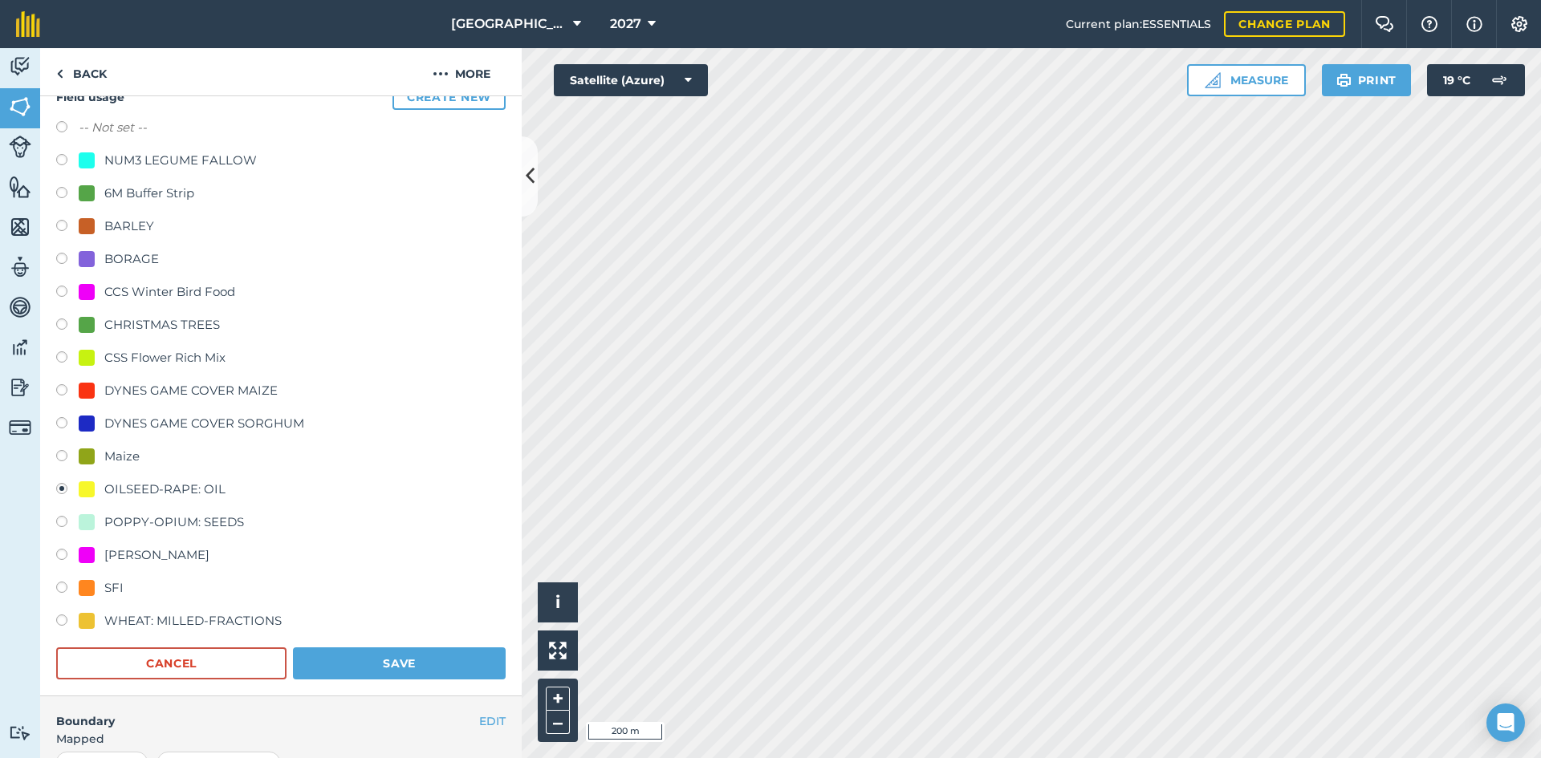
click at [148, 624] on div "WHEAT: MILLED-FRACTIONS" at bounding box center [192, 620] width 177 height 19
click at [211, 613] on div "WHEAT: MILLED-FRACTIONS" at bounding box center [192, 620] width 177 height 19
radio input "true"
radio input "false"
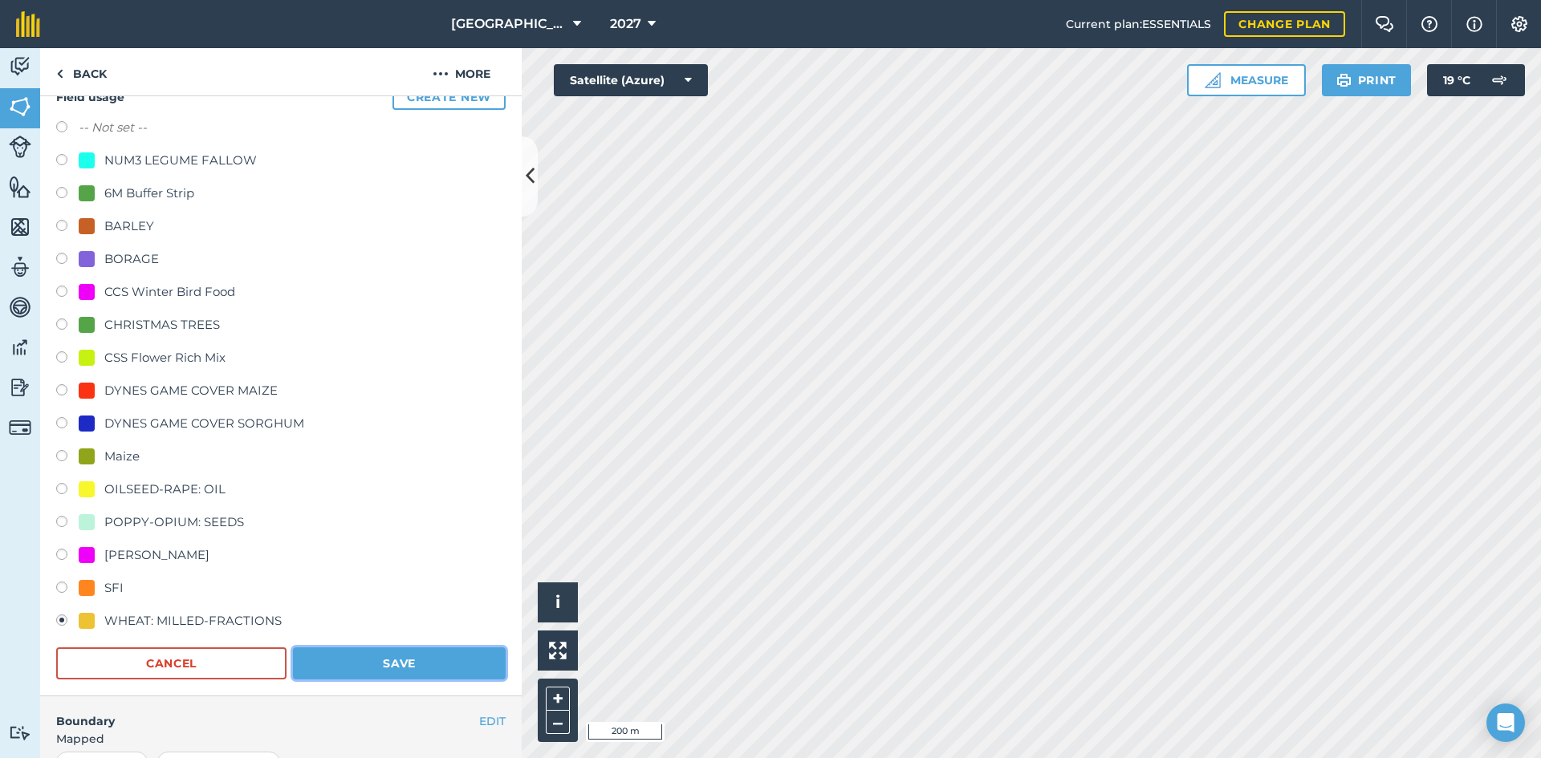
click at [367, 655] on button "Save" at bounding box center [399, 664] width 213 height 32
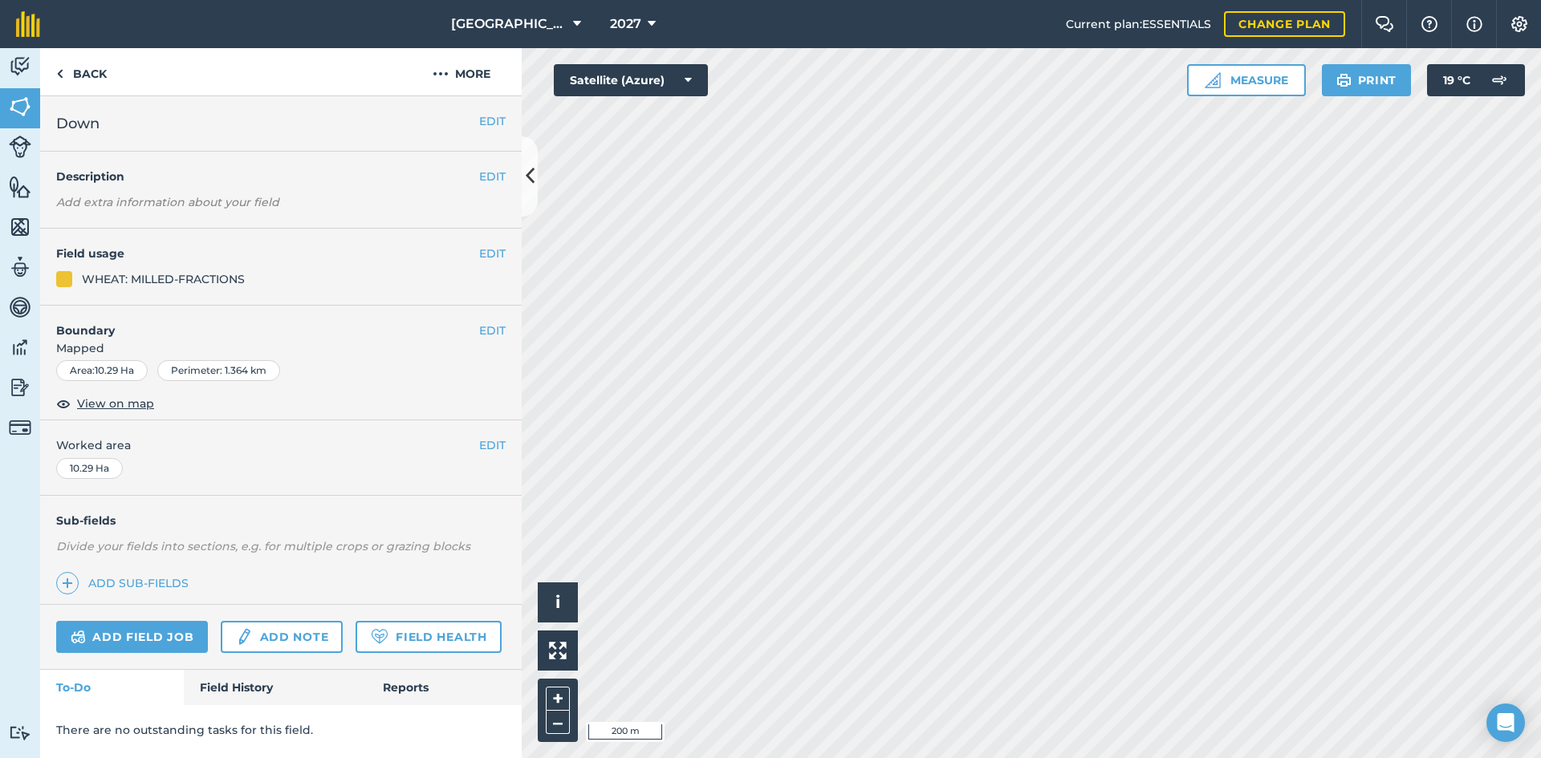
scroll to position [0, 0]
click at [504, 248] on button "EDIT" at bounding box center [492, 254] width 26 height 18
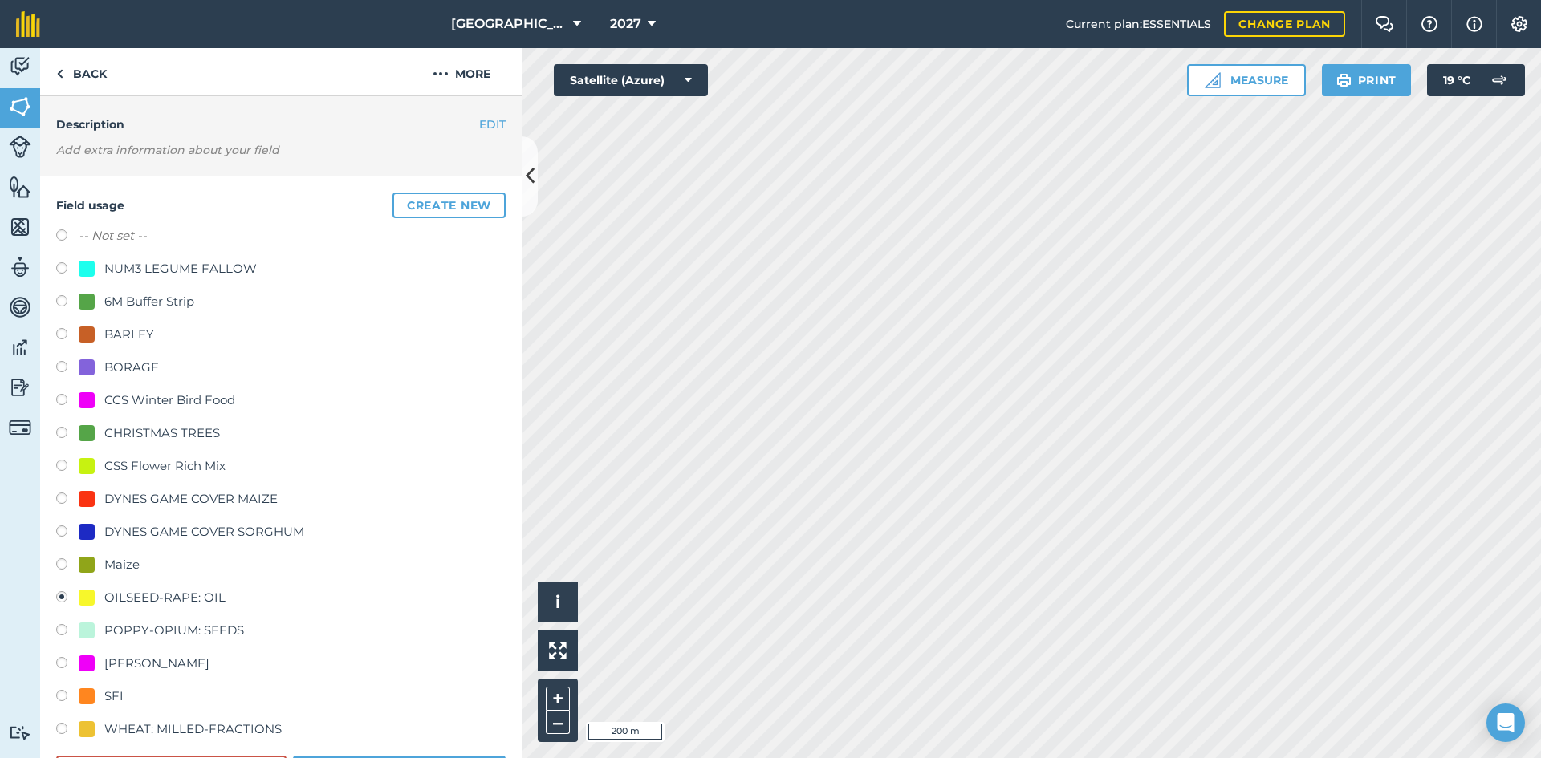
scroll to position [80, 0]
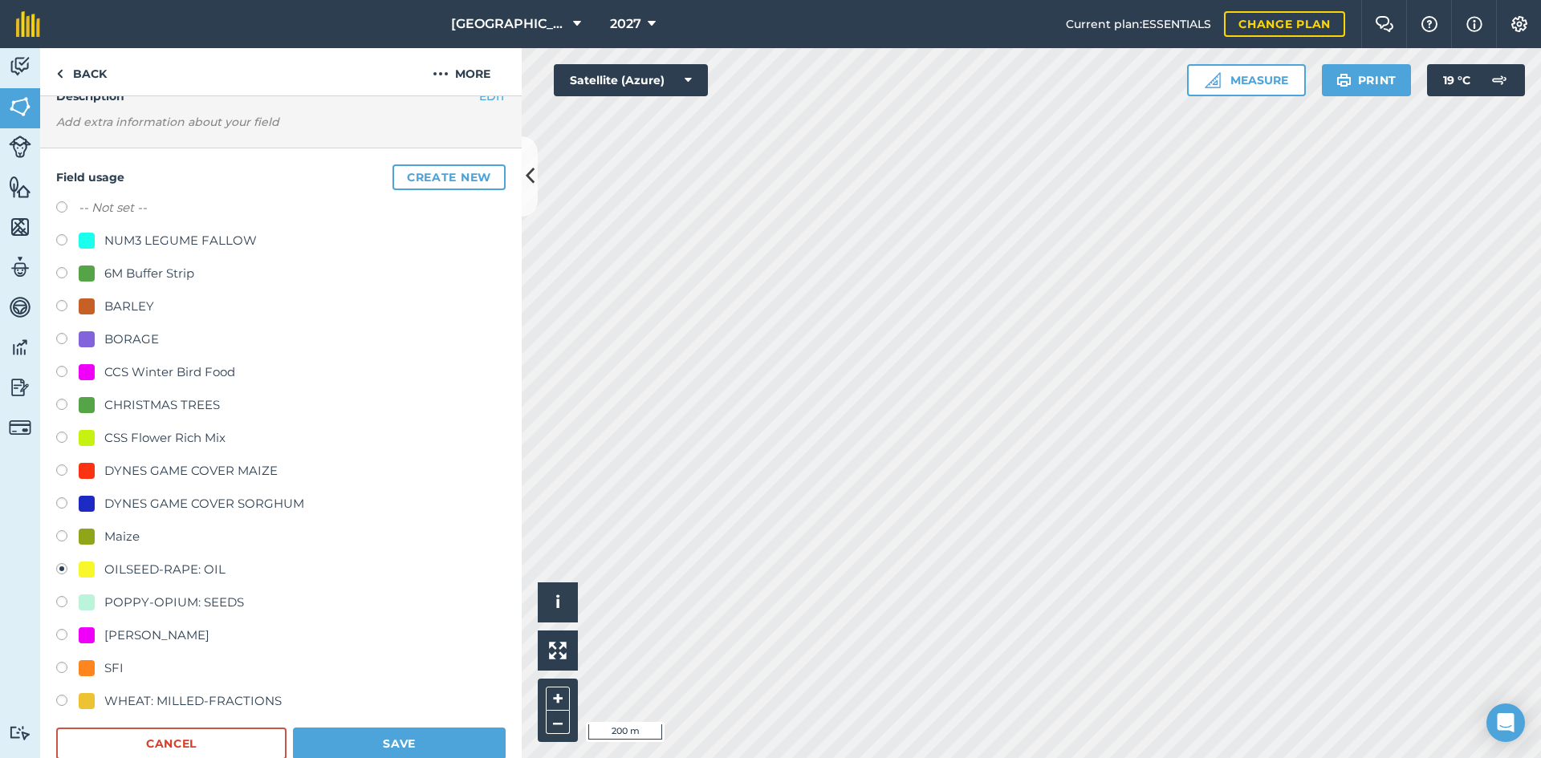
click at [127, 699] on div "WHEAT: MILLED-FRACTIONS" at bounding box center [192, 701] width 177 height 19
radio input "true"
radio input "false"
click at [370, 737] on button "Save" at bounding box center [399, 744] width 213 height 32
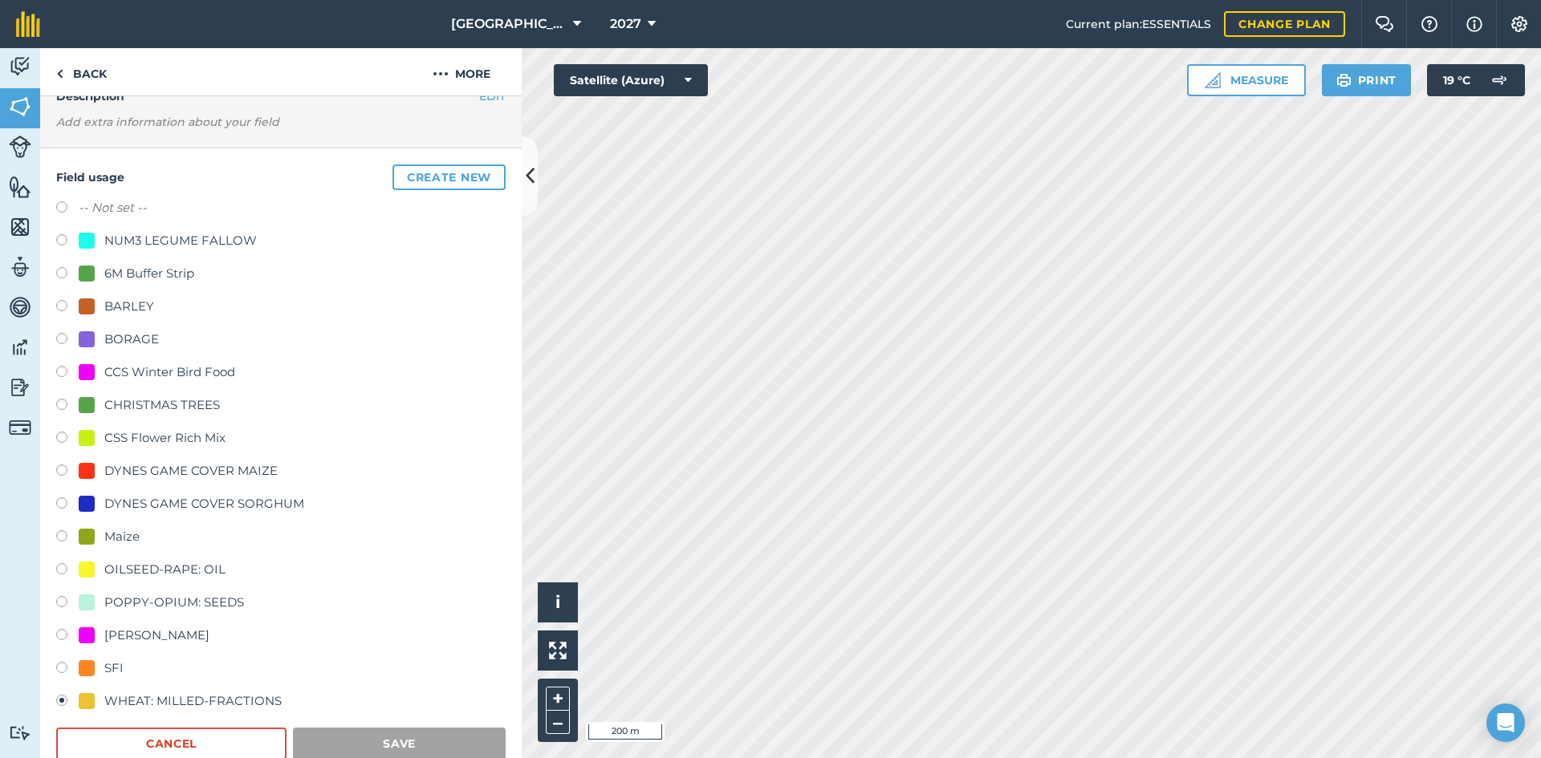
scroll to position [0, 0]
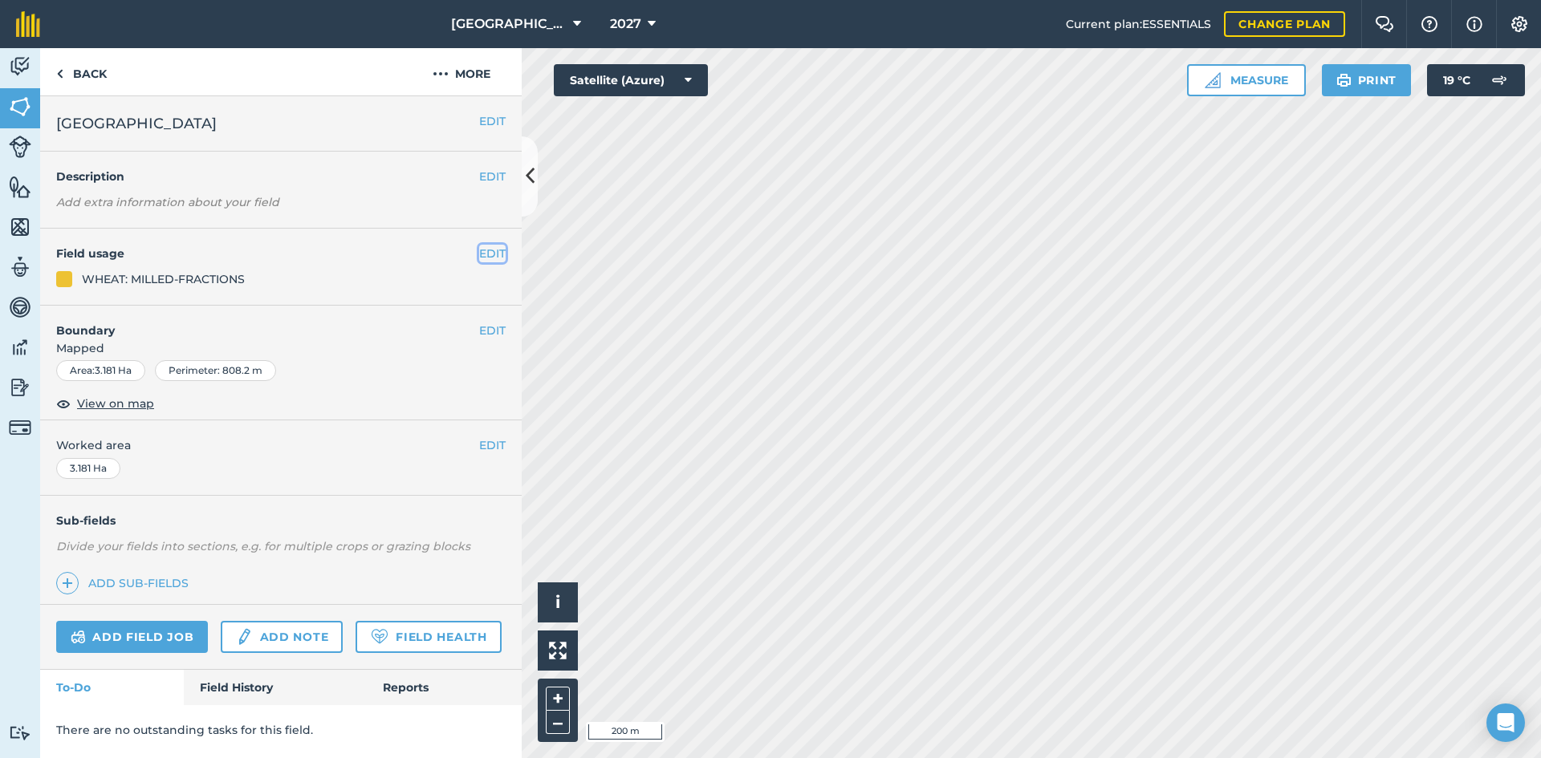
click at [502, 259] on button "EDIT" at bounding box center [492, 254] width 26 height 18
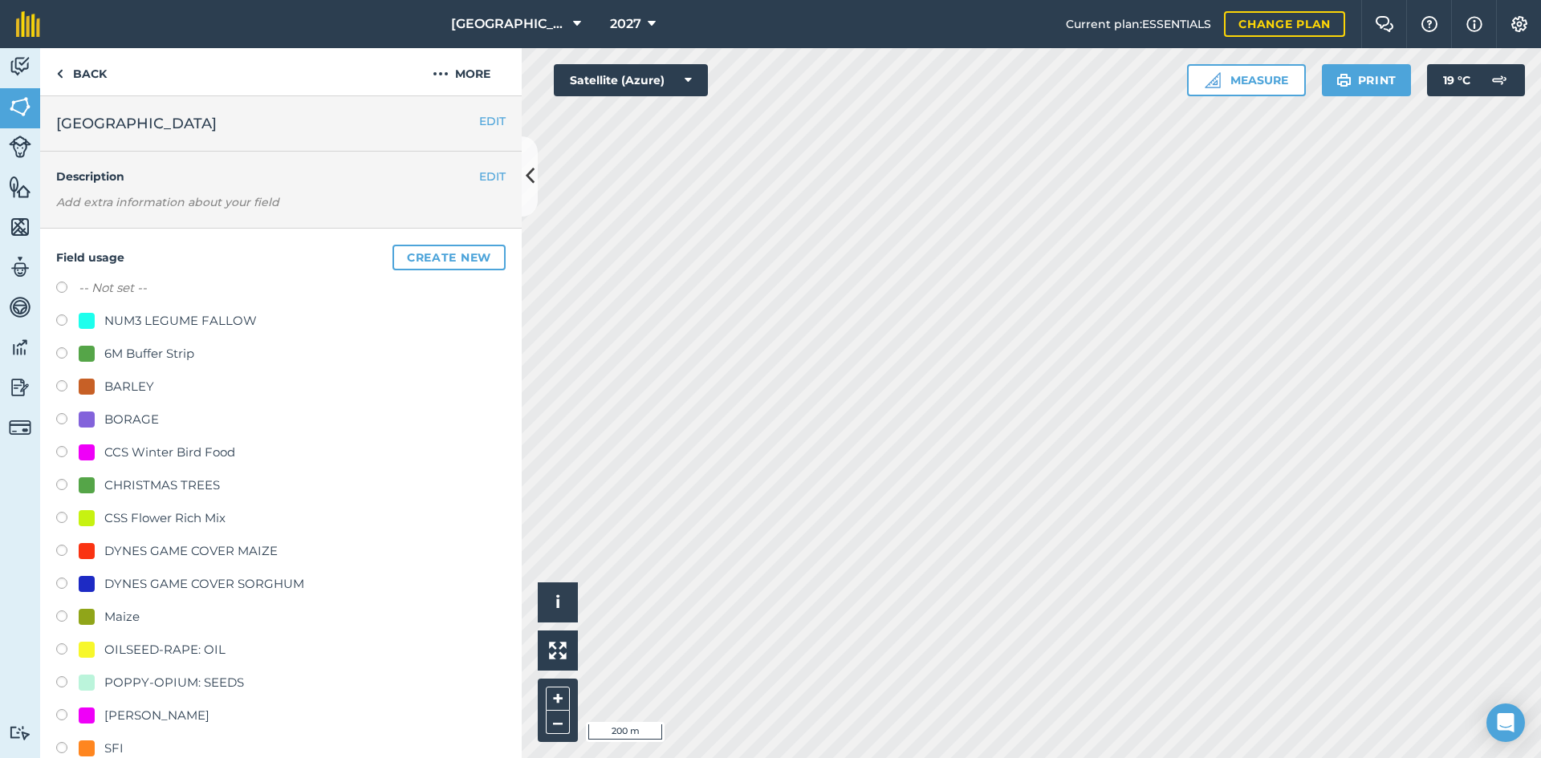
click at [120, 647] on div "OILSEED-RAPE: OIL" at bounding box center [164, 649] width 121 height 19
radio input "true"
radio input "false"
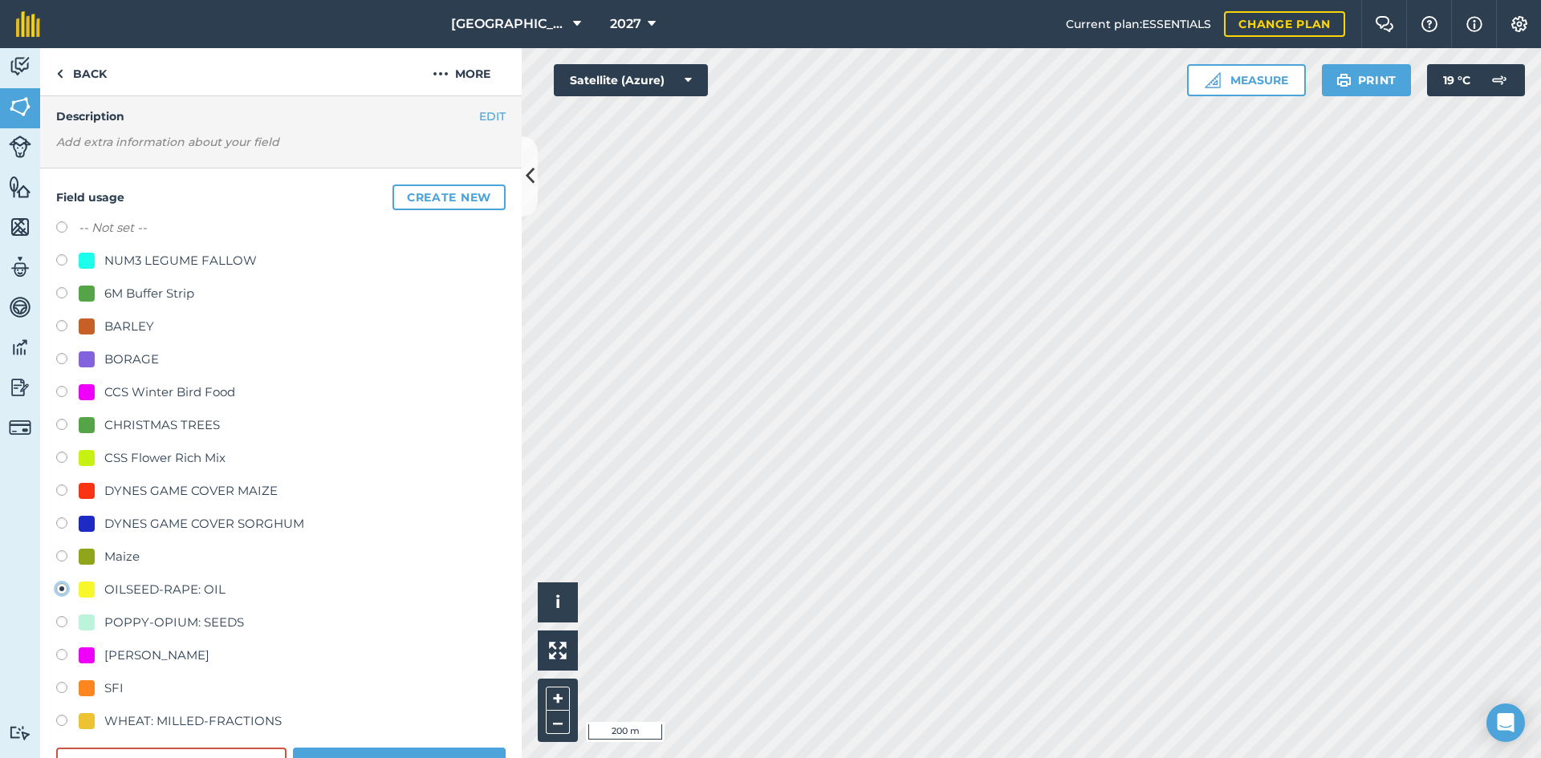
scroll to position [160, 0]
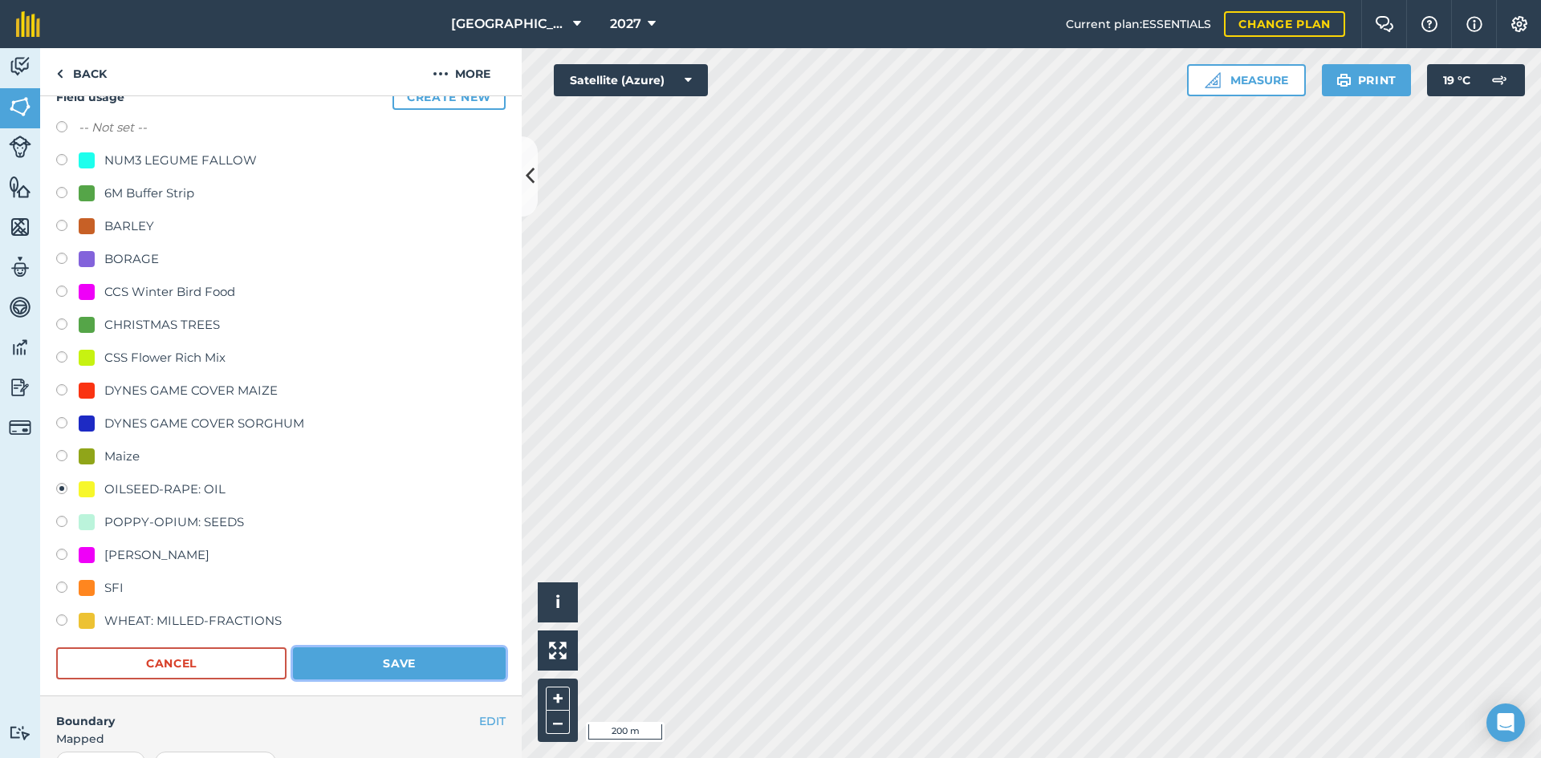
click at [400, 670] on button "Save" at bounding box center [399, 664] width 213 height 32
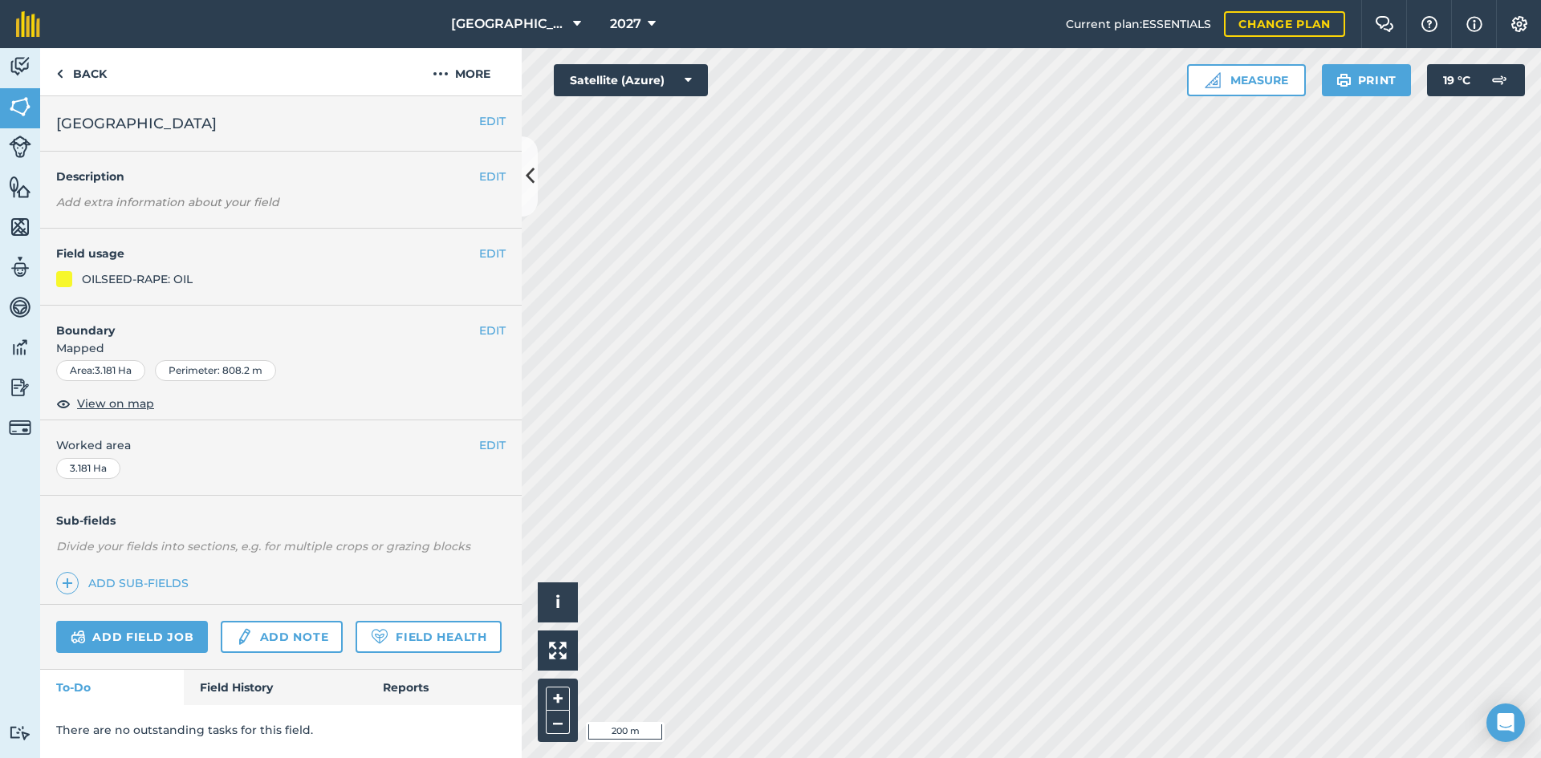
scroll to position [0, 0]
click at [484, 258] on button "EDIT" at bounding box center [492, 254] width 26 height 18
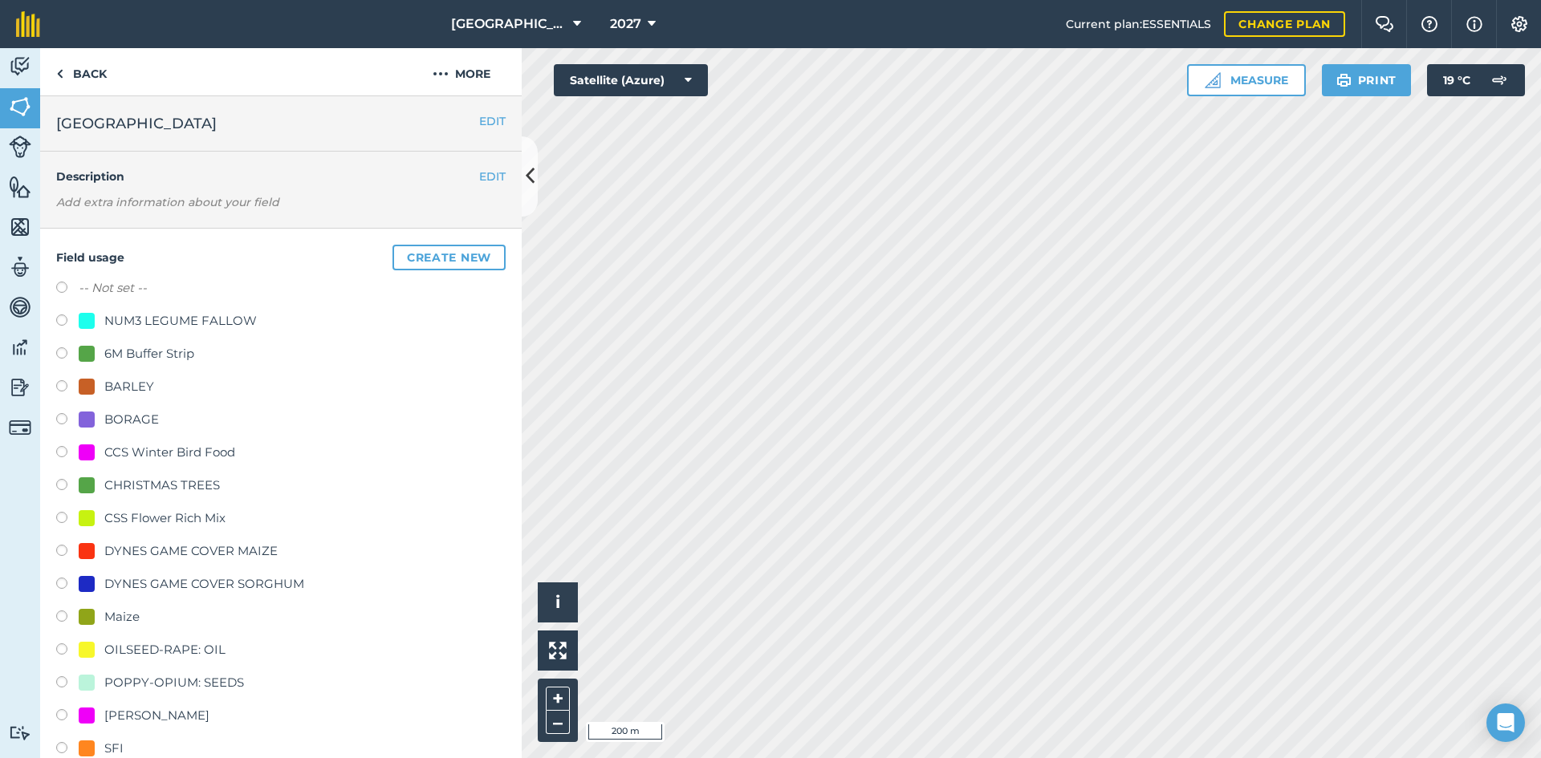
drag, startPoint x: 120, startPoint y: 644, endPoint x: 177, endPoint y: 644, distance: 56.2
click at [121, 644] on div "OILSEED-RAPE: OIL" at bounding box center [164, 649] width 121 height 19
radio input "true"
radio input "false"
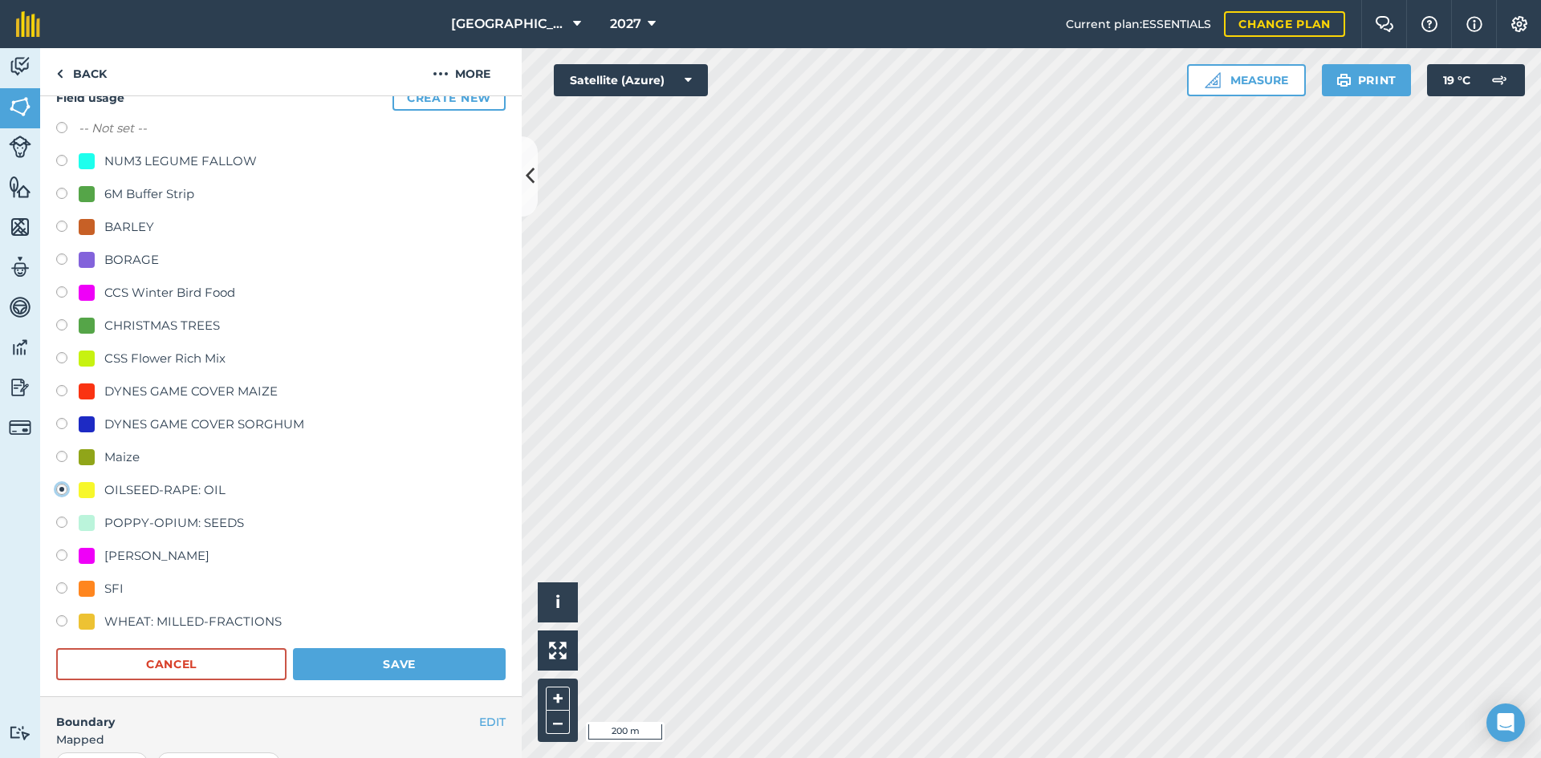
scroll to position [160, 0]
click at [348, 659] on button "Save" at bounding box center [399, 664] width 213 height 32
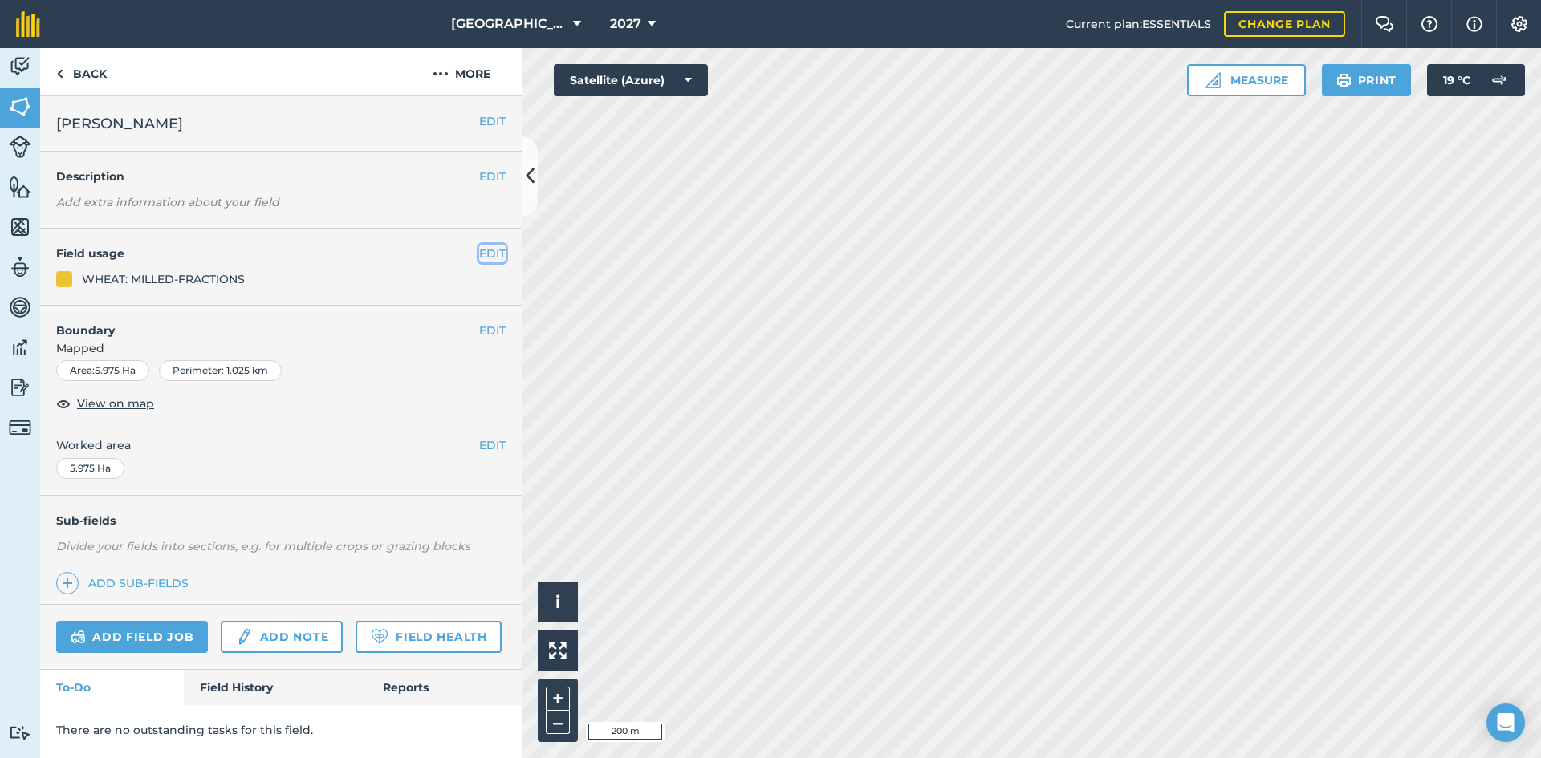
click at [484, 260] on button "EDIT" at bounding box center [492, 254] width 26 height 18
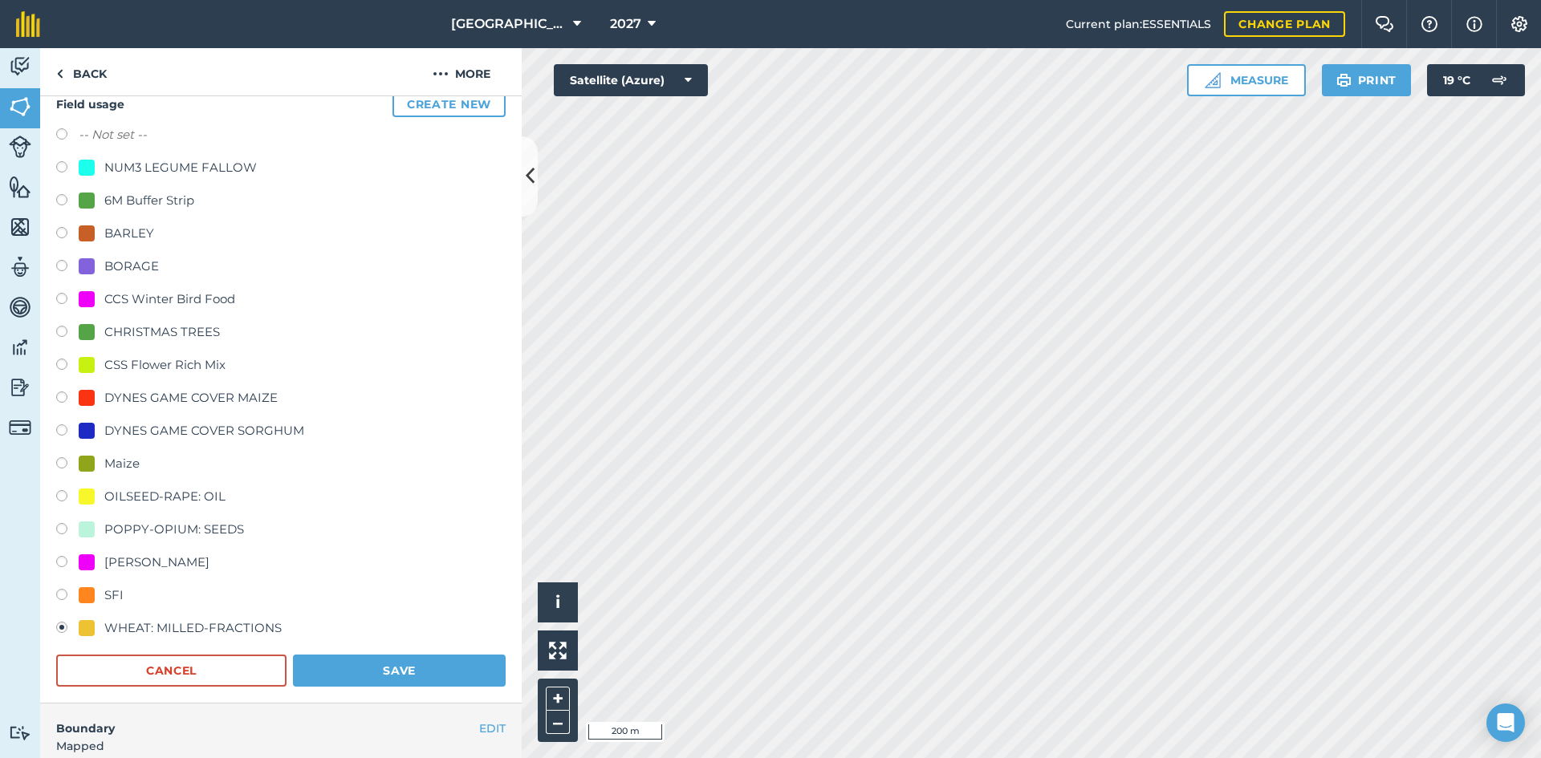
scroll to position [160, 0]
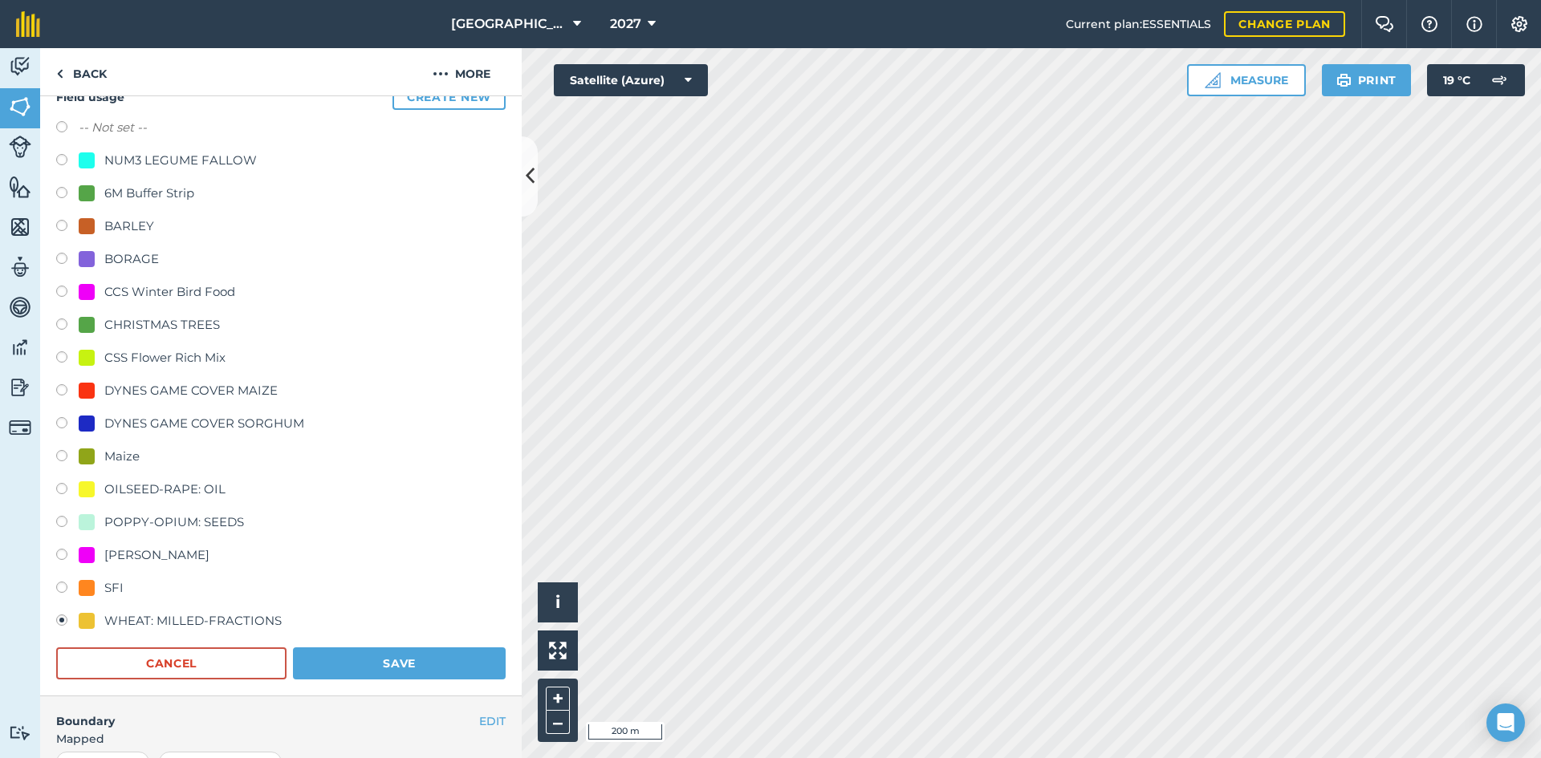
drag, startPoint x: 150, startPoint y: 489, endPoint x: 243, endPoint y: 540, distance: 106.3
click at [151, 489] on div "OILSEED-RAPE: OIL" at bounding box center [164, 489] width 121 height 19
radio input "true"
radio input "false"
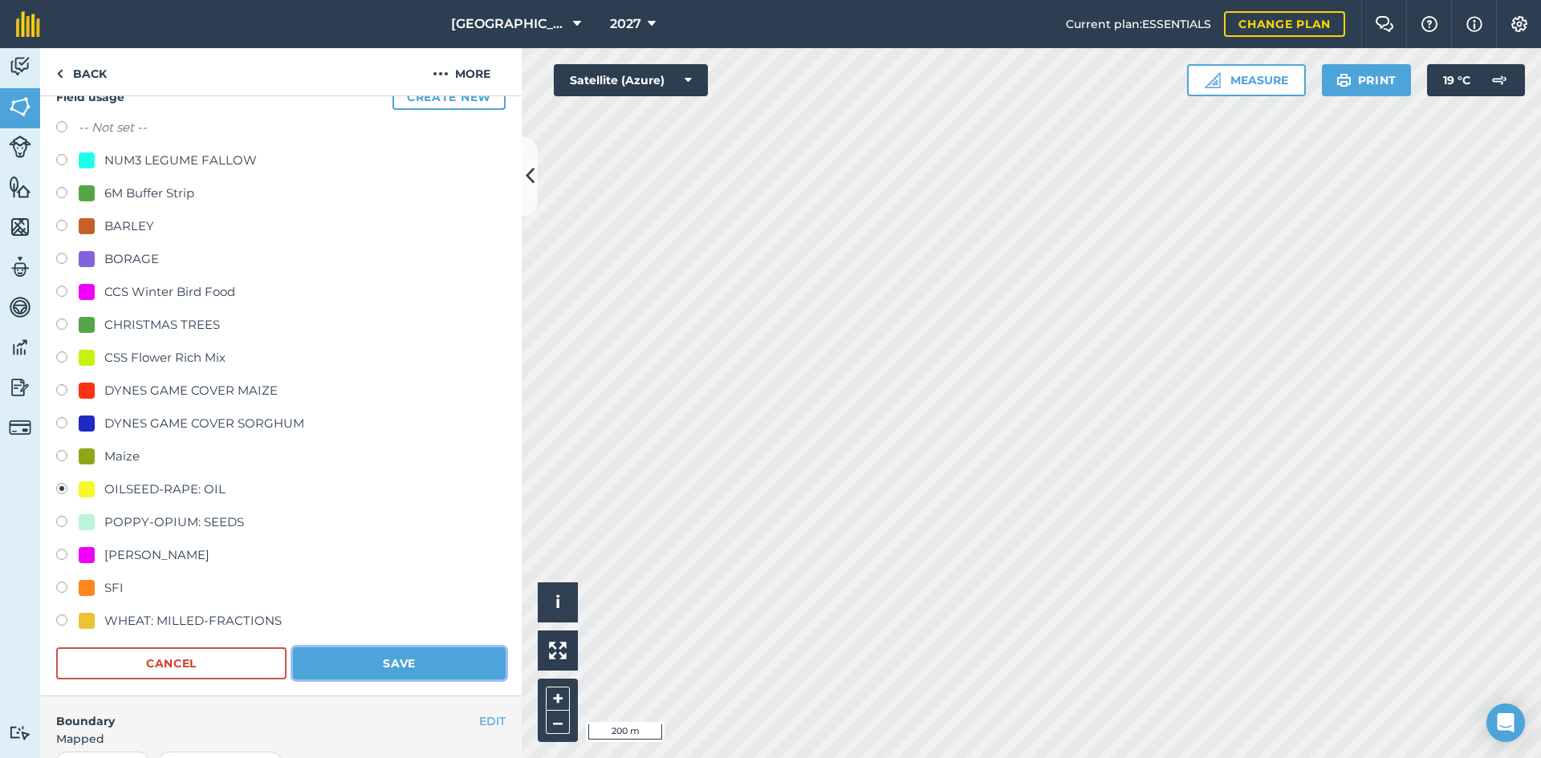
click at [383, 667] on button "Save" at bounding box center [399, 664] width 213 height 32
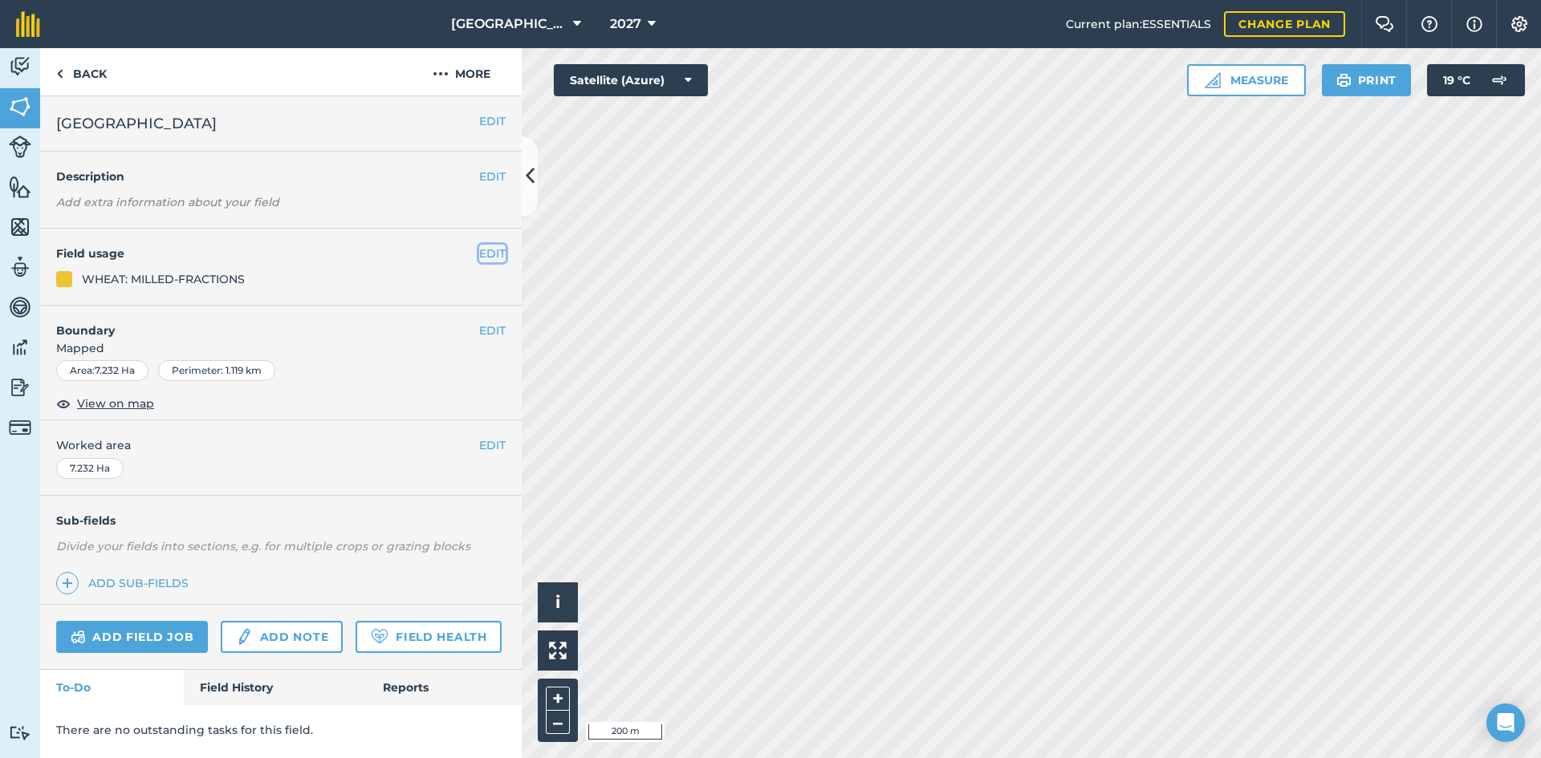
click at [499, 258] on button "EDIT" at bounding box center [492, 254] width 26 height 18
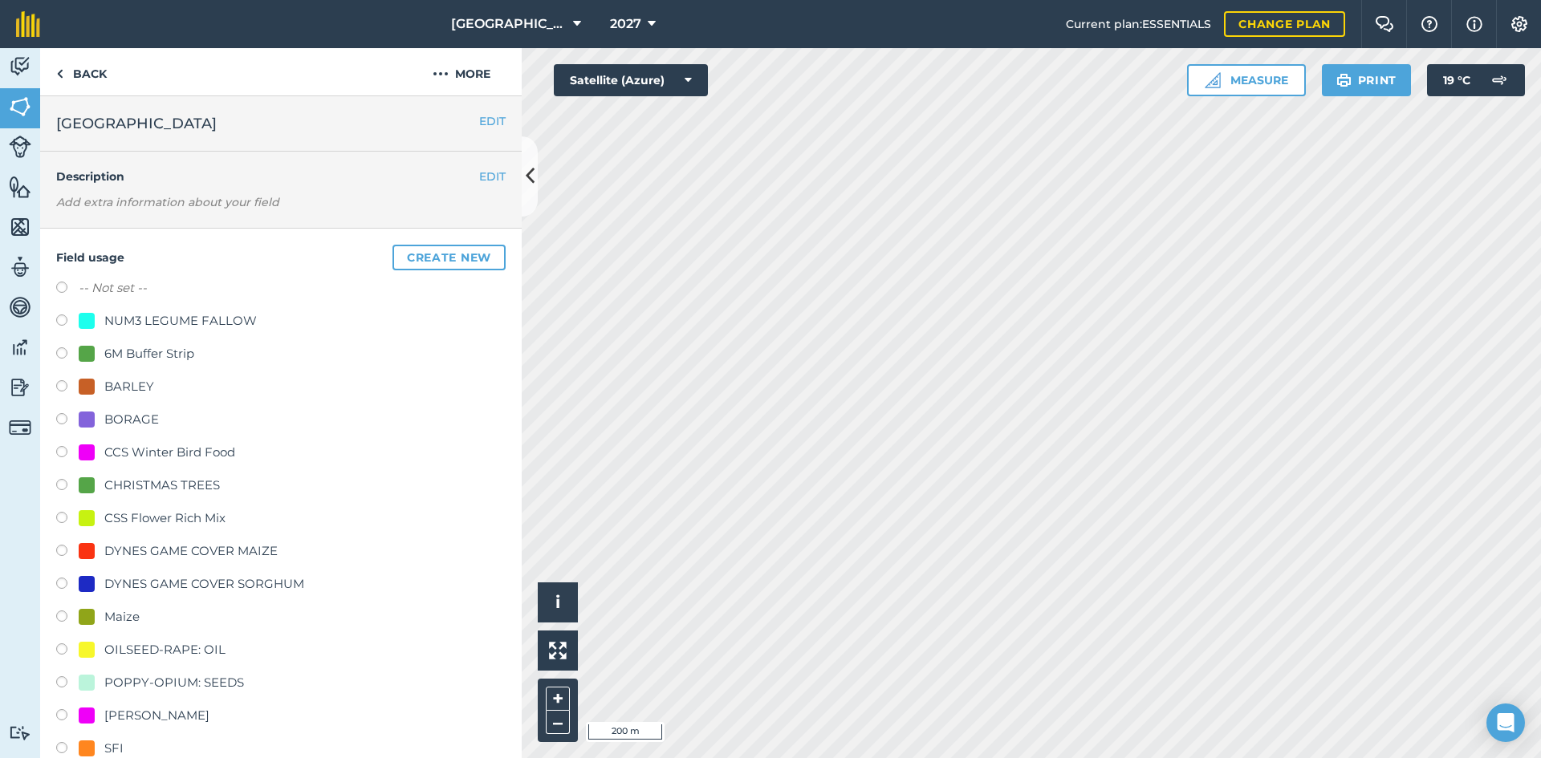
click at [135, 649] on div "OILSEED-RAPE: OIL" at bounding box center [164, 649] width 121 height 19
radio input "true"
radio input "false"
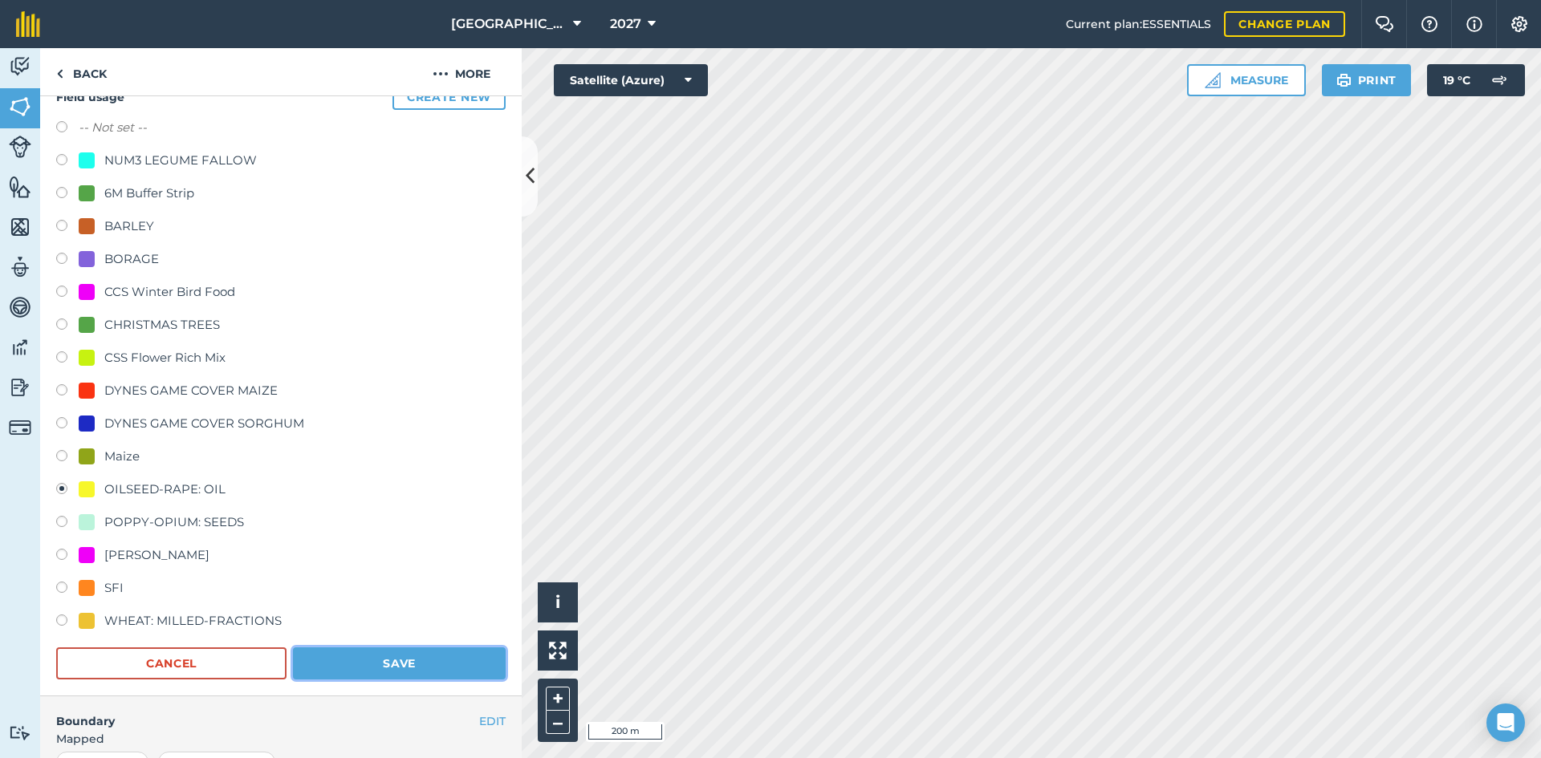
click at [404, 665] on button "Save" at bounding box center [399, 664] width 213 height 32
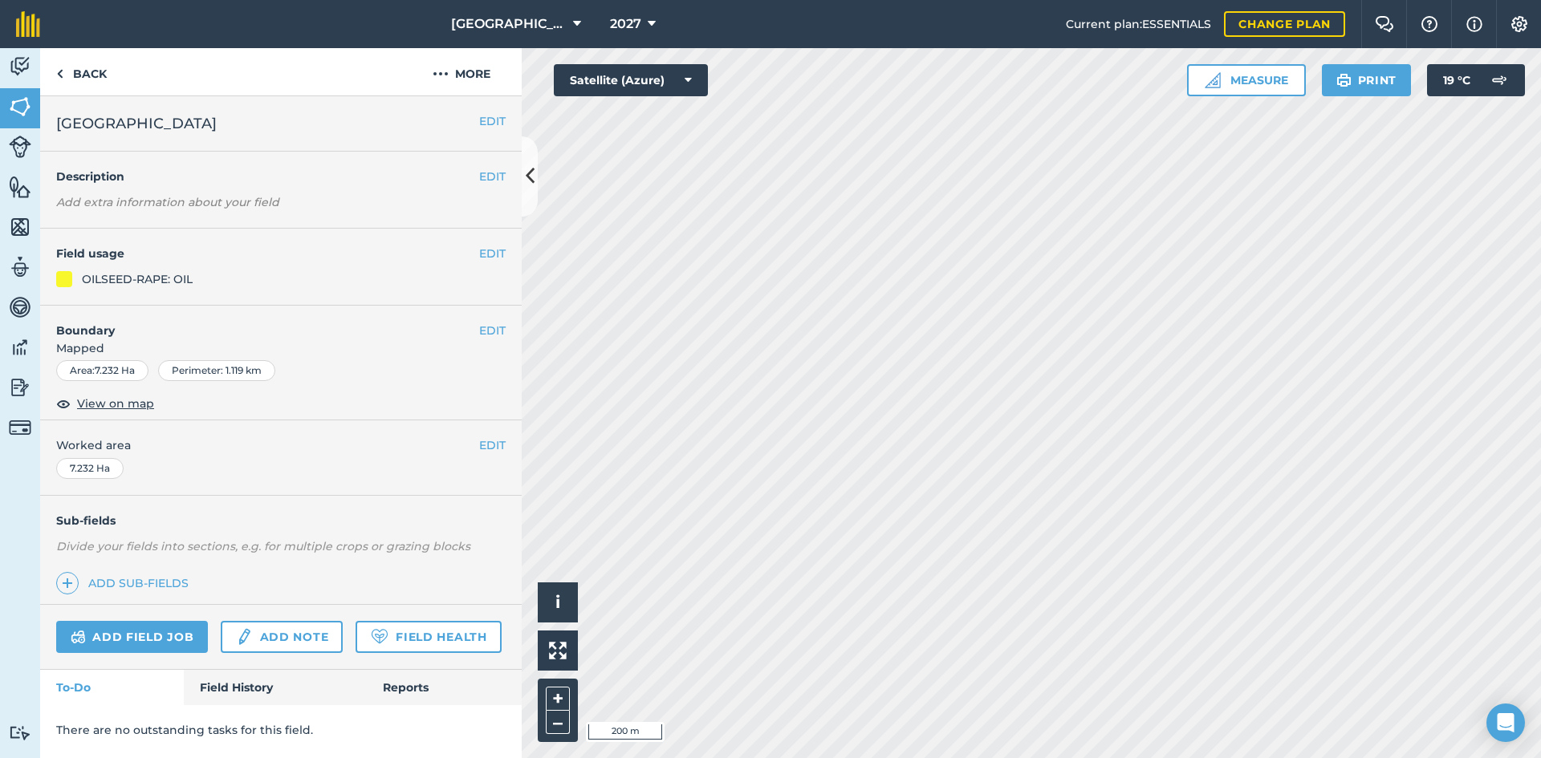
scroll to position [0, 0]
click at [487, 257] on button "EDIT" at bounding box center [492, 254] width 26 height 18
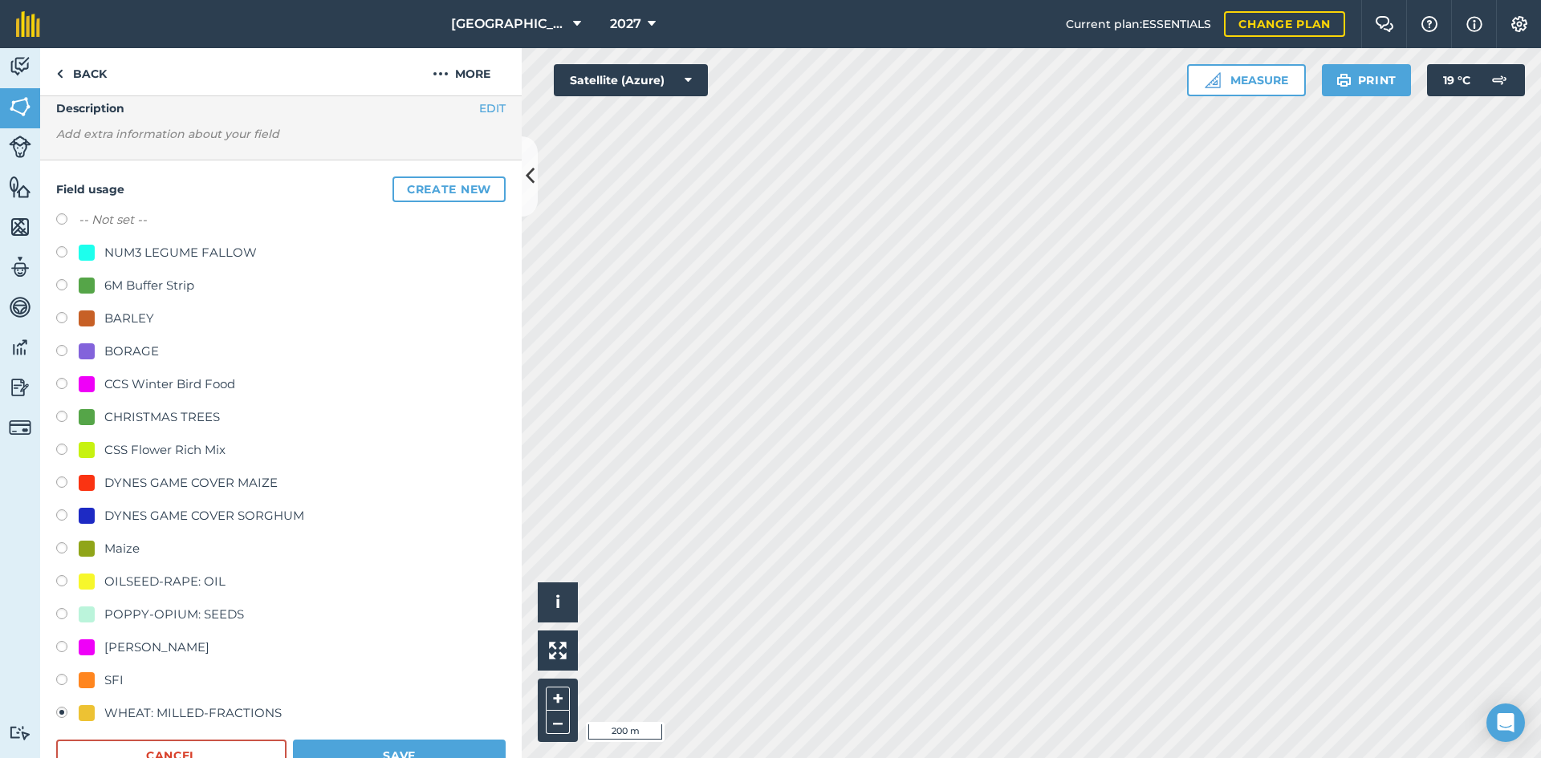
scroll to position [160, 0]
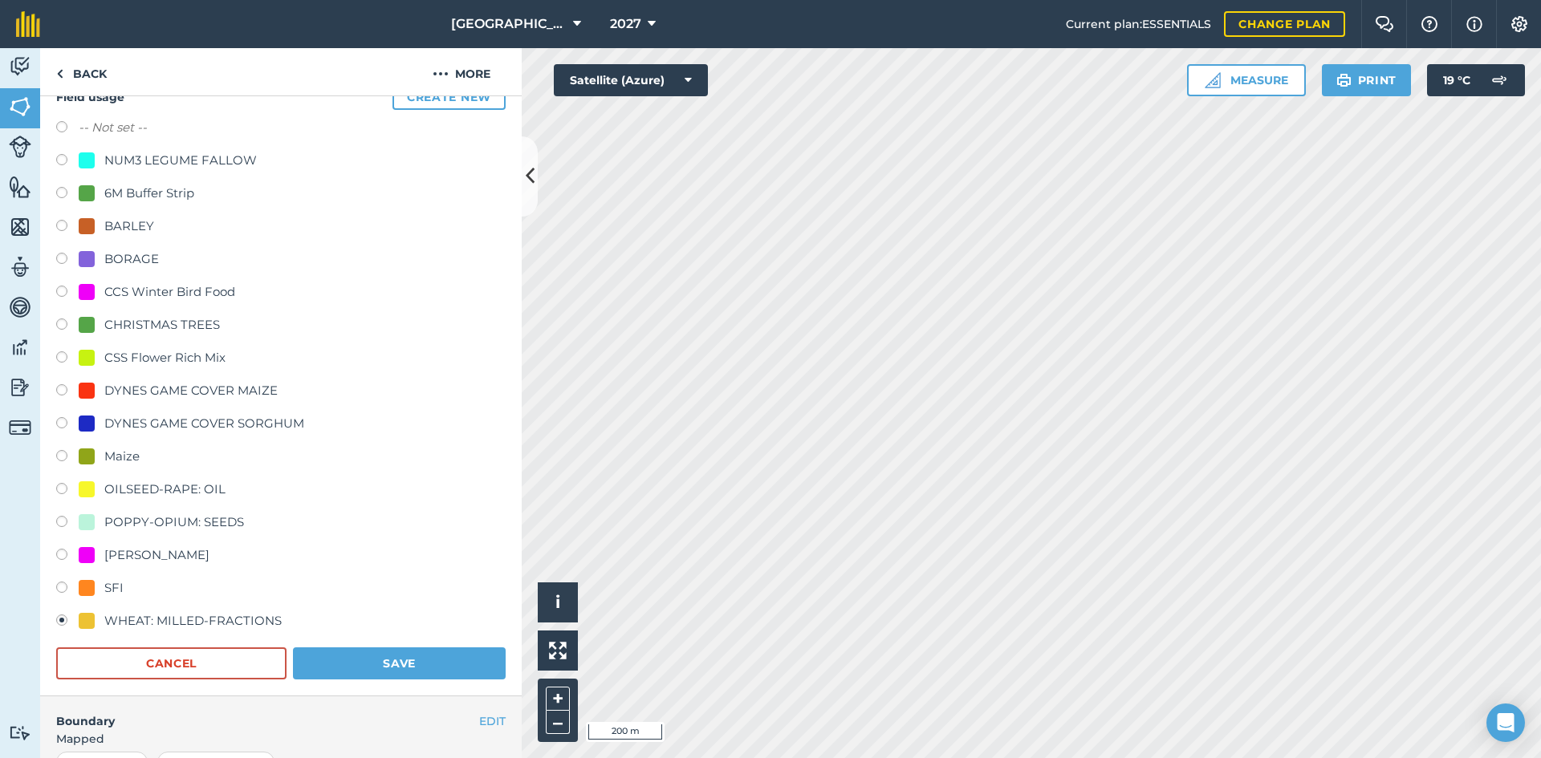
click at [128, 492] on div "OILSEED-RAPE: OIL" at bounding box center [164, 489] width 121 height 19
radio input "true"
radio input "false"
click at [346, 652] on button "Save" at bounding box center [399, 664] width 213 height 32
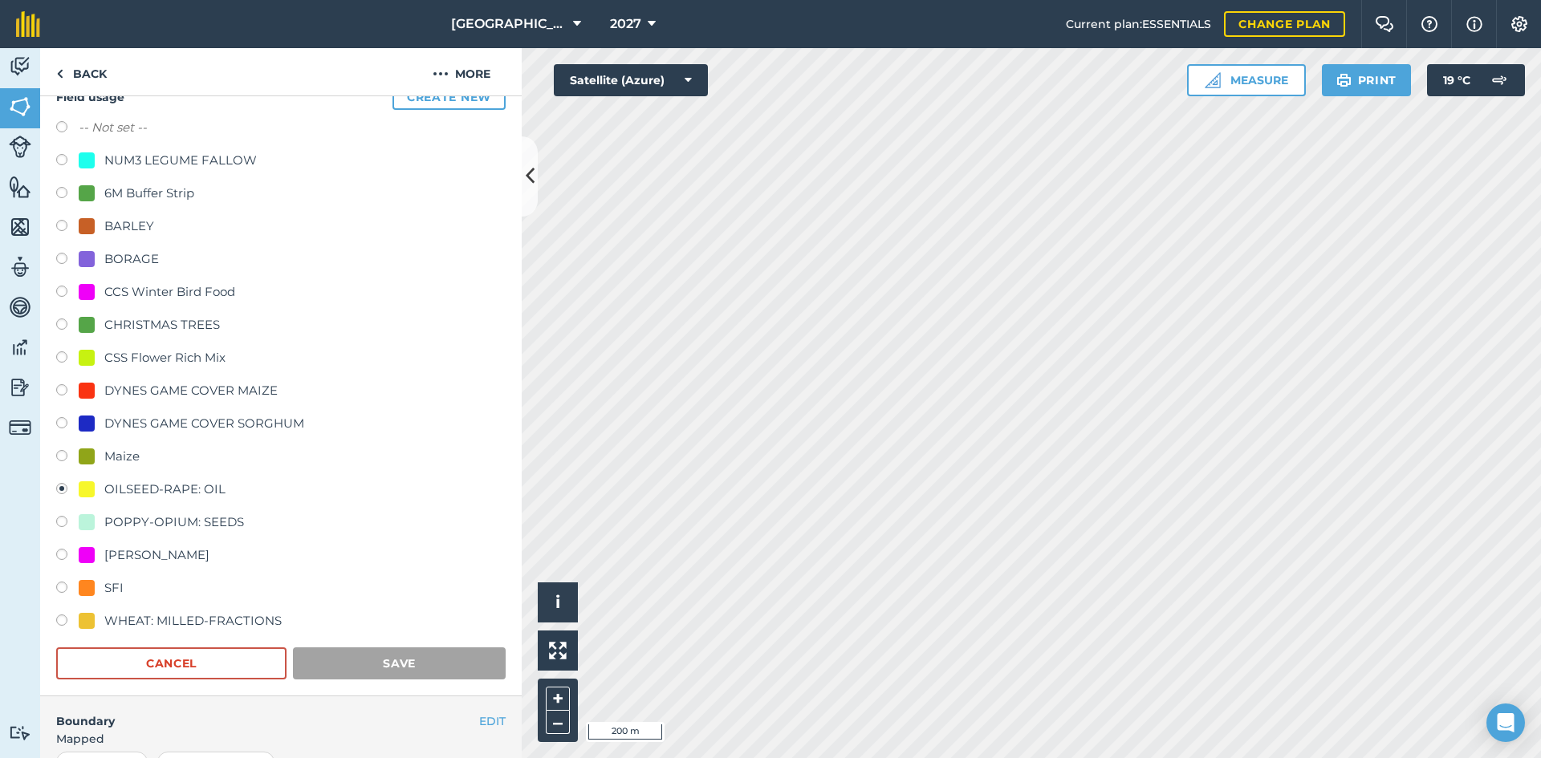
scroll to position [0, 0]
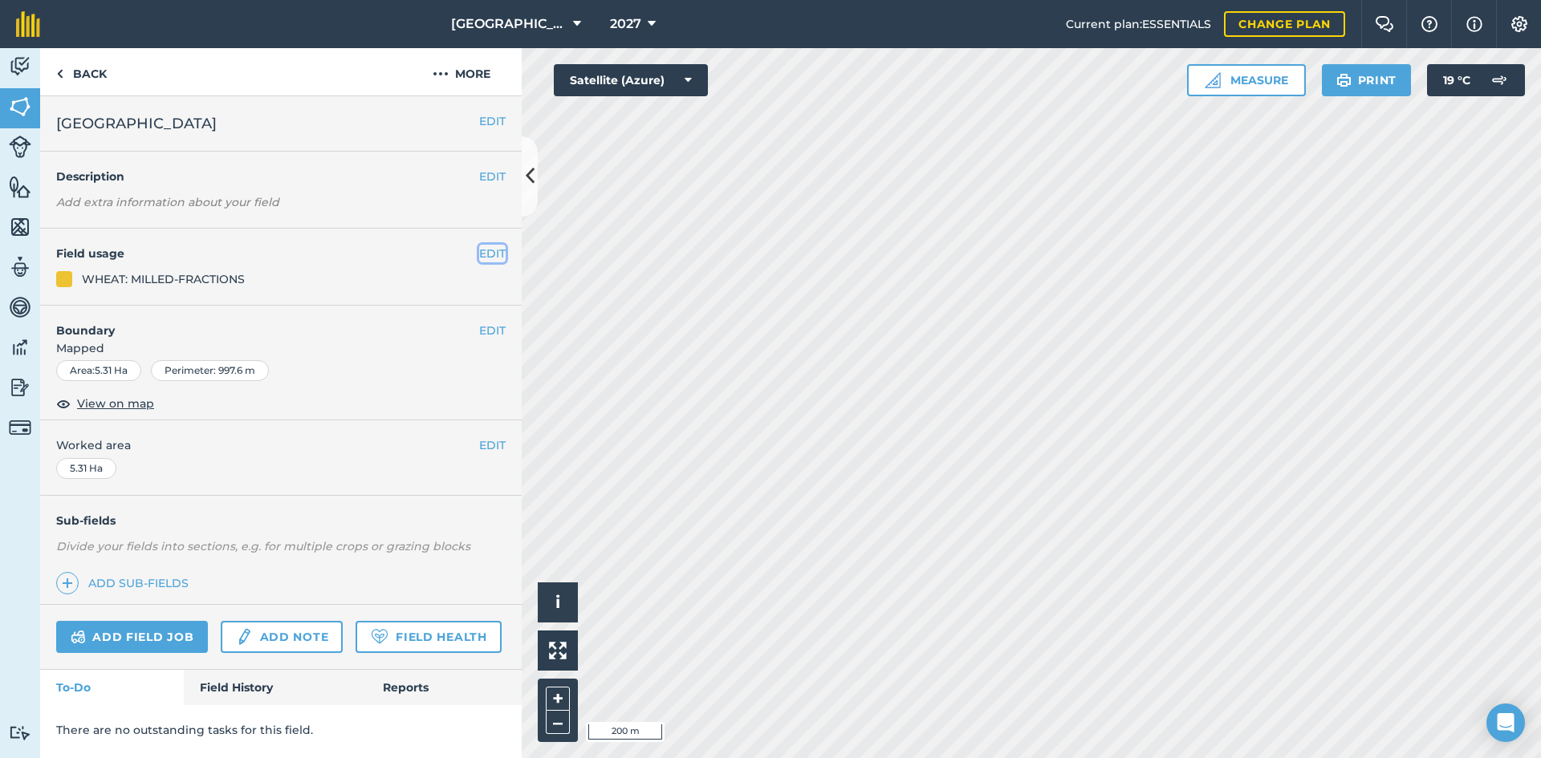
click at [504, 251] on button "EDIT" at bounding box center [492, 254] width 26 height 18
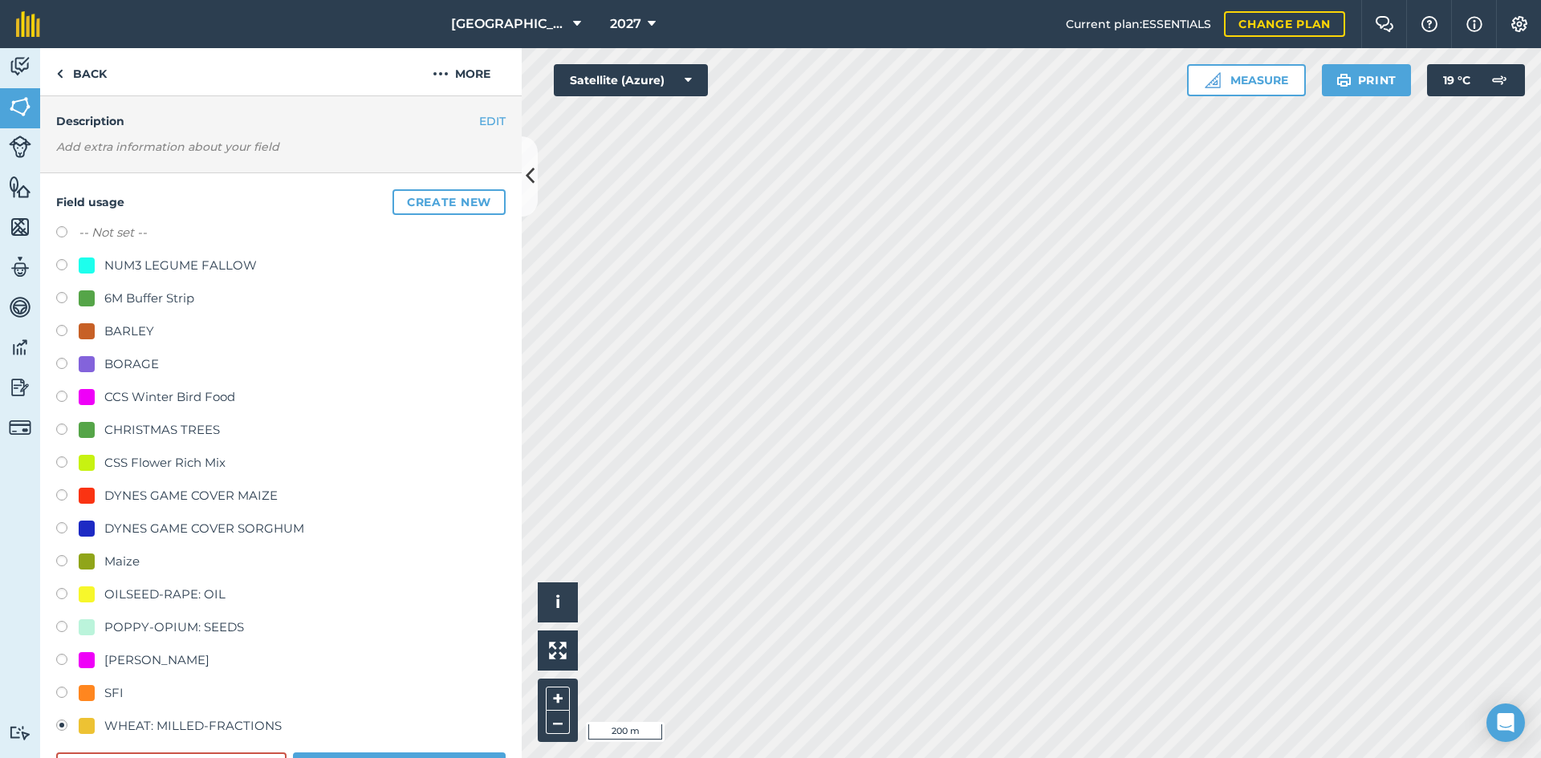
scroll to position [80, 0]
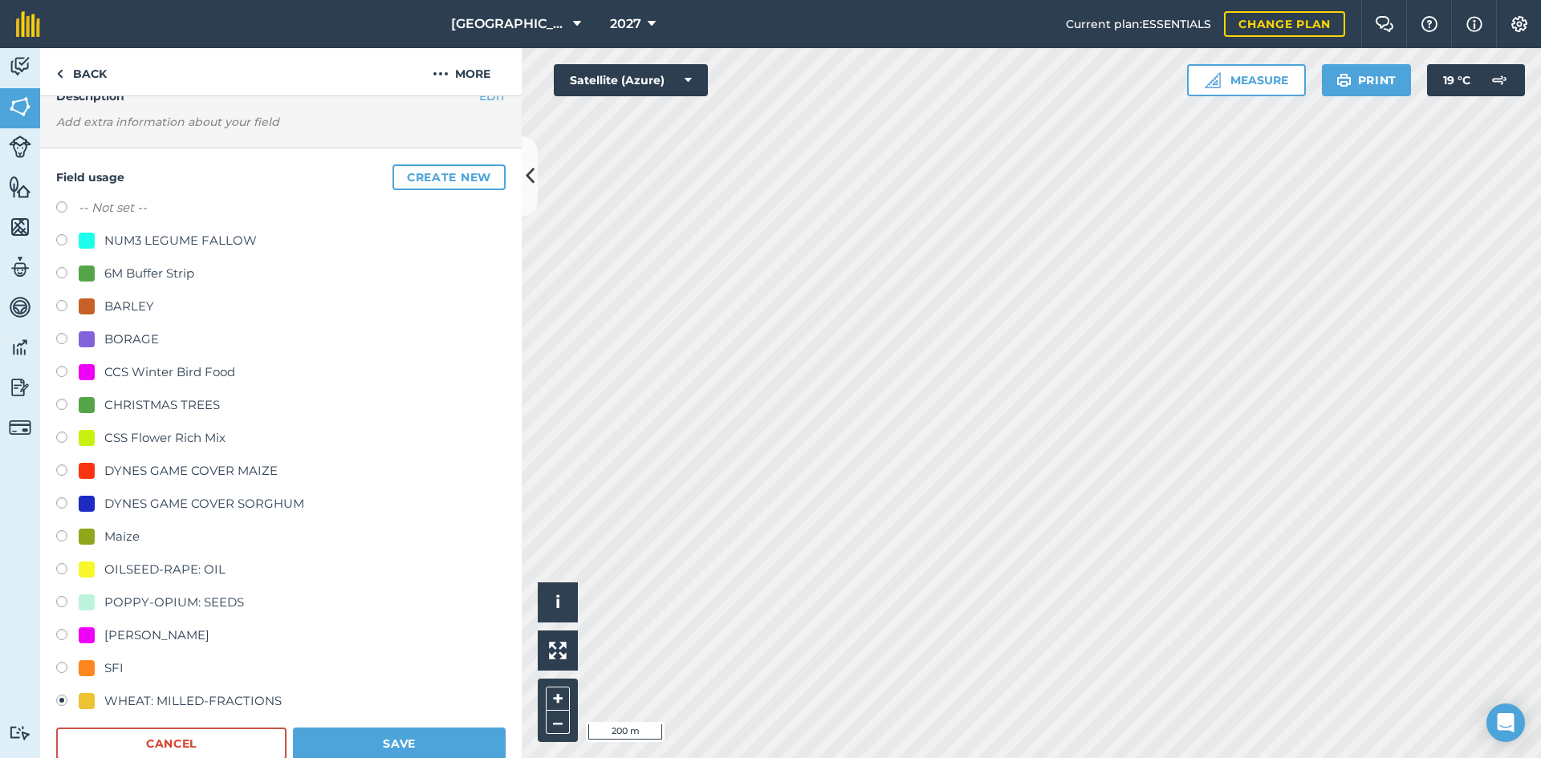
click at [195, 565] on div "OILSEED-RAPE: OIL" at bounding box center [164, 569] width 121 height 19
radio input "true"
radio input "false"
click at [389, 742] on button "Save" at bounding box center [399, 744] width 213 height 32
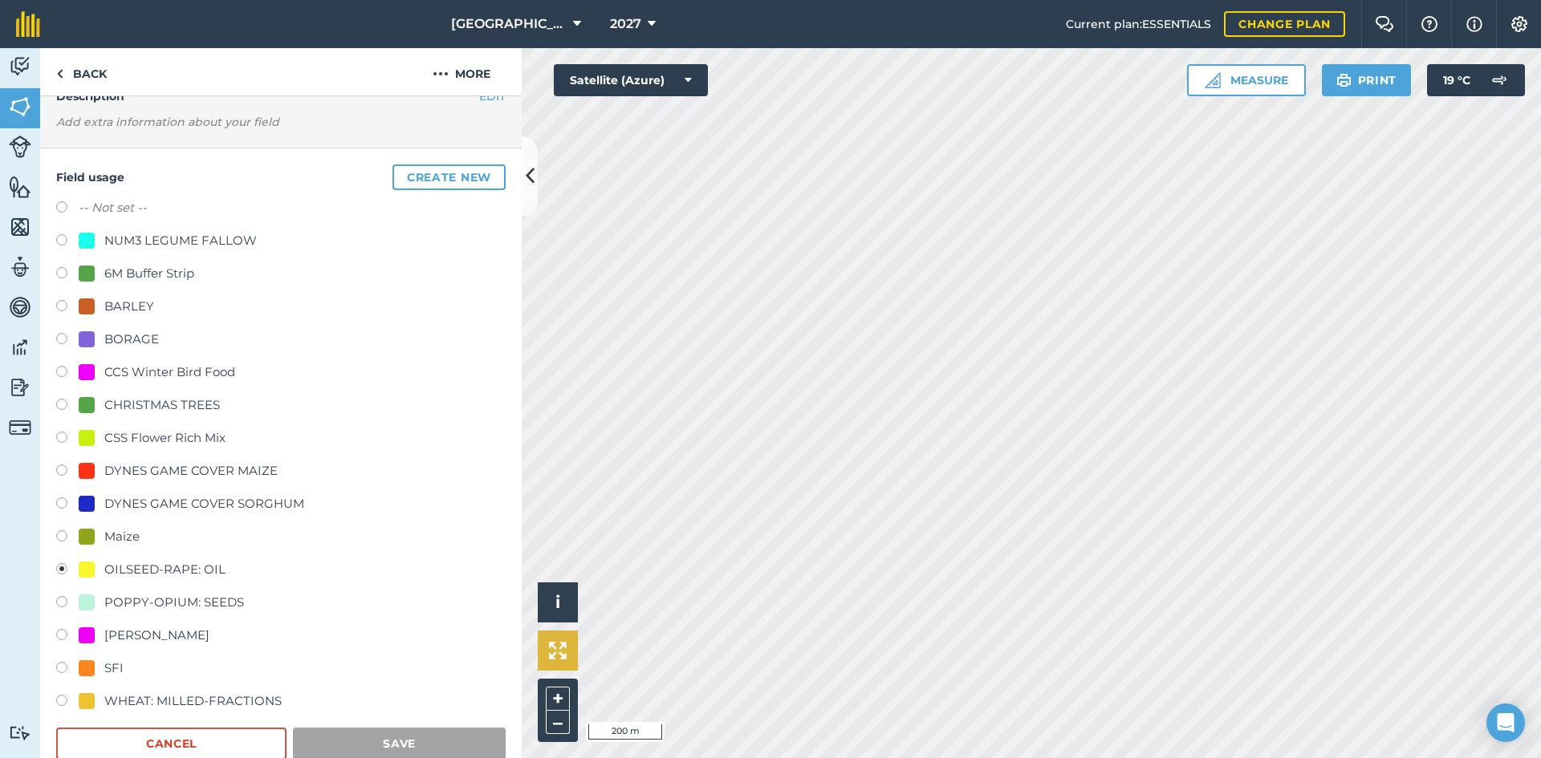
scroll to position [0, 0]
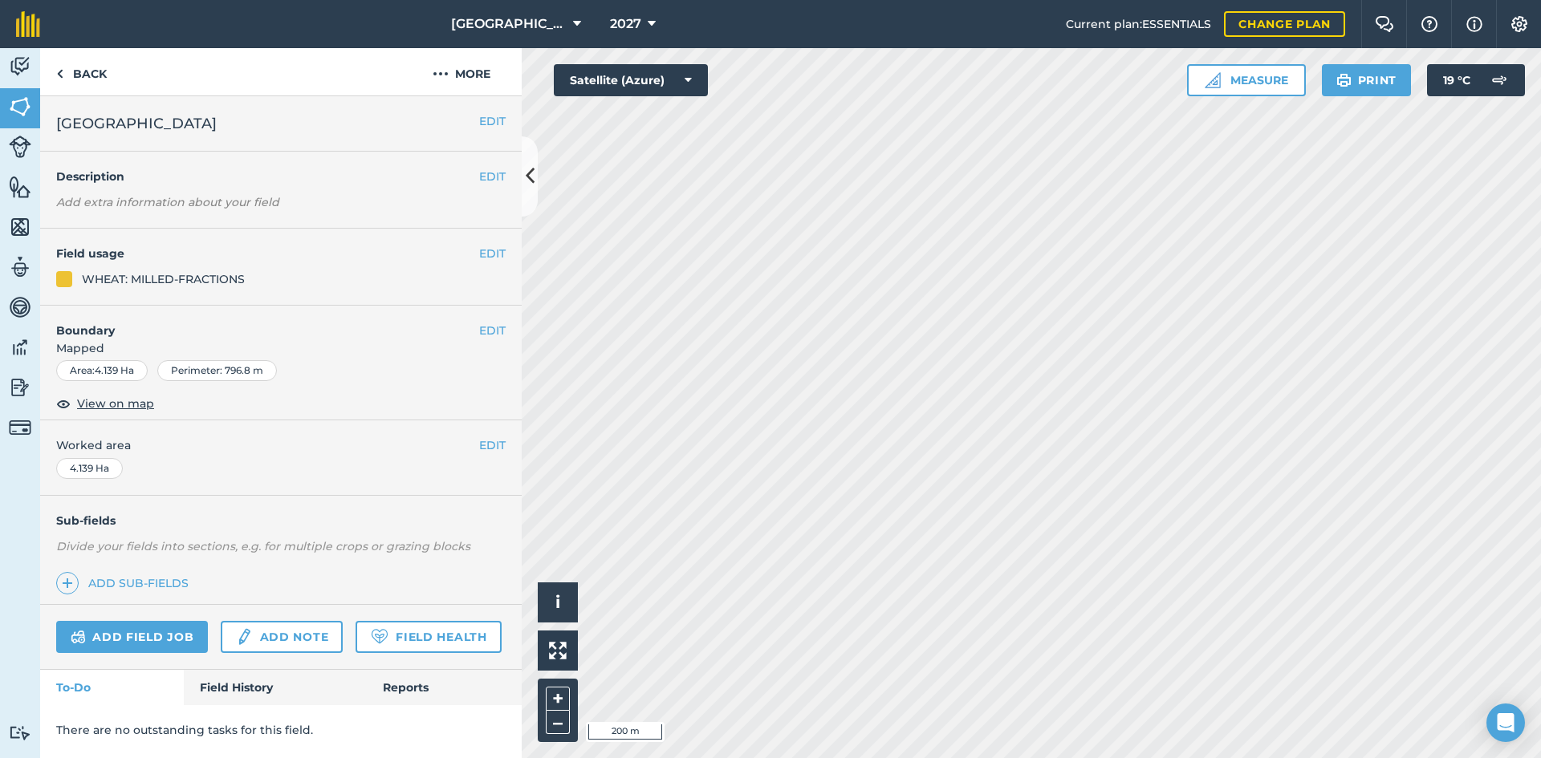
drag, startPoint x: 477, startPoint y: 247, endPoint x: 491, endPoint y: 270, distance: 27.4
click at [479, 253] on div "EDIT Field usage WHEAT: MILLED-FRACTIONS" at bounding box center [280, 267] width 481 height 77
click at [492, 259] on button "EDIT" at bounding box center [492, 254] width 26 height 18
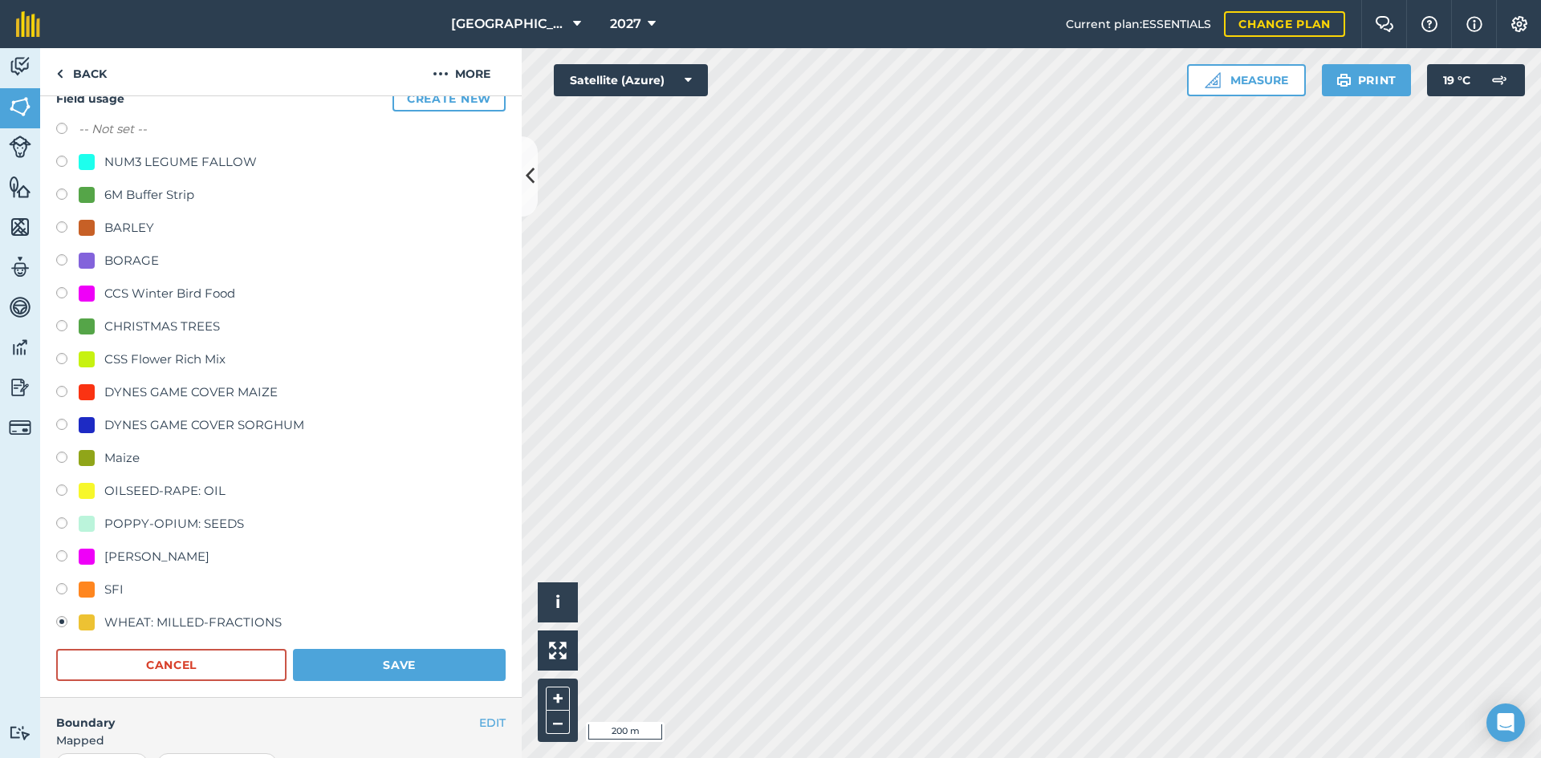
scroll to position [160, 0]
click at [145, 490] on div "OILSEED-RAPE: OIL" at bounding box center [164, 489] width 121 height 19
click at [190, 485] on div "OILSEED-RAPE: OIL" at bounding box center [164, 489] width 121 height 19
radio input "true"
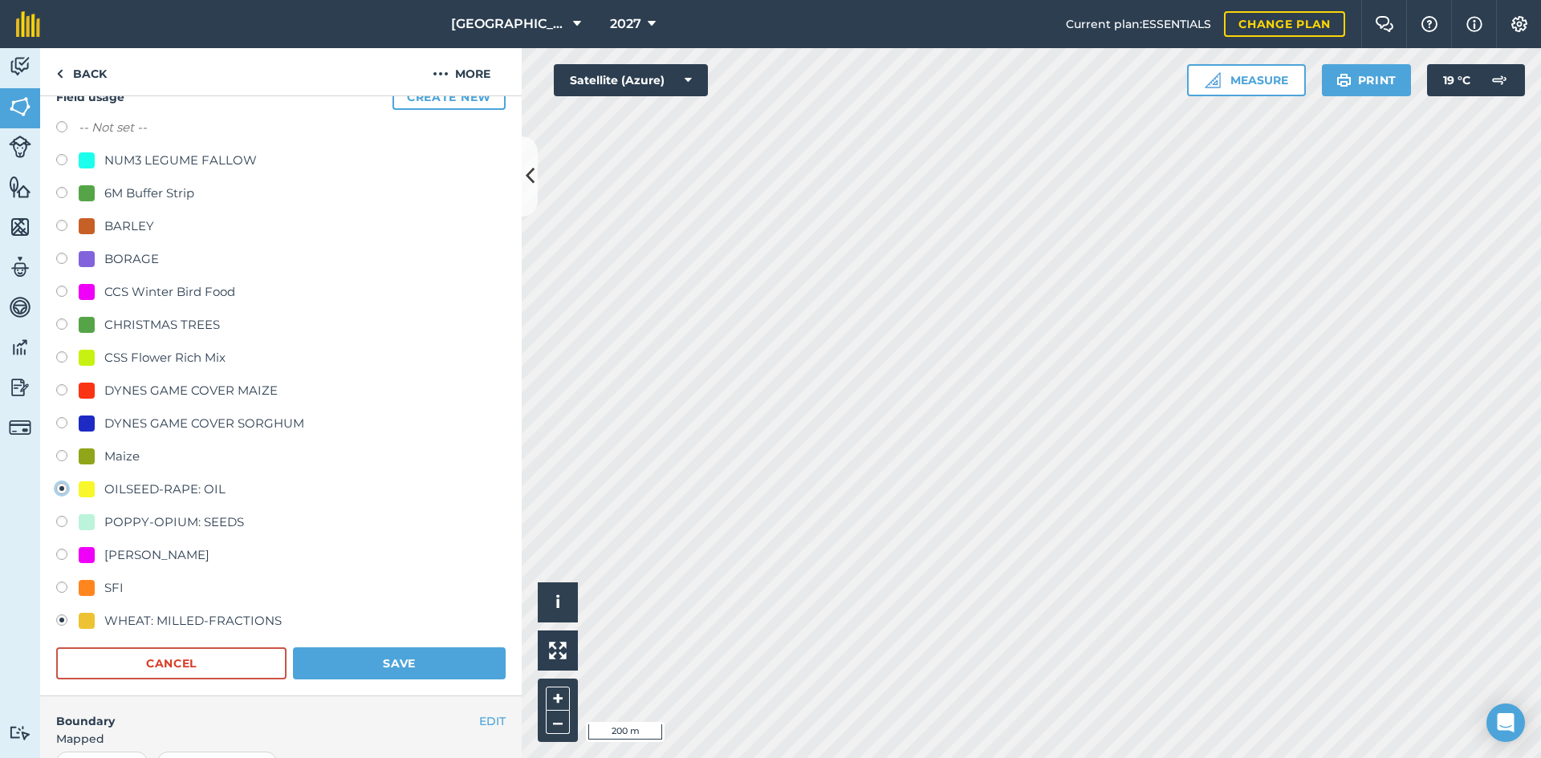
radio input "false"
click at [377, 657] on button "Save" at bounding box center [399, 664] width 213 height 32
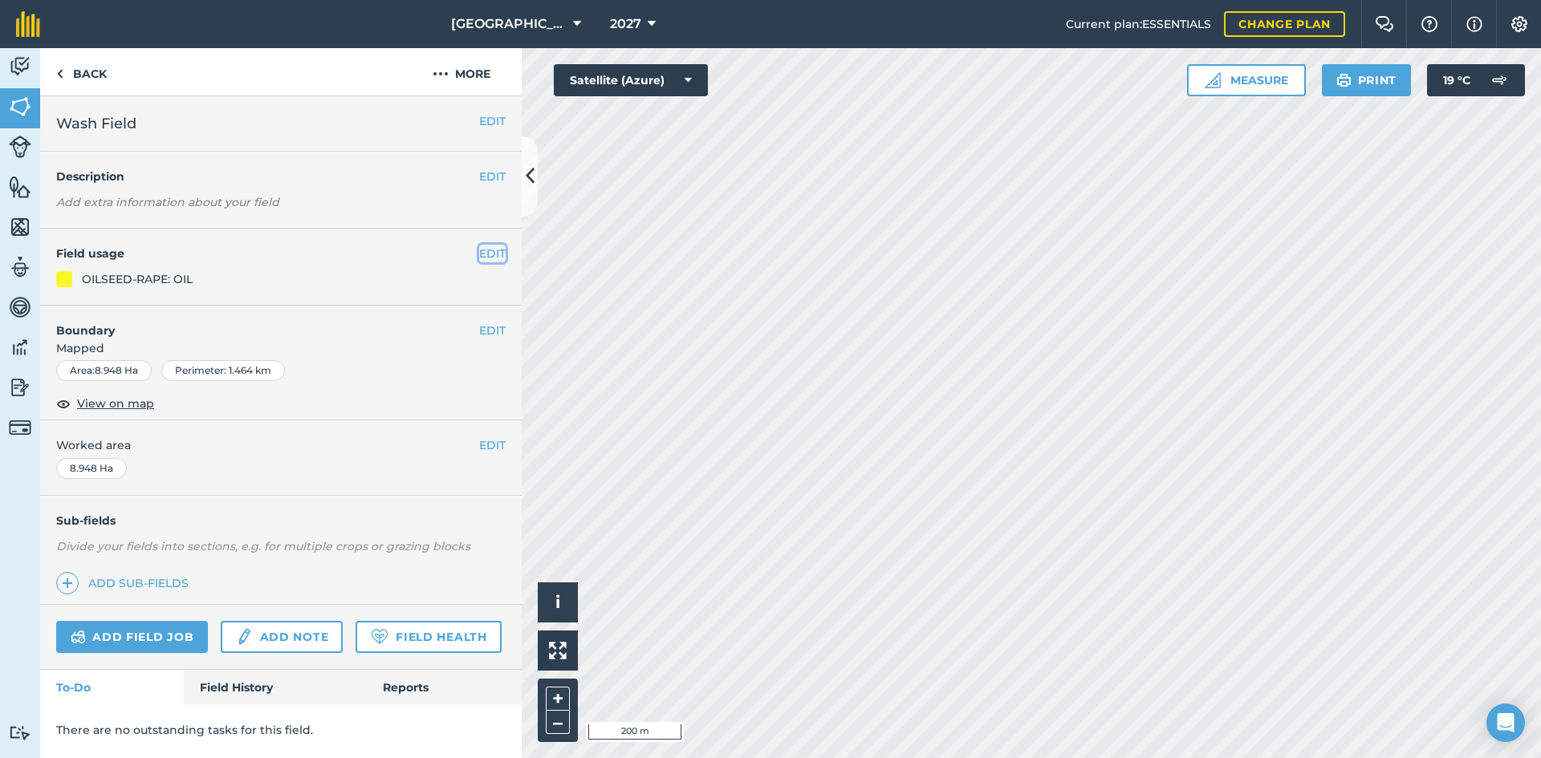
click at [480, 254] on button "EDIT" at bounding box center [492, 254] width 26 height 18
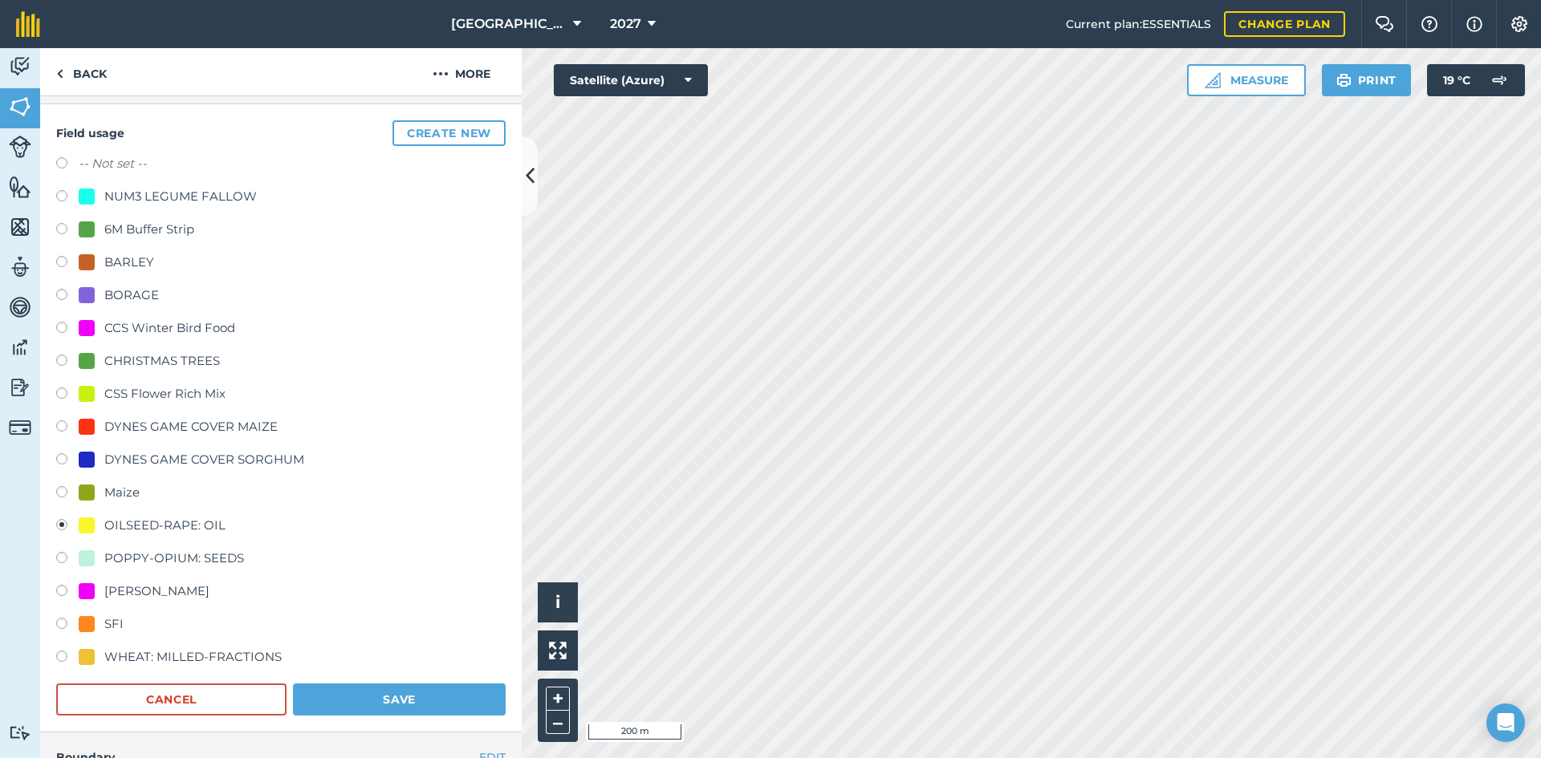
scroll to position [241, 0]
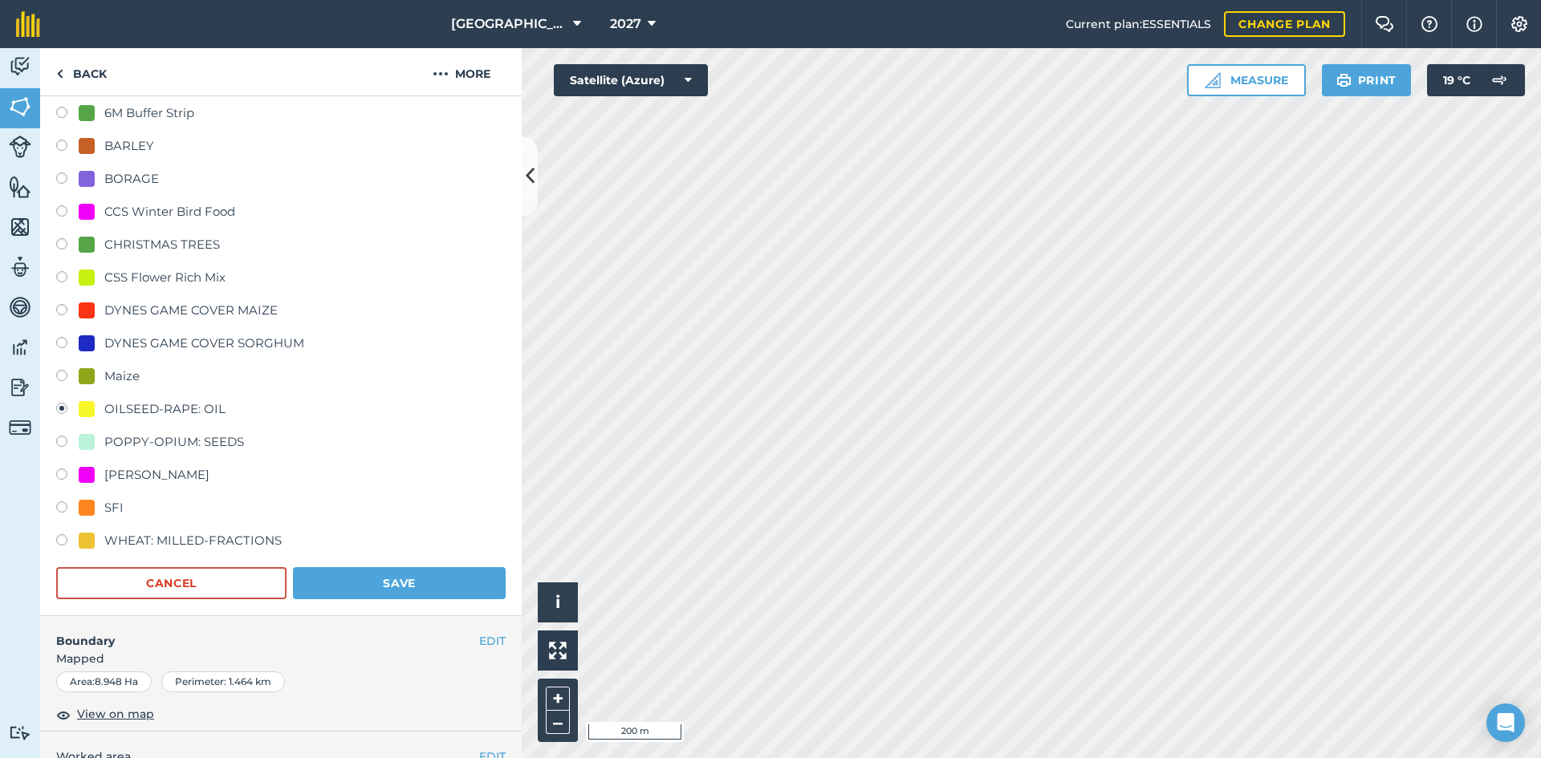
click at [216, 540] on div "WHEAT: MILLED-FRACTIONS" at bounding box center [192, 540] width 177 height 19
radio input "true"
radio input "false"
click at [347, 587] on button "Save" at bounding box center [399, 583] width 213 height 32
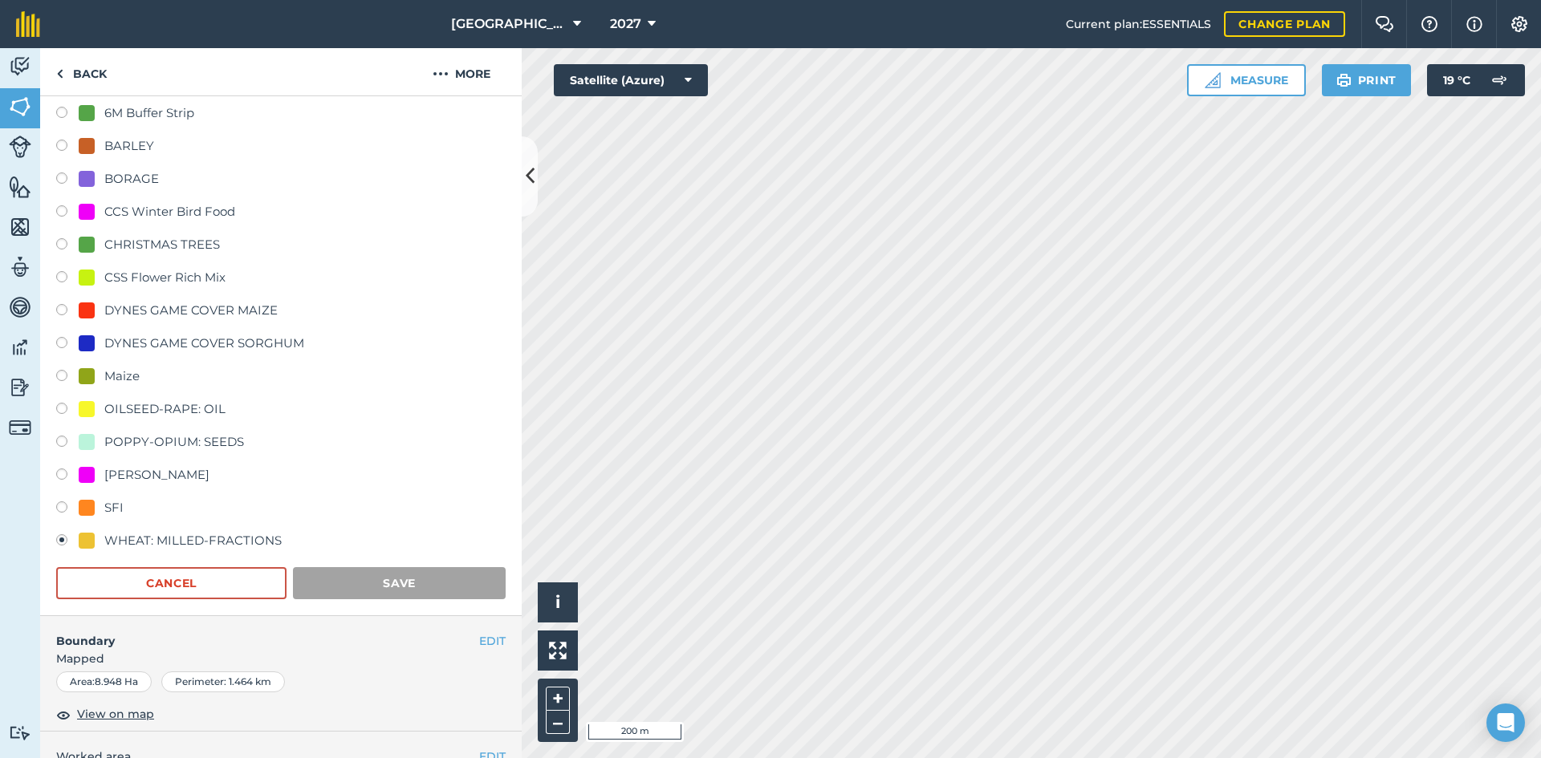
scroll to position [0, 0]
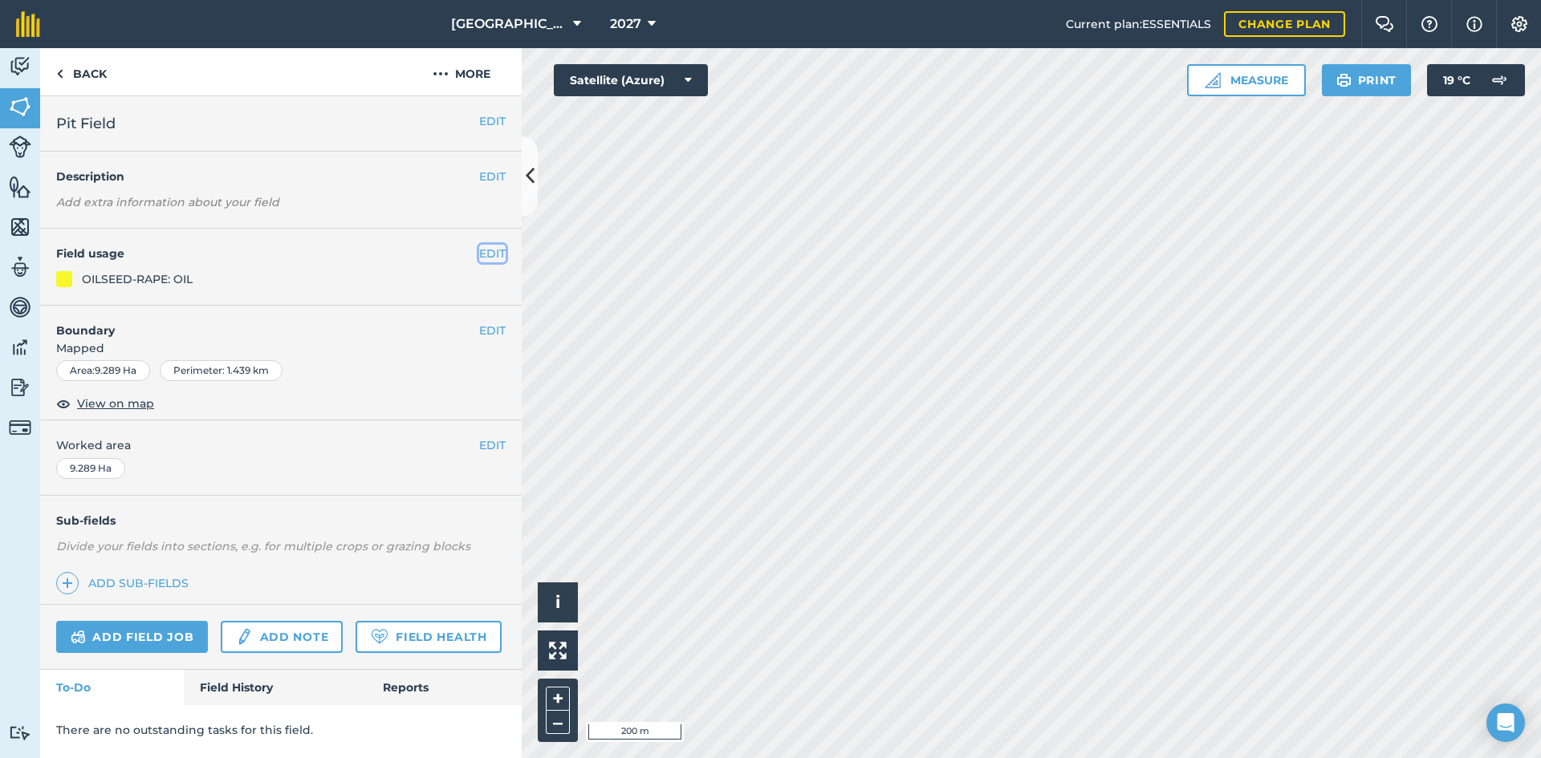
click at [502, 251] on button "EDIT" at bounding box center [492, 254] width 26 height 18
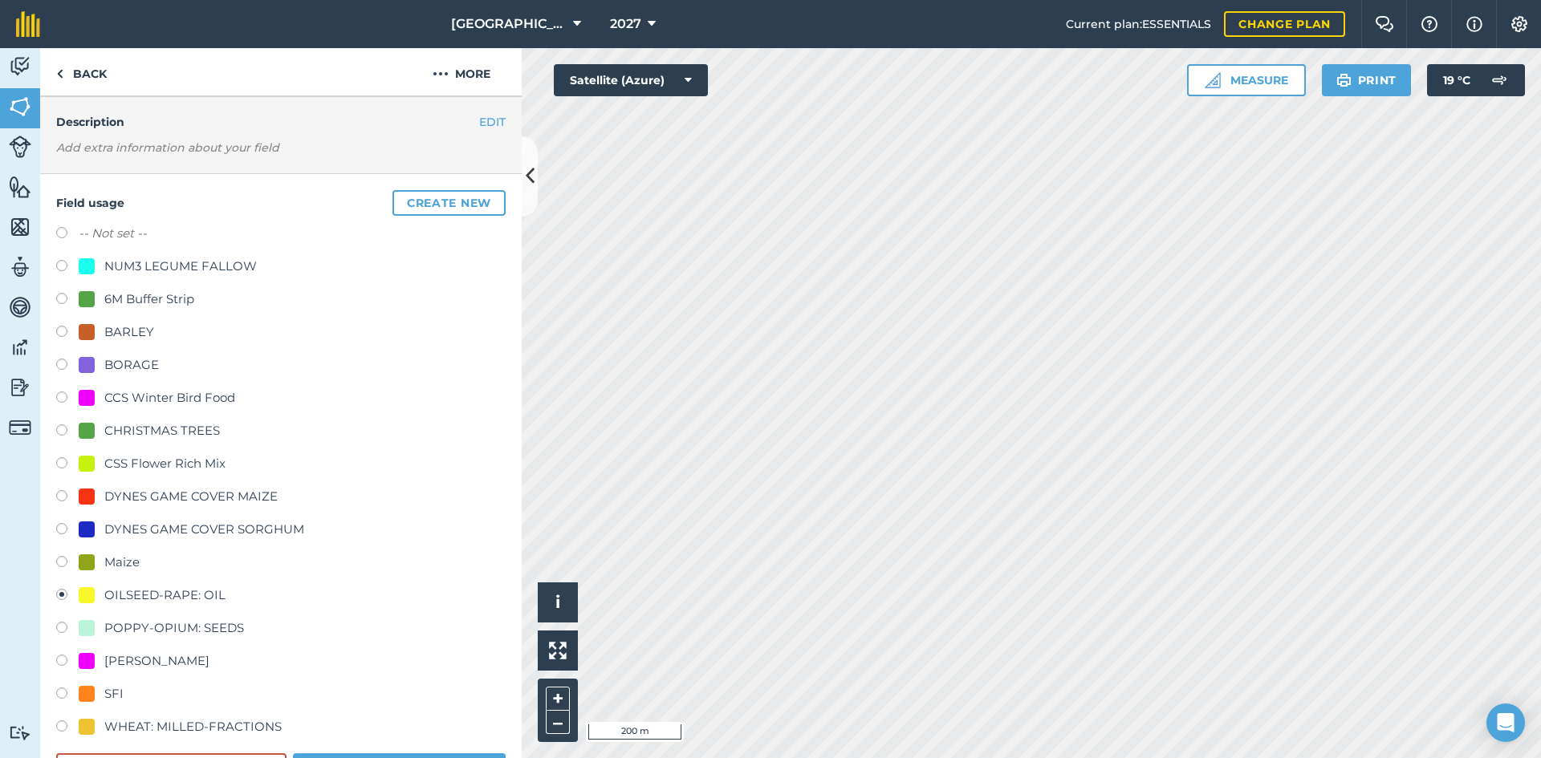
scroll to position [80, 0]
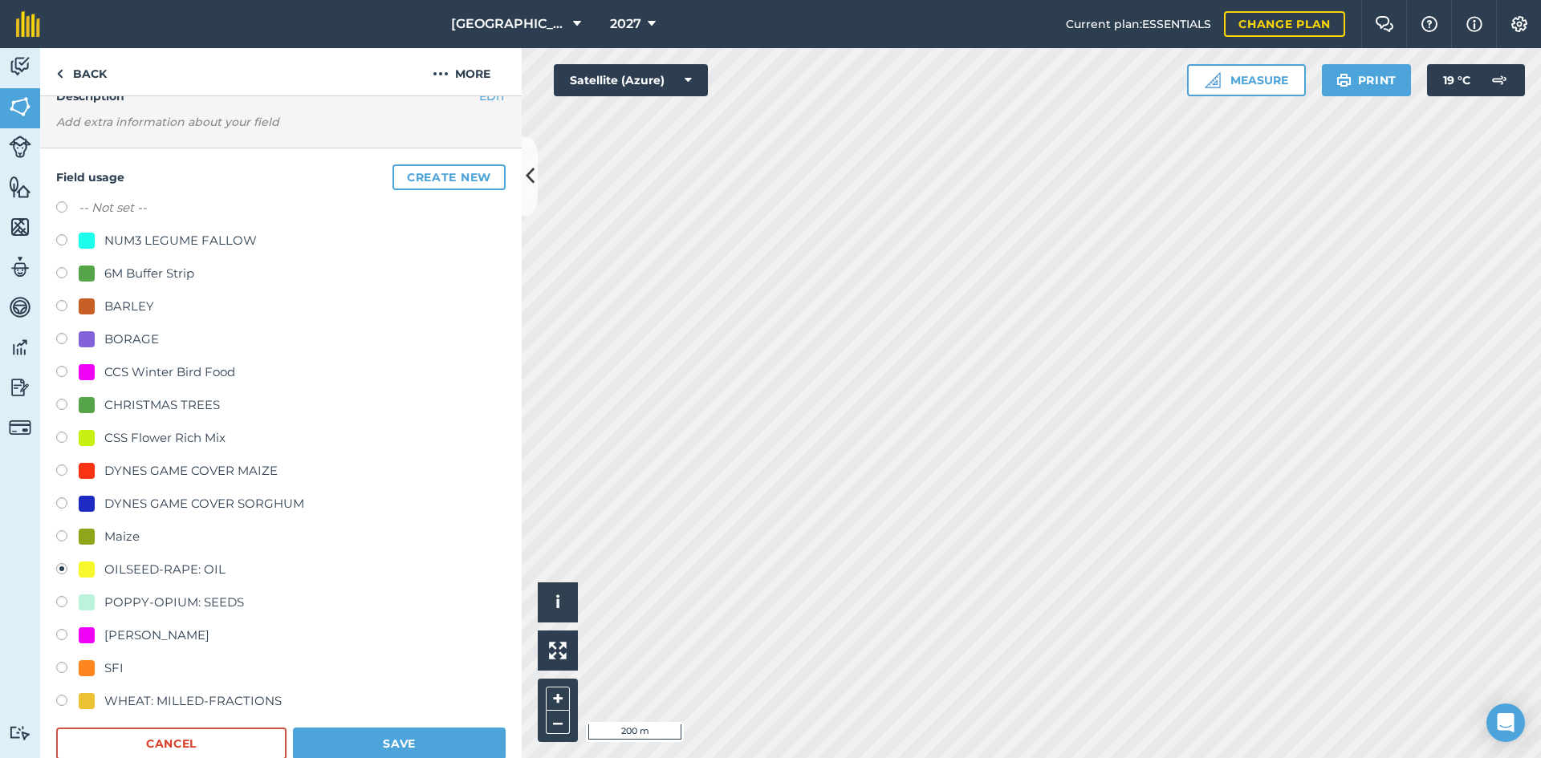
click at [163, 697] on div "WHEAT: MILLED-FRACTIONS" at bounding box center [192, 701] width 177 height 19
radio input "true"
radio input "false"
click at [347, 732] on button "Save" at bounding box center [399, 744] width 213 height 32
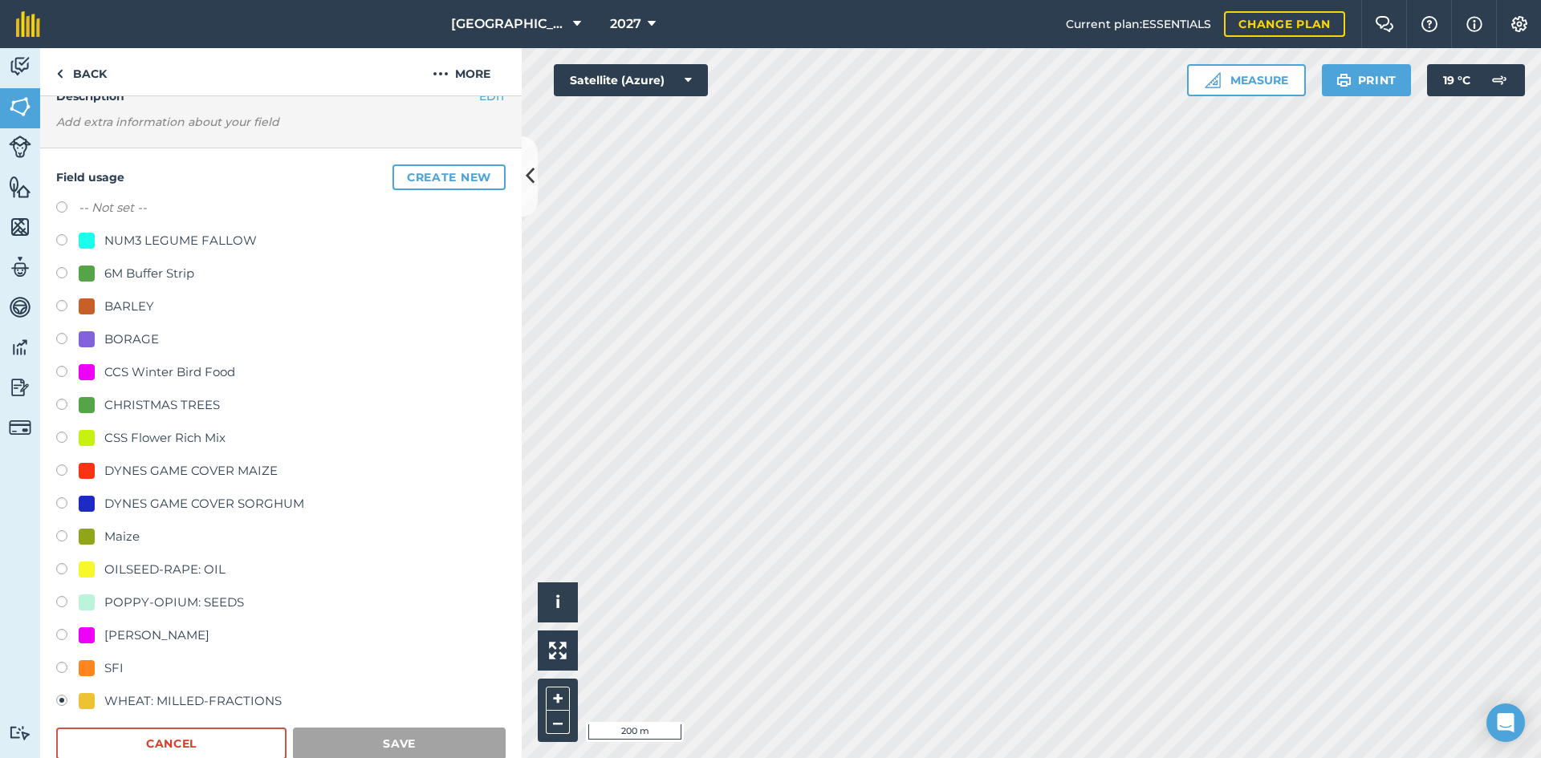
scroll to position [0, 0]
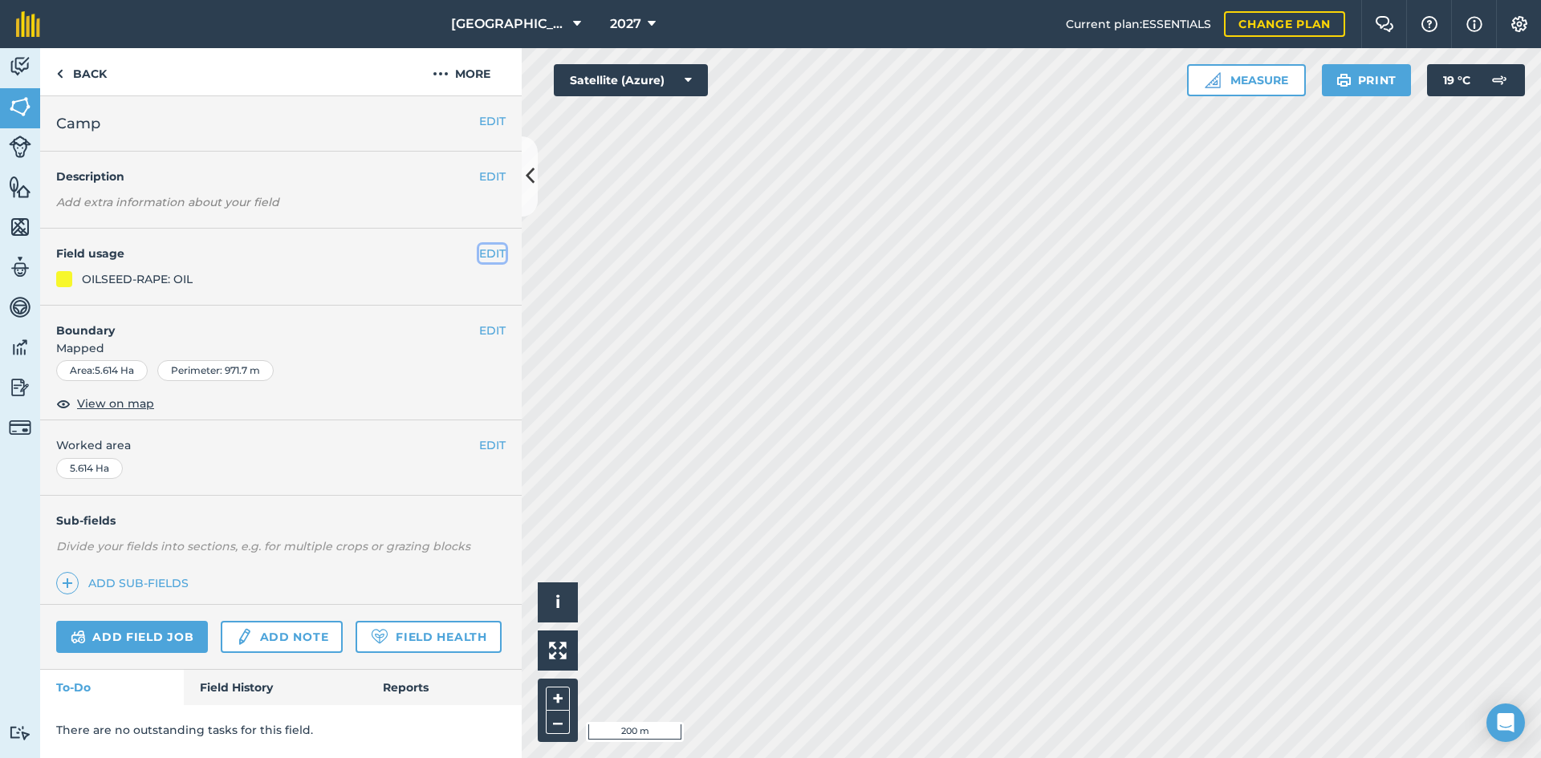
click at [481, 254] on button "EDIT" at bounding box center [492, 254] width 26 height 18
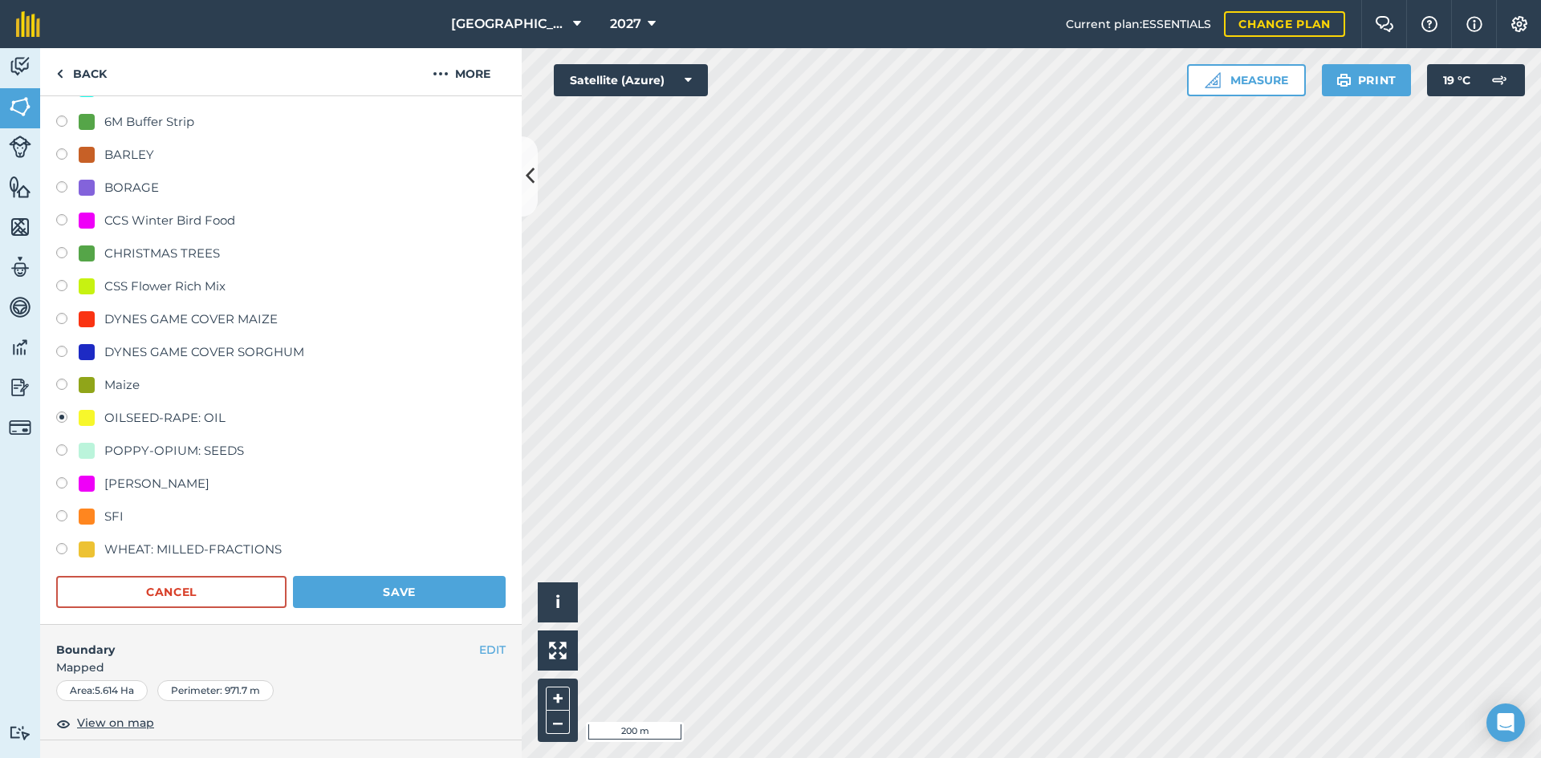
scroll to position [241, 0]
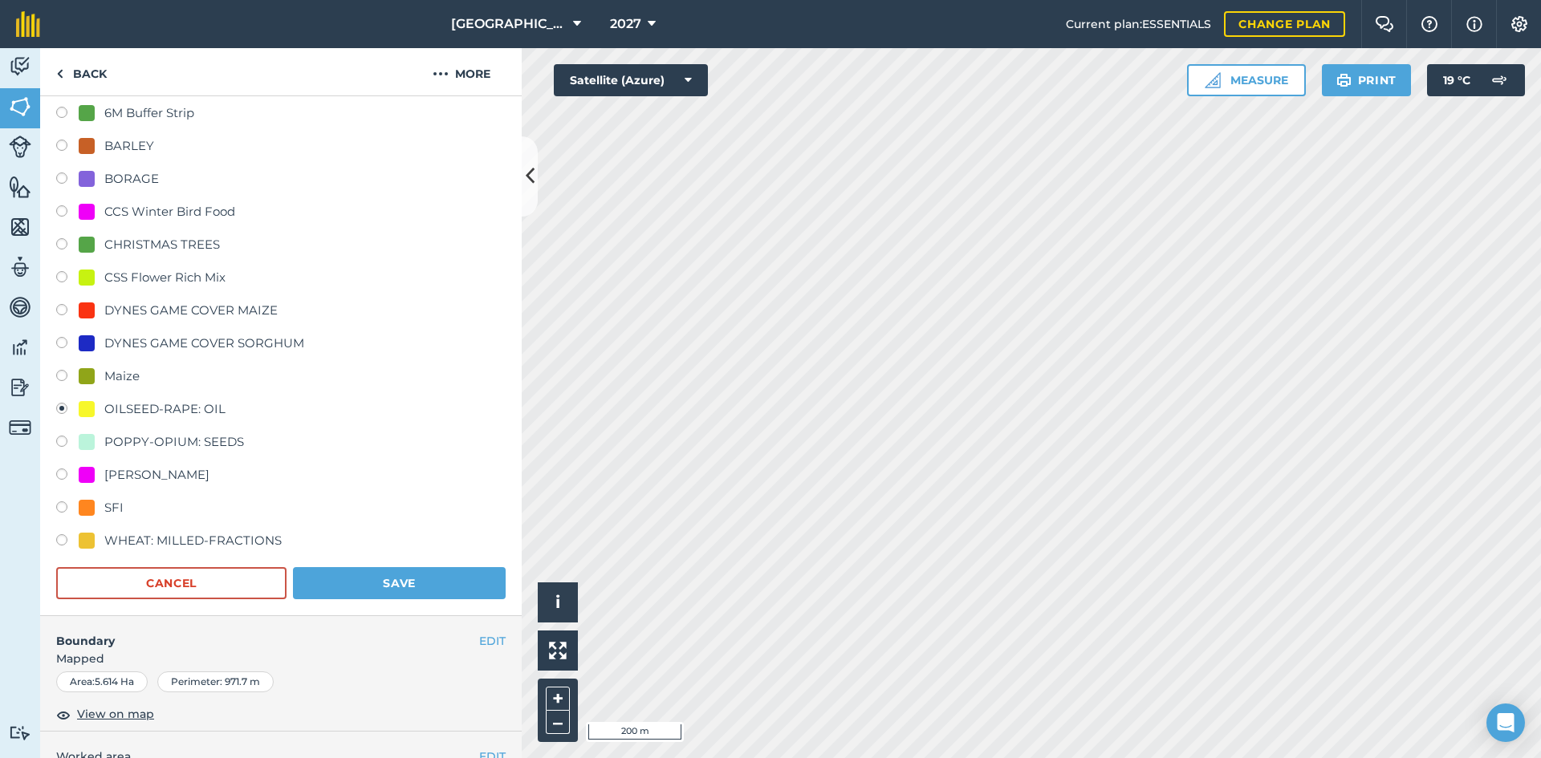
click at [166, 534] on div "WHEAT: MILLED-FRACTIONS" at bounding box center [192, 540] width 177 height 19
radio input "true"
radio input "false"
click at [397, 582] on button "Save" at bounding box center [399, 583] width 213 height 32
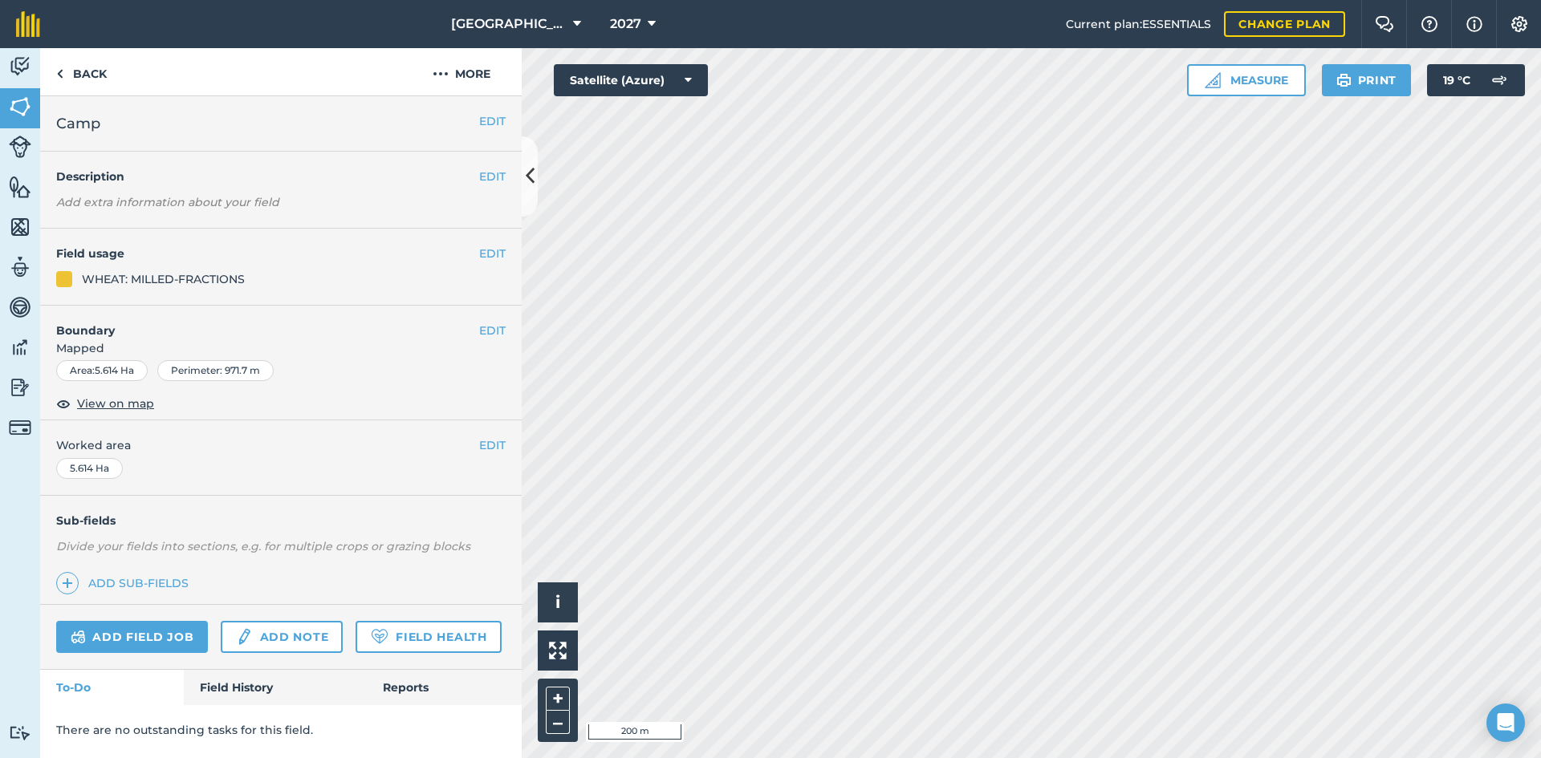
scroll to position [0, 0]
click at [496, 254] on button "EDIT" at bounding box center [492, 254] width 26 height 18
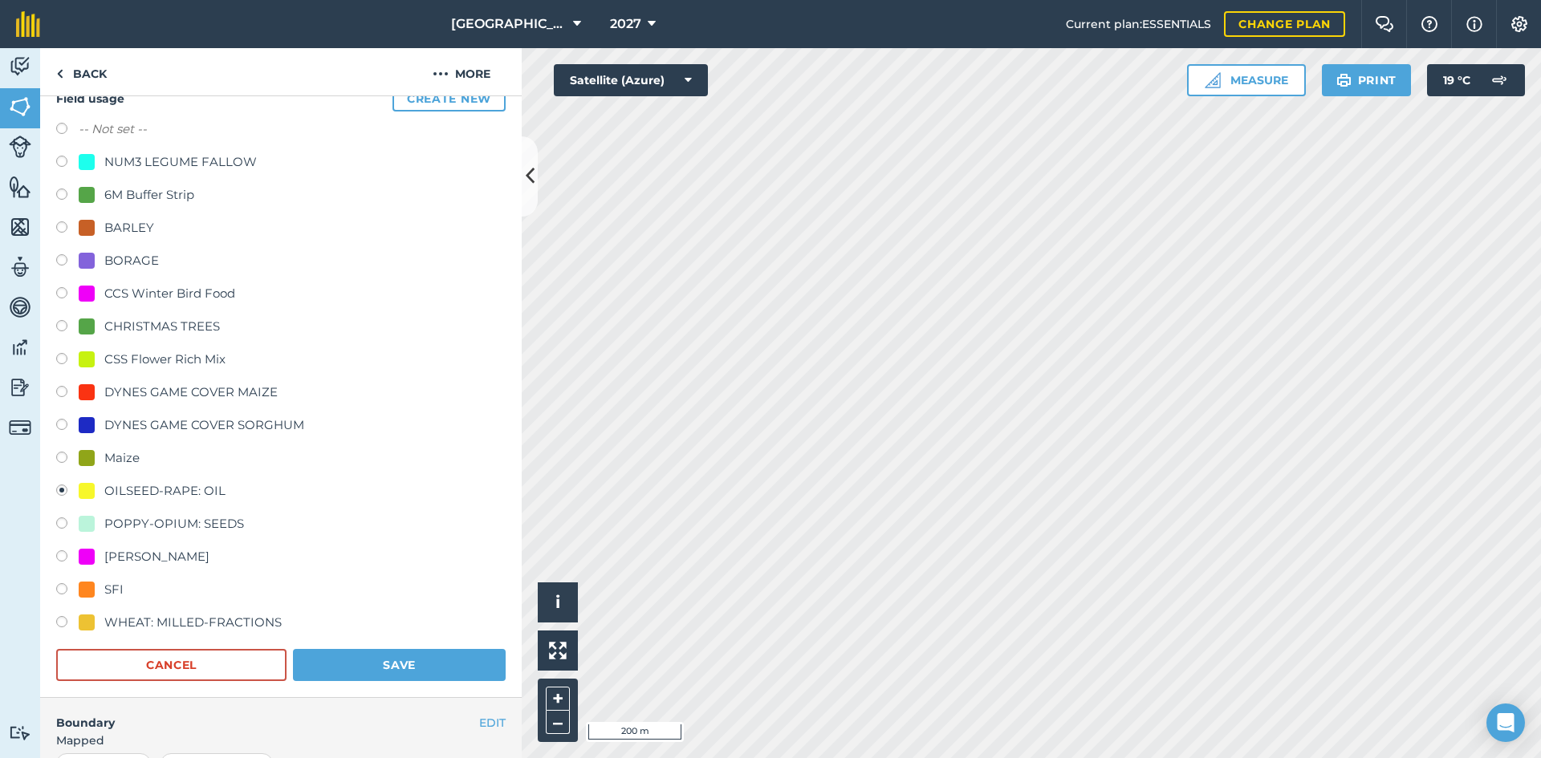
scroll to position [160, 0]
click at [191, 611] on div "WHEAT: MILLED-FRACTIONS" at bounding box center [192, 620] width 177 height 19
radio input "true"
radio input "false"
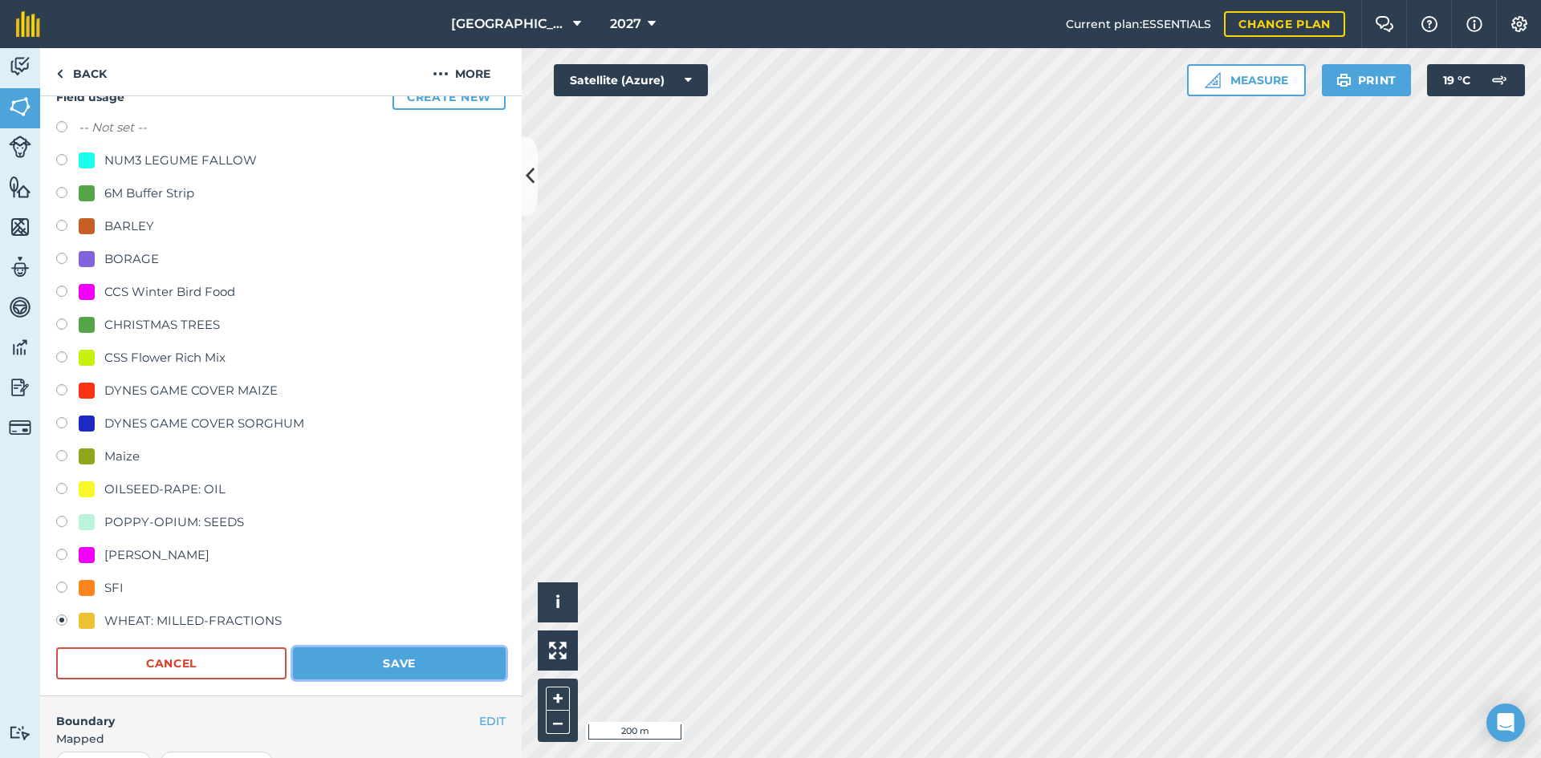
click at [375, 678] on button "Save" at bounding box center [399, 664] width 213 height 32
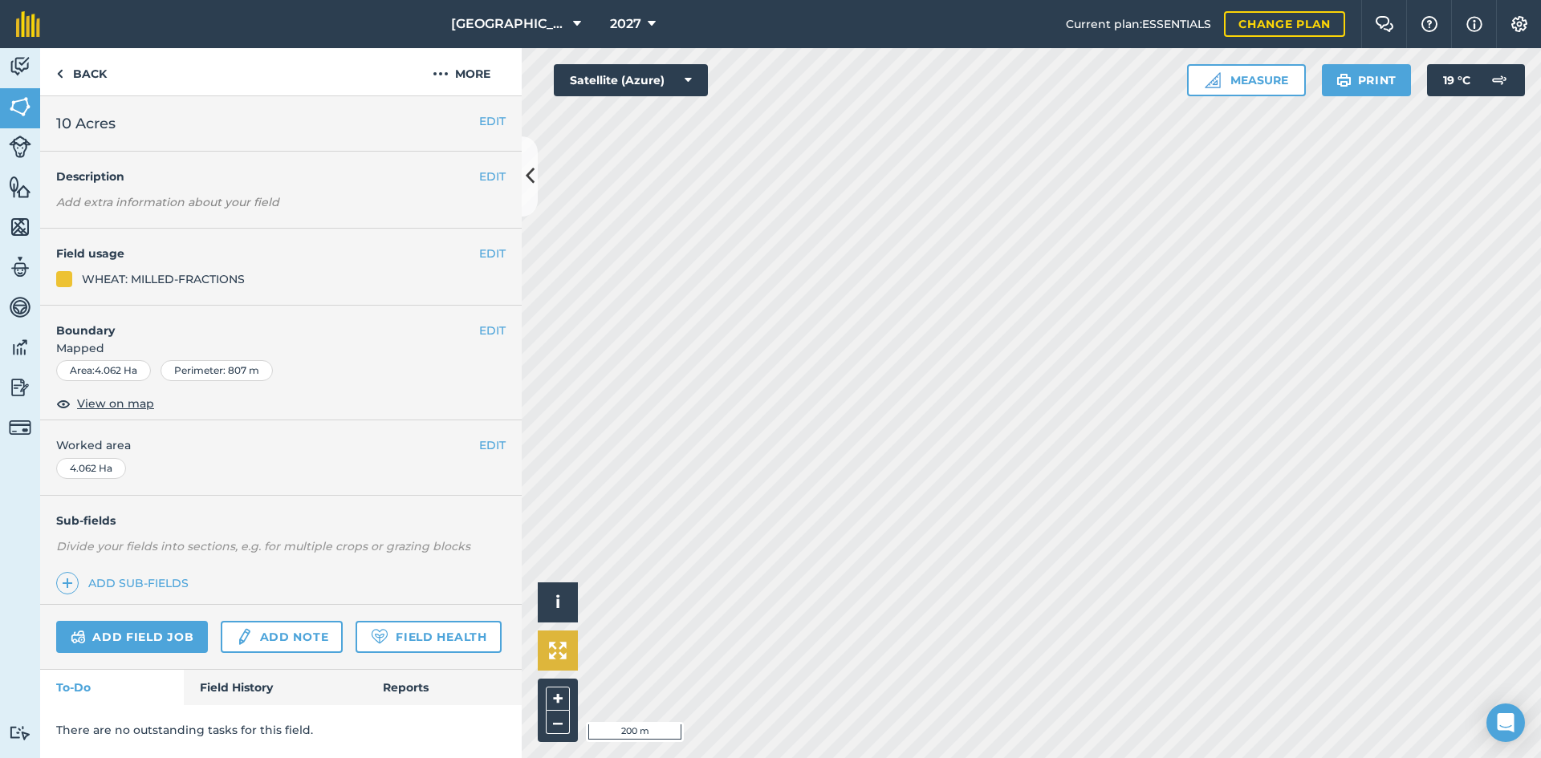
scroll to position [0, 0]
click at [493, 250] on button "EDIT" at bounding box center [492, 254] width 26 height 18
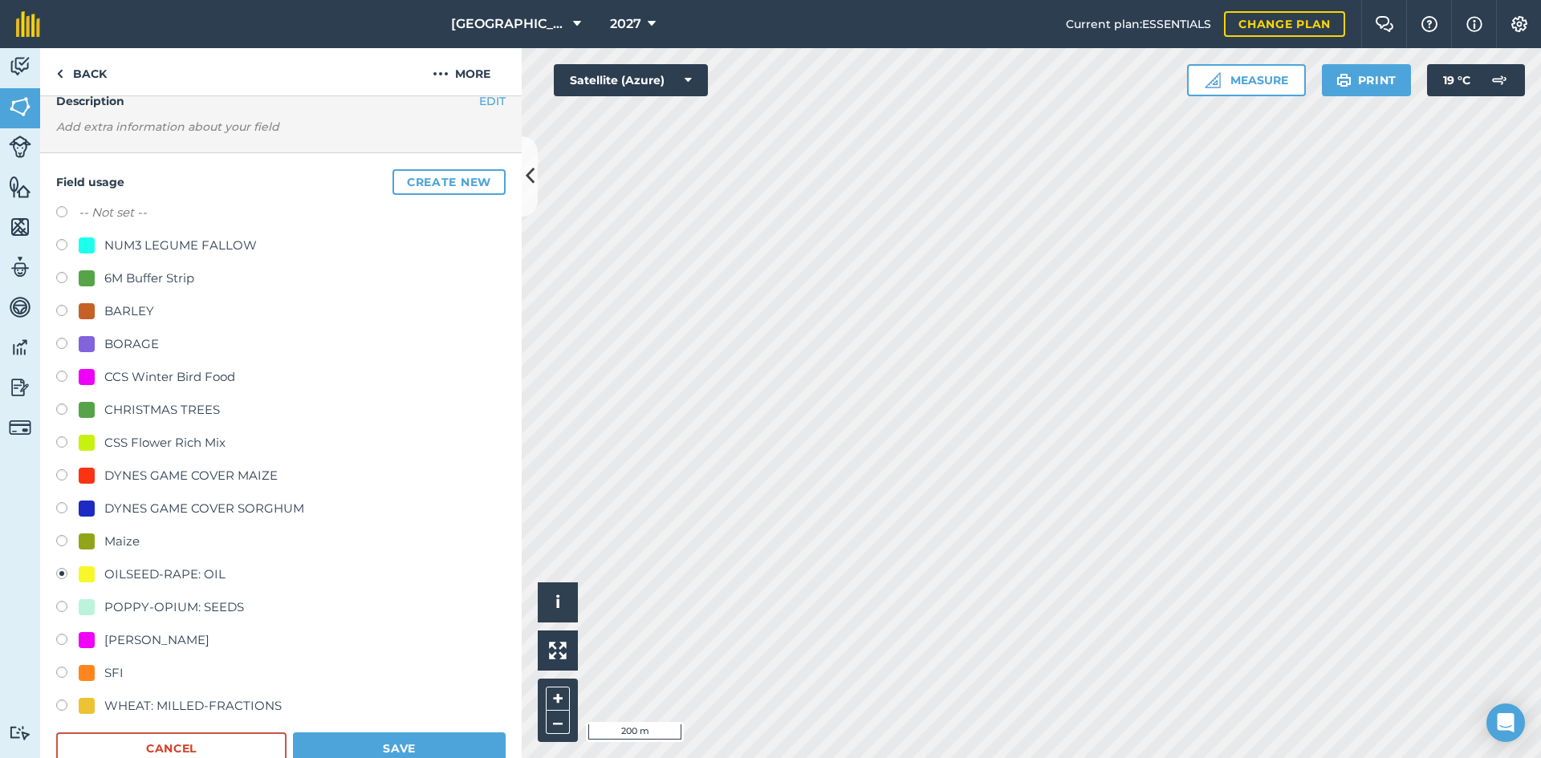
scroll to position [160, 0]
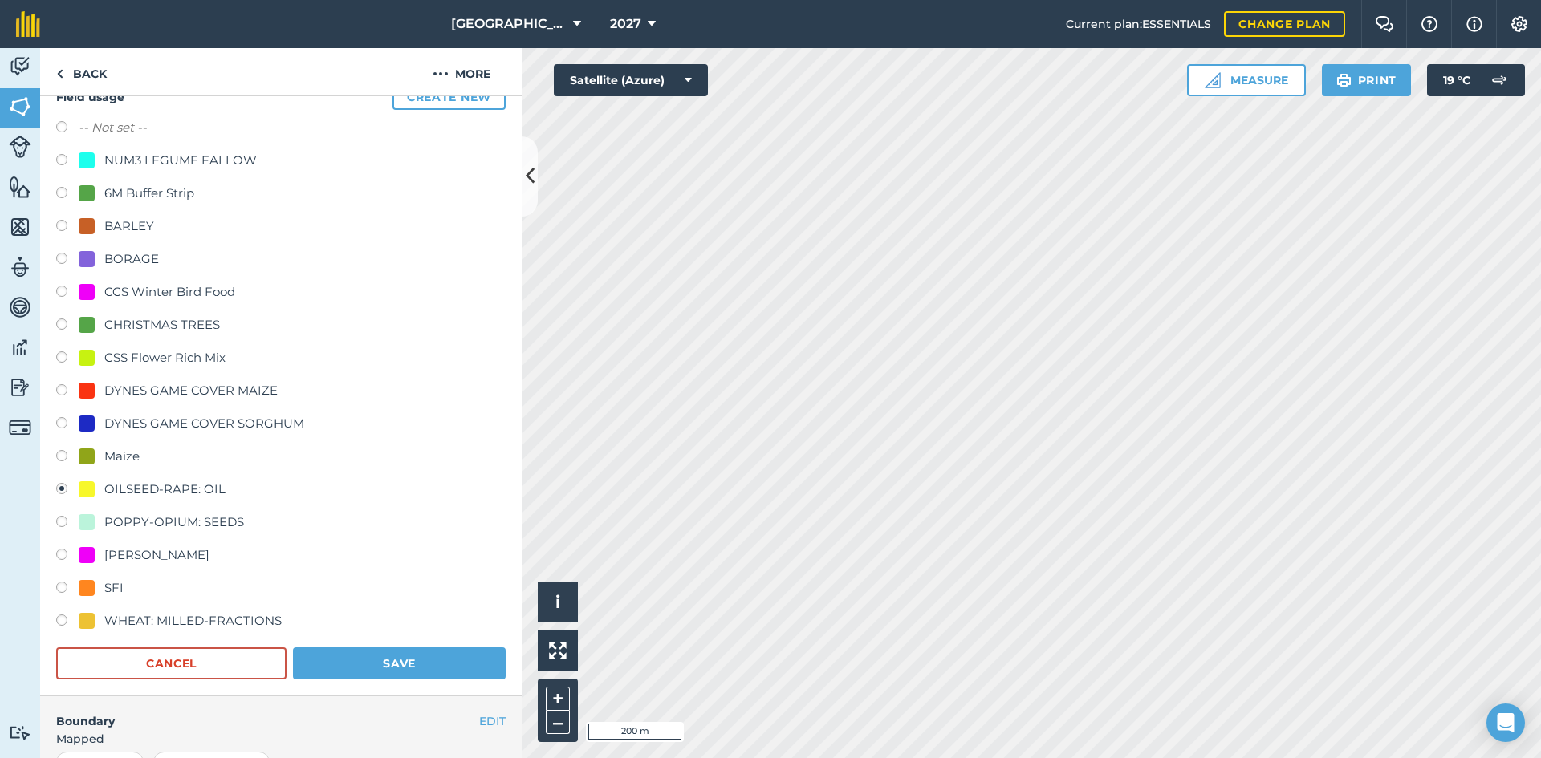
click at [167, 614] on div "WHEAT: MILLED-FRACTIONS" at bounding box center [192, 620] width 177 height 19
radio input "true"
radio input "false"
click at [432, 687] on div "Field usage Create new -- Not set -- NUM3 LEGUME FALLOW 6M Buffer Strip BARLEY …" at bounding box center [280, 382] width 481 height 628
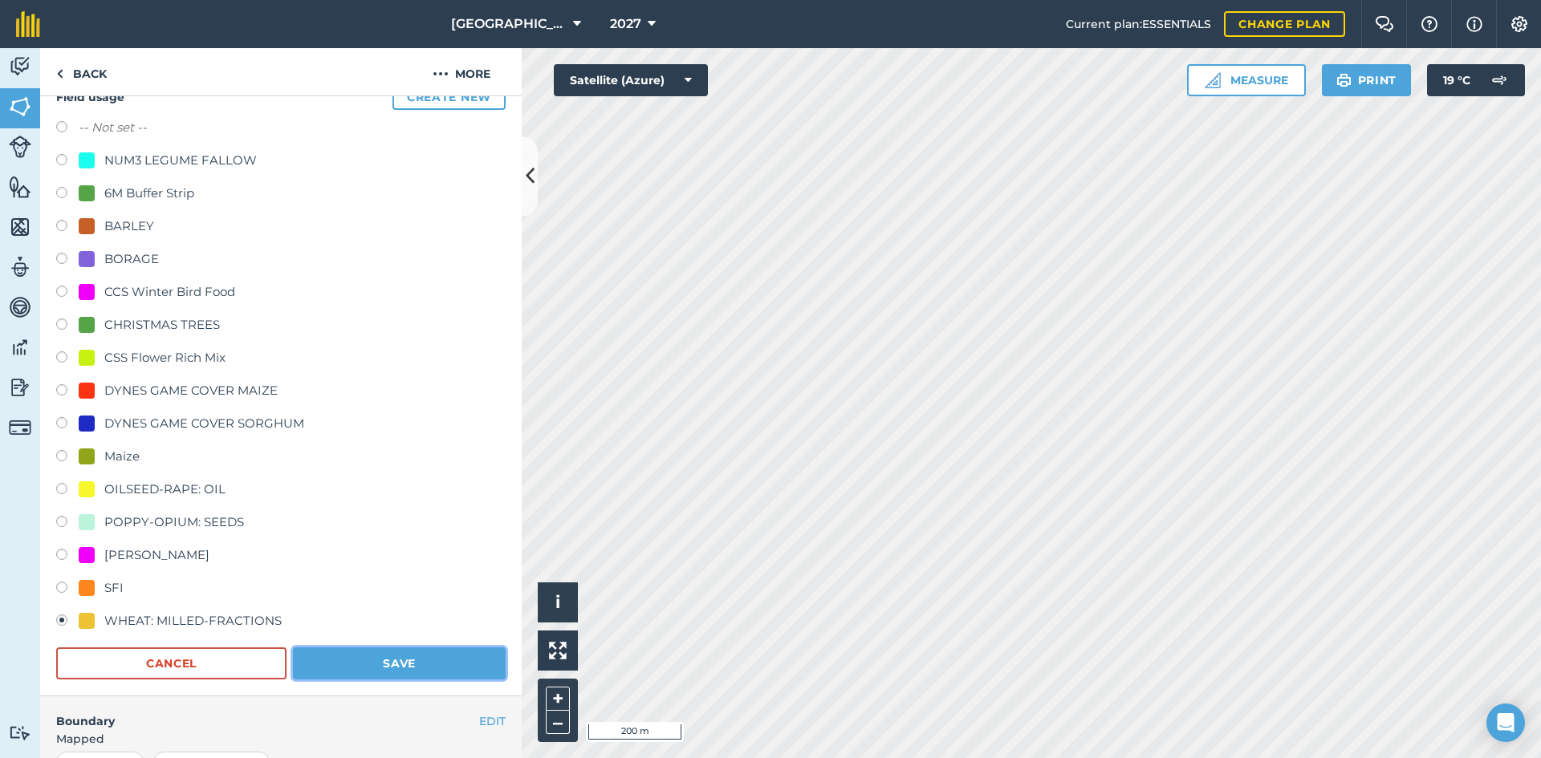
click at [430, 674] on button "Save" at bounding box center [399, 664] width 213 height 32
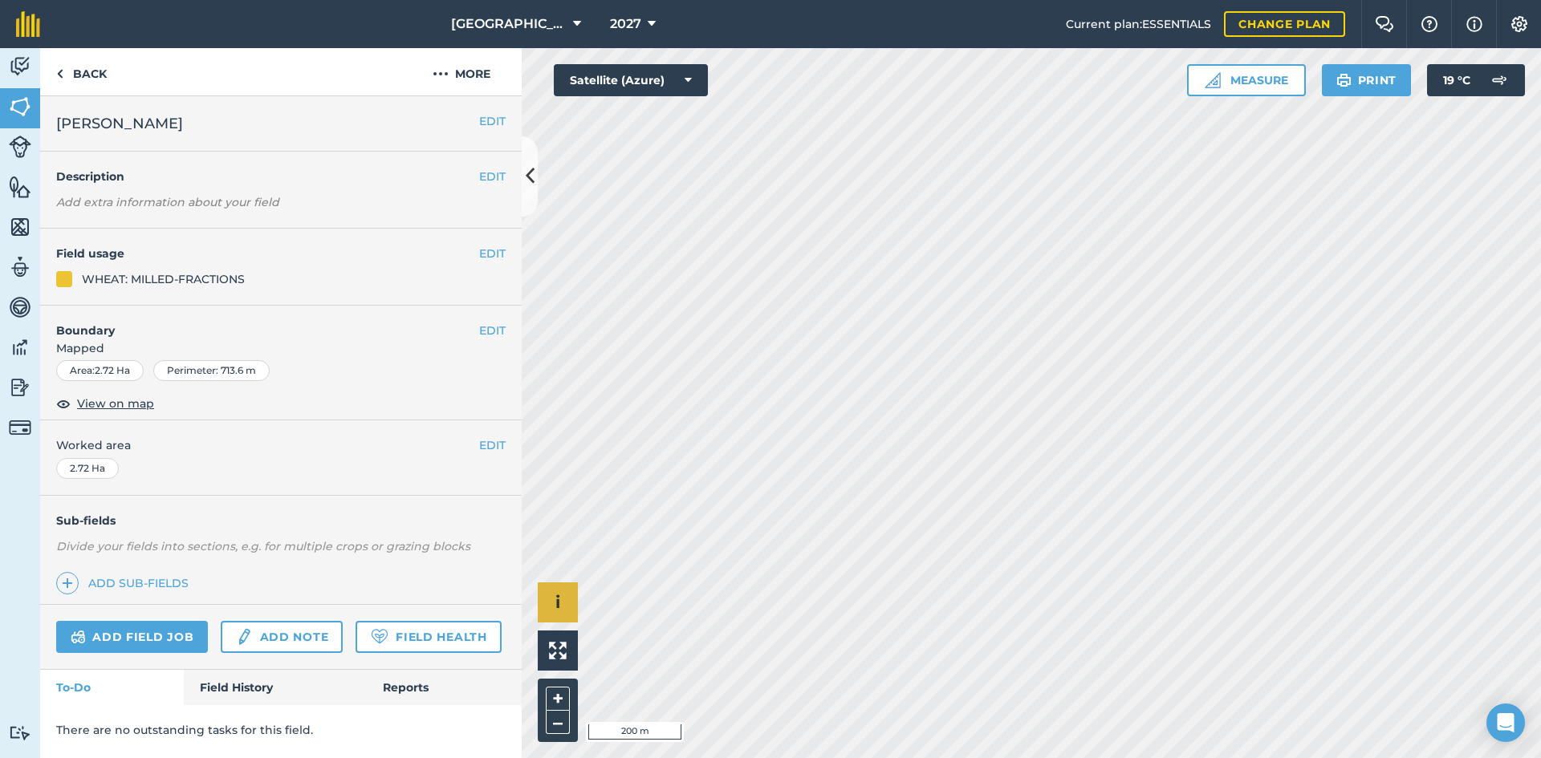
scroll to position [0, 0]
click at [482, 255] on button "EDIT" at bounding box center [492, 254] width 26 height 18
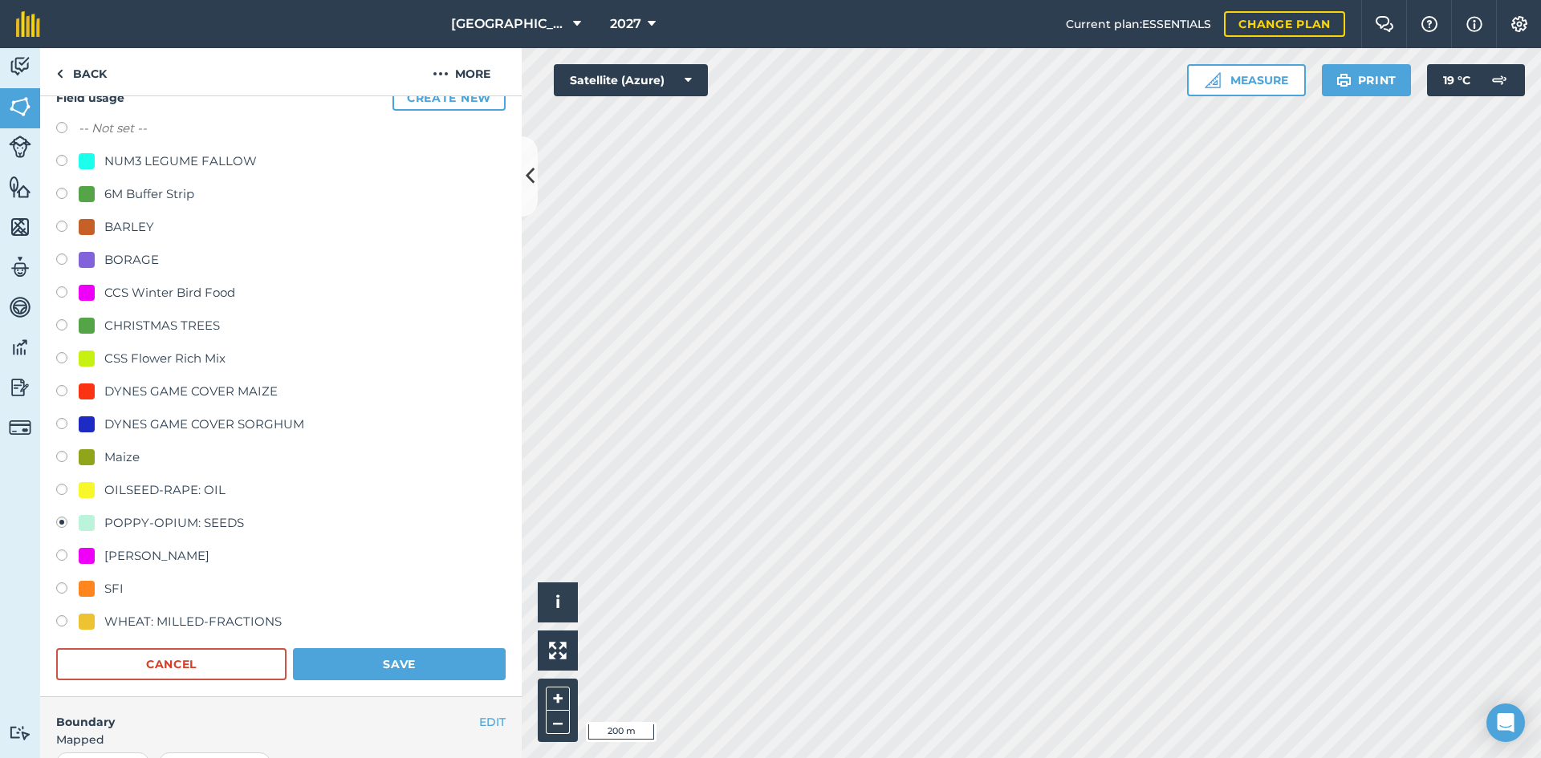
scroll to position [160, 0]
click at [159, 619] on div "WHEAT: MILLED-FRACTIONS" at bounding box center [192, 620] width 177 height 19
radio input "true"
radio input "false"
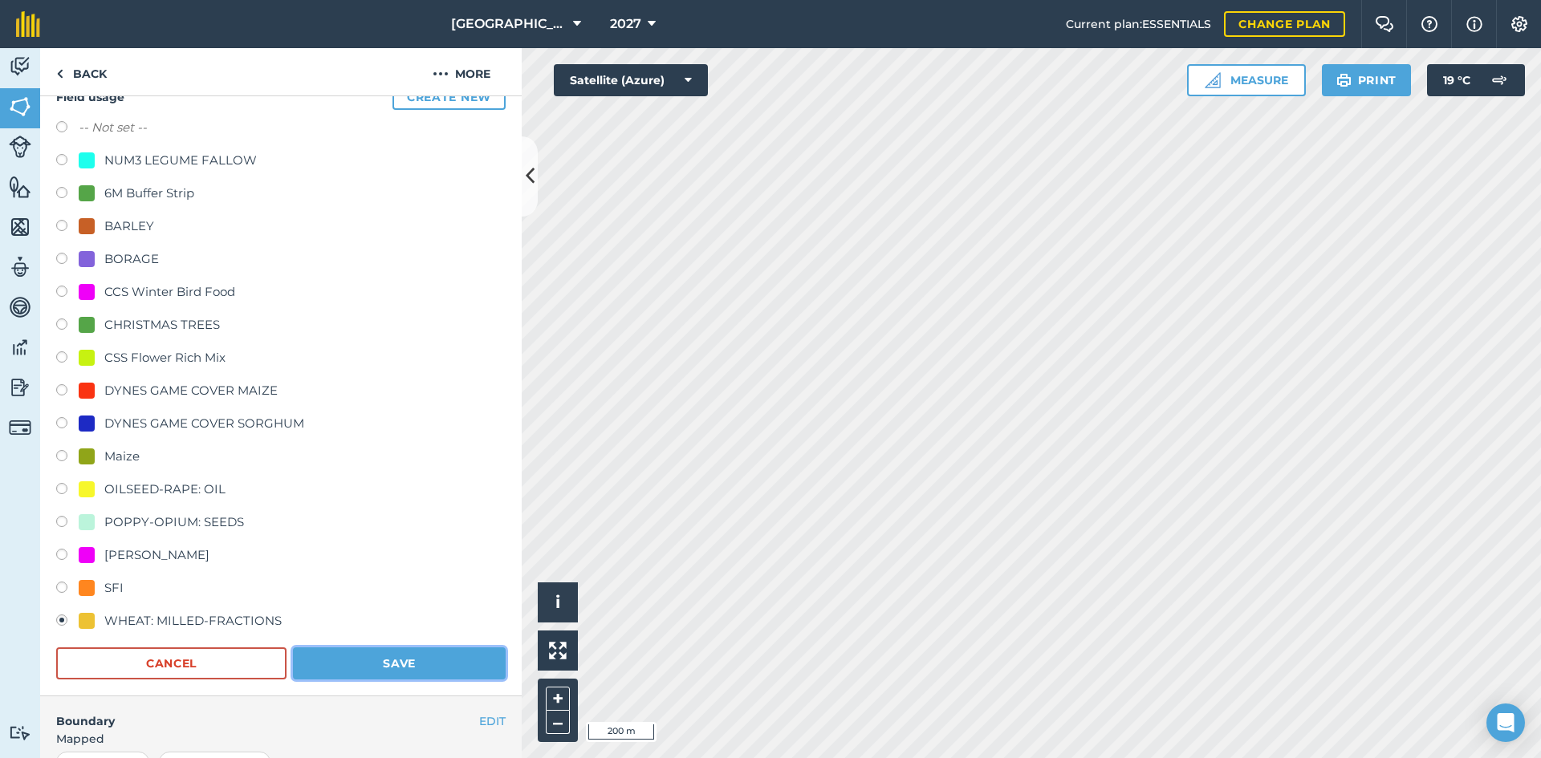
click at [372, 664] on button "Save" at bounding box center [399, 664] width 213 height 32
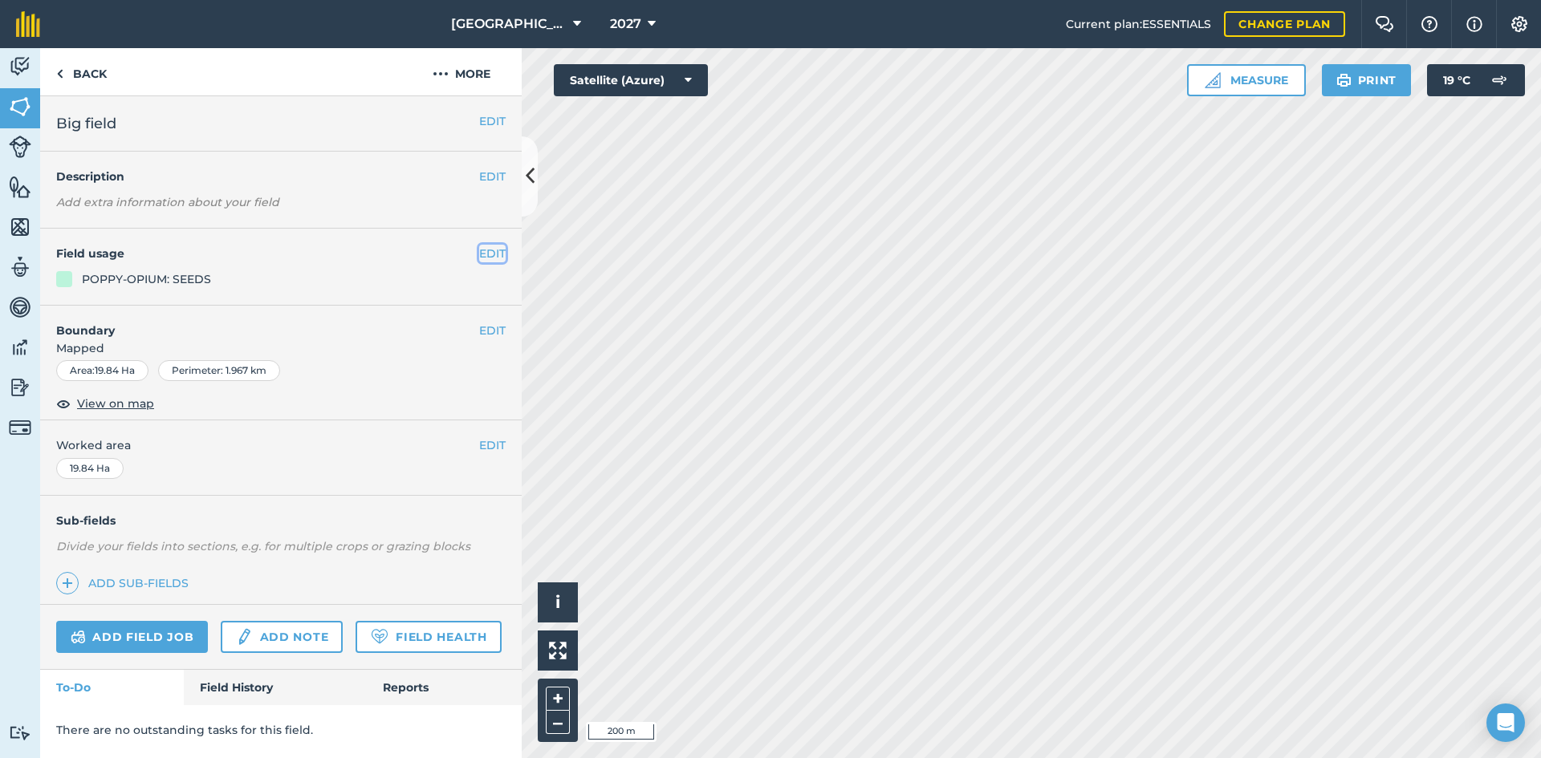
click at [481, 255] on button "EDIT" at bounding box center [492, 254] width 26 height 18
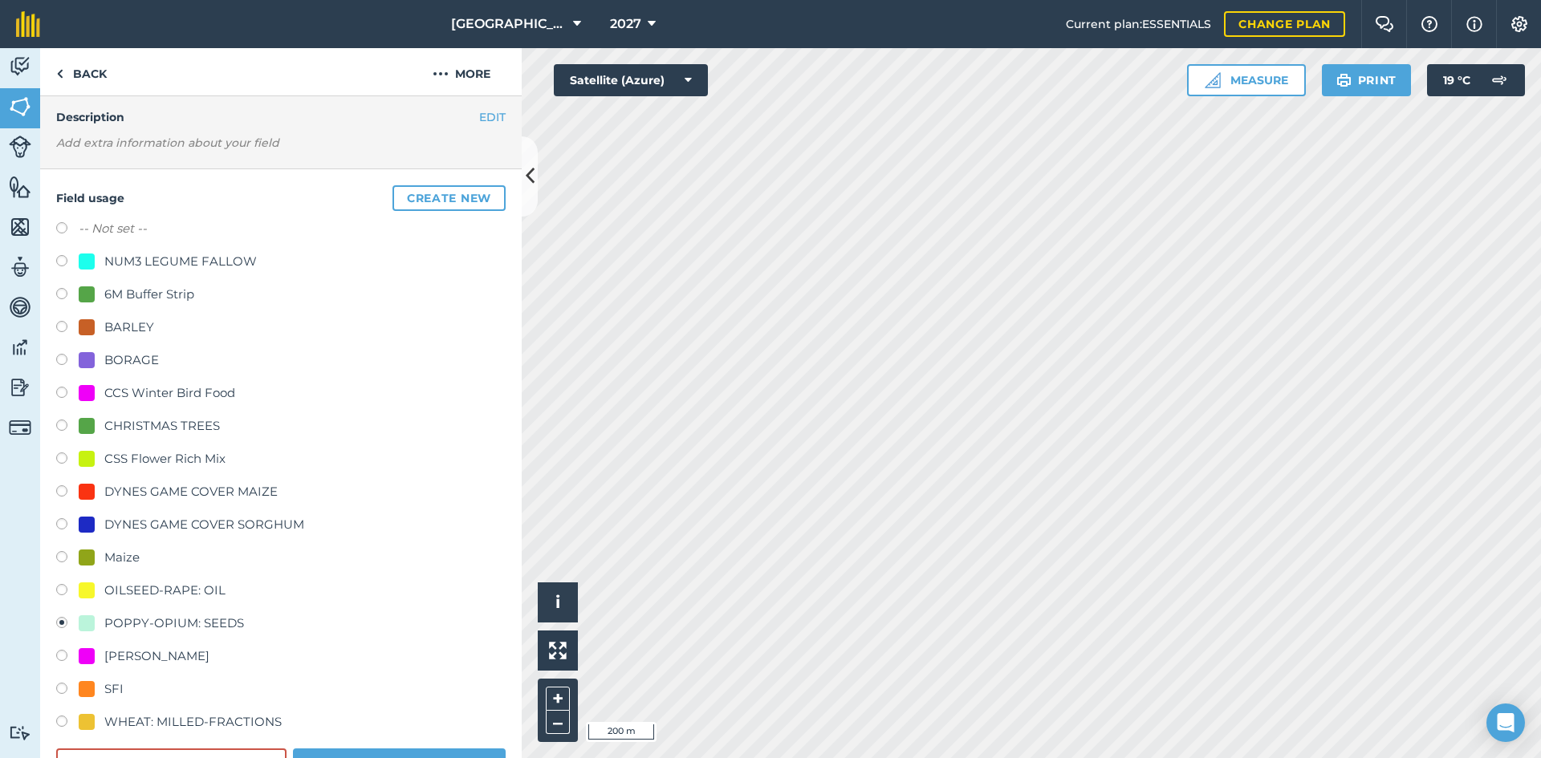
scroll to position [160, 0]
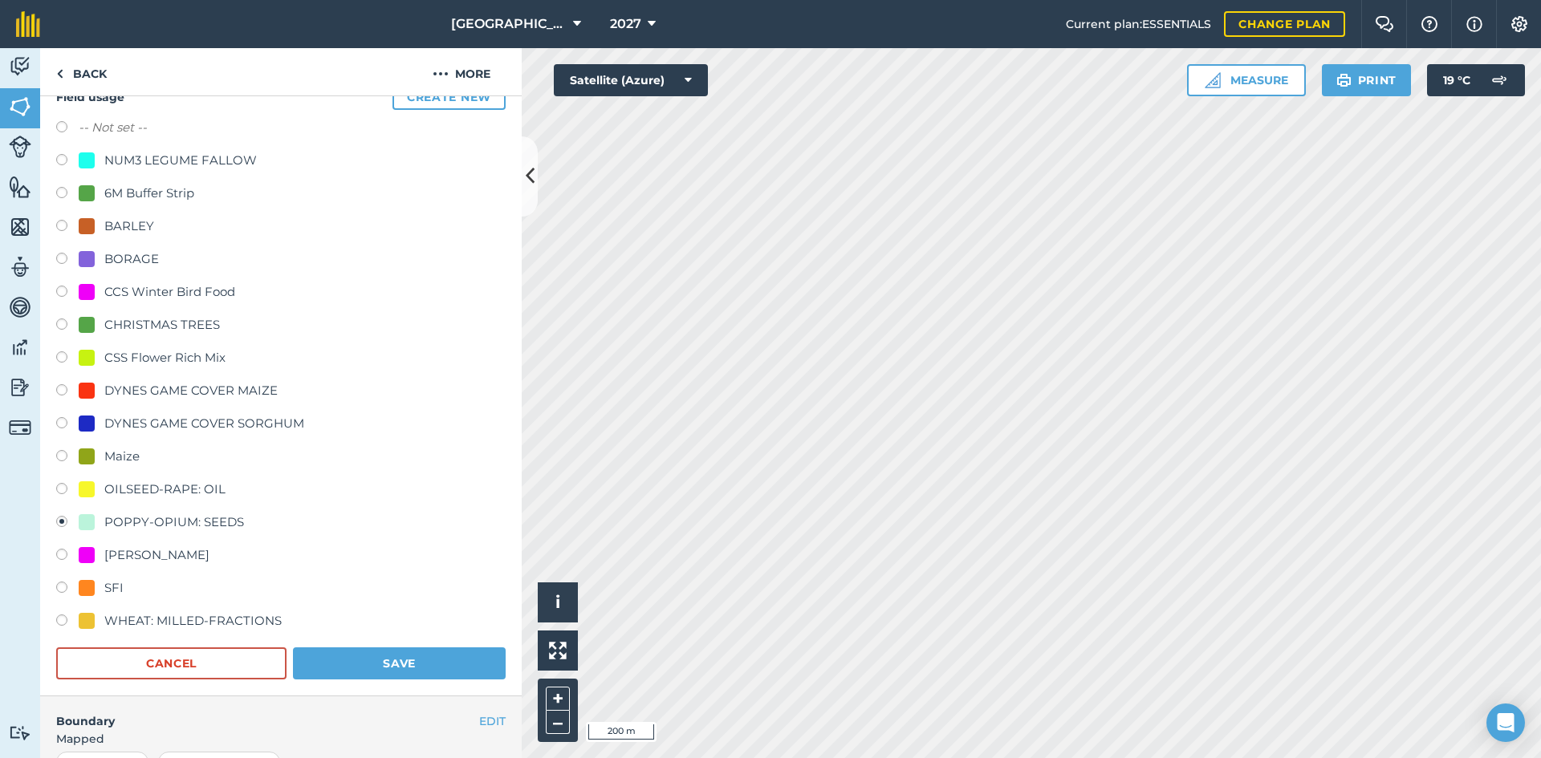
click at [173, 627] on div "WHEAT: MILLED-FRACTIONS" at bounding box center [192, 620] width 177 height 19
radio input "true"
radio input "false"
click at [363, 660] on button "Save" at bounding box center [399, 664] width 213 height 32
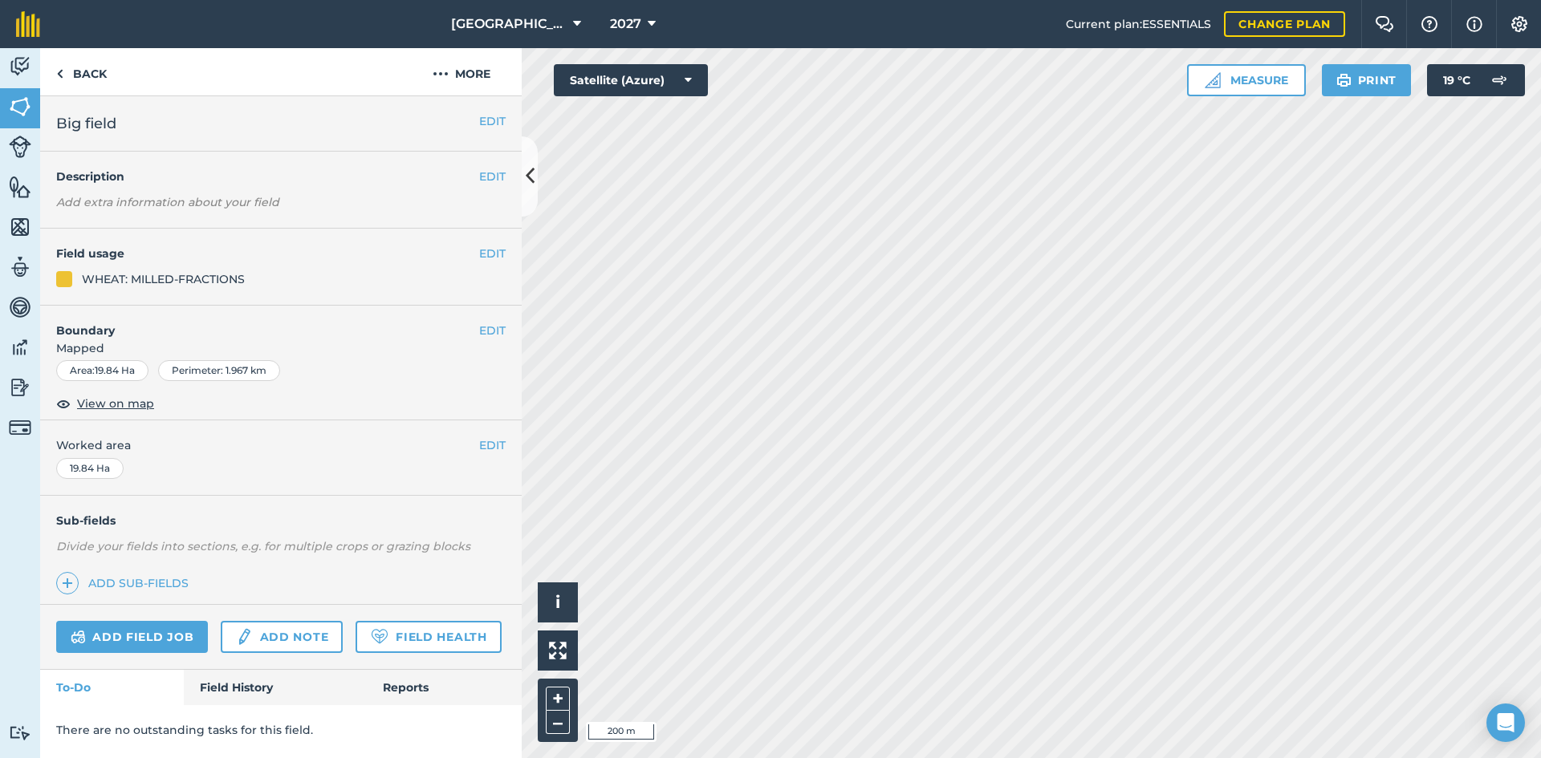
scroll to position [0, 0]
click at [488, 256] on button "EDIT" at bounding box center [492, 254] width 26 height 18
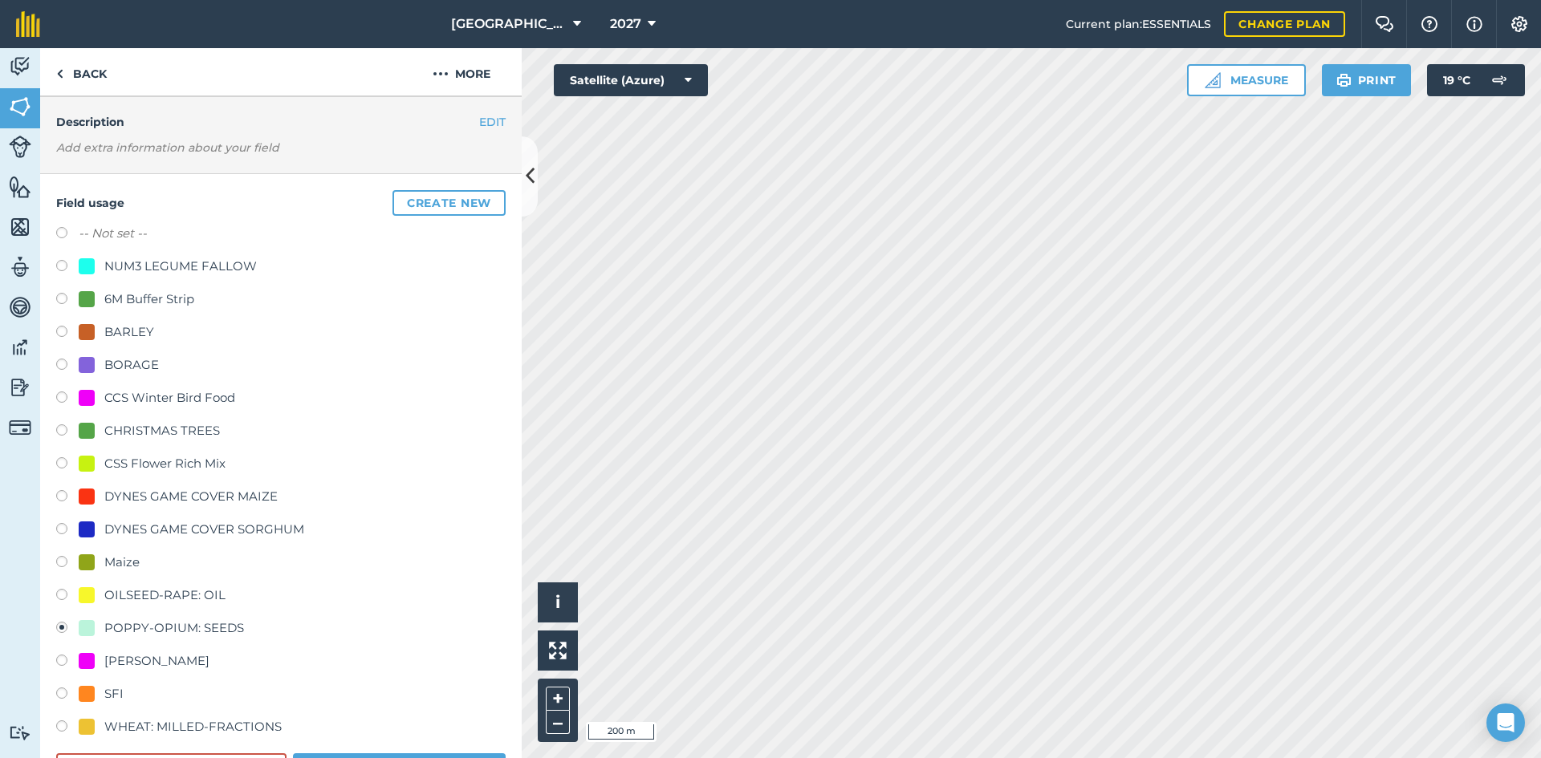
scroll to position [80, 0]
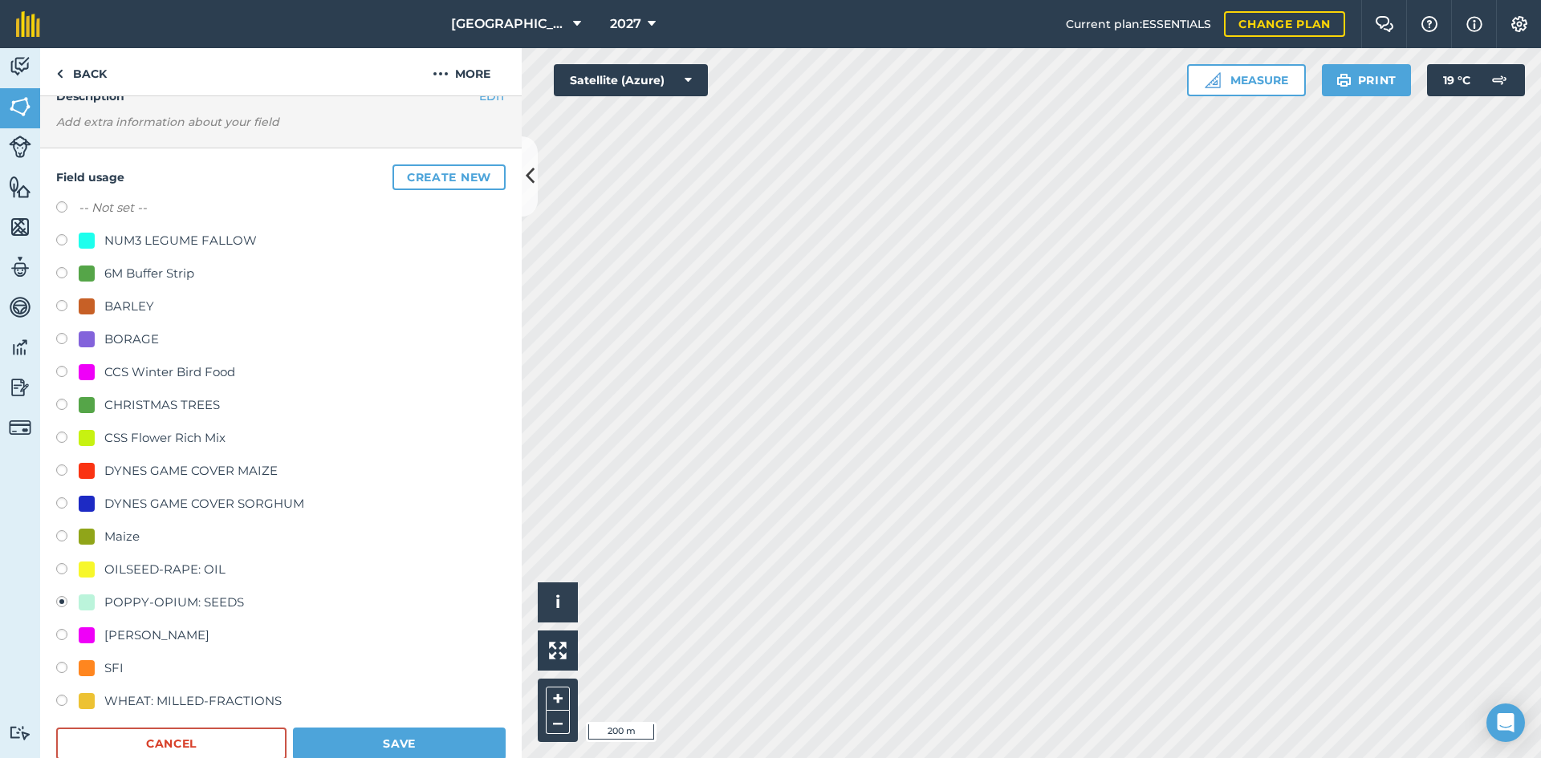
click at [149, 700] on div "WHEAT: MILLED-FRACTIONS" at bounding box center [192, 701] width 177 height 19
radio input "true"
radio input "false"
click at [337, 739] on button "Save" at bounding box center [399, 744] width 213 height 32
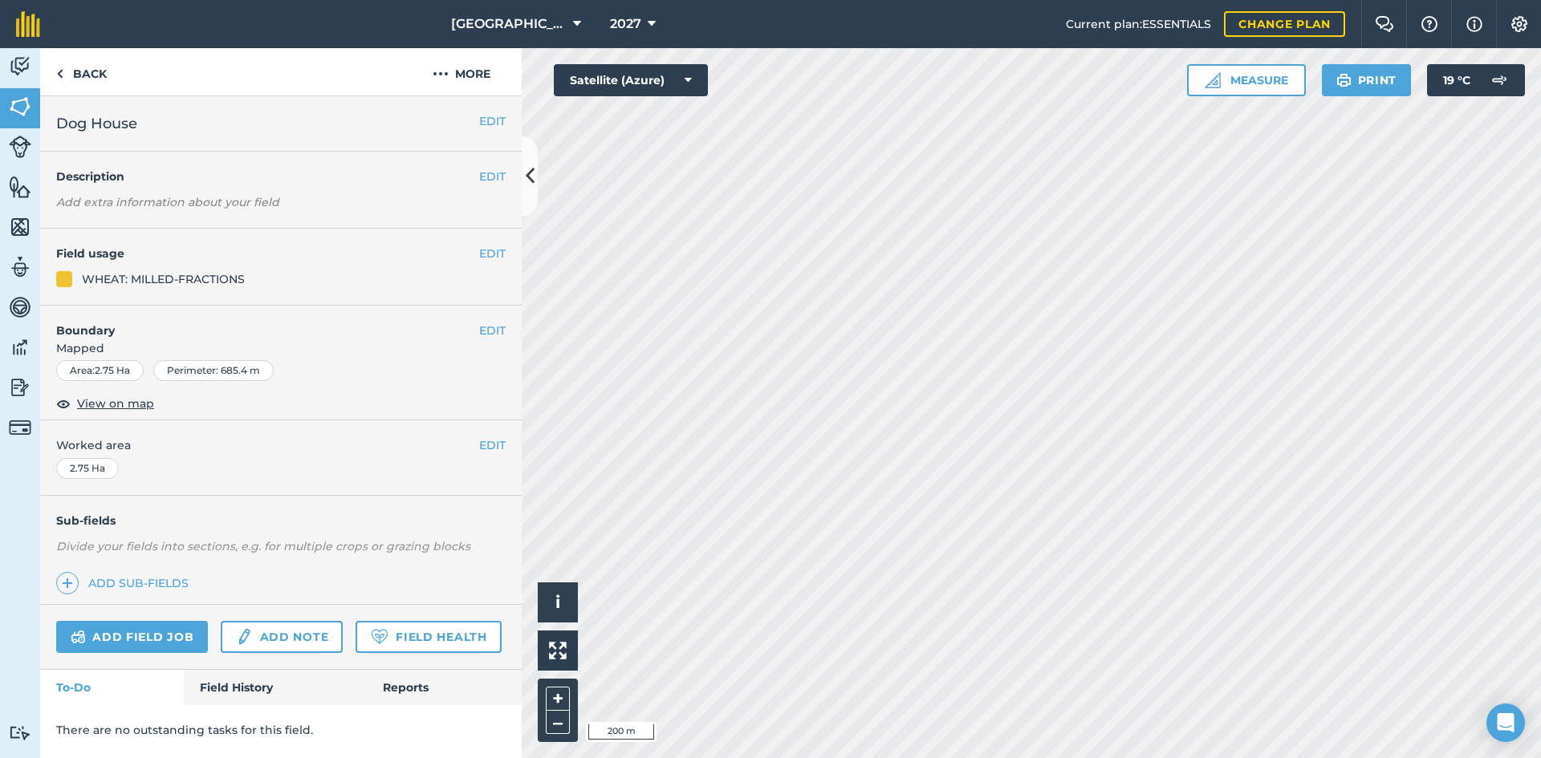
scroll to position [0, 0]
click at [479, 255] on button "EDIT" at bounding box center [492, 254] width 26 height 18
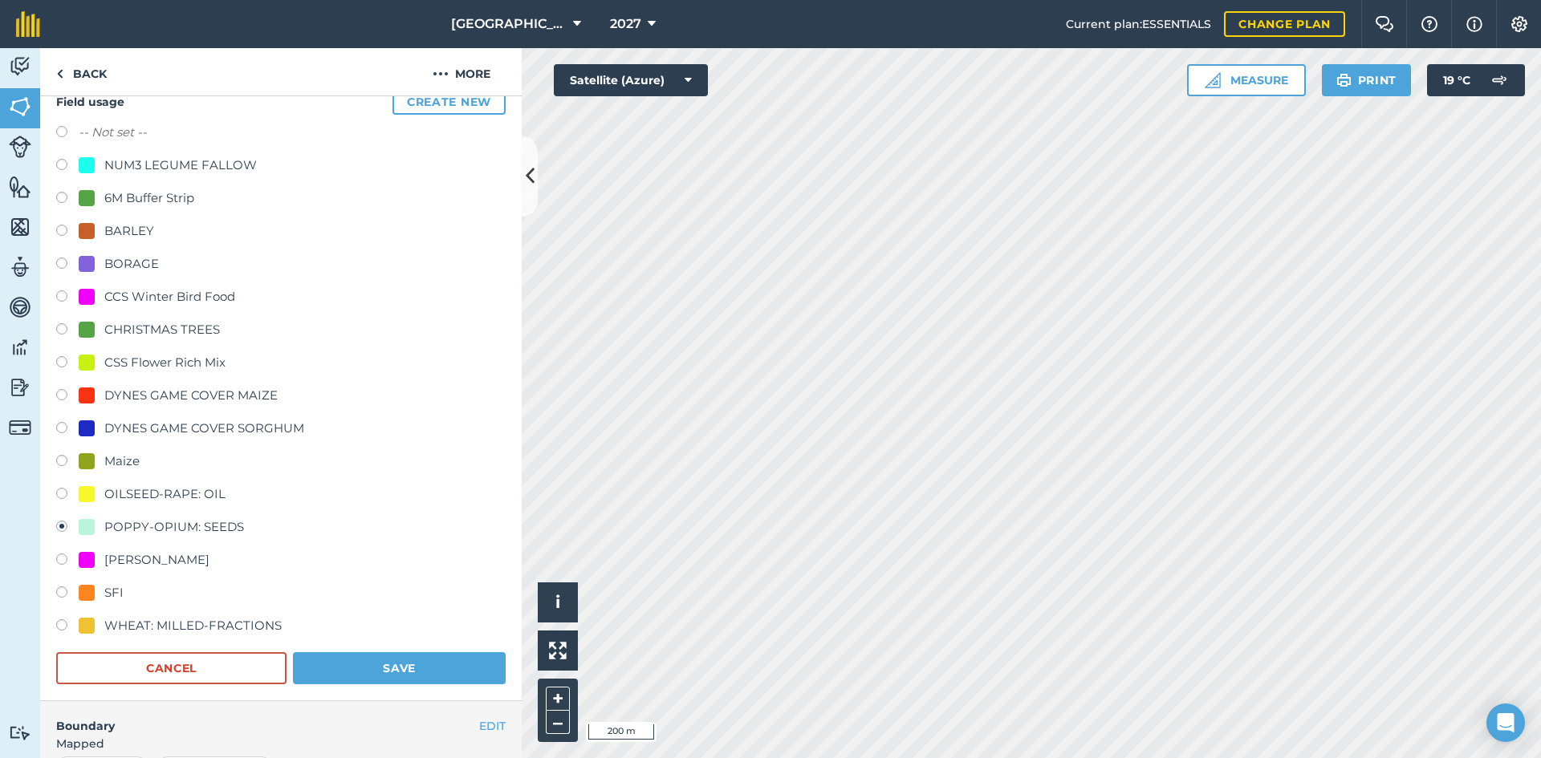
scroll to position [160, 0]
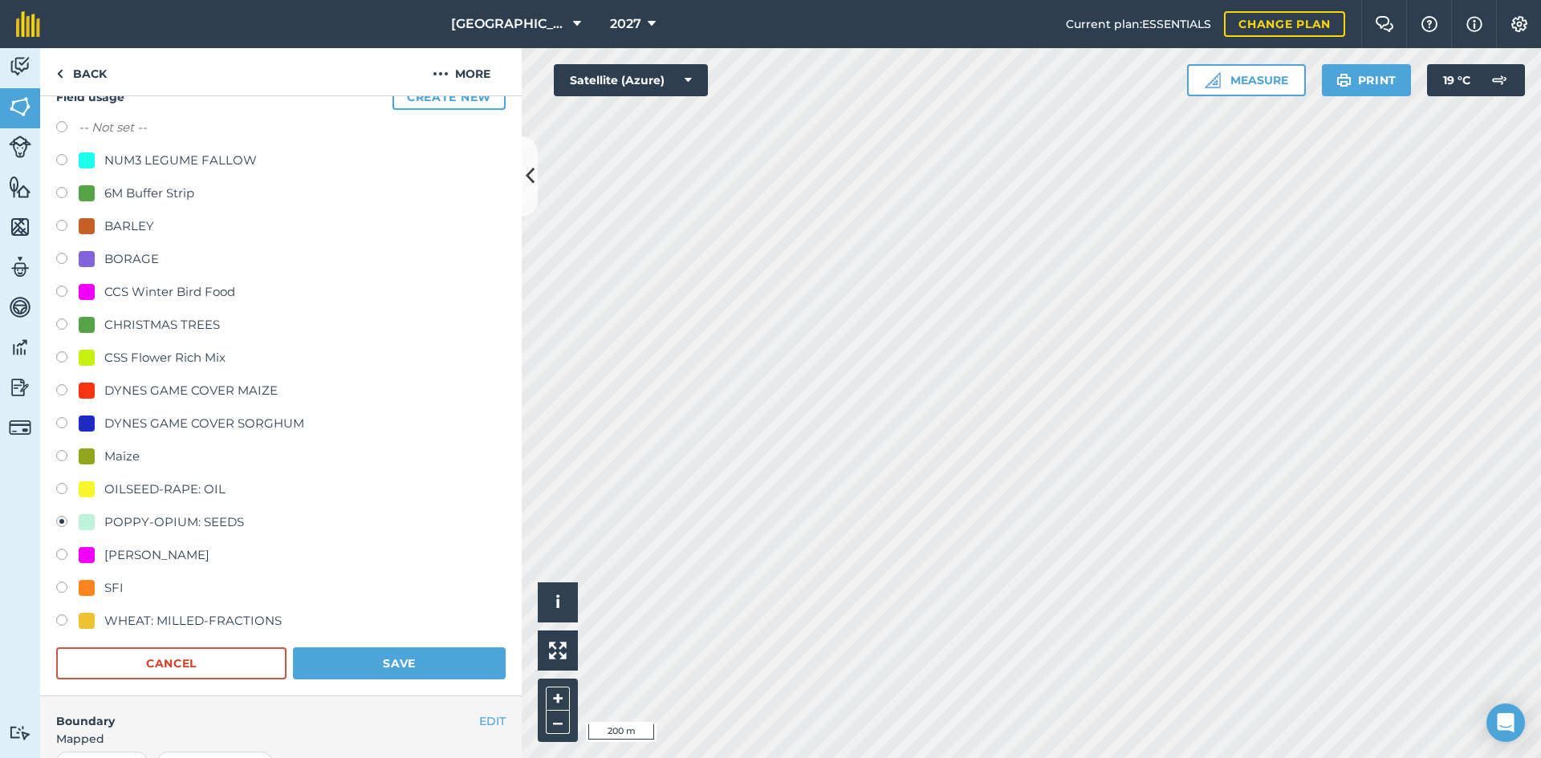
click at [145, 621] on div "WHEAT: MILLED-FRACTIONS" at bounding box center [192, 620] width 177 height 19
radio input "true"
radio input "false"
click at [380, 679] on button "Save" at bounding box center [399, 664] width 213 height 32
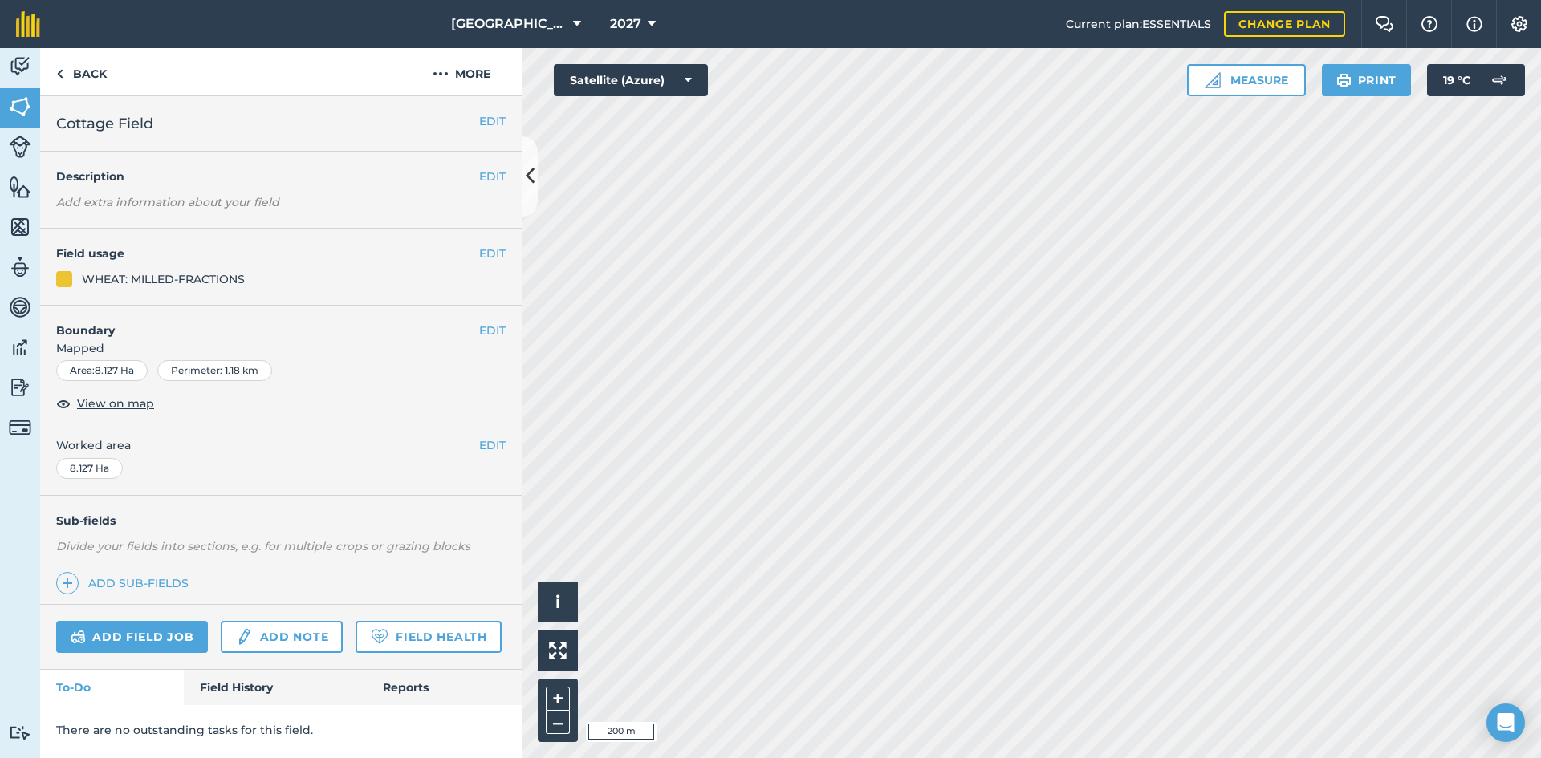
scroll to position [0, 0]
click at [493, 250] on button "EDIT" at bounding box center [492, 254] width 26 height 18
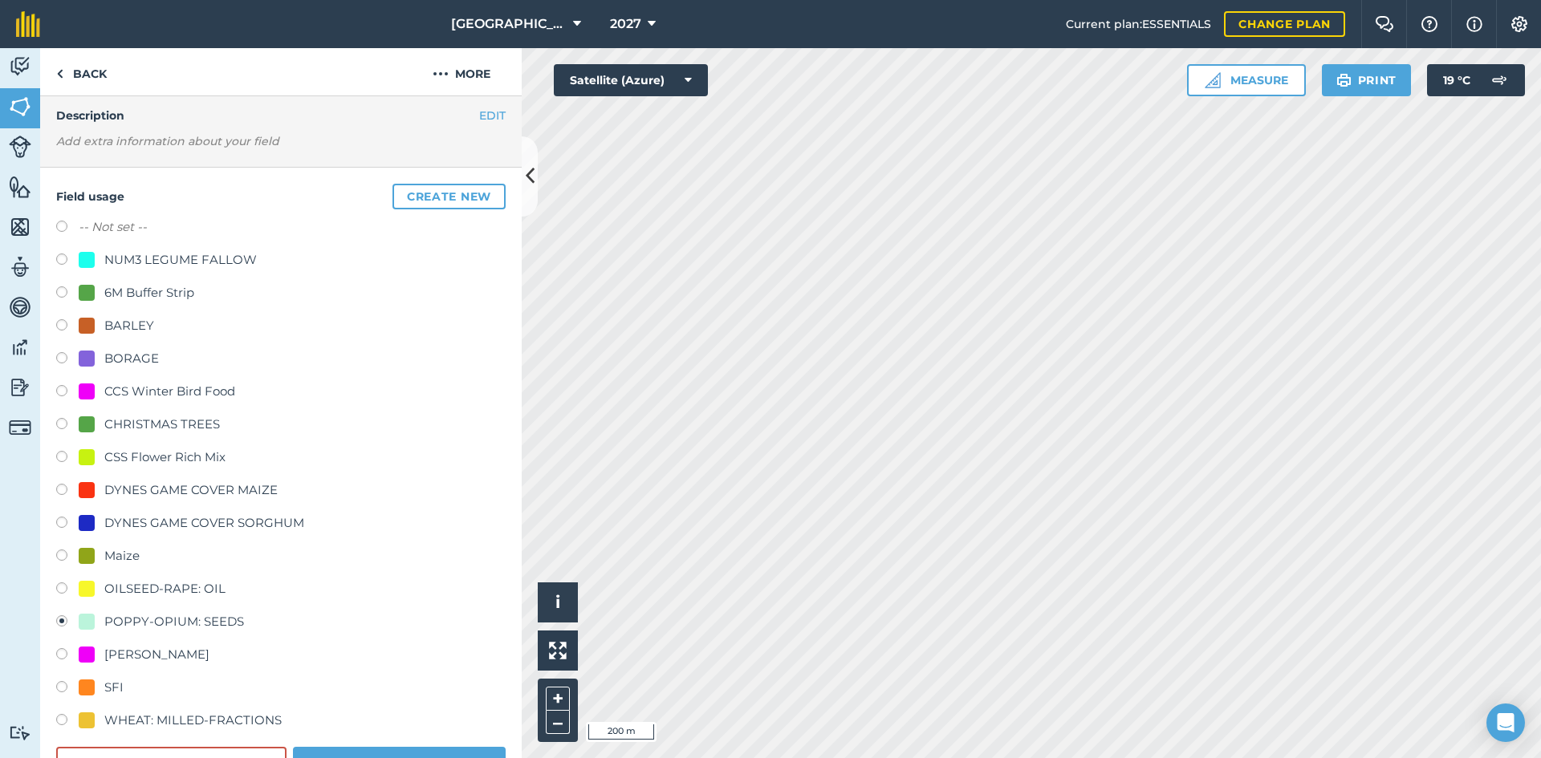
scroll to position [160, 0]
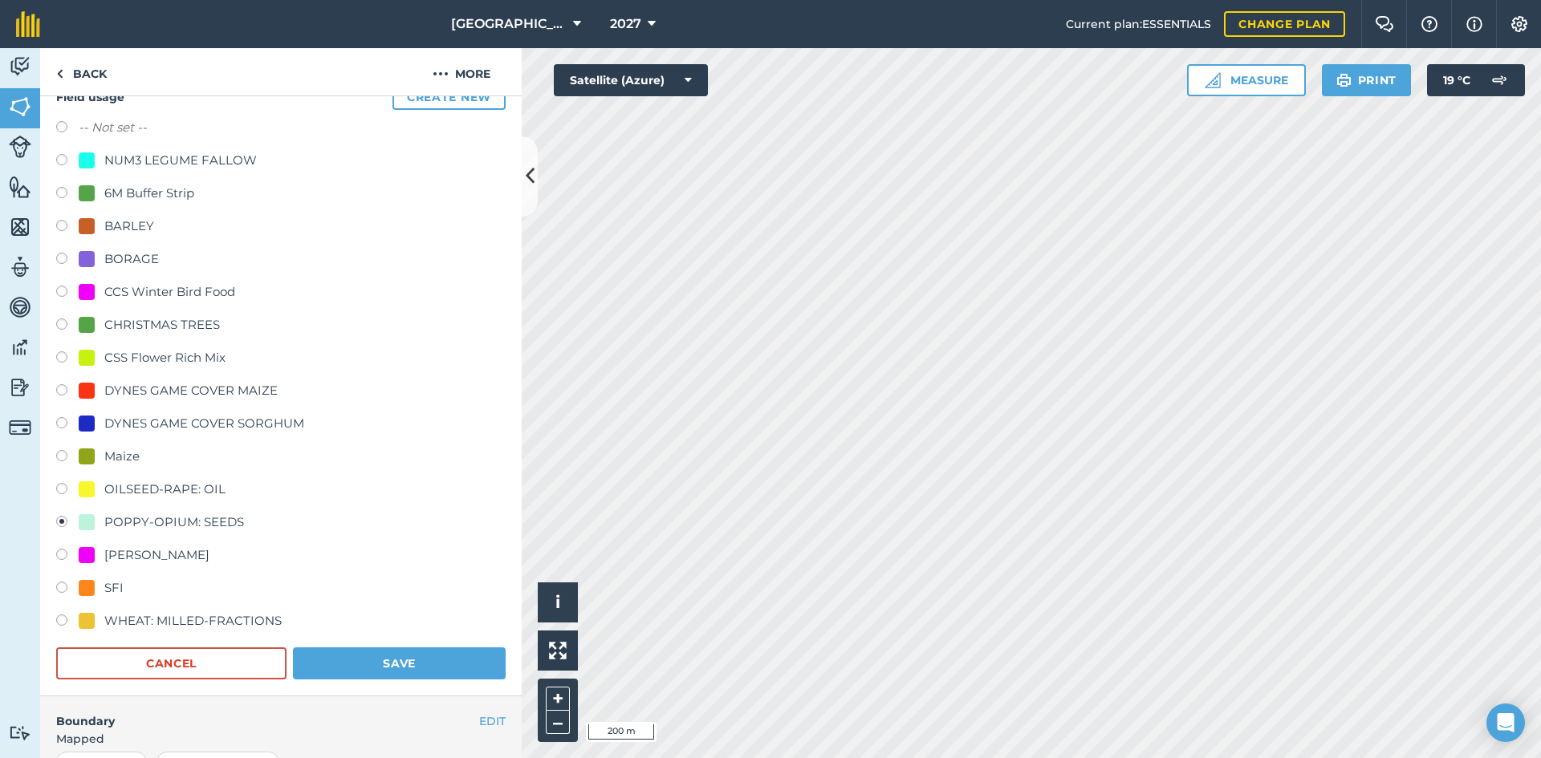
click at [162, 626] on div "WHEAT: MILLED-FRACTIONS" at bounding box center [192, 620] width 177 height 19
radio input "true"
radio input "false"
click at [413, 664] on button "Save" at bounding box center [399, 664] width 213 height 32
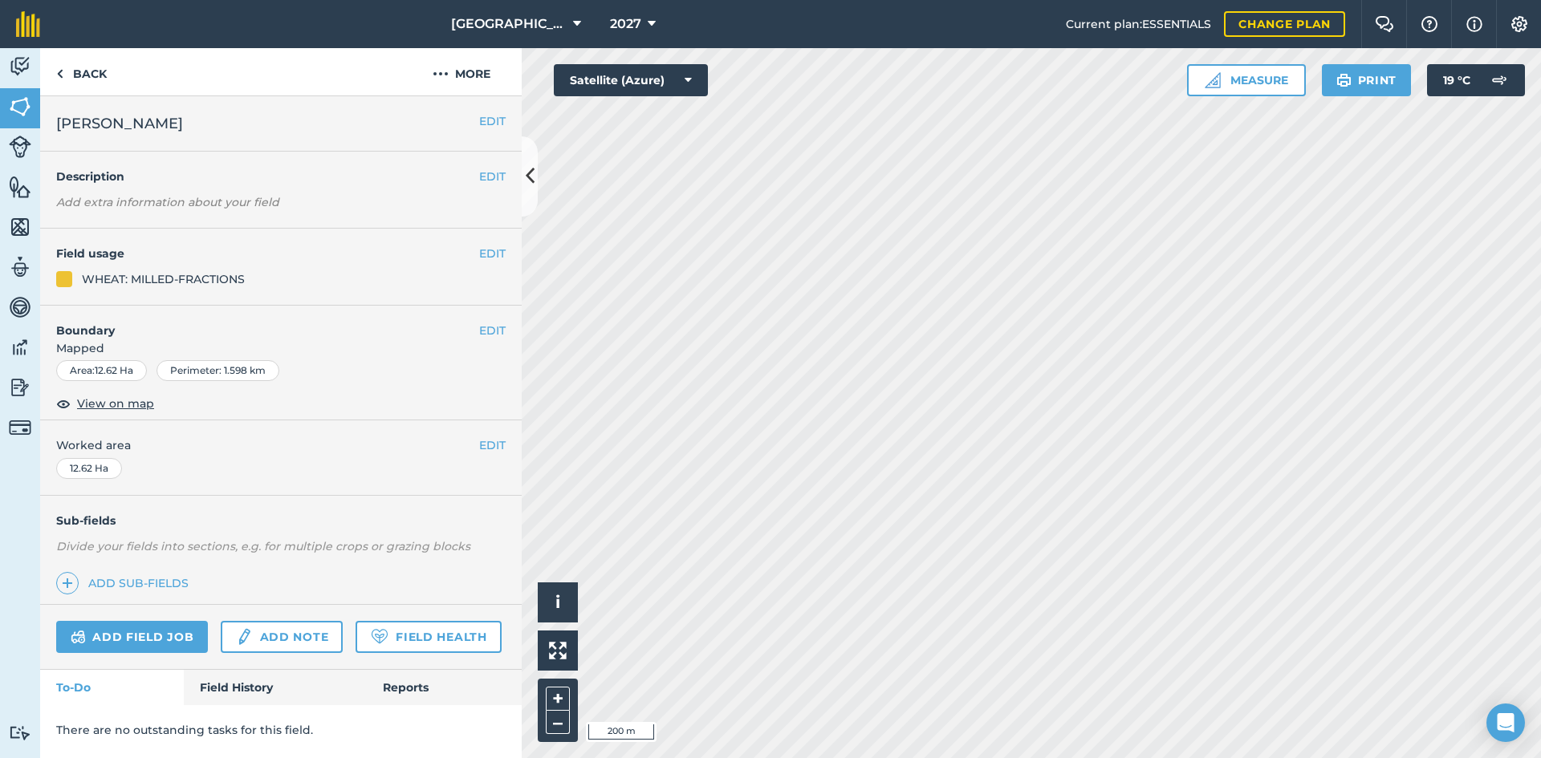
scroll to position [0, 0]
click at [497, 252] on button "EDIT" at bounding box center [492, 254] width 26 height 18
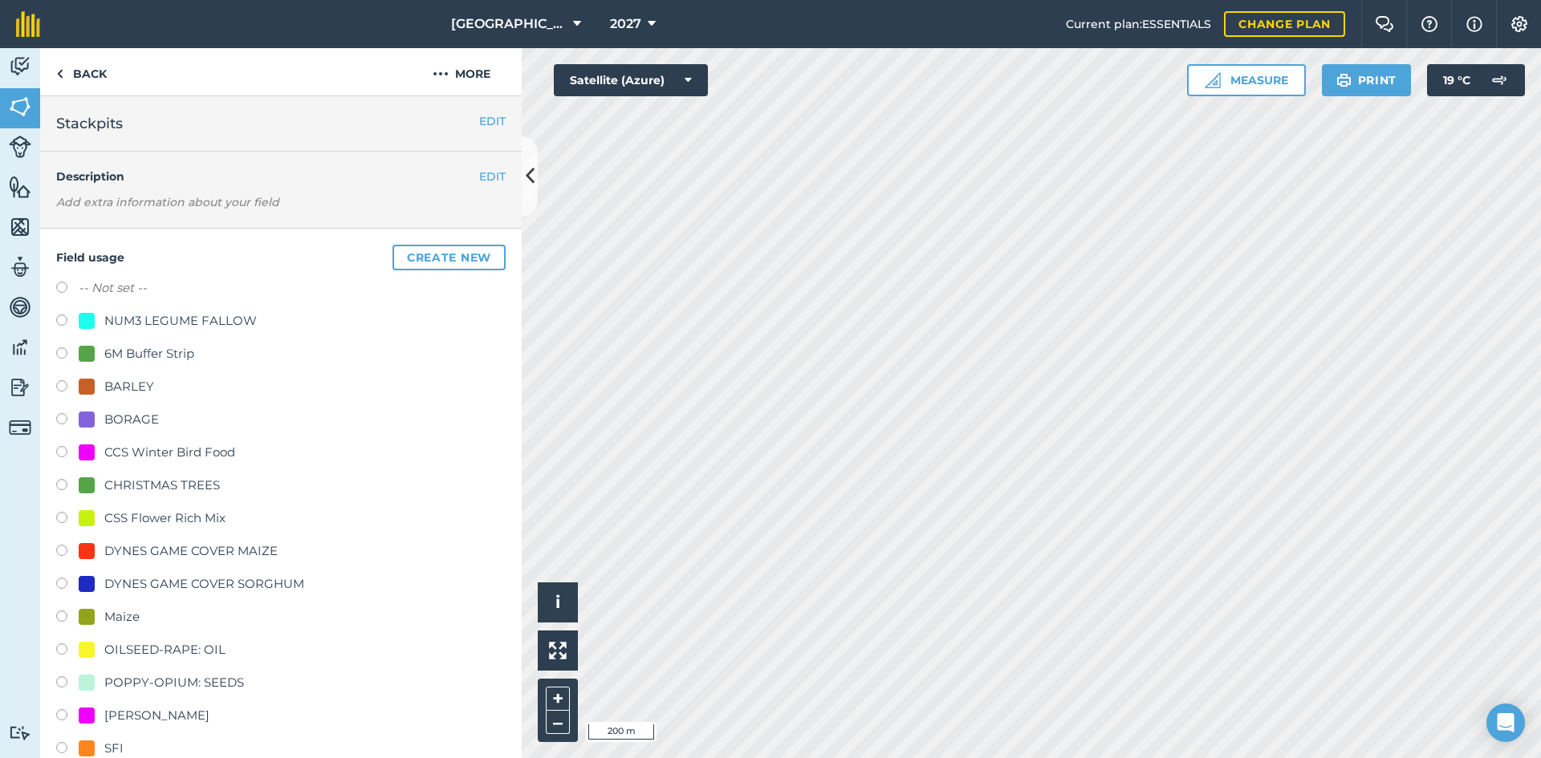
click at [151, 319] on div "NUM3 LEGUME FALLOW" at bounding box center [180, 320] width 152 height 19
radio input "true"
radio input "false"
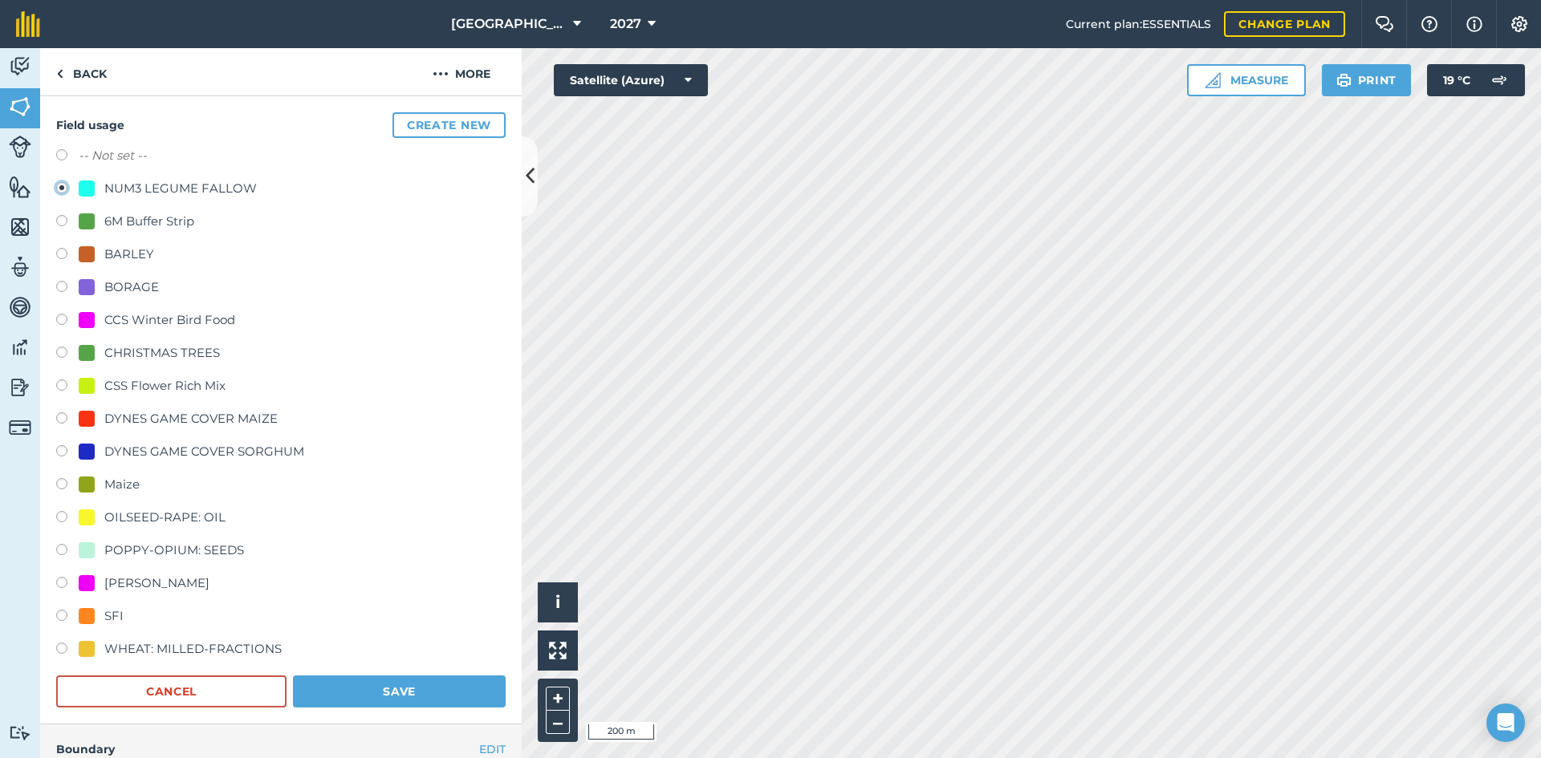
scroll to position [160, 0]
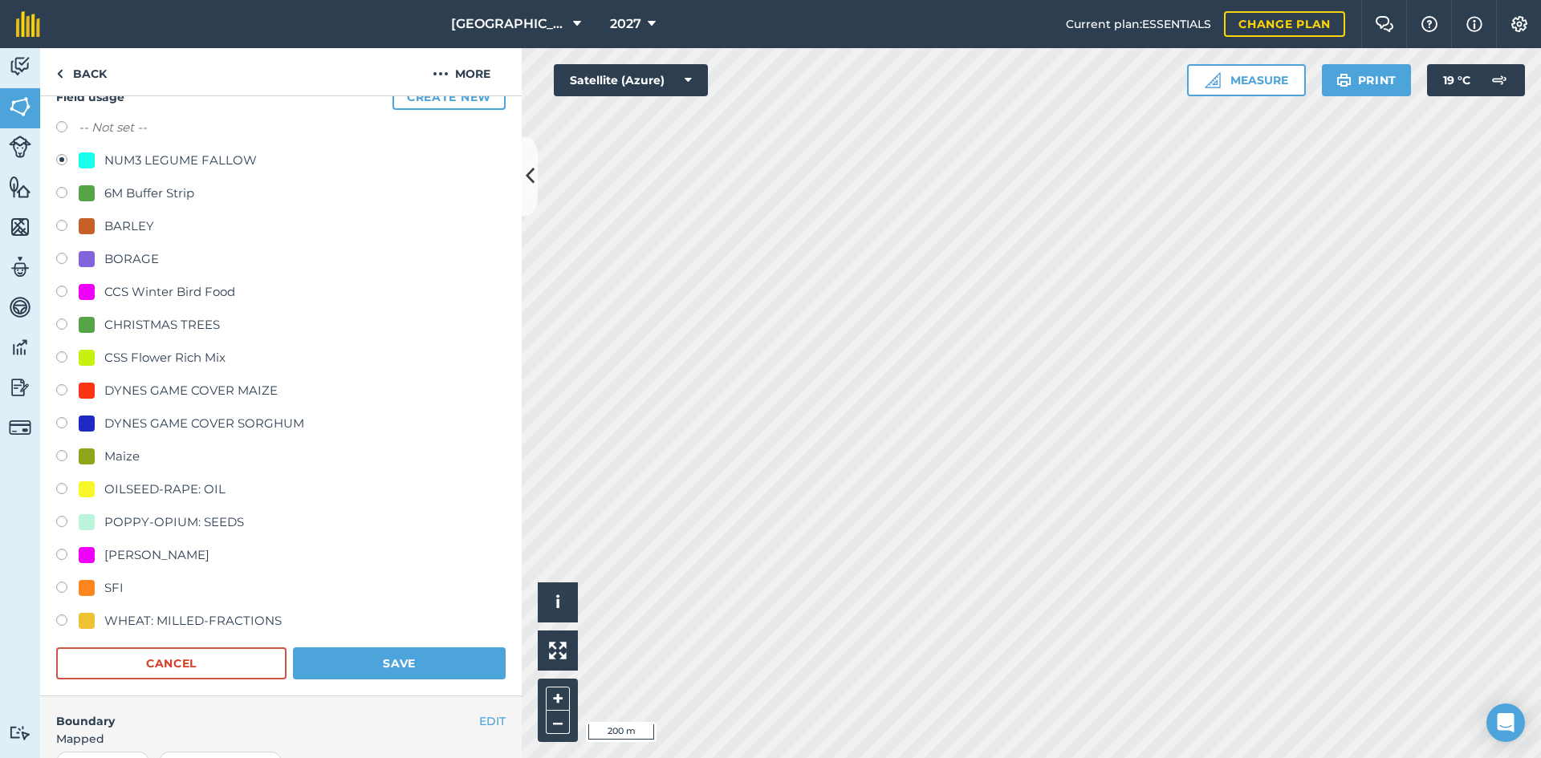
click at [152, 518] on div "POPPY-OPIUM: SEEDS" at bounding box center [174, 522] width 140 height 19
radio input "true"
radio input "false"
click at [376, 658] on button "Save" at bounding box center [399, 664] width 213 height 32
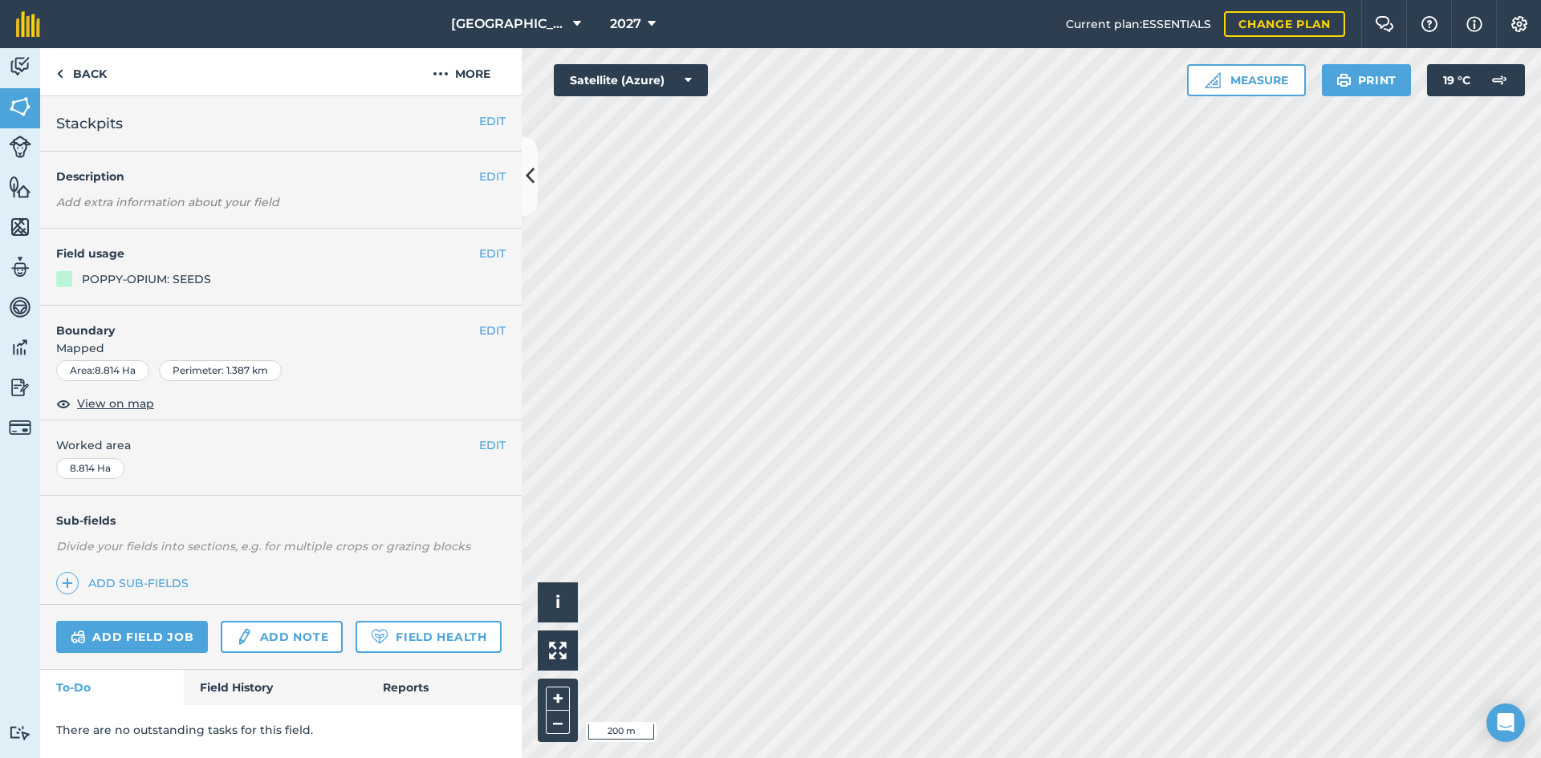
scroll to position [0, 0]
click at [493, 257] on button "EDIT" at bounding box center [492, 254] width 26 height 18
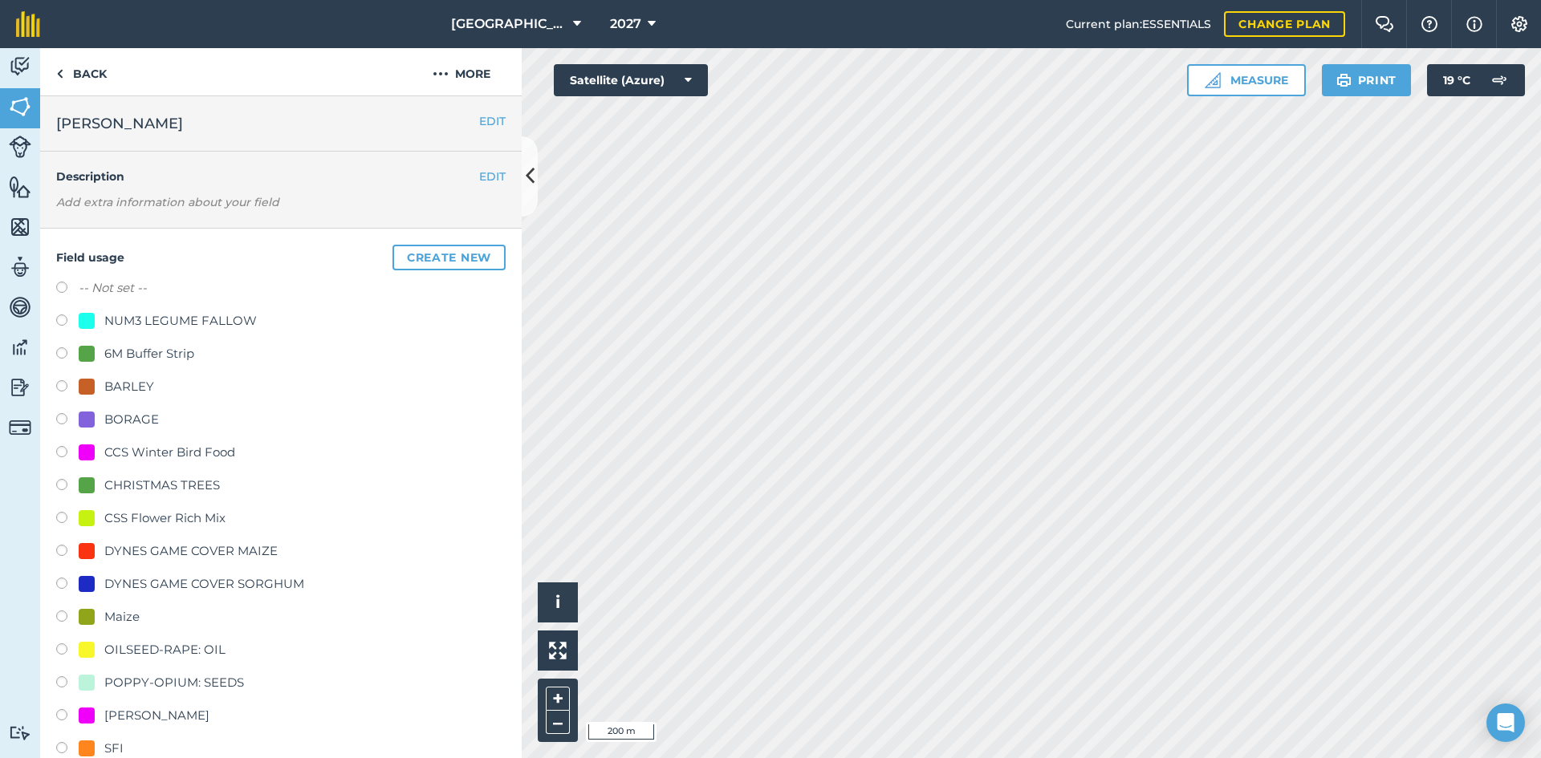
click at [144, 677] on div "POPPY-OPIUM: SEEDS" at bounding box center [174, 682] width 140 height 19
radio input "true"
radio input "false"
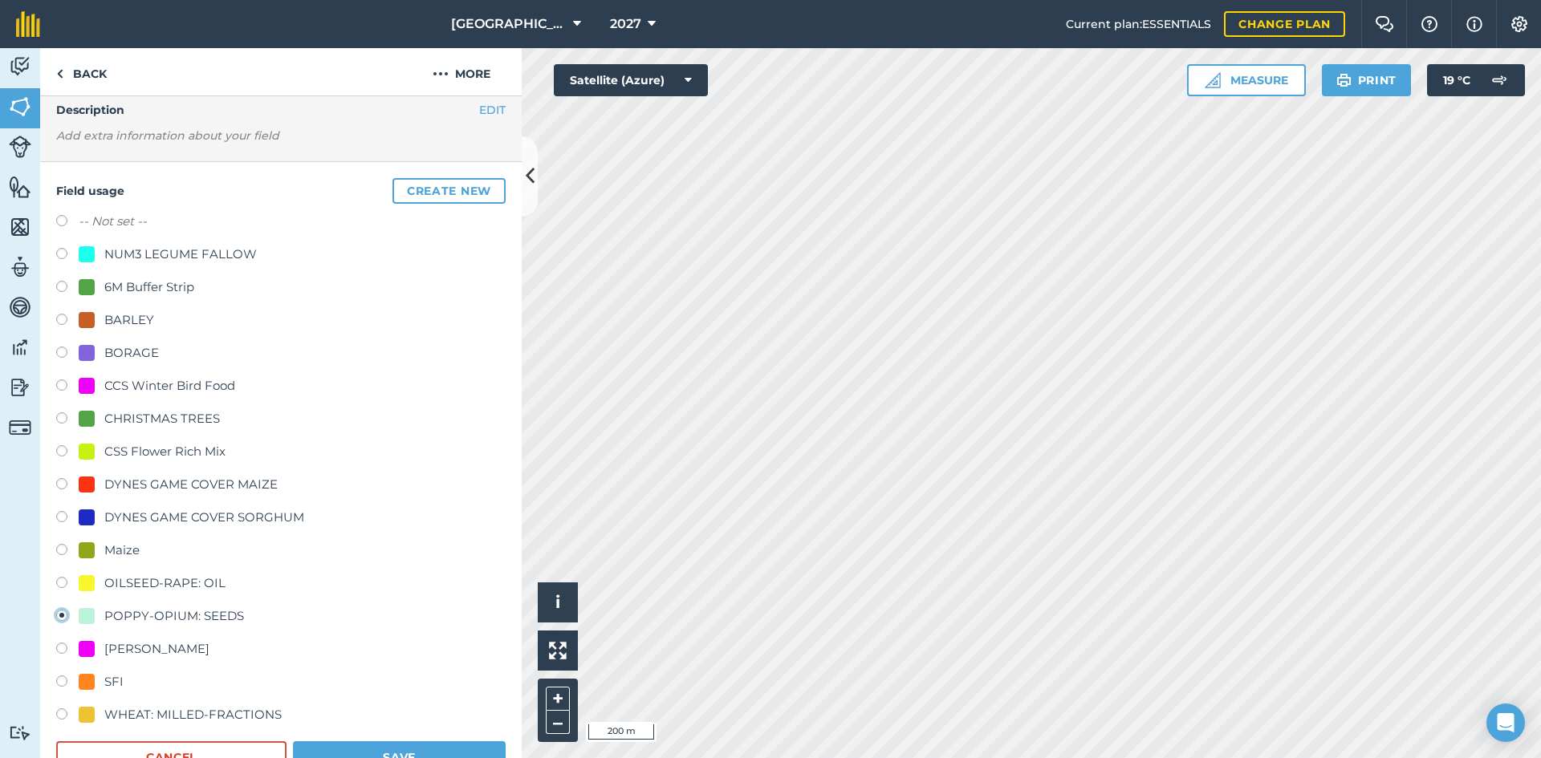
scroll to position [160, 0]
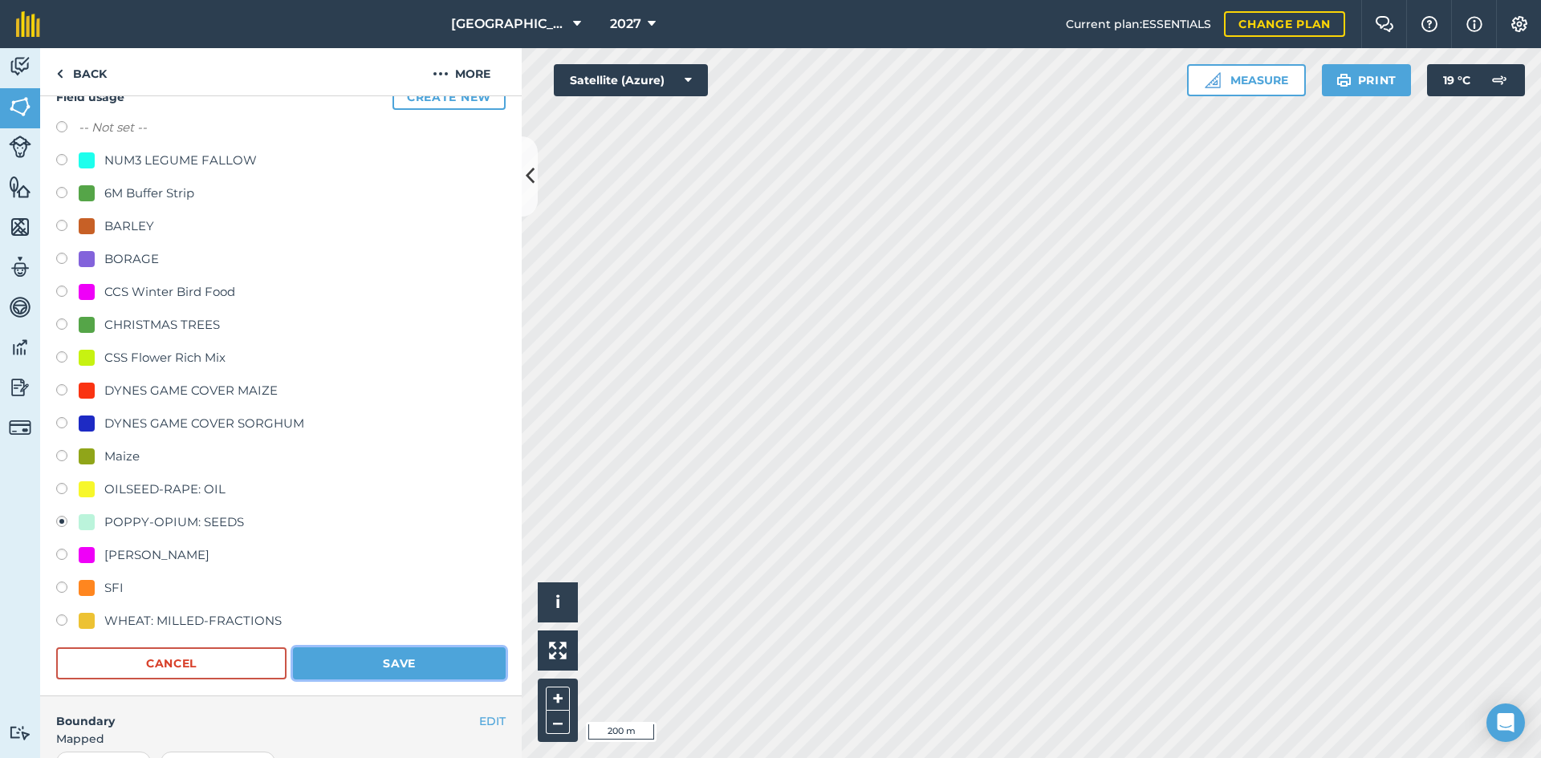
click at [396, 650] on button "Save" at bounding box center [399, 664] width 213 height 32
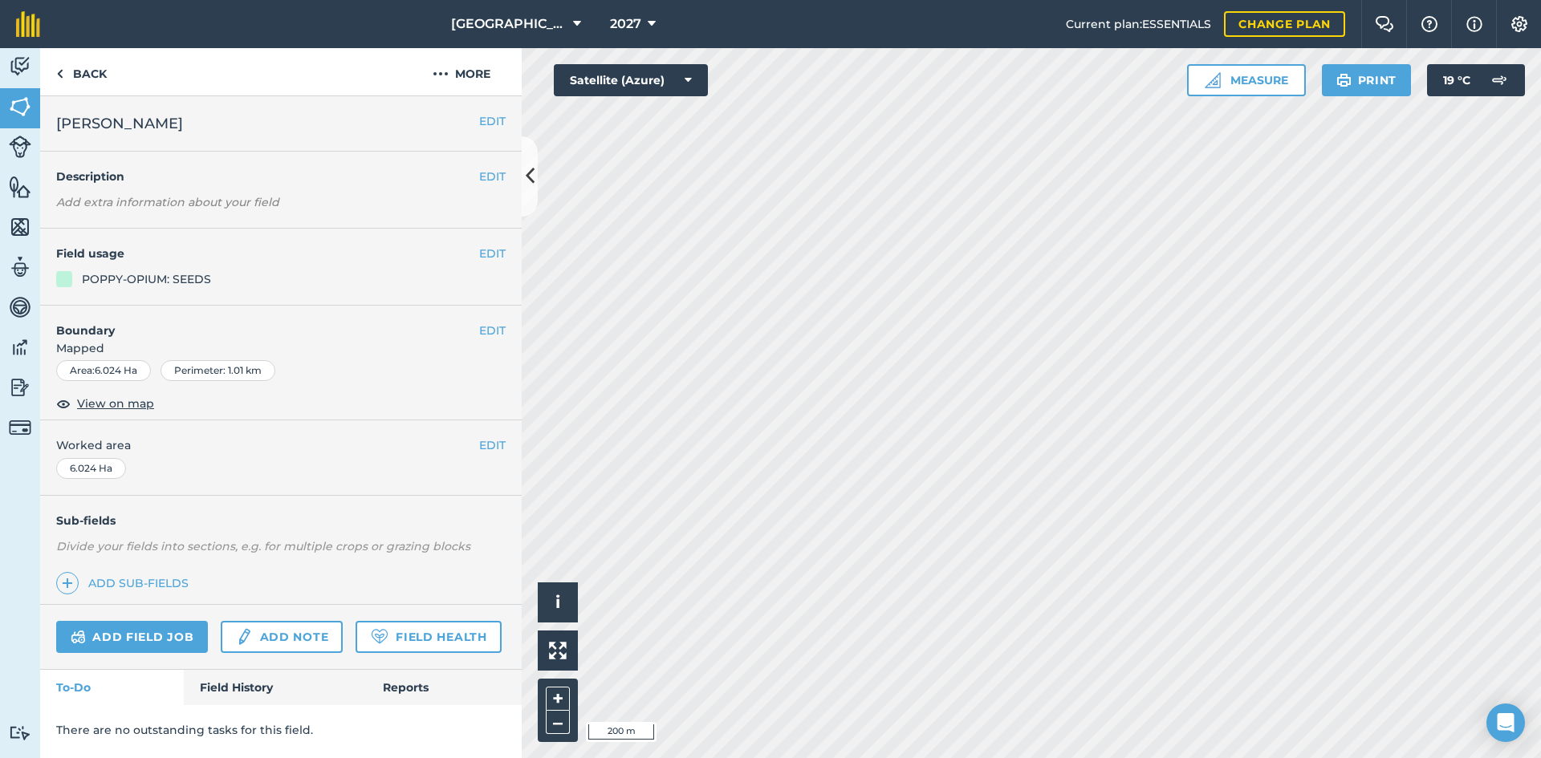
scroll to position [0, 0]
click at [497, 255] on button "EDIT" at bounding box center [492, 254] width 26 height 18
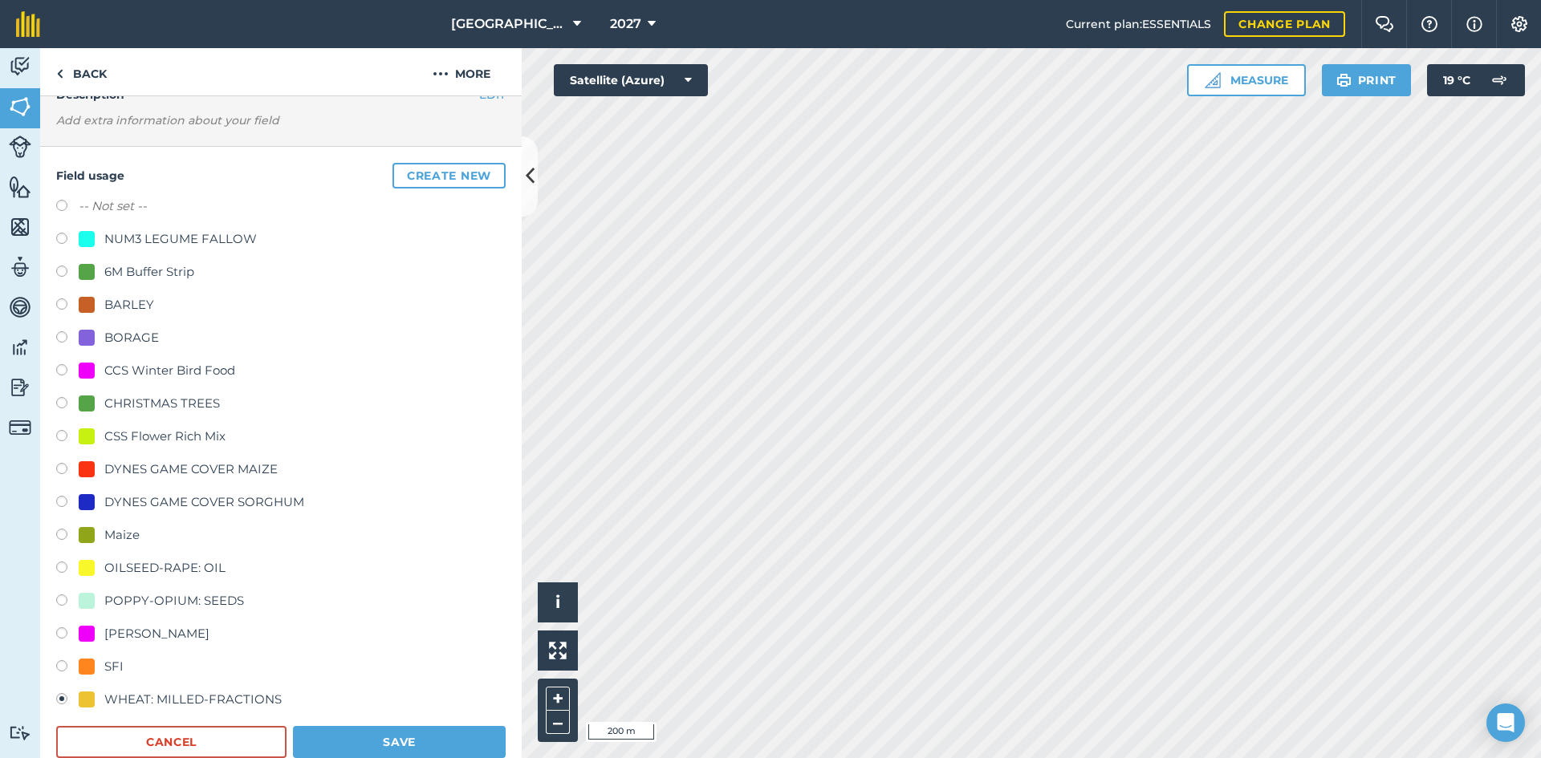
scroll to position [160, 0]
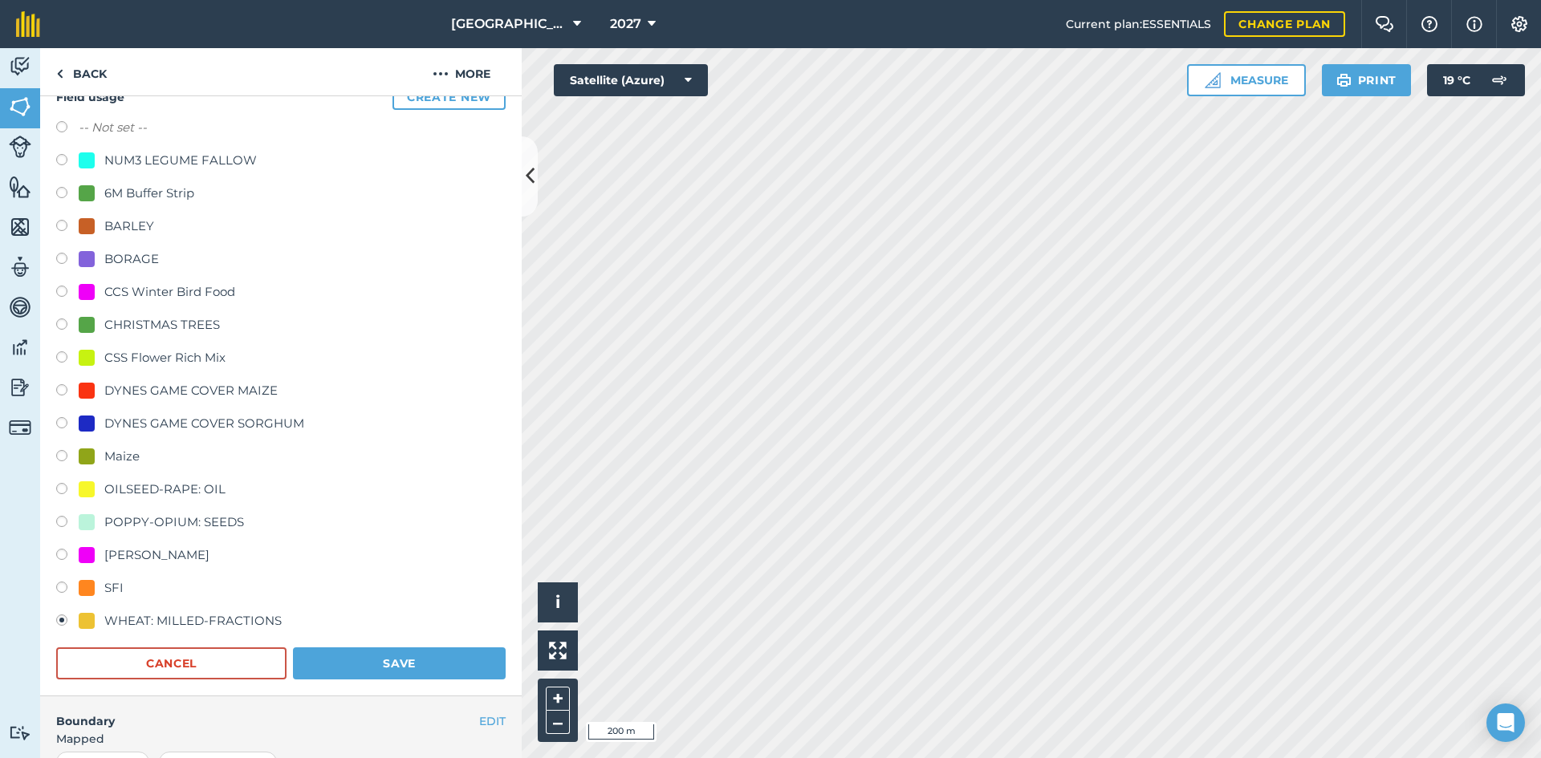
click at [156, 523] on div "POPPY-OPIUM: SEEDS" at bounding box center [174, 522] width 140 height 19
radio input "true"
radio input "false"
click at [351, 667] on button "Save" at bounding box center [399, 664] width 213 height 32
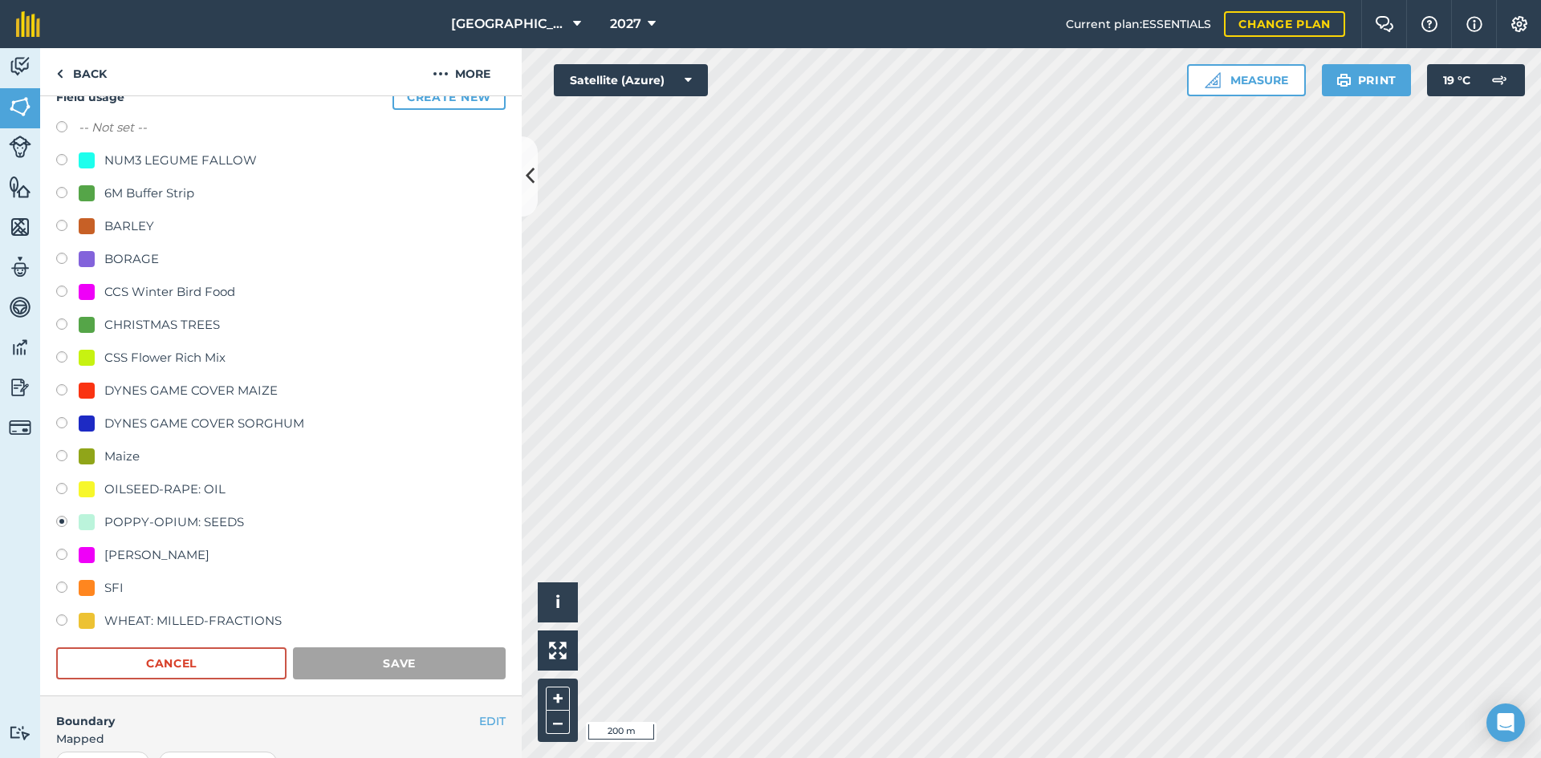
scroll to position [0, 0]
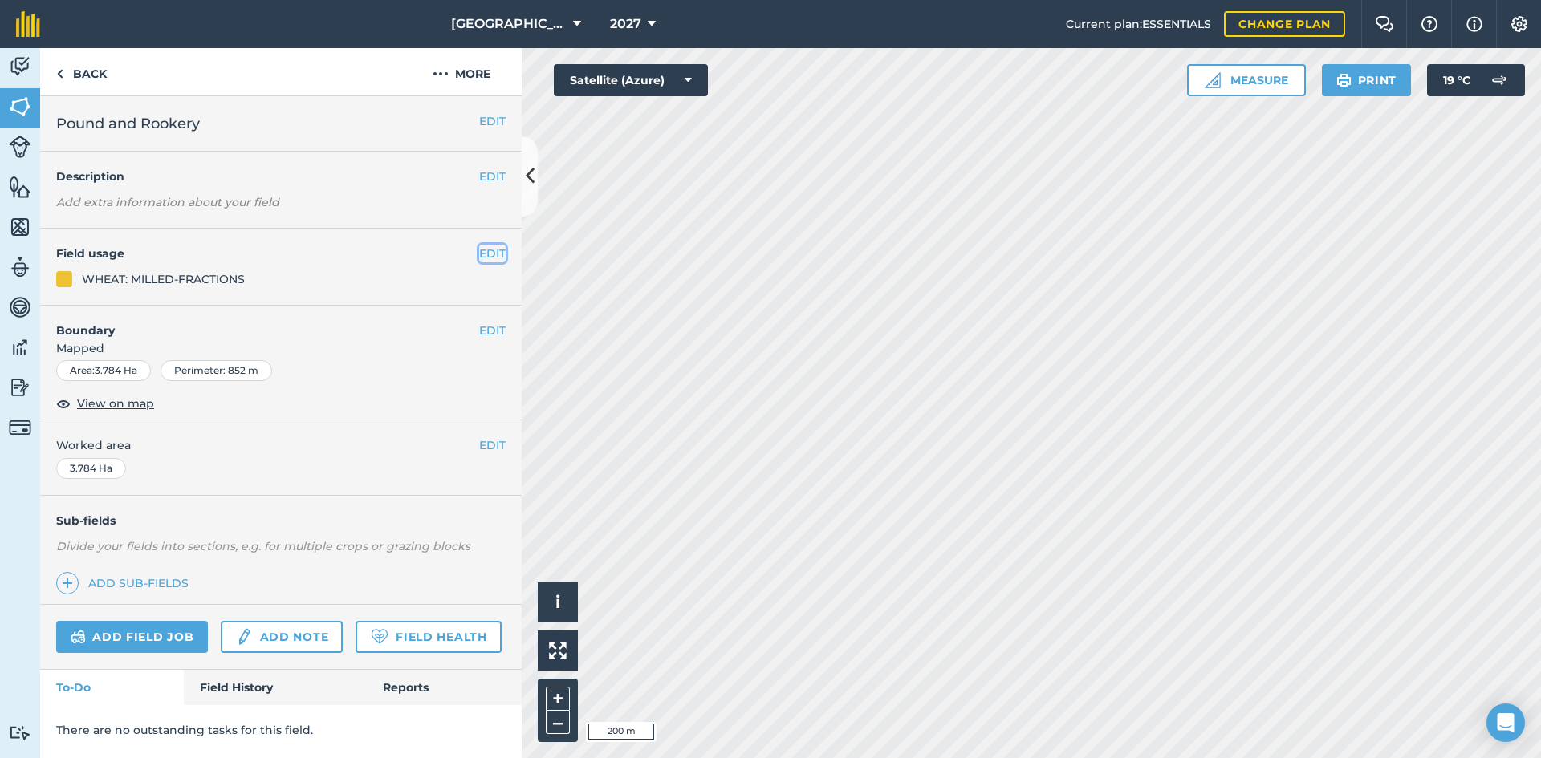
click at [485, 253] on button "EDIT" at bounding box center [492, 254] width 26 height 18
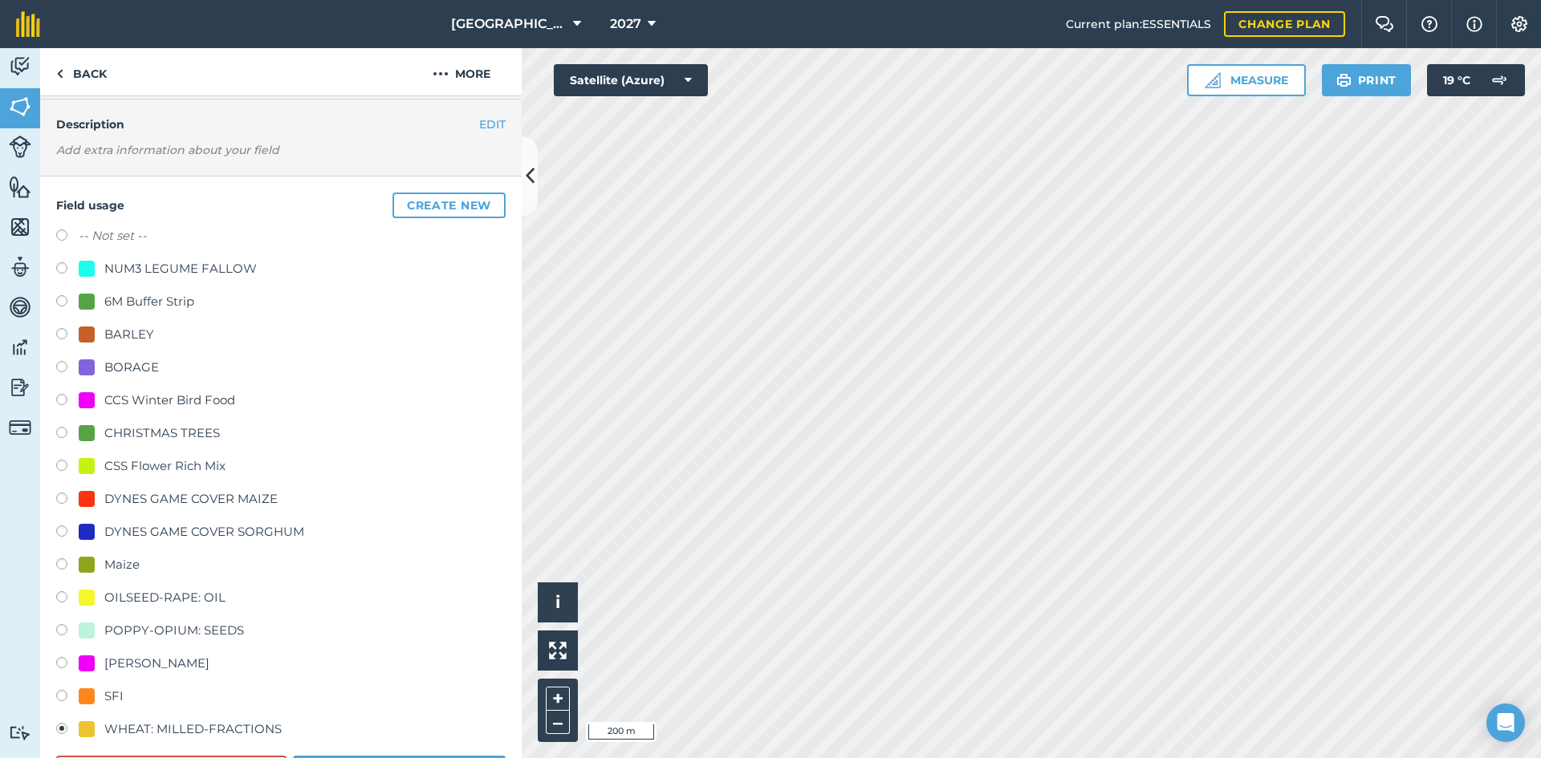
scroll to position [80, 0]
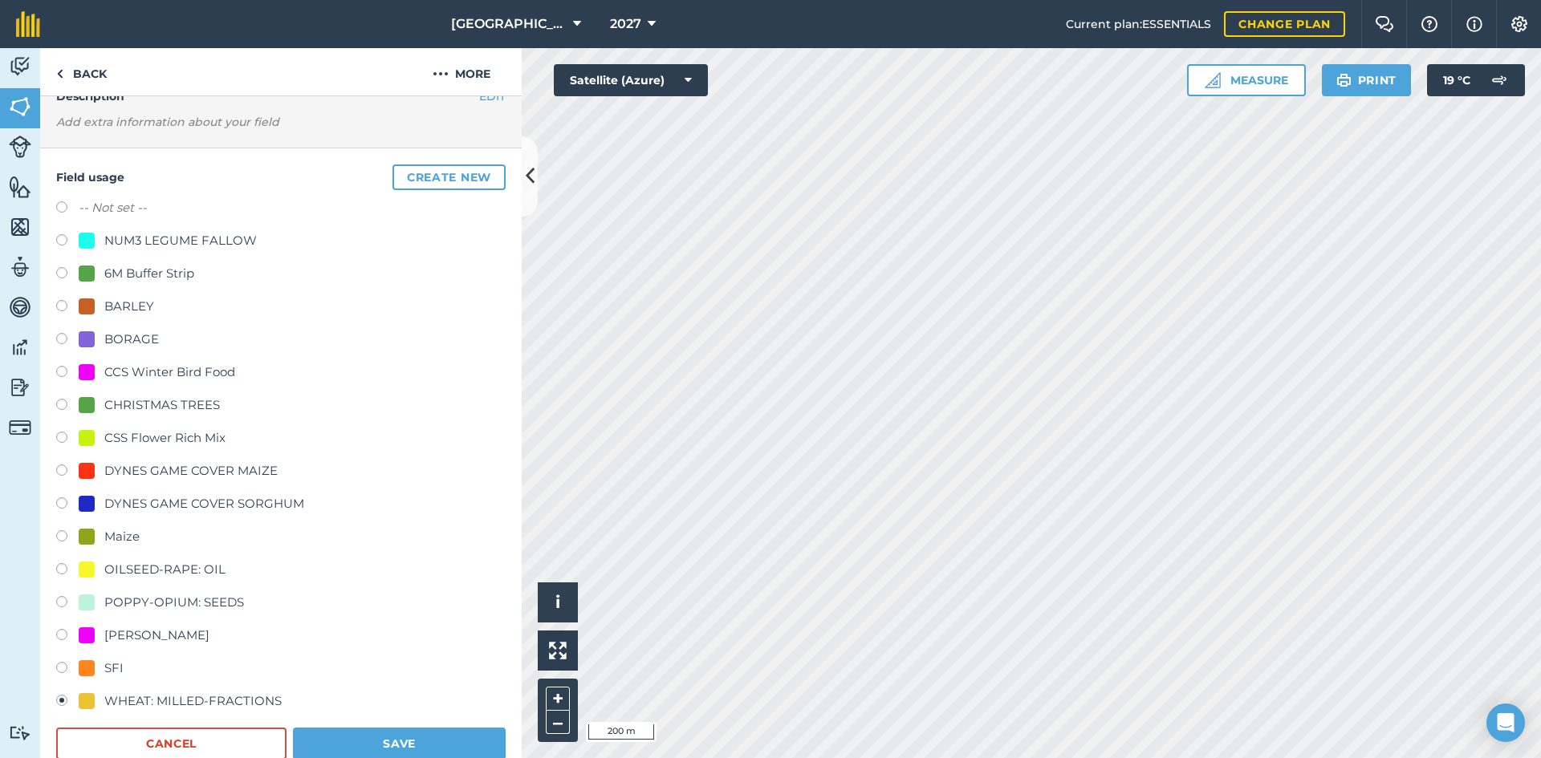
click at [170, 591] on div "-- Not set -- NUM3 LEGUME FALLOW 6M Buffer Strip BARLEY BORAGE CCS Winter Bird …" at bounding box center [280, 456] width 449 height 517
click at [198, 628] on div "[PERSON_NAME]" at bounding box center [280, 637] width 449 height 23
click at [198, 610] on div "POPPY-OPIUM: SEEDS" at bounding box center [174, 602] width 140 height 19
radio input "true"
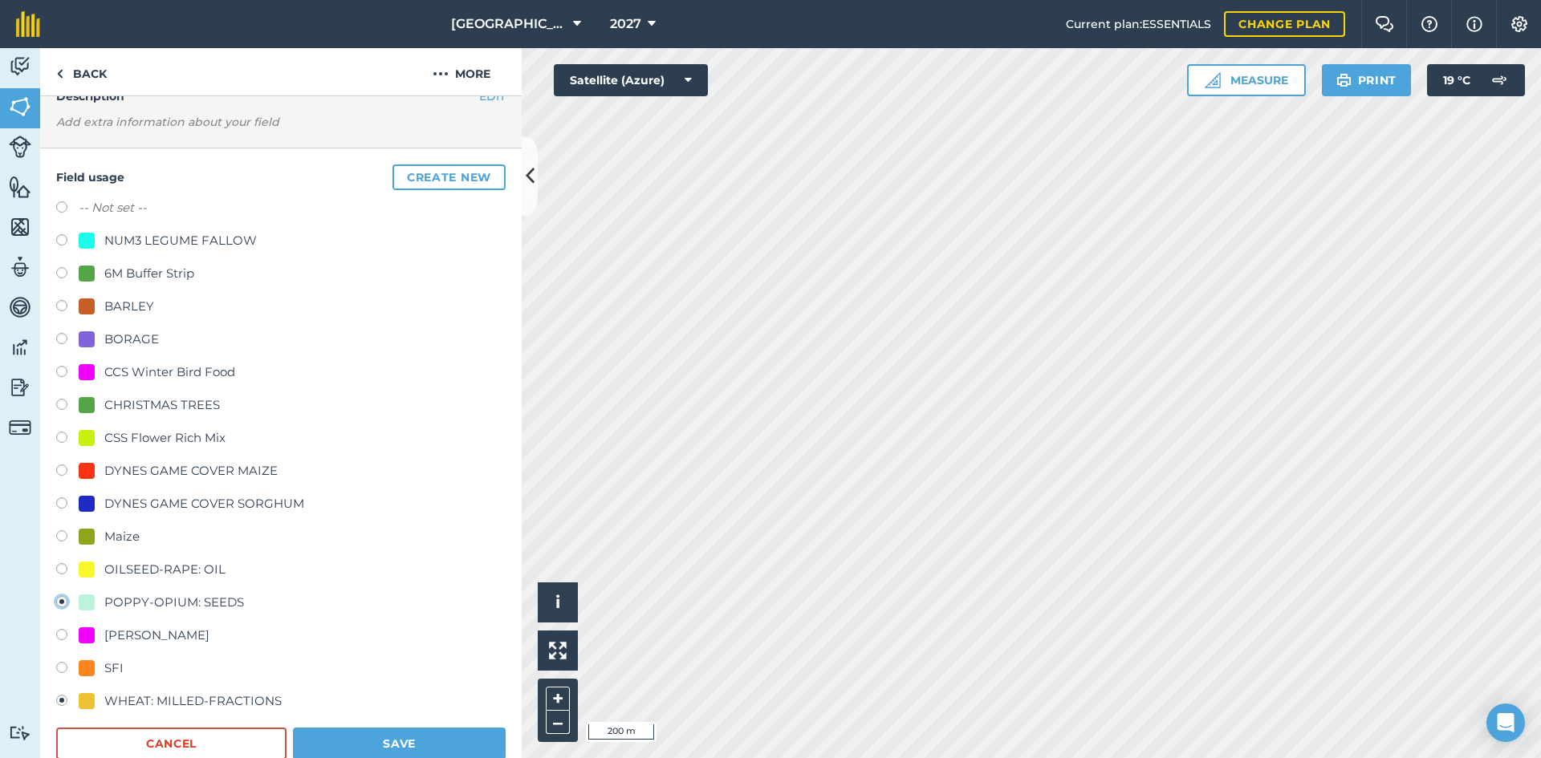
radio input "false"
click at [349, 736] on button "Save" at bounding box center [399, 744] width 213 height 32
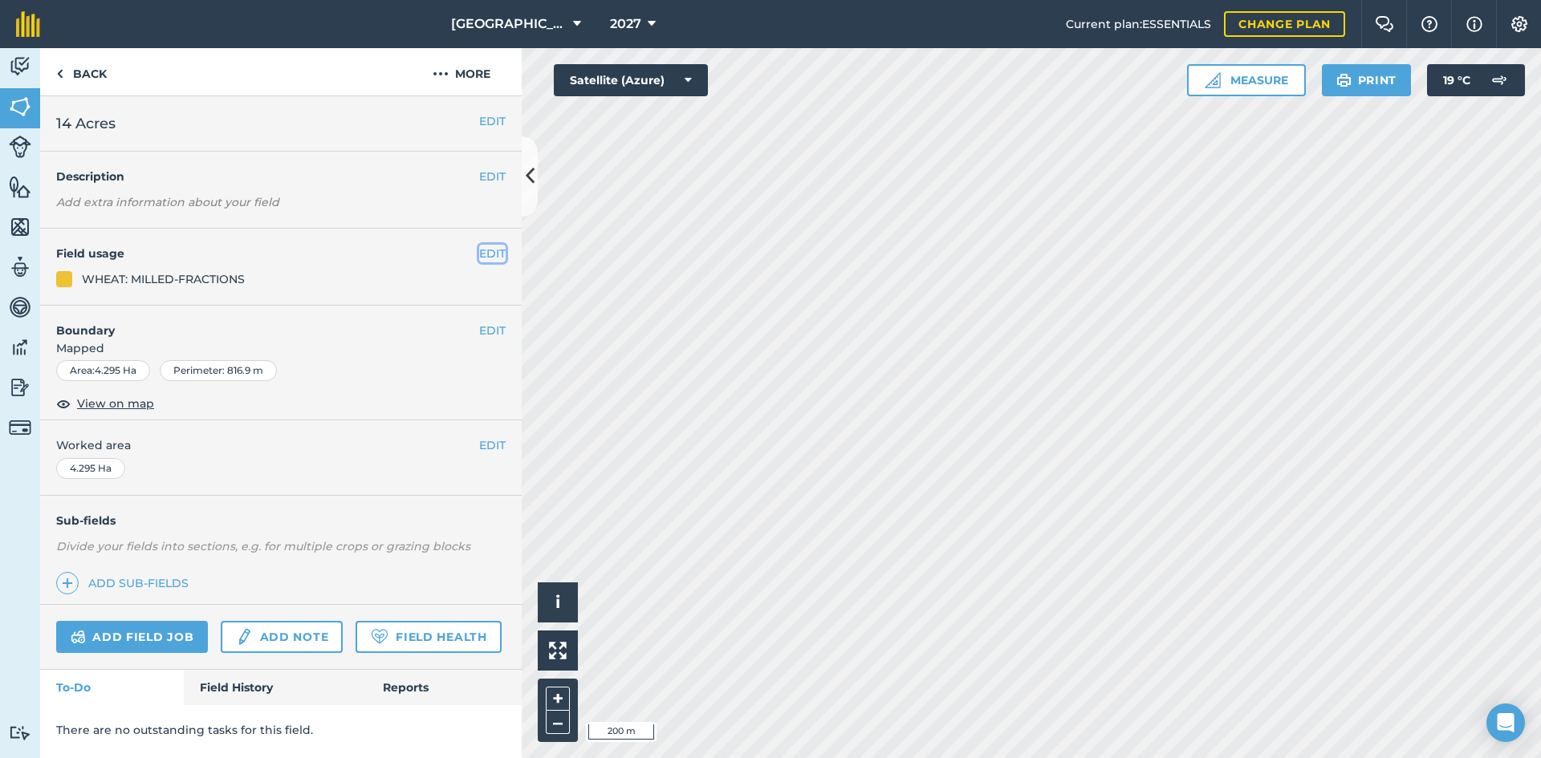
click at [494, 257] on button "EDIT" at bounding box center [492, 254] width 26 height 18
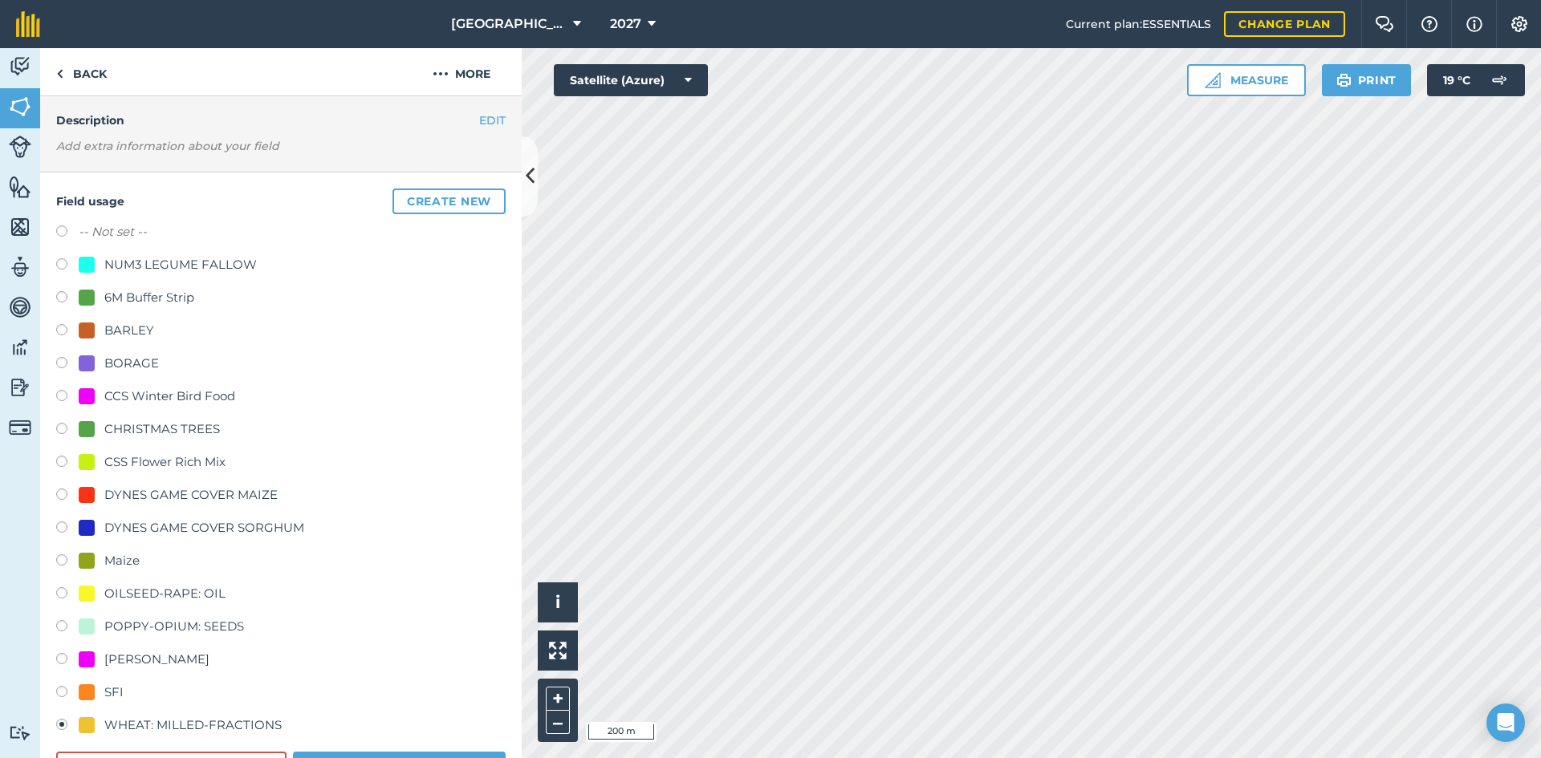
scroll to position [80, 0]
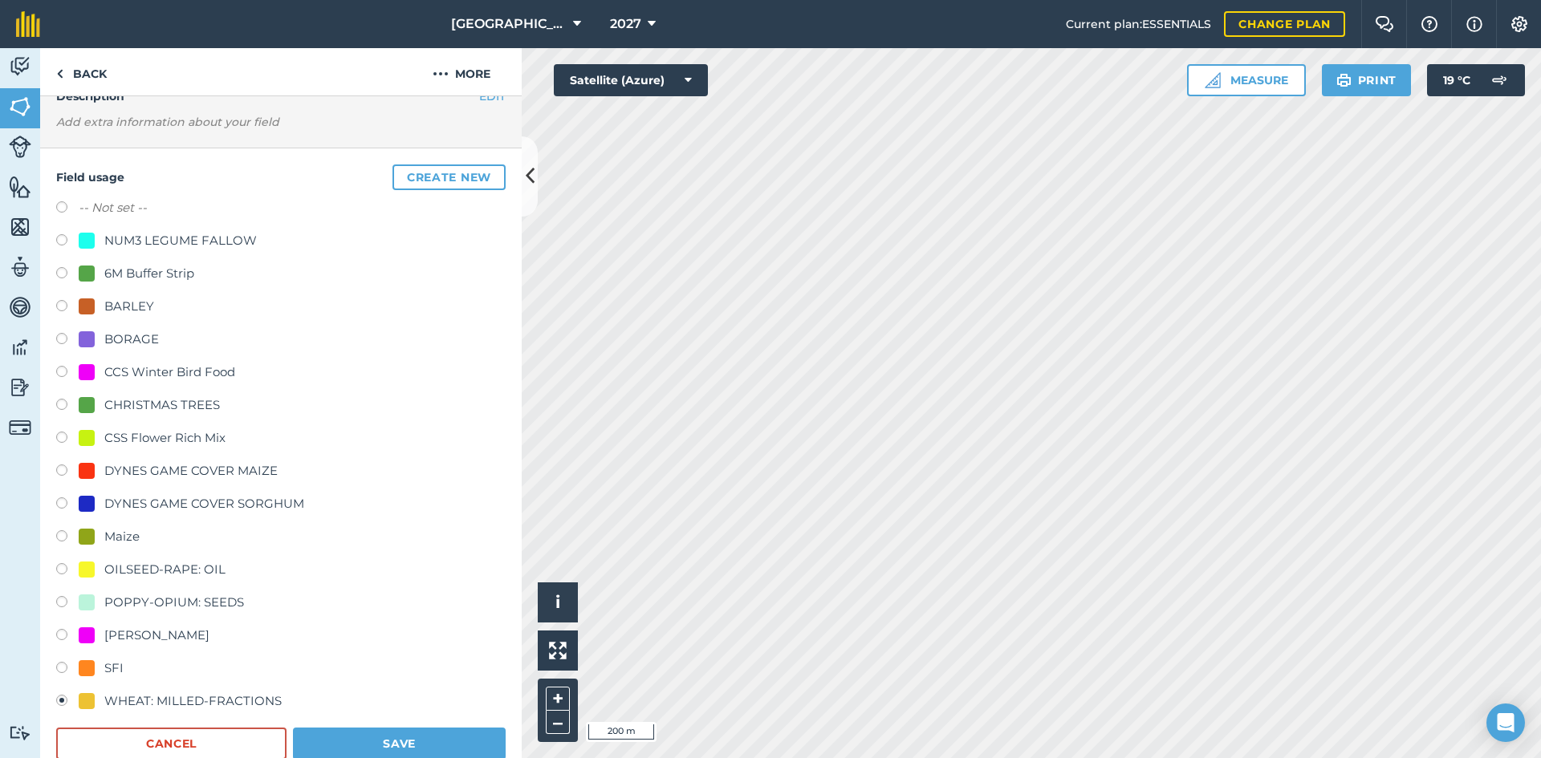
click at [198, 603] on div "POPPY-OPIUM: SEEDS" at bounding box center [174, 602] width 140 height 19
radio input "true"
radio input "false"
click at [406, 745] on button "Save" at bounding box center [399, 744] width 213 height 32
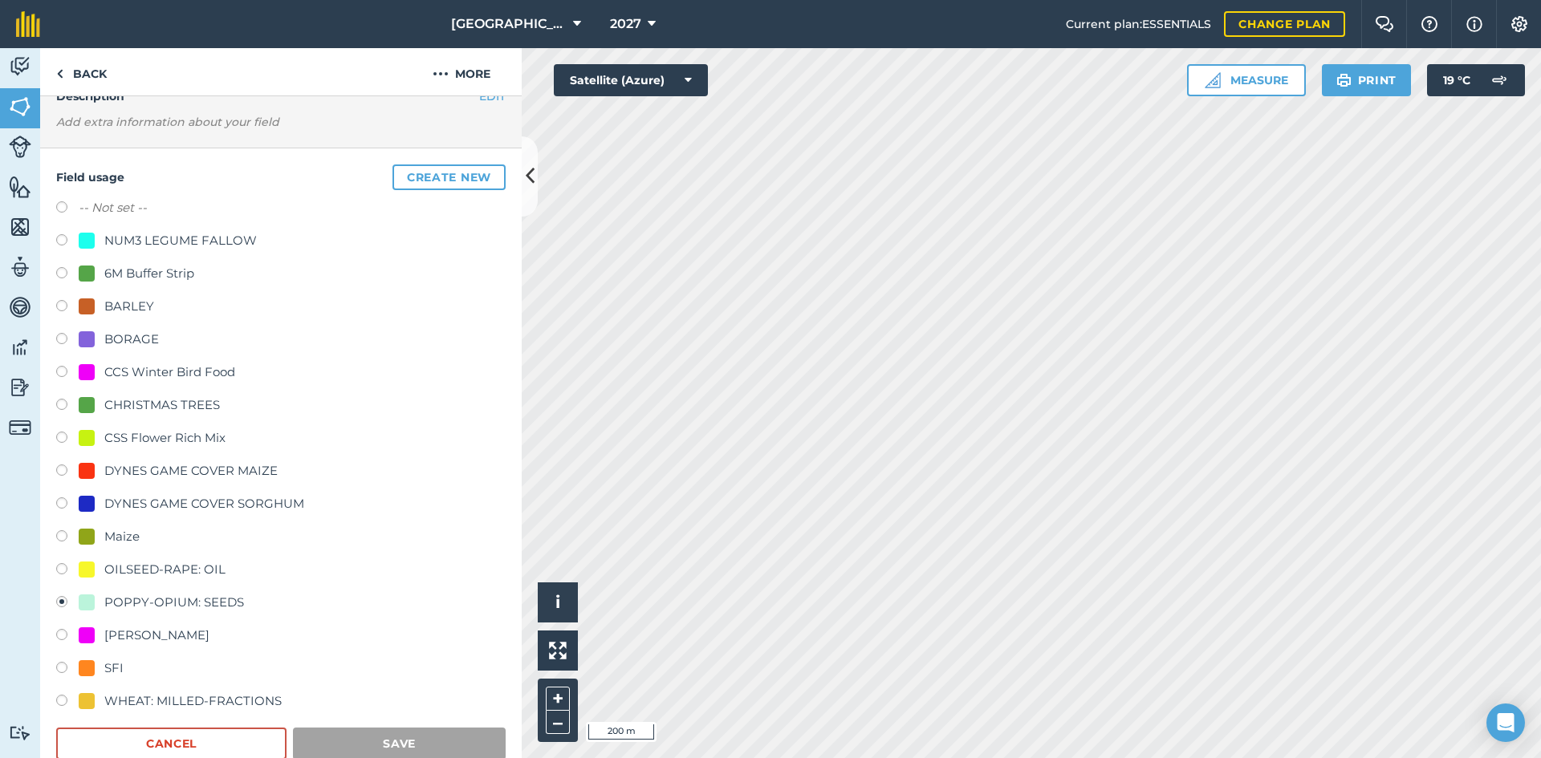
scroll to position [0, 0]
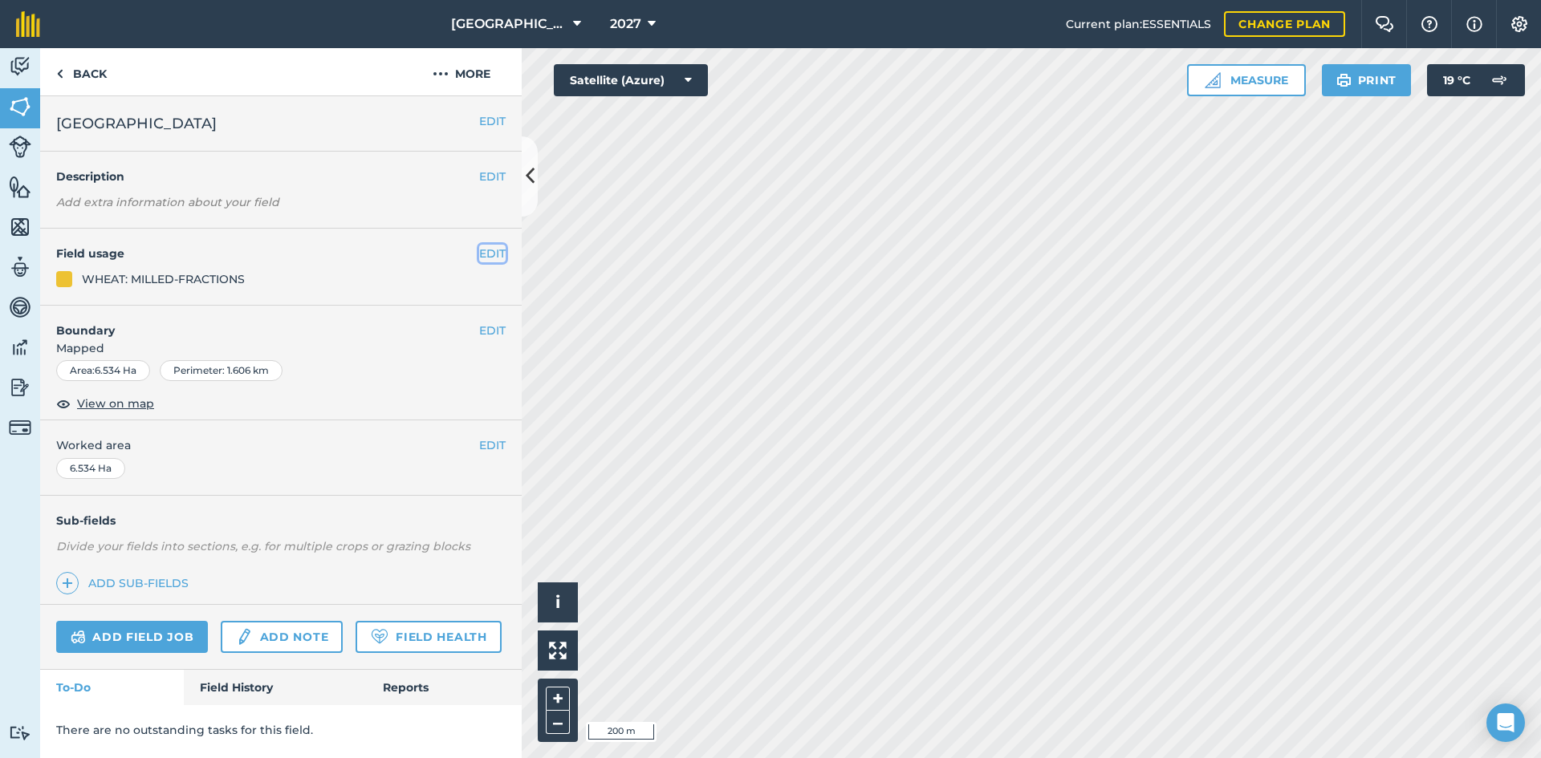
click at [502, 253] on button "EDIT" at bounding box center [492, 254] width 26 height 18
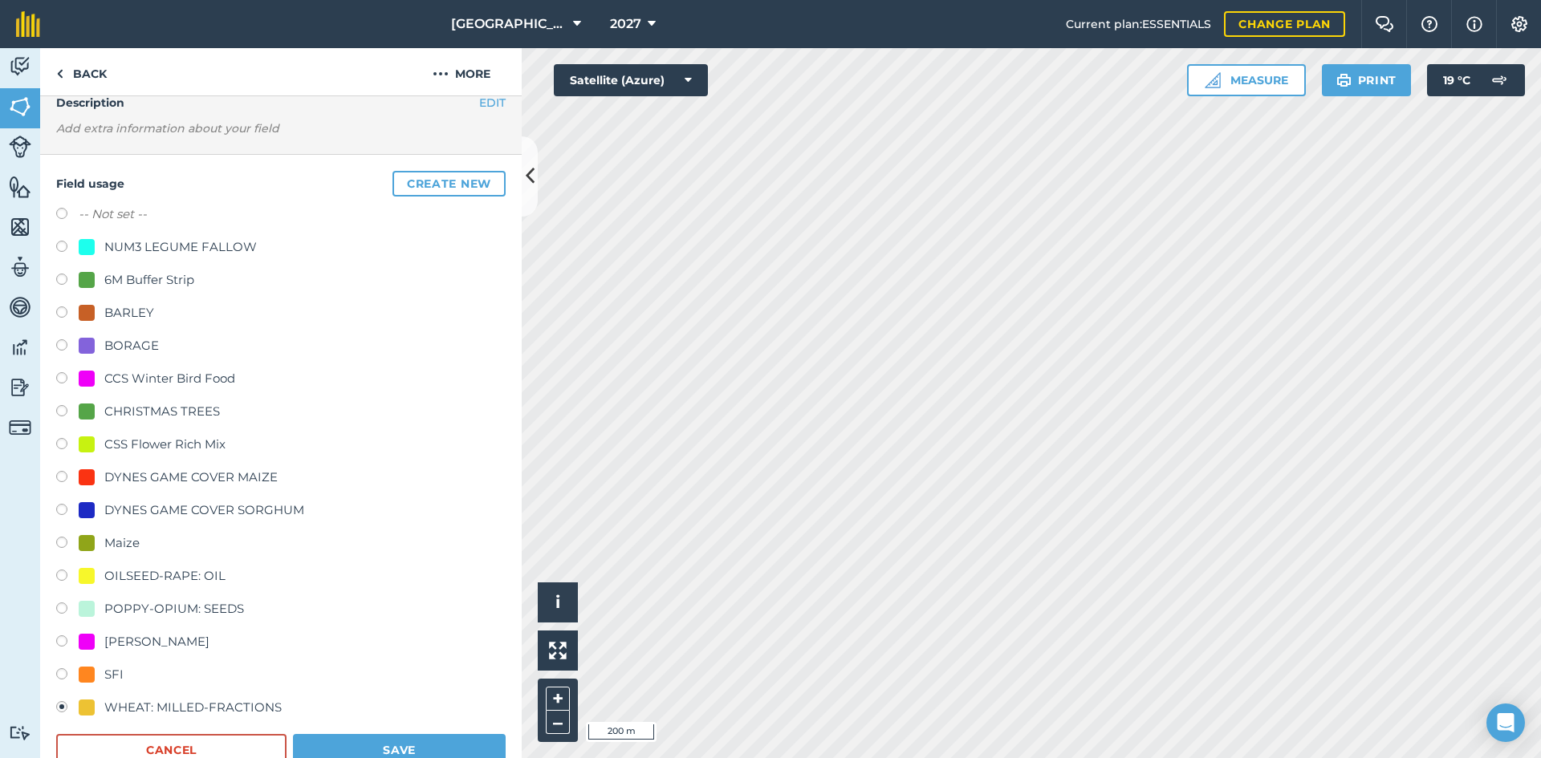
scroll to position [160, 0]
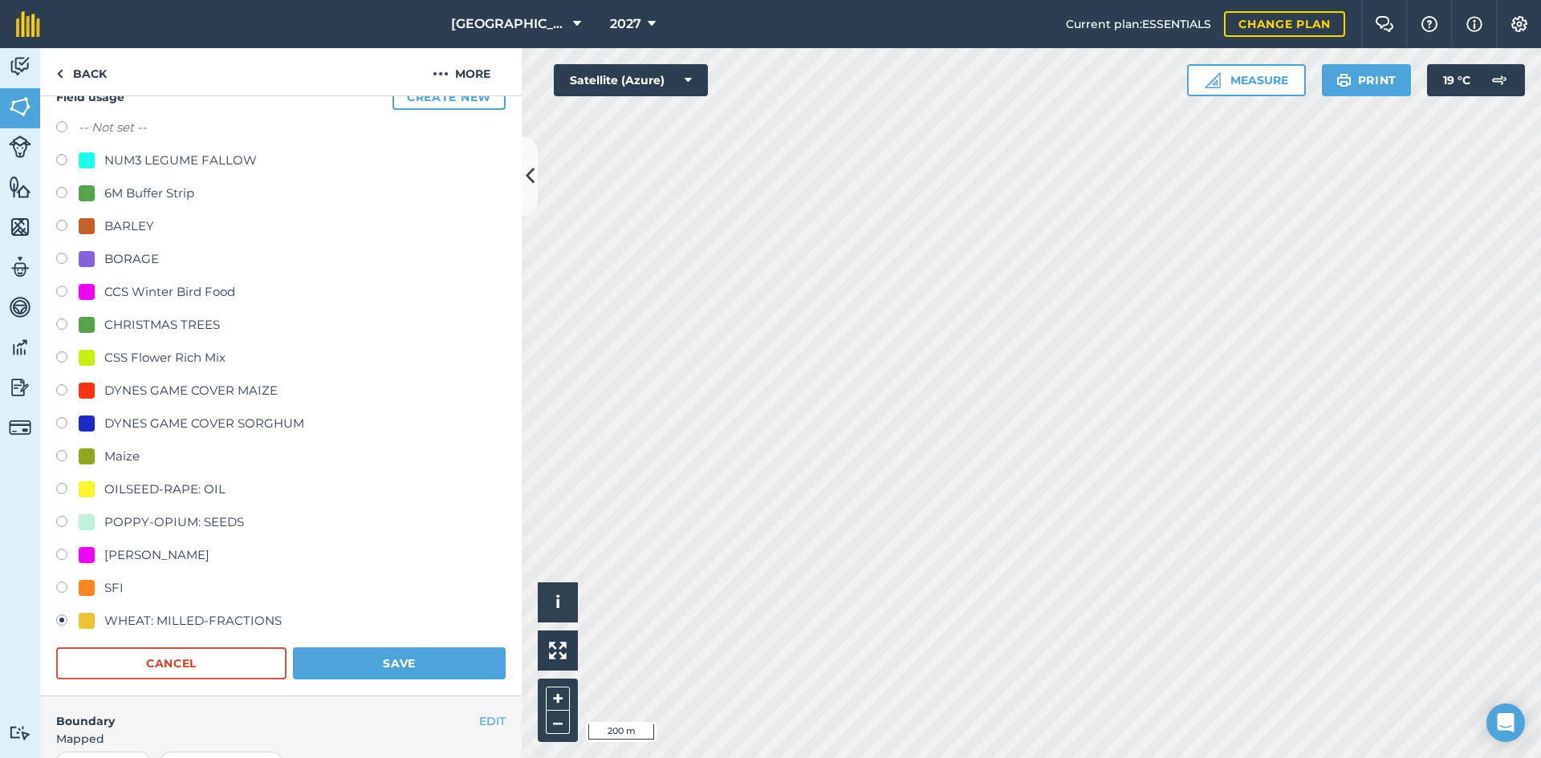
click at [214, 513] on div "POPPY-OPIUM: SEEDS" at bounding box center [174, 522] width 140 height 19
radio input "true"
radio input "false"
click at [435, 662] on button "Save" at bounding box center [399, 664] width 213 height 32
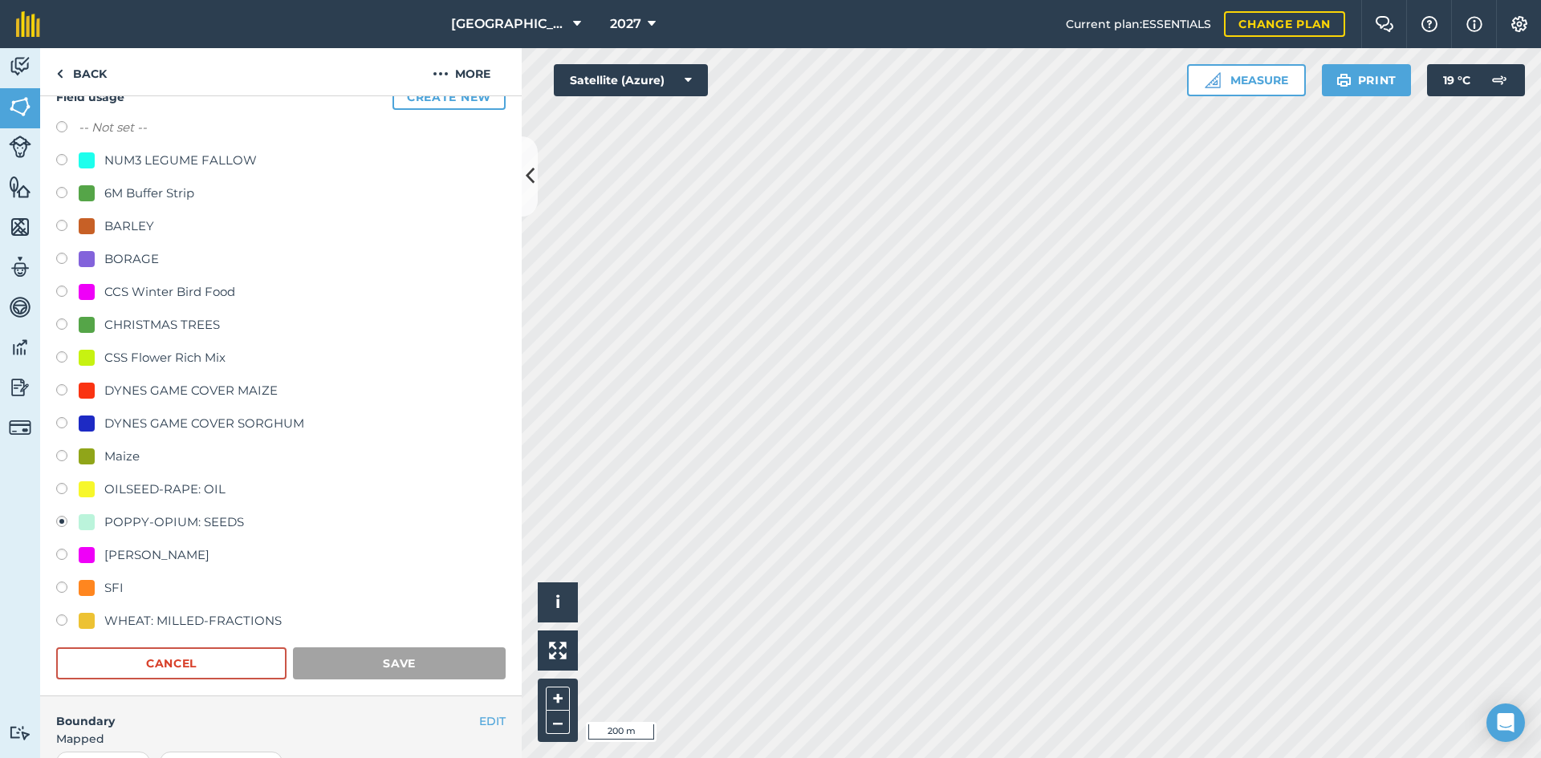
scroll to position [0, 0]
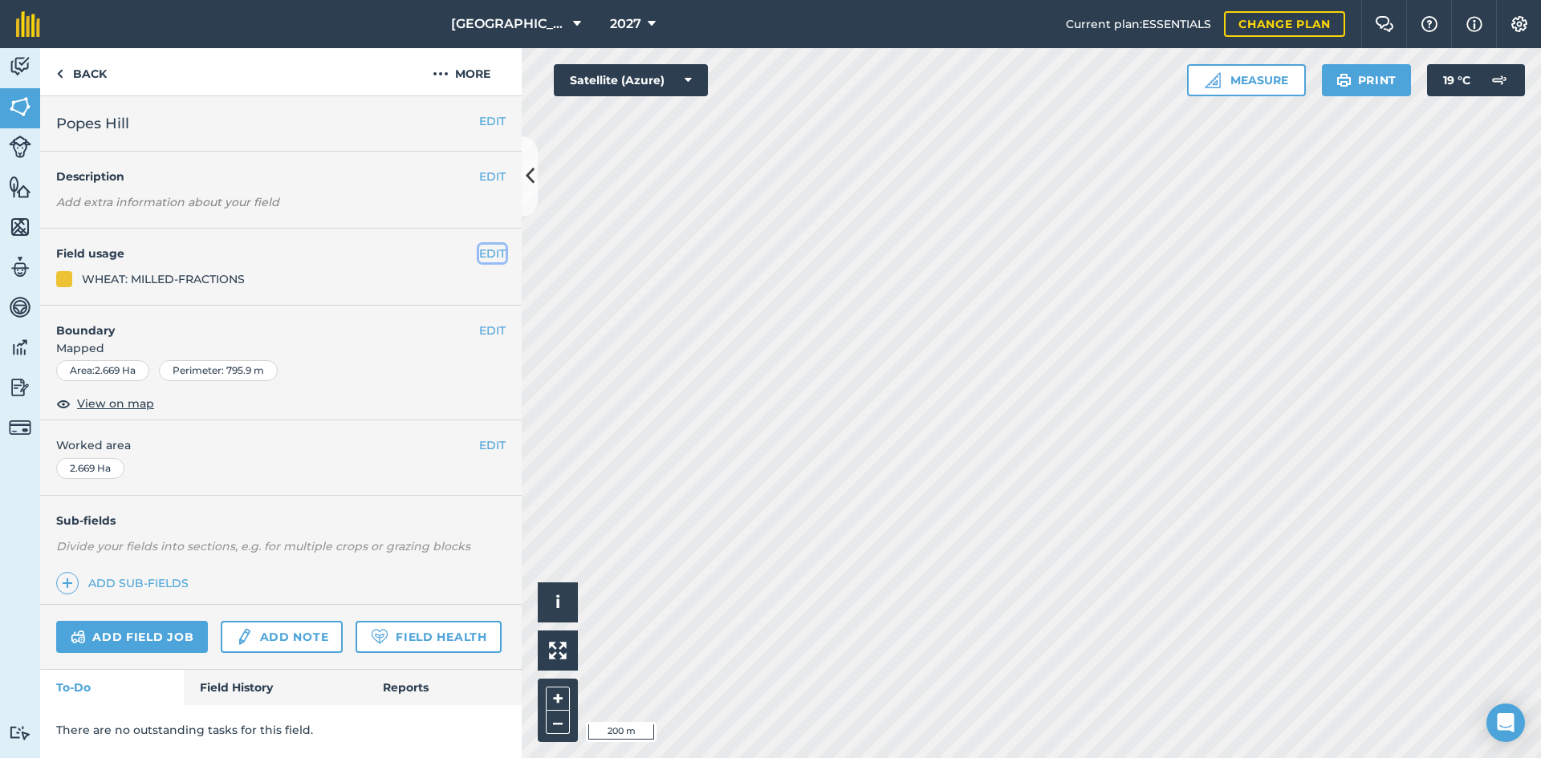
click at [480, 256] on button "EDIT" at bounding box center [492, 254] width 26 height 18
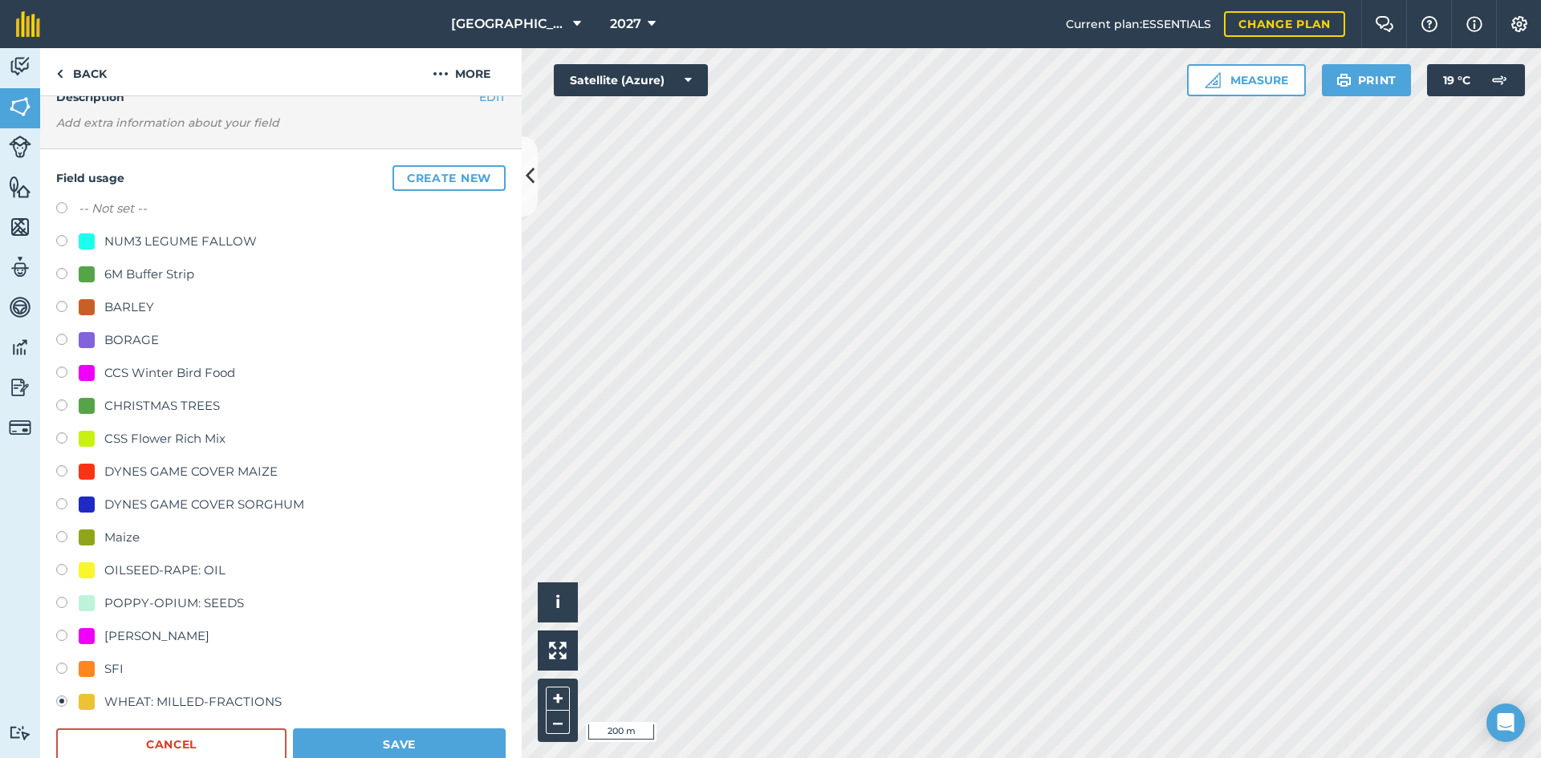
scroll to position [80, 0]
click at [157, 596] on div "POPPY-OPIUM: SEEDS" at bounding box center [174, 602] width 140 height 19
click at [181, 599] on div "POPPY-OPIUM: SEEDS" at bounding box center [174, 602] width 140 height 19
radio input "true"
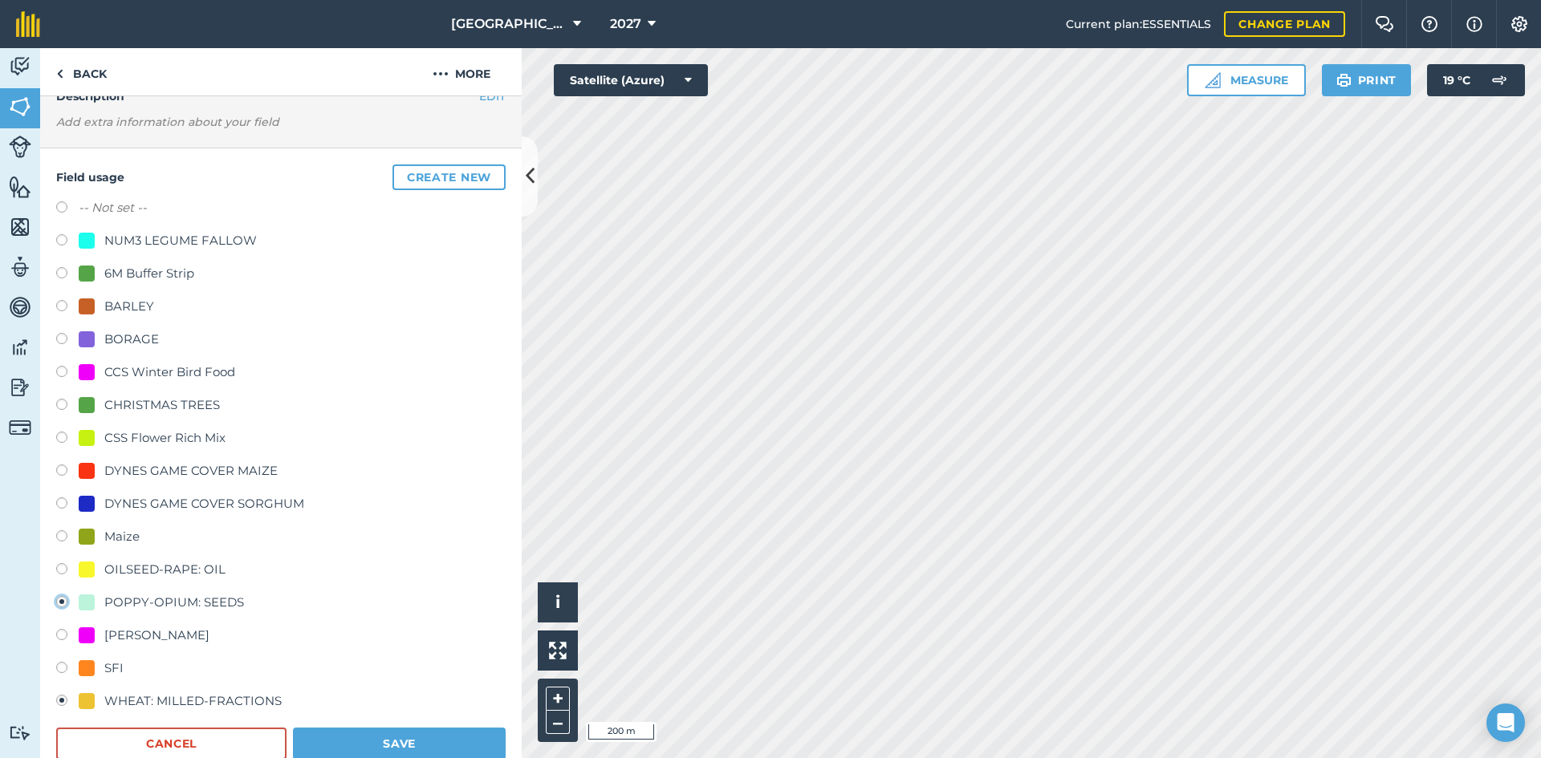
radio input "false"
click at [349, 741] on button "Save" at bounding box center [399, 744] width 213 height 32
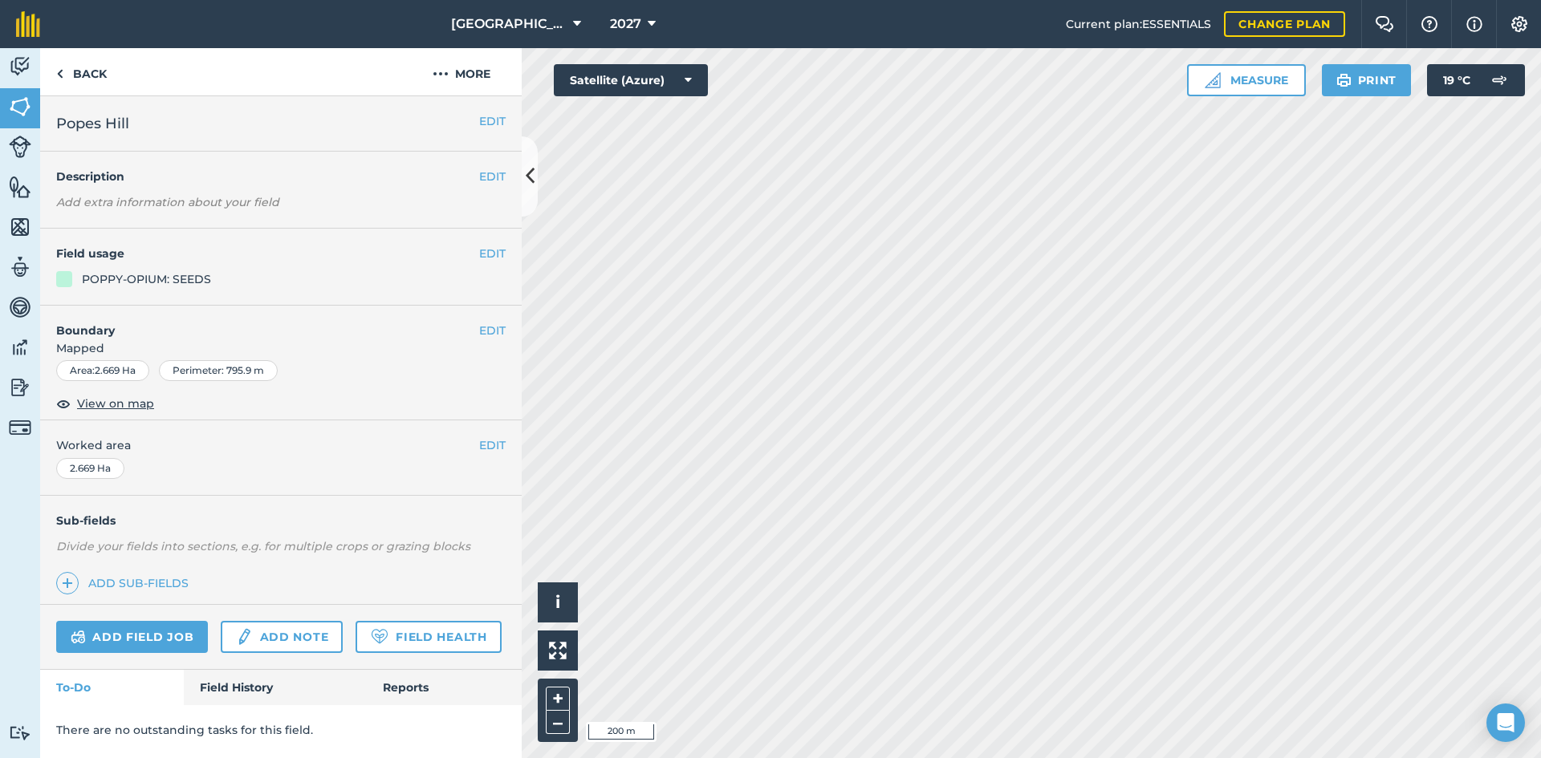
scroll to position [0, 0]
click at [482, 254] on button "EDIT" at bounding box center [492, 254] width 26 height 18
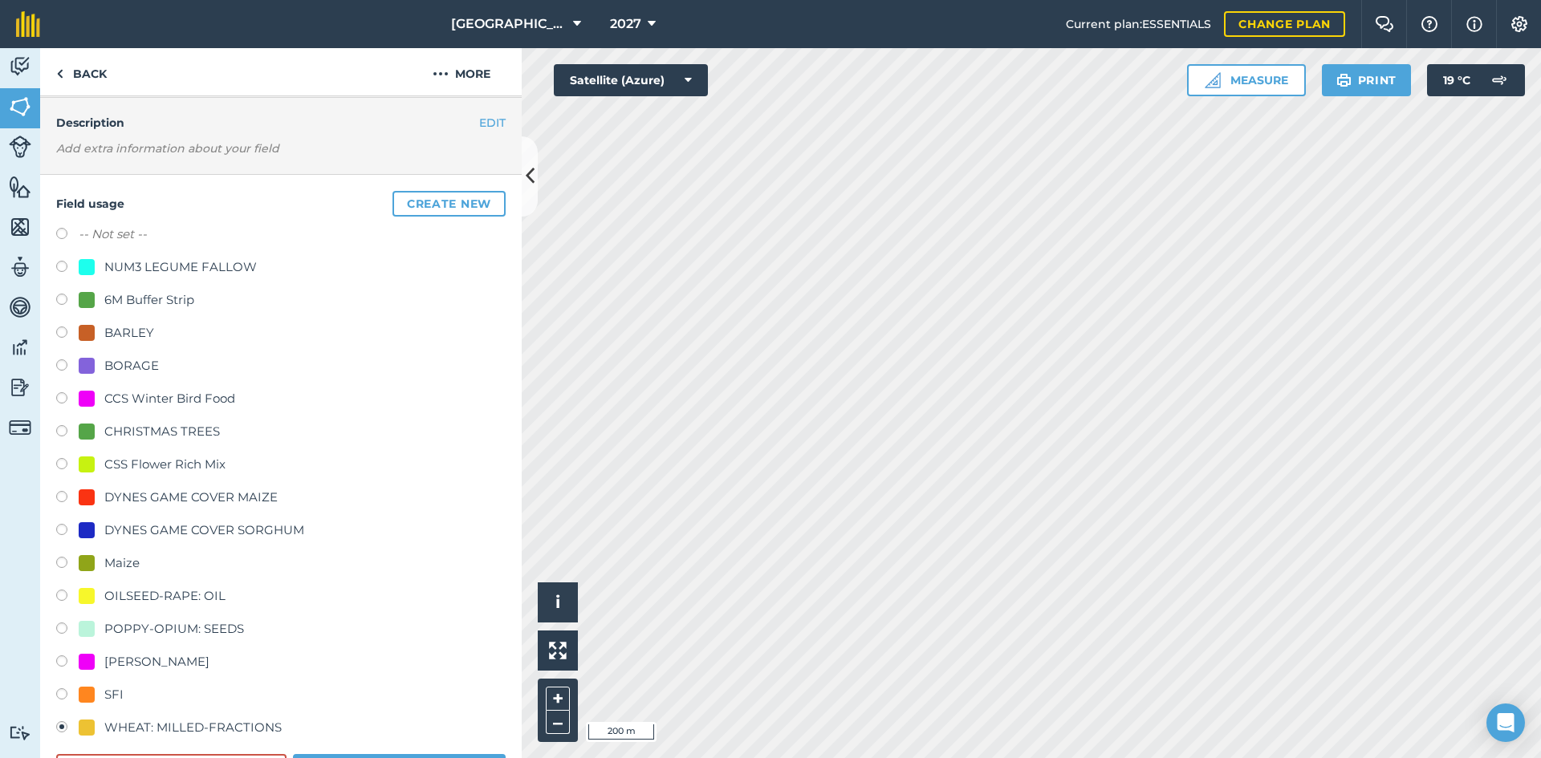
scroll to position [80, 0]
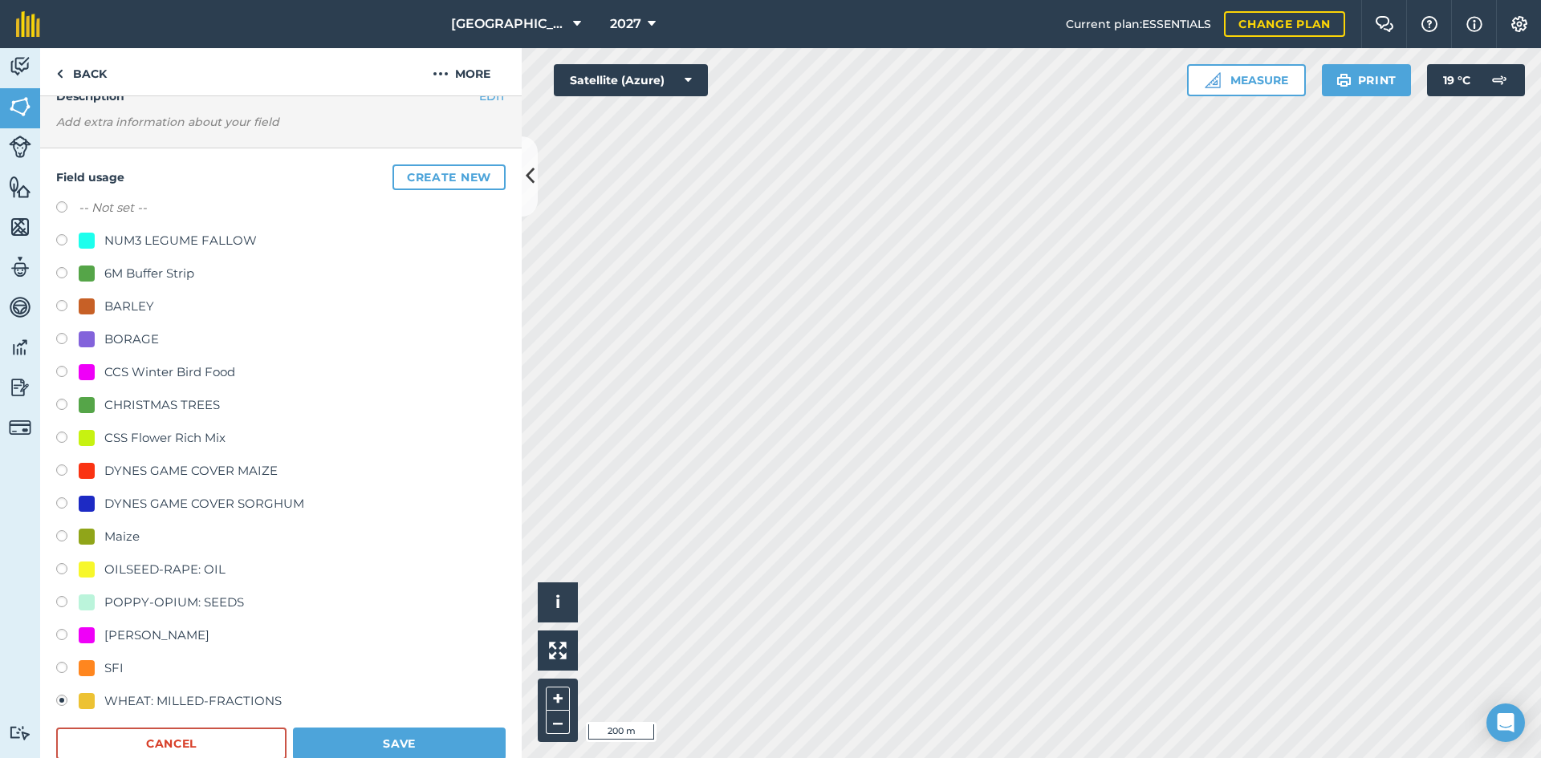
click at [152, 599] on div "POPPY-OPIUM: SEEDS" at bounding box center [174, 602] width 140 height 19
radio input "true"
radio input "false"
click at [371, 745] on button "Save" at bounding box center [399, 744] width 213 height 32
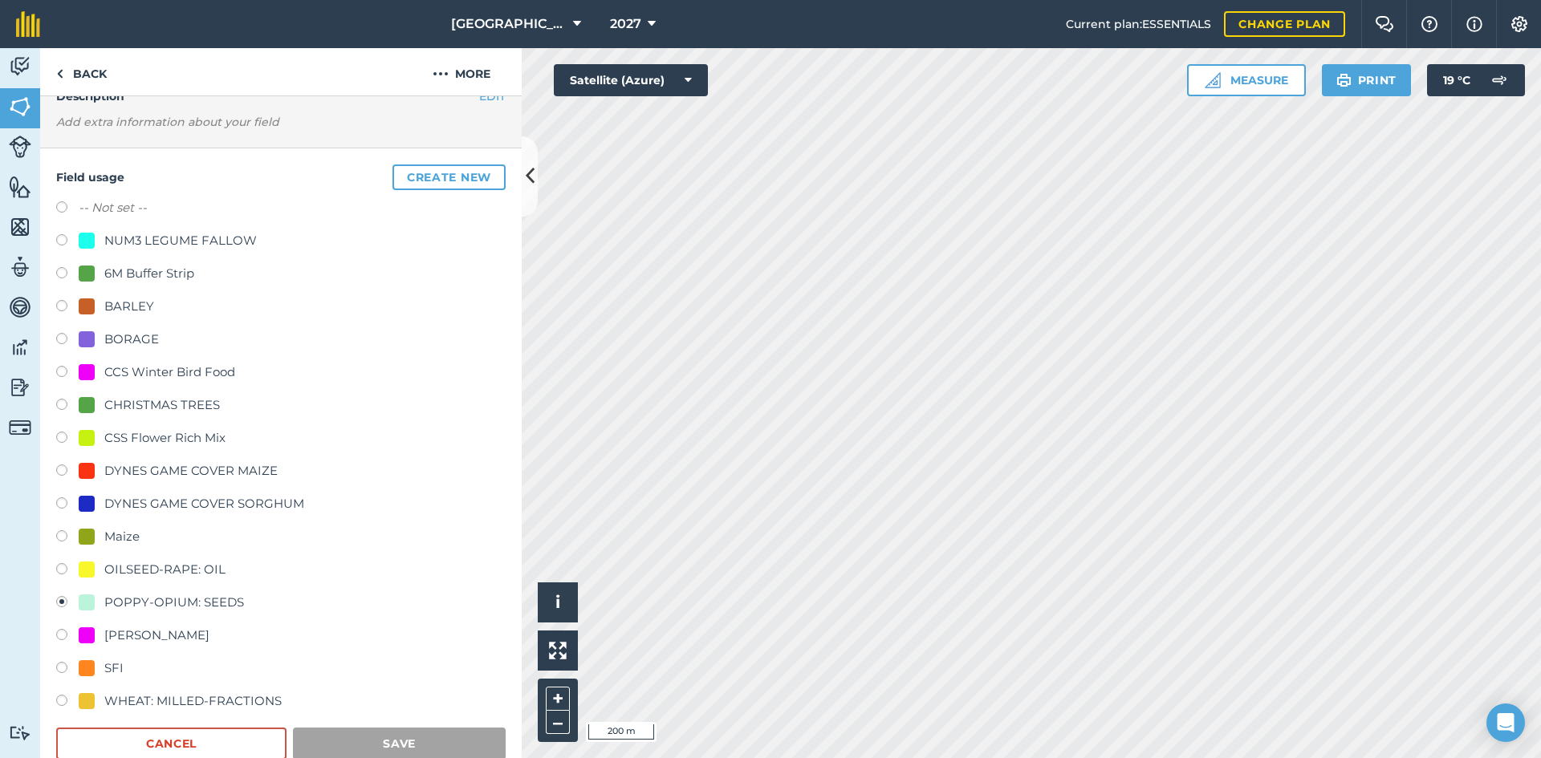
scroll to position [0, 0]
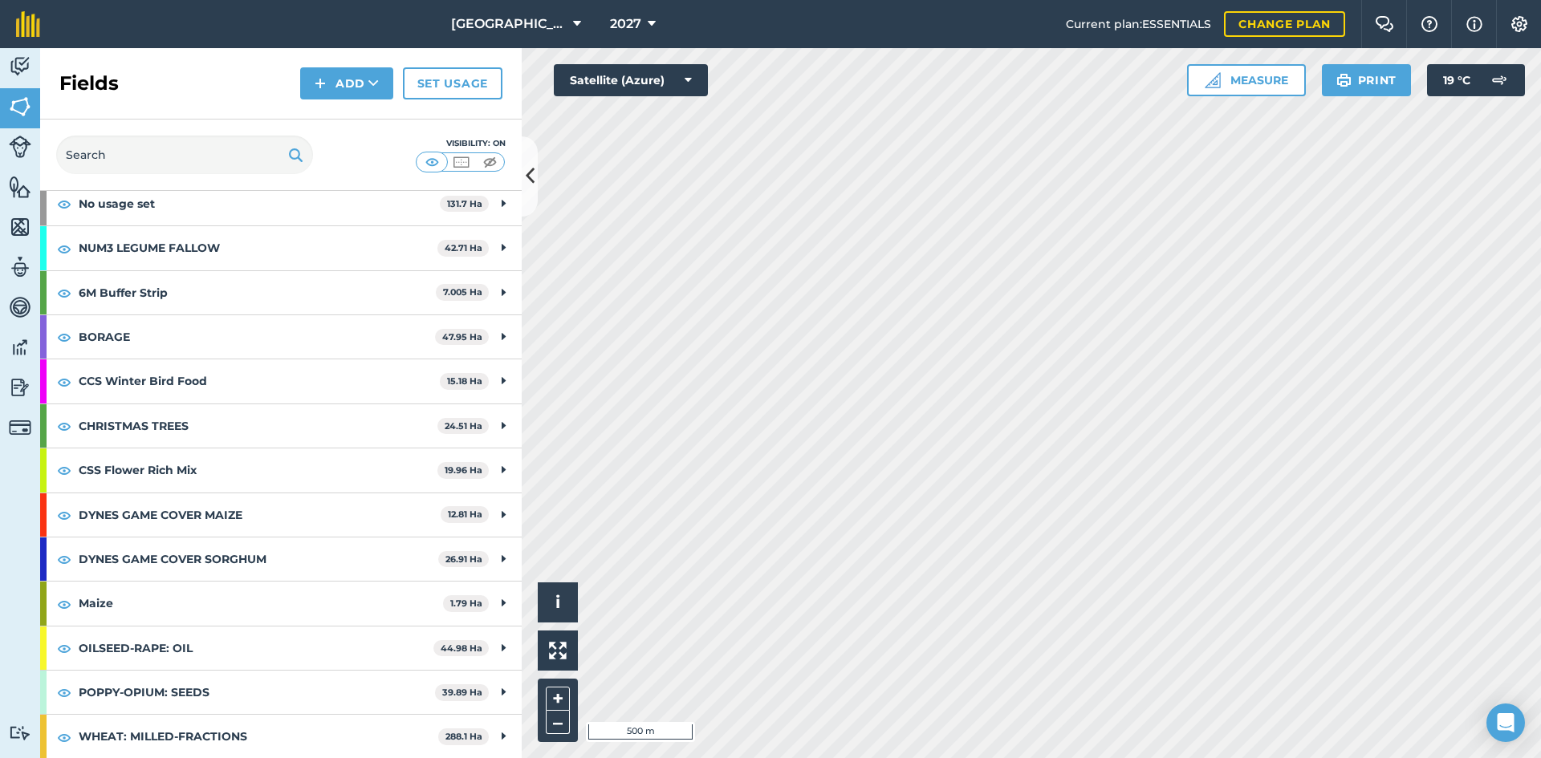
scroll to position [85, 0]
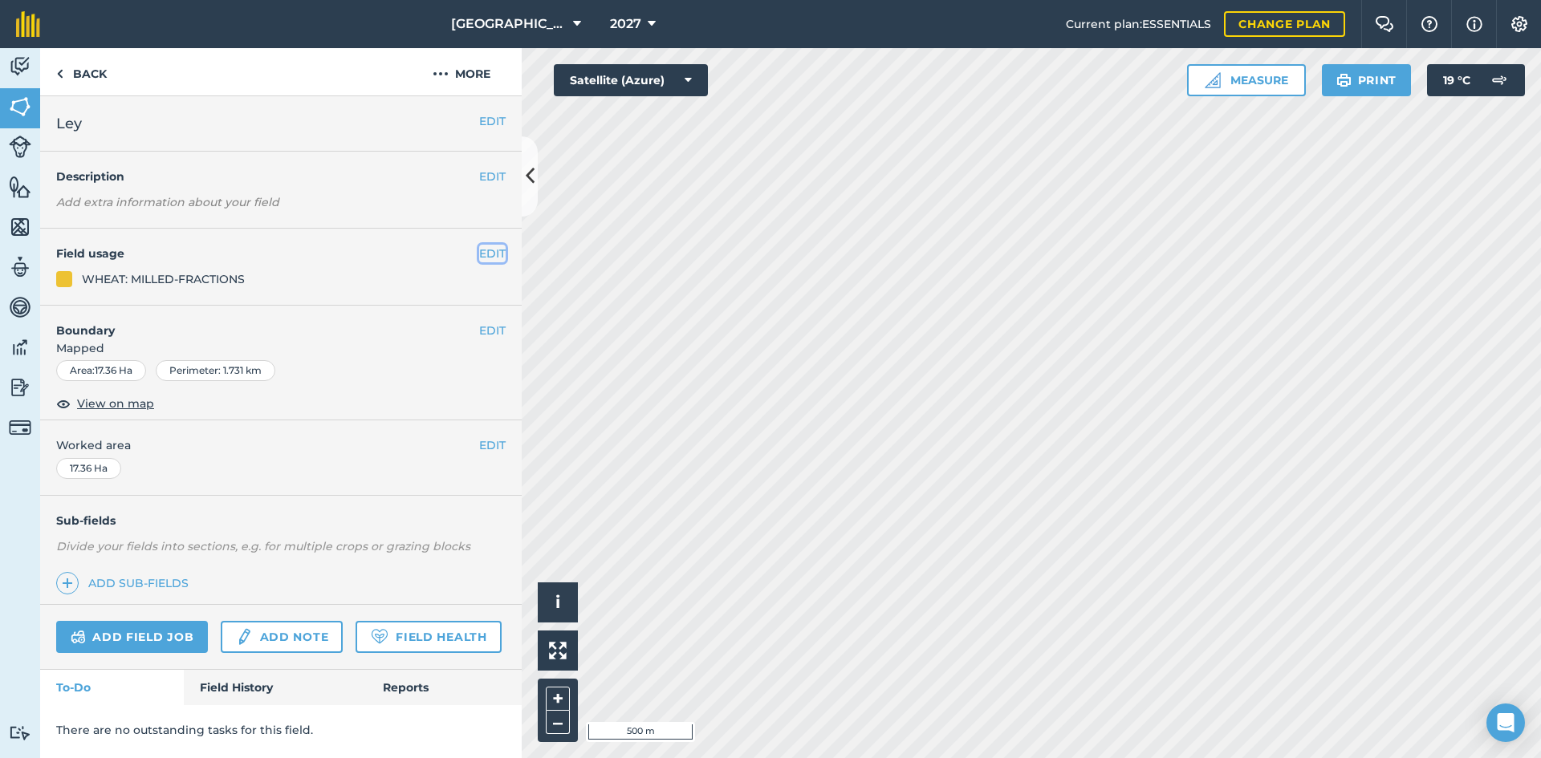
click at [502, 255] on button "EDIT" at bounding box center [492, 254] width 26 height 18
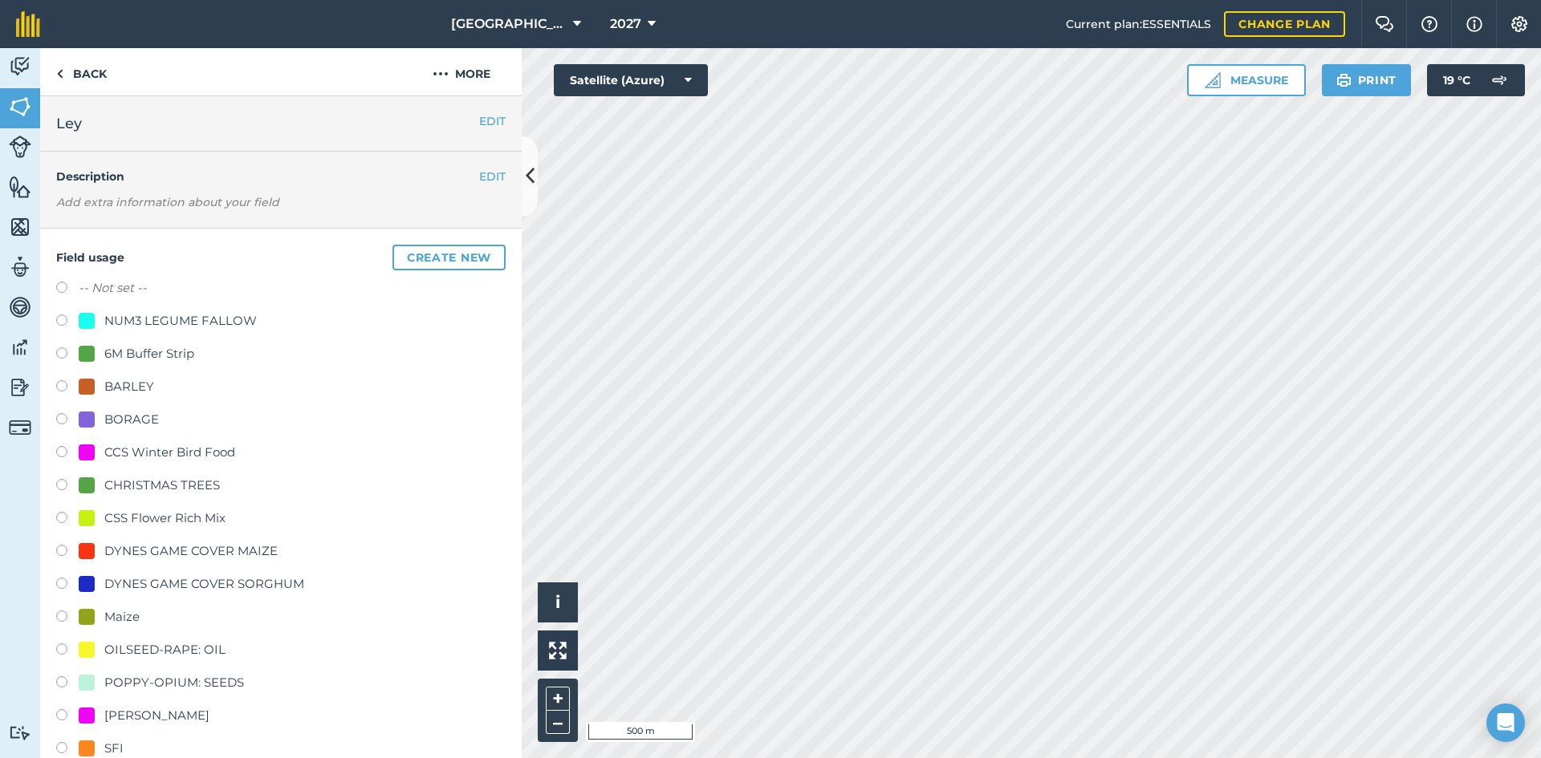
click at [150, 643] on div "OILSEED-RAPE: OIL" at bounding box center [164, 649] width 121 height 19
radio input "true"
radio input "false"
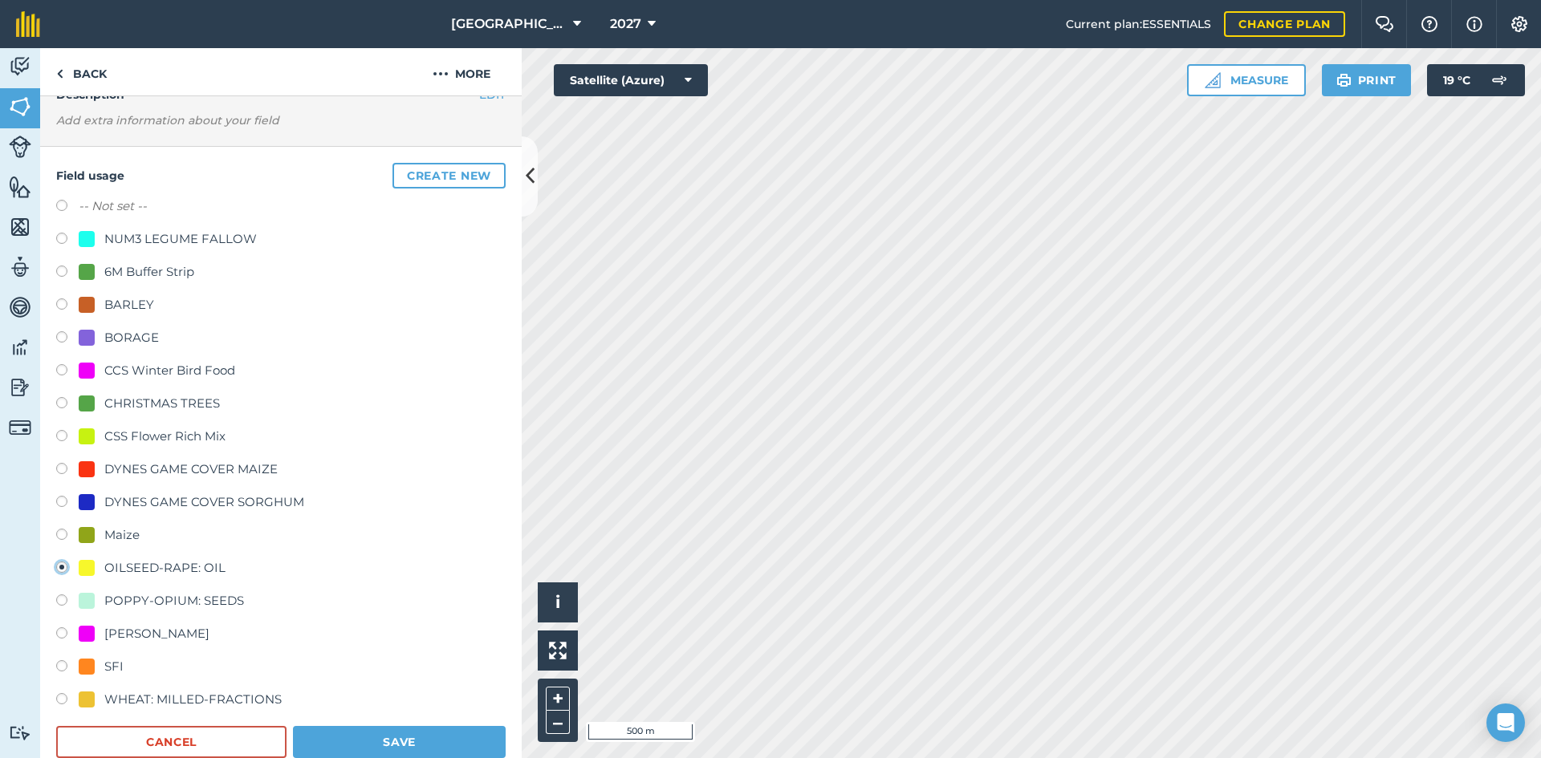
scroll to position [160, 0]
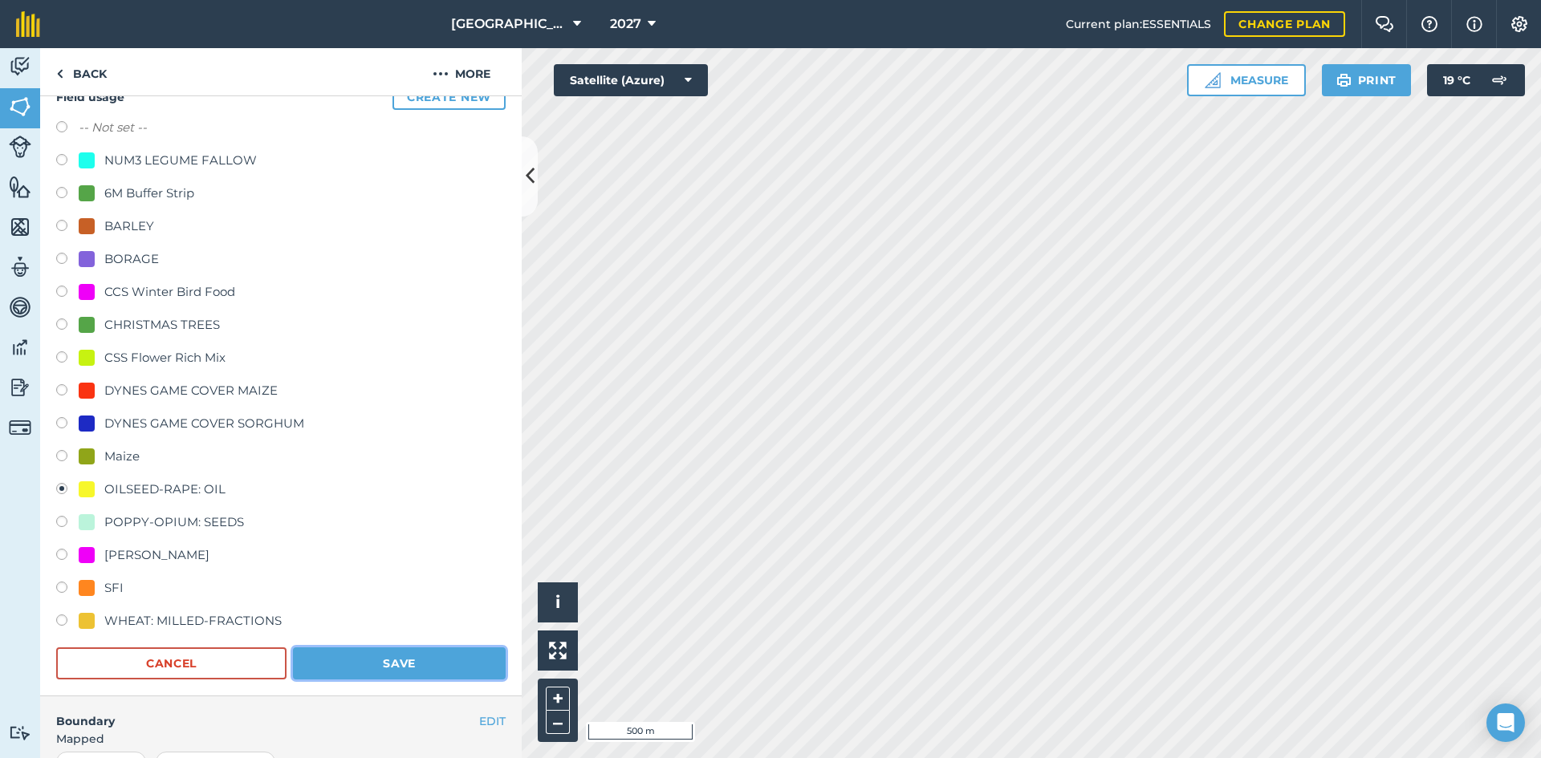
click at [372, 673] on button "Save" at bounding box center [399, 664] width 213 height 32
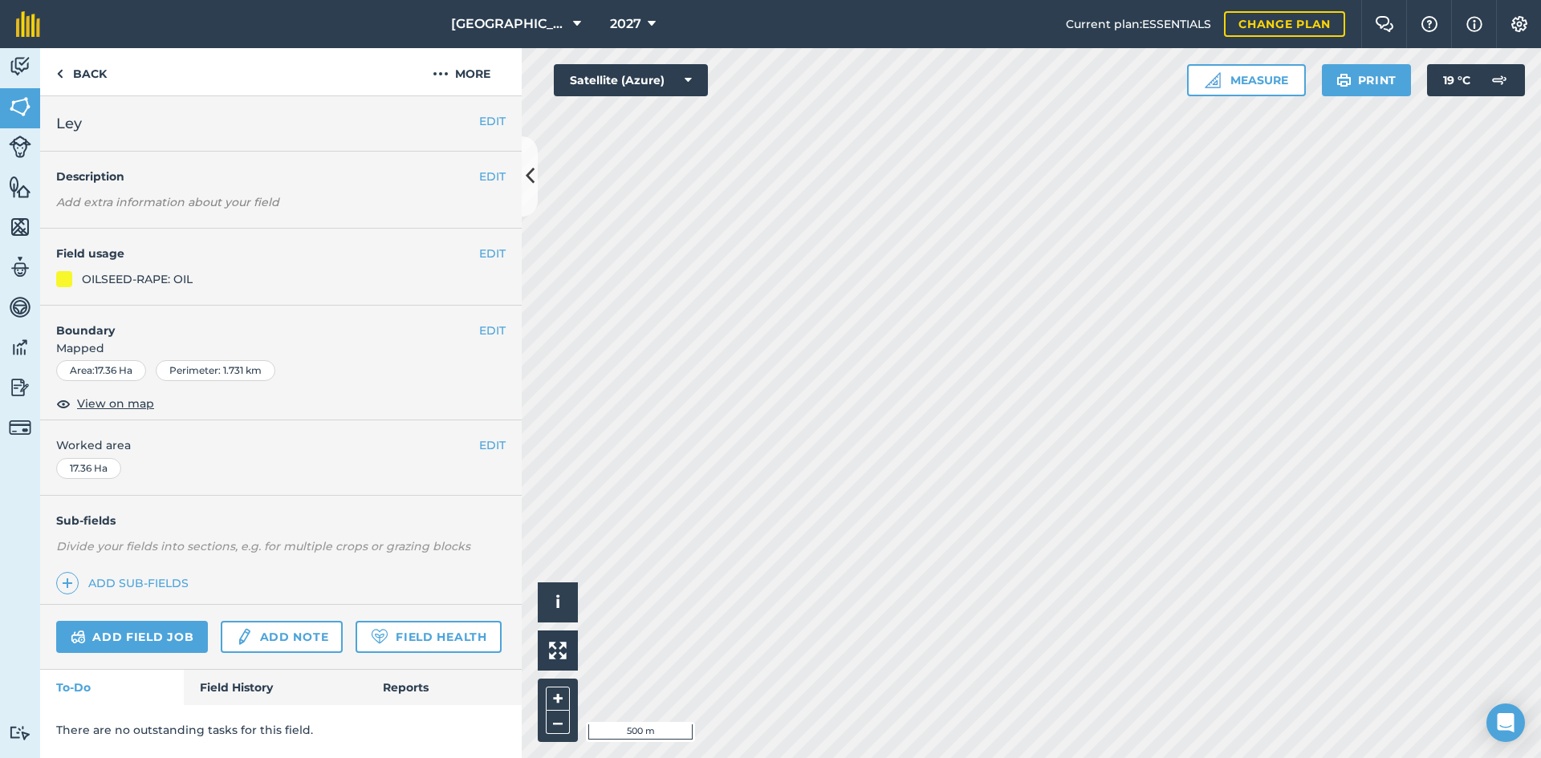
scroll to position [0, 0]
click at [501, 250] on button "EDIT" at bounding box center [492, 254] width 26 height 18
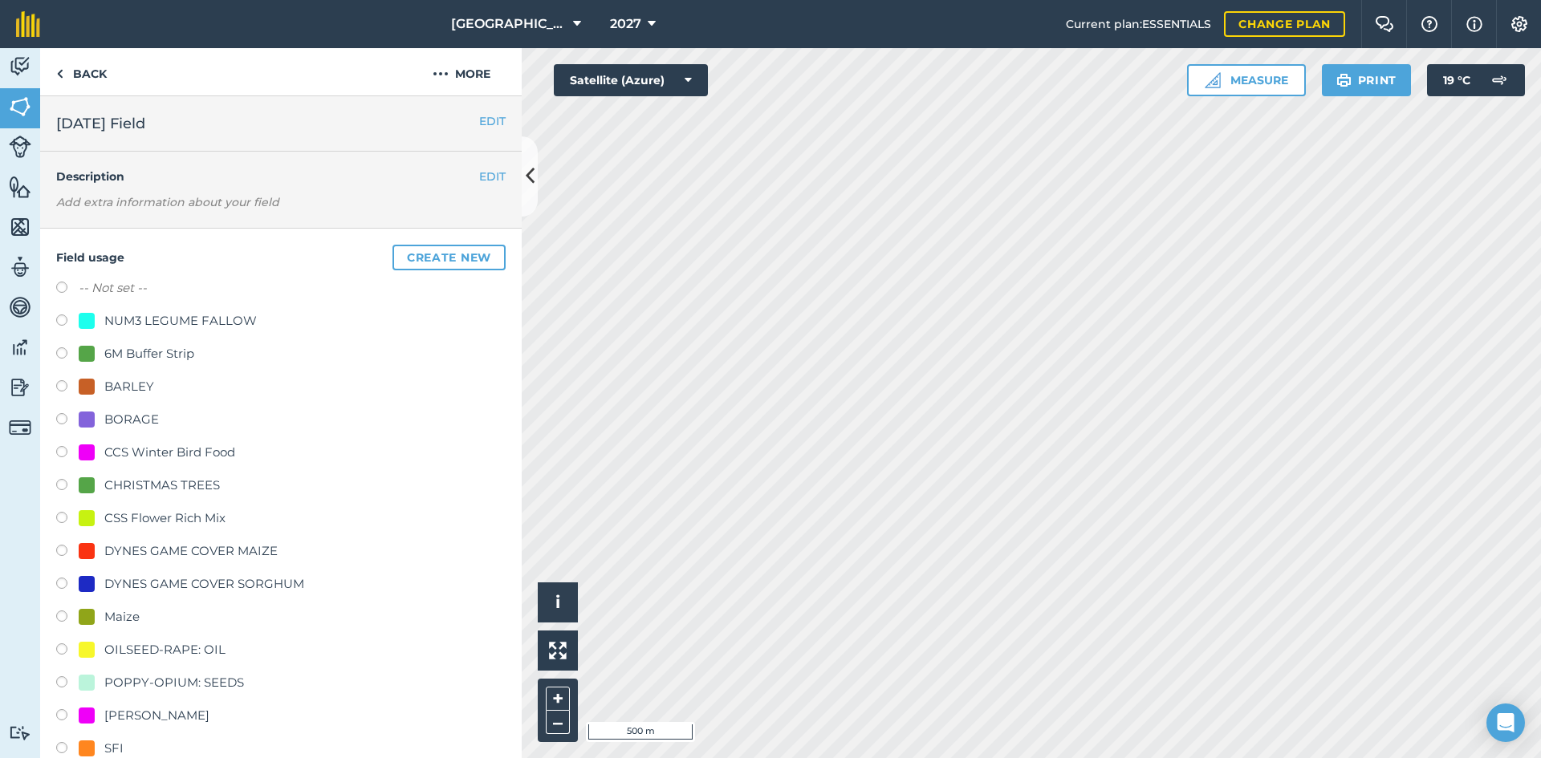
click at [148, 645] on div "OILSEED-RAPE: OIL" at bounding box center [164, 649] width 121 height 19
radio input "true"
radio input "false"
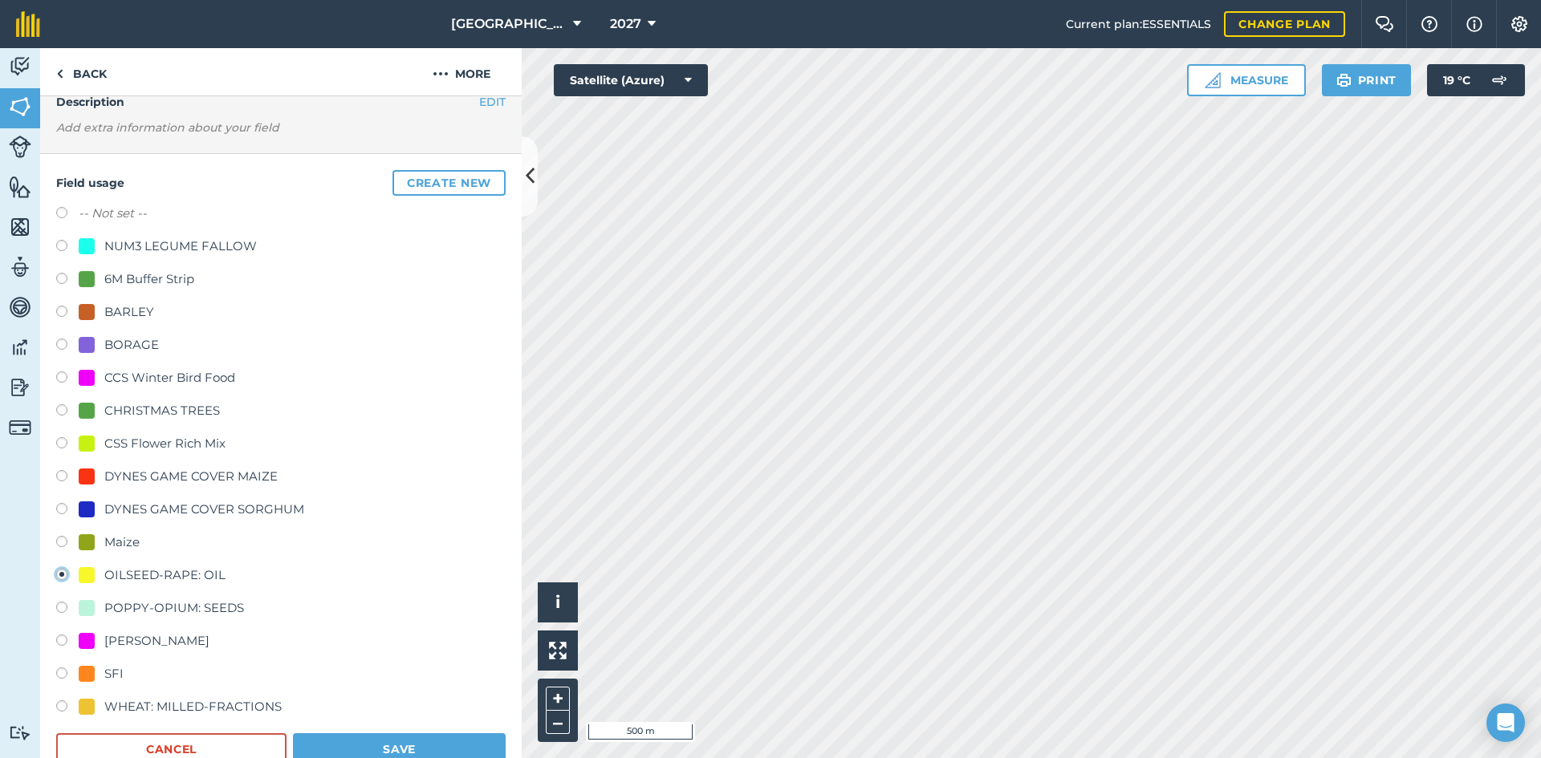
scroll to position [160, 0]
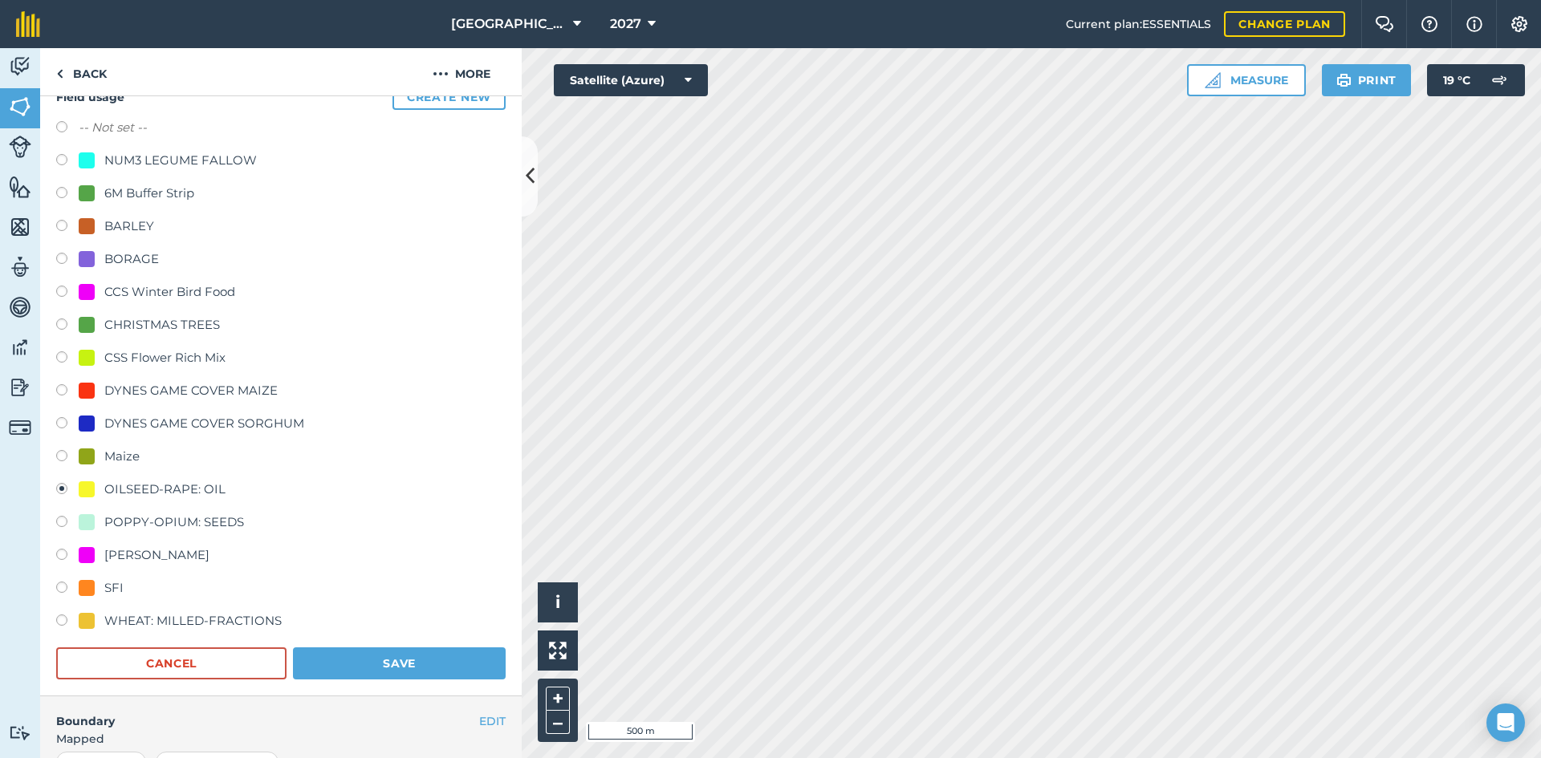
drag, startPoint x: 457, startPoint y: 642, endPoint x: 436, endPoint y: 661, distance: 29.0
click at [453, 652] on form "-- Not set -- NUM3 LEGUME FALLOW 6M Buffer Strip BARLEY BORAGE CCS Winter Bird …" at bounding box center [280, 399] width 449 height 562
click at [438, 661] on button "Save" at bounding box center [399, 664] width 213 height 32
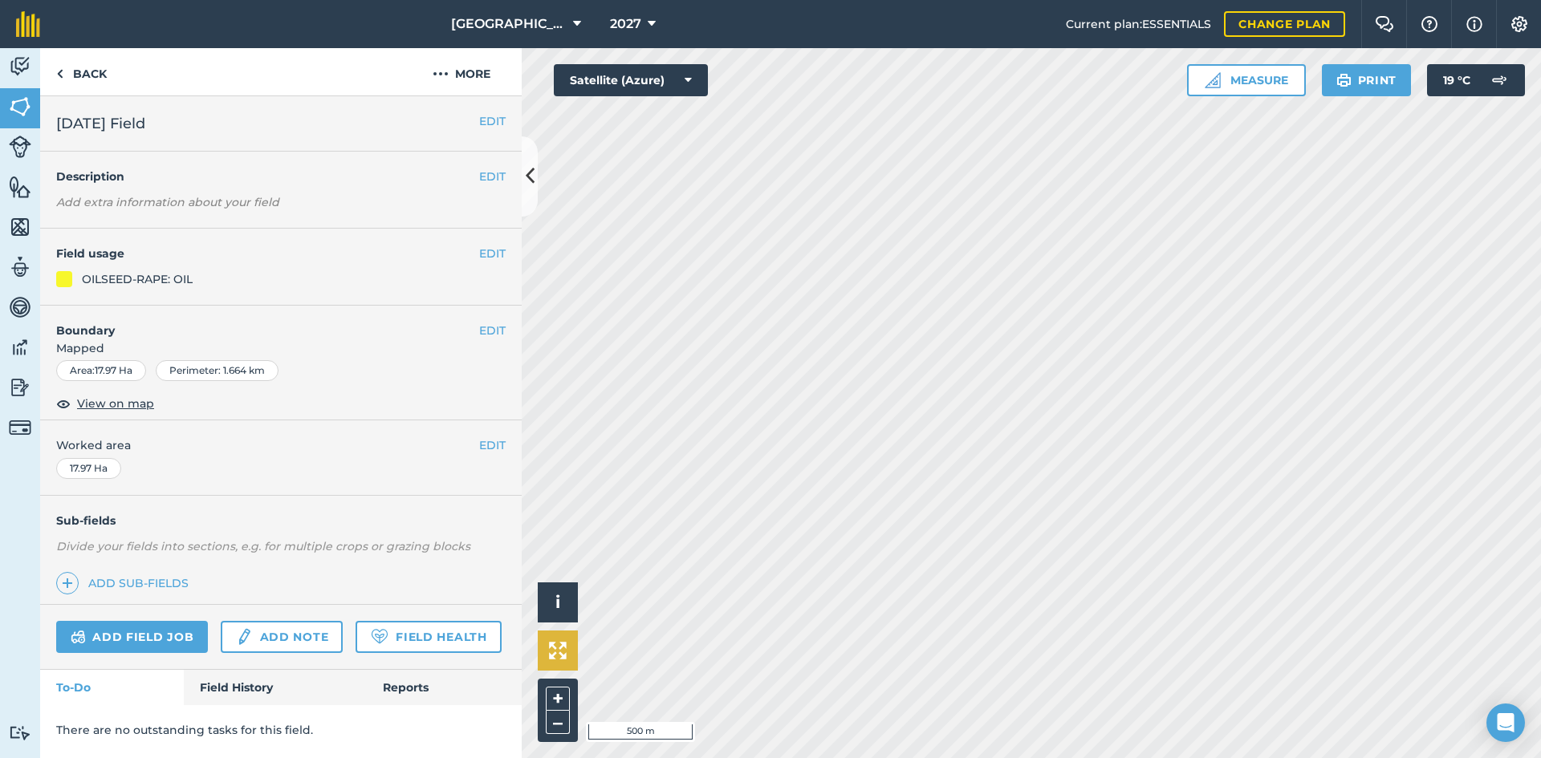
scroll to position [0, 0]
click at [88, 79] on link "Back" at bounding box center [81, 71] width 83 height 47
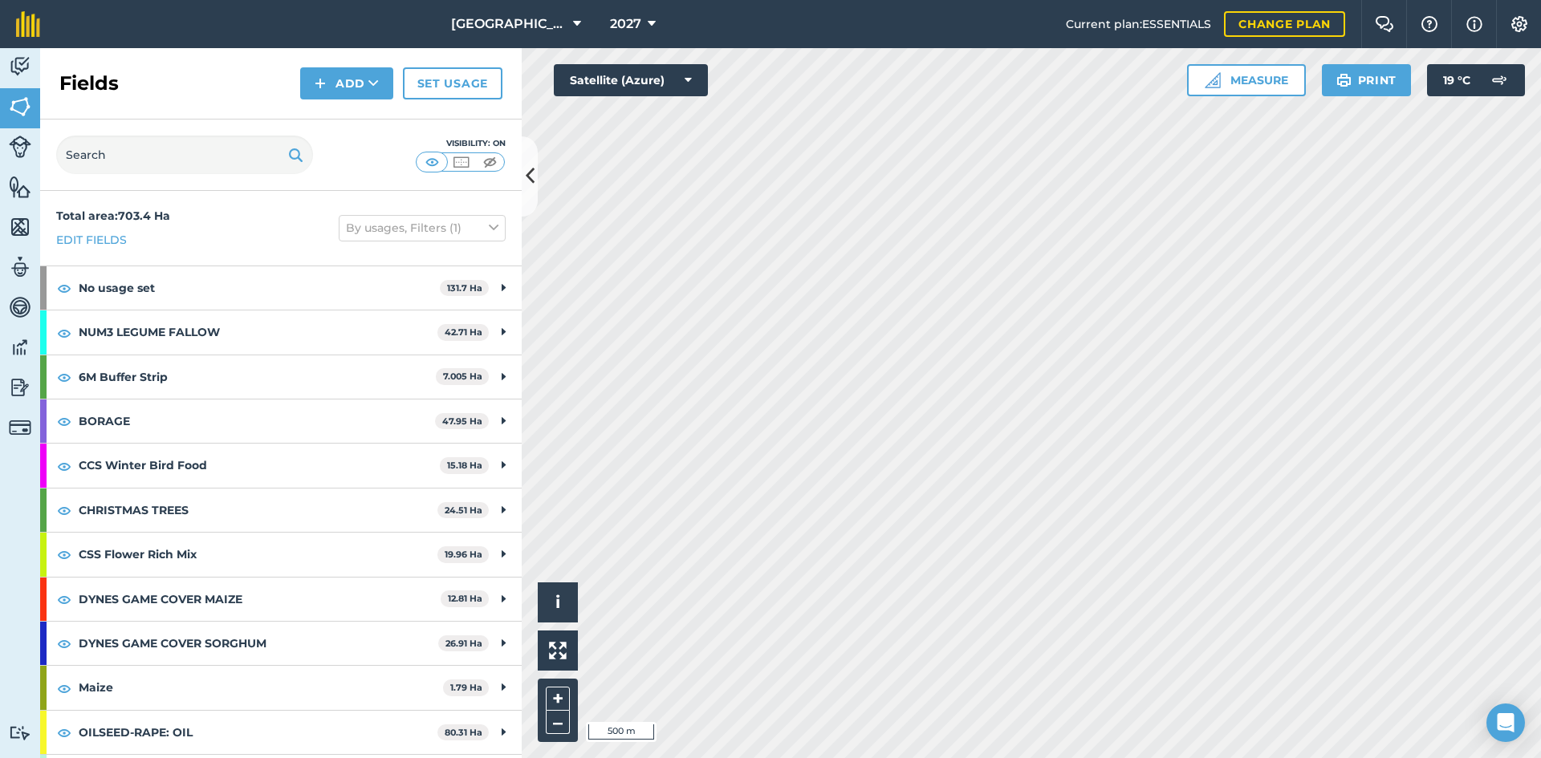
scroll to position [80, 0]
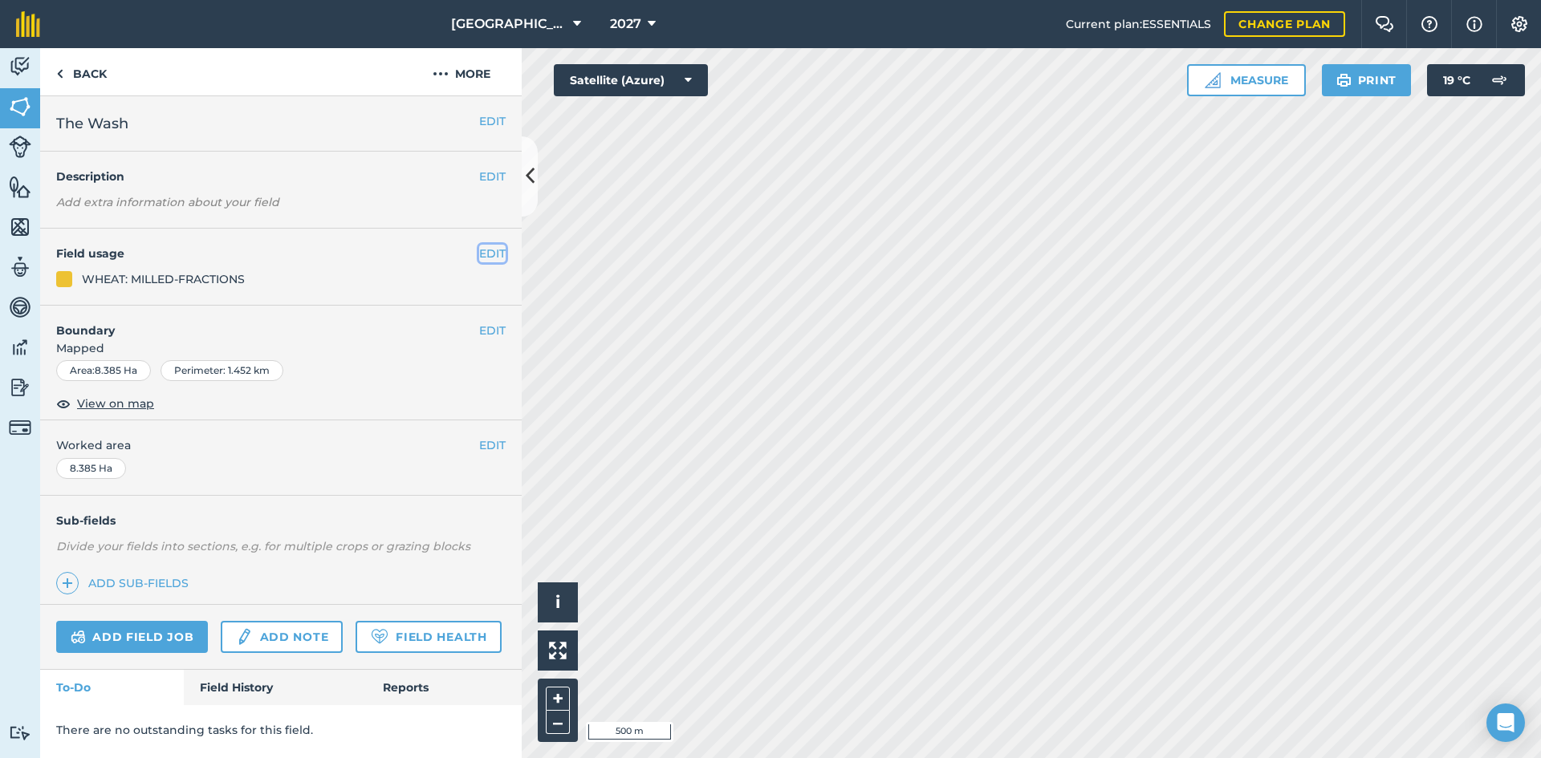
click at [504, 253] on button "EDIT" at bounding box center [492, 254] width 26 height 18
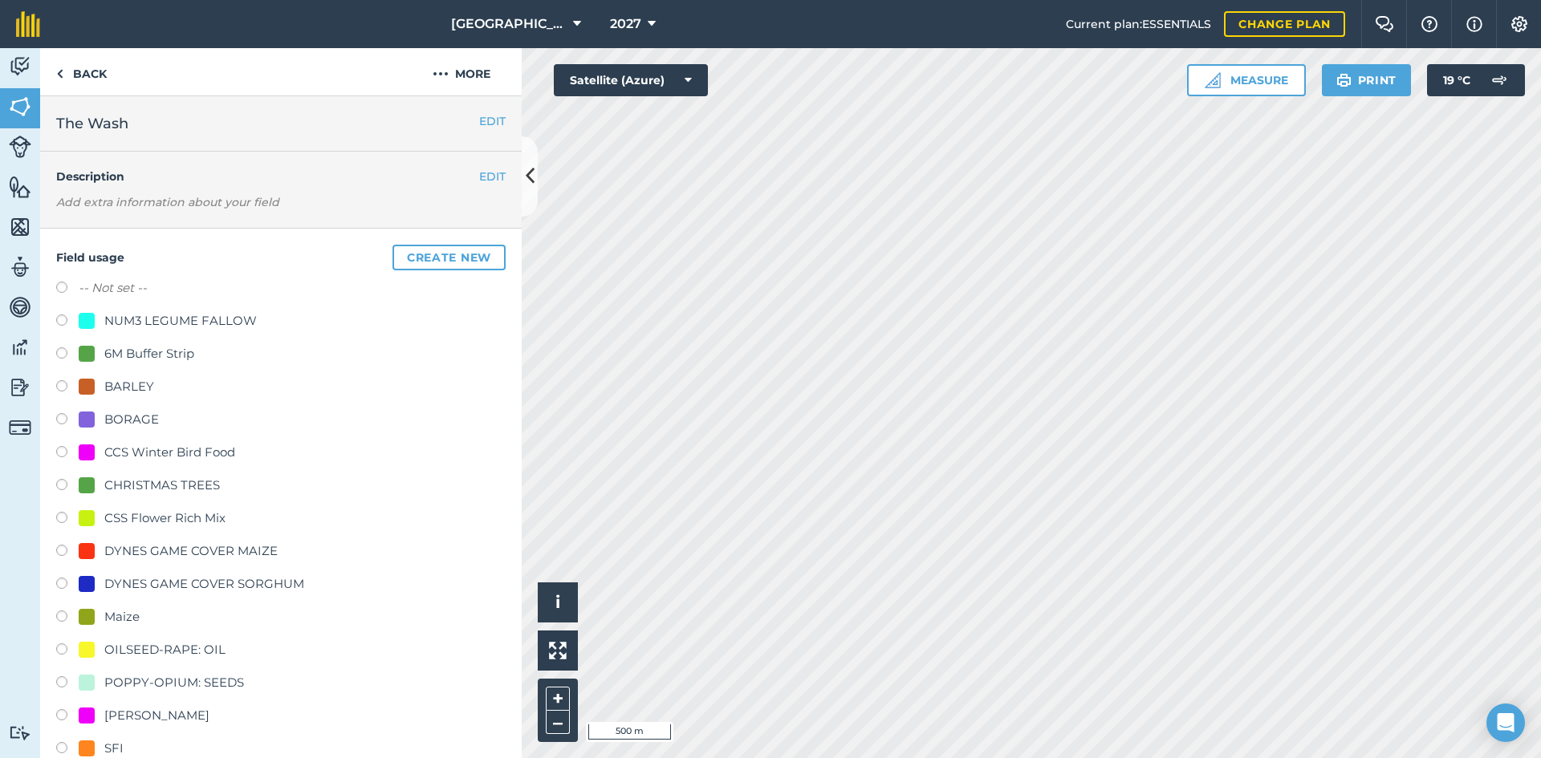
scroll to position [80, 0]
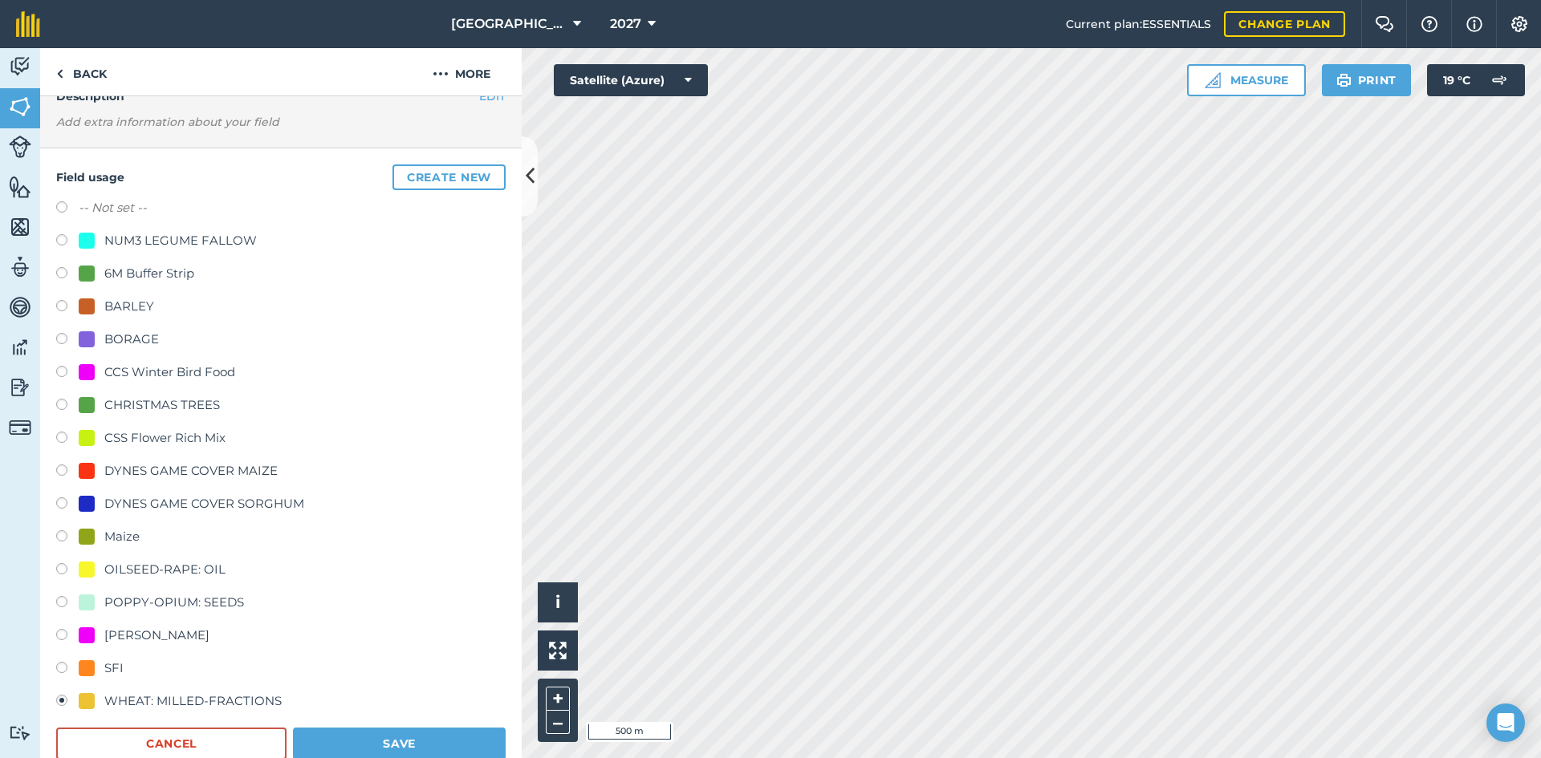
click at [167, 571] on div "OILSEED-RAPE: OIL" at bounding box center [164, 569] width 121 height 19
radio input "true"
radio input "false"
click at [382, 743] on button "Save" at bounding box center [399, 744] width 213 height 32
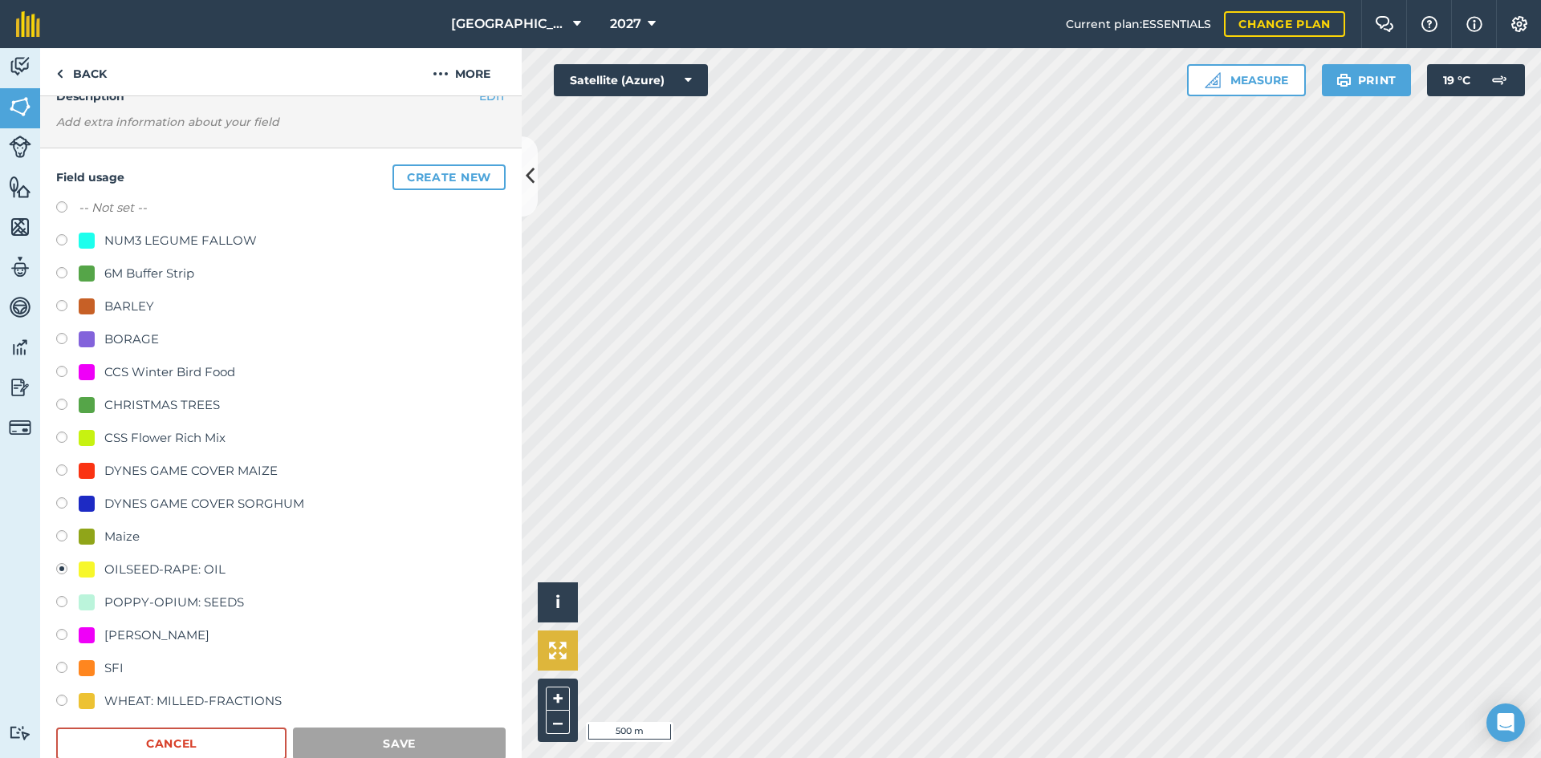
scroll to position [0, 0]
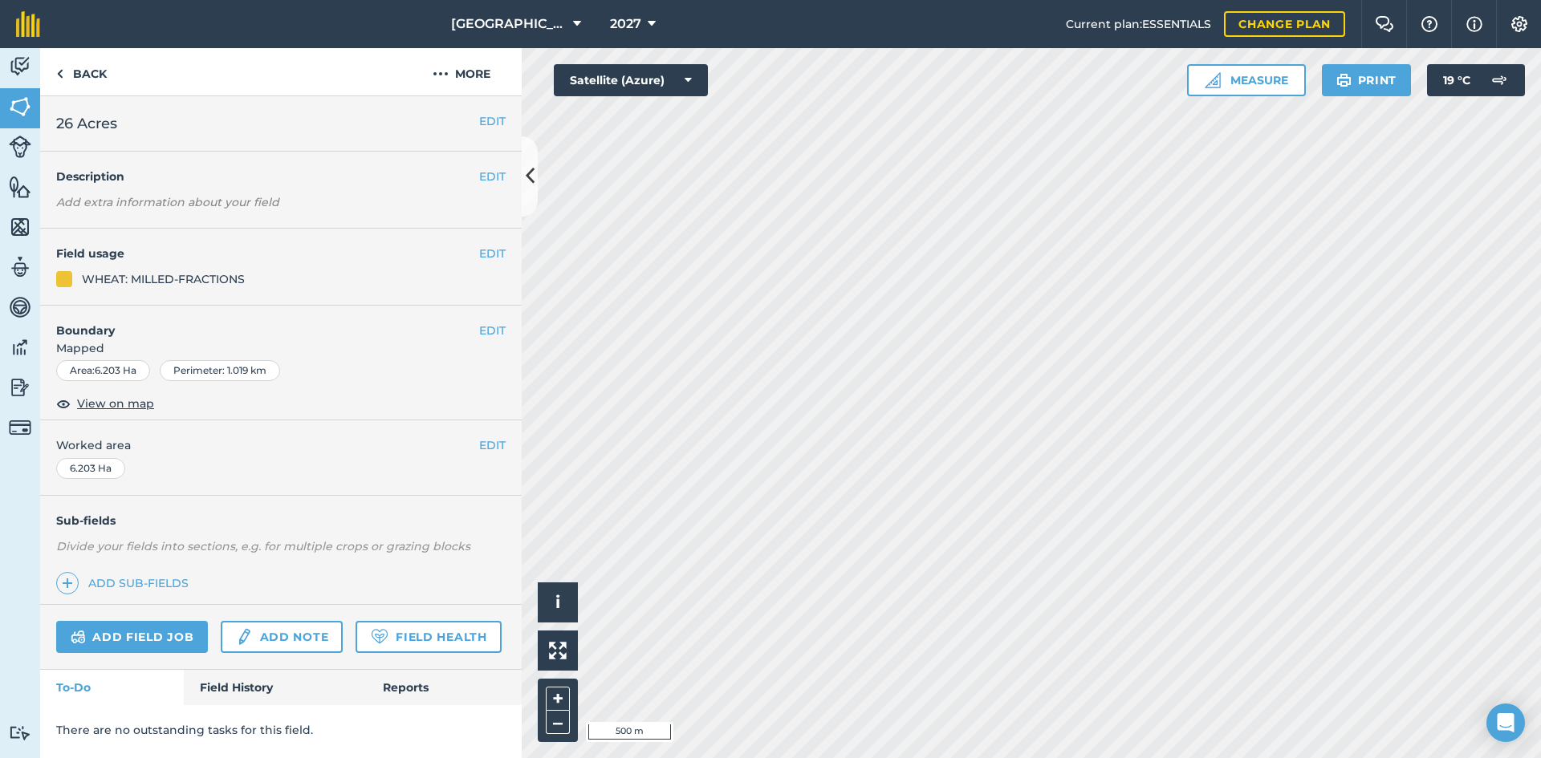
click at [477, 250] on h4 "Field usage" at bounding box center [267, 254] width 423 height 18
click at [483, 250] on button "EDIT" at bounding box center [492, 254] width 26 height 18
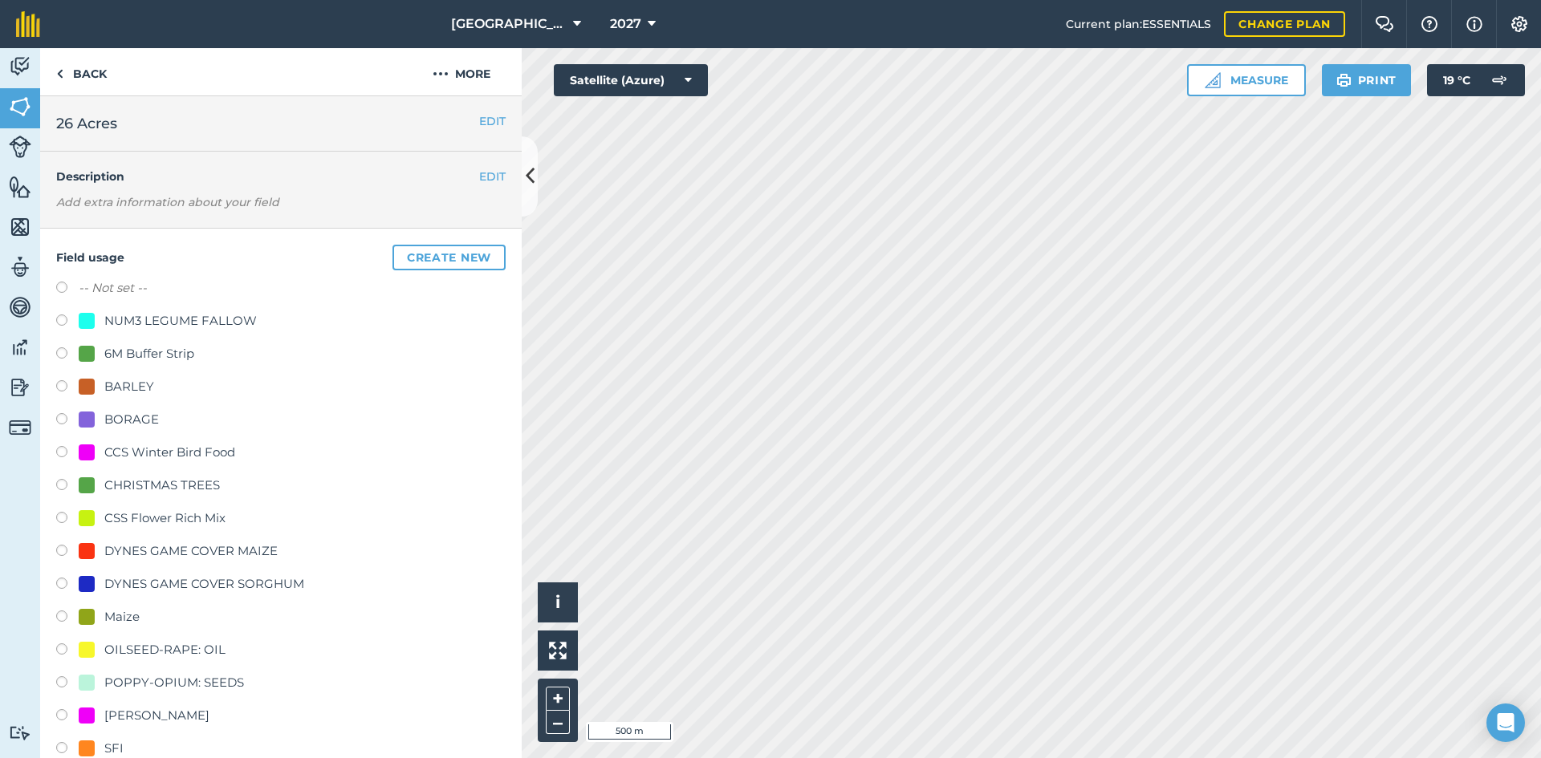
drag, startPoint x: 190, startPoint y: 646, endPoint x: 221, endPoint y: 655, distance: 32.5
click at [191, 646] on div "OILSEED-RAPE: OIL" at bounding box center [164, 649] width 121 height 19
radio input "true"
radio input "false"
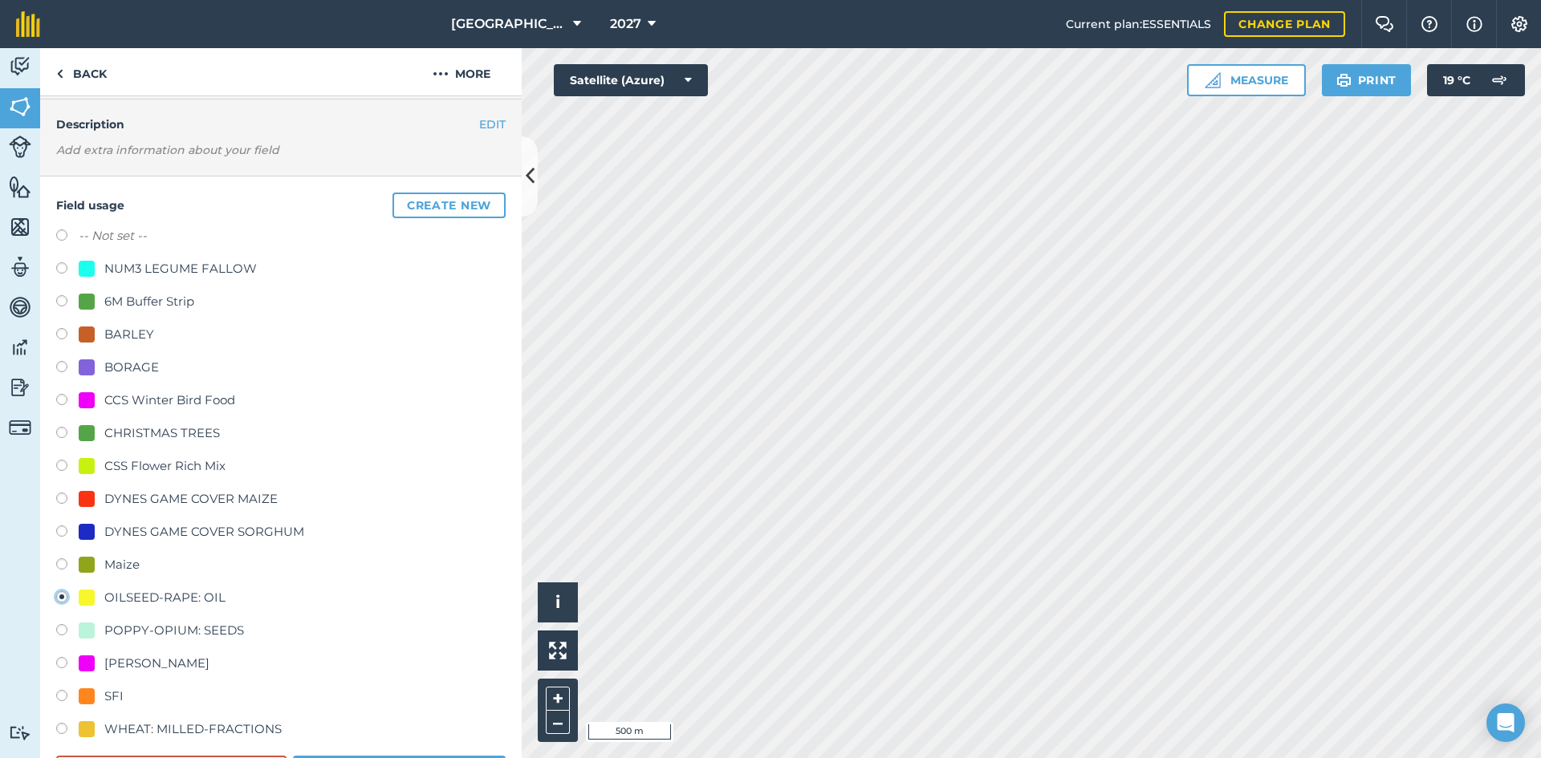
scroll to position [80, 0]
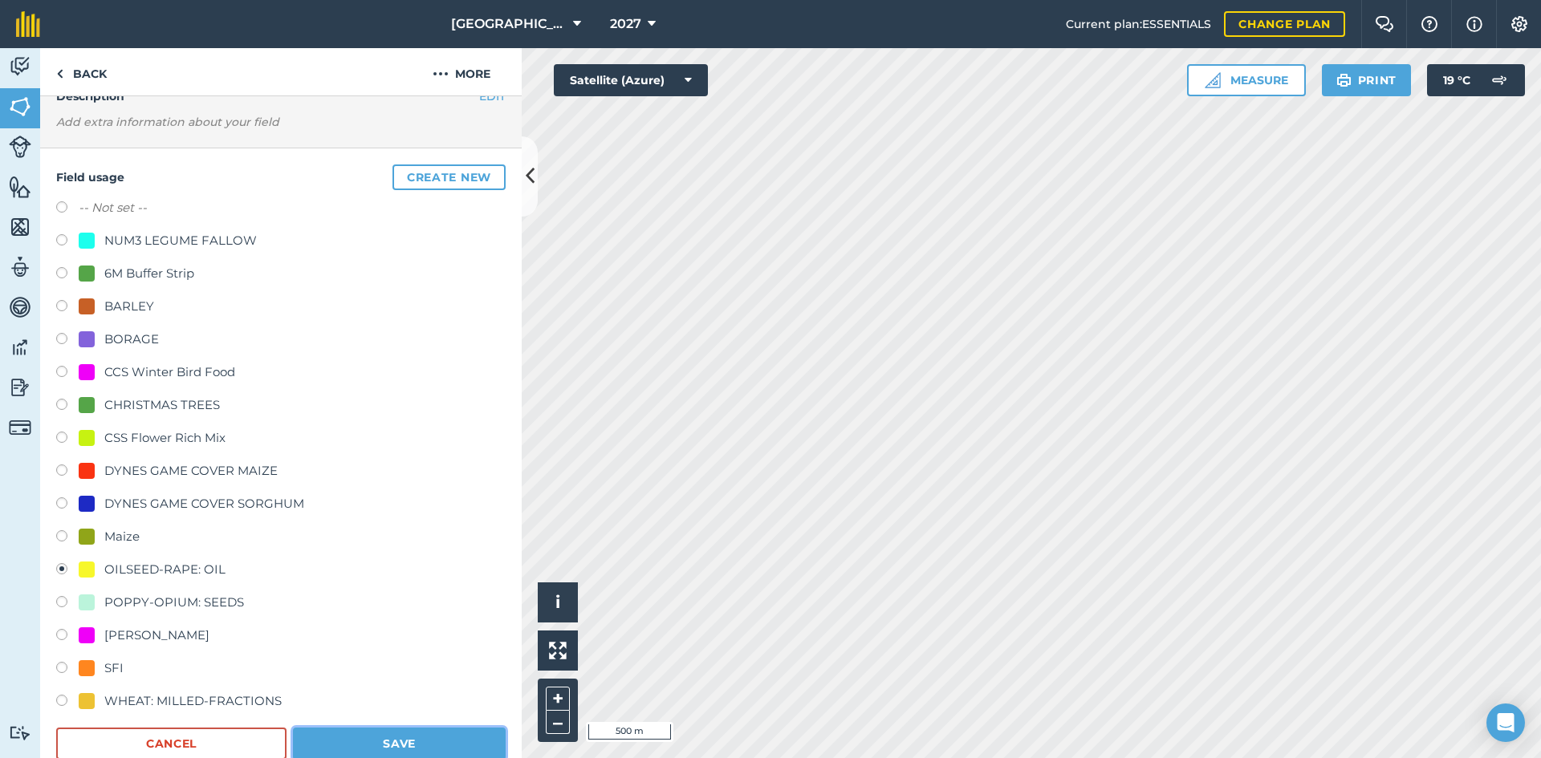
click at [396, 733] on button "Save" at bounding box center [399, 744] width 213 height 32
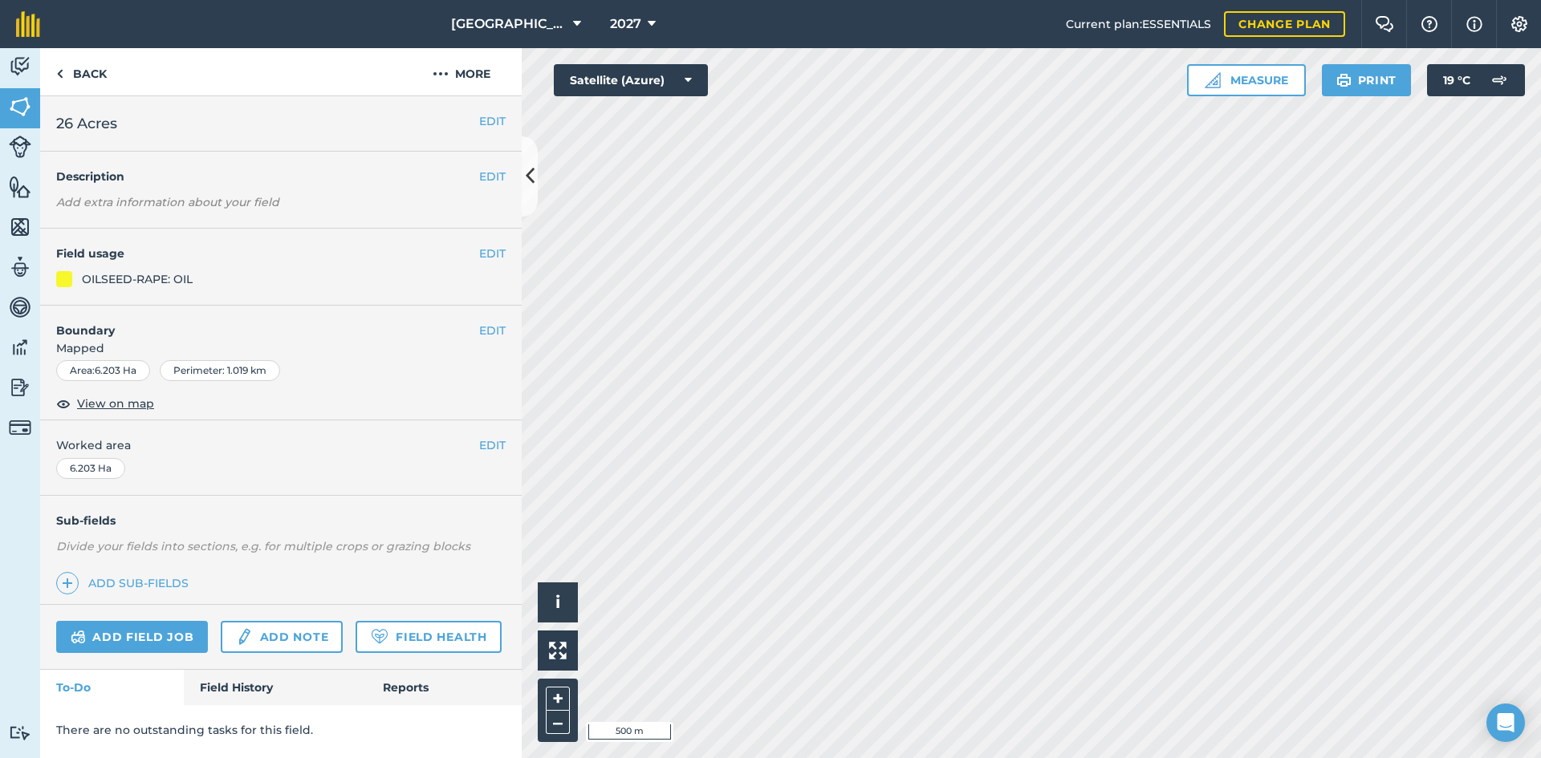
scroll to position [0, 0]
click at [485, 251] on button "EDIT" at bounding box center [492, 254] width 26 height 18
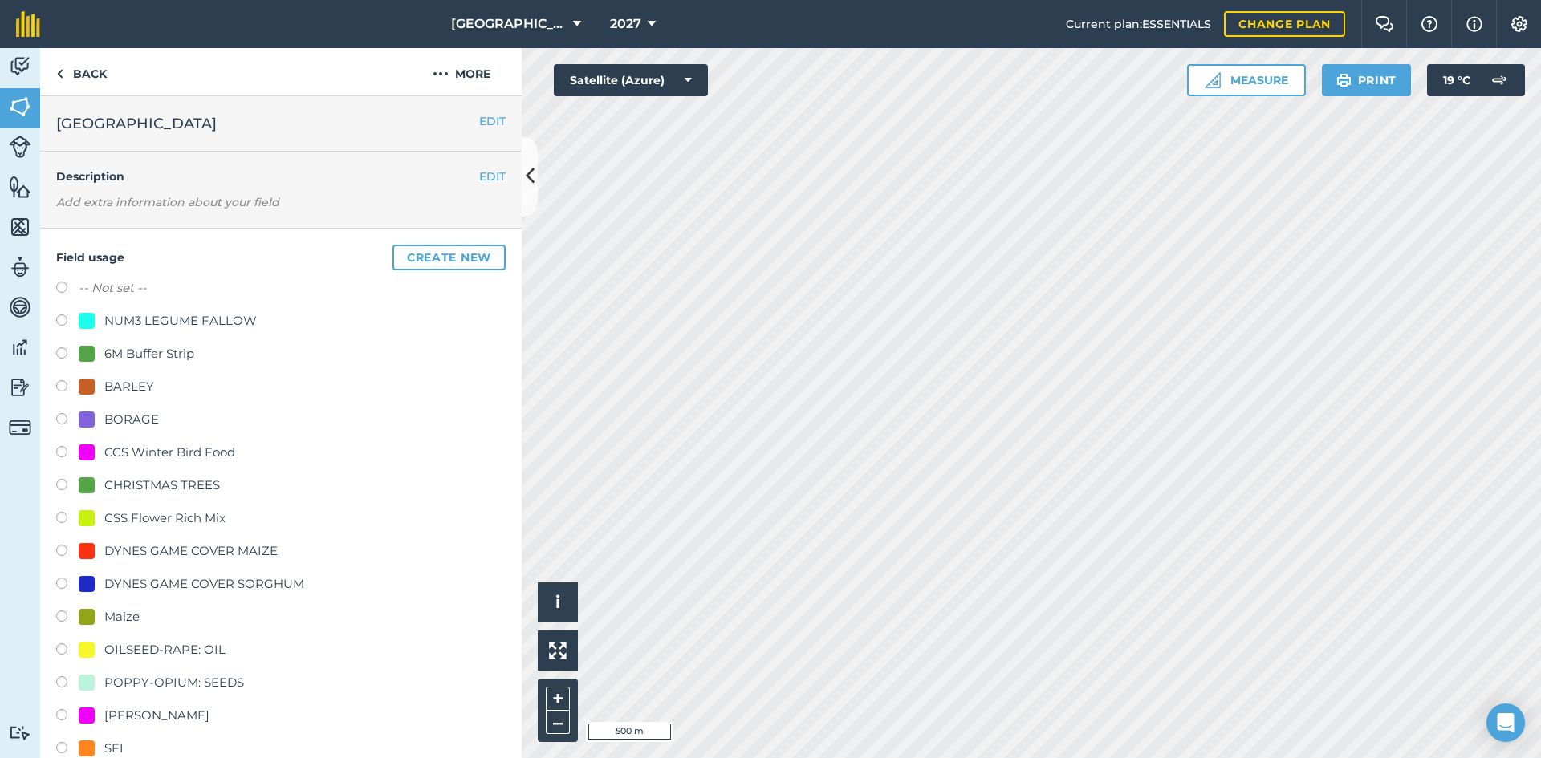
drag, startPoint x: 174, startPoint y: 642, endPoint x: 215, endPoint y: 640, distance: 41.0
click at [175, 642] on div "OILSEED-RAPE: OIL" at bounding box center [164, 649] width 121 height 19
radio input "true"
radio input "false"
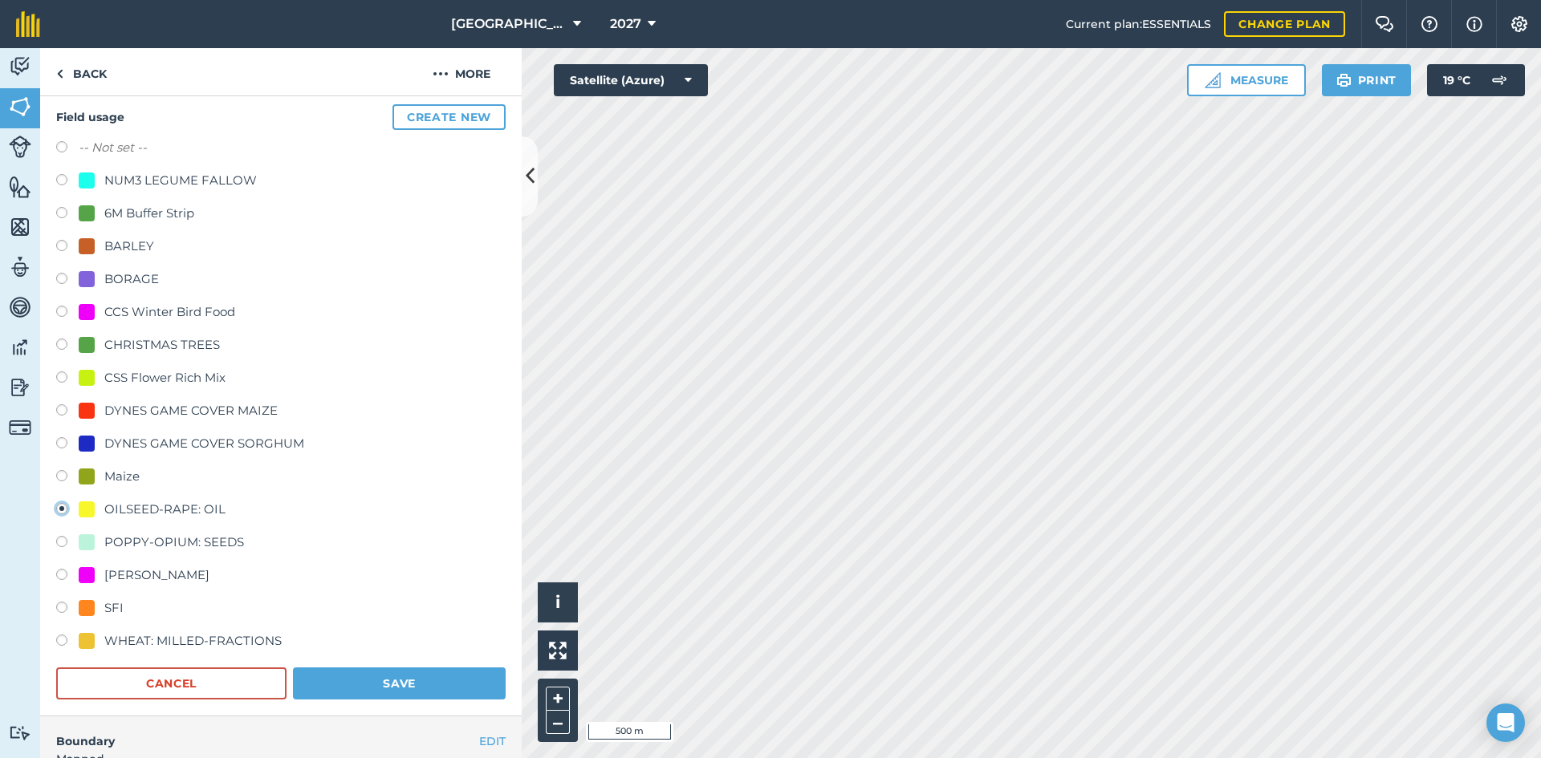
scroll to position [160, 0]
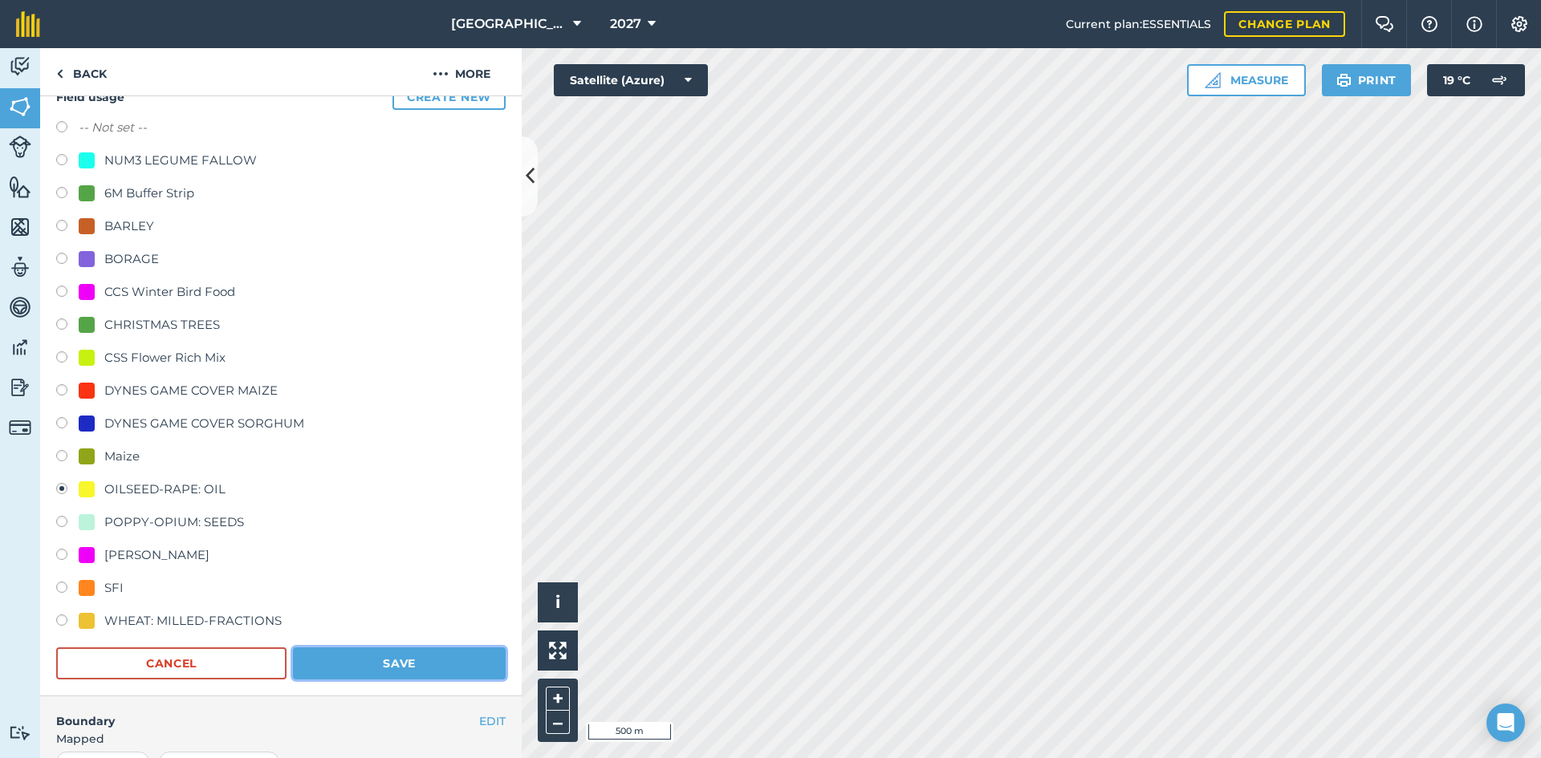
click at [445, 664] on button "Save" at bounding box center [399, 664] width 213 height 32
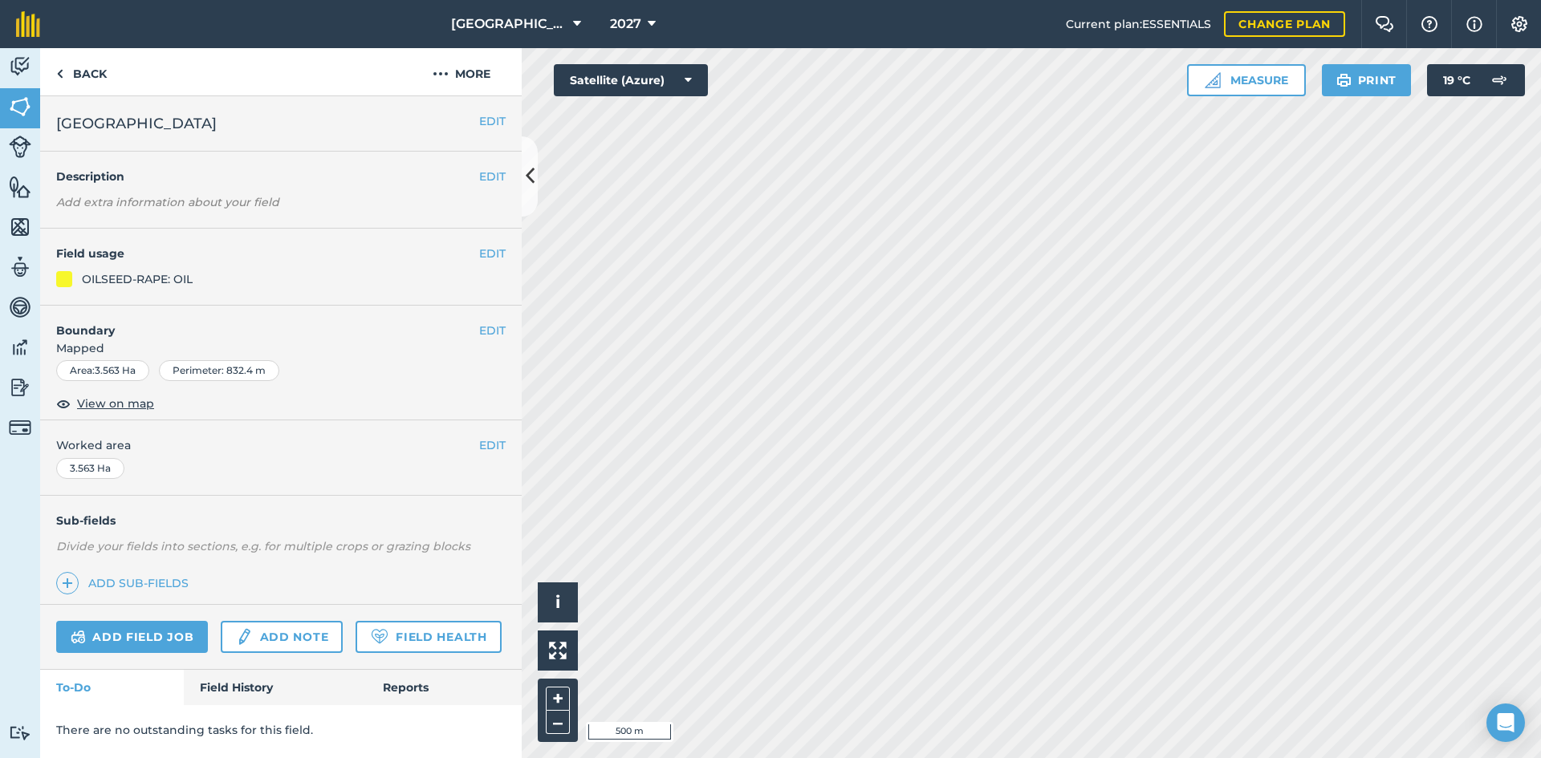
scroll to position [0, 0]
click at [497, 257] on button "EDIT" at bounding box center [492, 254] width 26 height 18
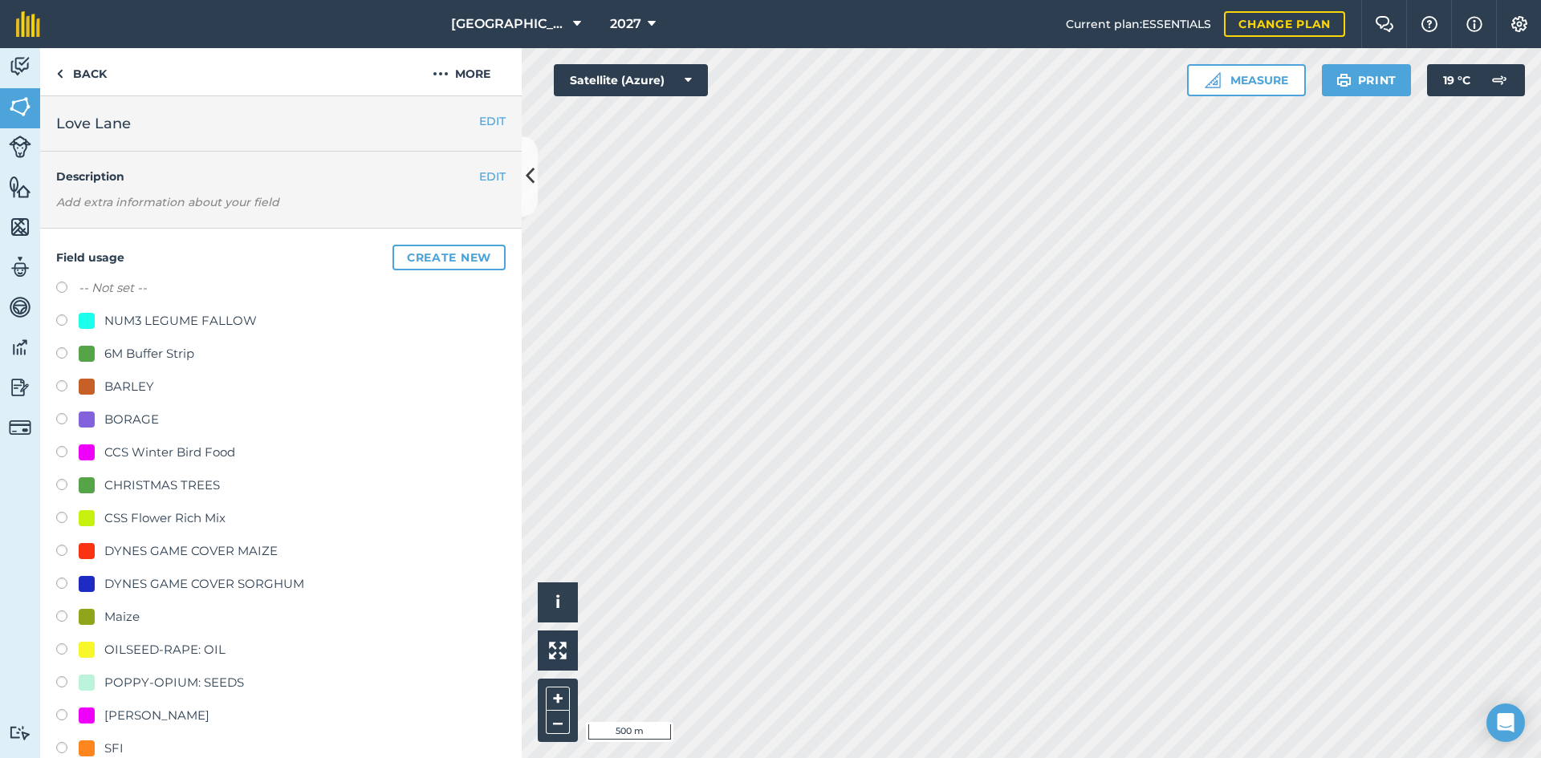
scroll to position [80, 0]
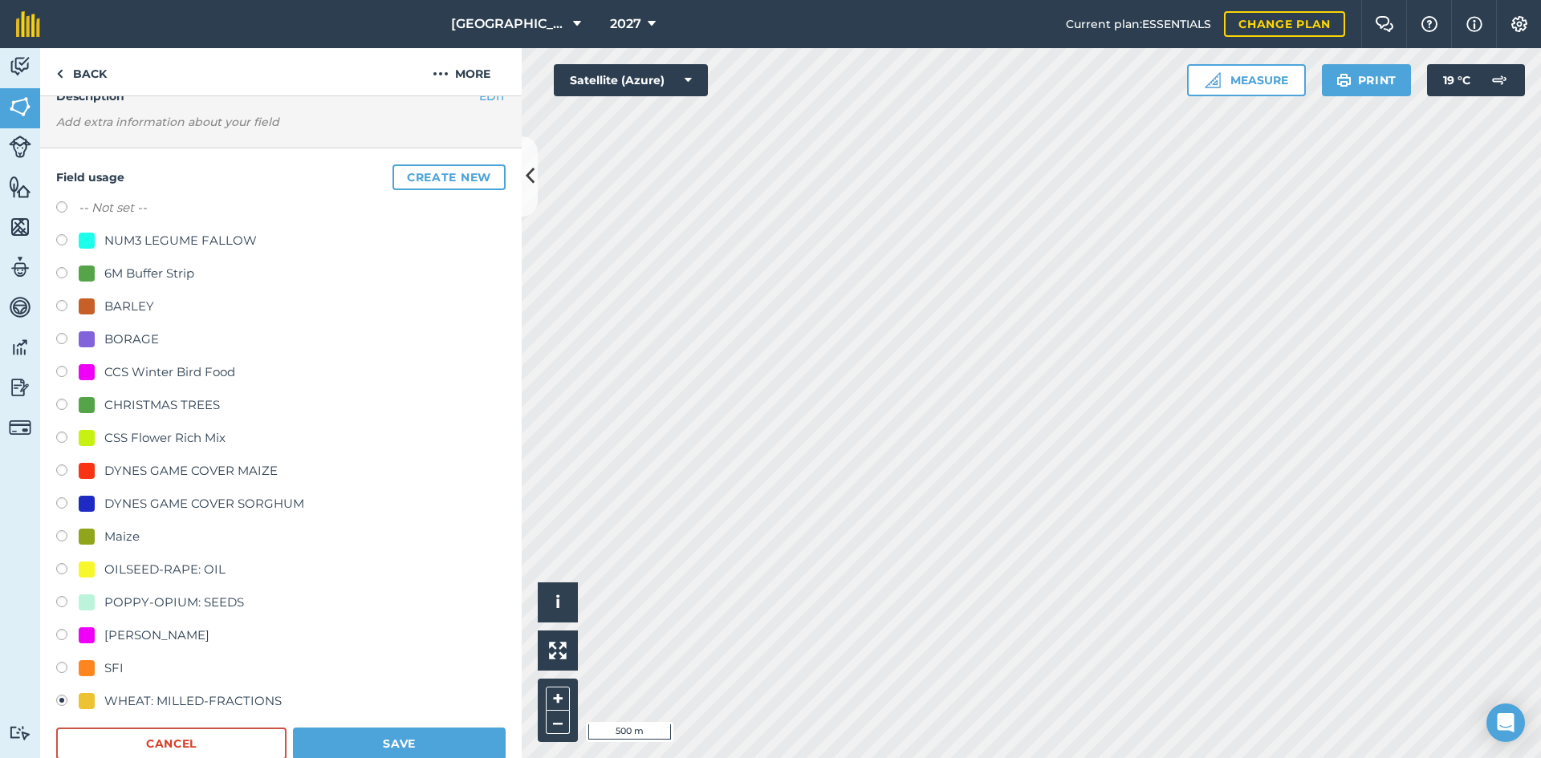
click at [208, 568] on div "OILSEED-RAPE: OIL" at bounding box center [164, 569] width 121 height 19
radio input "true"
radio input "false"
click at [346, 738] on button "Save" at bounding box center [399, 744] width 213 height 32
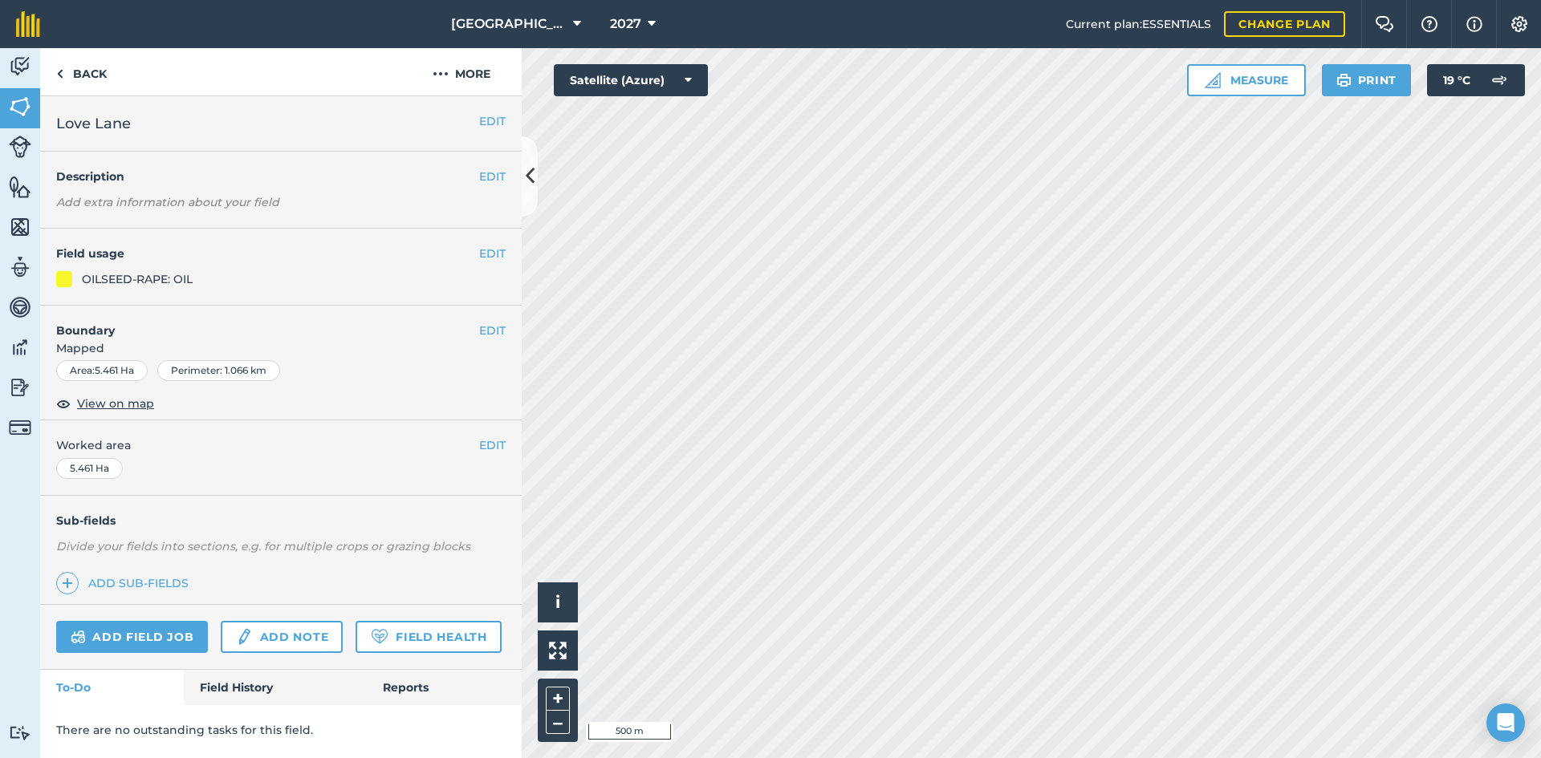
scroll to position [0, 0]
click at [493, 258] on button "EDIT" at bounding box center [492, 254] width 26 height 18
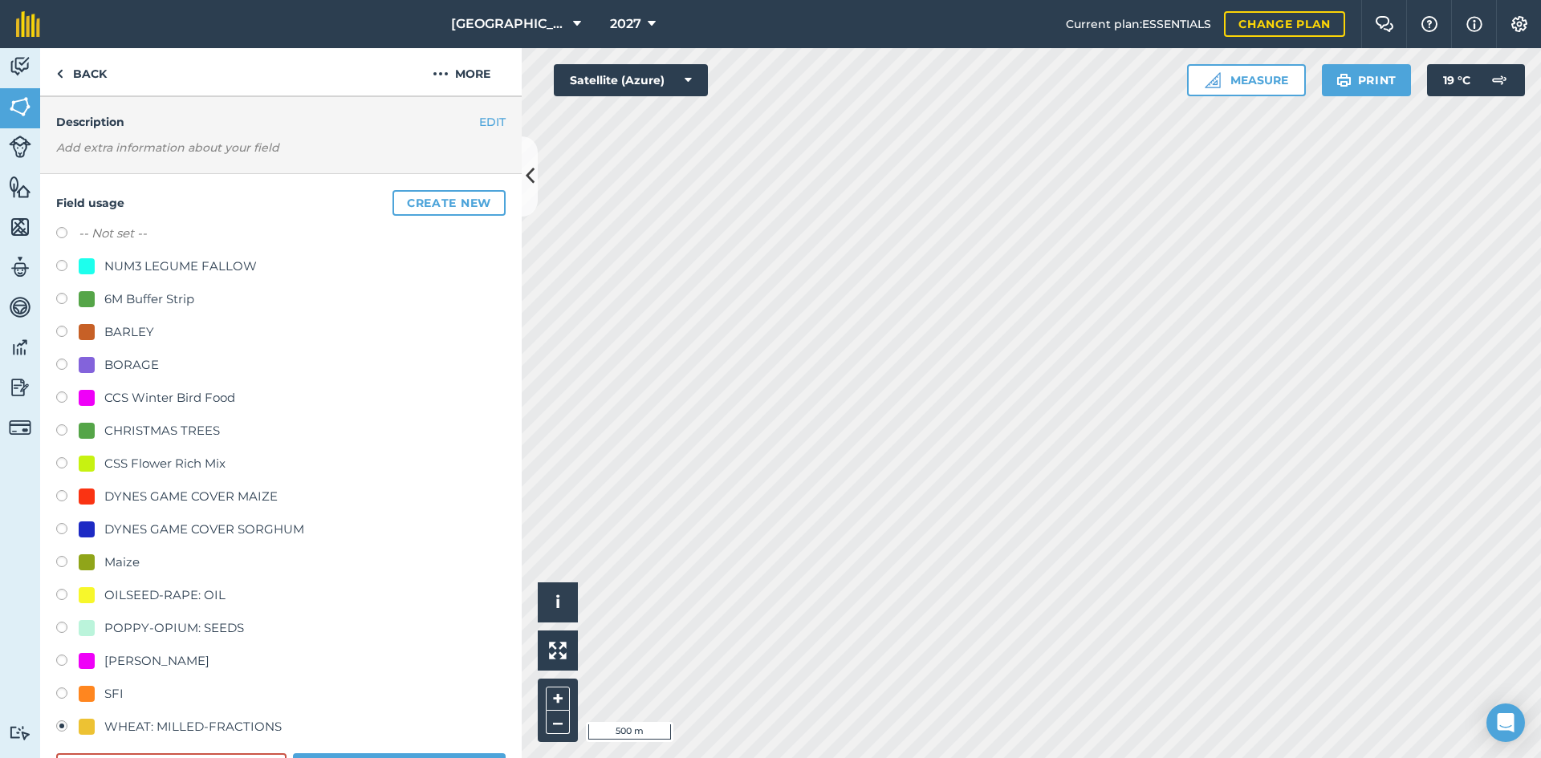
scroll to position [80, 0]
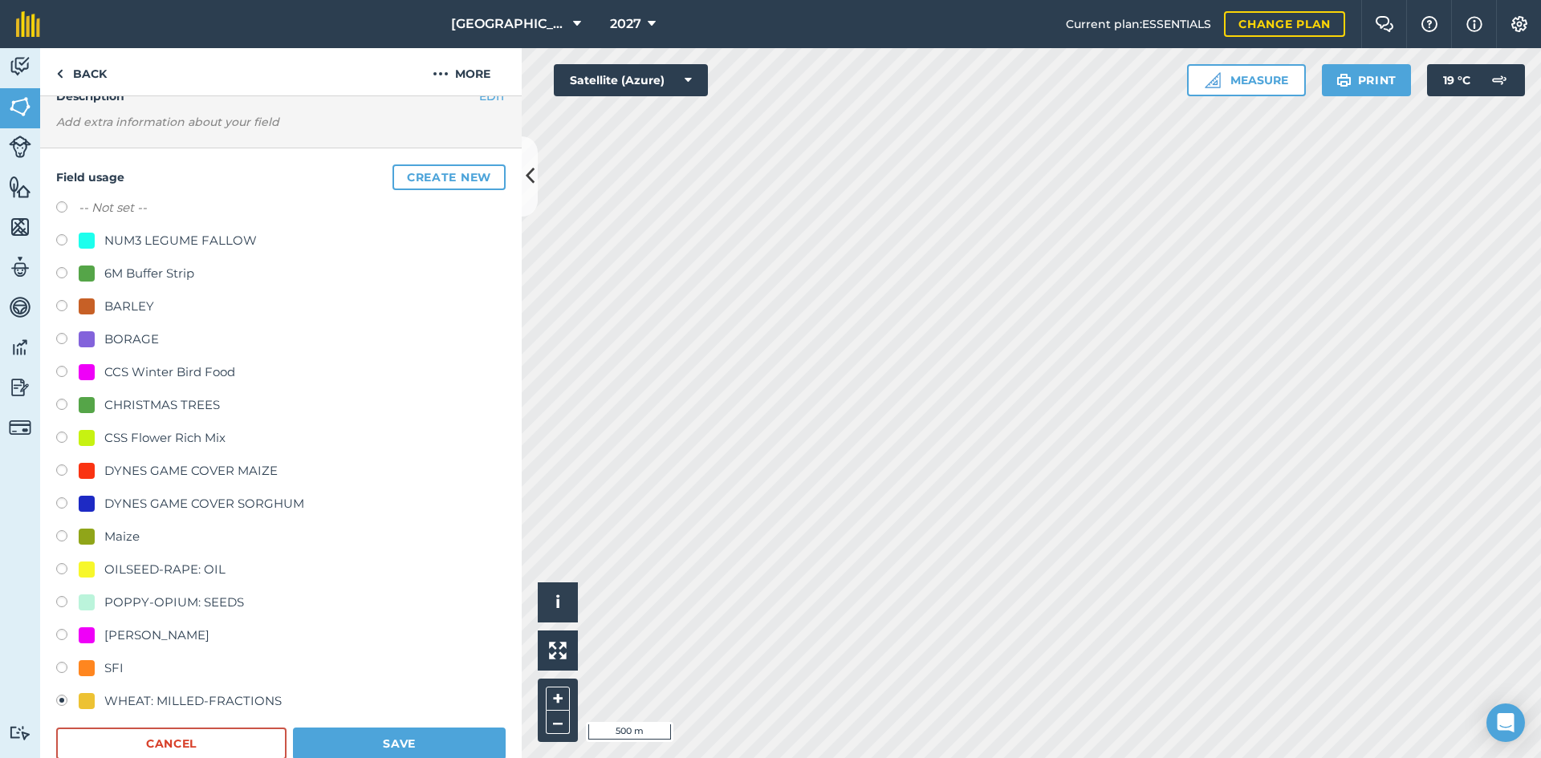
click at [191, 570] on div "OILSEED-RAPE: OIL" at bounding box center [164, 569] width 121 height 19
radio input "true"
radio input "false"
click at [440, 738] on button "Save" at bounding box center [399, 744] width 213 height 32
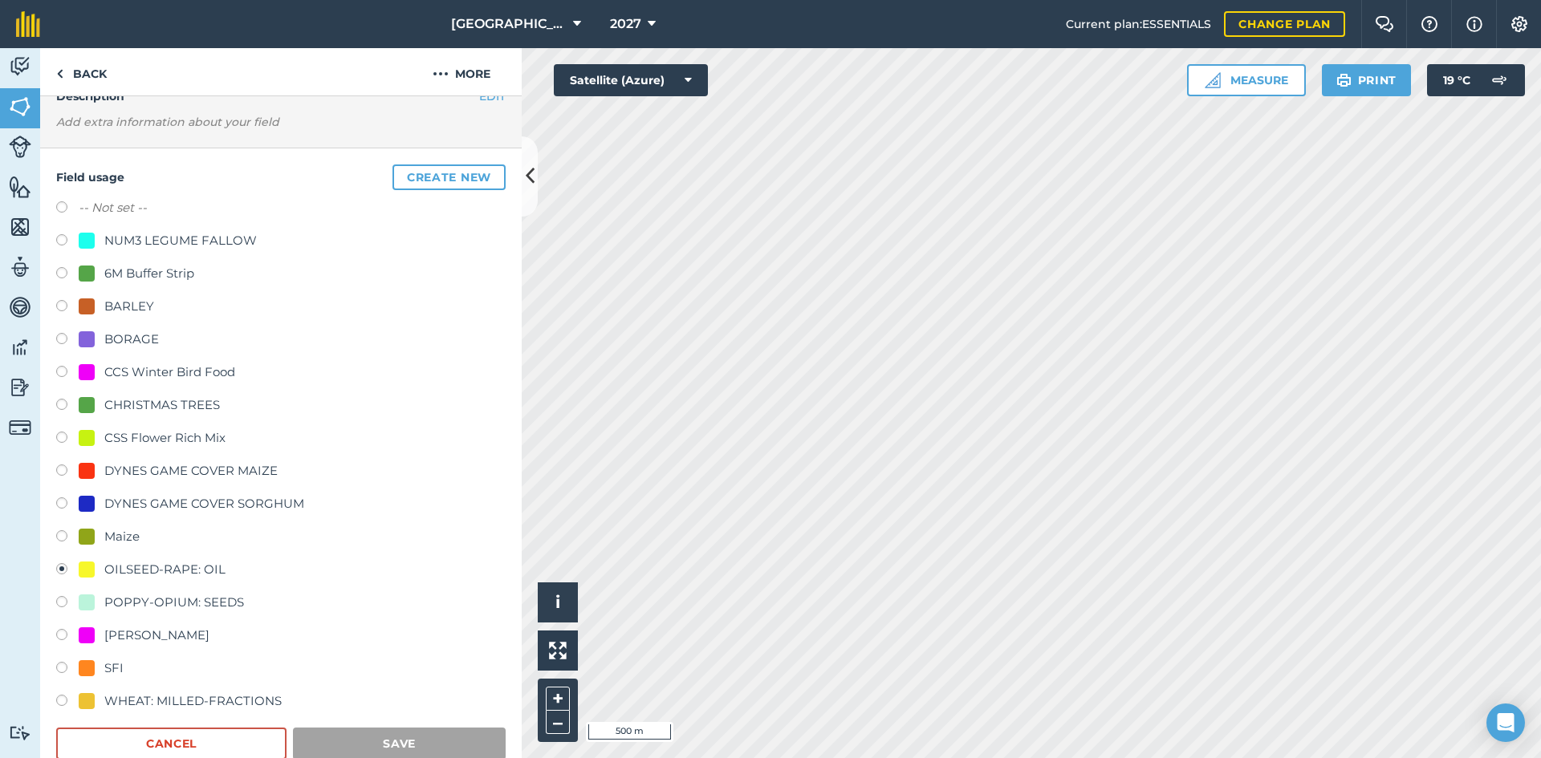
scroll to position [0, 0]
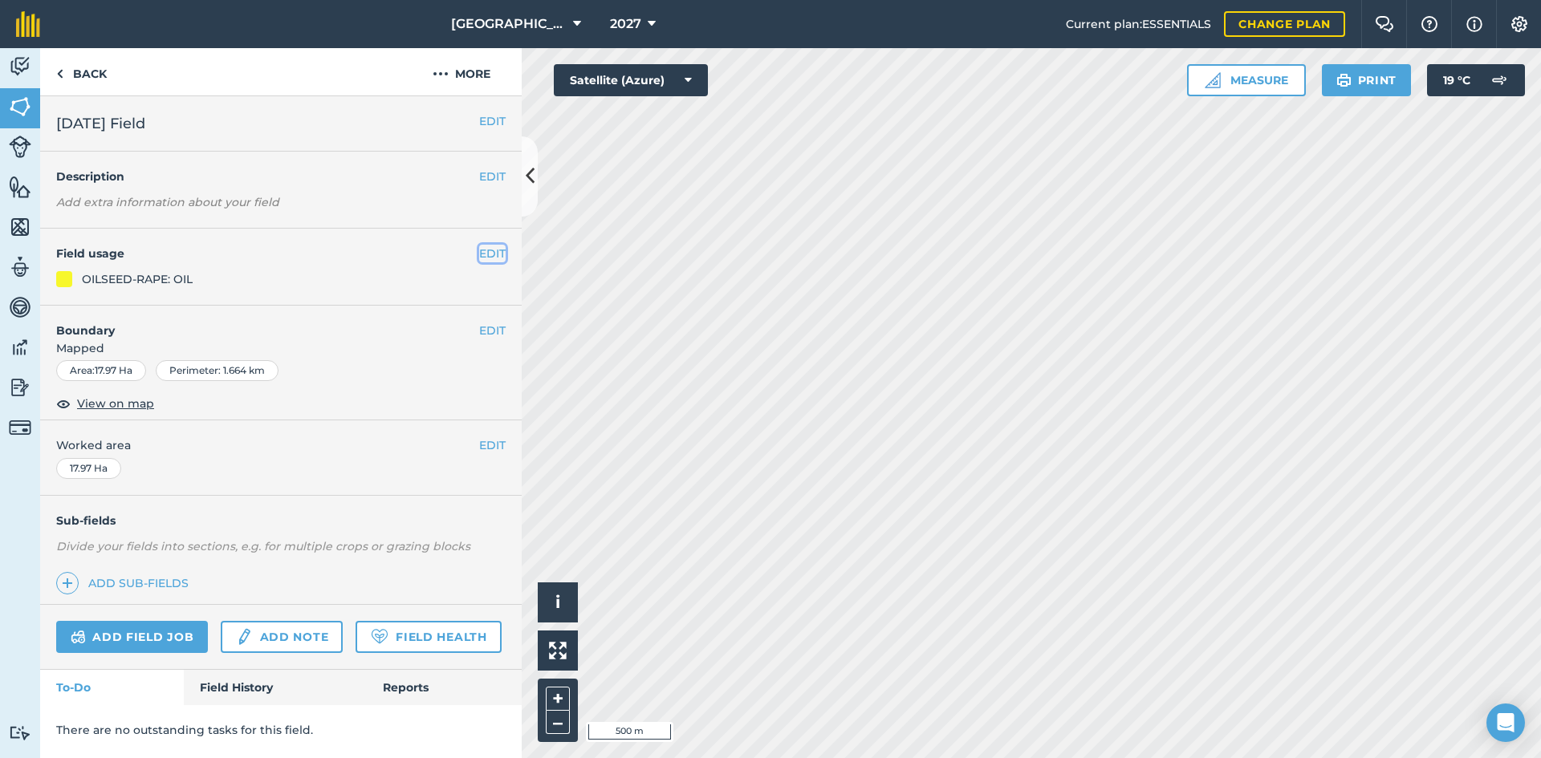
click at [493, 254] on button "EDIT" at bounding box center [492, 254] width 26 height 18
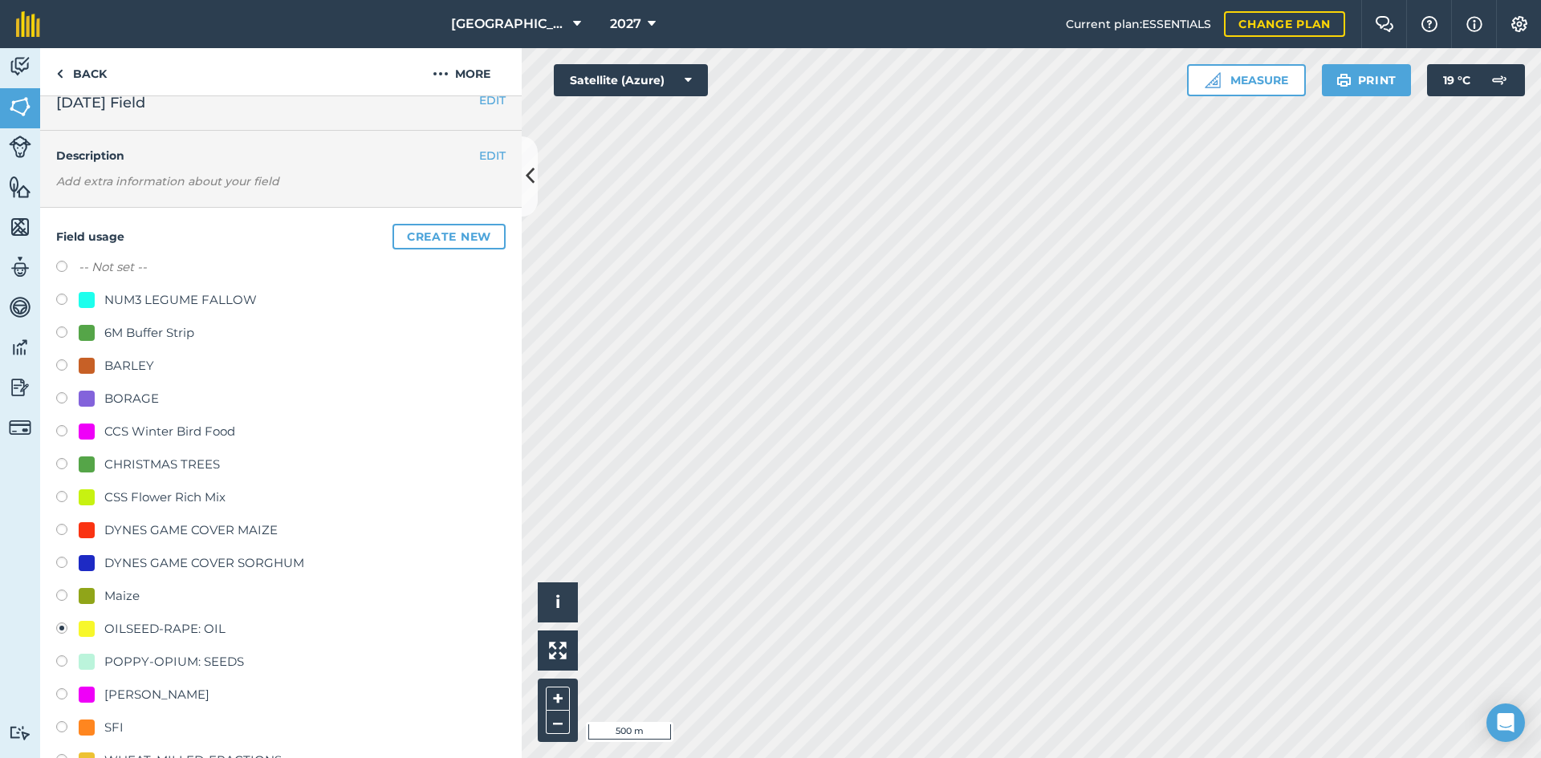
scroll to position [80, 0]
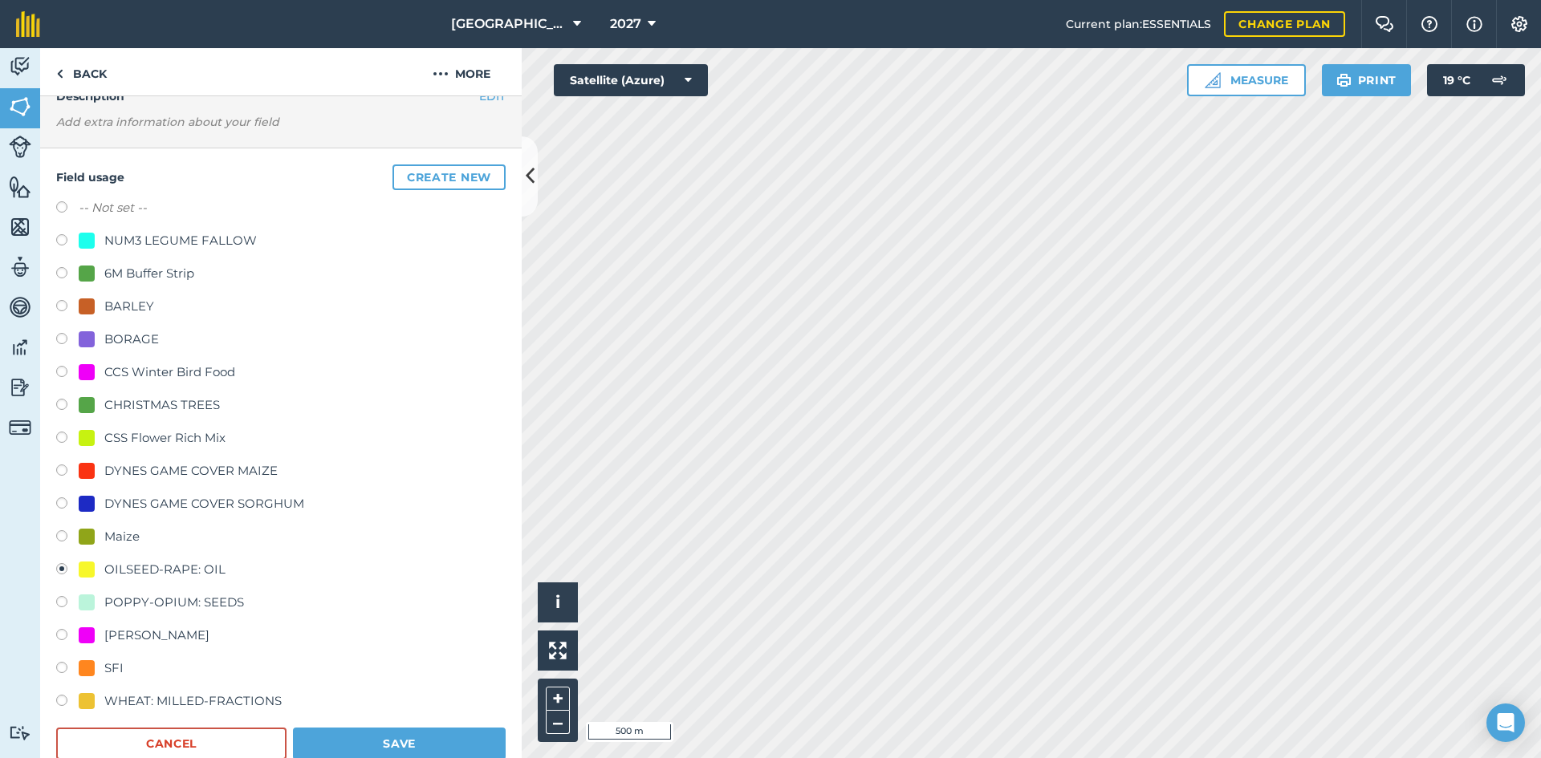
click at [127, 696] on div "WHEAT: MILLED-FRACTIONS" at bounding box center [192, 701] width 177 height 19
radio input "true"
radio input "false"
click at [348, 735] on button "Save" at bounding box center [399, 744] width 213 height 32
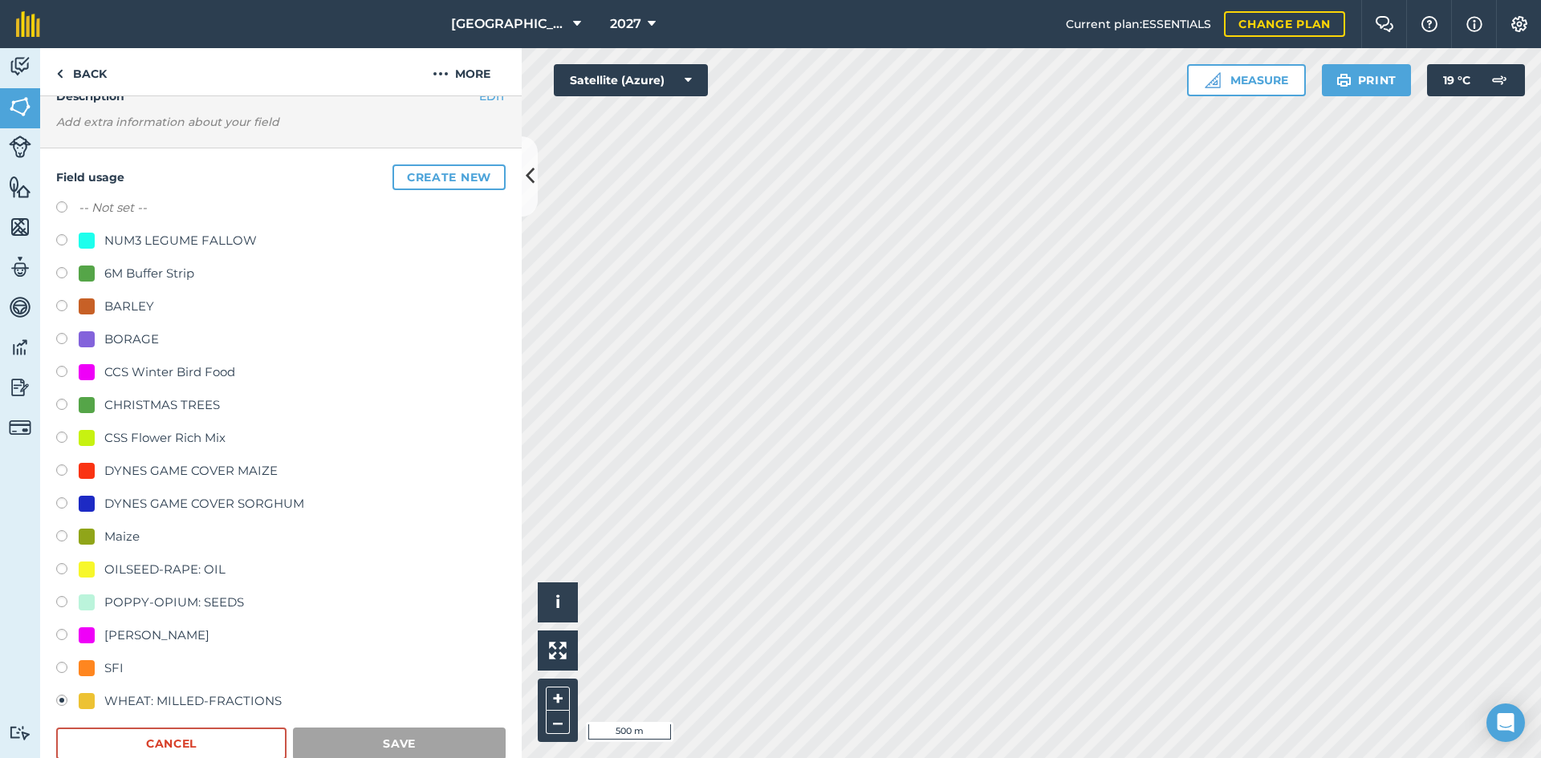
scroll to position [0, 0]
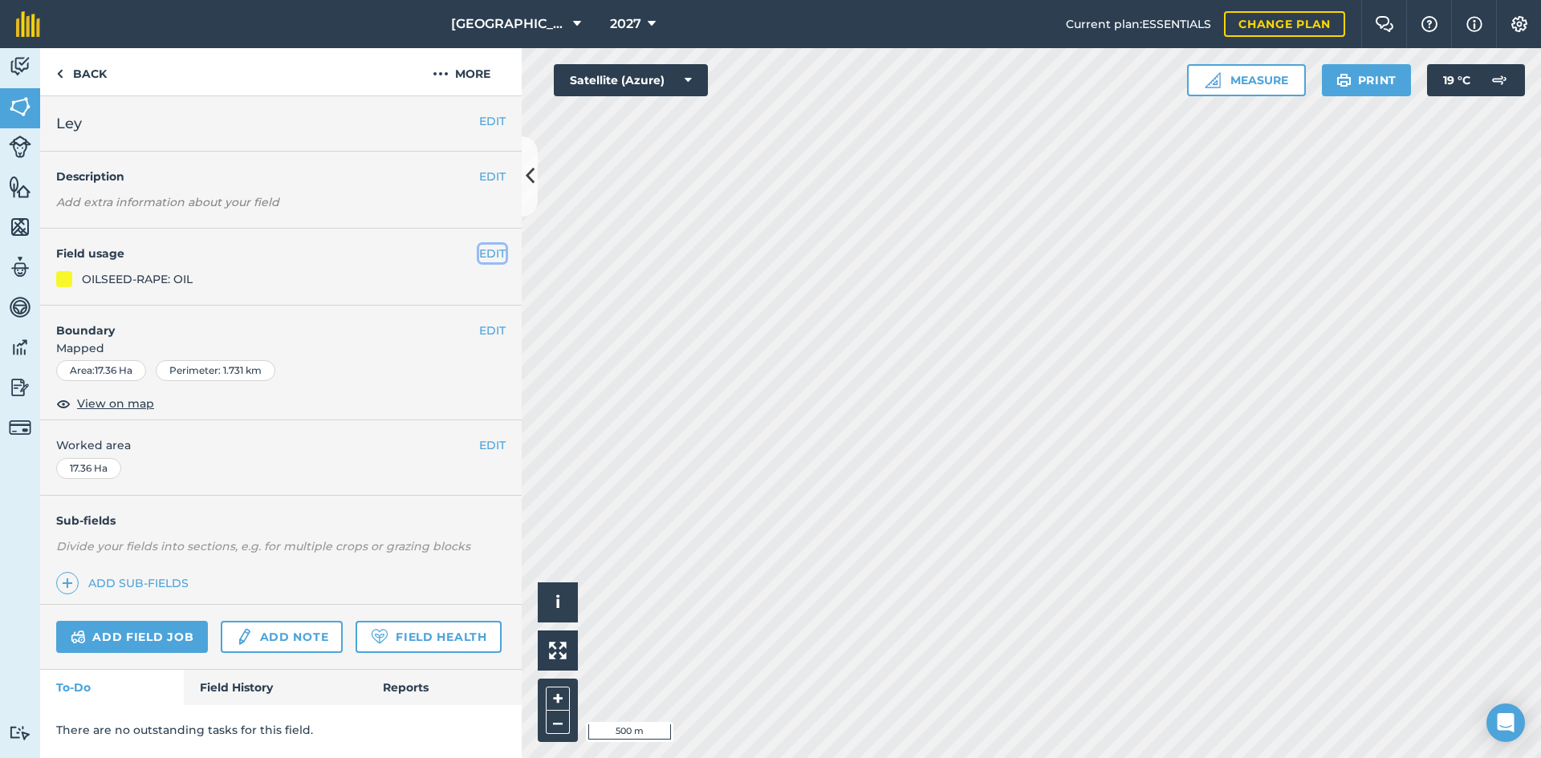
click at [493, 257] on button "EDIT" at bounding box center [492, 254] width 26 height 18
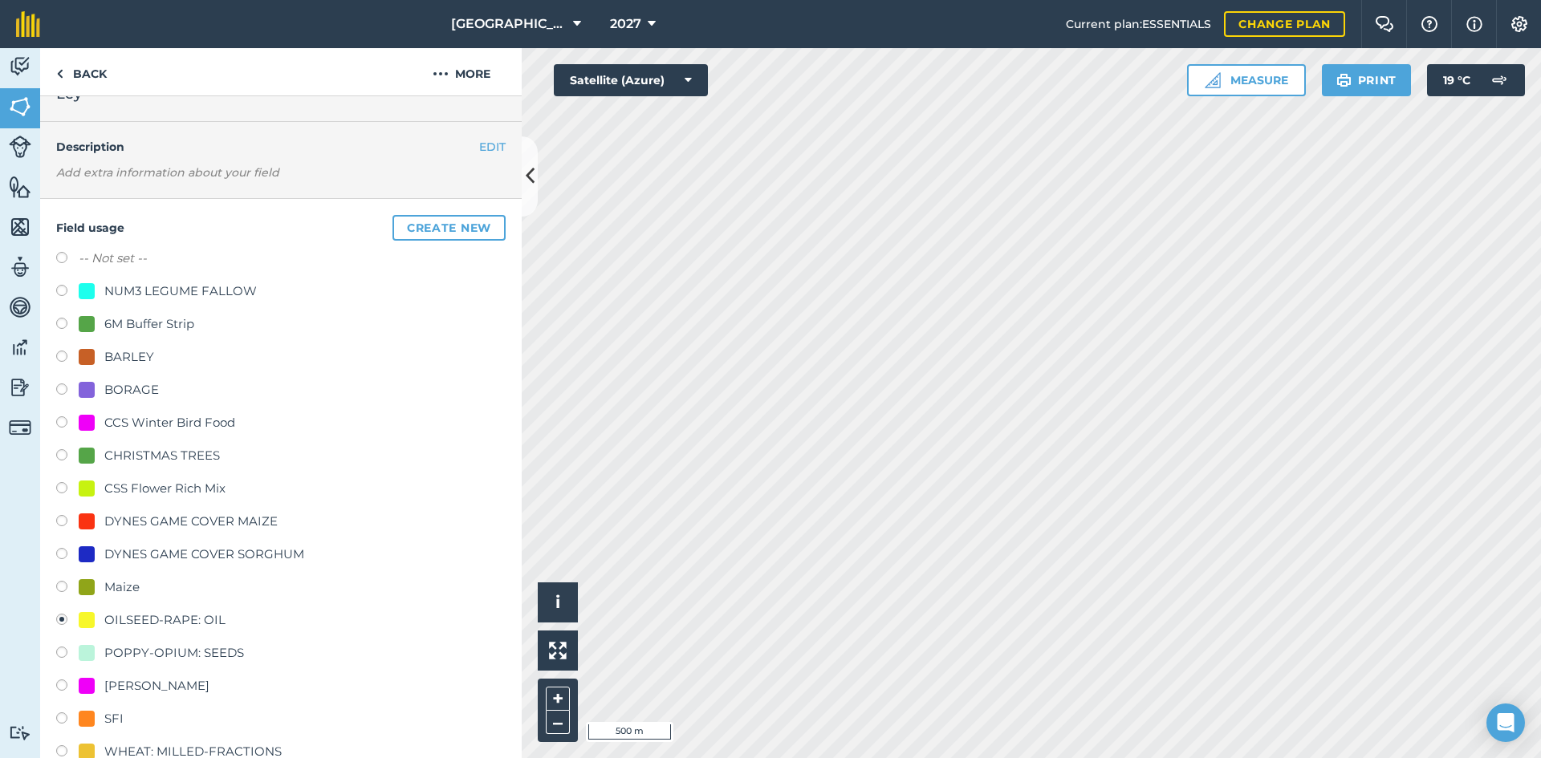
scroll to position [80, 0]
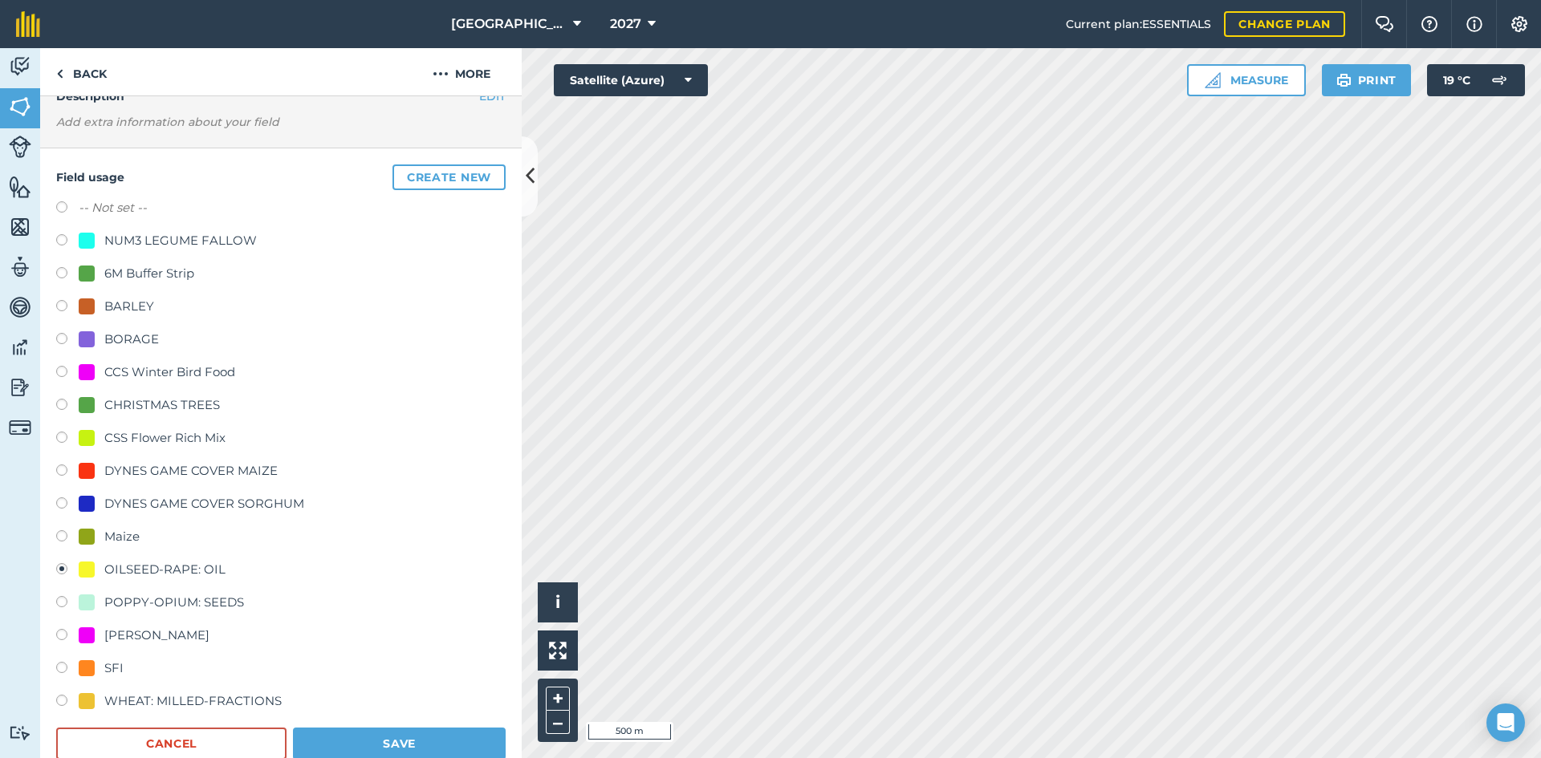
click at [185, 693] on div "WHEAT: MILLED-FRACTIONS" at bounding box center [192, 701] width 177 height 19
radio input "true"
radio input "false"
click at [368, 732] on button "Save" at bounding box center [399, 744] width 213 height 32
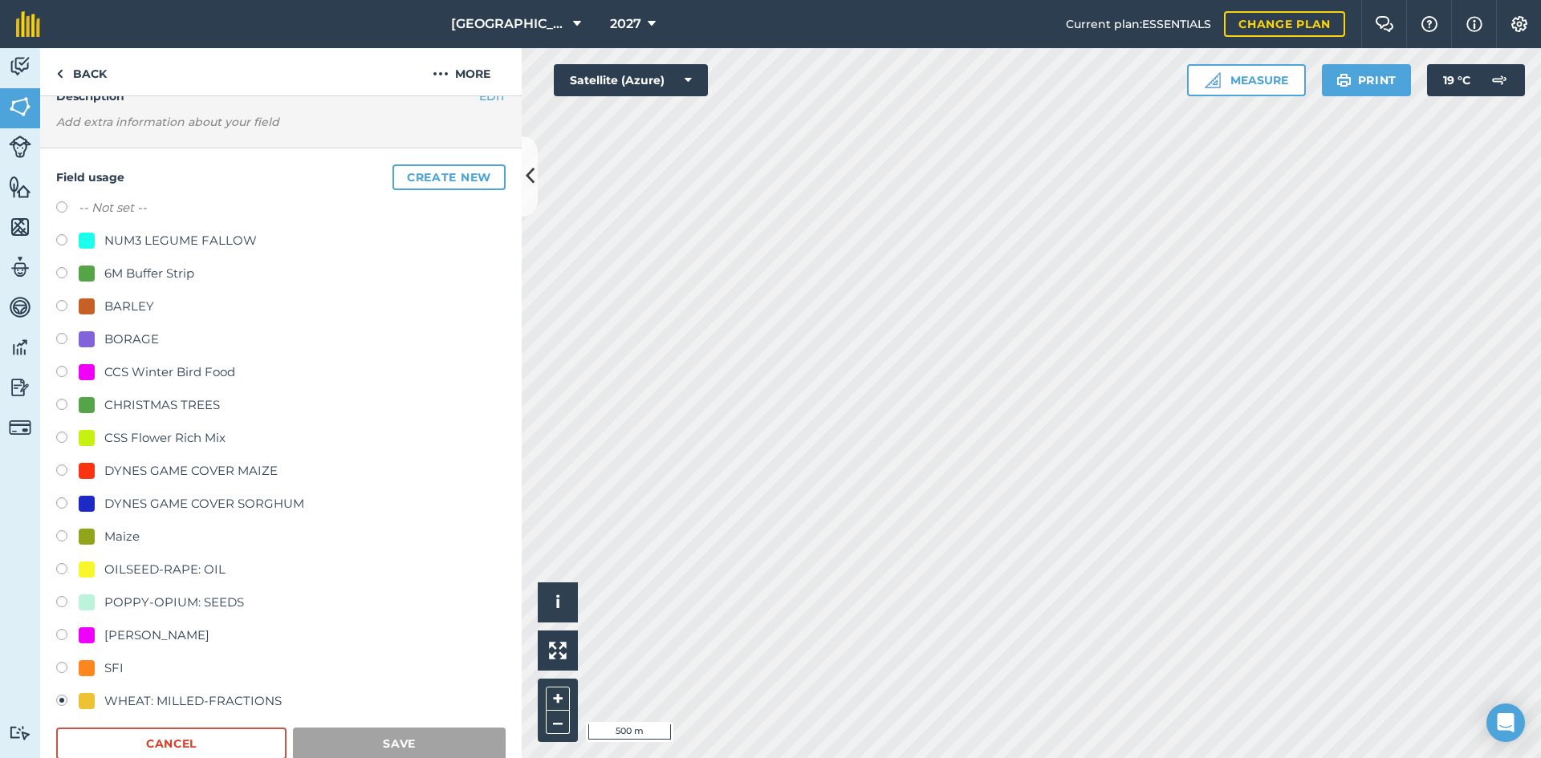
scroll to position [0, 0]
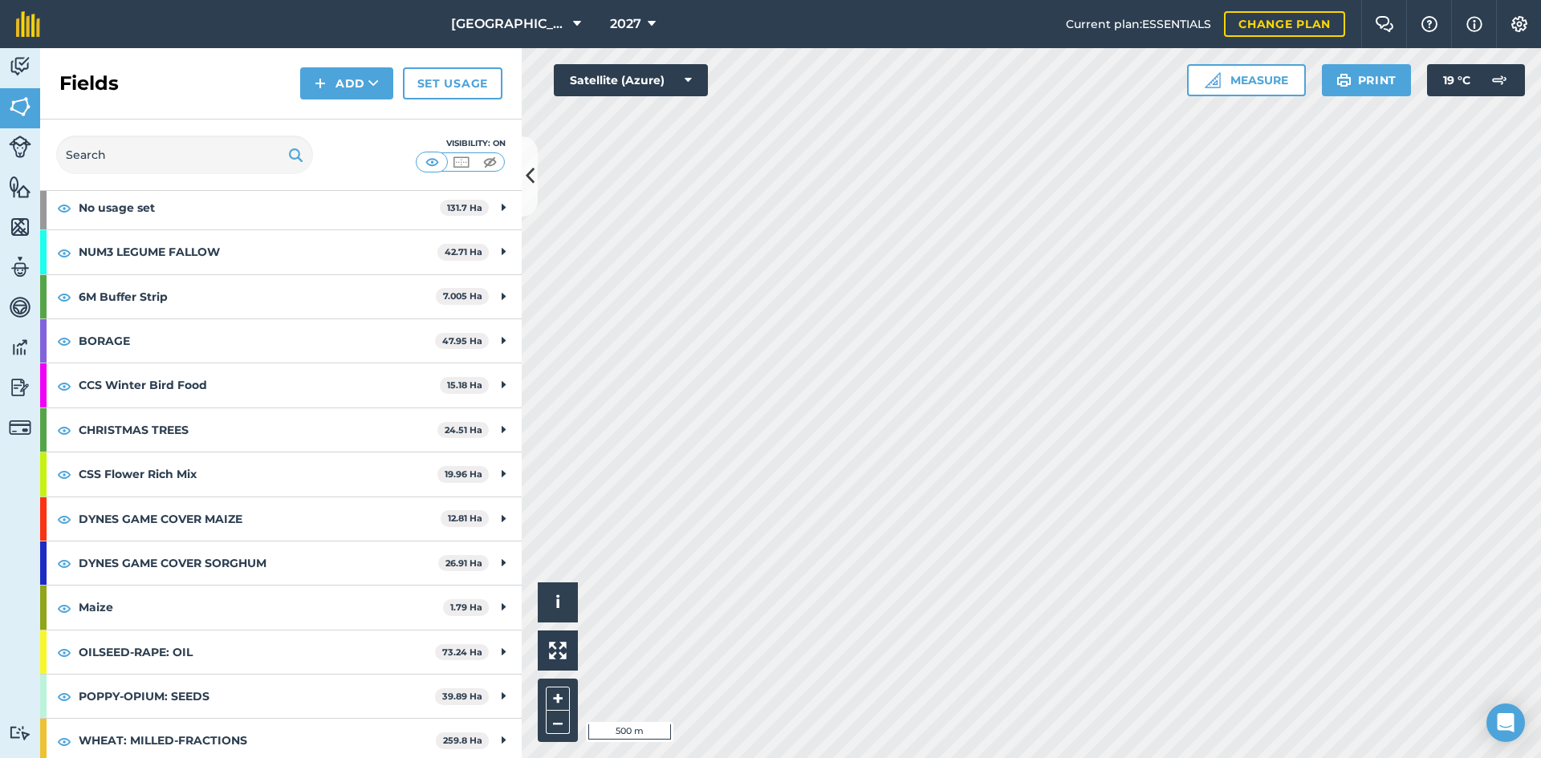
scroll to position [85, 0]
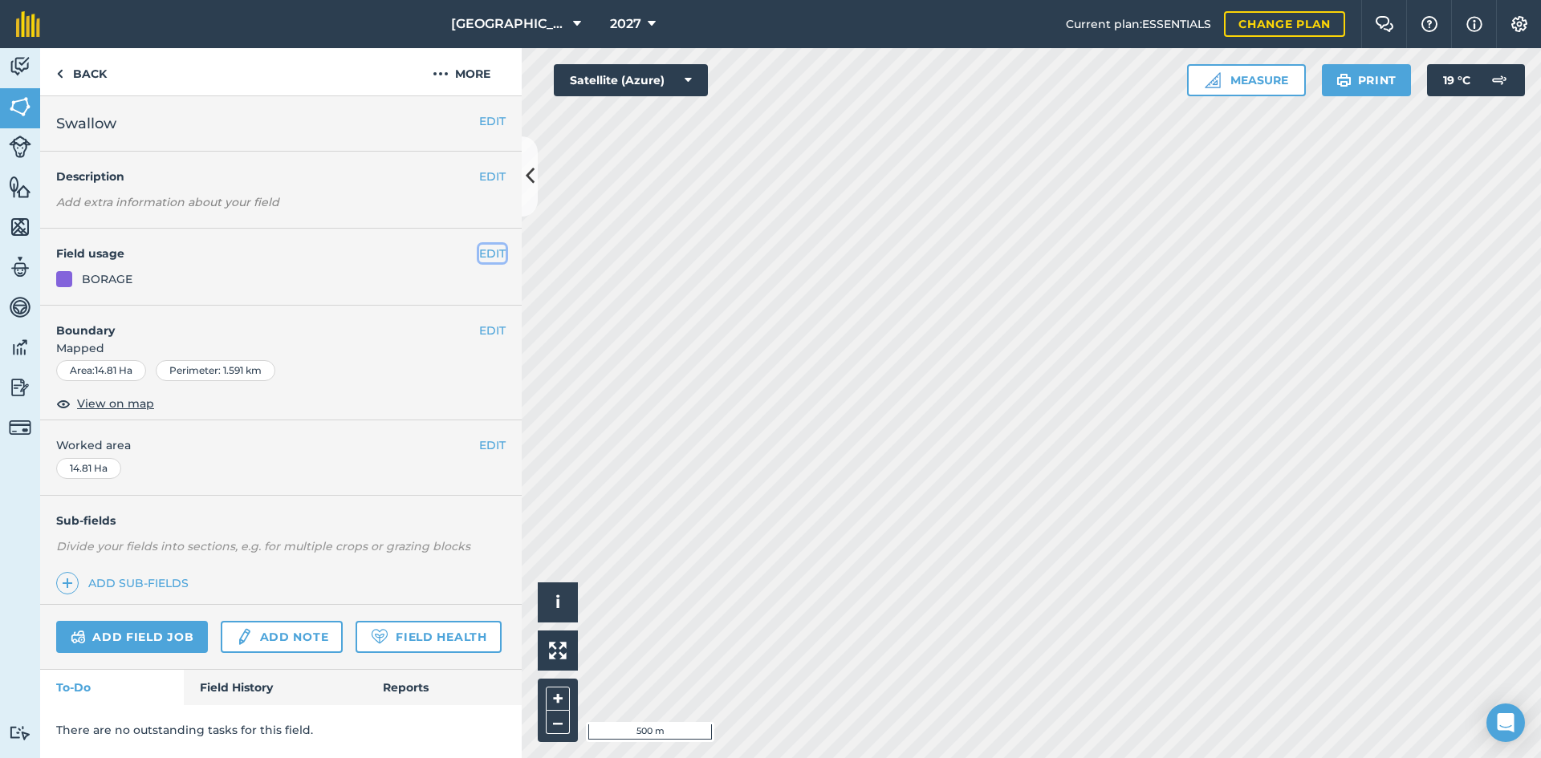
click at [489, 247] on button "EDIT" at bounding box center [492, 254] width 26 height 18
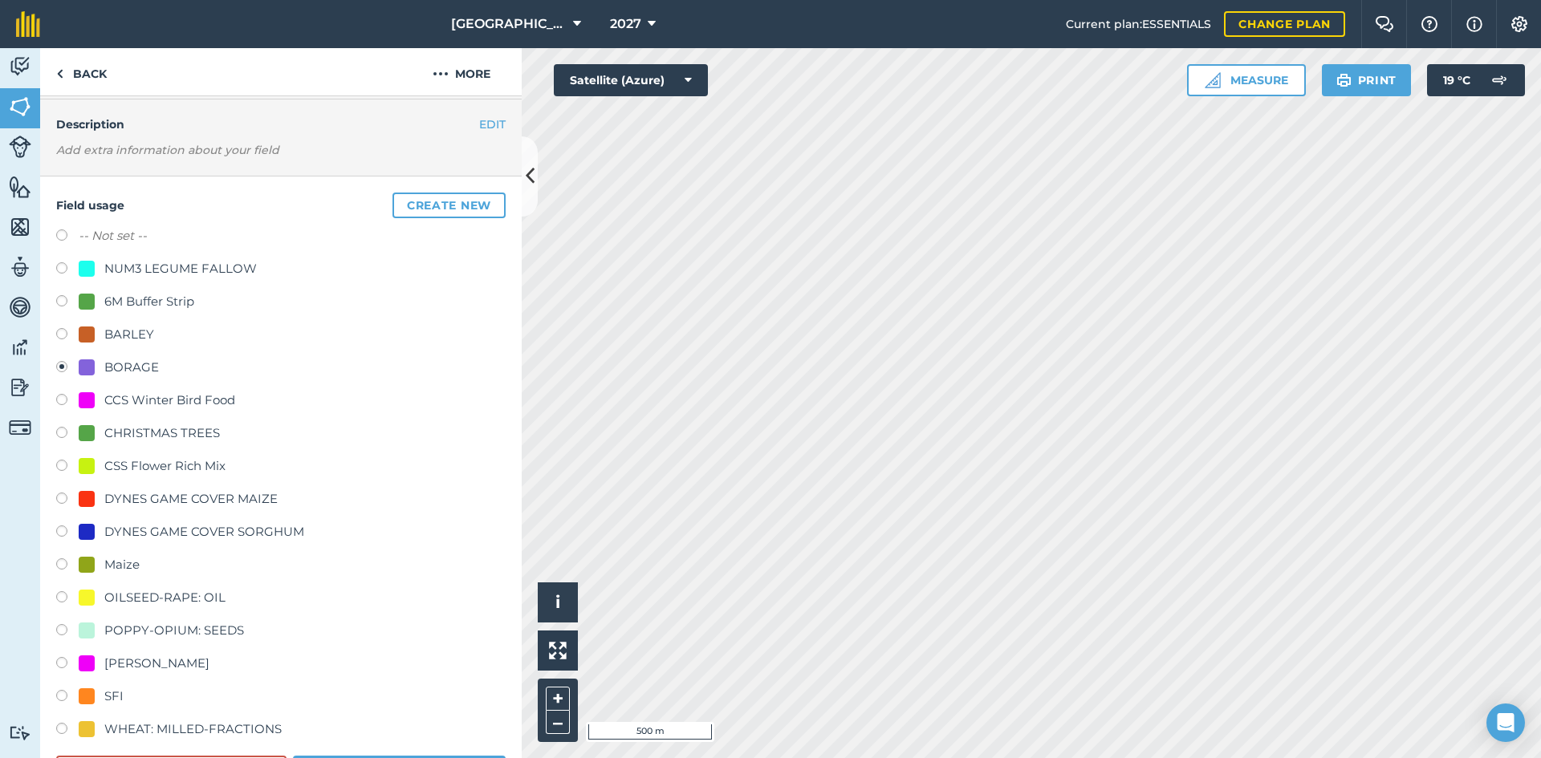
scroll to position [80, 0]
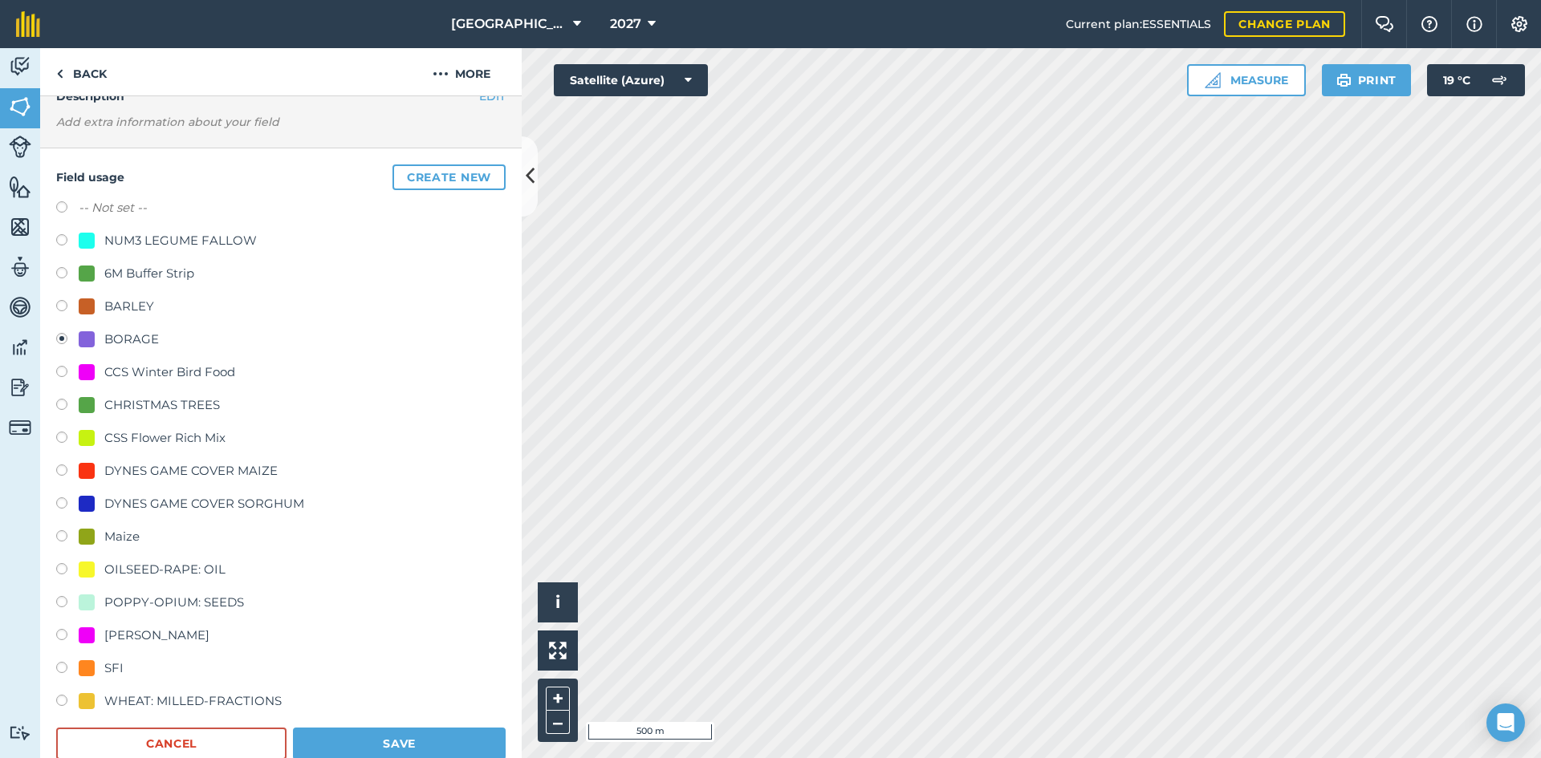
click at [133, 702] on div "WHEAT: MILLED-FRACTIONS" at bounding box center [192, 701] width 177 height 19
radio input "true"
radio input "false"
click at [362, 738] on button "Save" at bounding box center [399, 744] width 213 height 32
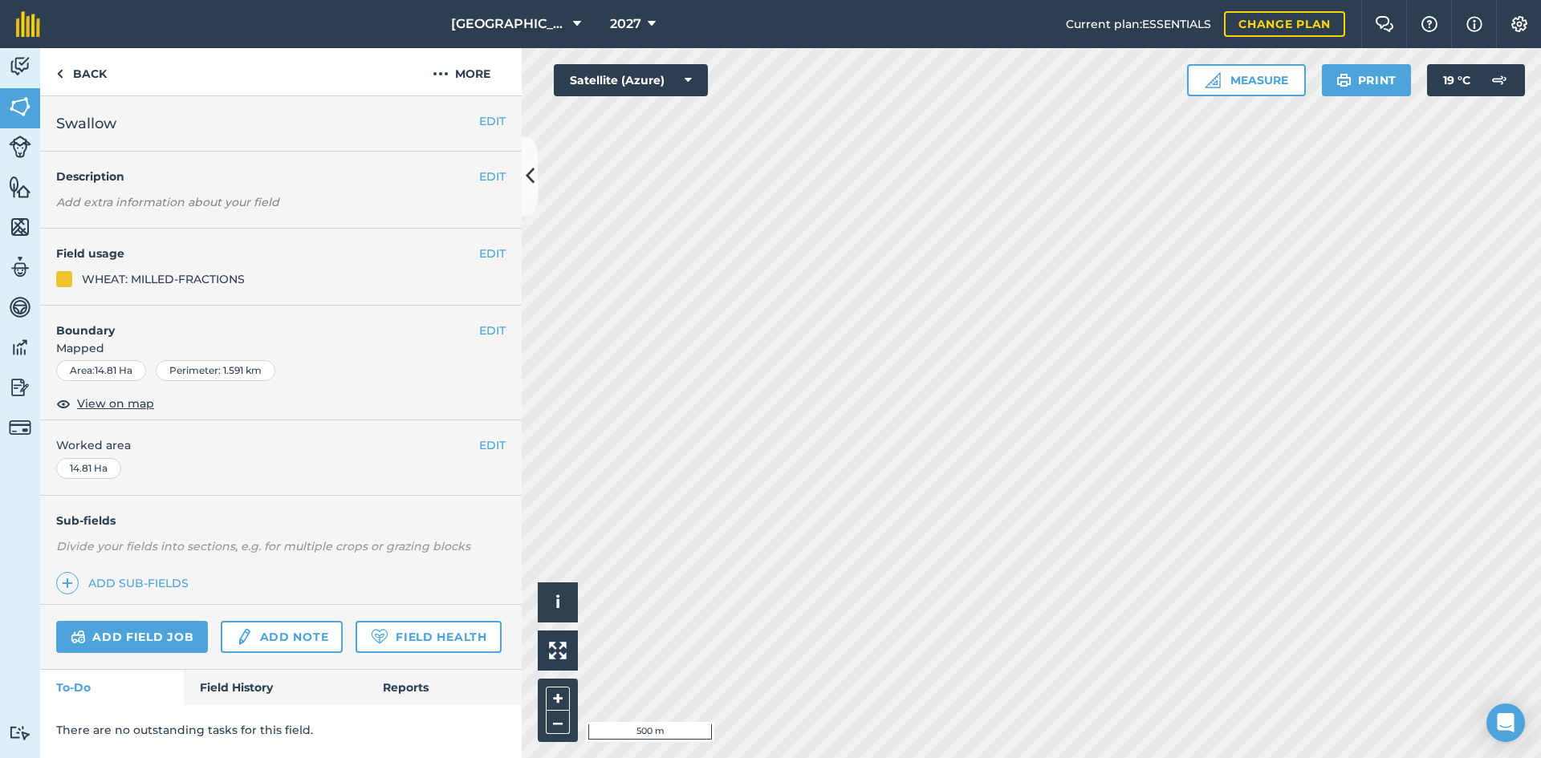
scroll to position [0, 0]
click at [485, 253] on button "EDIT" at bounding box center [492, 254] width 26 height 18
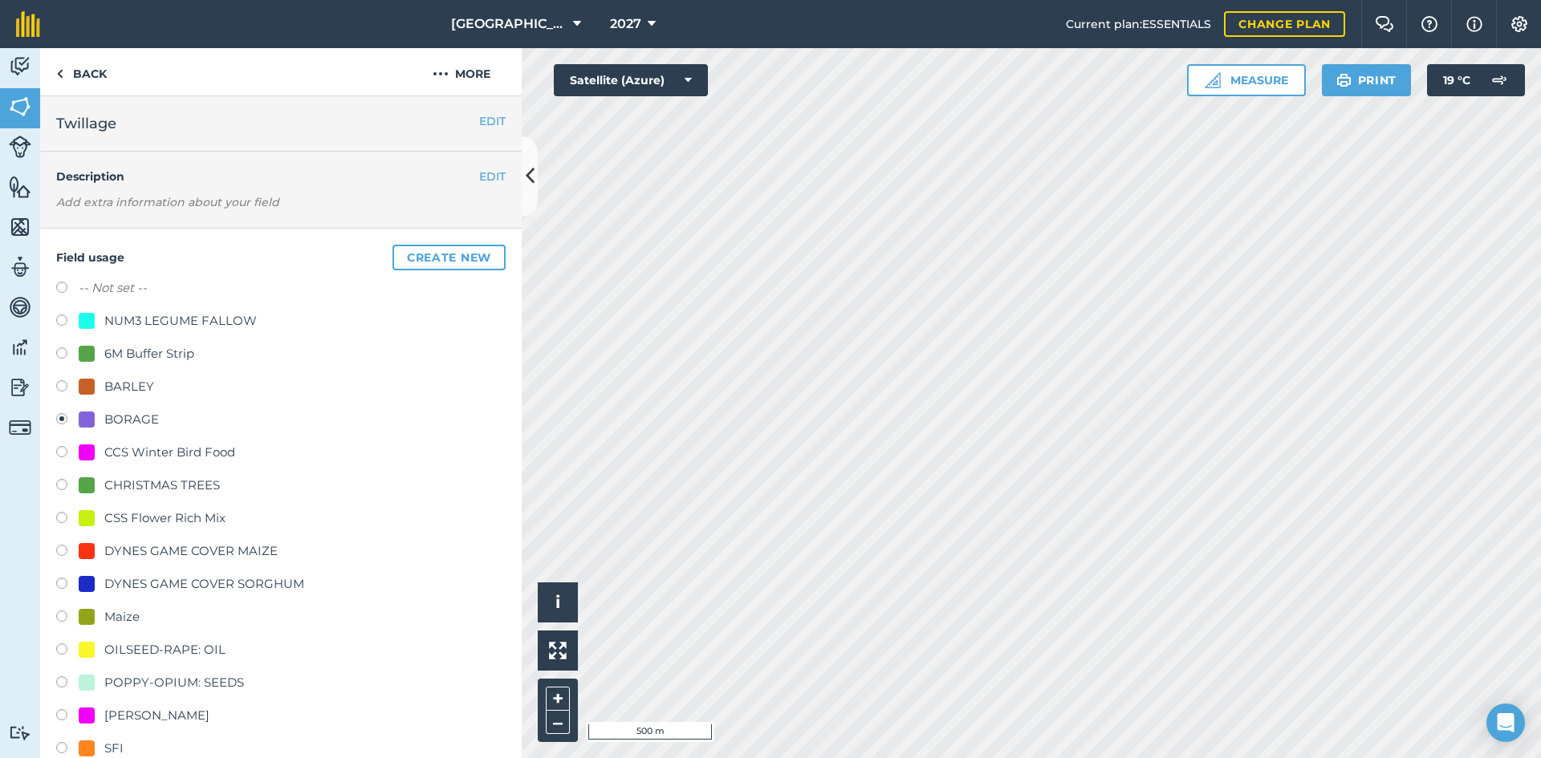
scroll to position [160, 0]
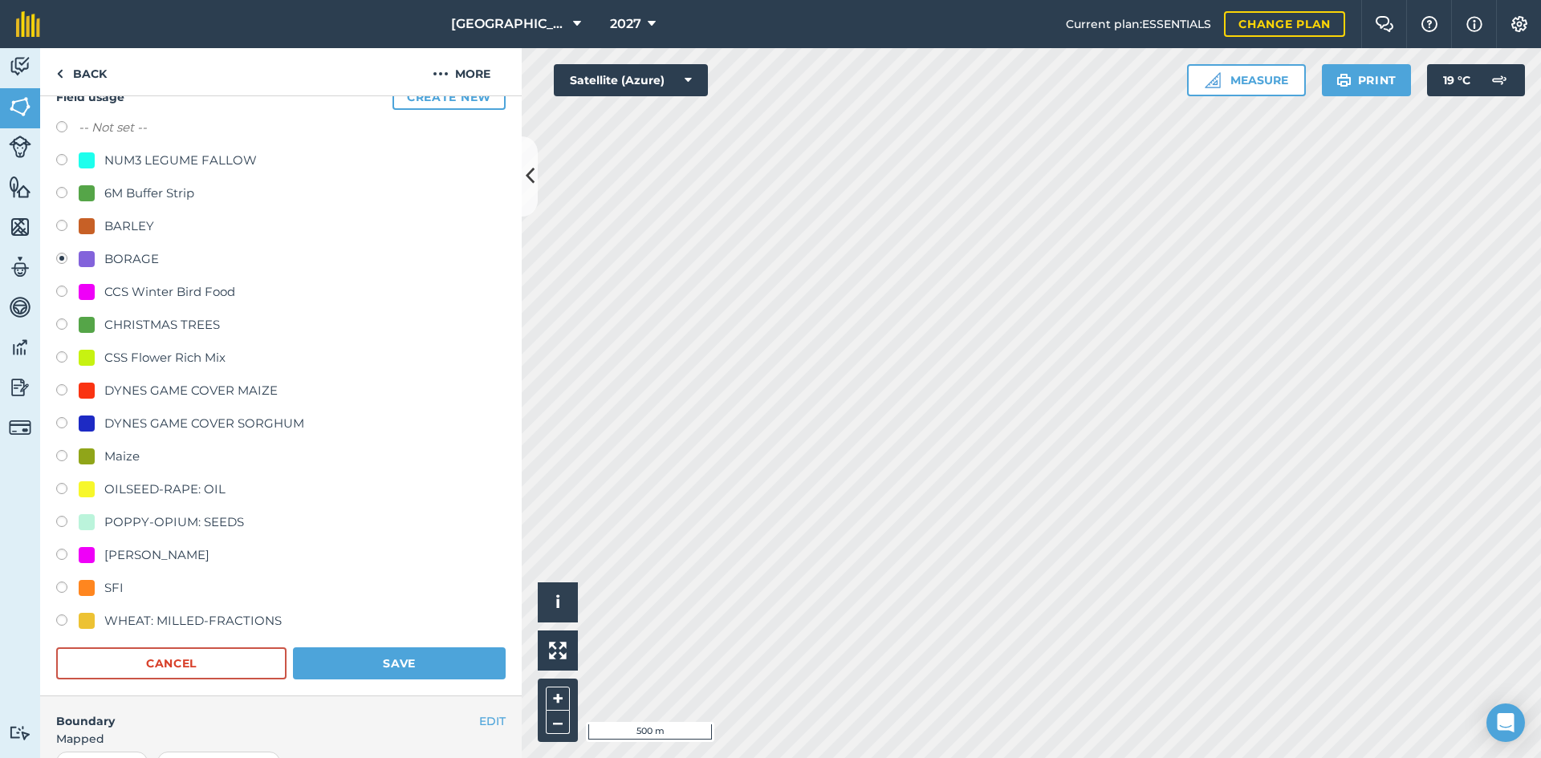
click at [160, 616] on div "WHEAT: MILLED-FRACTIONS" at bounding box center [192, 620] width 177 height 19
radio input "true"
radio input "false"
click at [403, 673] on button "Save" at bounding box center [399, 664] width 213 height 32
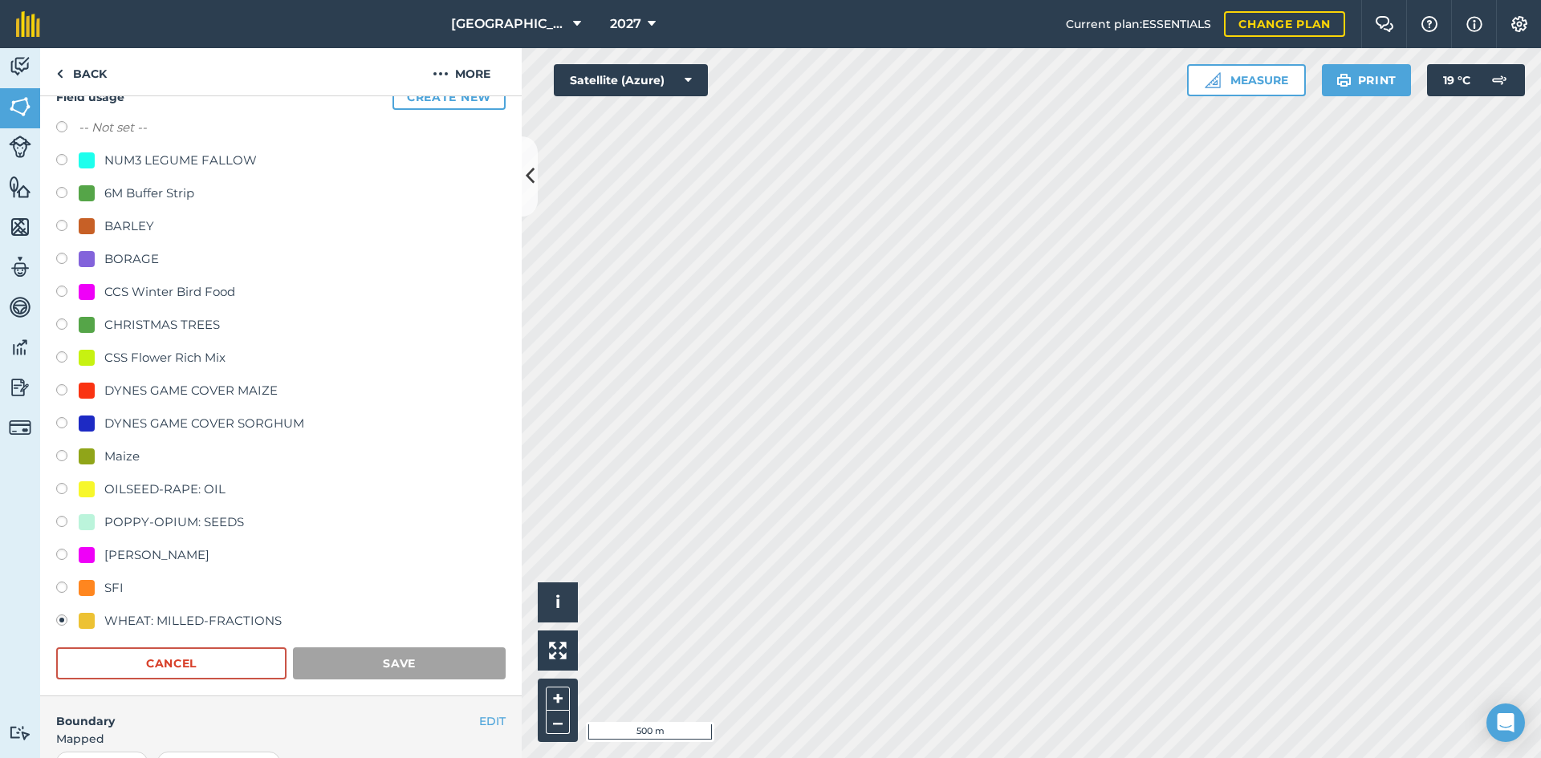
scroll to position [0, 0]
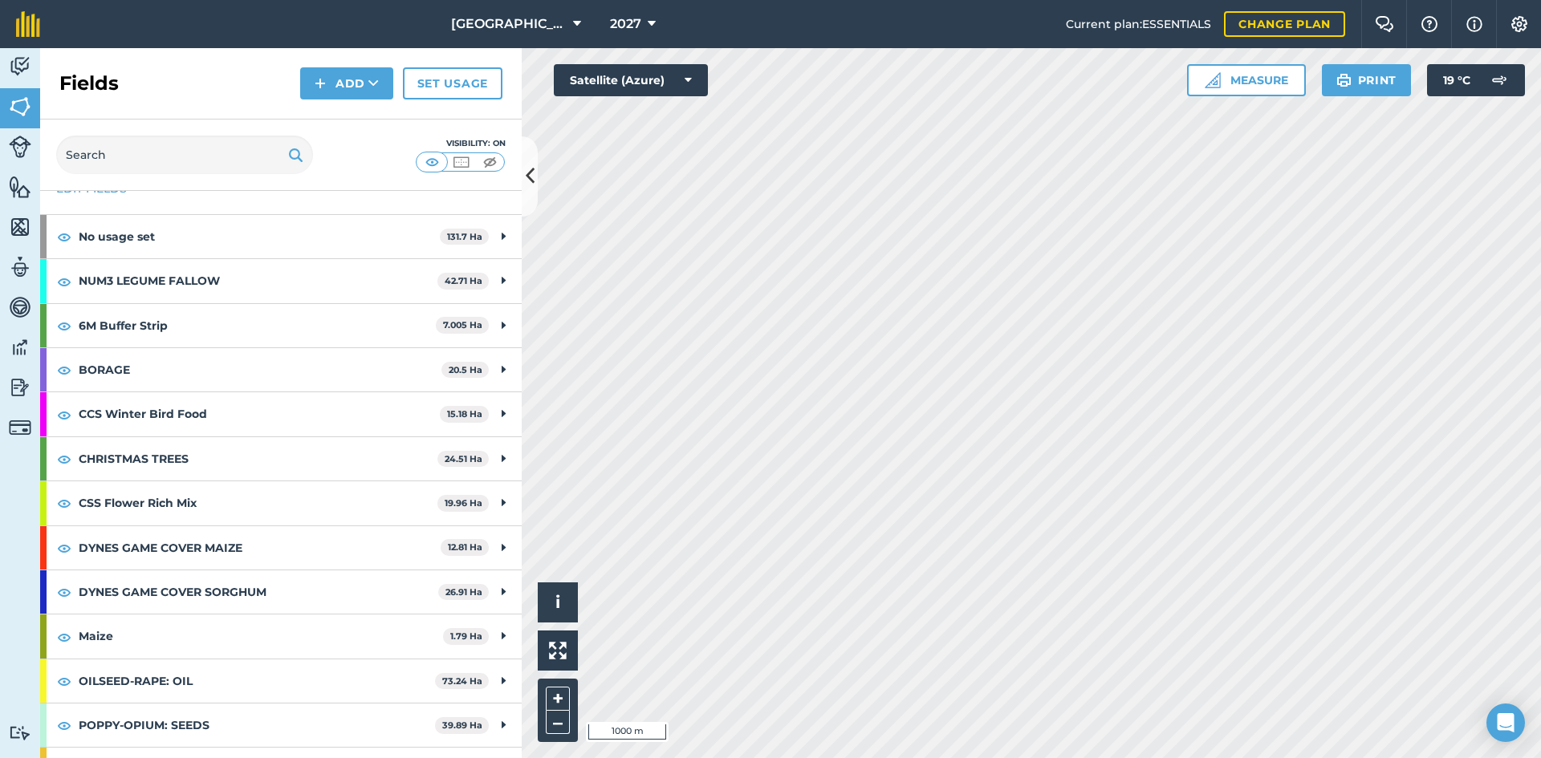
scroll to position [85, 0]
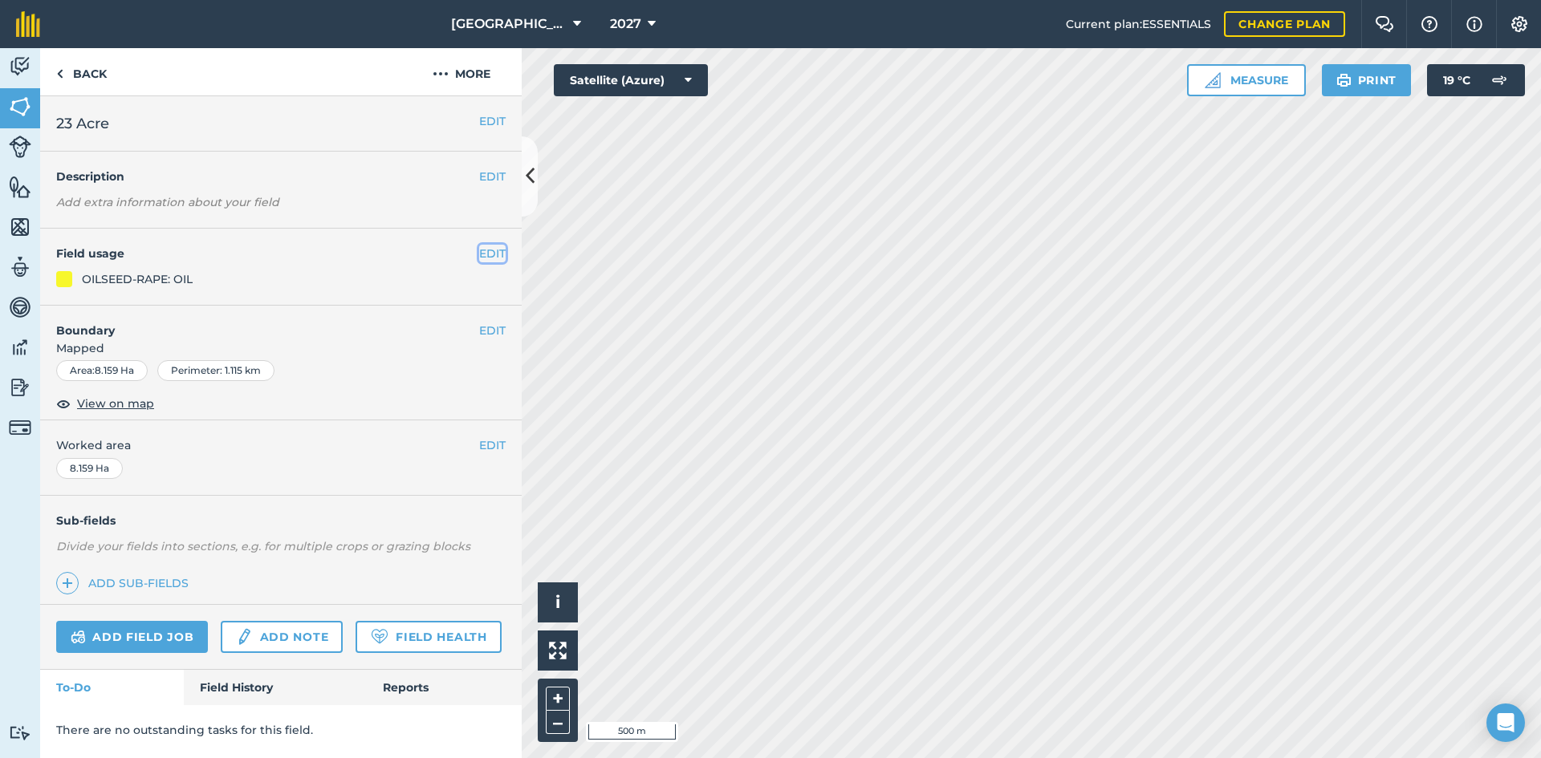
click at [486, 258] on button "EDIT" at bounding box center [492, 254] width 26 height 18
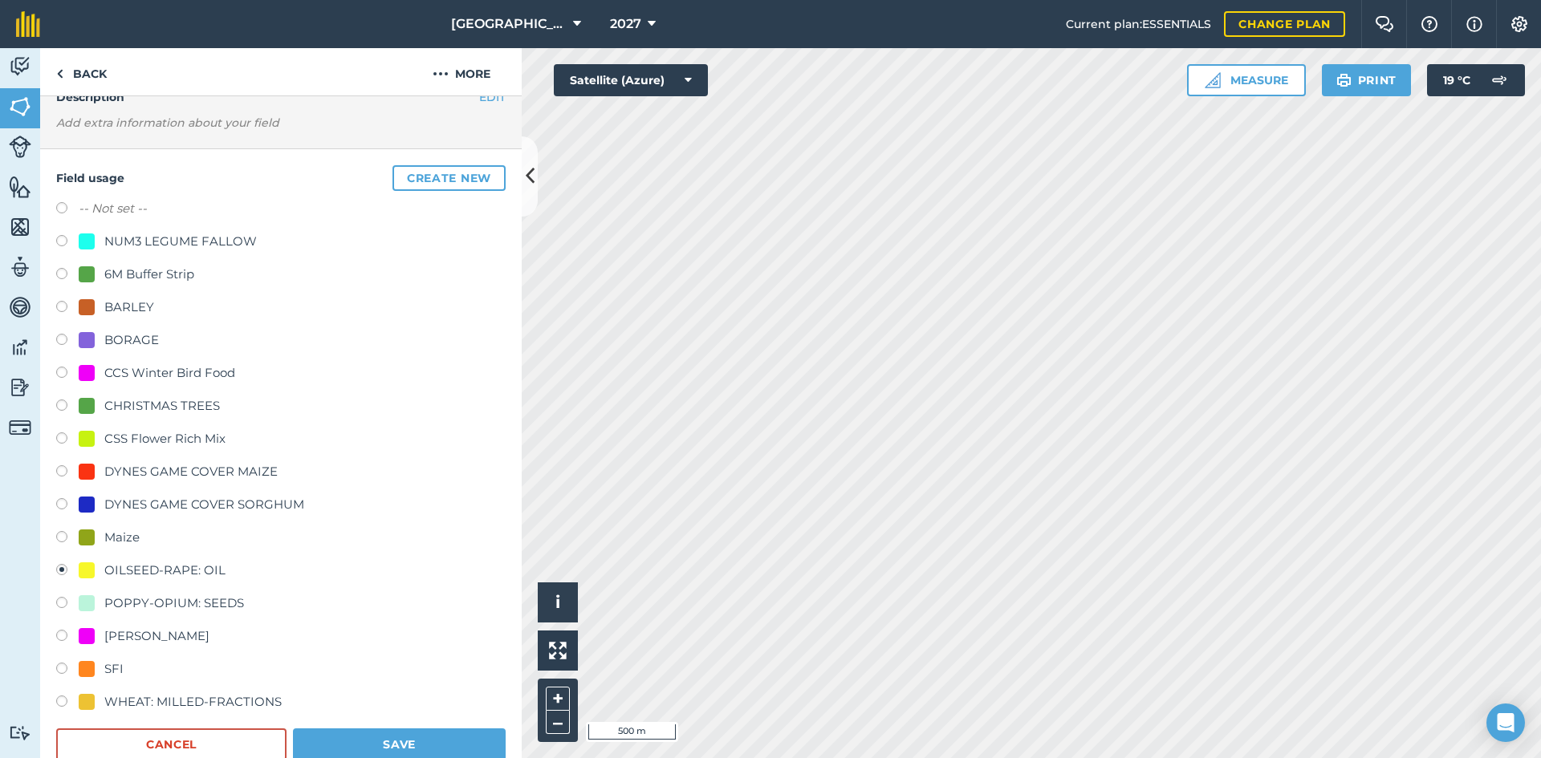
scroll to position [80, 0]
click at [157, 705] on div "WHEAT: MILLED-FRACTIONS" at bounding box center [192, 701] width 177 height 19
radio input "true"
radio input "false"
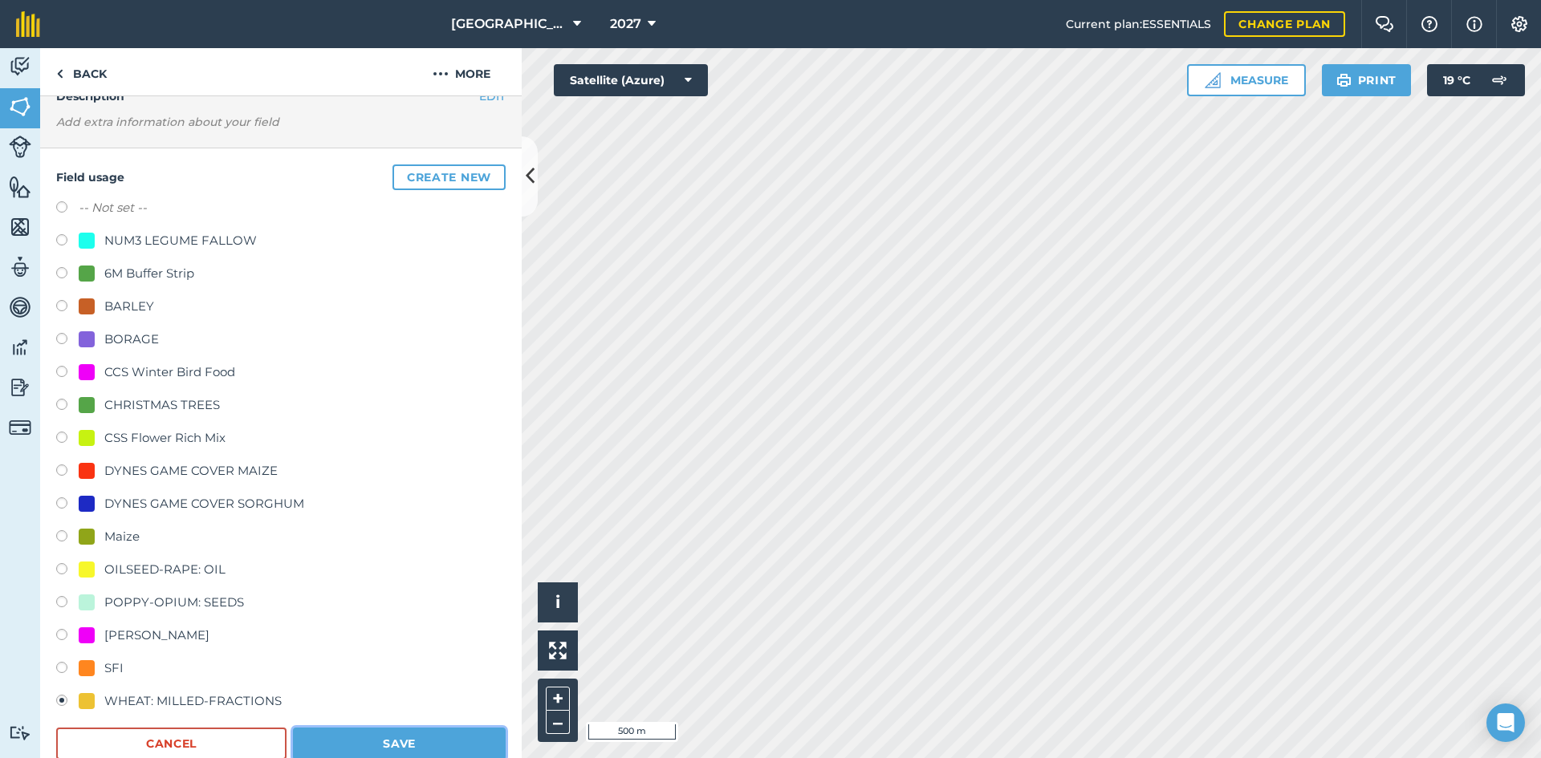
click at [322, 740] on button "Save" at bounding box center [399, 744] width 213 height 32
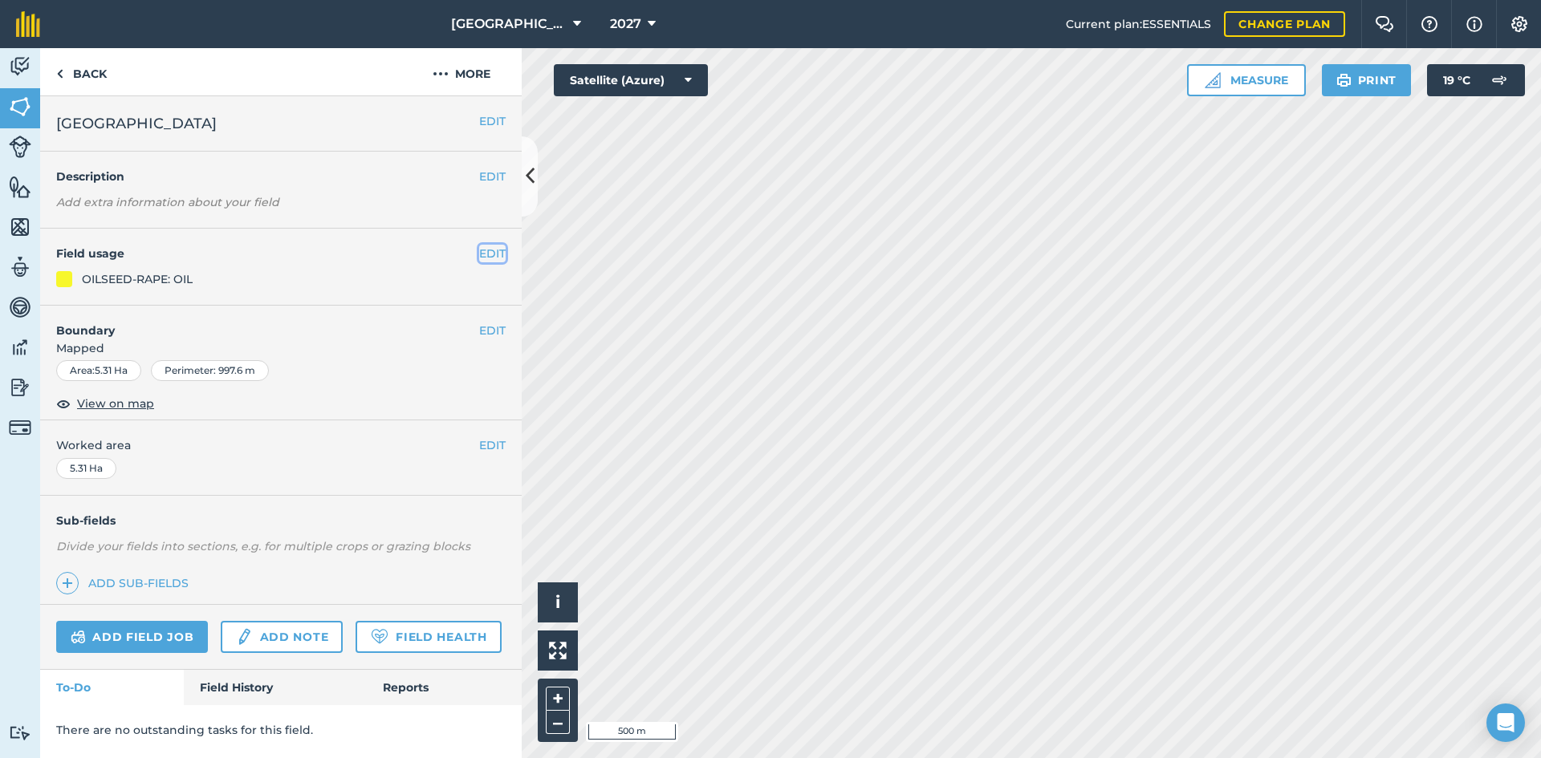
click at [491, 253] on button "EDIT" at bounding box center [492, 254] width 26 height 18
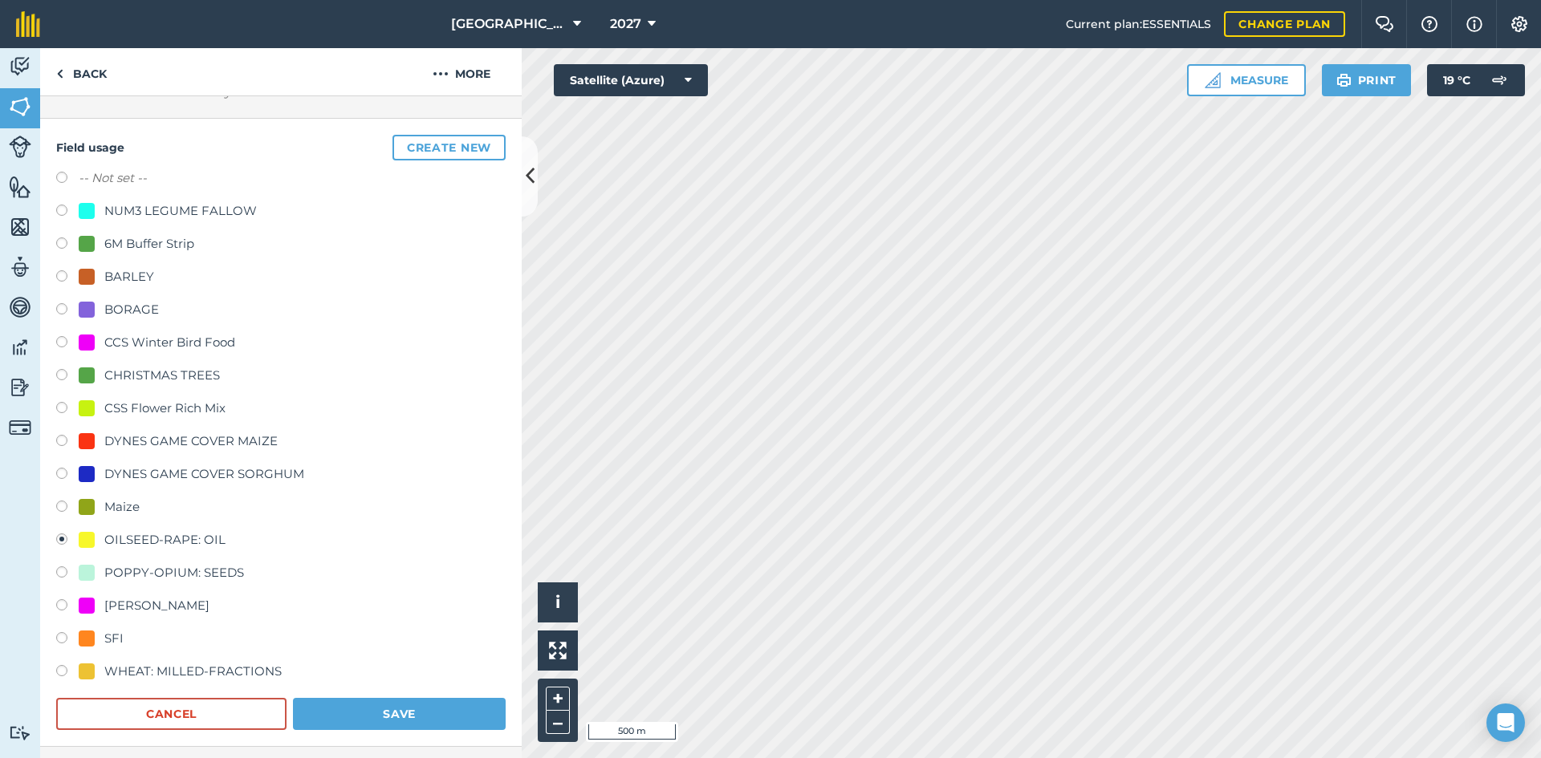
scroll to position [160, 0]
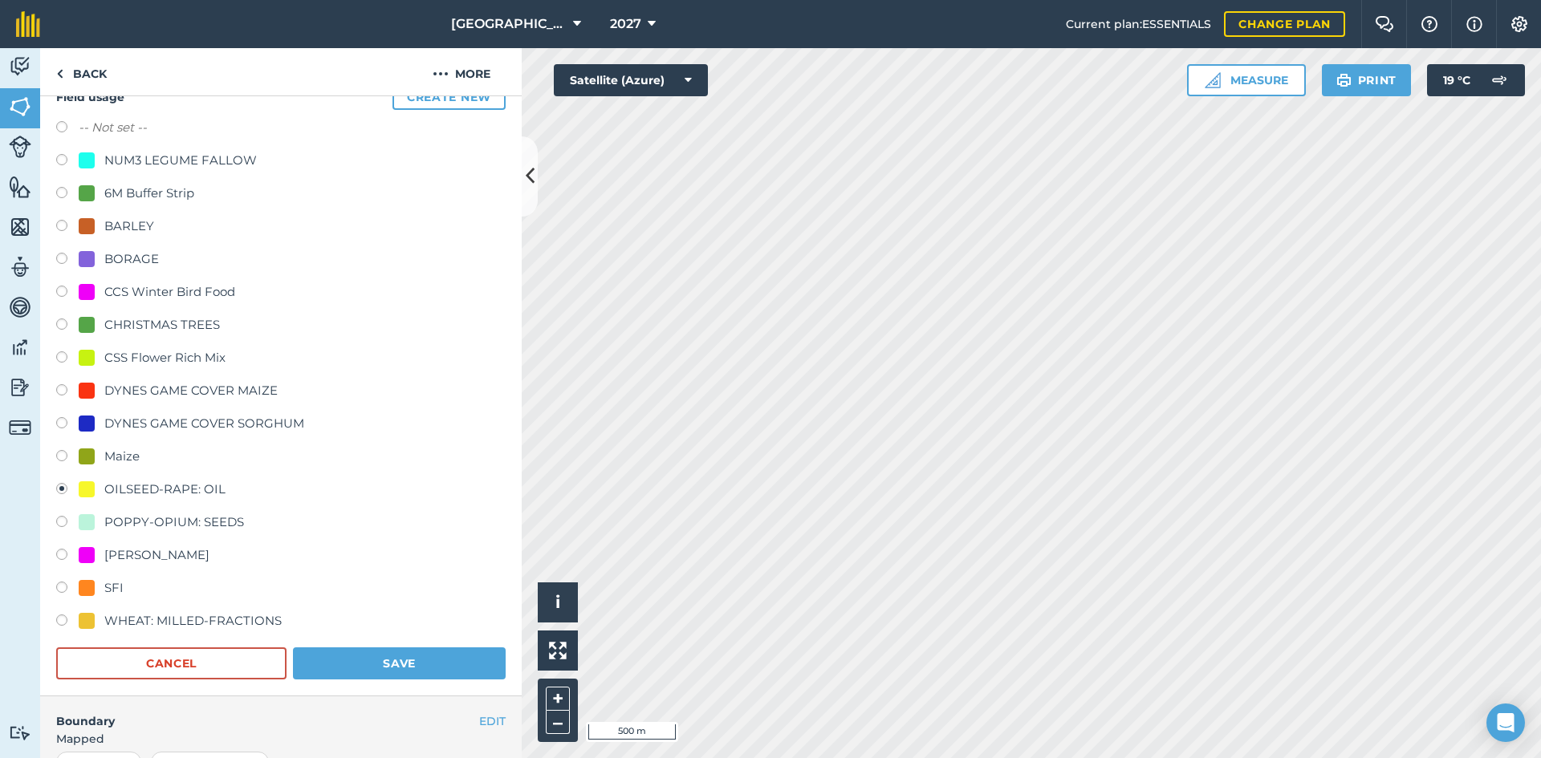
click at [138, 623] on div "WHEAT: MILLED-FRACTIONS" at bounding box center [192, 620] width 177 height 19
radio input "true"
radio input "false"
click at [345, 666] on button "Save" at bounding box center [399, 664] width 213 height 32
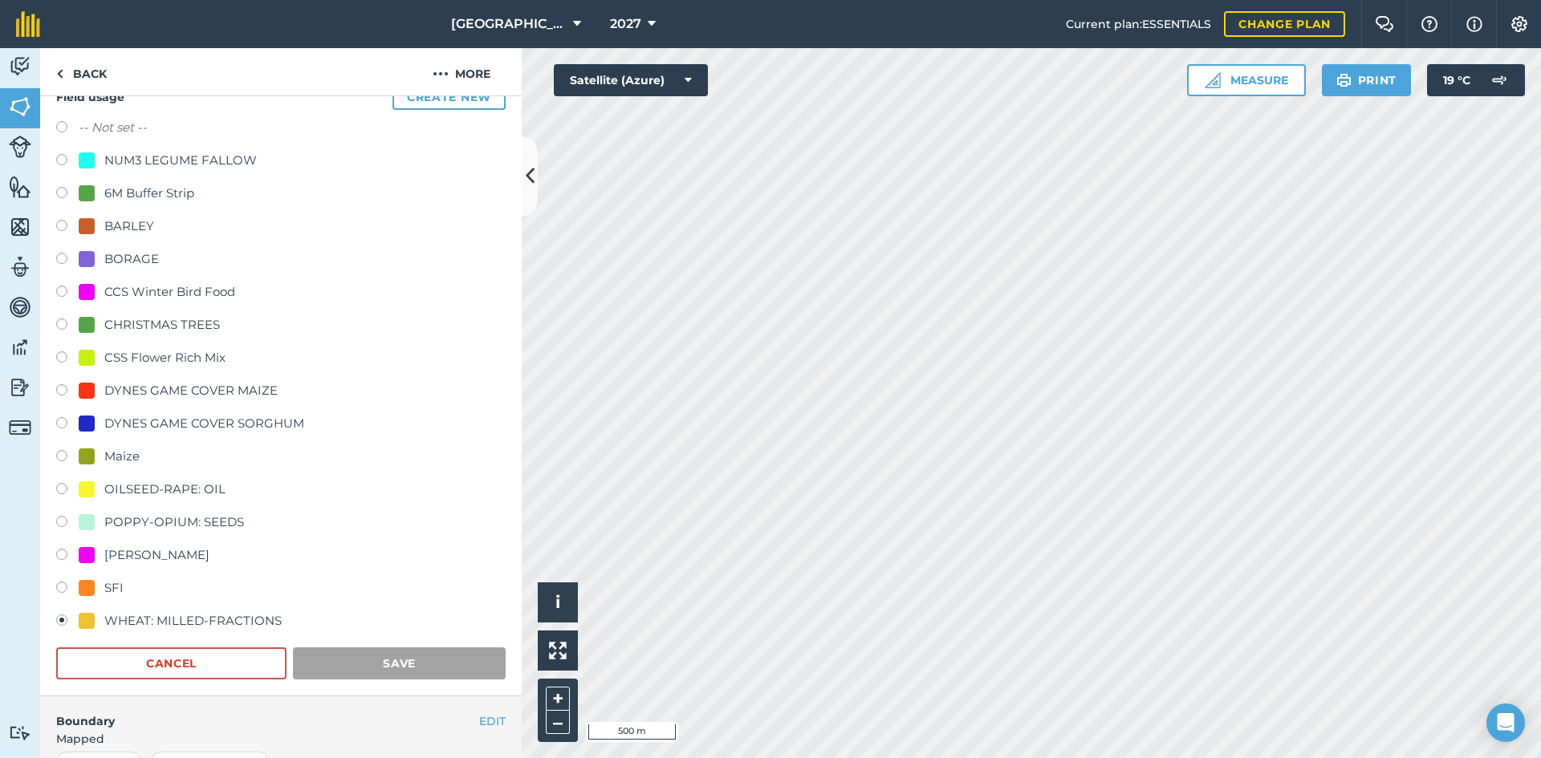
scroll to position [0, 0]
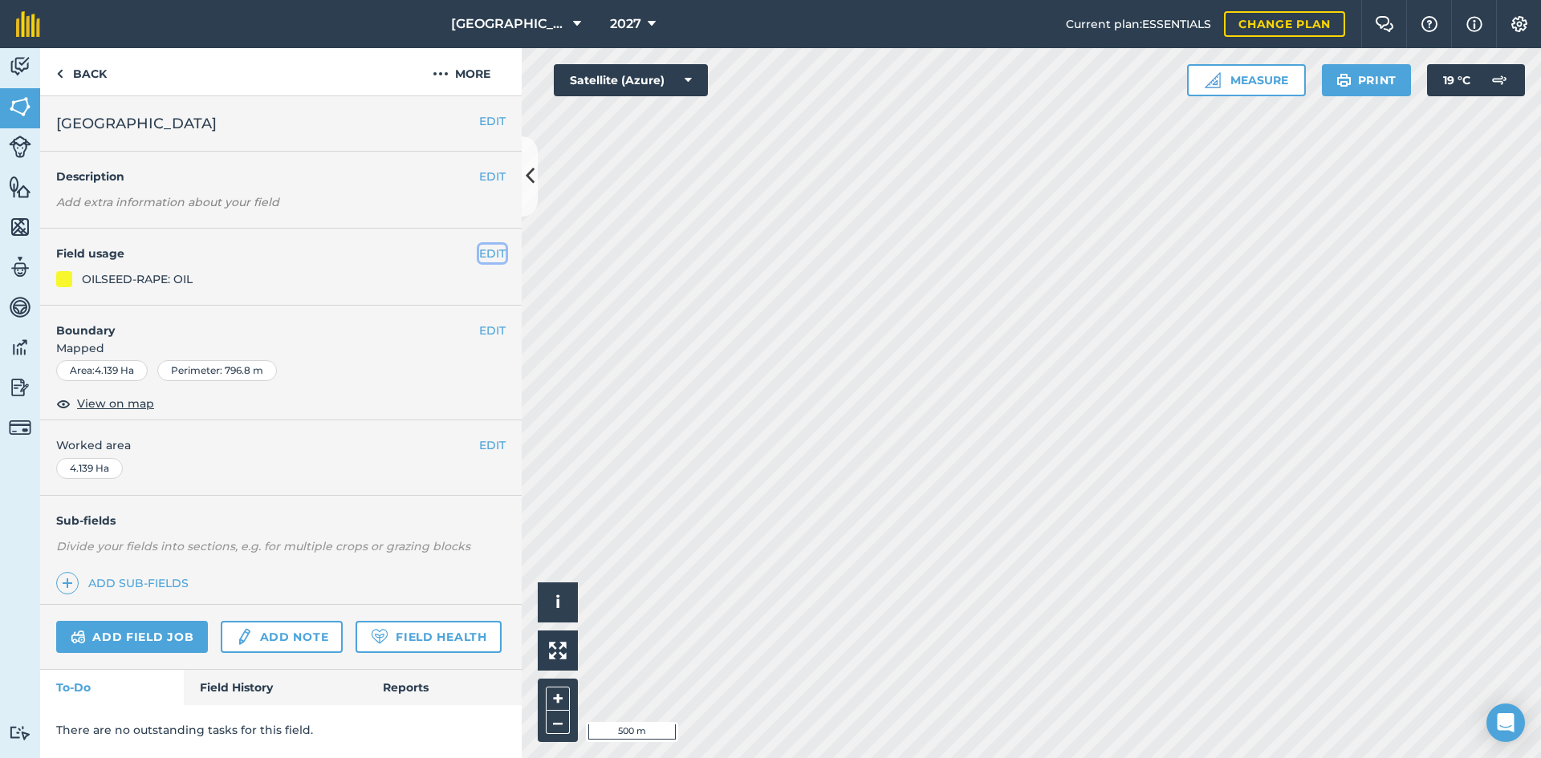
click at [481, 250] on button "EDIT" at bounding box center [492, 254] width 26 height 18
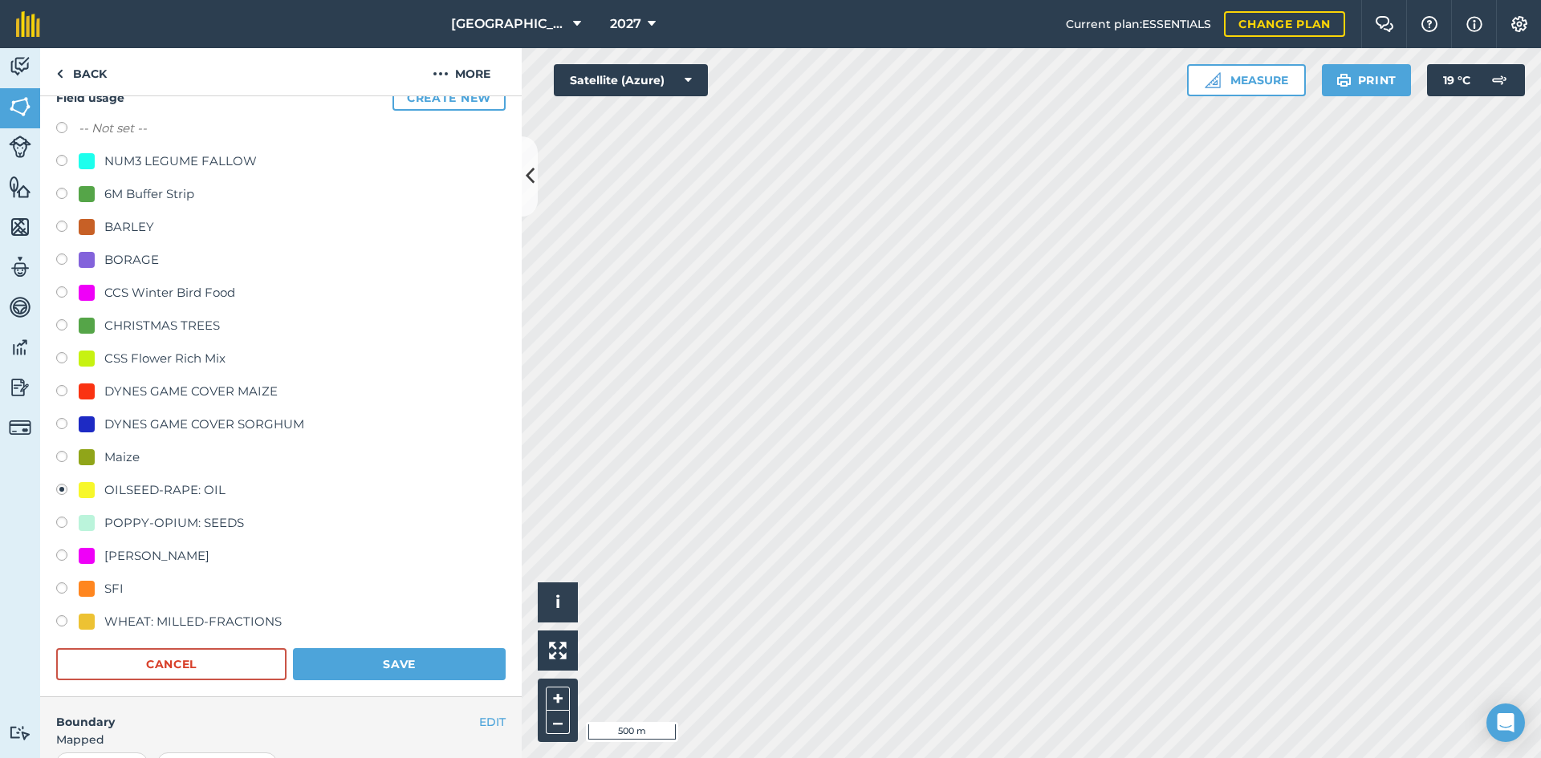
scroll to position [160, 0]
click at [169, 627] on div "WHEAT: MILLED-FRACTIONS" at bounding box center [192, 620] width 177 height 19
radio input "true"
radio input "false"
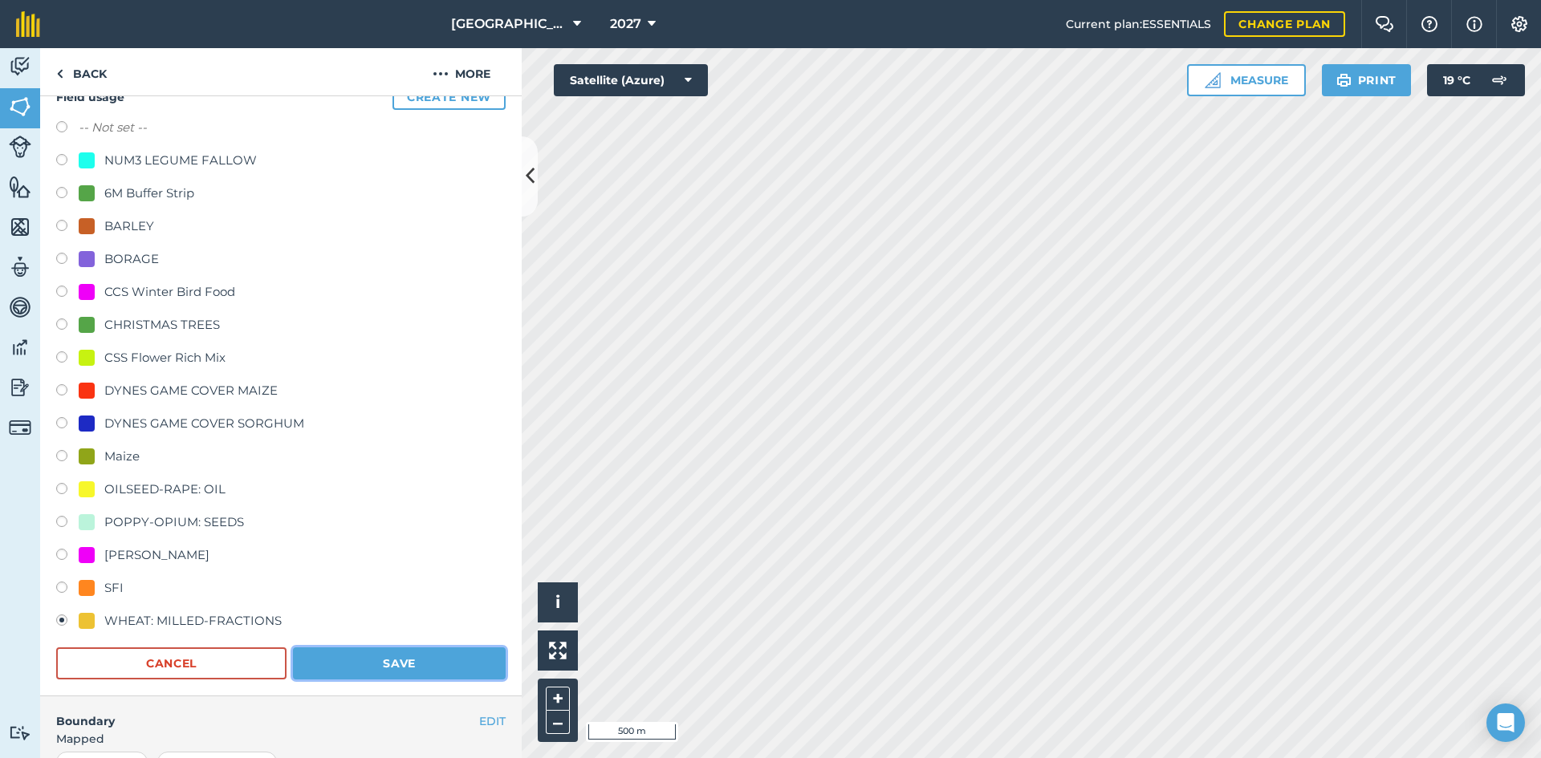
click at [326, 656] on button "Save" at bounding box center [399, 664] width 213 height 32
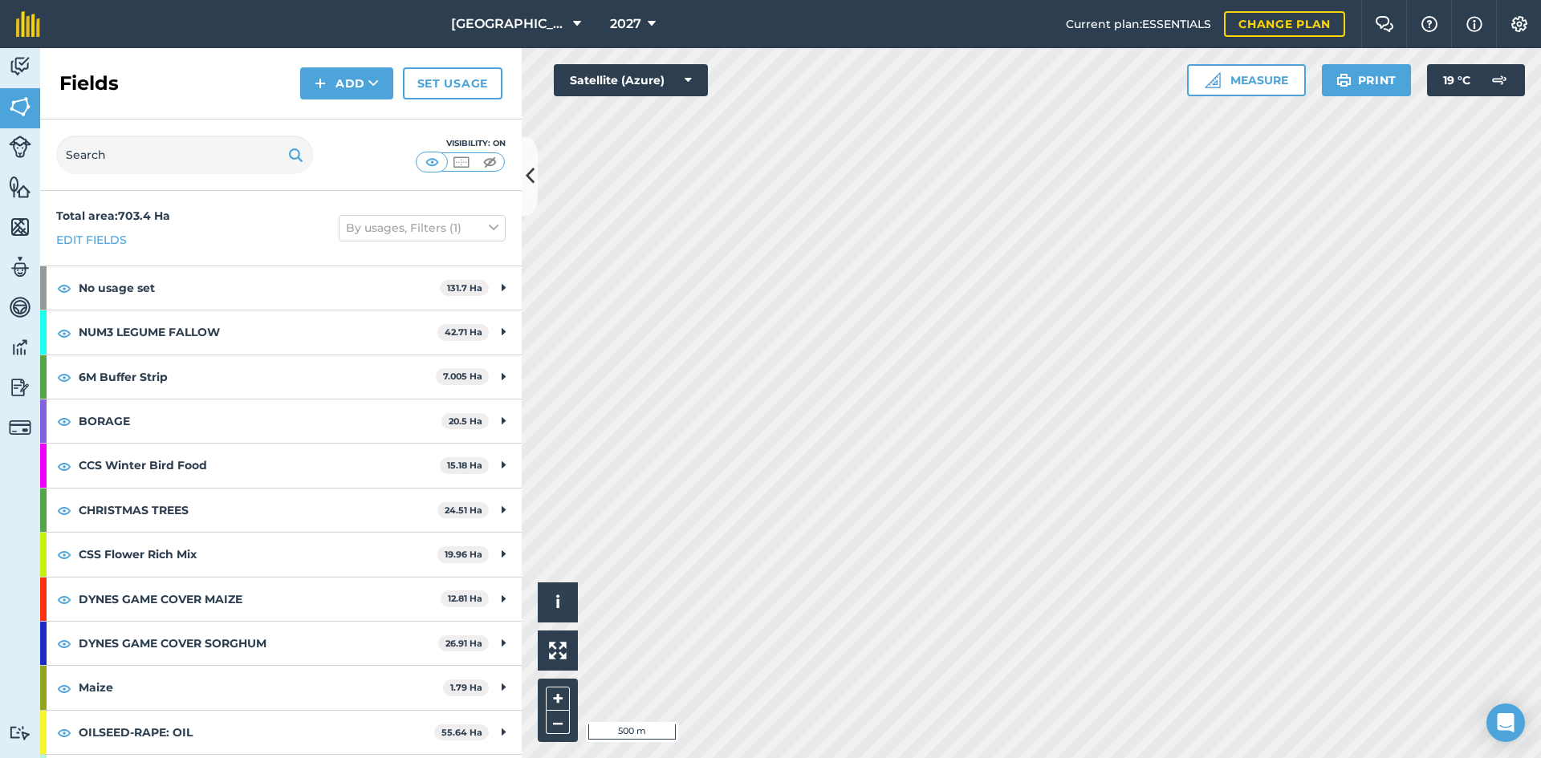
scroll to position [80, 0]
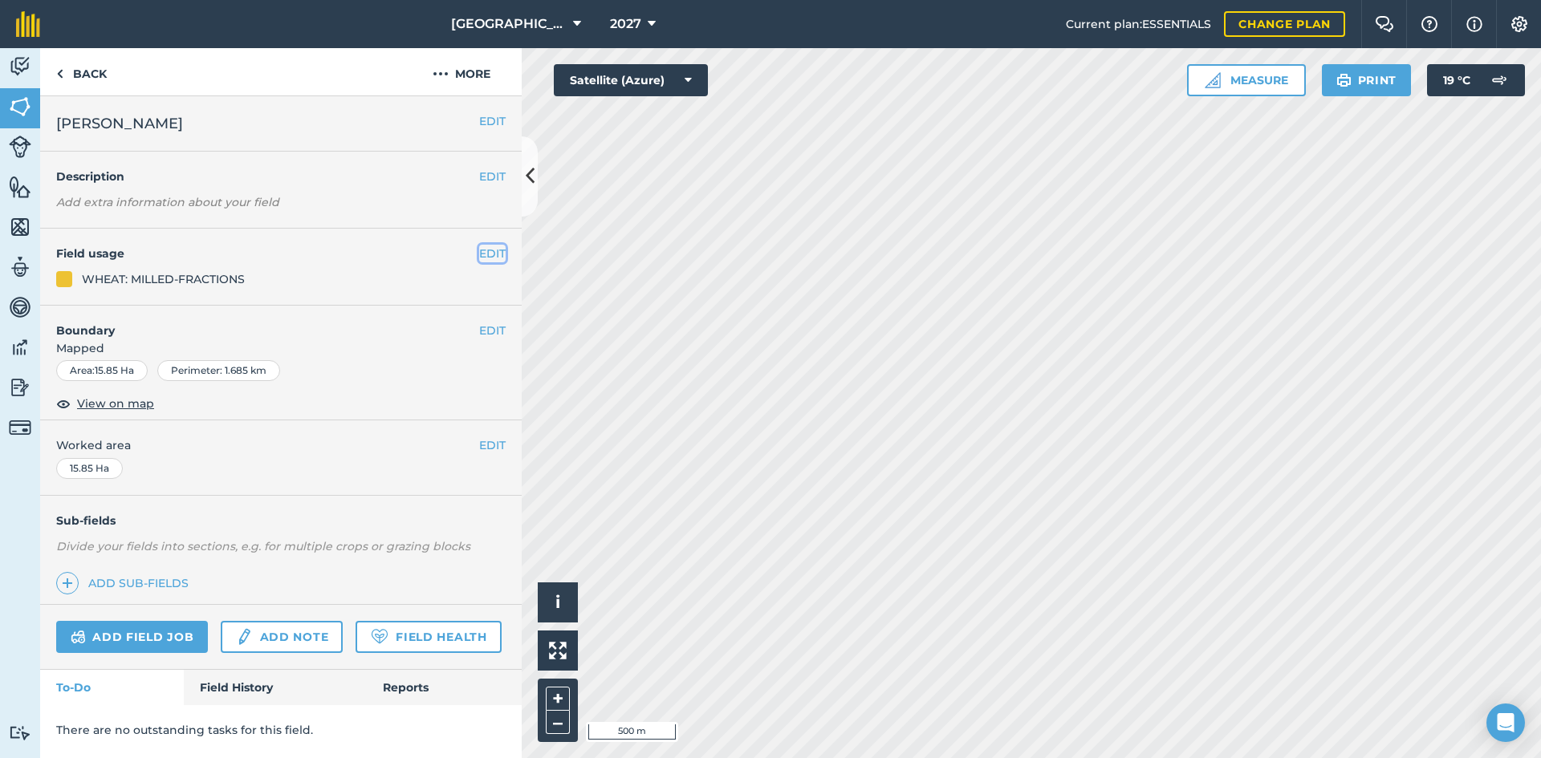
click at [485, 257] on button "EDIT" at bounding box center [492, 254] width 26 height 18
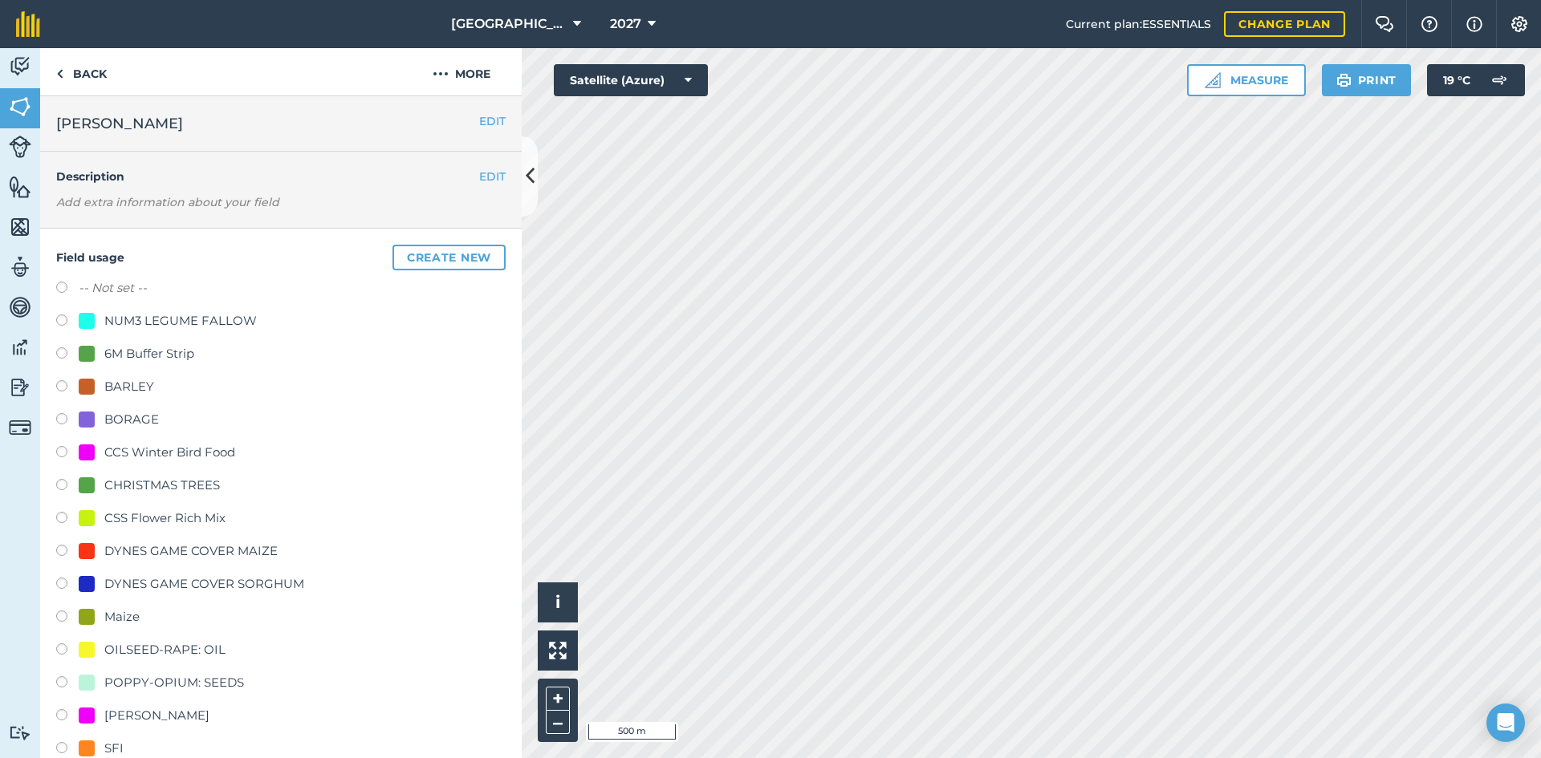
drag, startPoint x: 123, startPoint y: 428, endPoint x: 126, endPoint y: 420, distance: 8.6
click at [124, 427] on div "BORAGE" at bounding box center [131, 419] width 55 height 19
click at [128, 419] on div "BORAGE" at bounding box center [131, 419] width 55 height 19
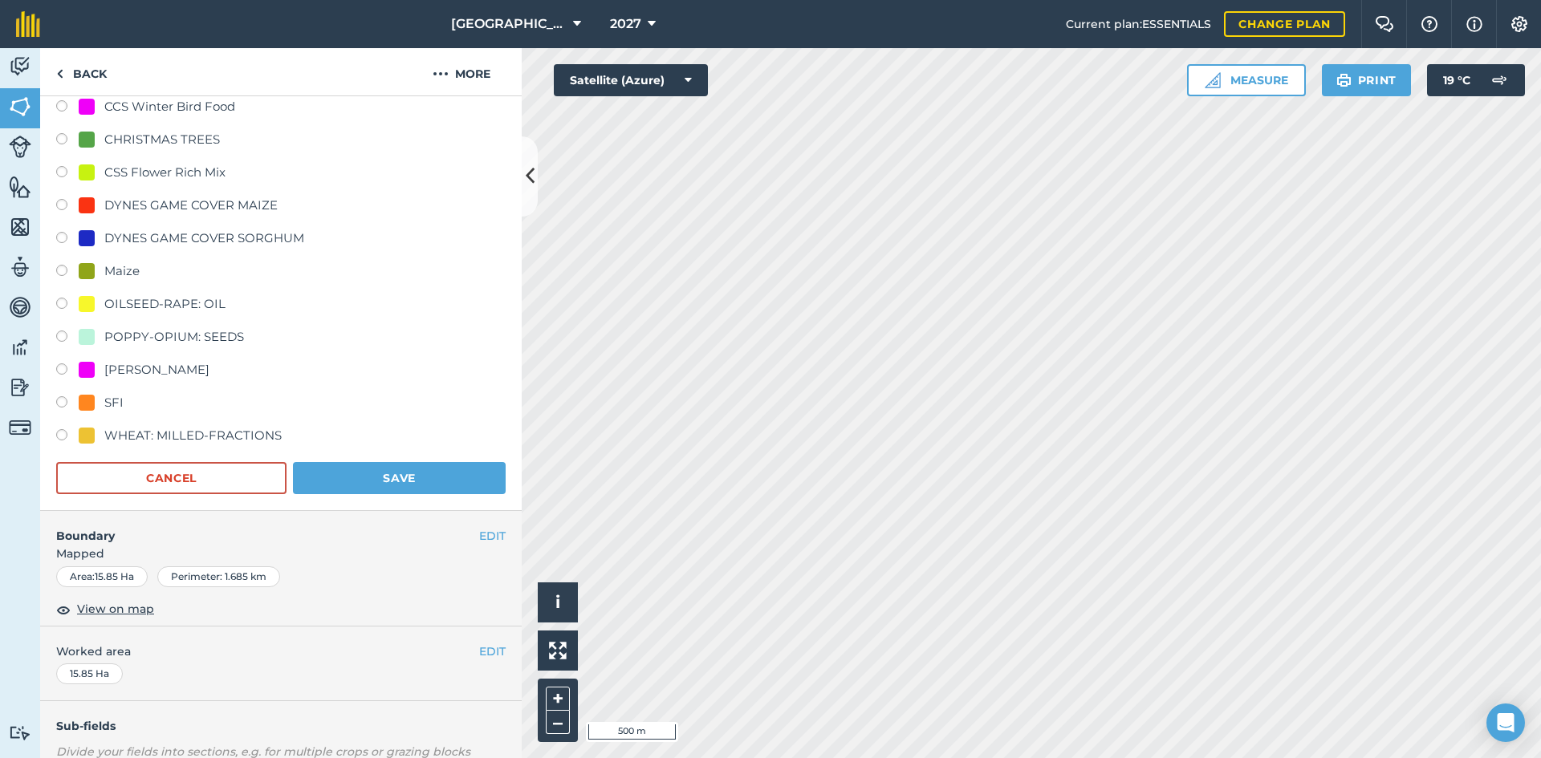
scroll to position [401, 0]
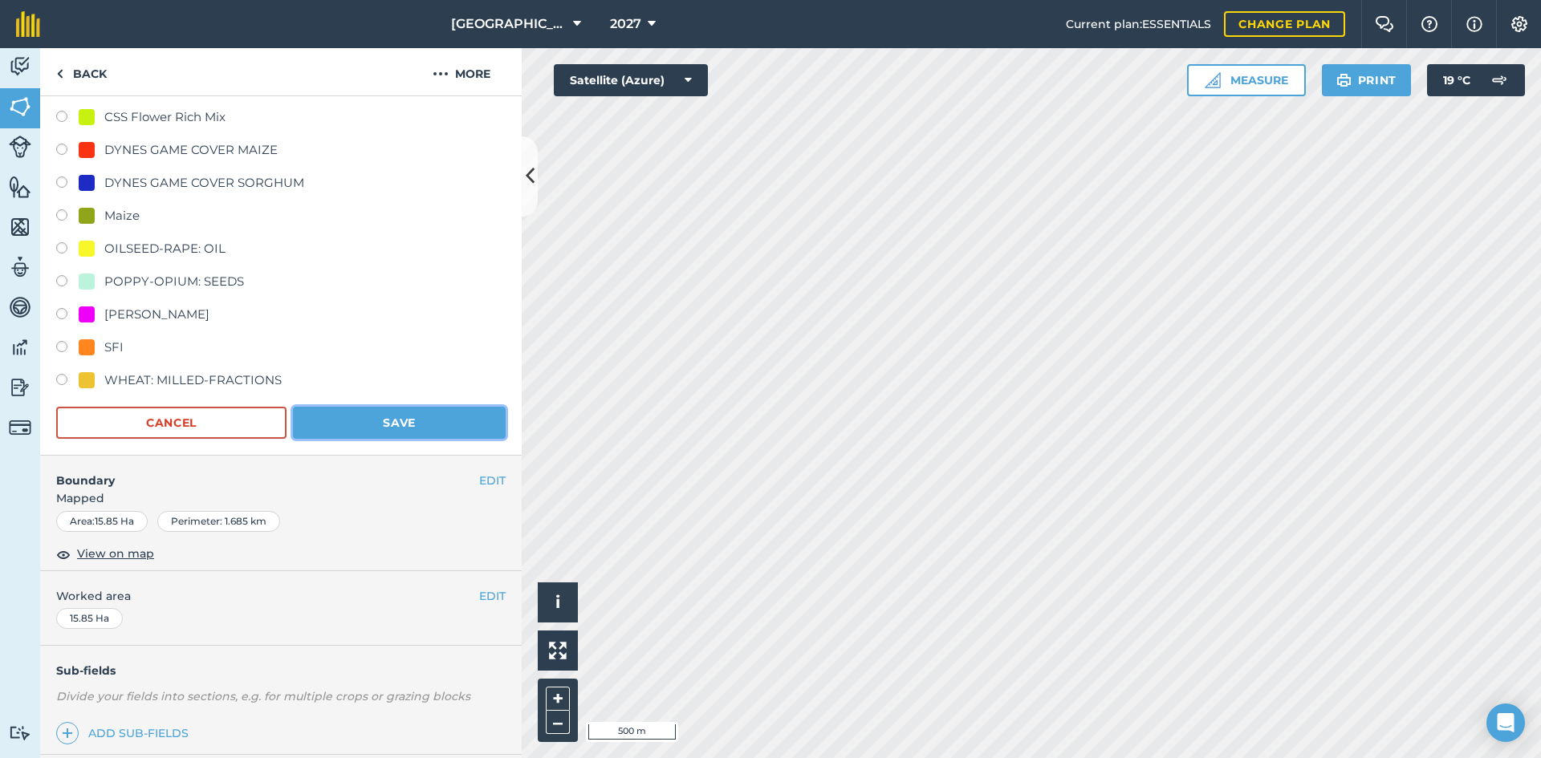
click at [405, 423] on button "Save" at bounding box center [399, 423] width 213 height 32
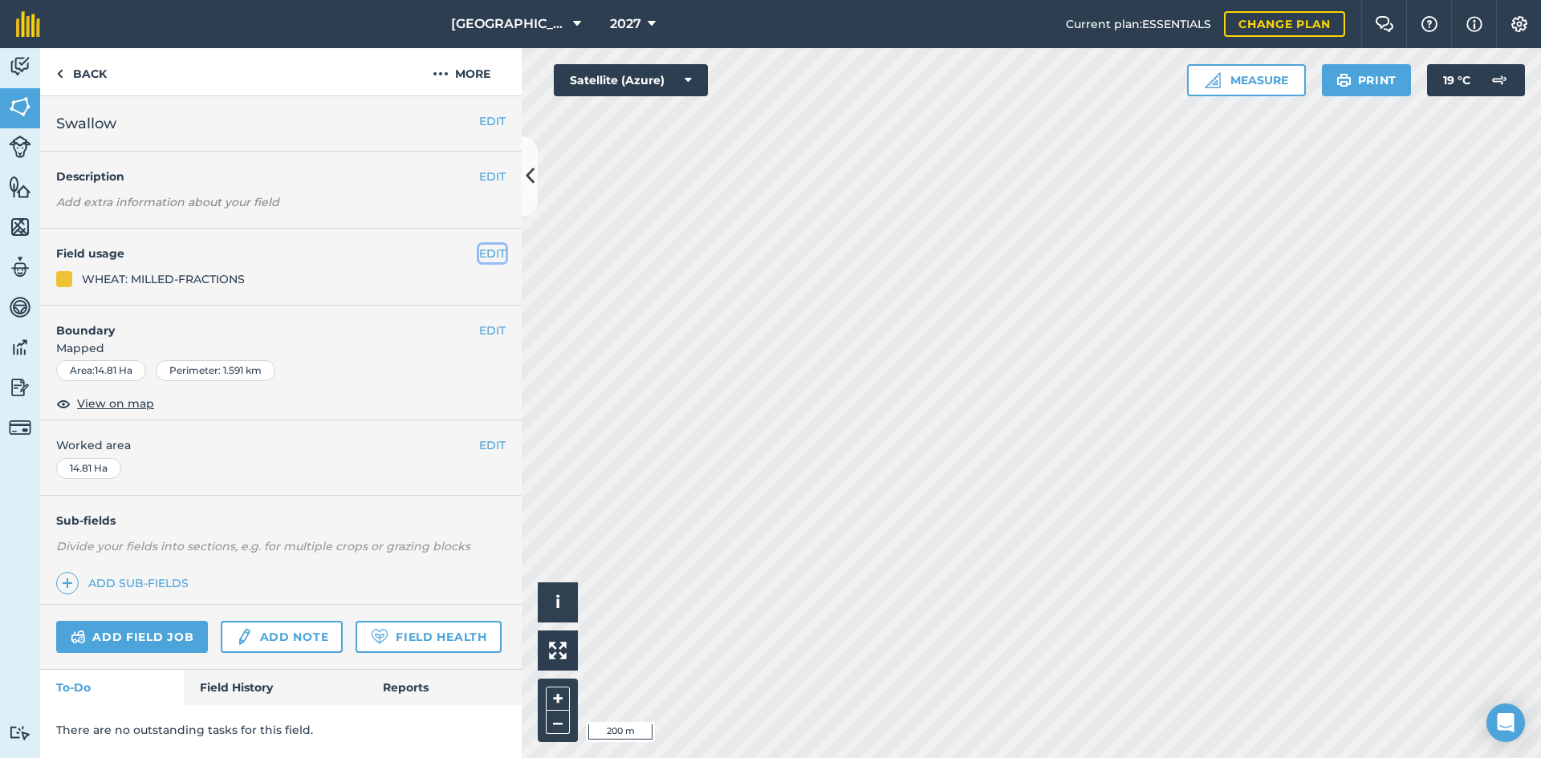
click at [502, 250] on button "EDIT" at bounding box center [492, 254] width 26 height 18
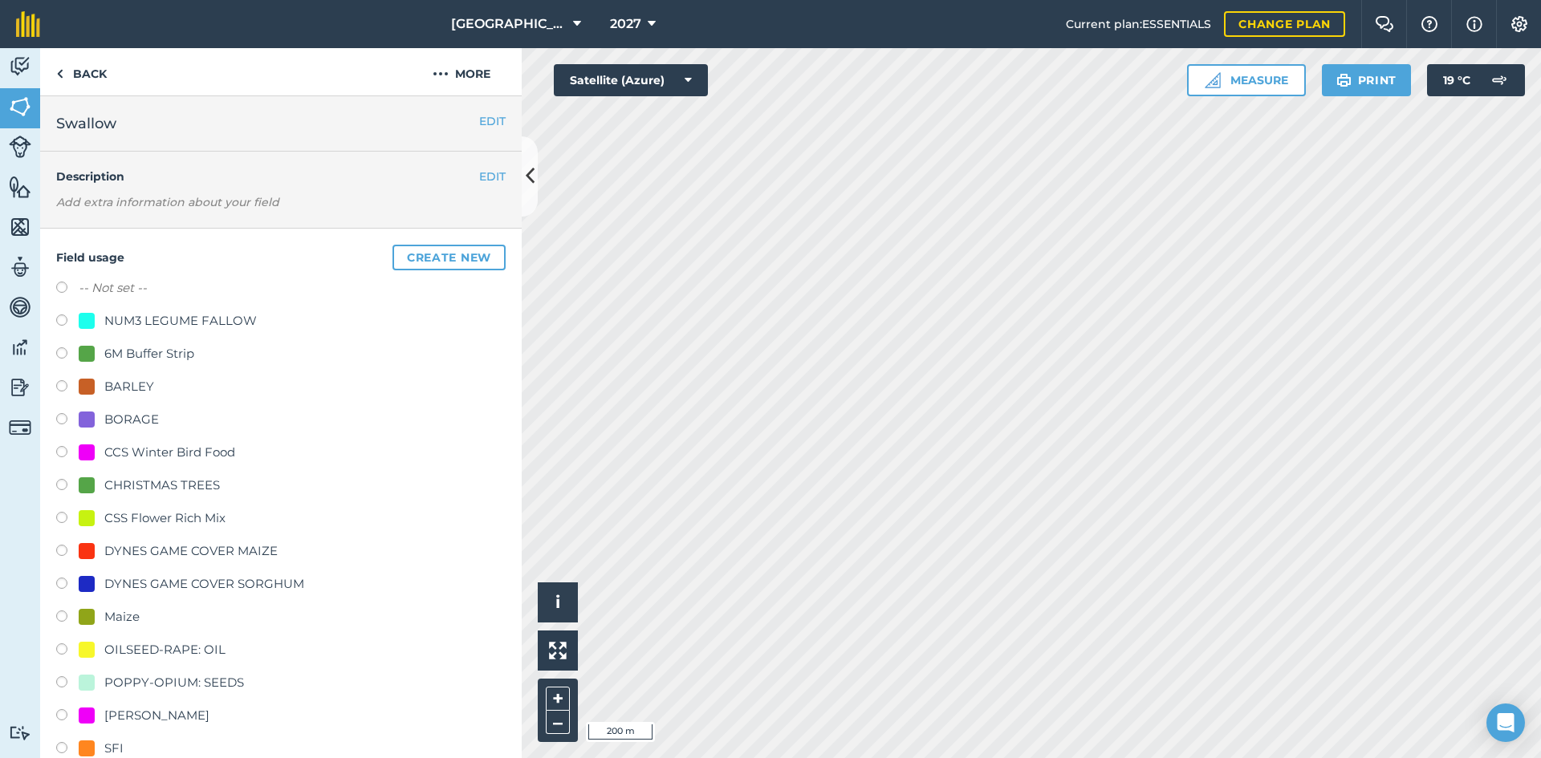
click at [140, 412] on div "BORAGE" at bounding box center [131, 419] width 55 height 19
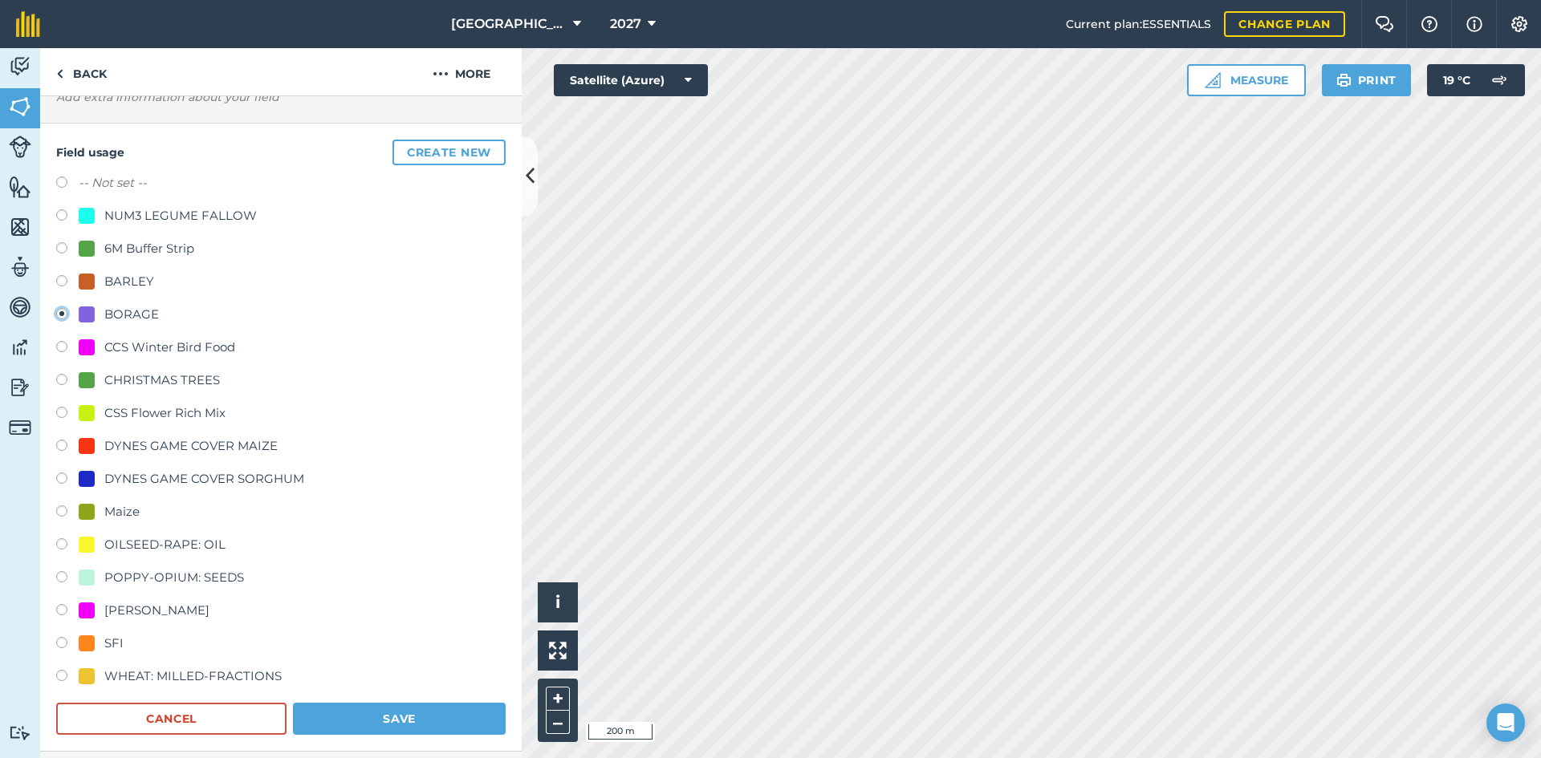
scroll to position [241, 0]
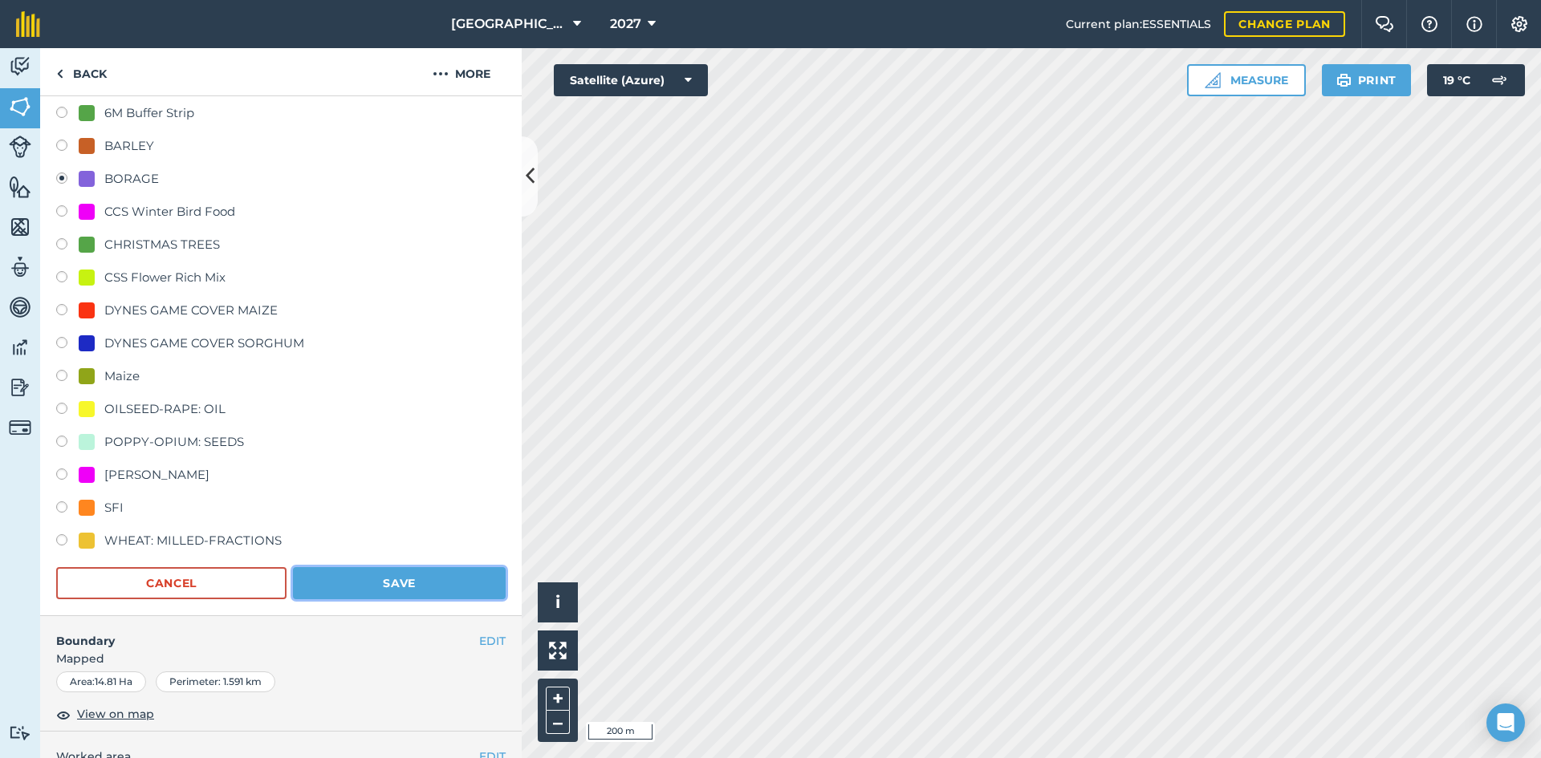
click at [409, 580] on button "Save" at bounding box center [399, 583] width 213 height 32
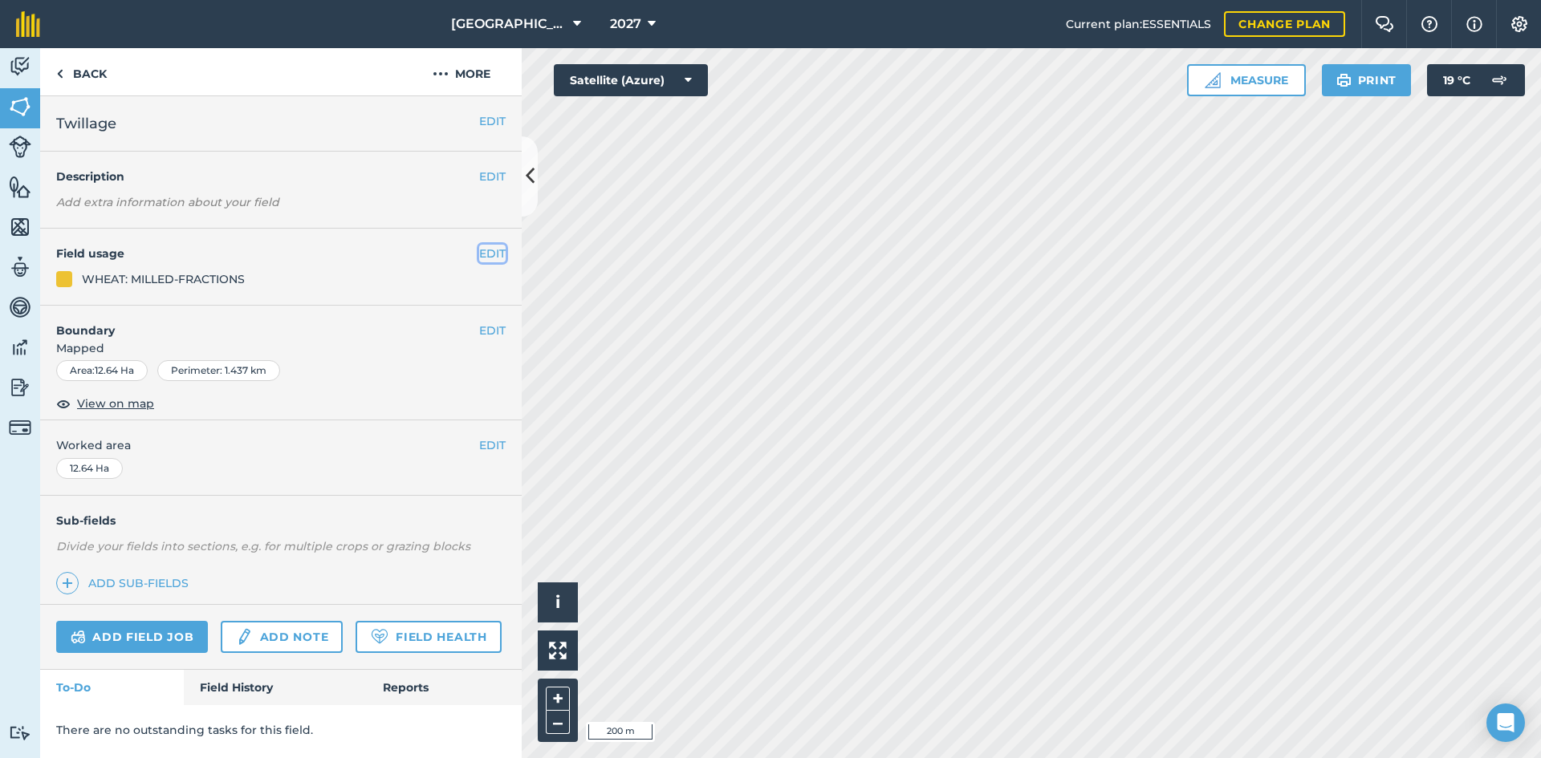
click at [481, 260] on button "EDIT" at bounding box center [492, 254] width 26 height 18
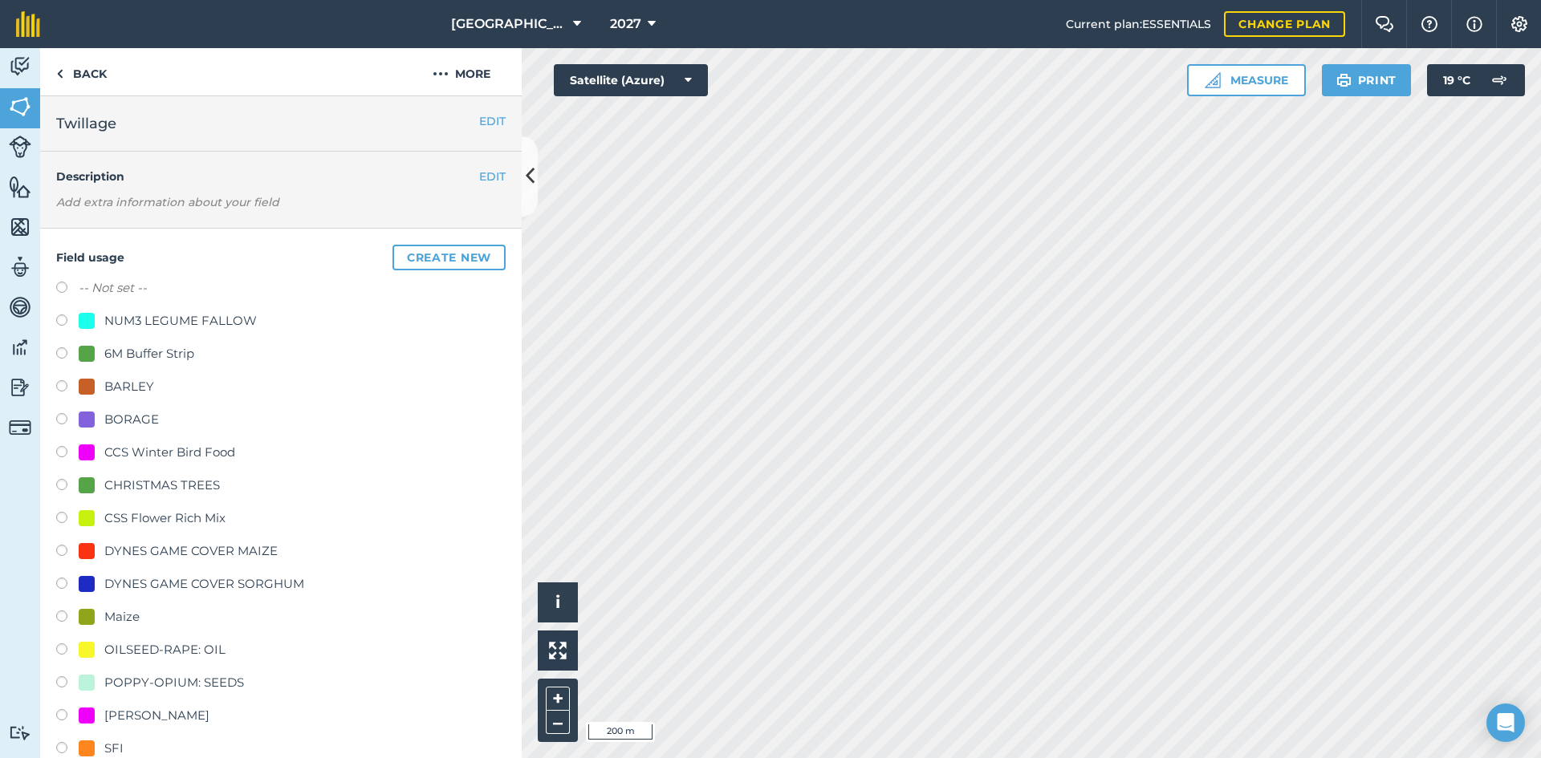
drag, startPoint x: 130, startPoint y: 415, endPoint x: 151, endPoint y: 435, distance: 28.9
click at [130, 414] on div "BORAGE" at bounding box center [131, 419] width 55 height 19
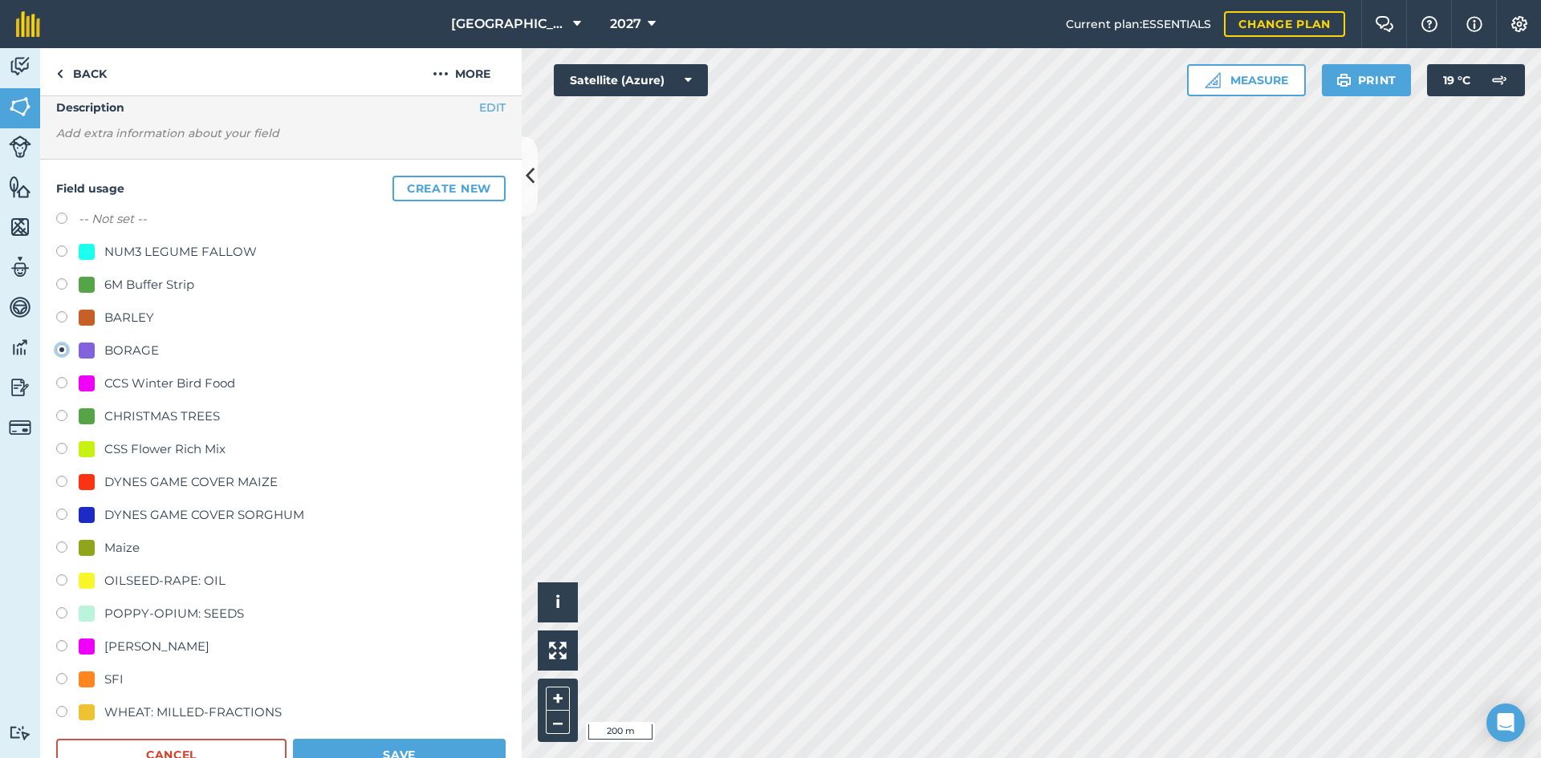
scroll to position [160, 0]
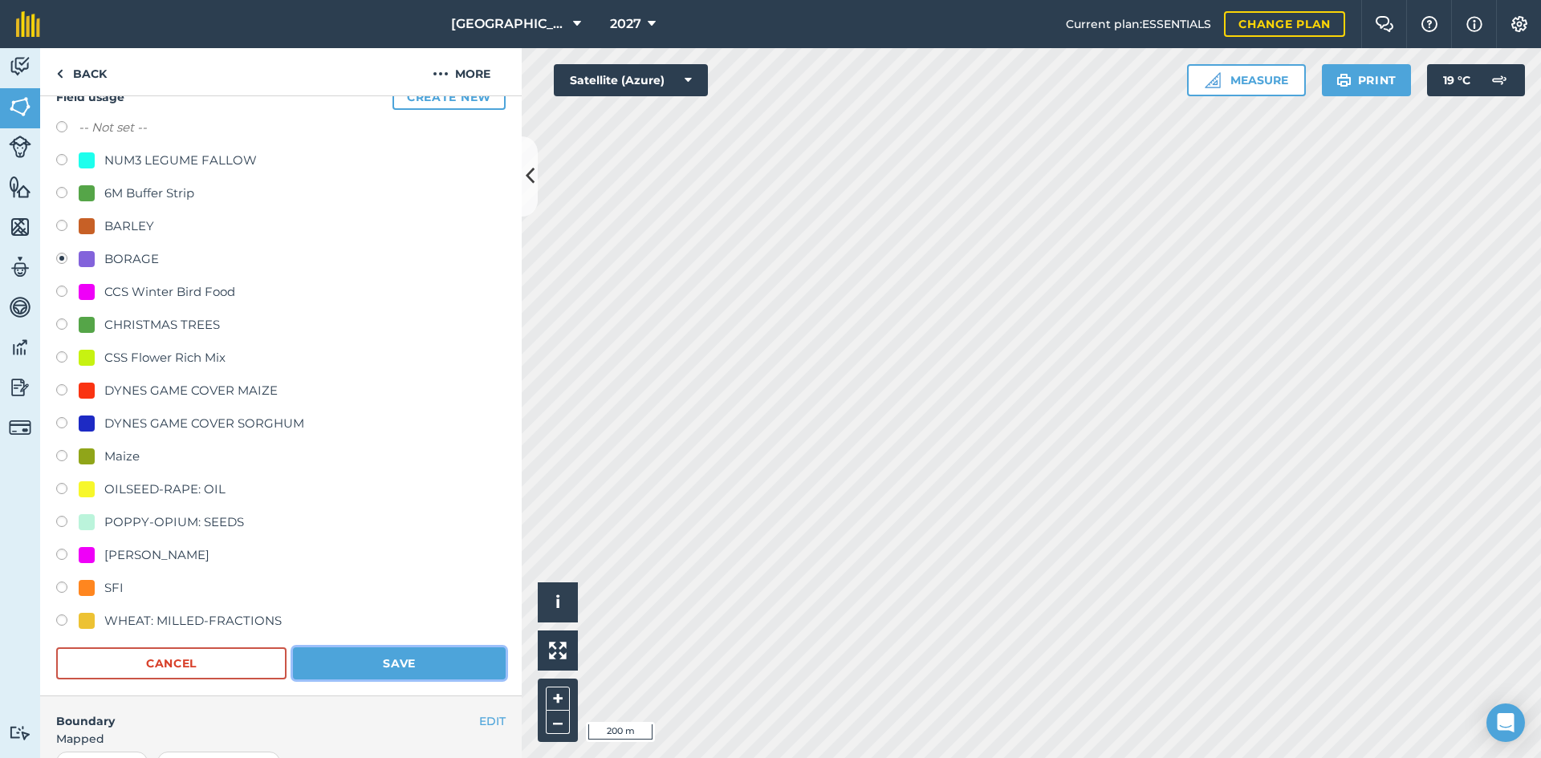
drag, startPoint x: 400, startPoint y: 659, endPoint x: 436, endPoint y: 645, distance: 38.6
click at [407, 656] on button "Save" at bounding box center [399, 664] width 213 height 32
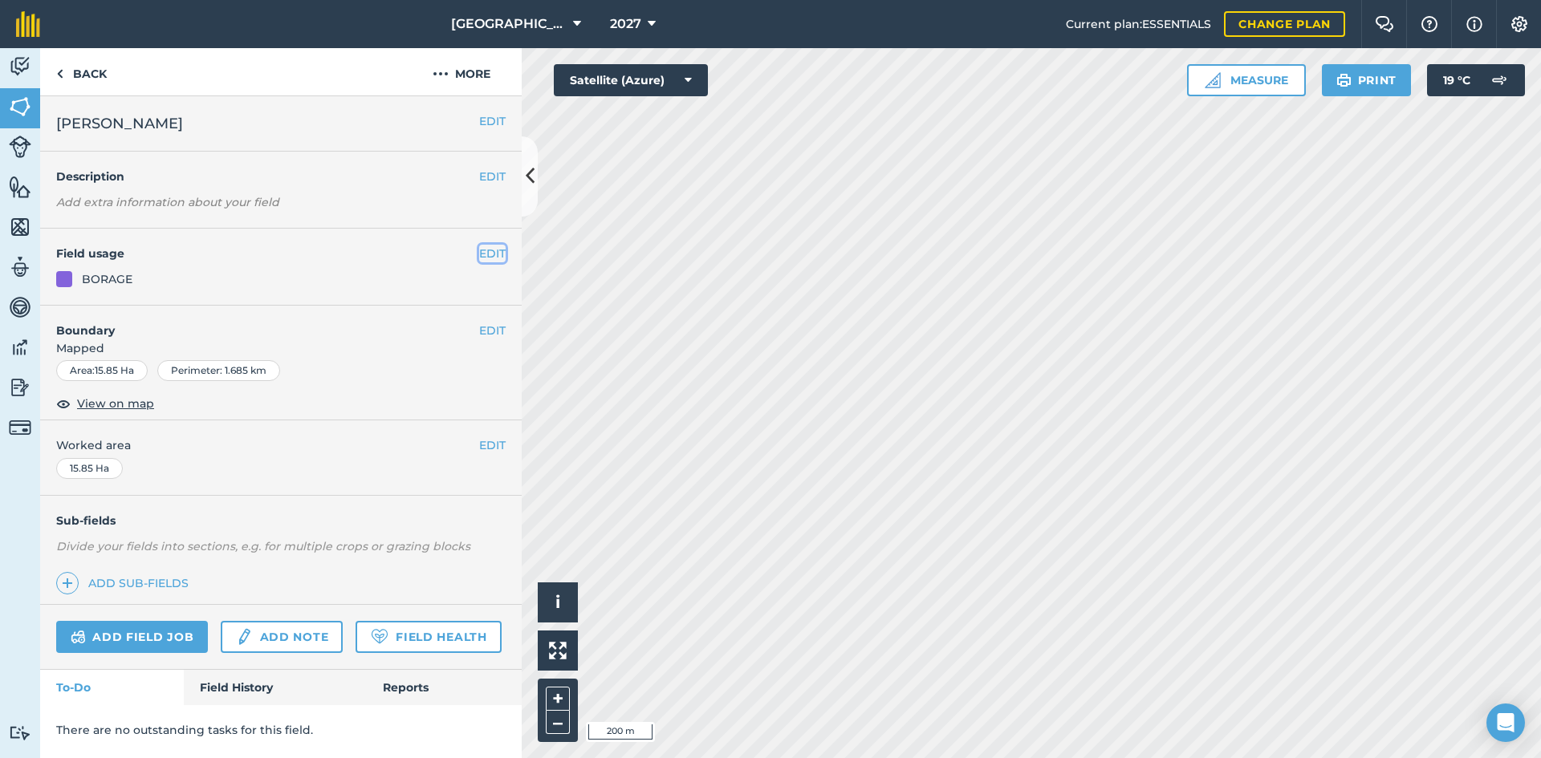
click at [483, 251] on button "EDIT" at bounding box center [492, 254] width 26 height 18
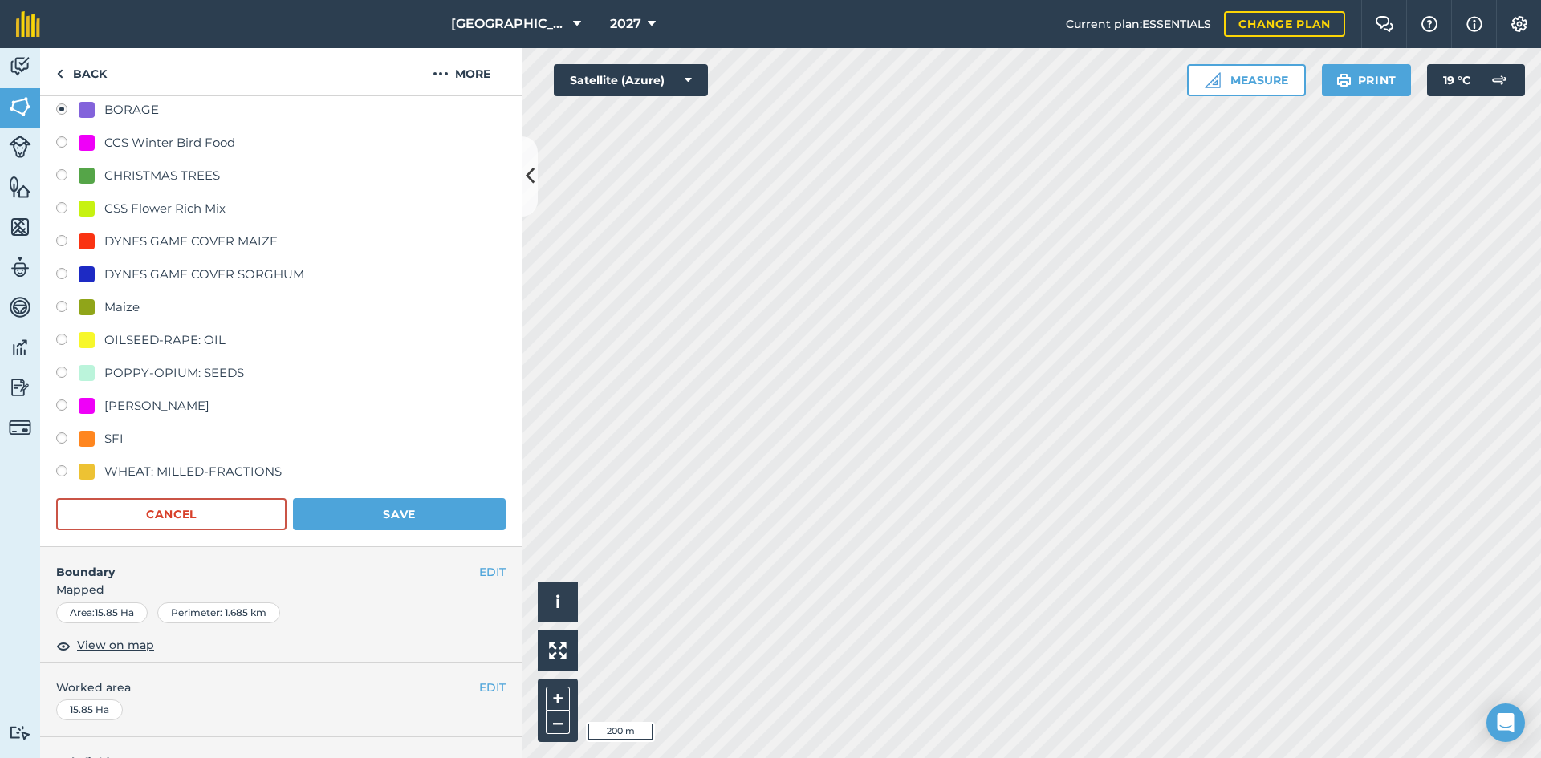
scroll to position [321, 0]
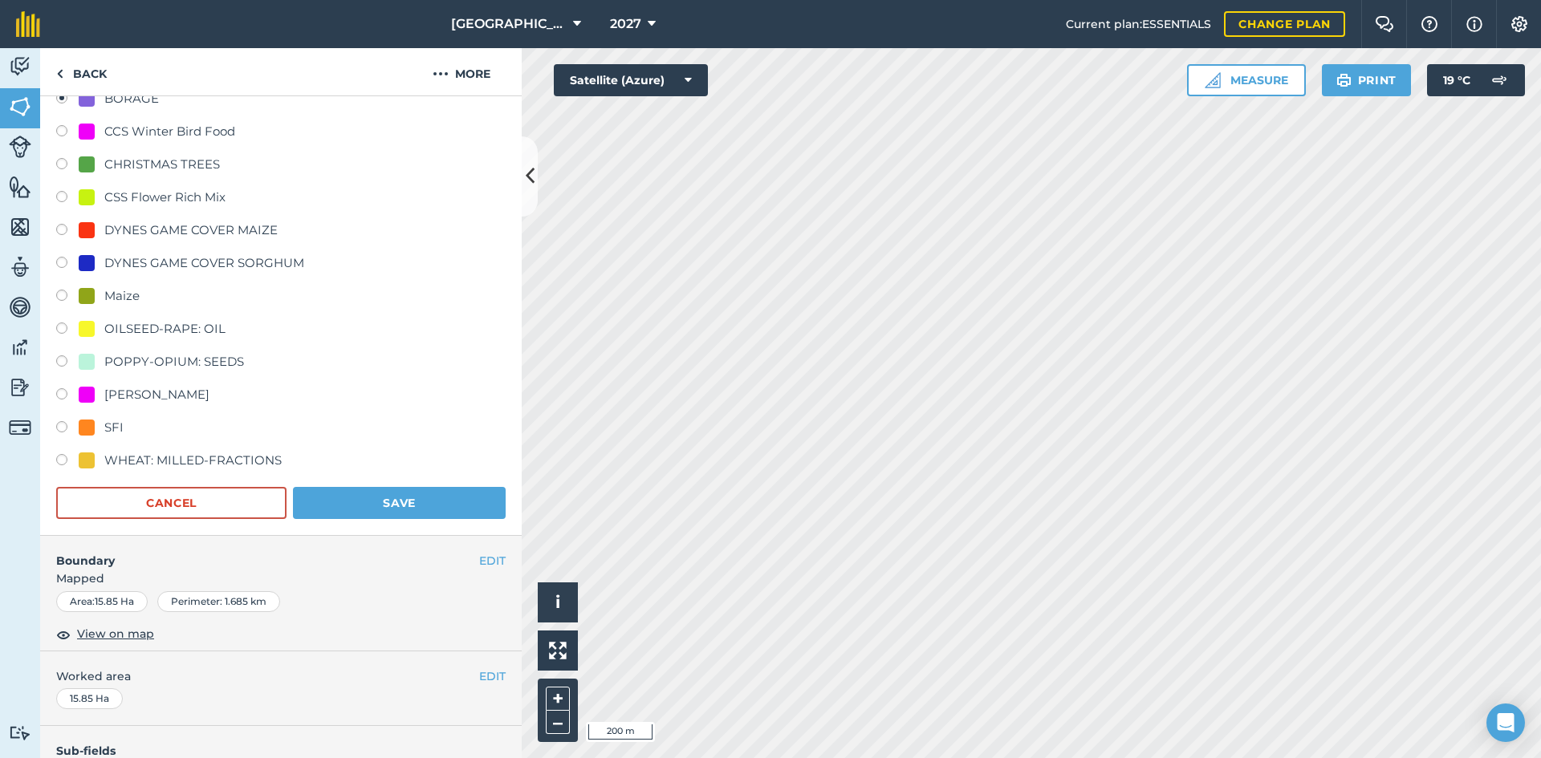
click at [175, 451] on div "WHEAT: MILLED-FRACTIONS" at bounding box center [192, 460] width 177 height 19
click at [387, 490] on button "Save" at bounding box center [399, 503] width 213 height 32
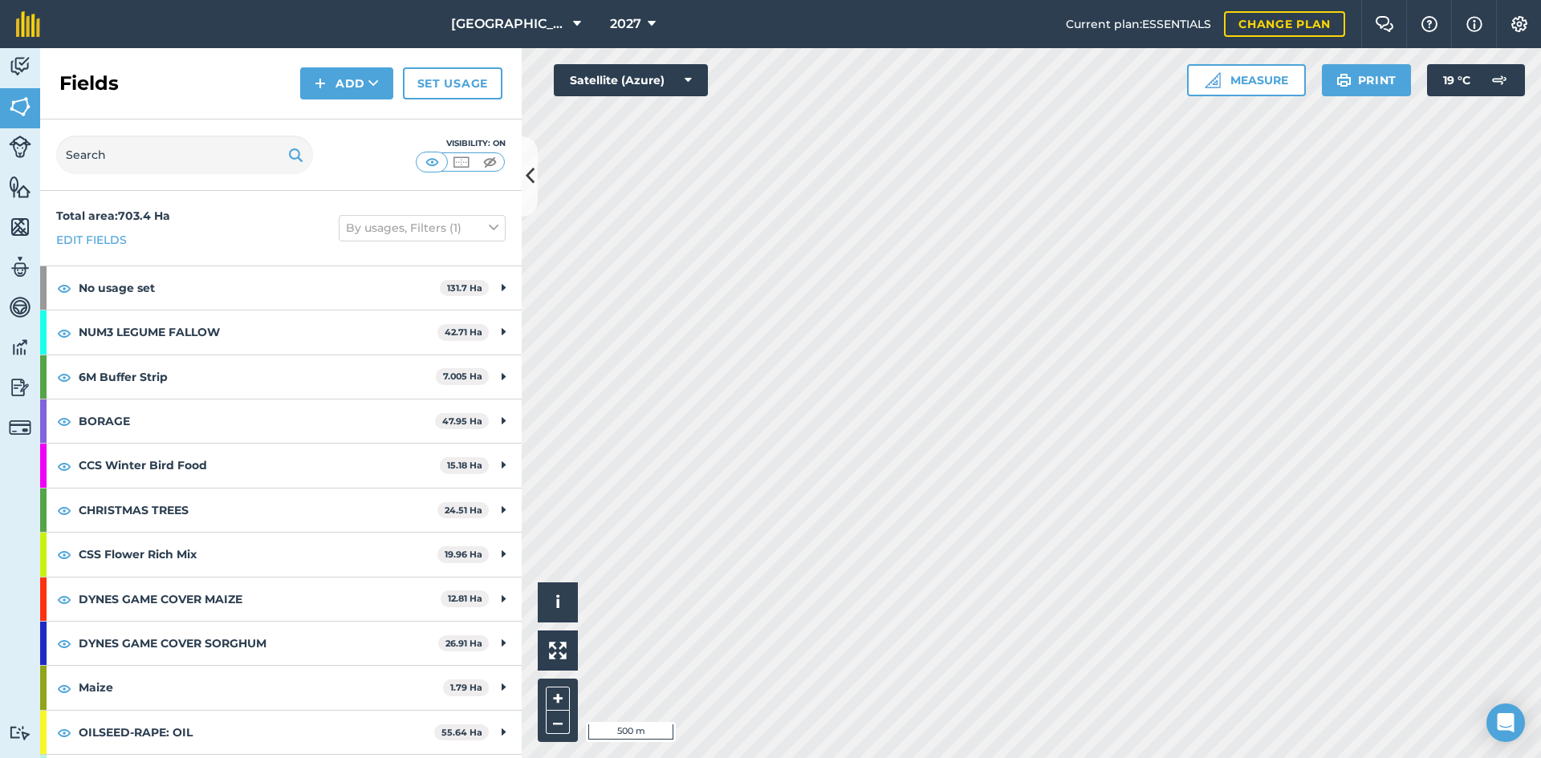
scroll to position [85, 0]
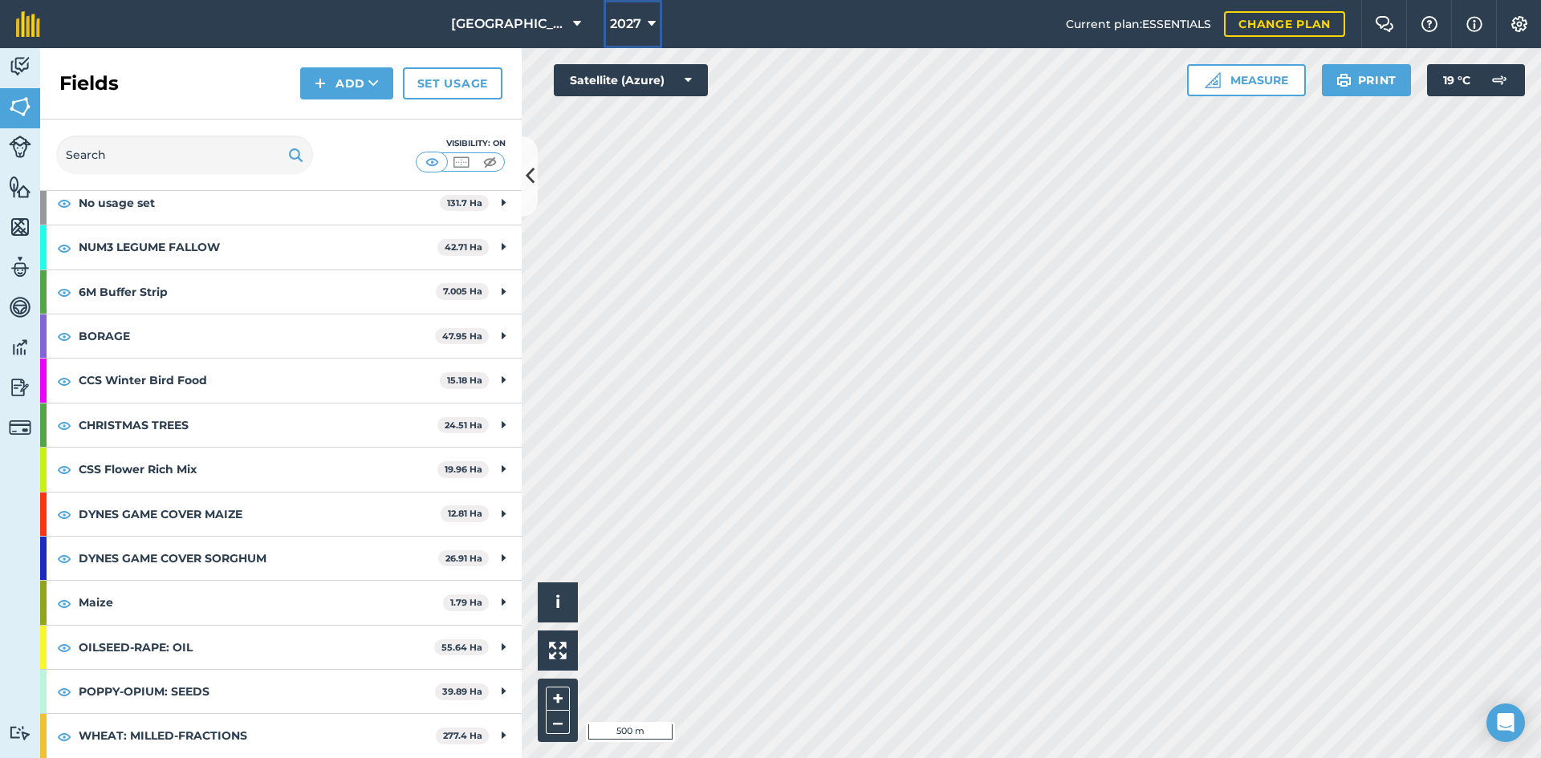
click at [636, 26] on button "2027" at bounding box center [632, 24] width 59 height 48
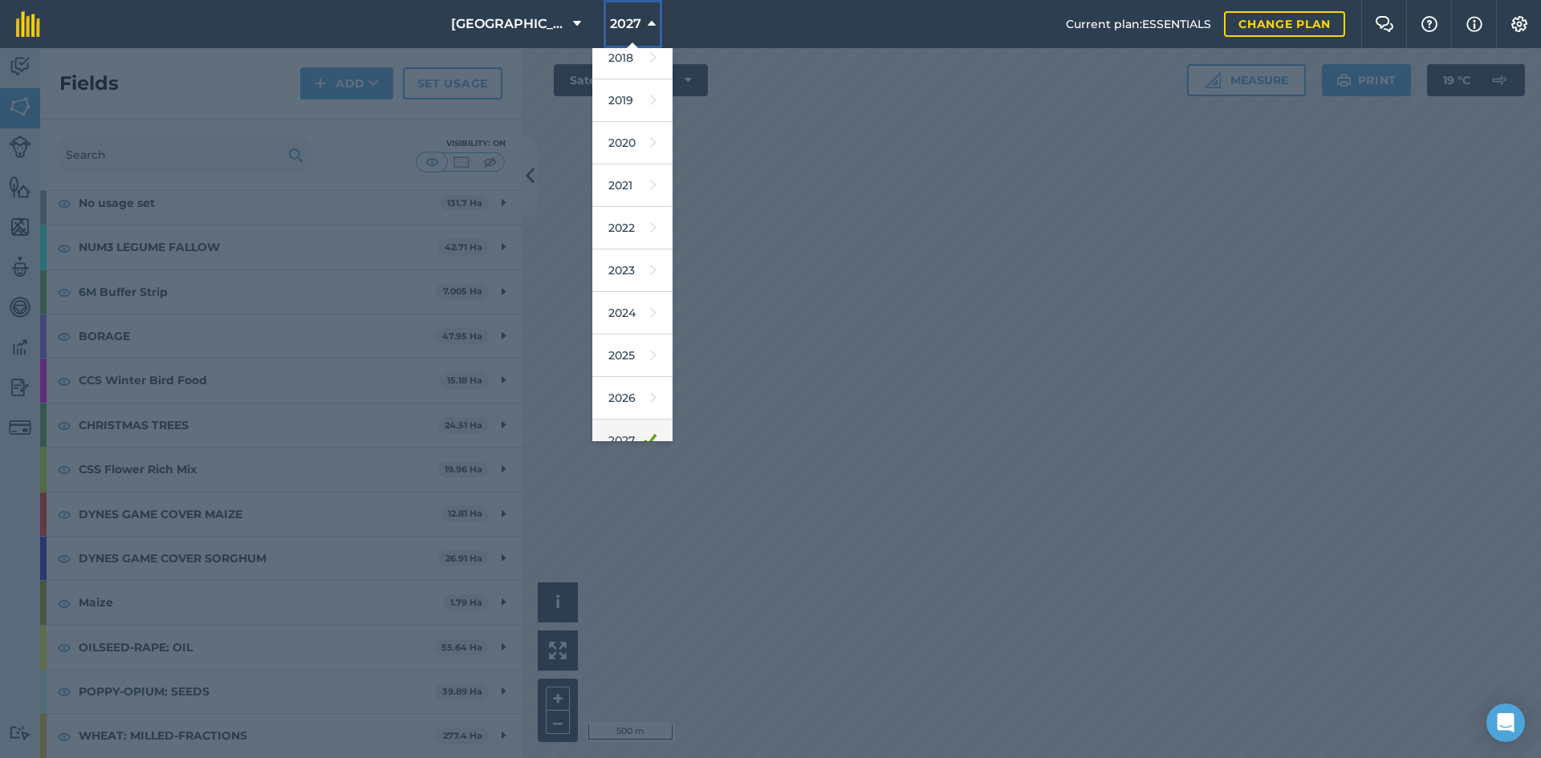
scroll to position [75, 0]
click at [650, 376] on icon at bounding box center [653, 377] width 6 height 22
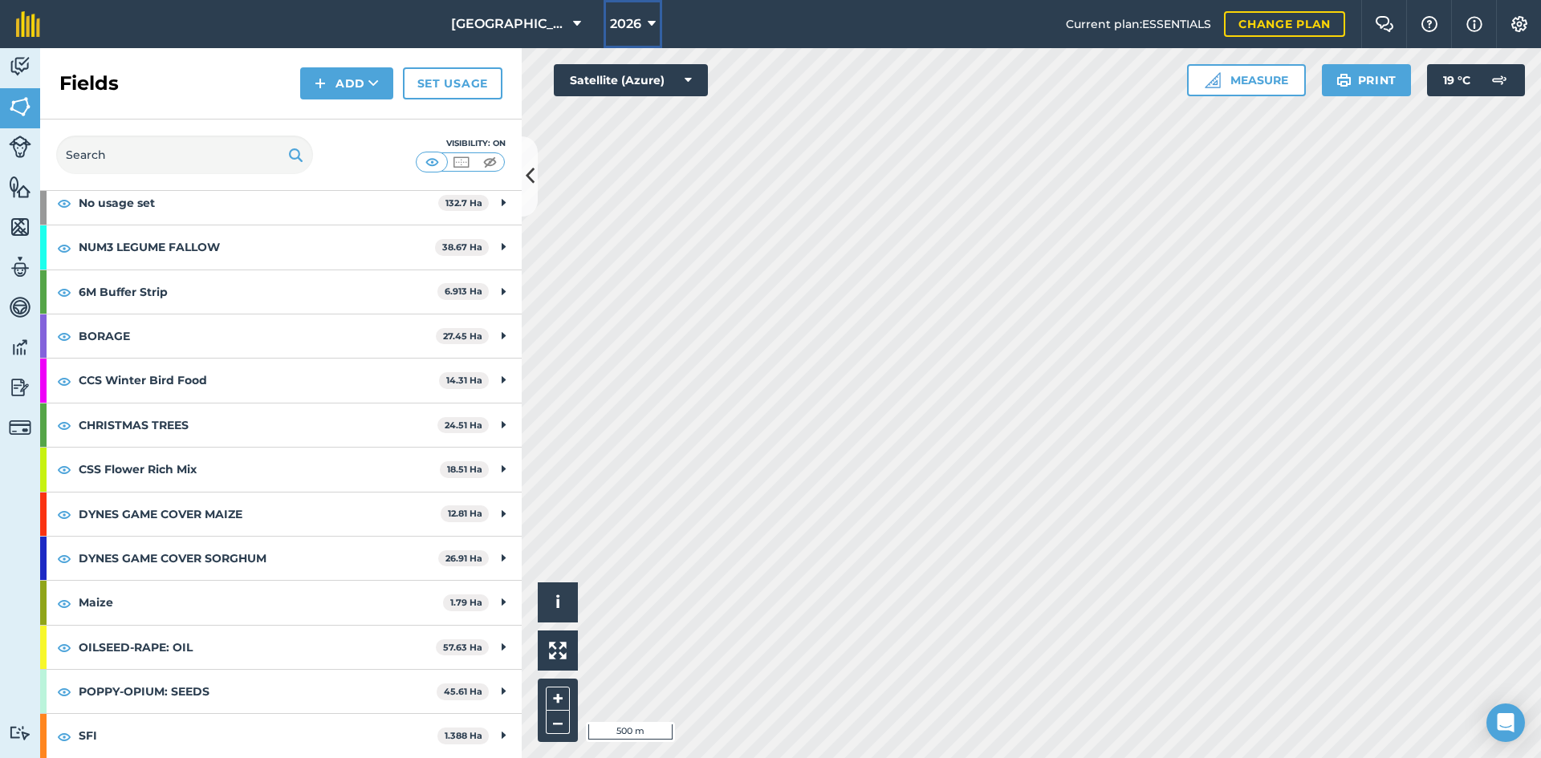
click at [652, 18] on button "2026" at bounding box center [632, 24] width 59 height 48
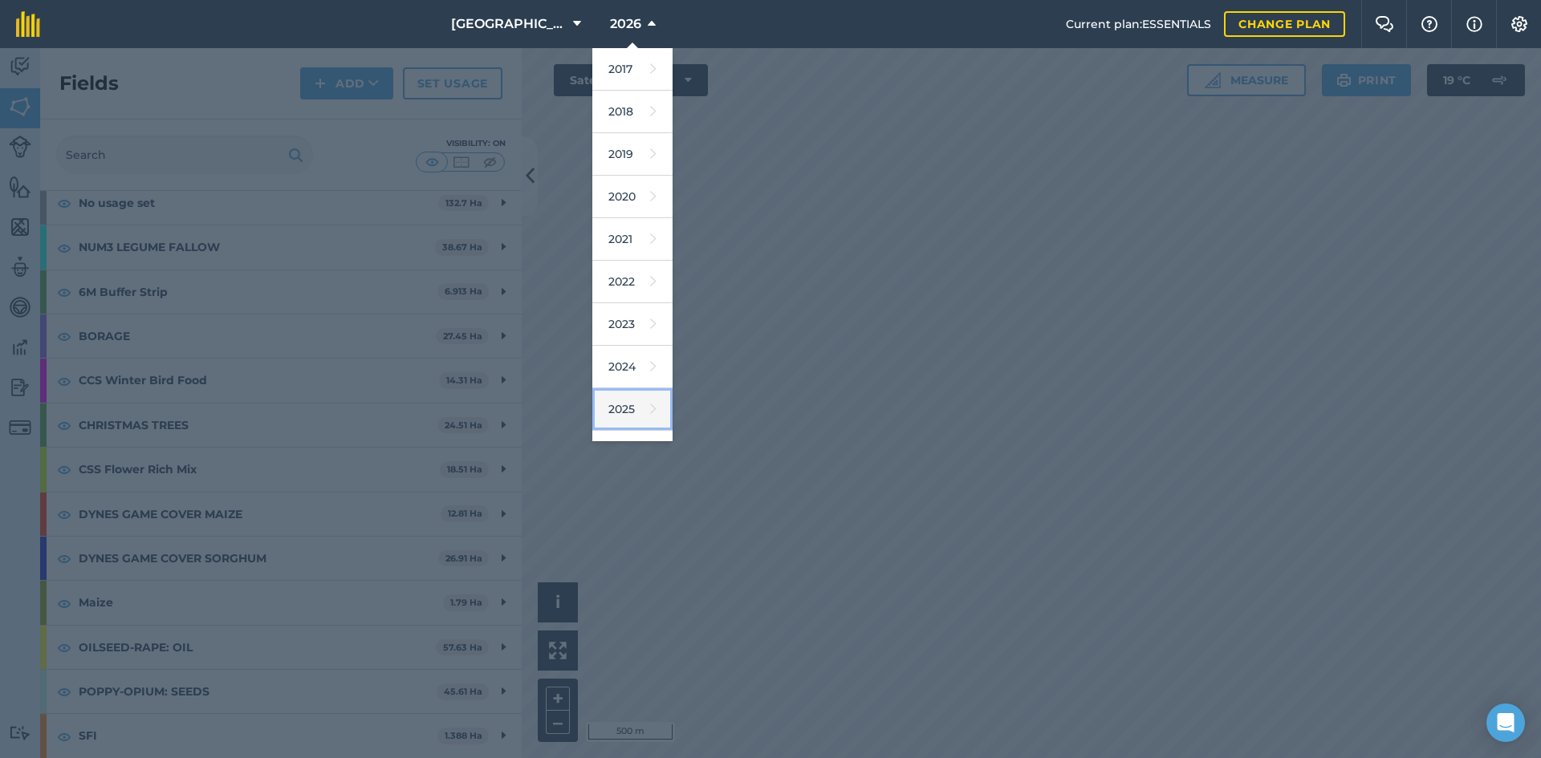
click at [641, 403] on link "2025" at bounding box center [632, 409] width 80 height 43
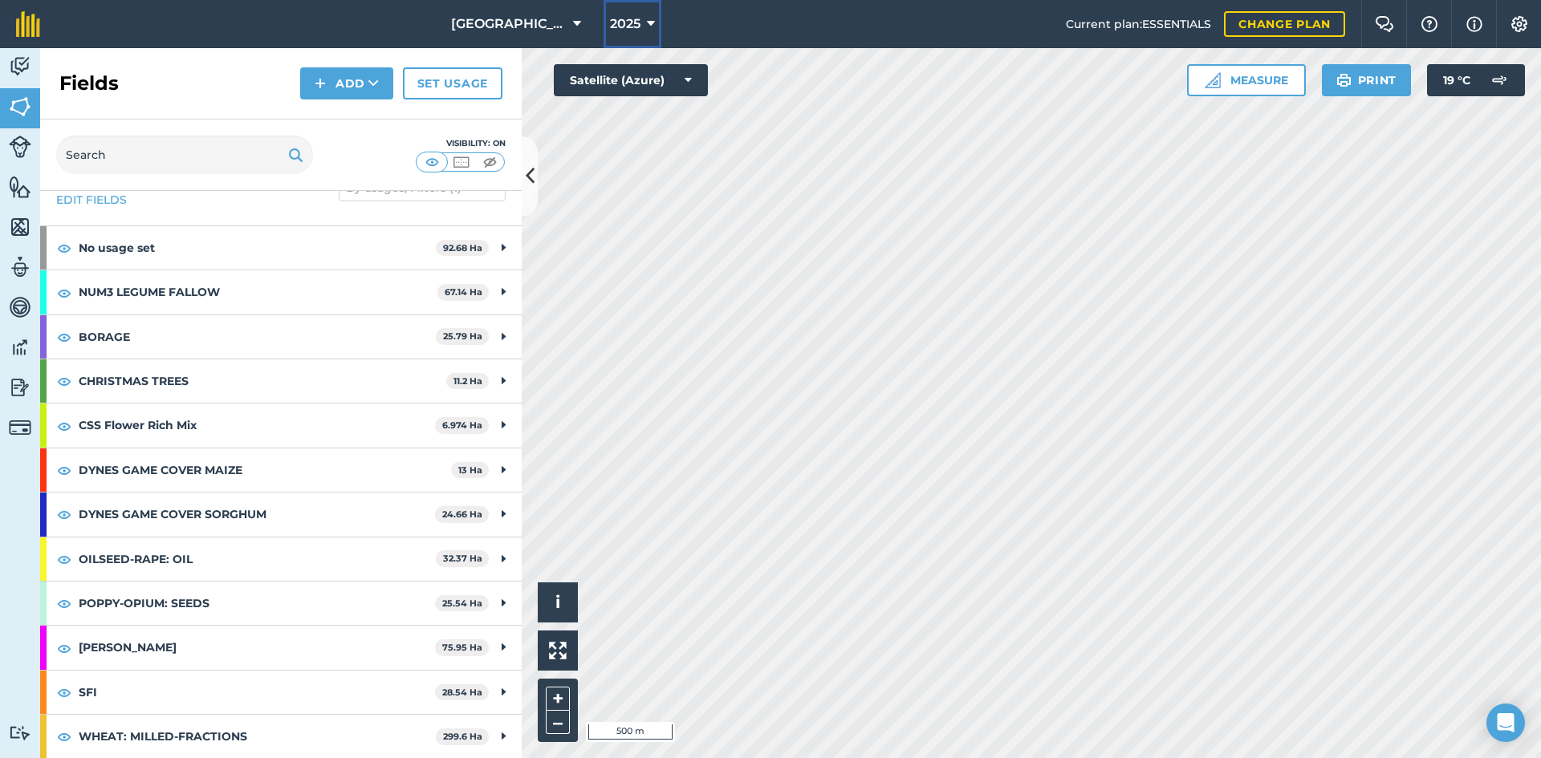
click at [626, 20] on span "2025" at bounding box center [625, 23] width 30 height 19
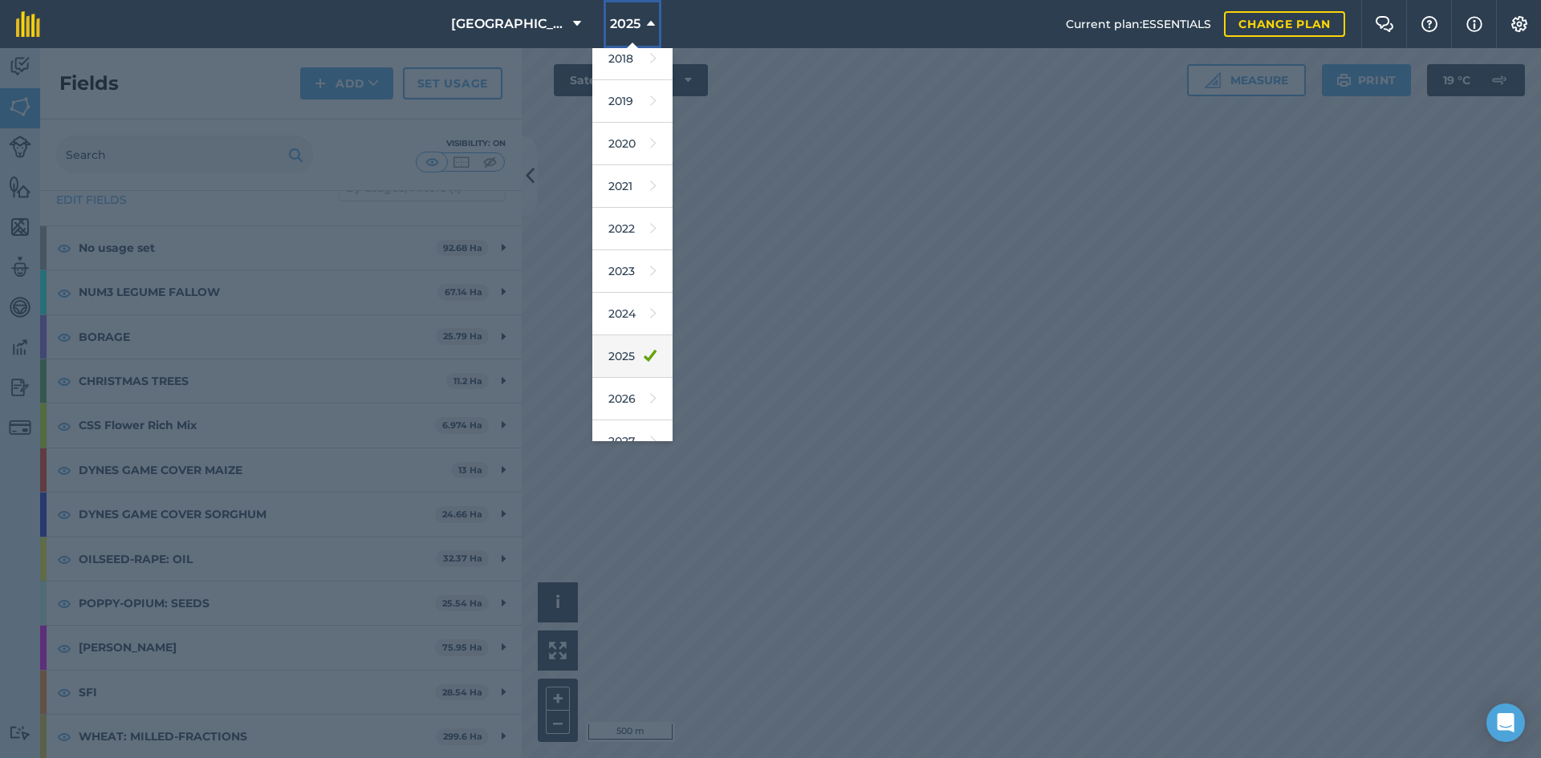
scroll to position [75, 0]
click at [639, 423] on link "2027" at bounding box center [632, 420] width 80 height 43
